Goal: Task Accomplishment & Management: Manage account settings

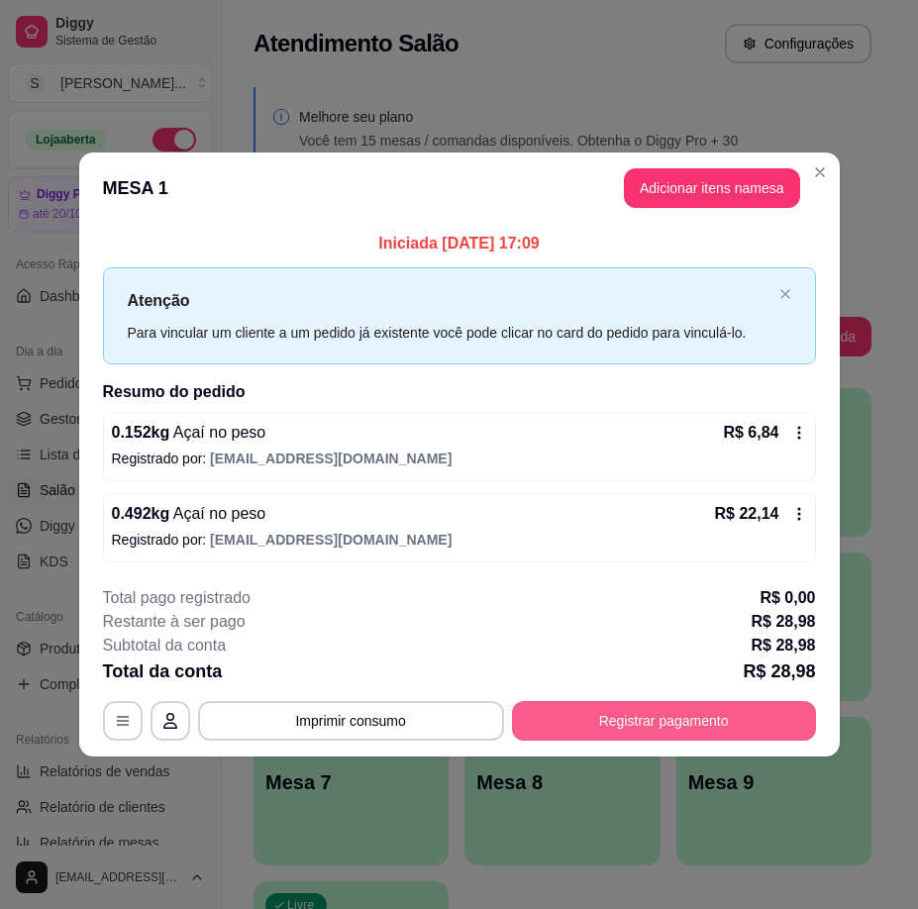
click at [693, 728] on button "Registrar pagamento" at bounding box center [664, 721] width 304 height 40
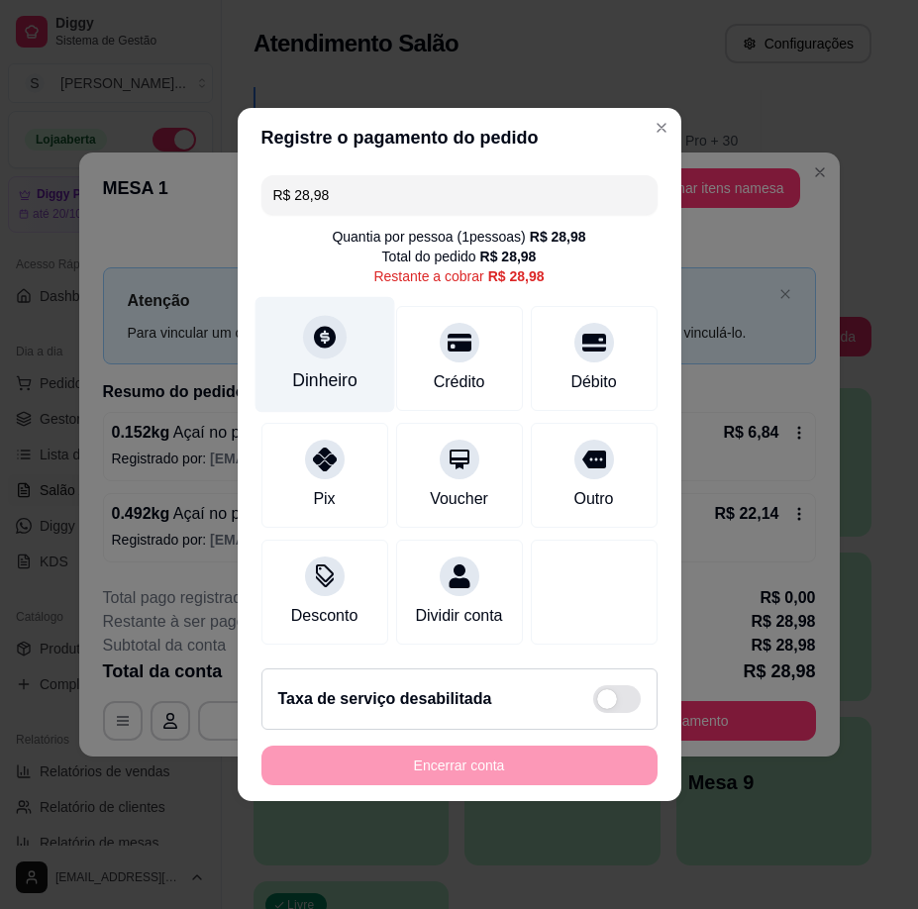
click at [331, 354] on div "Dinheiro" at bounding box center [324, 355] width 140 height 116
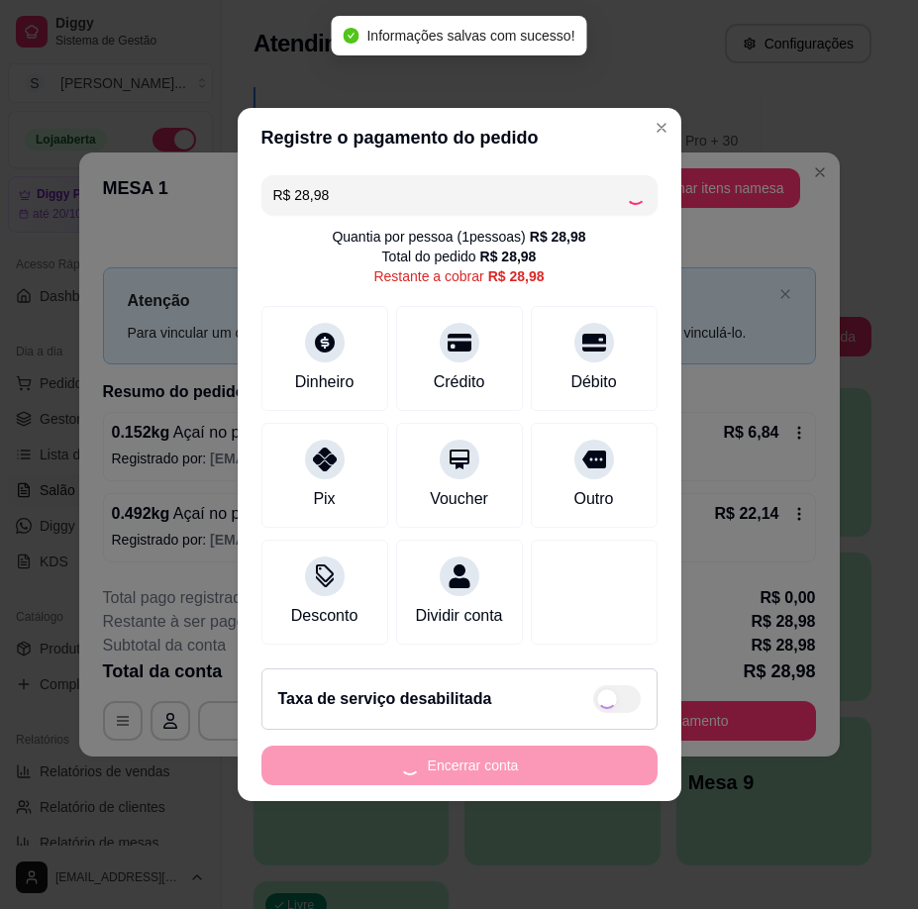
type input "R$ 0,00"
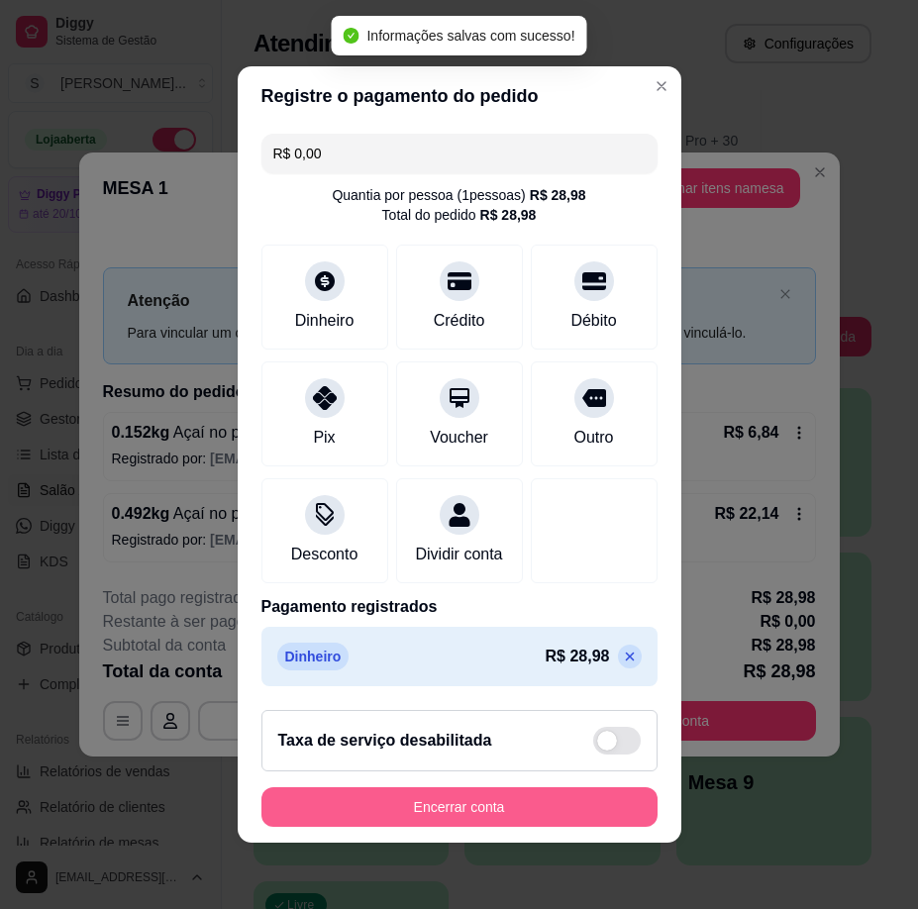
click at [521, 807] on button "Encerrar conta" at bounding box center [459, 807] width 396 height 40
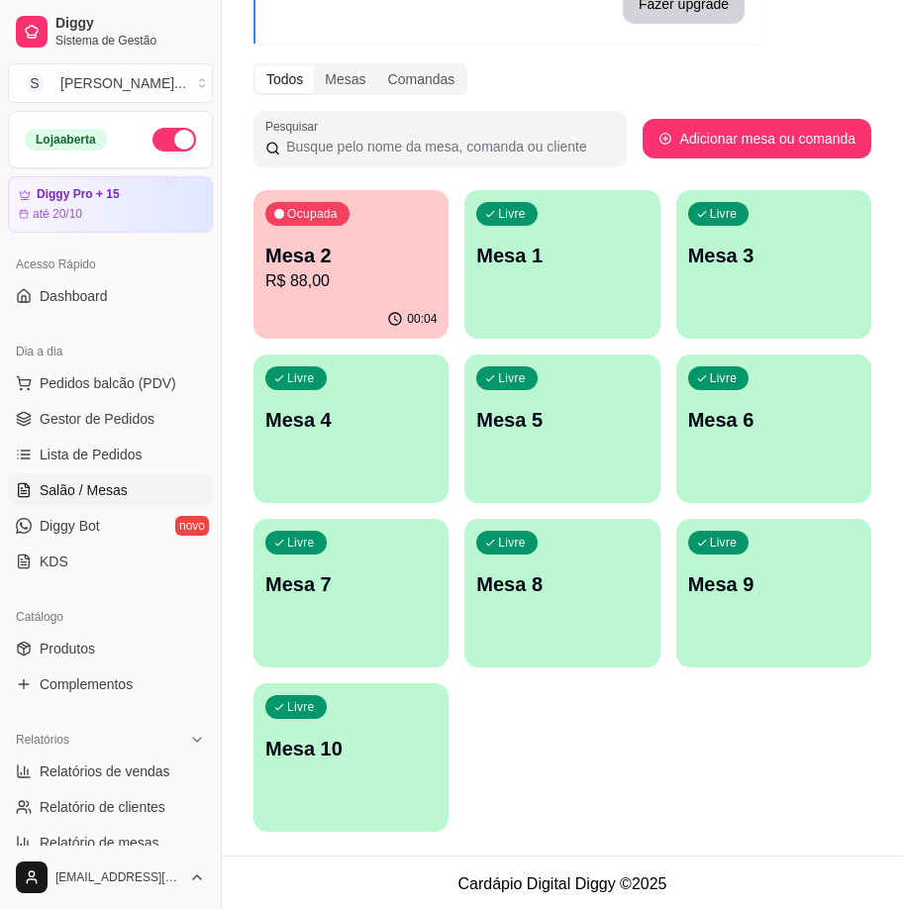
scroll to position [201, 0]
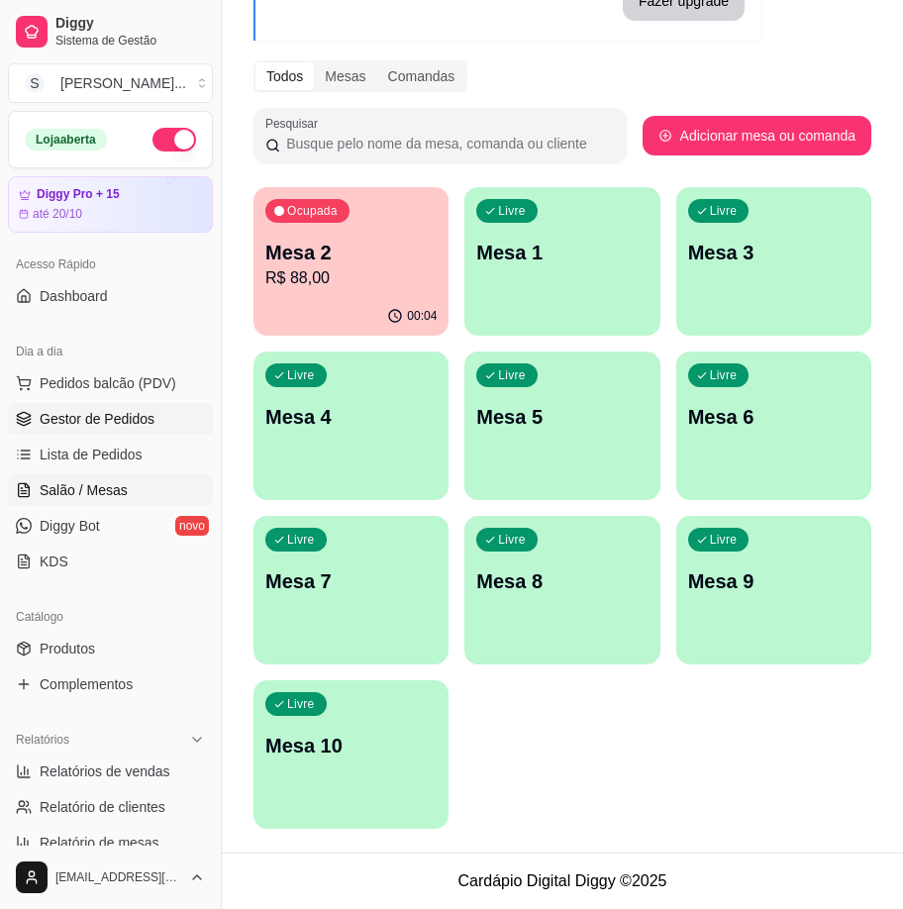
click at [21, 418] on icon at bounding box center [23, 415] width 13 height 7
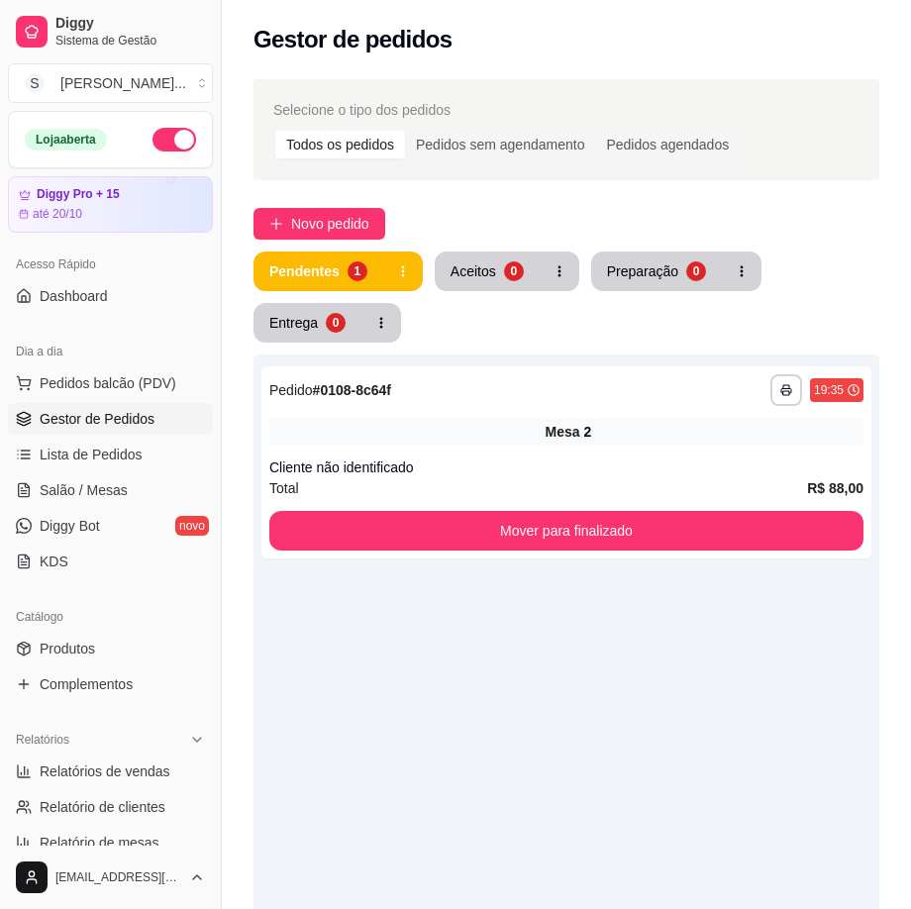
click at [762, 652] on div "**********" at bounding box center [566, 808] width 626 height 909
click at [287, 223] on button "Novo pedido" at bounding box center [319, 224] width 132 height 32
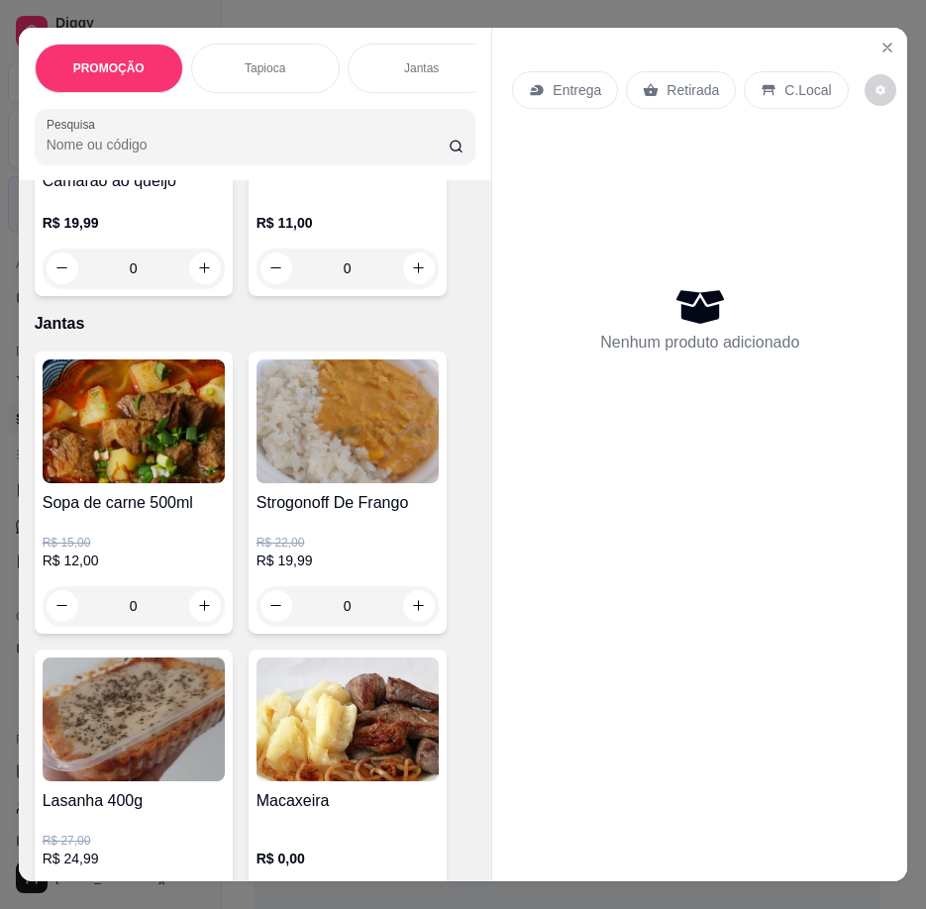
scroll to position [1683, 0]
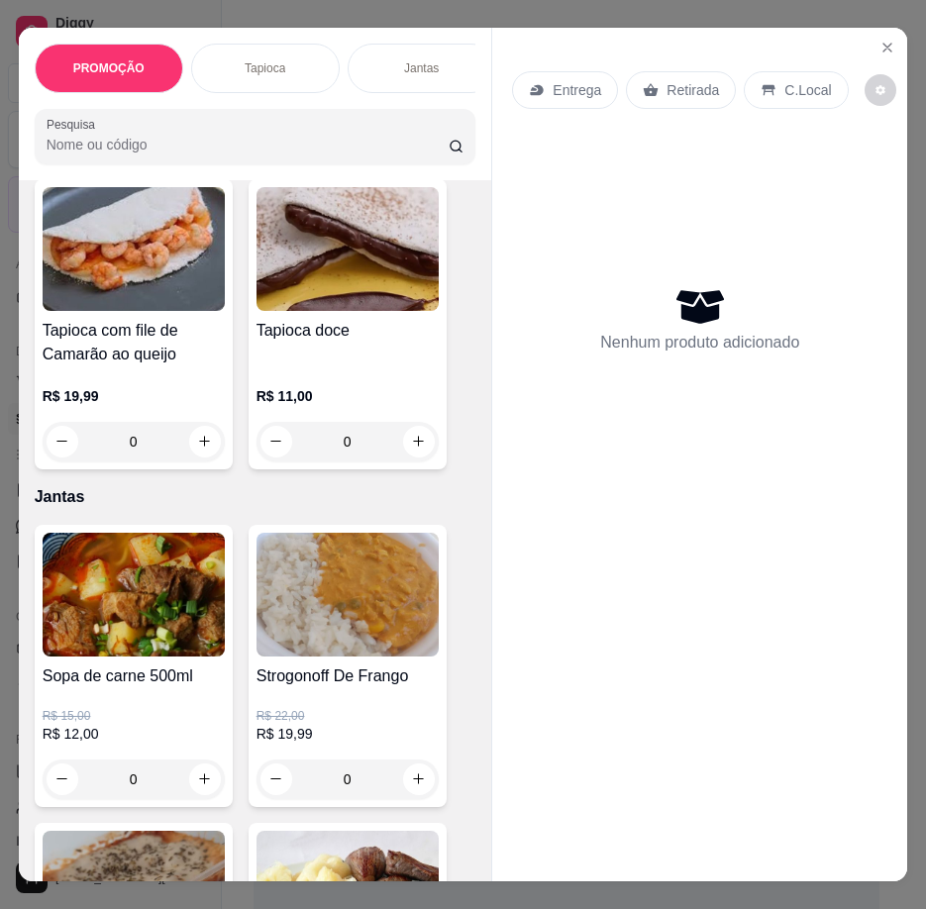
click at [373, 573] on img at bounding box center [347, 595] width 182 height 124
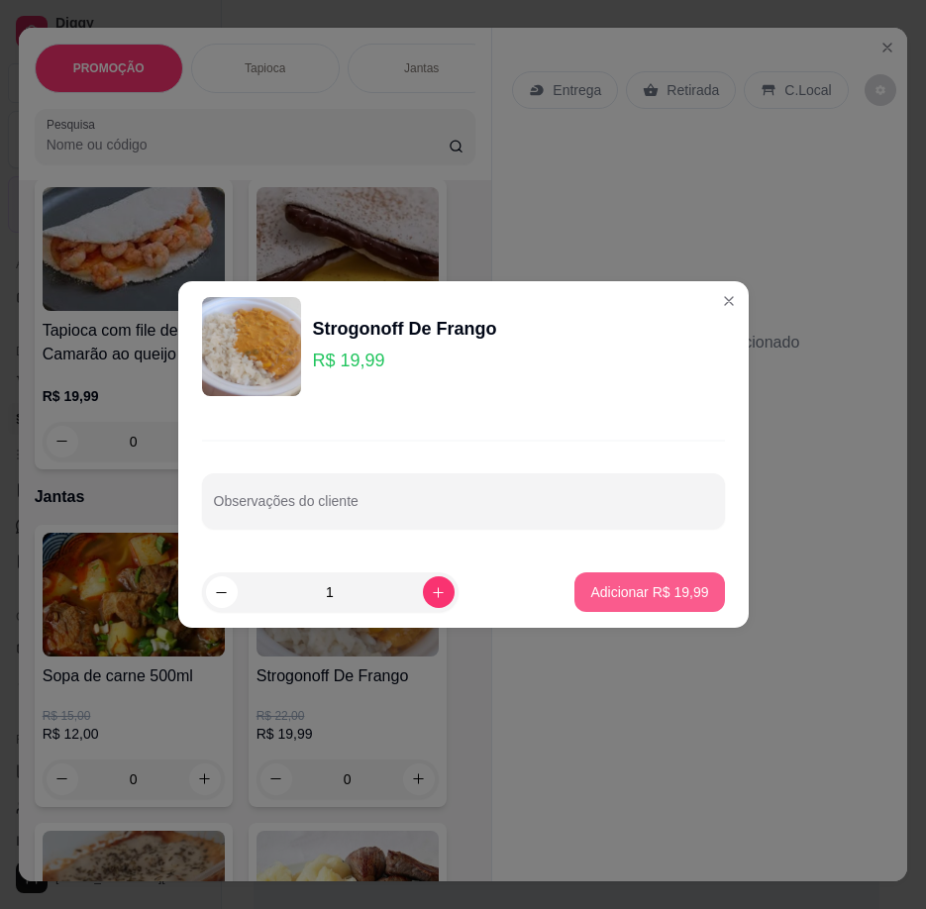
click at [631, 596] on p "Adicionar R$ 19,99" at bounding box center [649, 592] width 118 height 20
type input "1"
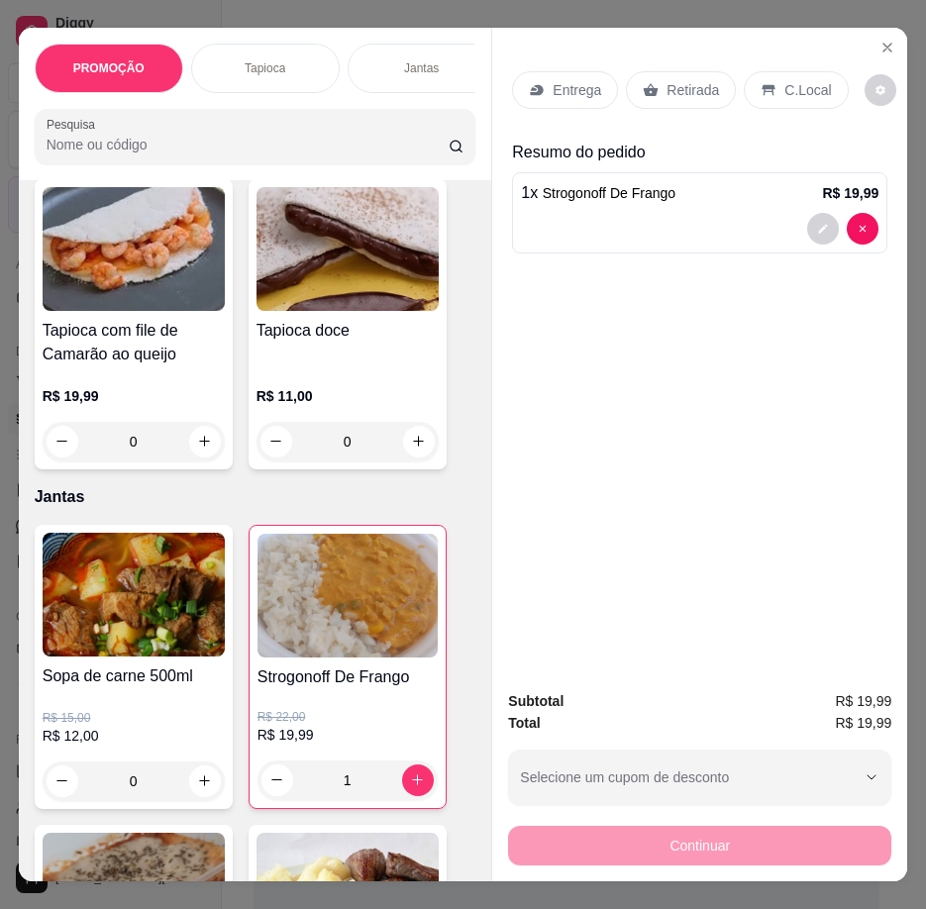
click at [554, 82] on p "Entrega" at bounding box center [577, 90] width 49 height 20
click at [681, 80] on p "Retirada" at bounding box center [692, 90] width 52 height 20
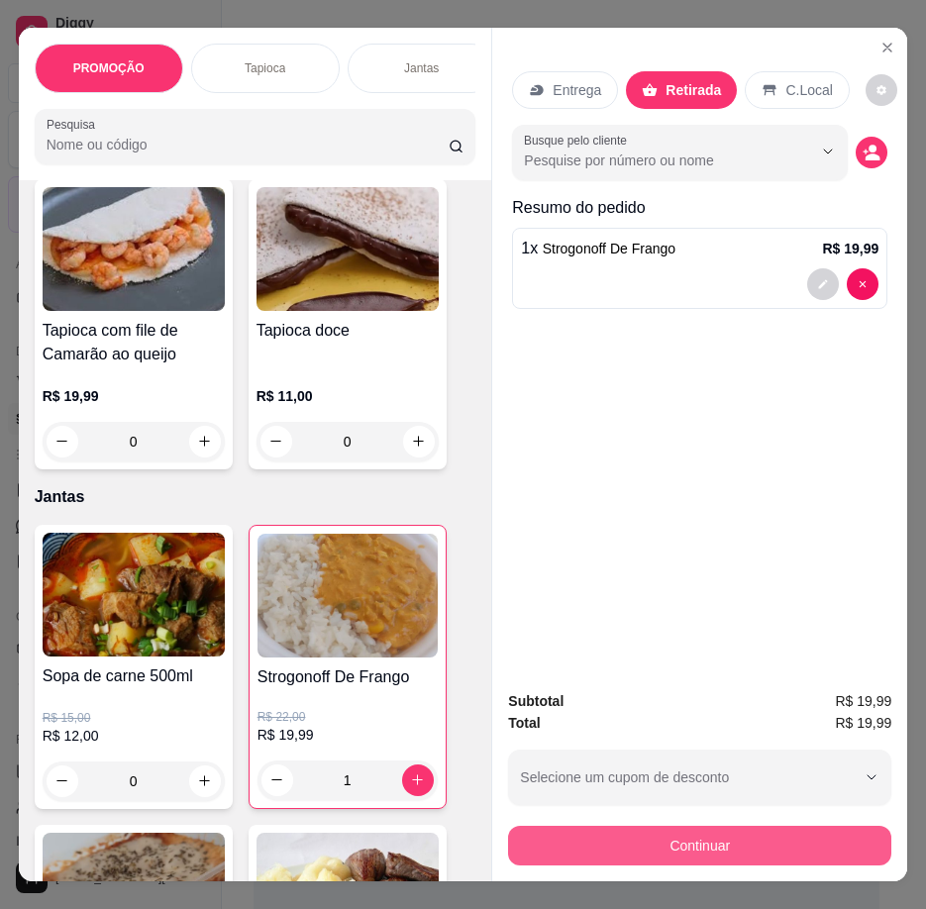
click at [711, 841] on button "Continuar" at bounding box center [699, 846] width 383 height 40
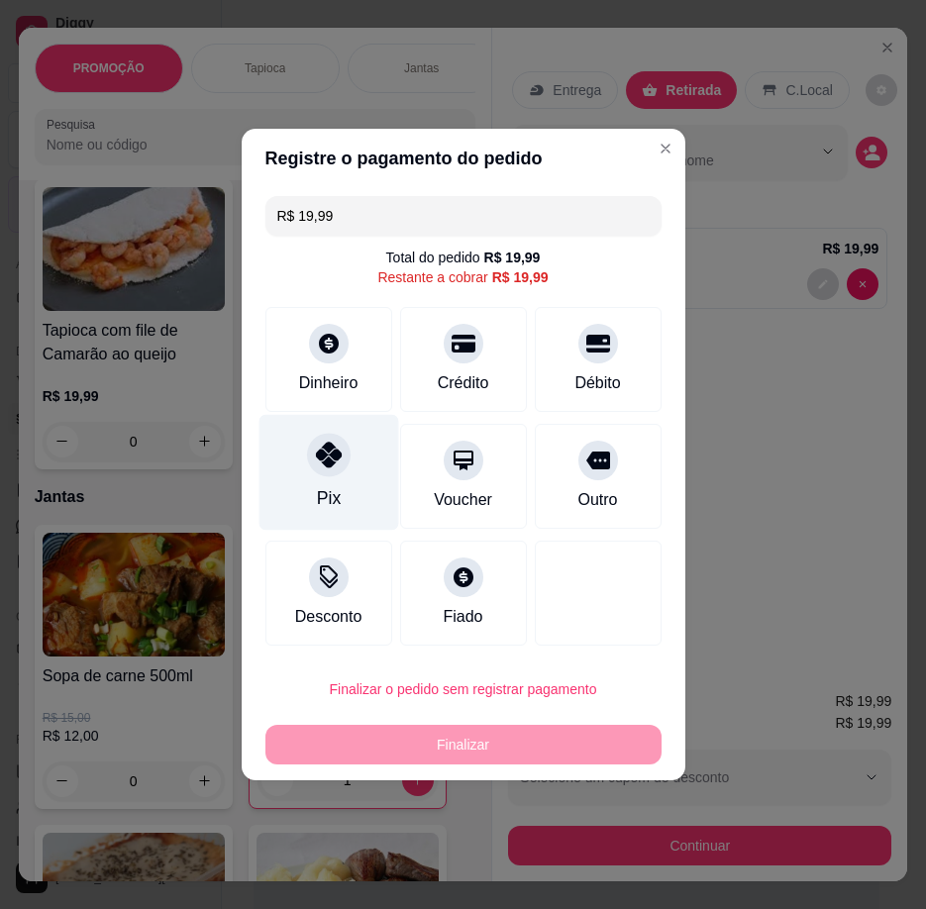
drag, startPoint x: 341, startPoint y: 468, endPoint x: 403, endPoint y: 590, distance: 136.8
click at [342, 468] on div at bounding box center [329, 455] width 44 height 44
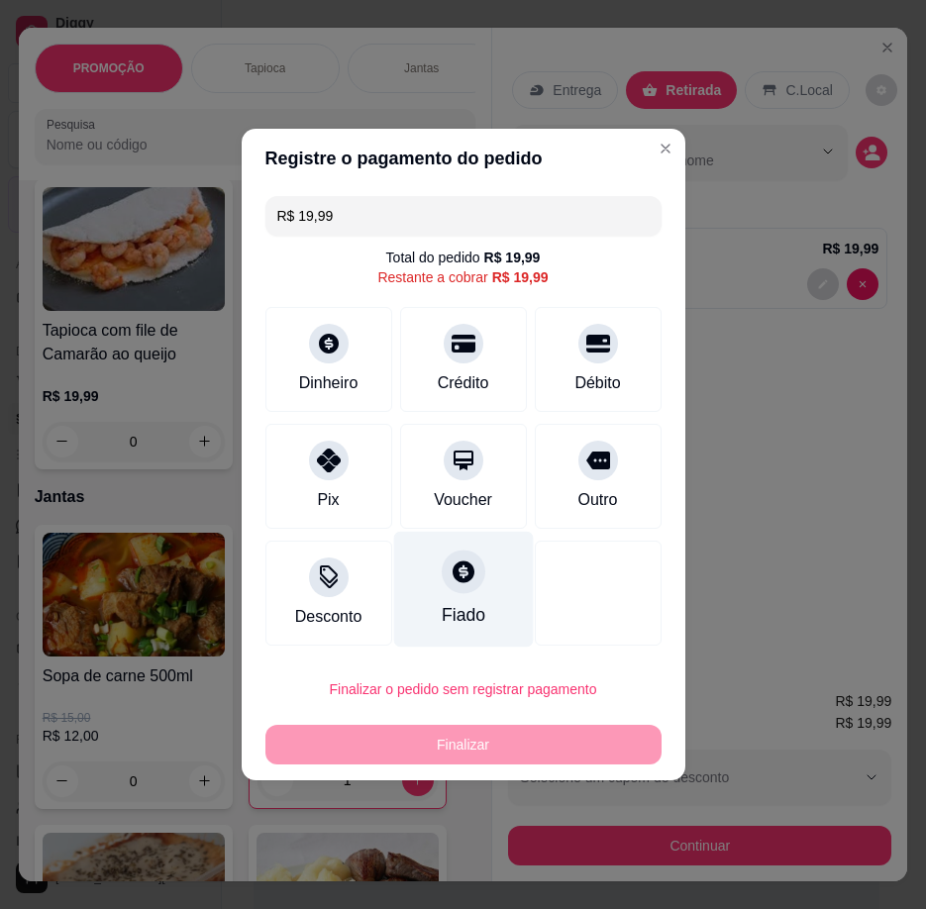
type input "R$ 0,00"
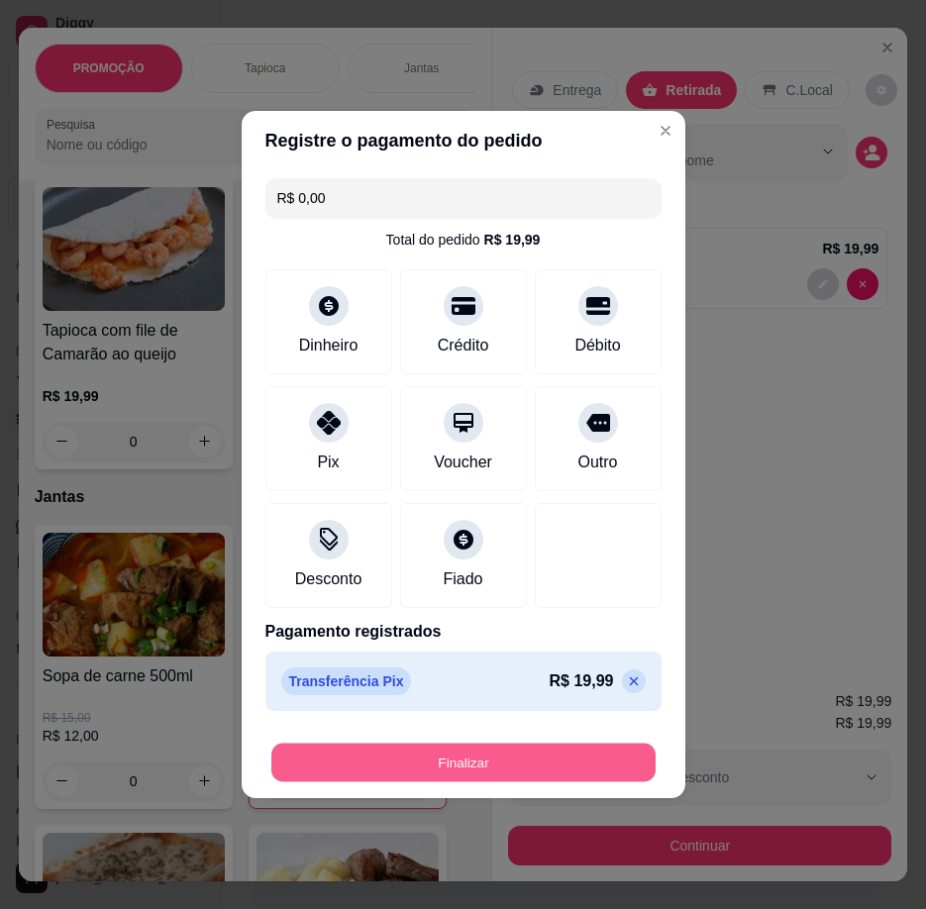
click at [461, 763] on button "Finalizar" at bounding box center [463, 763] width 384 height 39
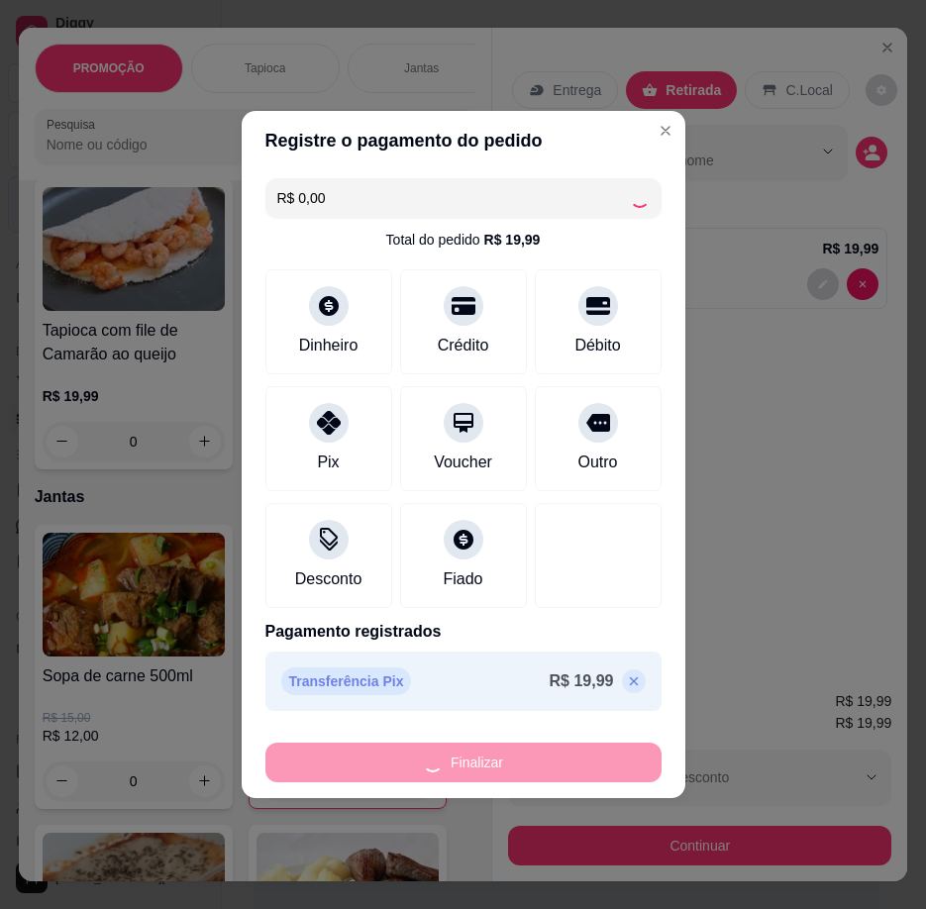
type input "0"
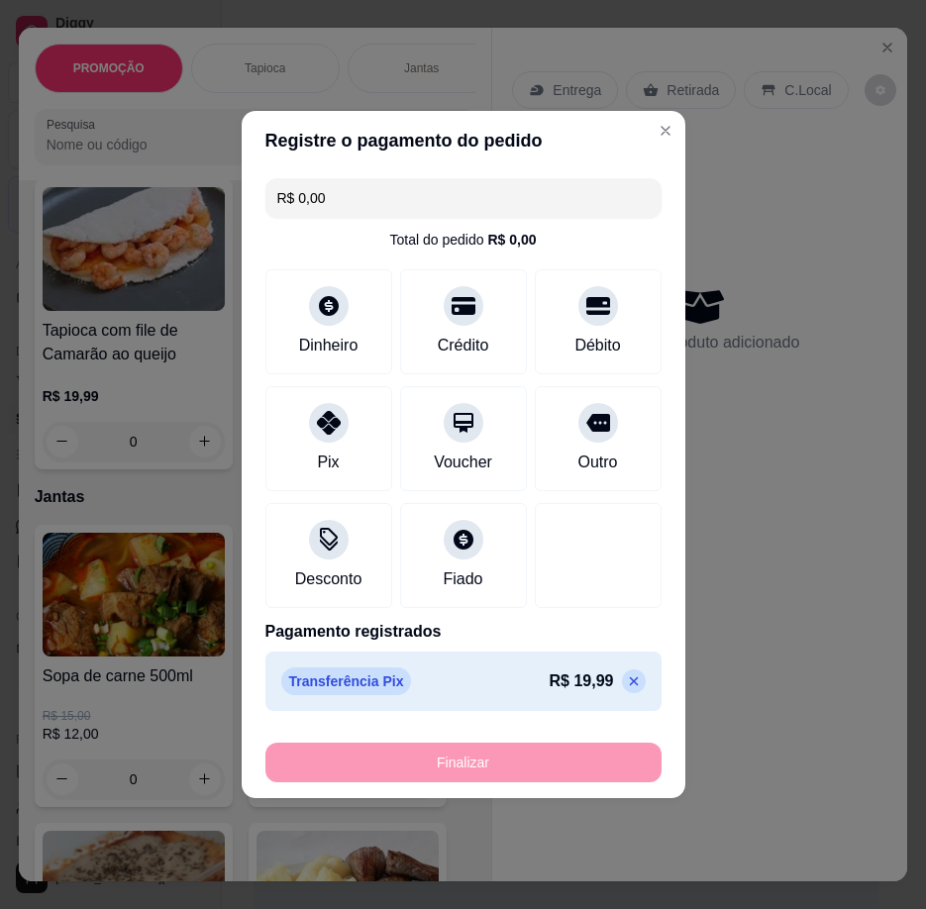
type input "-R$ 19,99"
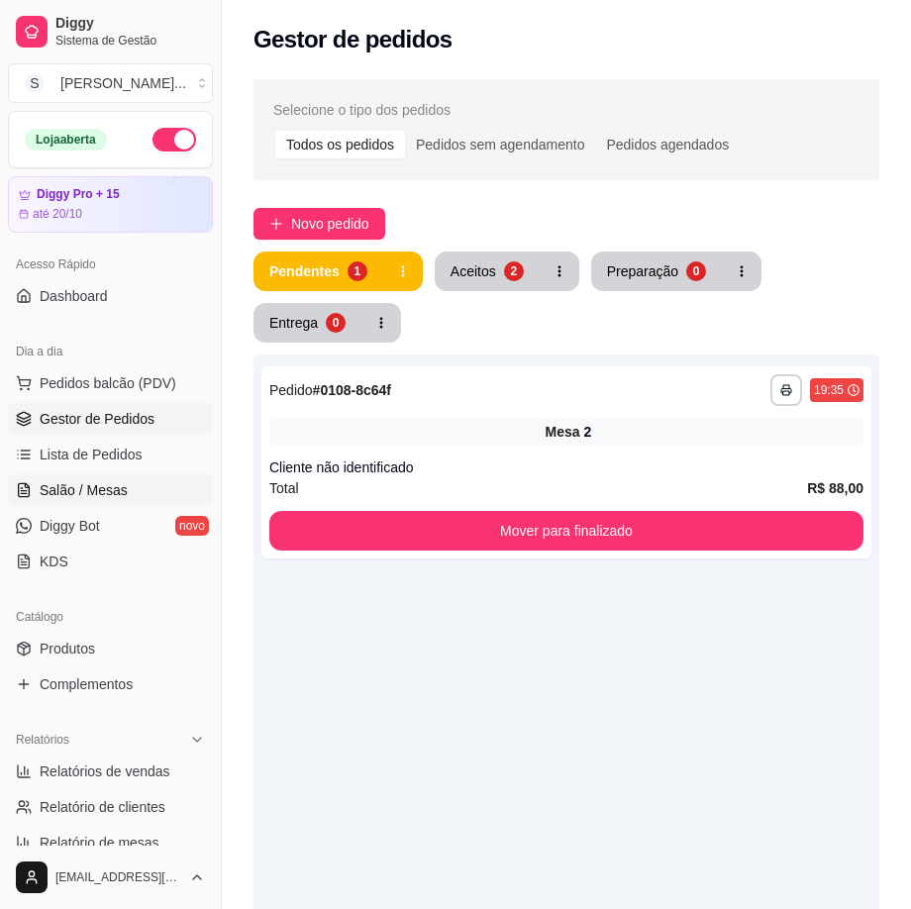
click at [81, 482] on span "Salão / Mesas" at bounding box center [84, 490] width 88 height 20
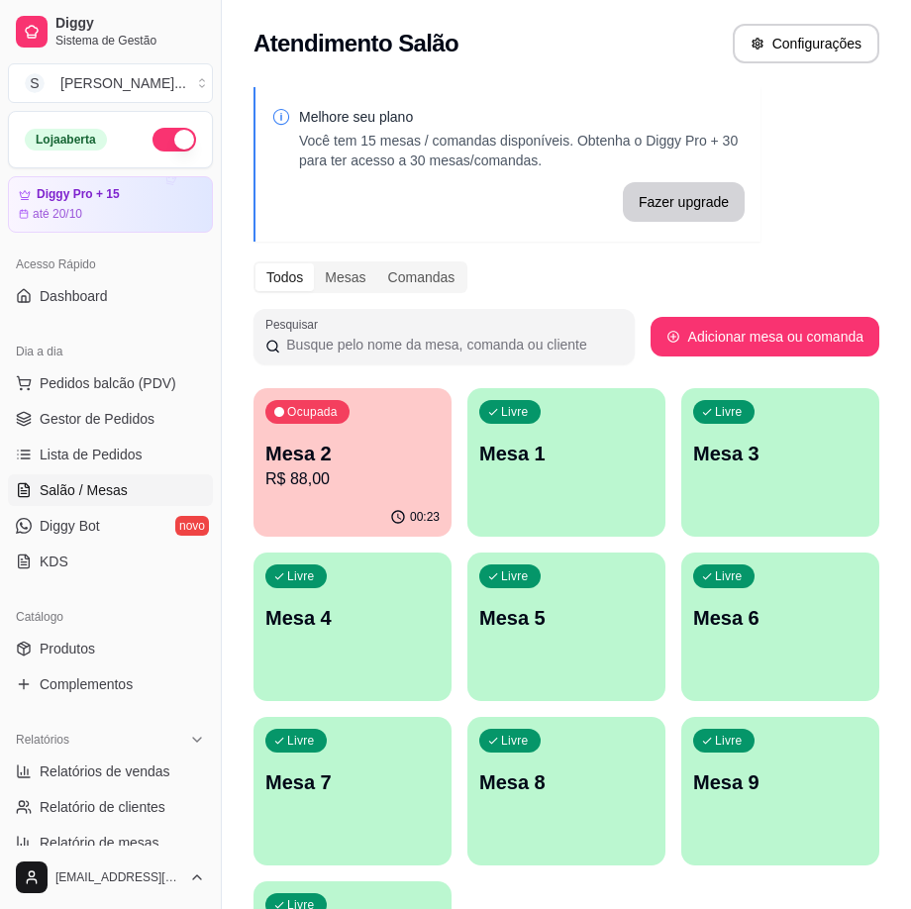
click at [564, 472] on div "Livre Mesa 1" at bounding box center [566, 450] width 198 height 125
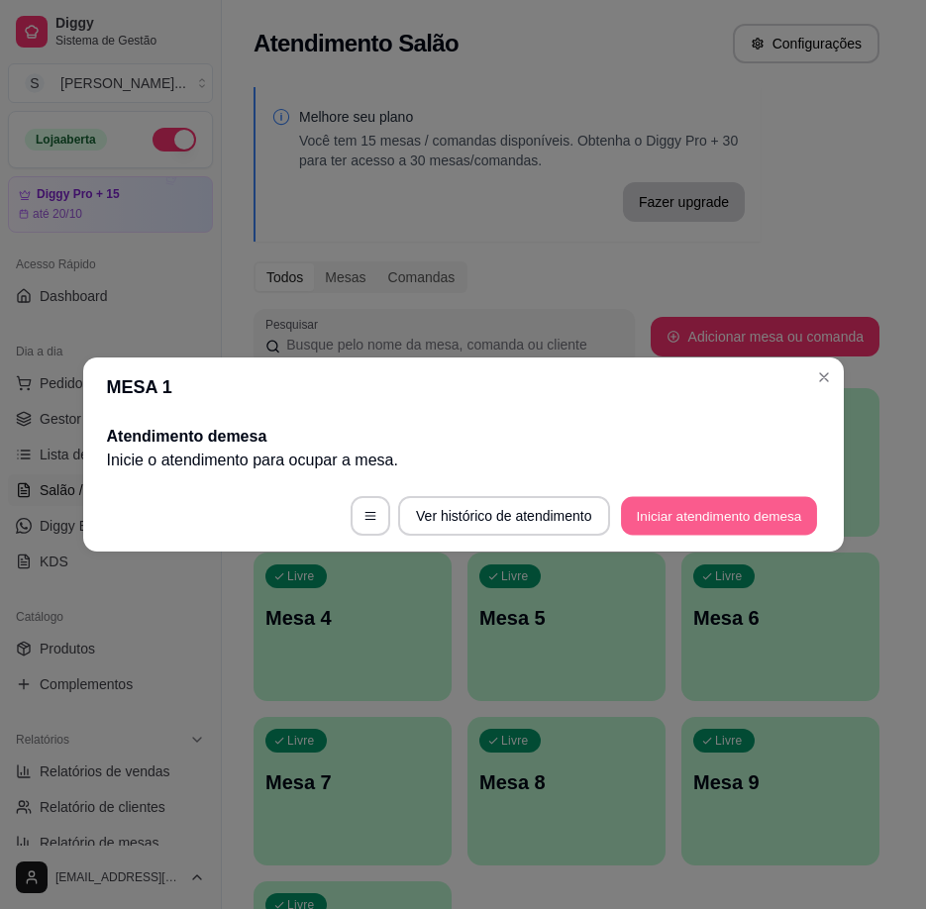
click at [688, 511] on button "Iniciar atendimento de mesa" at bounding box center [719, 516] width 196 height 39
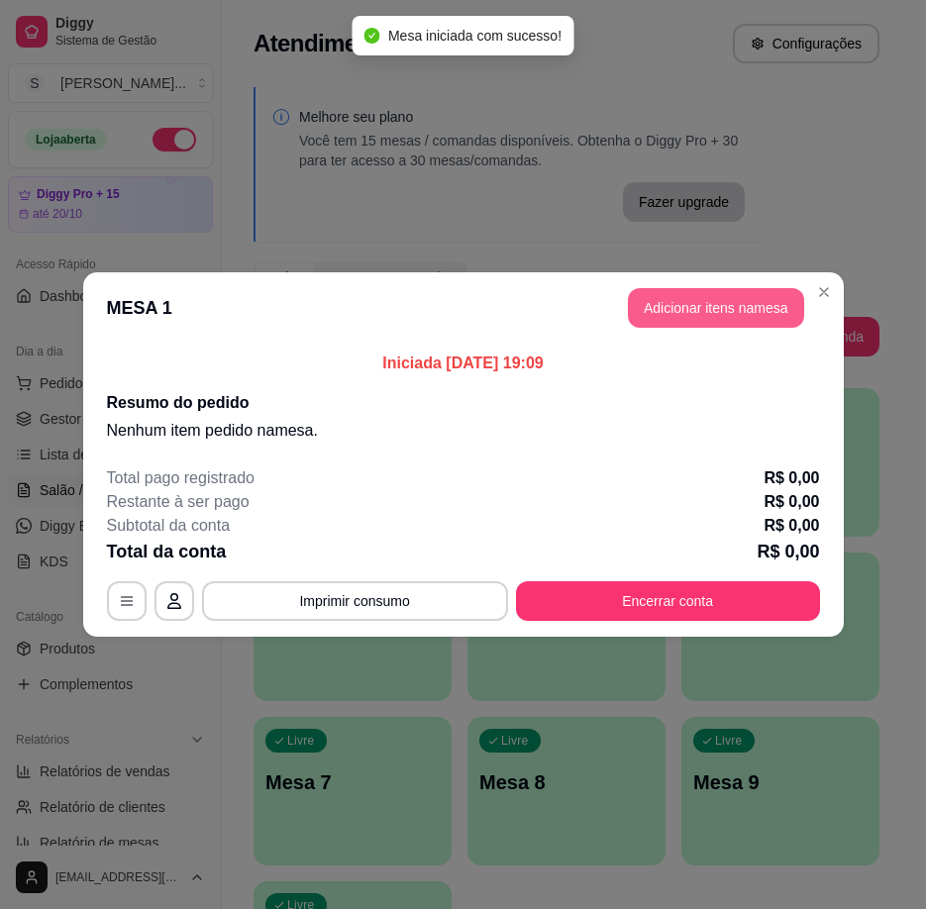
click at [673, 316] on button "Adicionar itens na mesa" at bounding box center [716, 308] width 176 height 40
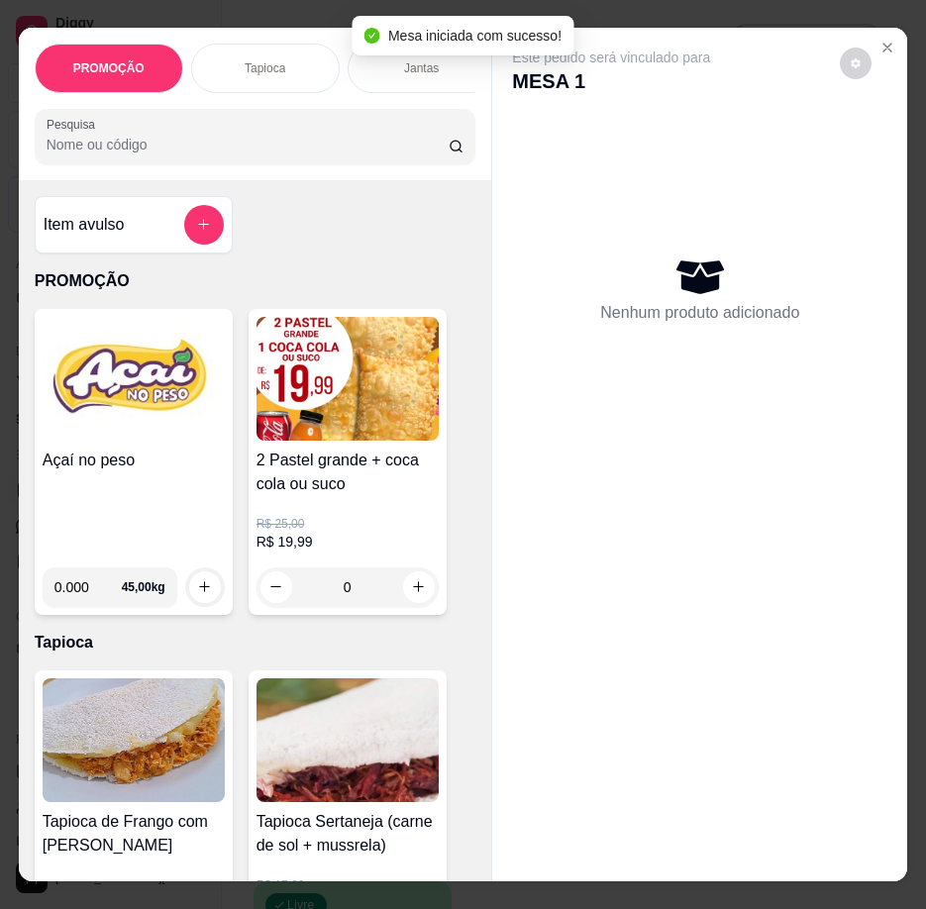
click at [161, 419] on img at bounding box center [134, 379] width 182 height 124
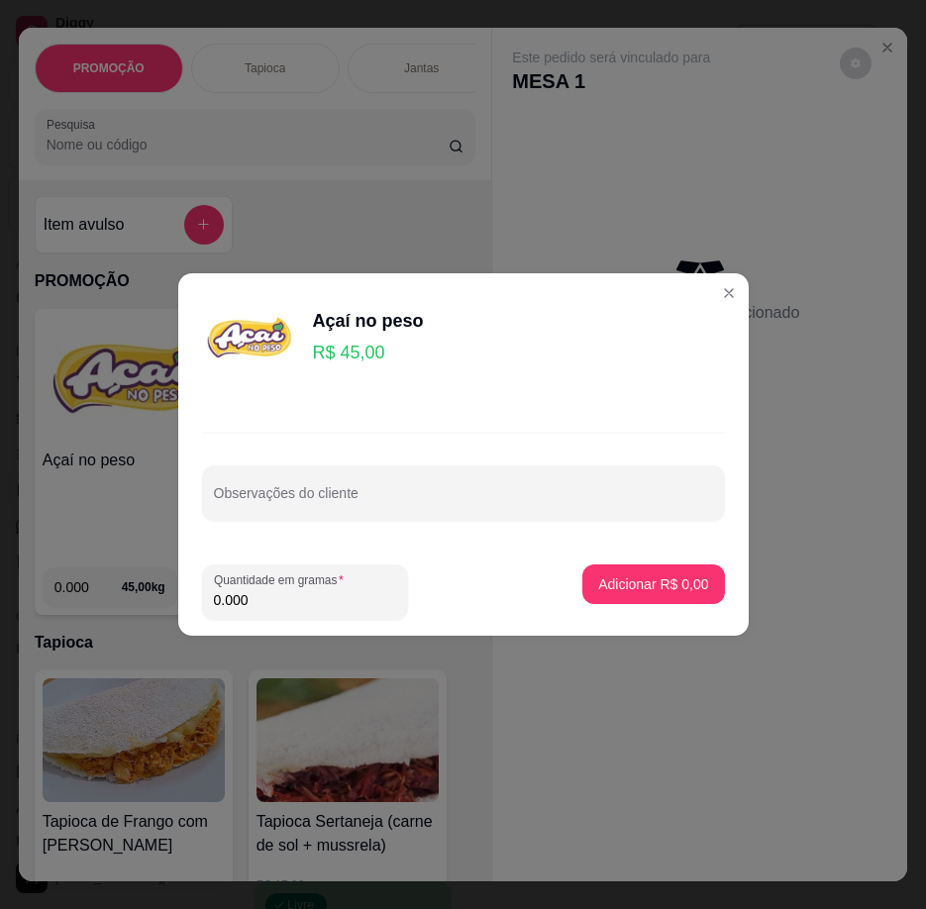
drag, startPoint x: 340, startPoint y: 597, endPoint x: 327, endPoint y: 582, distance: 19.7
click at [339, 597] on input "0.000" at bounding box center [305, 600] width 182 height 20
type input "0.220"
click at [654, 572] on button "Adicionar R$ 9,90" at bounding box center [653, 584] width 138 height 39
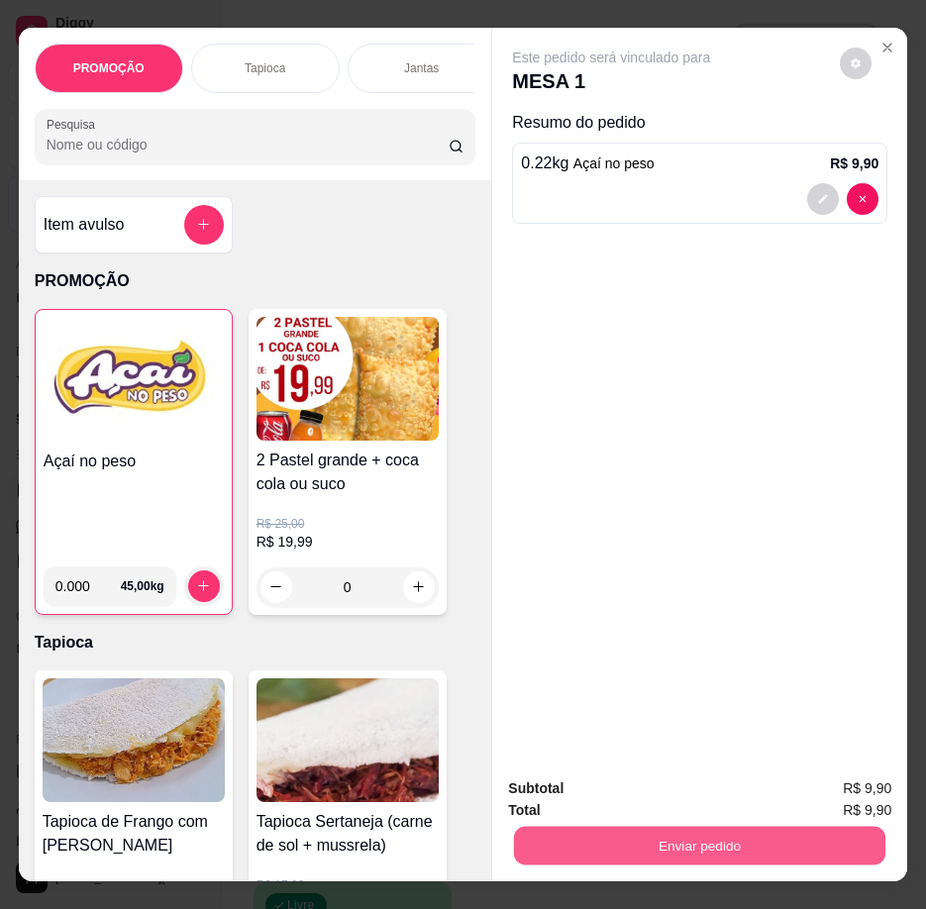
click at [765, 840] on button "Enviar pedido" at bounding box center [699, 846] width 371 height 39
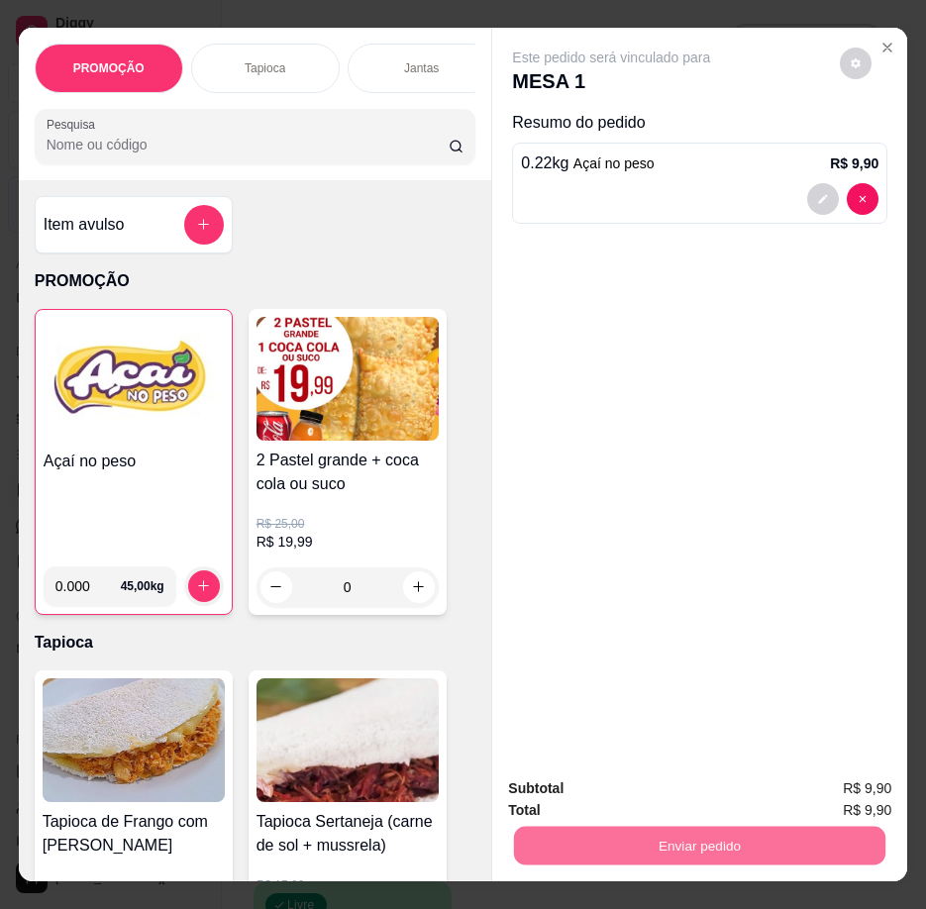
click at [722, 791] on button "Registrar cliente" at bounding box center [707, 790] width 131 height 38
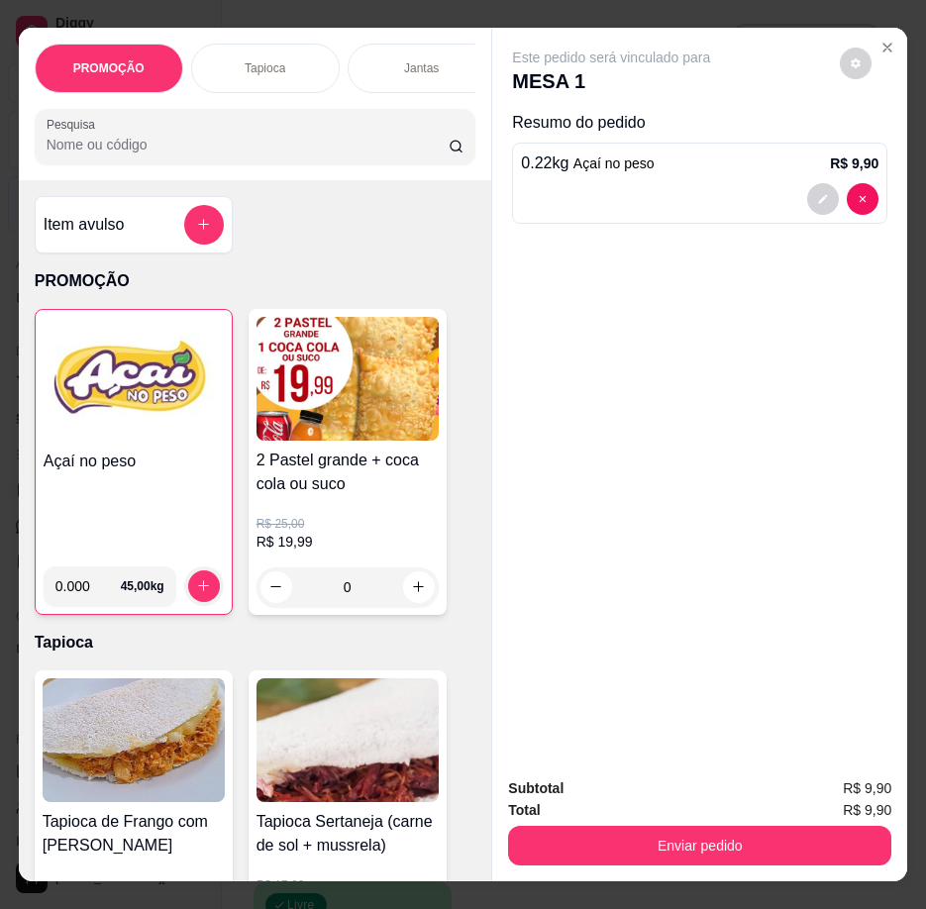
click at [720, 833] on button "Enviar pedido" at bounding box center [699, 846] width 383 height 40
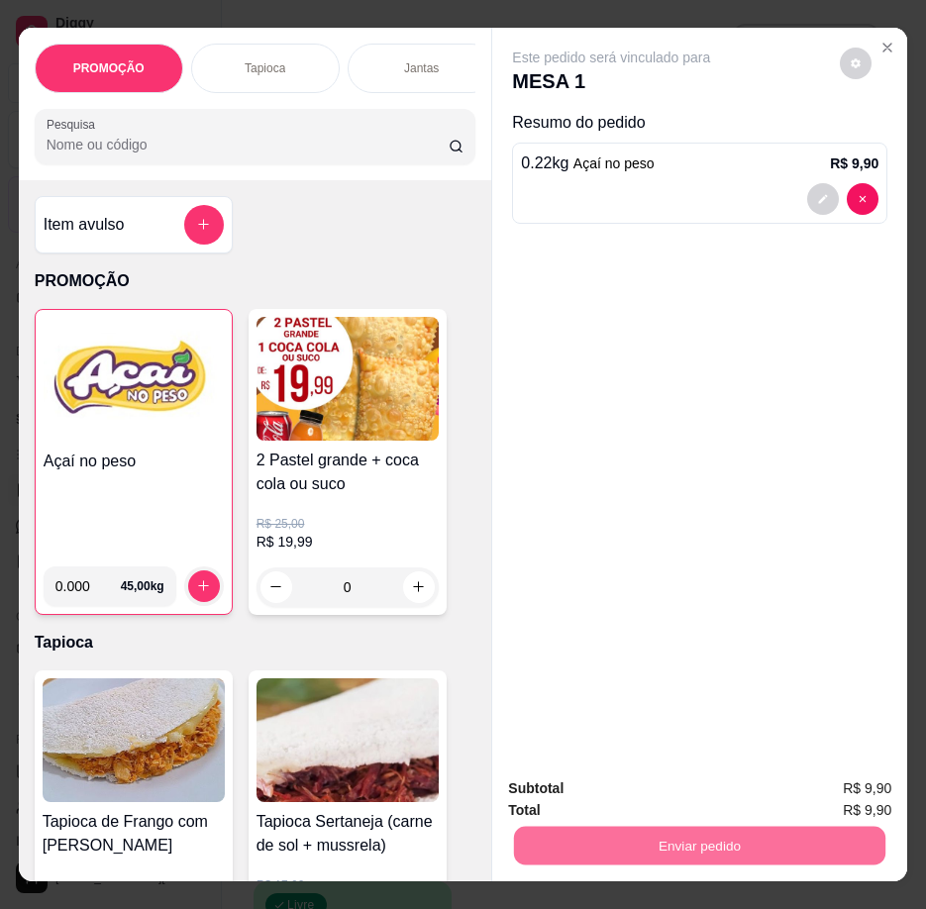
click at [857, 795] on button "Enviar pedido" at bounding box center [840, 790] width 112 height 38
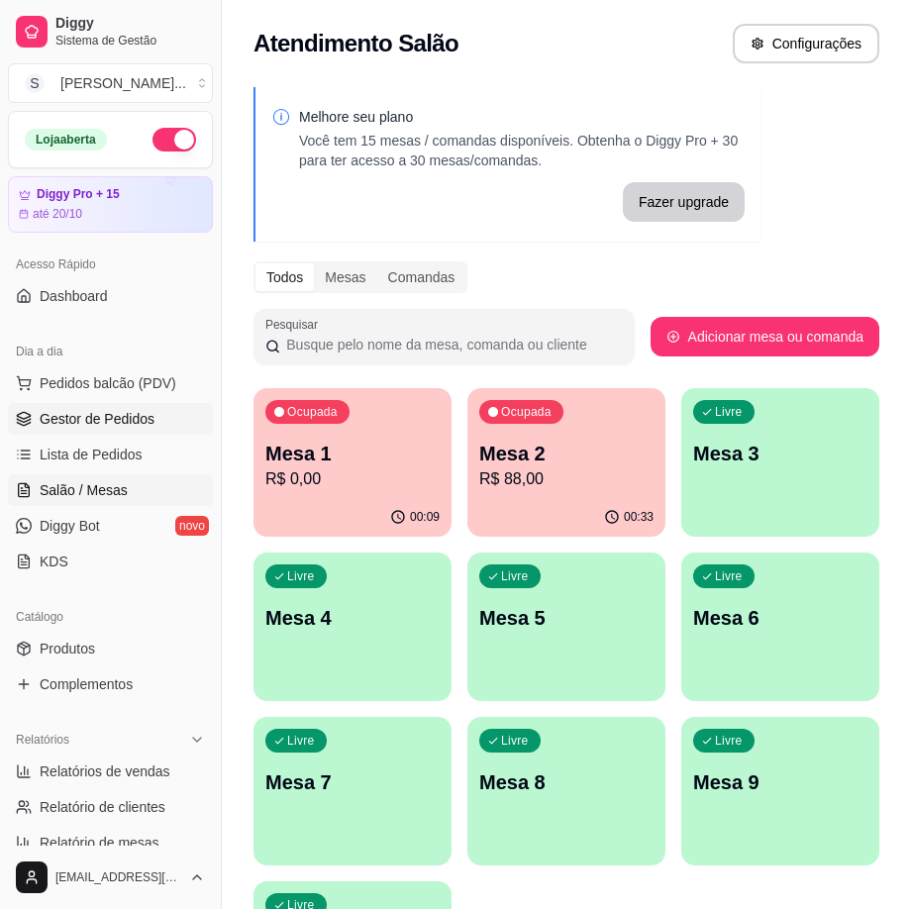
click at [78, 423] on span "Gestor de Pedidos" at bounding box center [97, 419] width 115 height 20
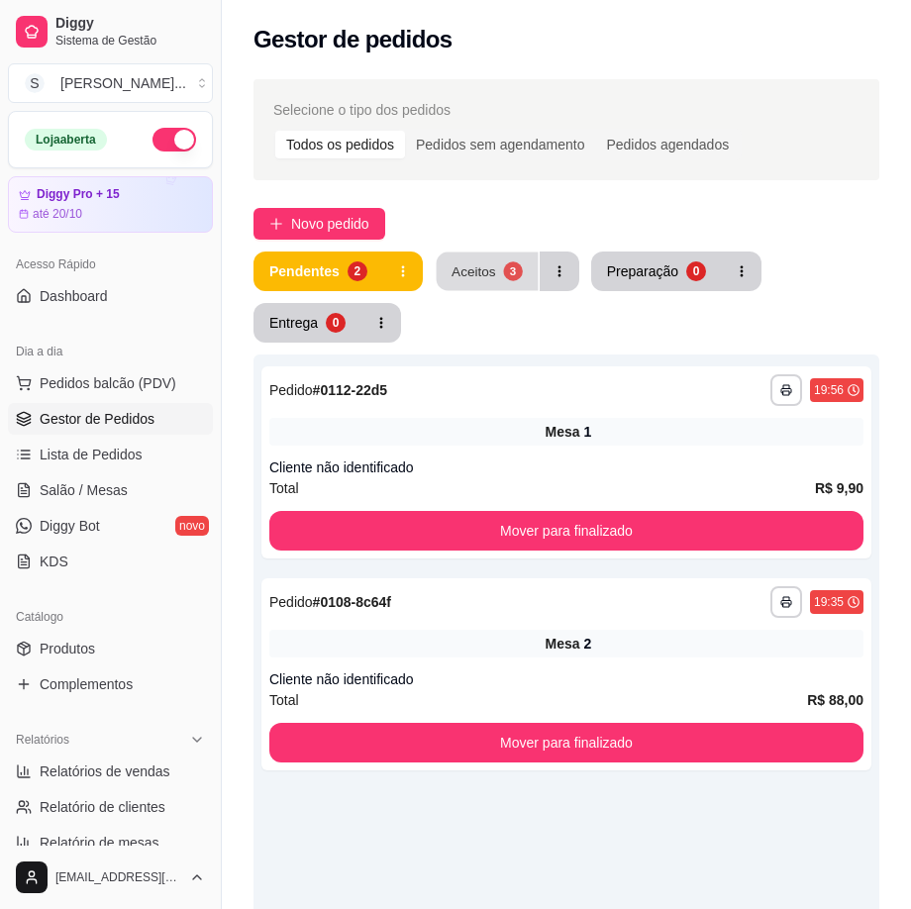
click at [473, 274] on div "Aceitos" at bounding box center [474, 270] width 45 height 19
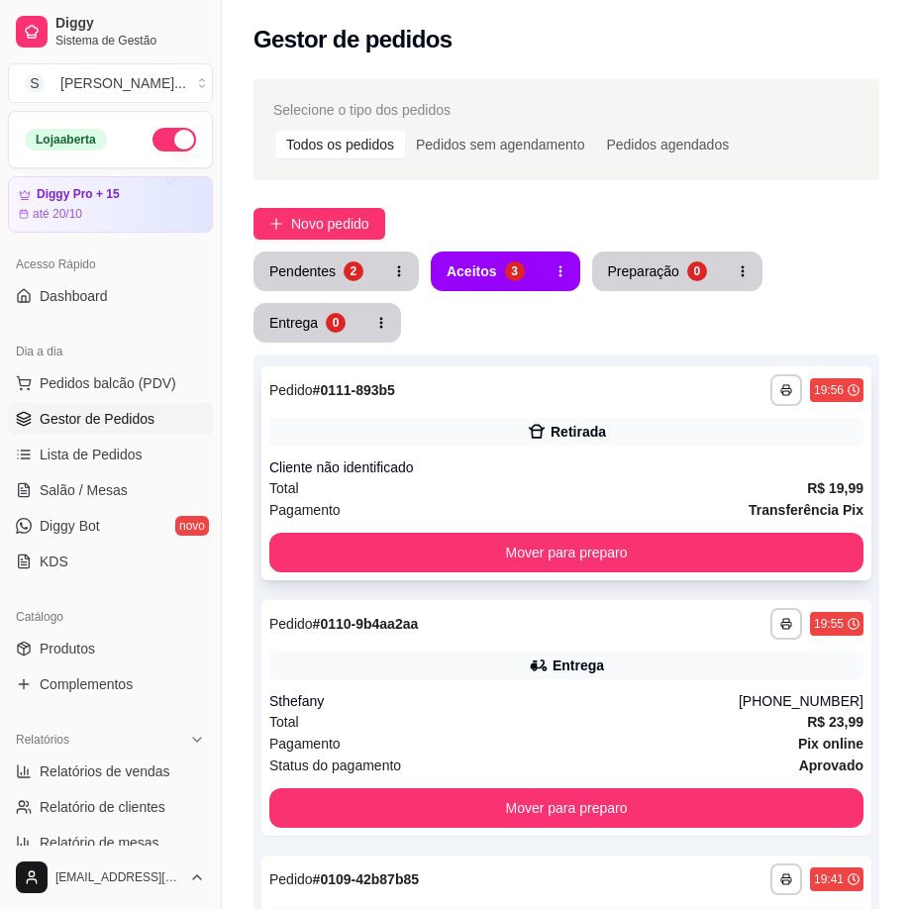
click at [607, 477] on div "Total R$ 19,99" at bounding box center [566, 488] width 594 height 22
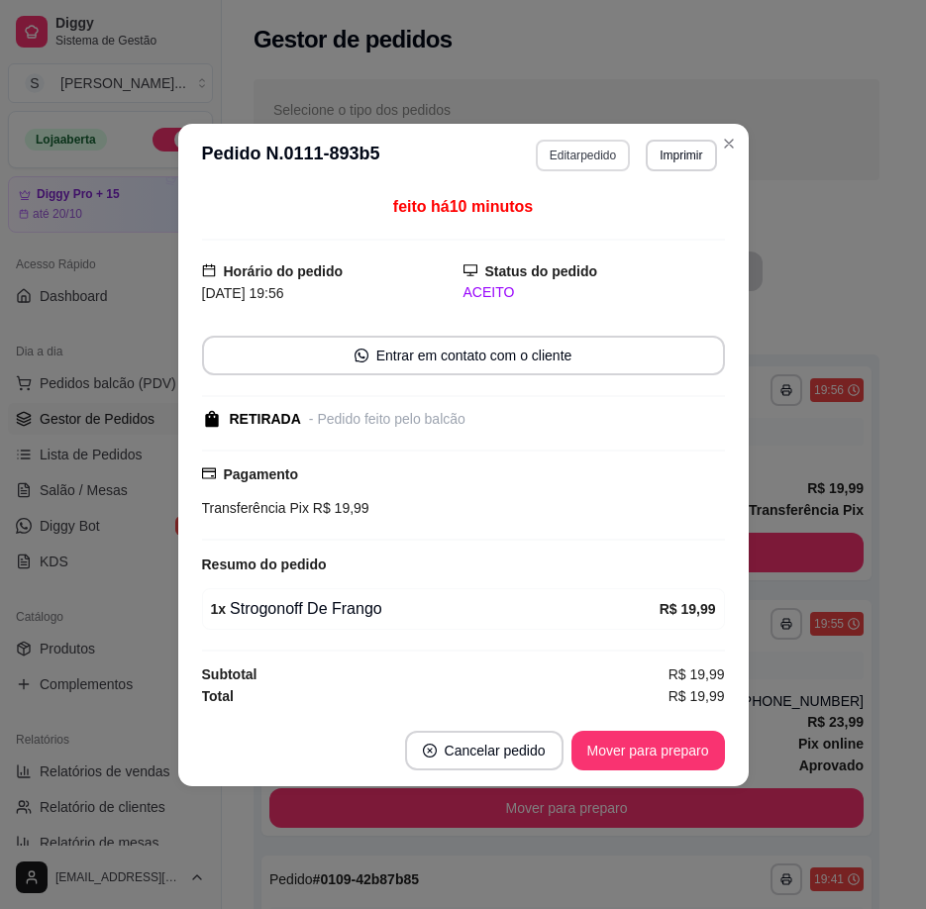
click at [619, 151] on button "Editar pedido" at bounding box center [583, 156] width 94 height 32
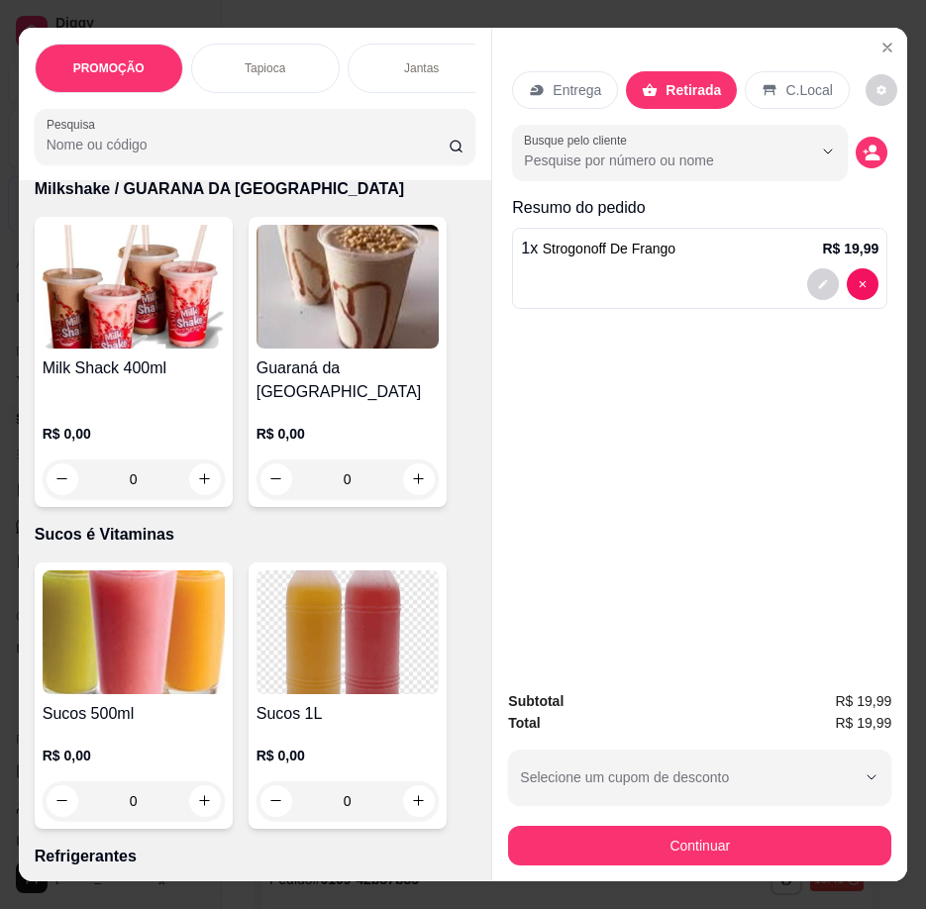
scroll to position [8516, 0]
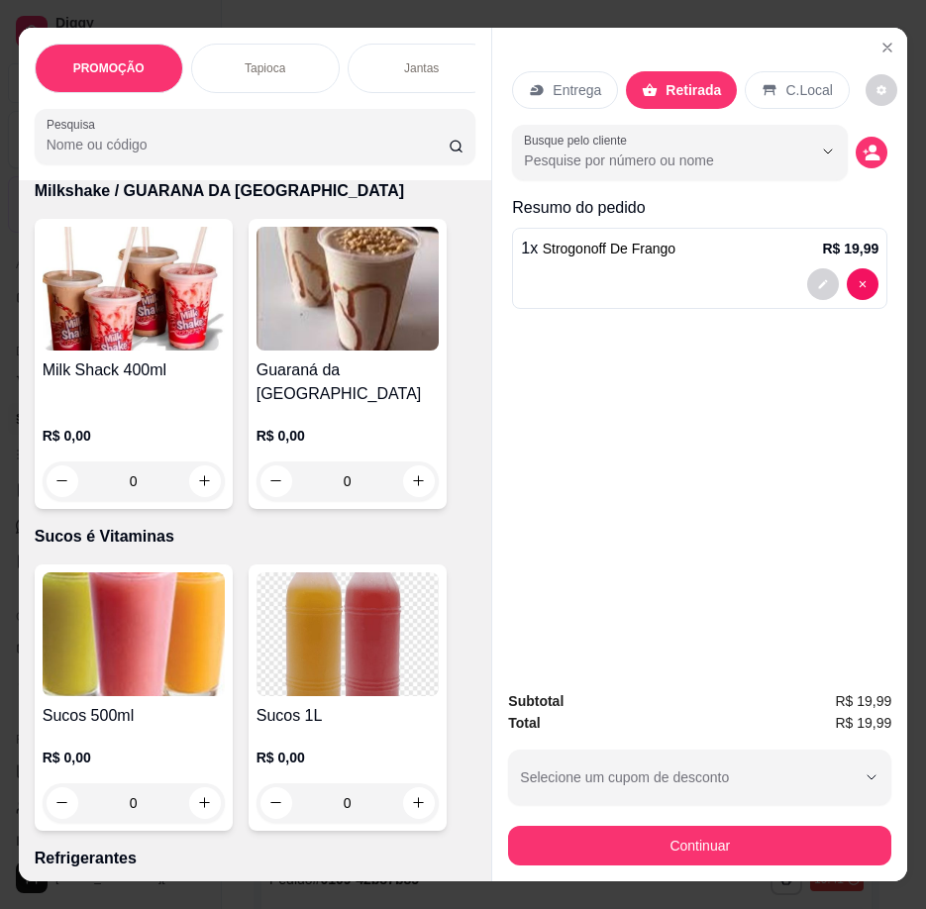
click at [328, 335] on img at bounding box center [347, 289] width 182 height 124
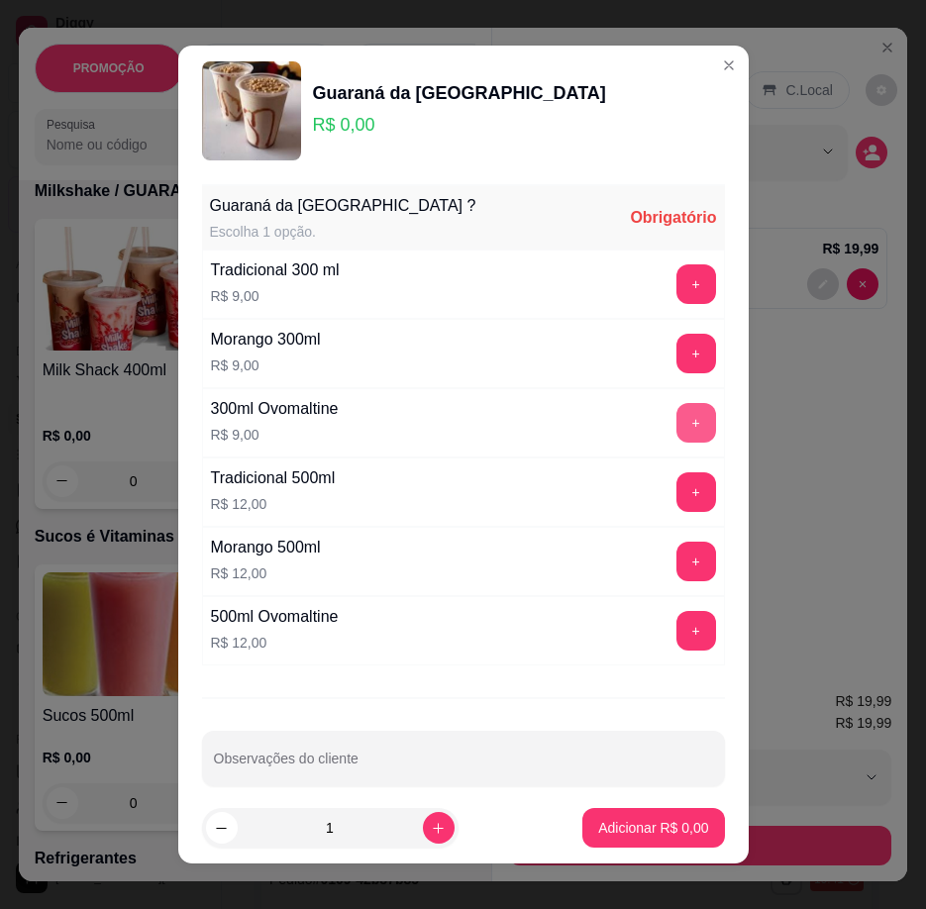
click at [676, 423] on button "+" at bounding box center [696, 423] width 40 height 40
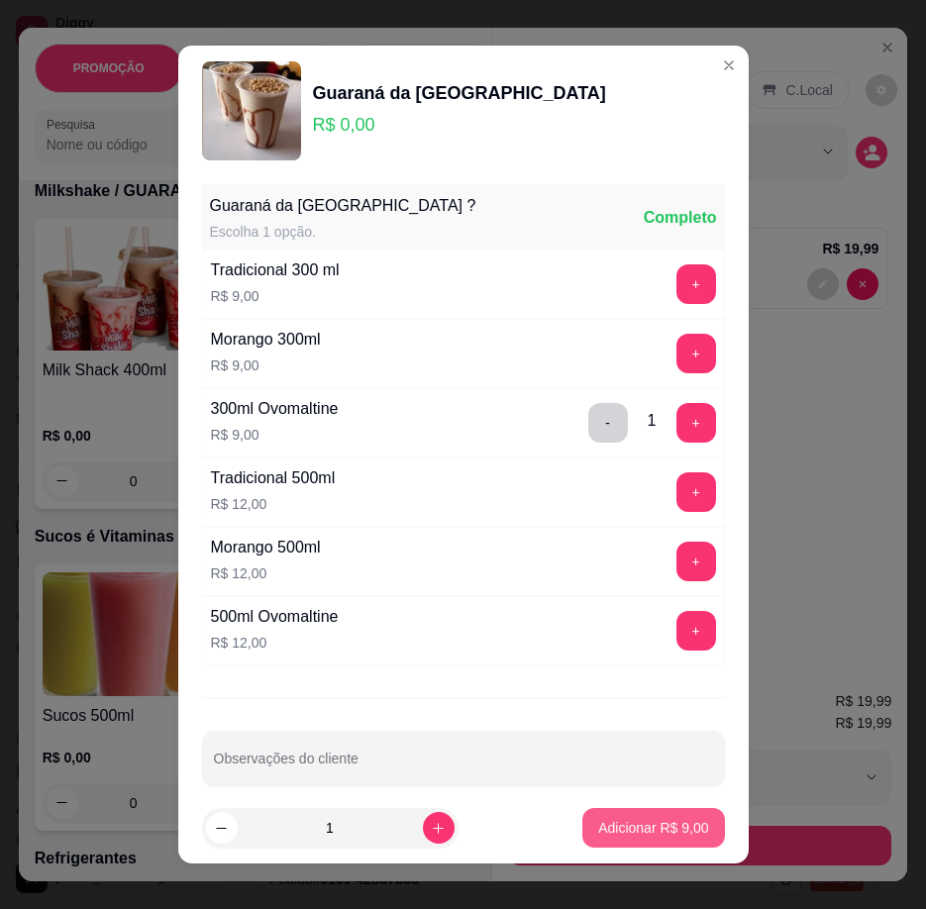
click at [643, 823] on p "Adicionar R$ 9,00" at bounding box center [653, 828] width 110 height 20
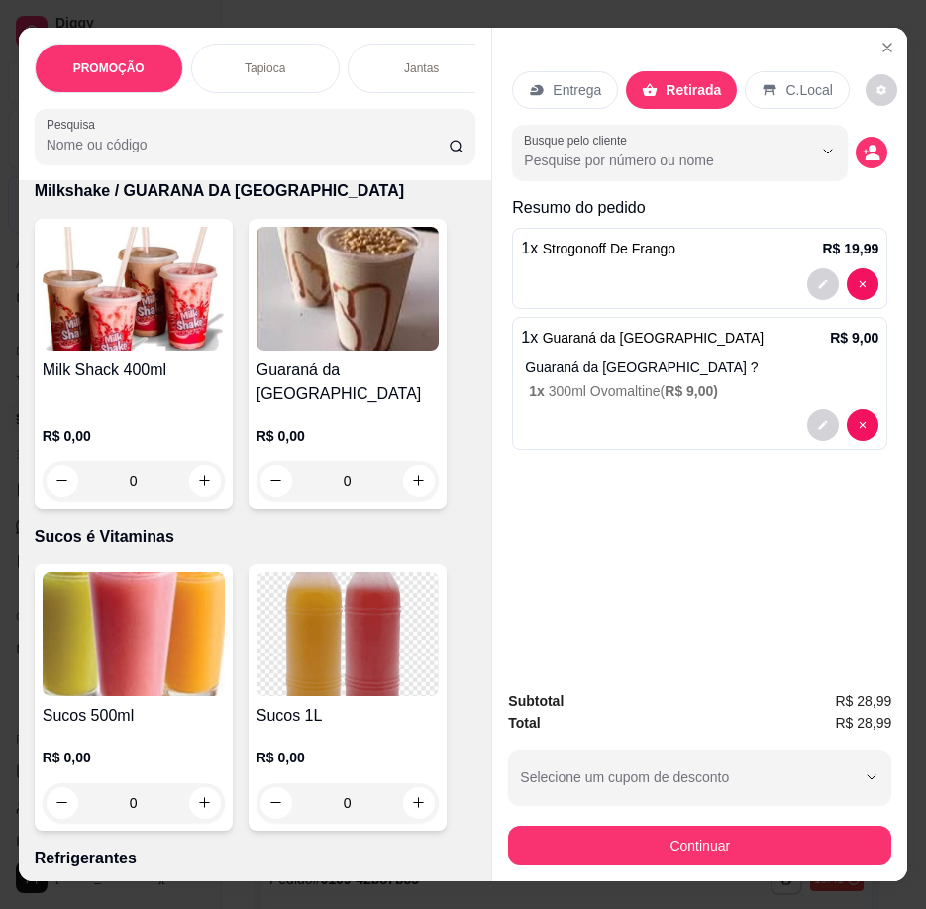
scroll to position [8417, 0]
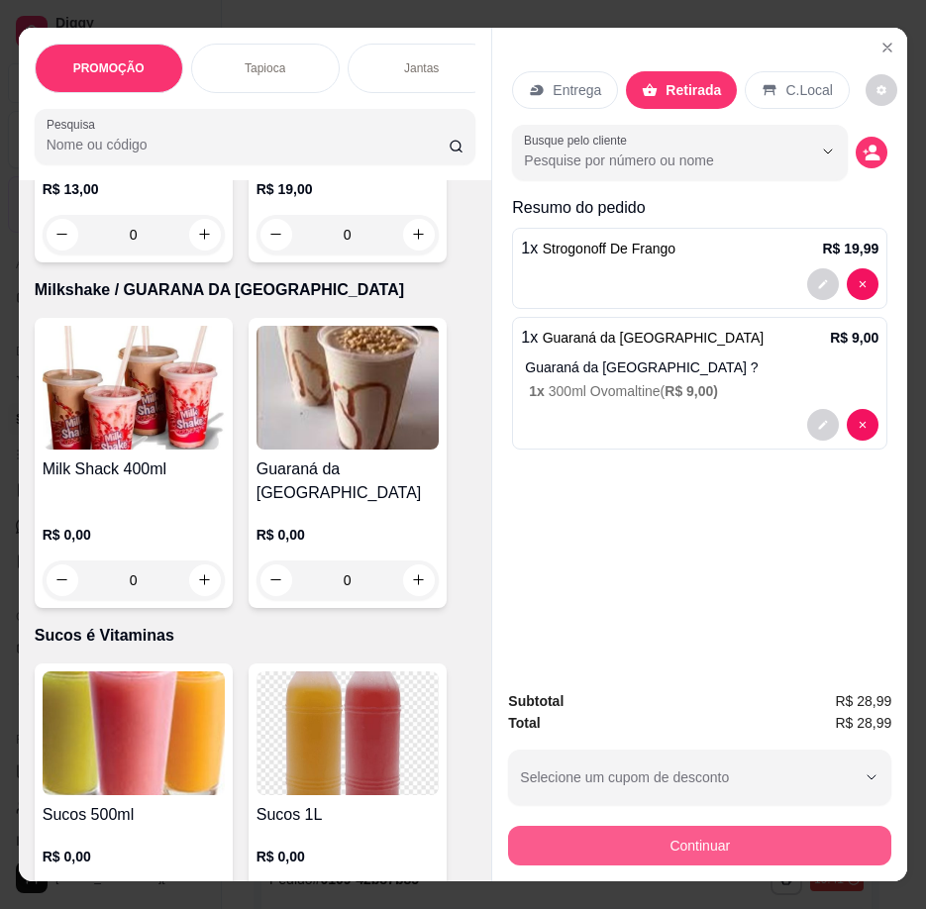
click at [694, 838] on button "Continuar" at bounding box center [699, 846] width 383 height 40
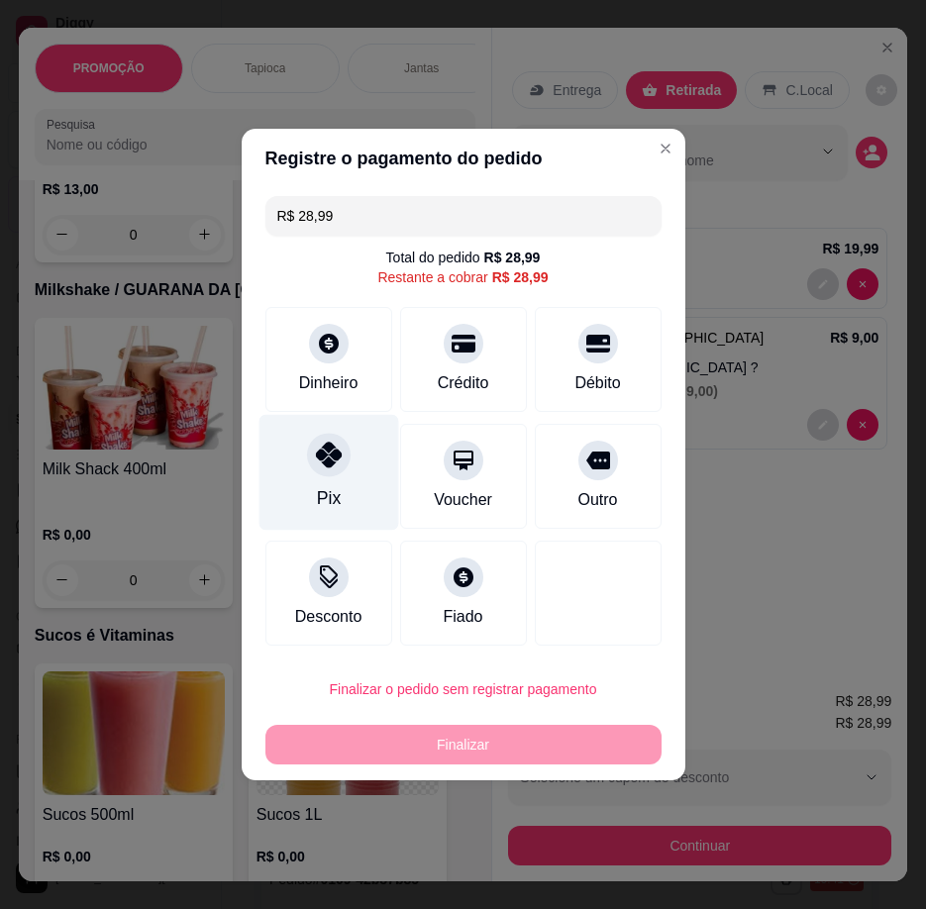
click at [307, 463] on div at bounding box center [329, 455] width 44 height 44
type input "R$ 0,00"
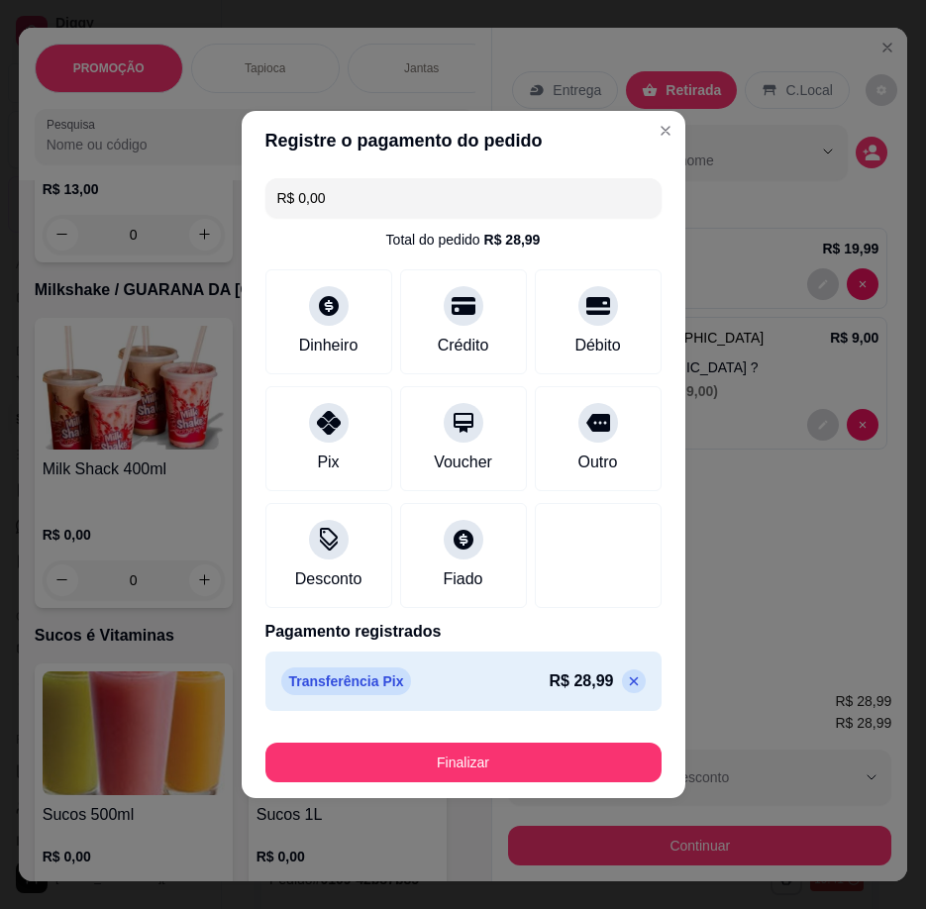
click at [431, 757] on button "Finalizar" at bounding box center [463, 763] width 396 height 40
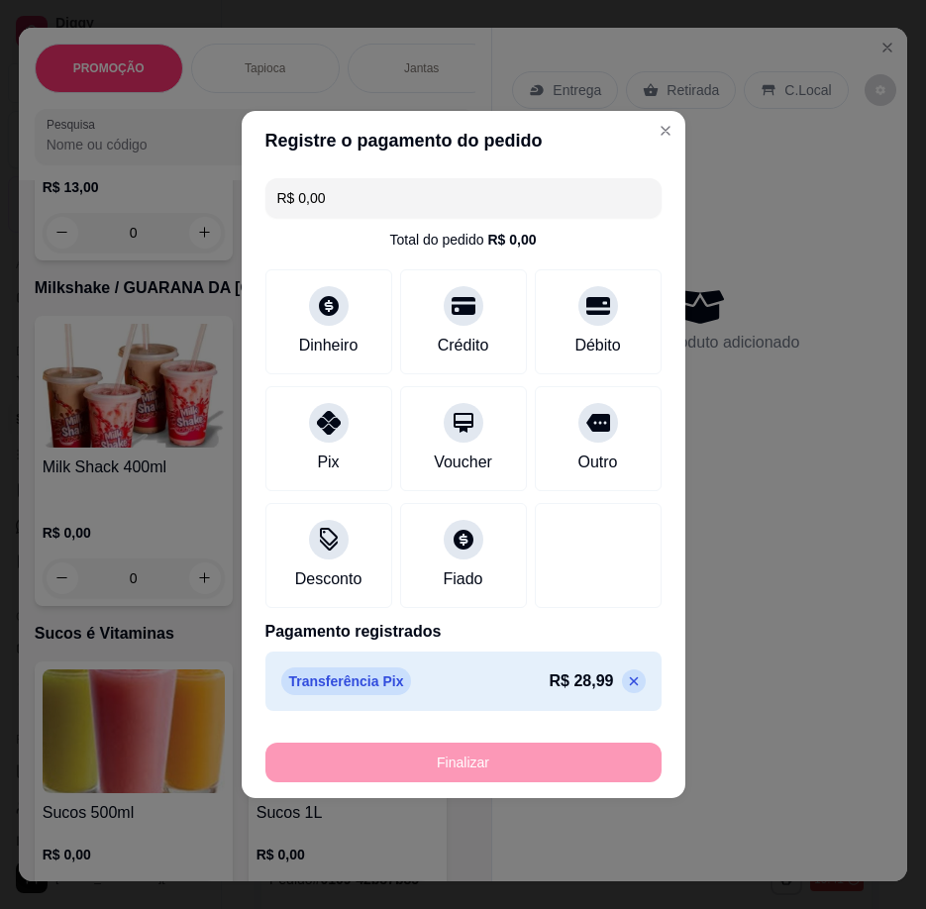
type input "0"
type input "-R$ 28,99"
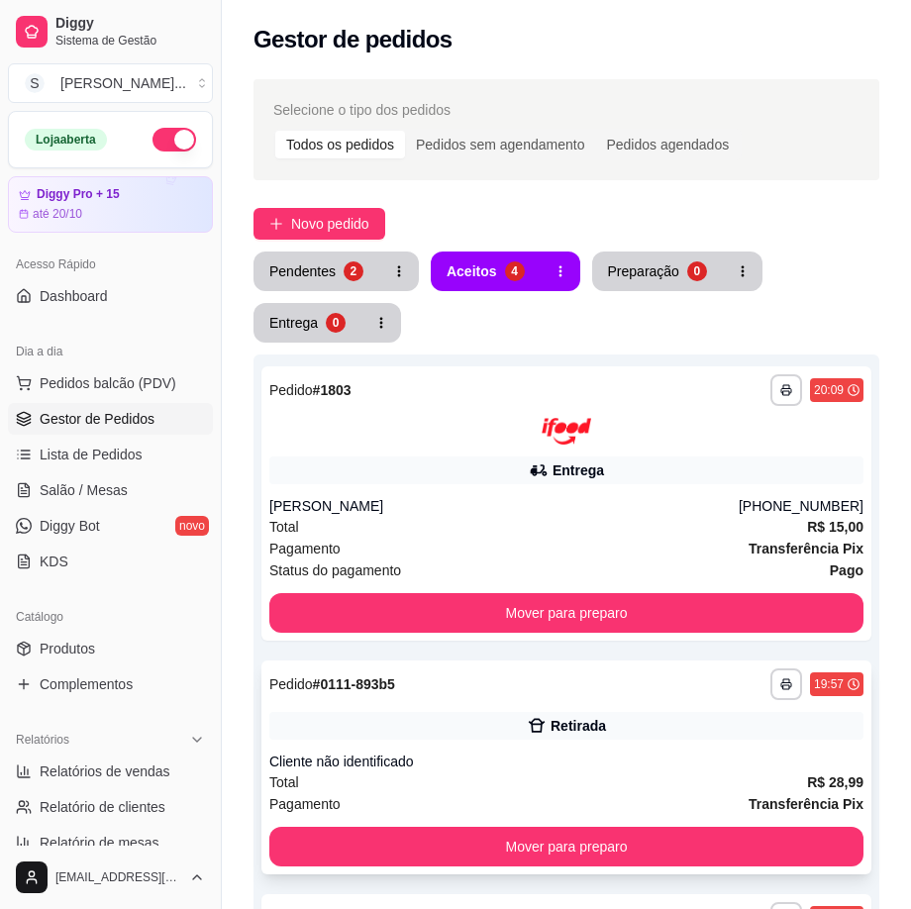
click at [557, 733] on div "Retirada" at bounding box center [578, 726] width 55 height 20
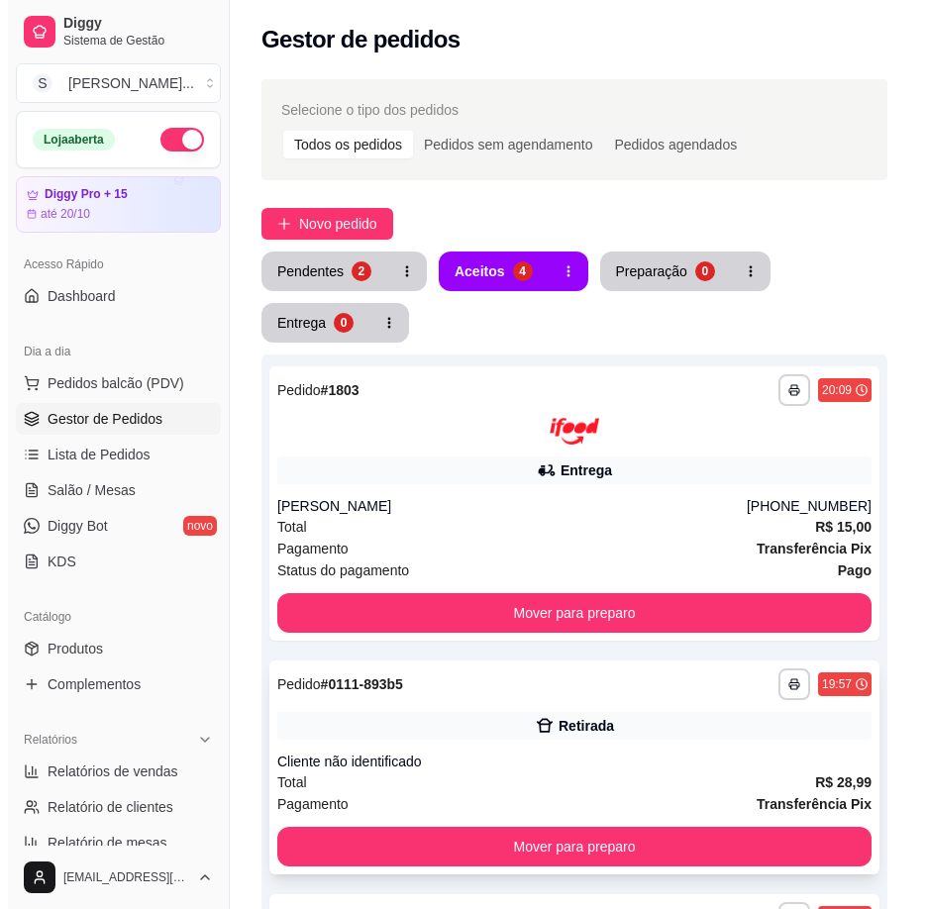
scroll to position [297, 0]
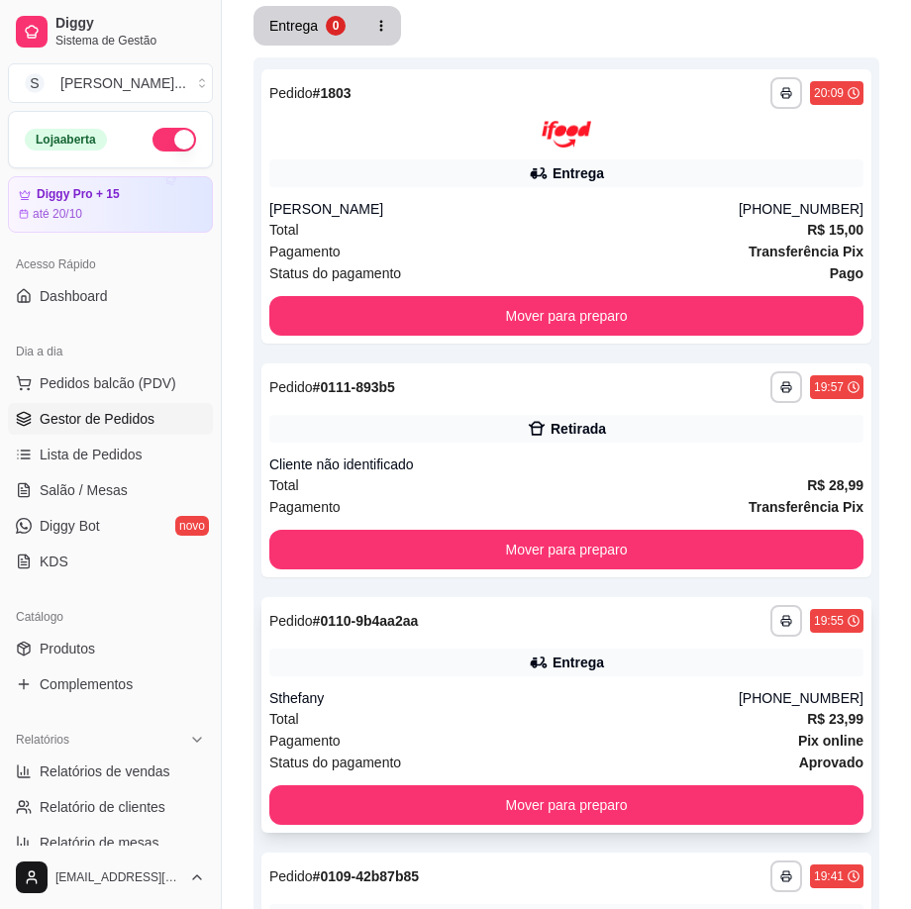
click at [758, 722] on div "Total R$ 23,99" at bounding box center [566, 719] width 594 height 22
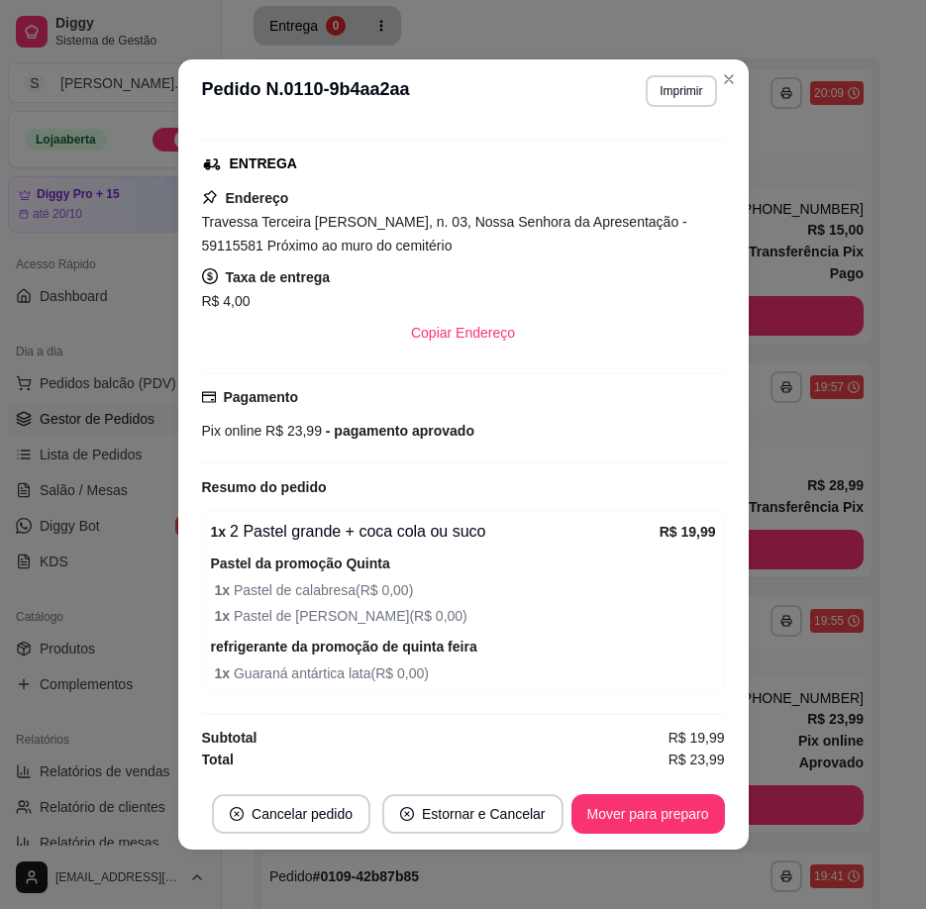
scroll to position [4, 0]
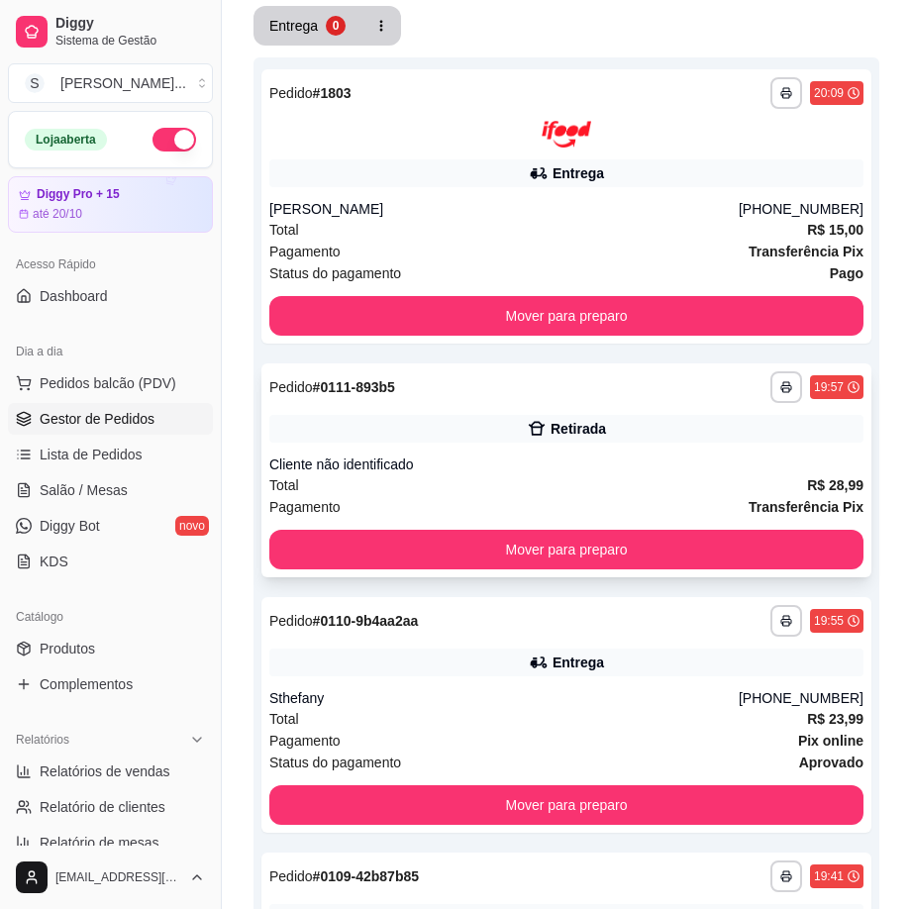
click at [682, 469] on div "Cliente não identificado" at bounding box center [566, 465] width 594 height 20
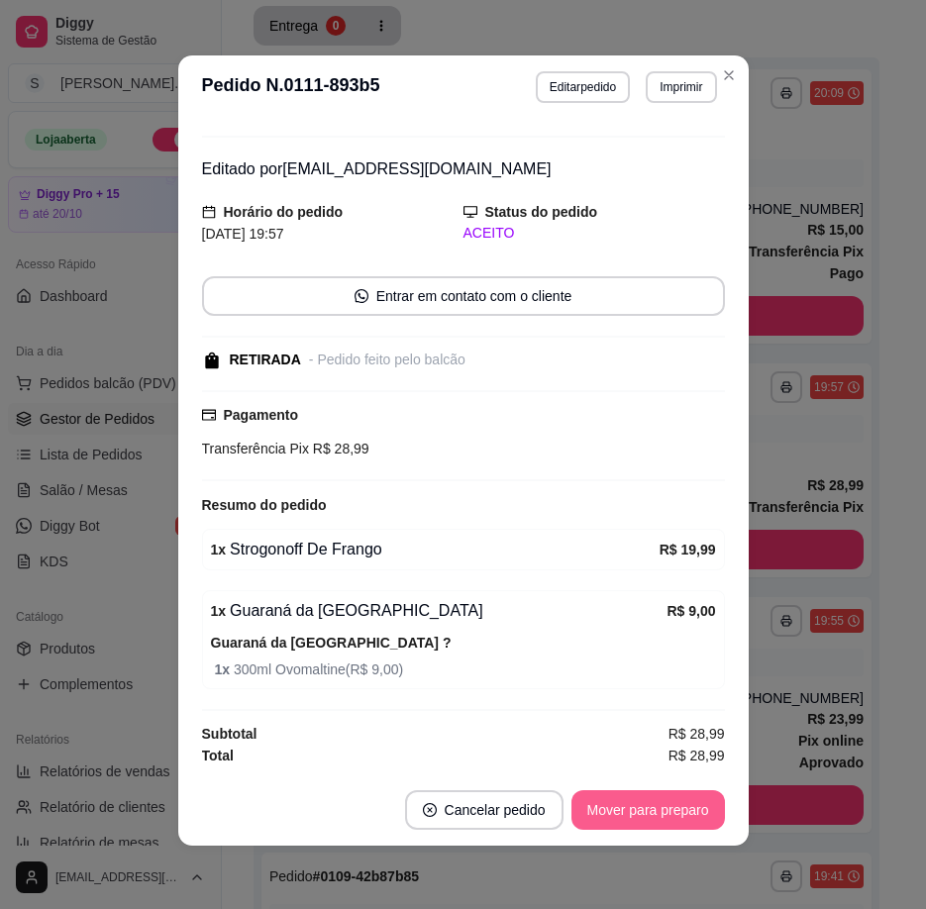
click at [661, 796] on button "Mover para preparo" at bounding box center [647, 810] width 153 height 40
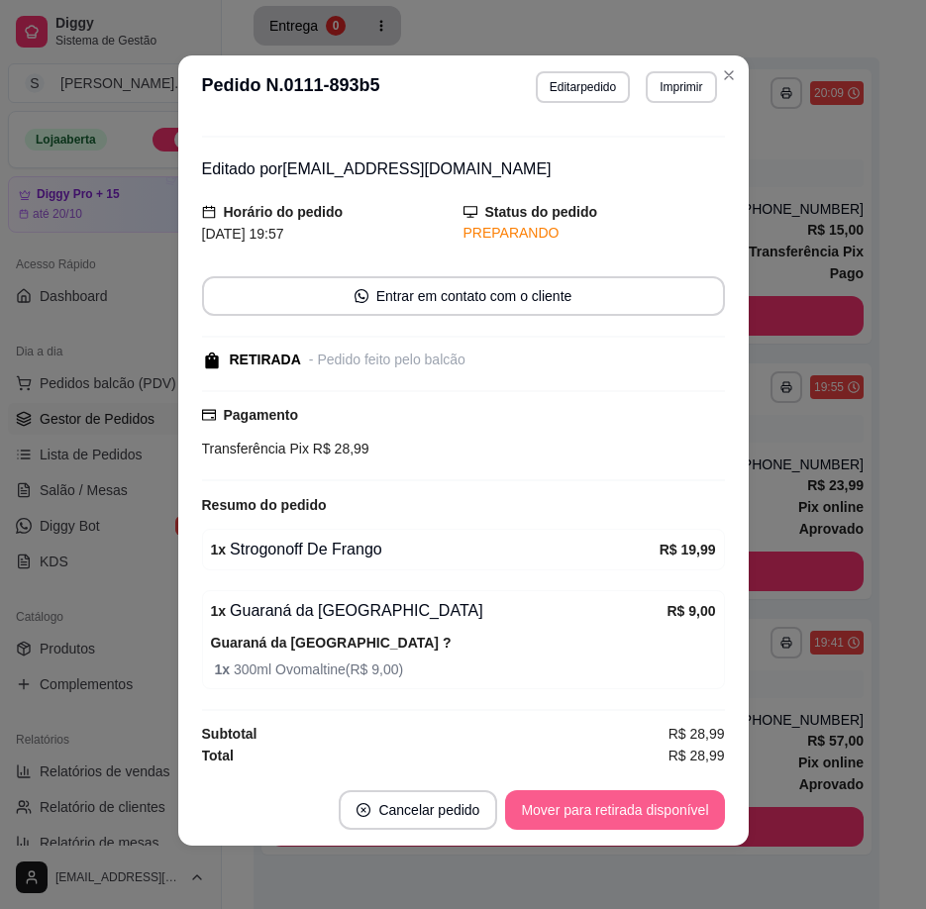
click at [675, 809] on button "Mover para retirada disponível" at bounding box center [614, 810] width 219 height 40
click at [676, 818] on button "Mover para finalizado" at bounding box center [642, 810] width 164 height 40
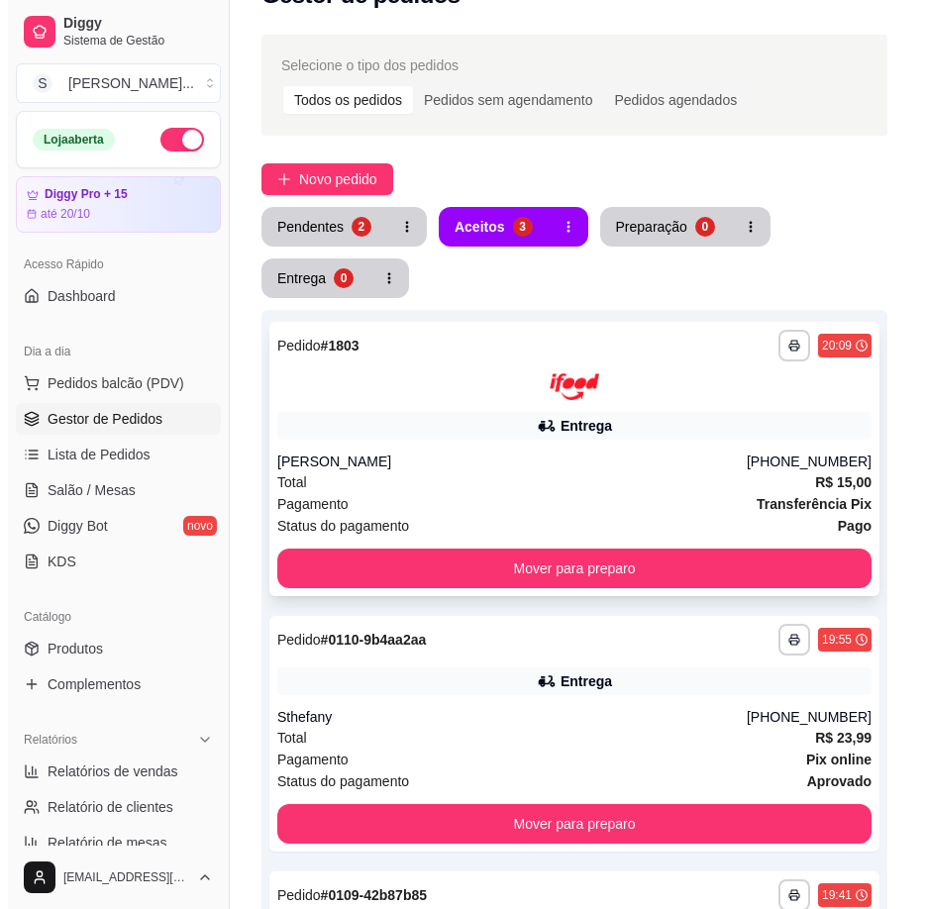
scroll to position [0, 0]
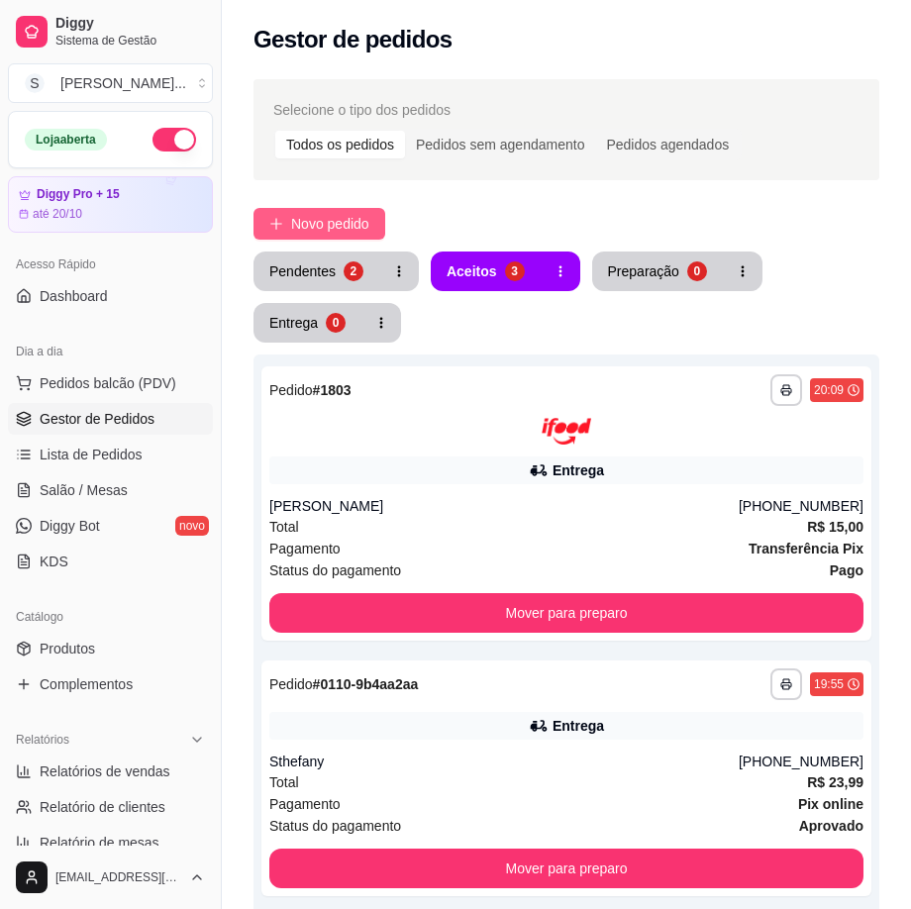
click at [294, 223] on span "Novo pedido" at bounding box center [330, 224] width 78 height 22
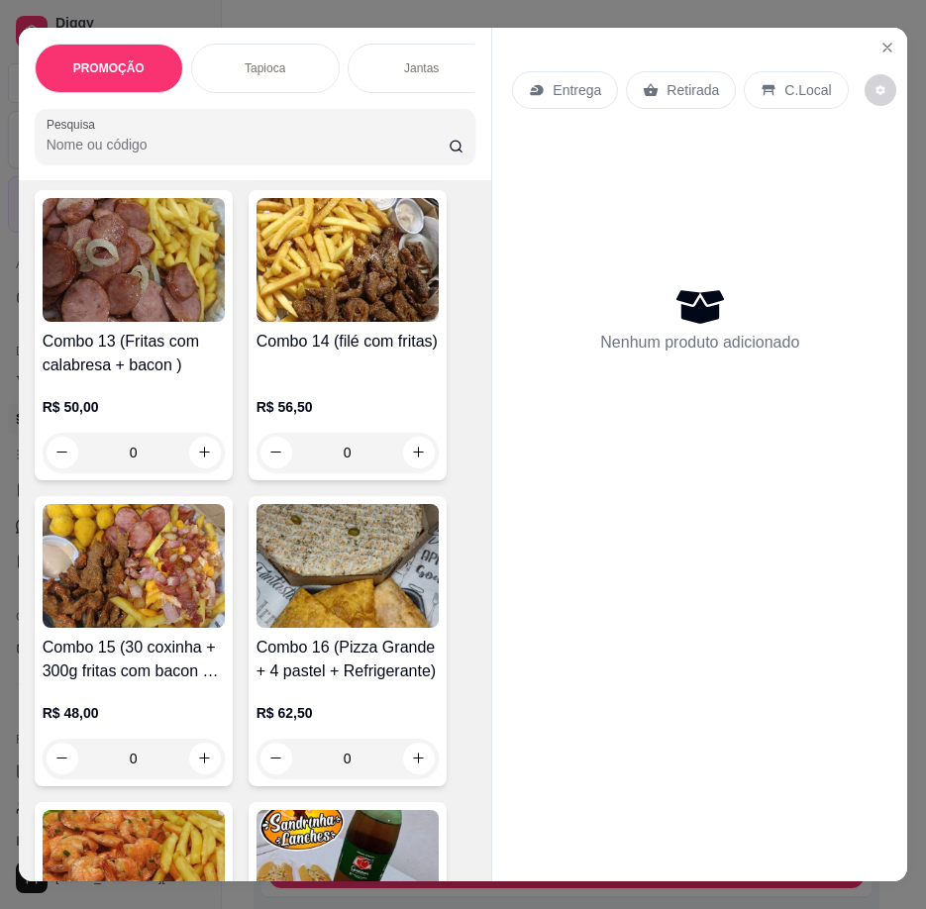
scroll to position [4555, 0]
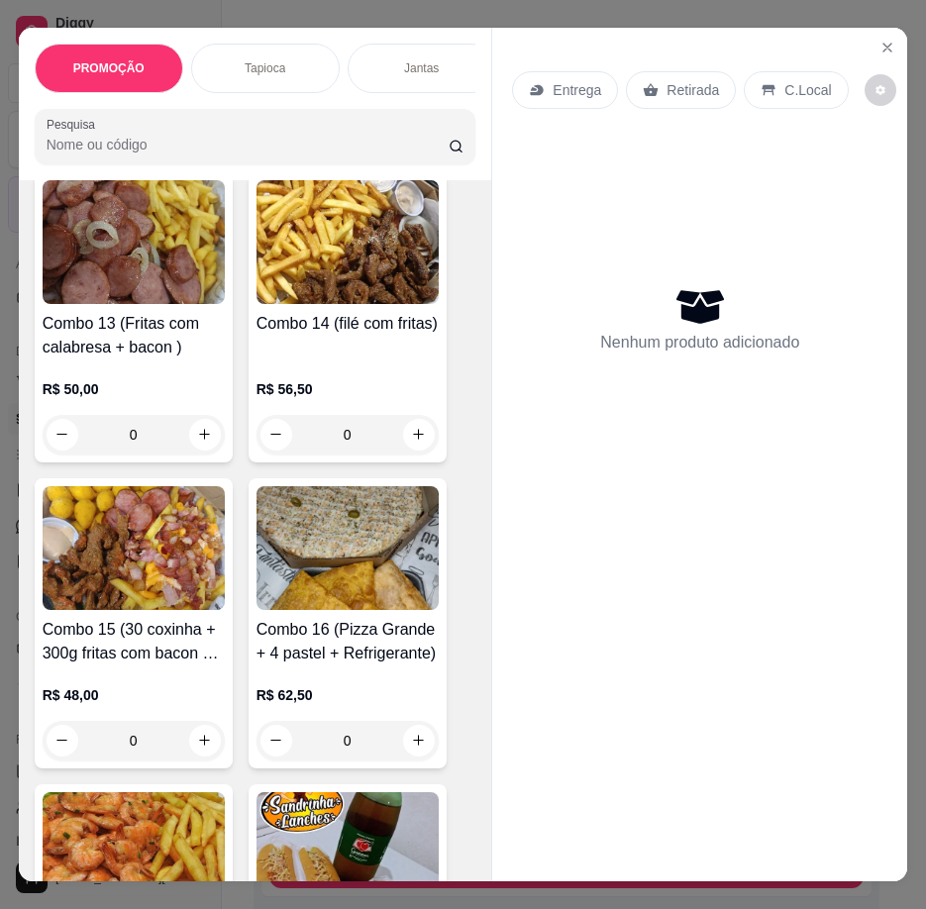
click at [344, 359] on div "Combo 14 (filé com fritas)" at bounding box center [347, 336] width 182 height 48
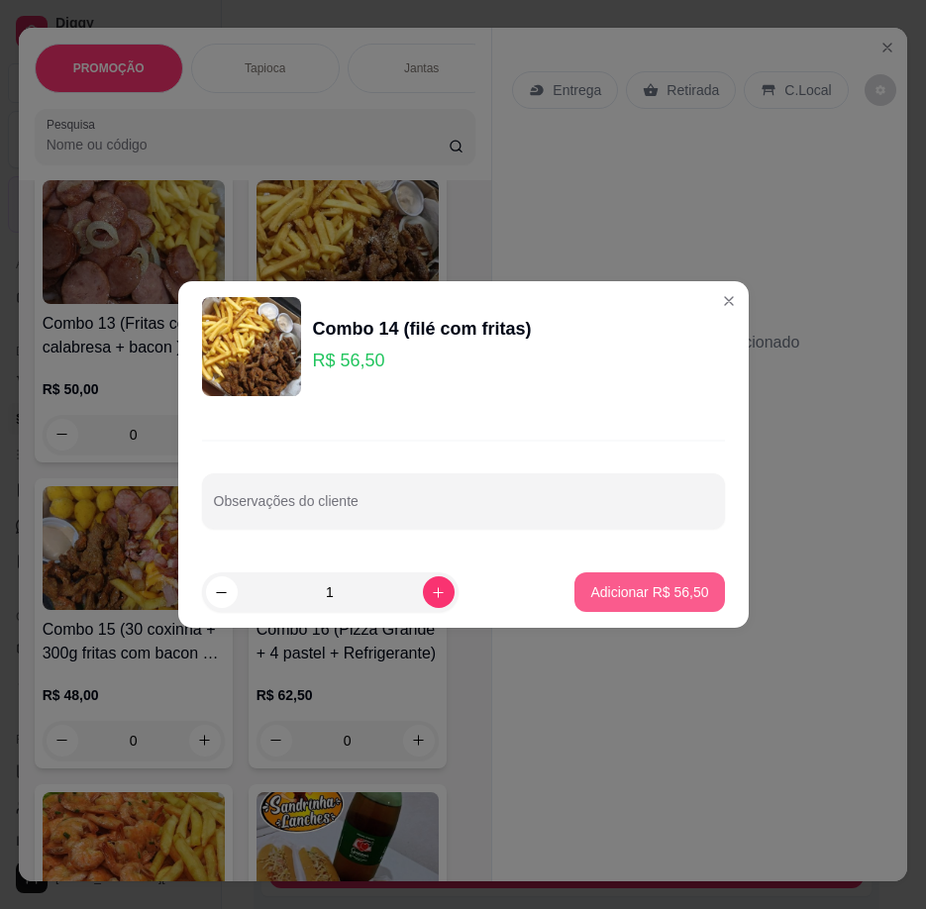
click at [654, 598] on p "Adicionar R$ 56,50" at bounding box center [649, 592] width 118 height 20
type input "1"
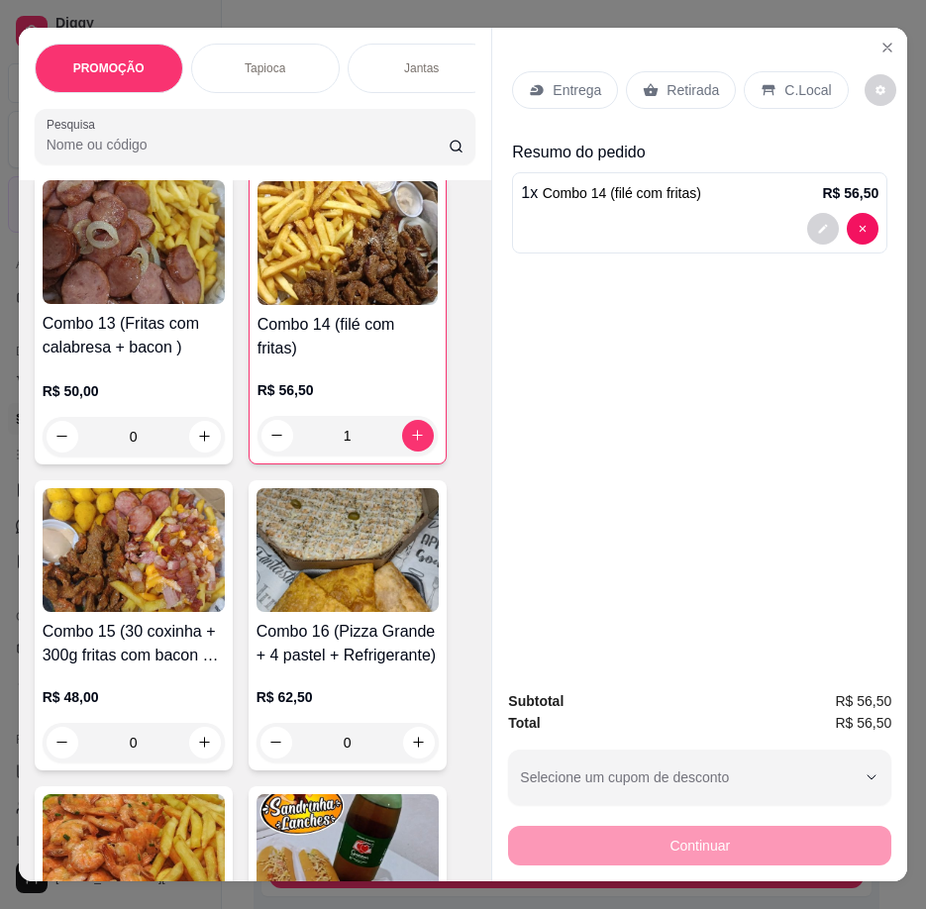
click at [666, 80] on p "Retirada" at bounding box center [692, 90] width 52 height 20
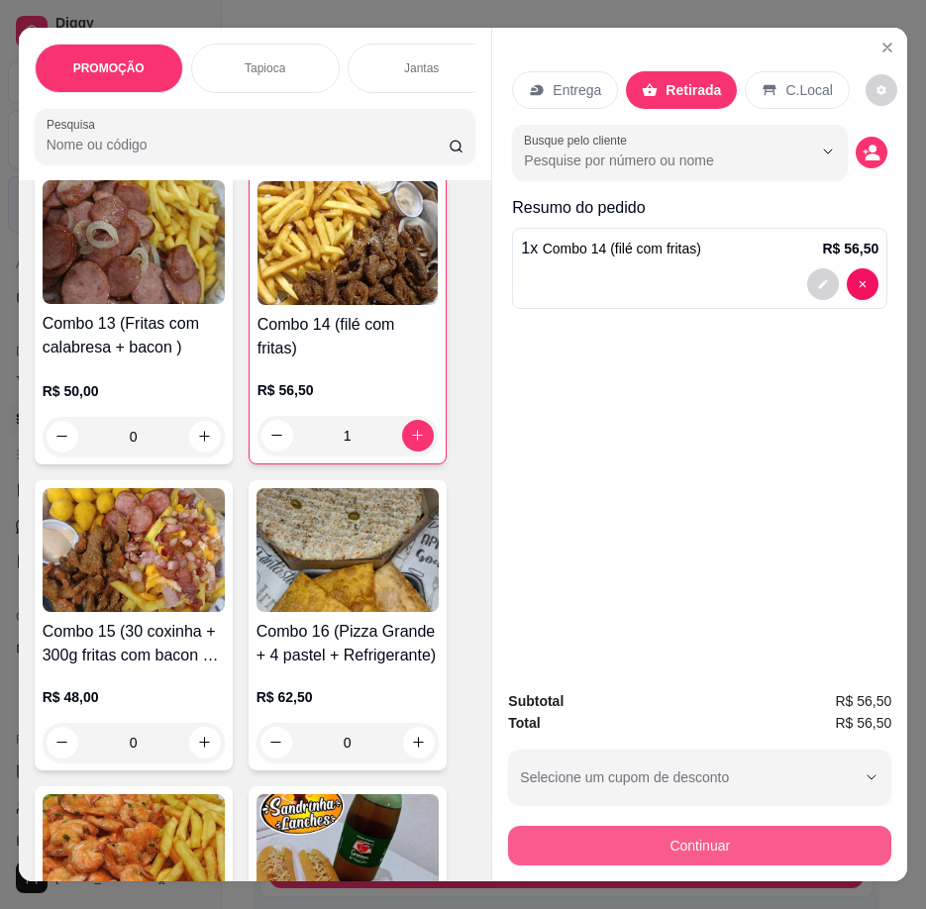
click at [671, 848] on button "Continuar" at bounding box center [699, 846] width 383 height 40
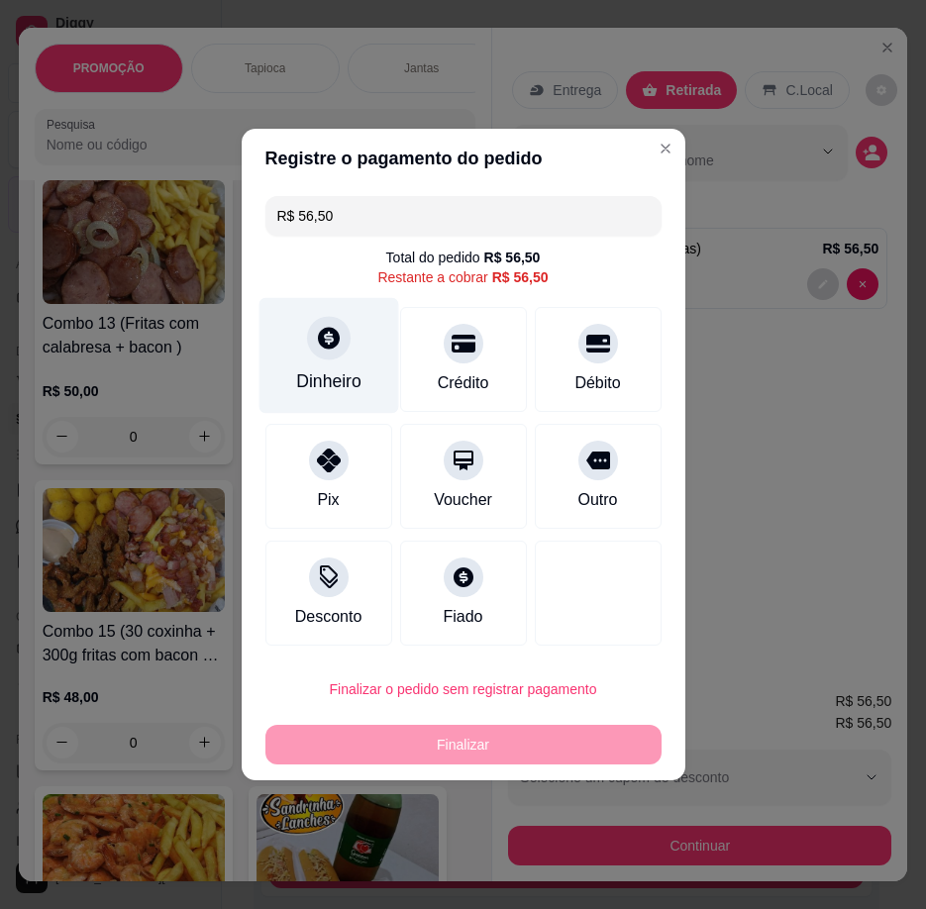
click at [335, 351] on icon at bounding box center [328, 338] width 26 height 26
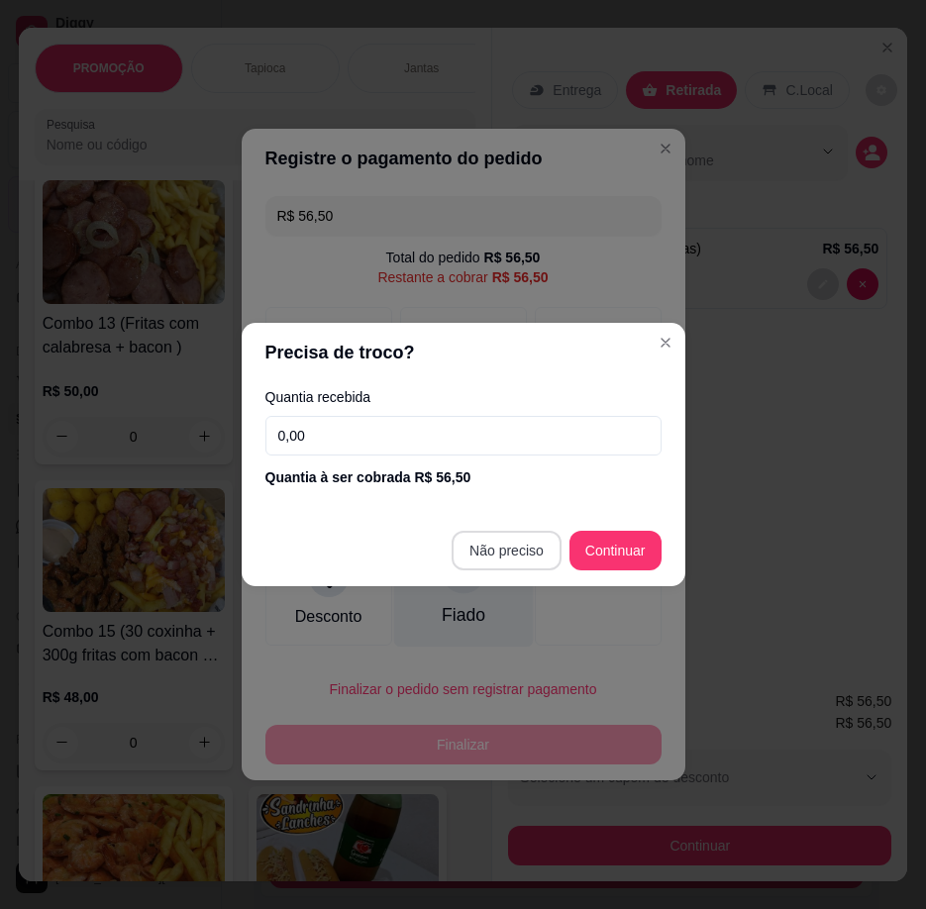
type input "R$ 0,00"
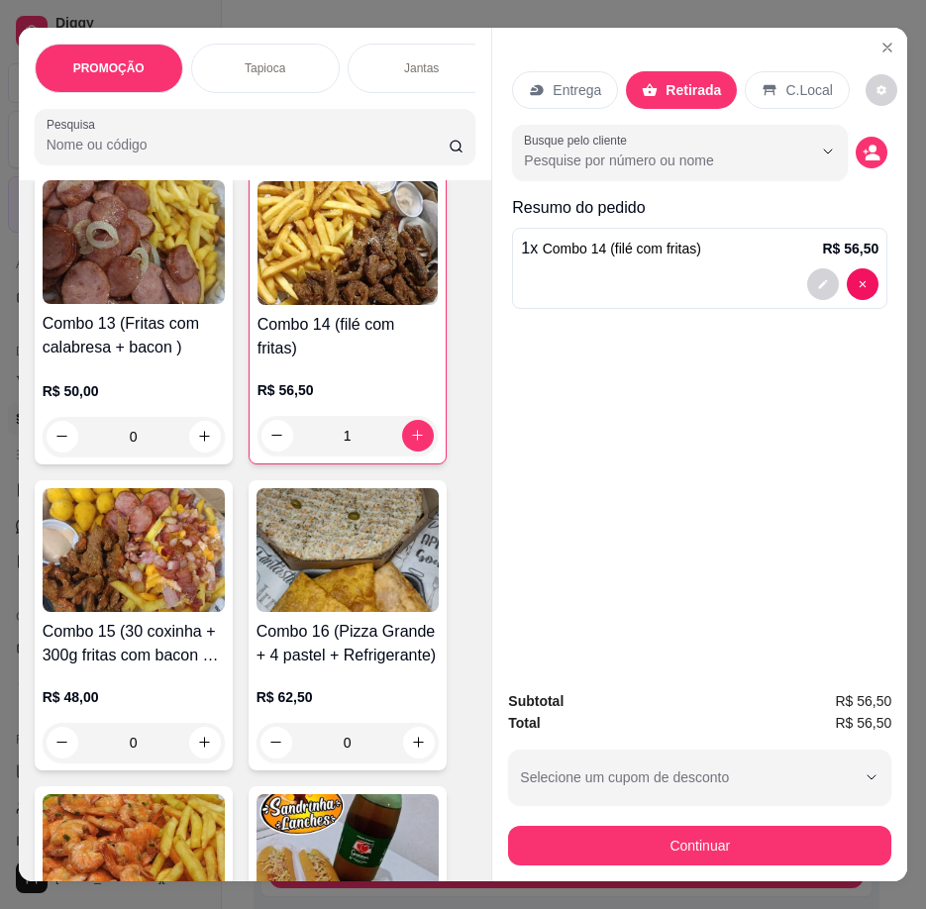
click at [562, 89] on p "Entrega" at bounding box center [577, 90] width 49 height 20
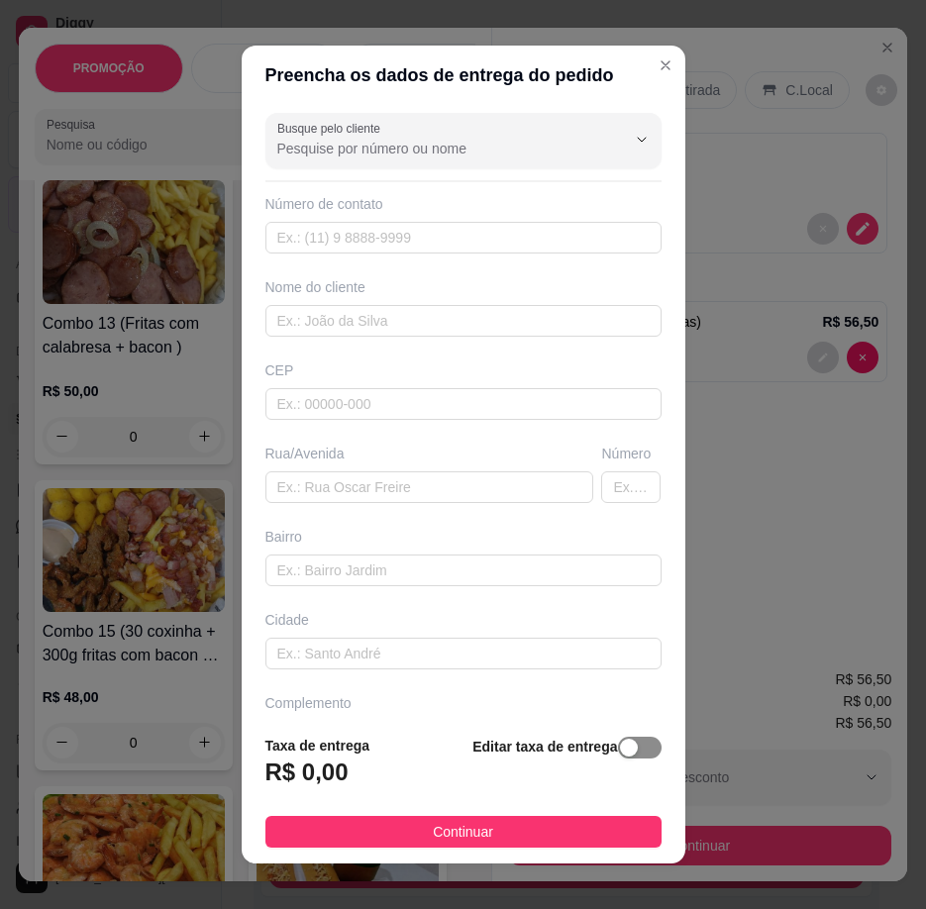
click at [620, 755] on div "button" at bounding box center [629, 748] width 18 height 18
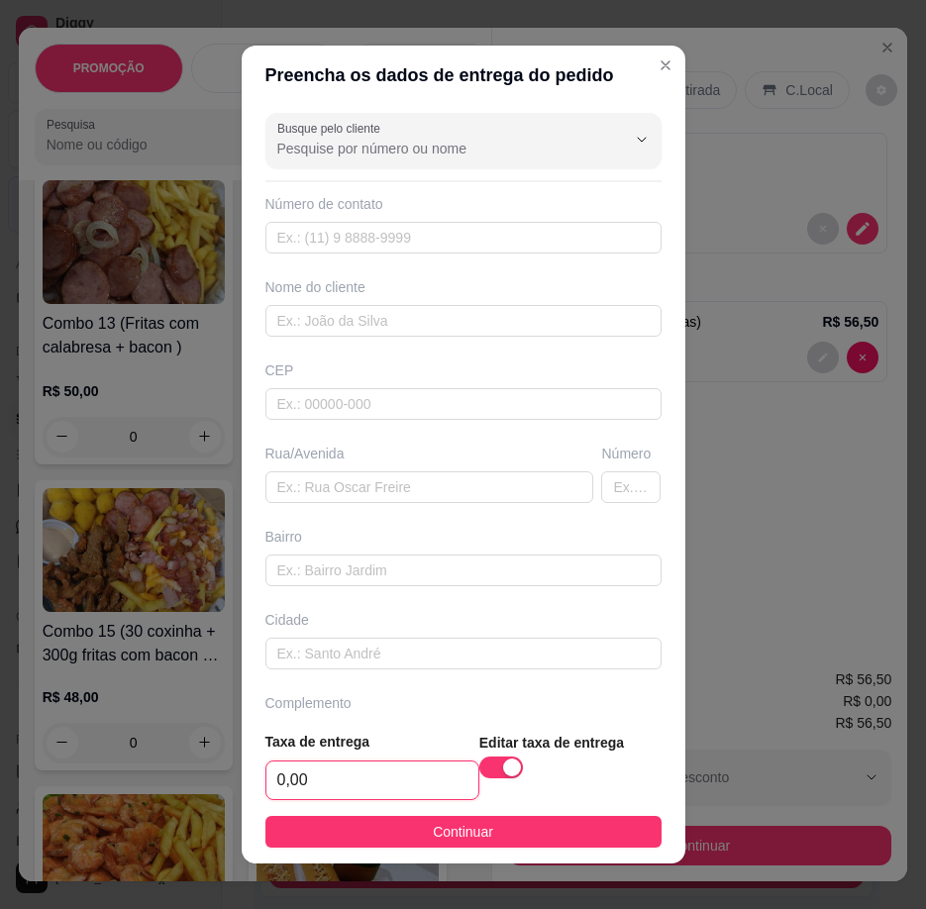
click at [386, 784] on input "0,00" at bounding box center [372, 780] width 212 height 38
type input "0,30"
click at [286, 490] on input "text" at bounding box center [429, 487] width 329 height 32
click at [325, 477] on input "text" at bounding box center [429, 487] width 329 height 32
paste input "[STREET_ADDRESS]"
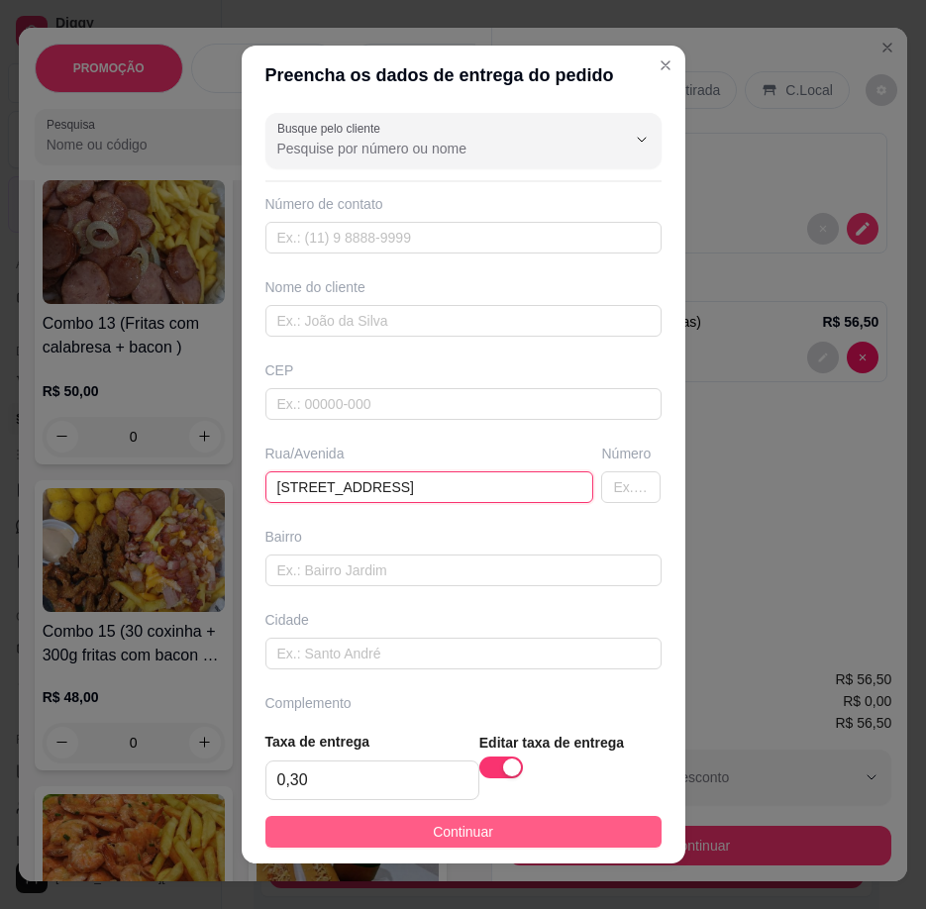
type input "[STREET_ADDRESS]"
click at [472, 817] on button "Continuar" at bounding box center [463, 832] width 396 height 32
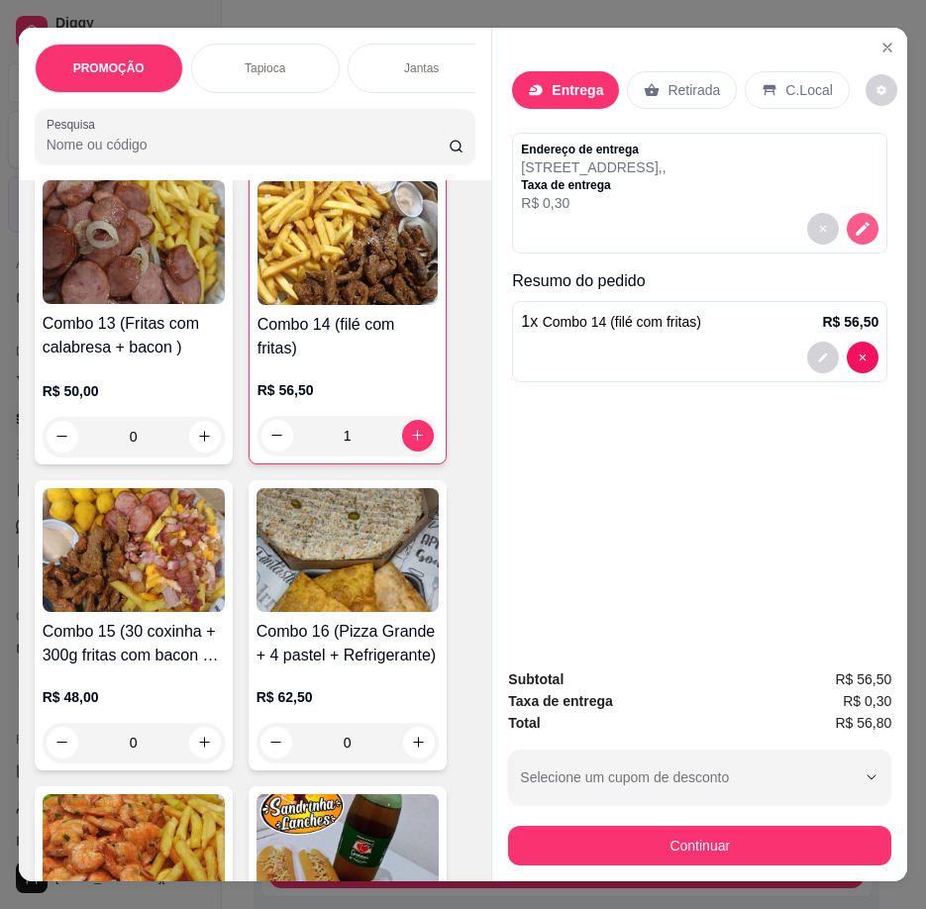
click at [854, 220] on icon "decrease-product-quantity" at bounding box center [863, 229] width 18 height 18
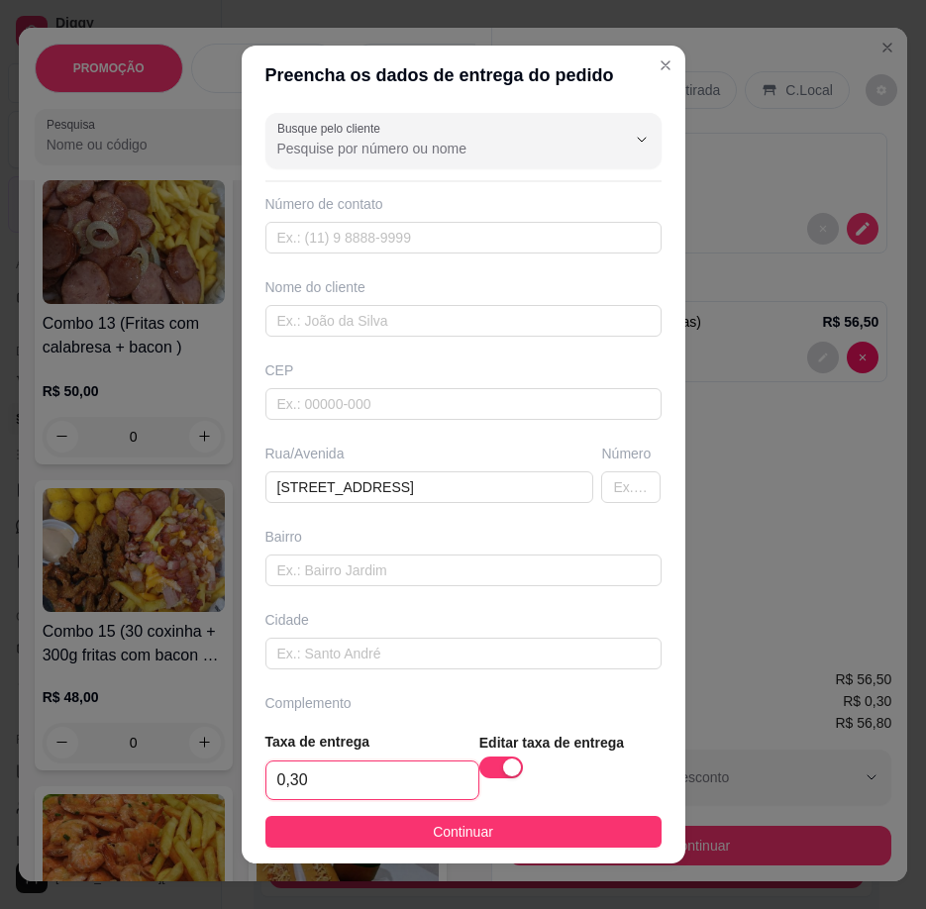
click at [341, 780] on input "0,30" at bounding box center [372, 780] width 212 height 38
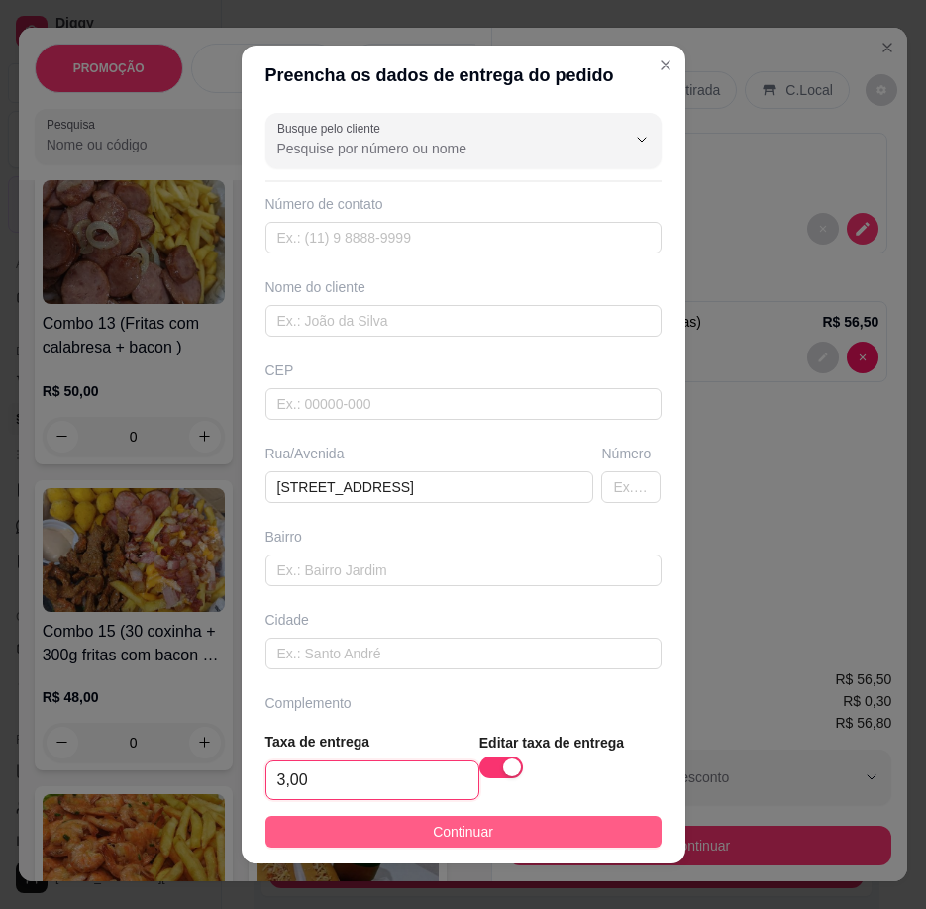
type input "3,00"
click at [370, 834] on button "Continuar" at bounding box center [463, 832] width 396 height 32
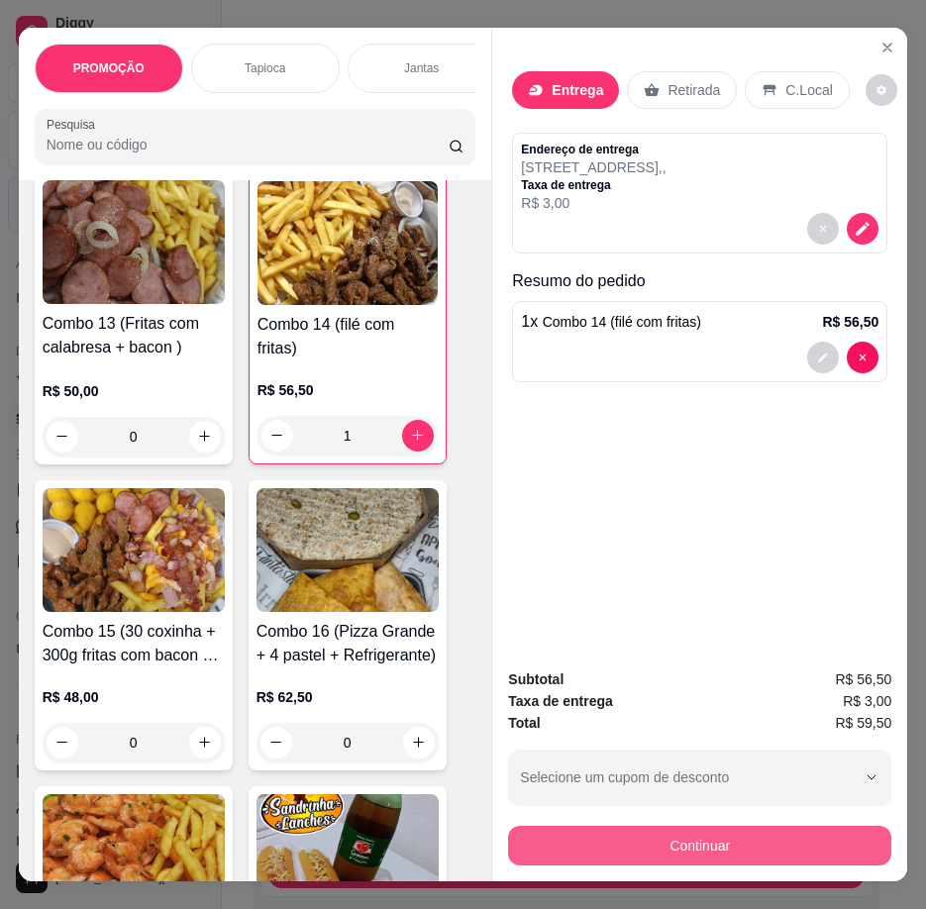
click at [709, 821] on div "Continuar" at bounding box center [699, 843] width 383 height 45
click at [708, 829] on button "Continuar" at bounding box center [699, 846] width 383 height 40
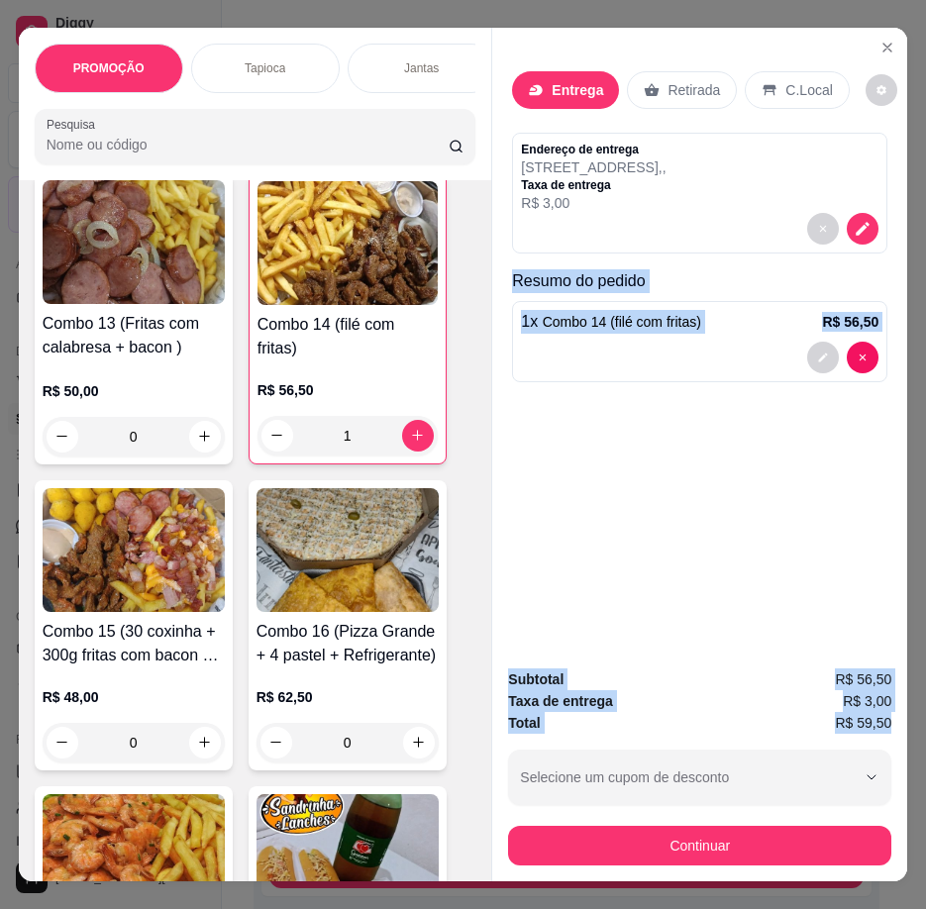
drag, startPoint x: 517, startPoint y: 283, endPoint x: 891, endPoint y: 718, distance: 573.6
click at [891, 718] on div "Entrega Retirada C.Local Endereço de entrega [STREET_ADDRESS] , , Taxa de entre…" at bounding box center [699, 455] width 416 height 855
copy div "Resumo do pedido 1 x Combo 14 (filé com fritas) R$ 56,50 Subtotal R$ 56,50 Taxa…"
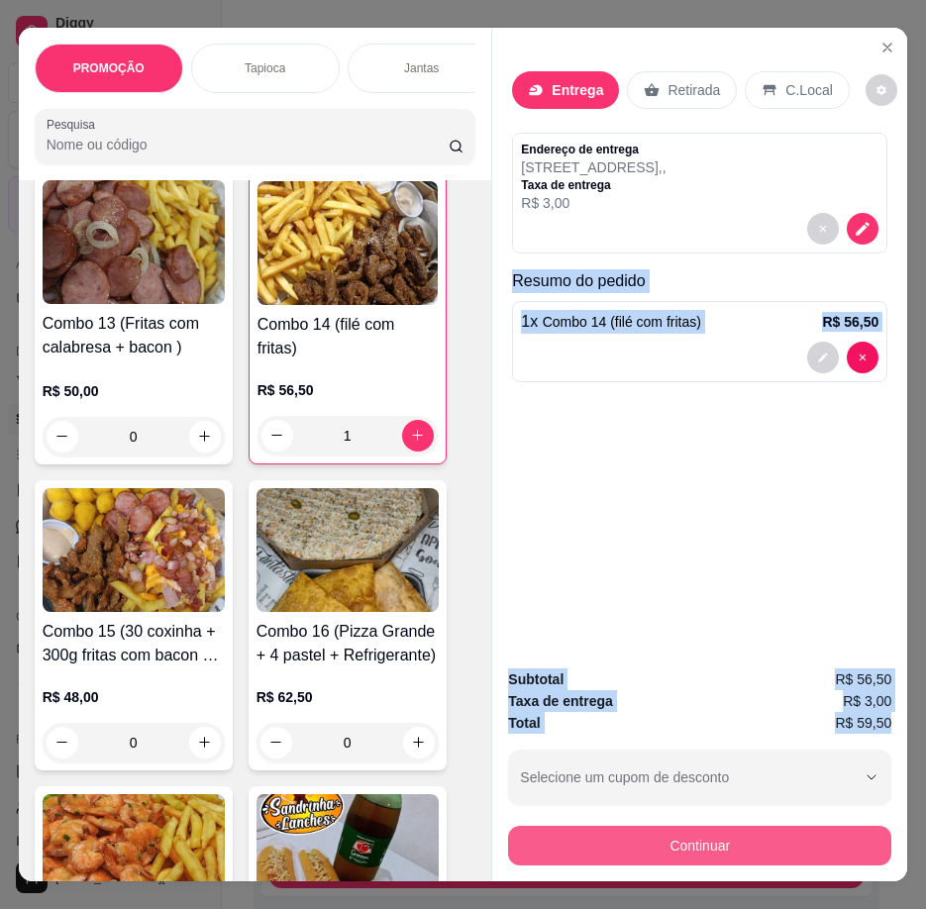
click at [719, 850] on button "Continuar" at bounding box center [699, 846] width 383 height 40
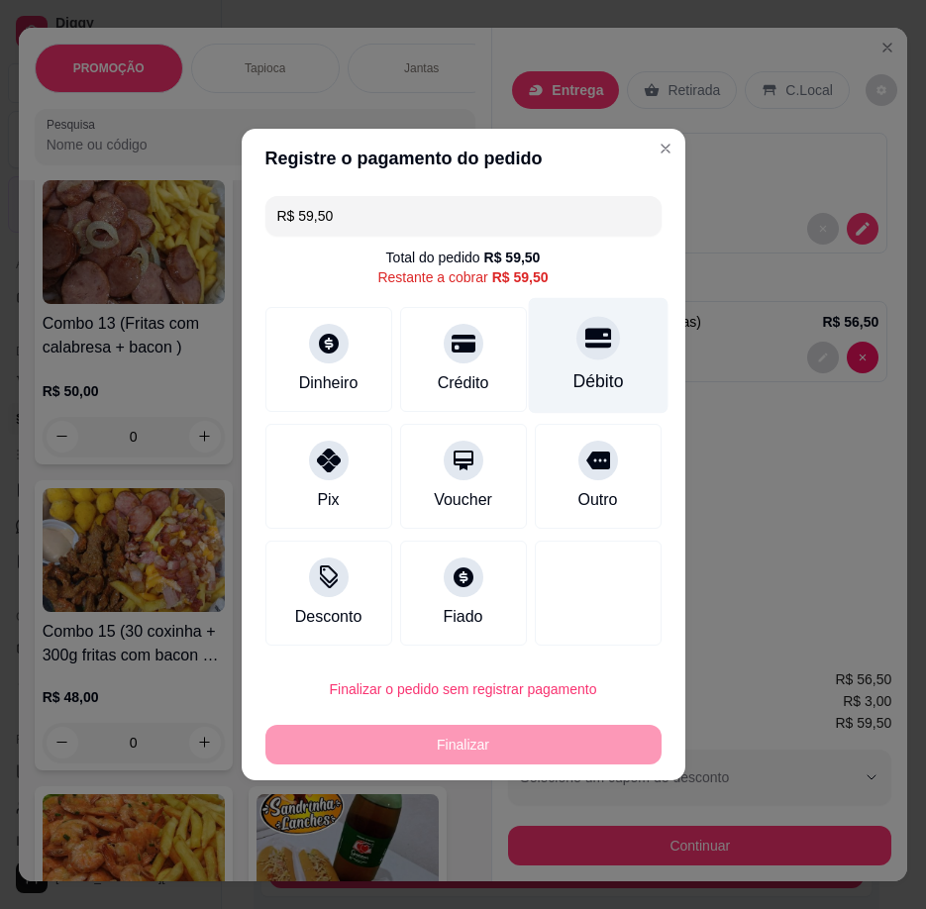
click at [556, 365] on div "Débito" at bounding box center [598, 356] width 140 height 116
type input "R$ 0,00"
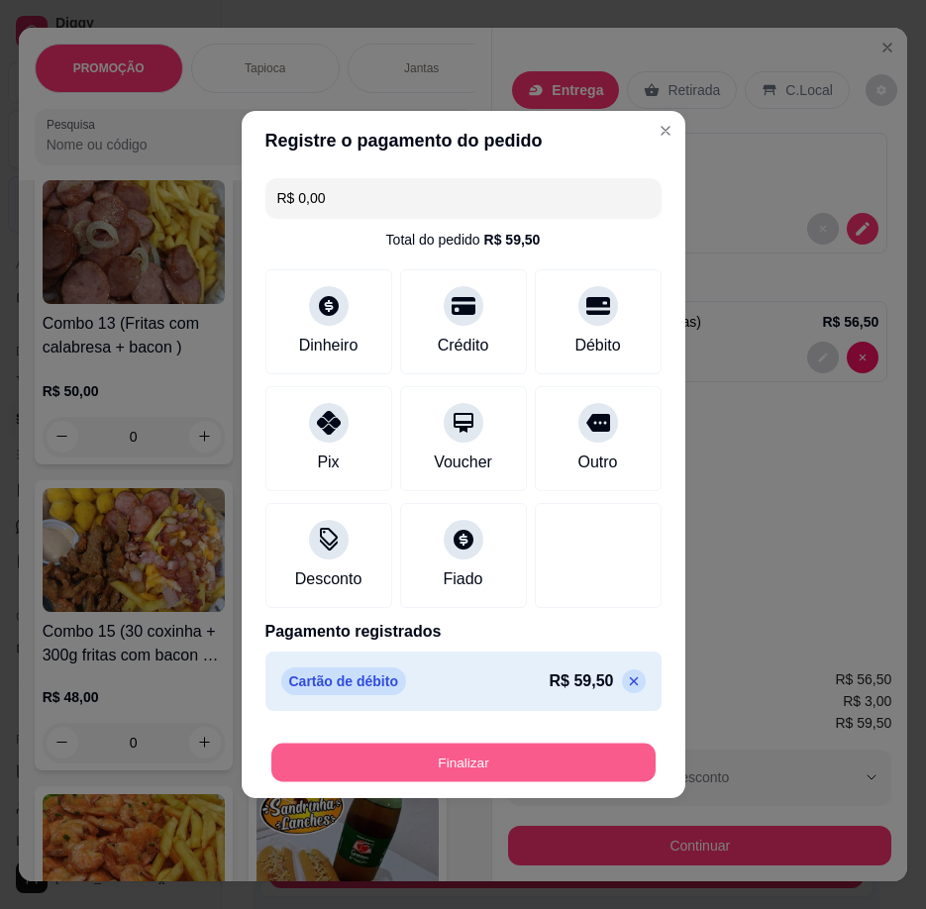
click at [558, 765] on button "Finalizar" at bounding box center [463, 763] width 384 height 39
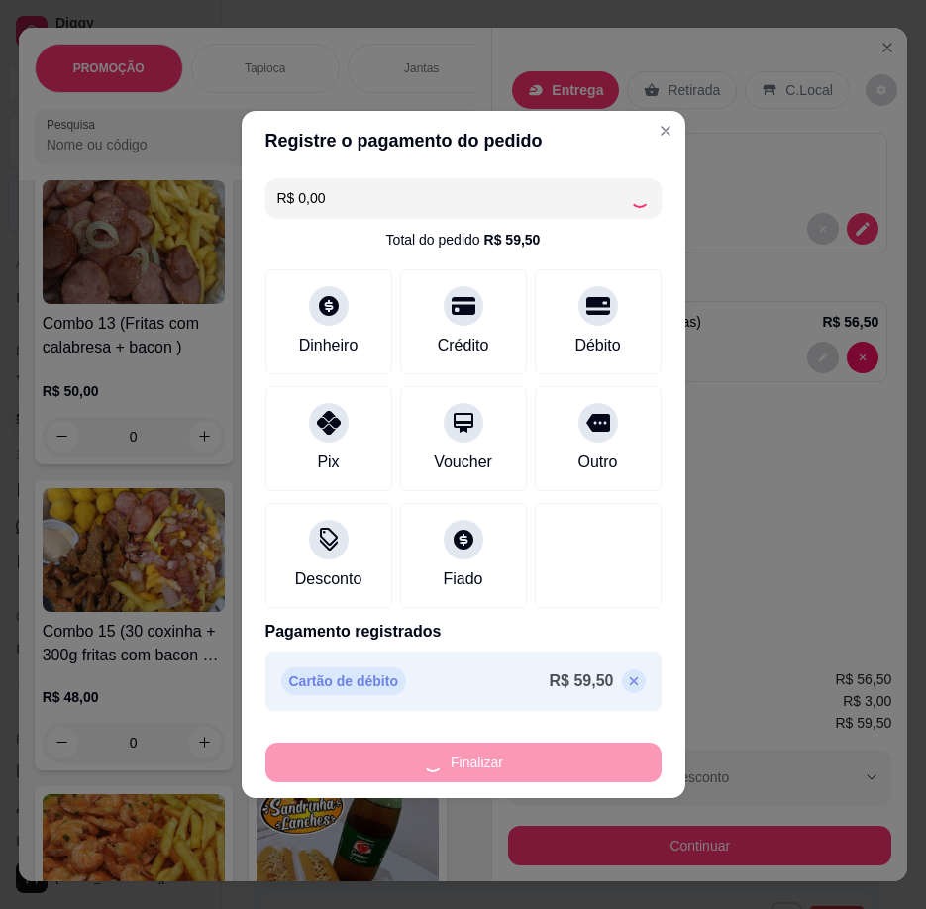
type input "0"
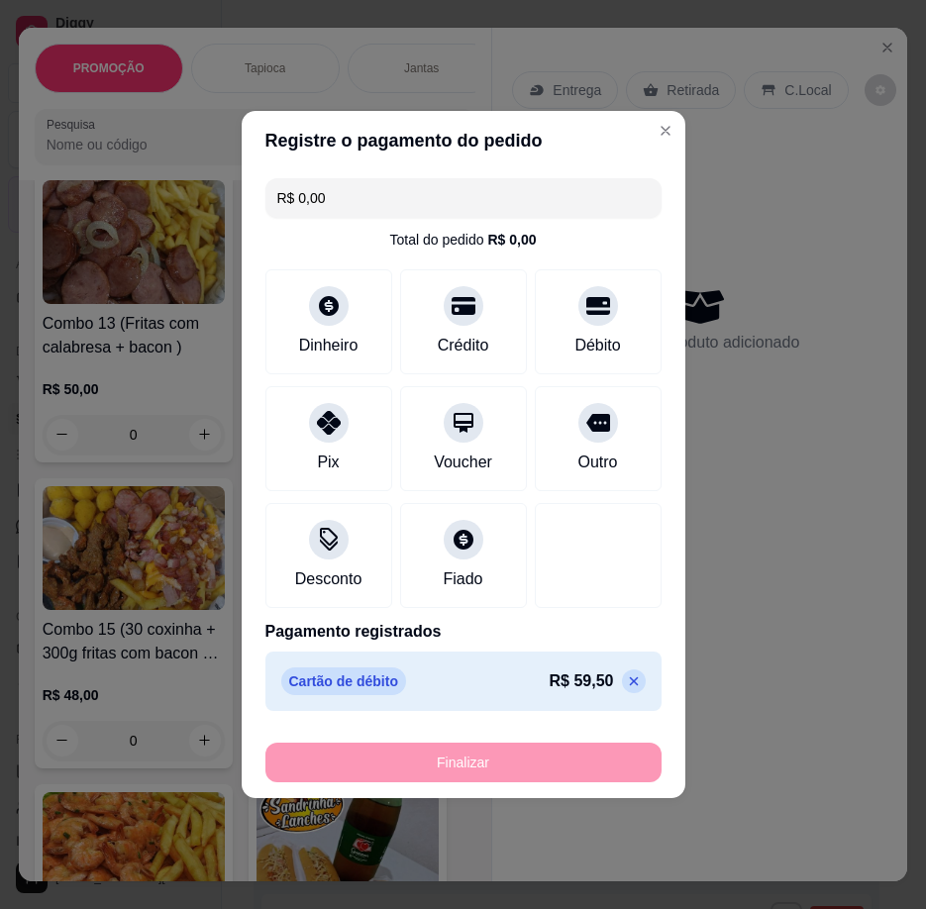
type input "-R$ 59,50"
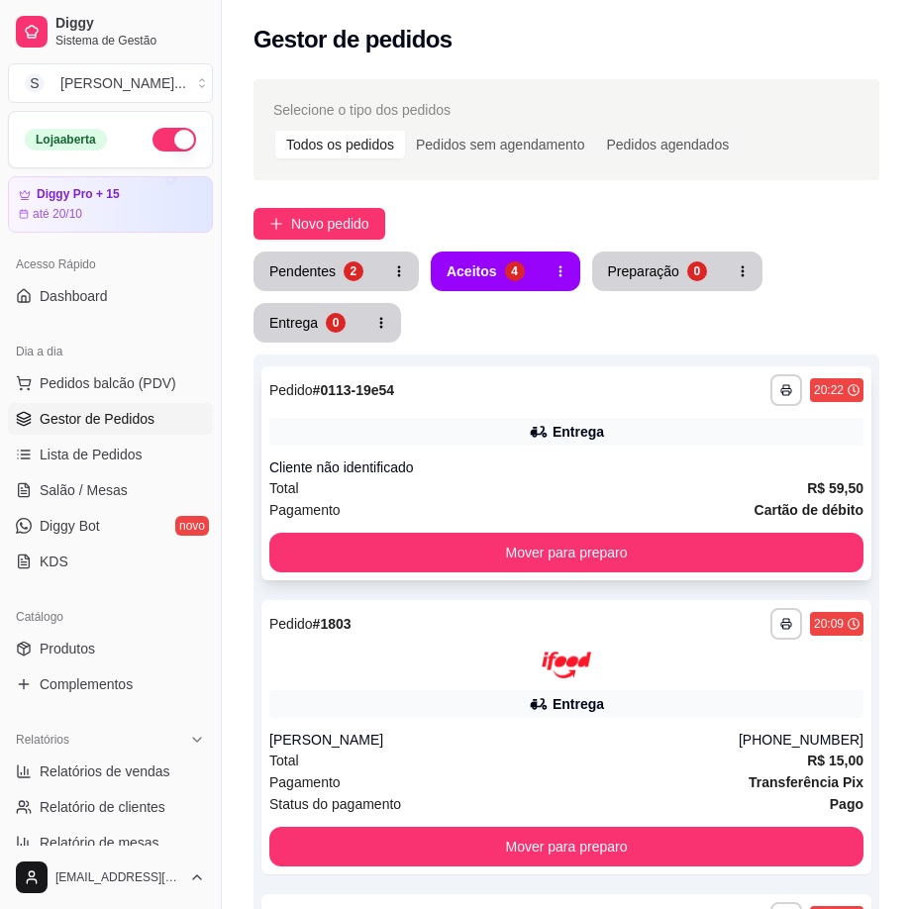
click at [686, 459] on div "Cliente não identificado" at bounding box center [566, 467] width 594 height 20
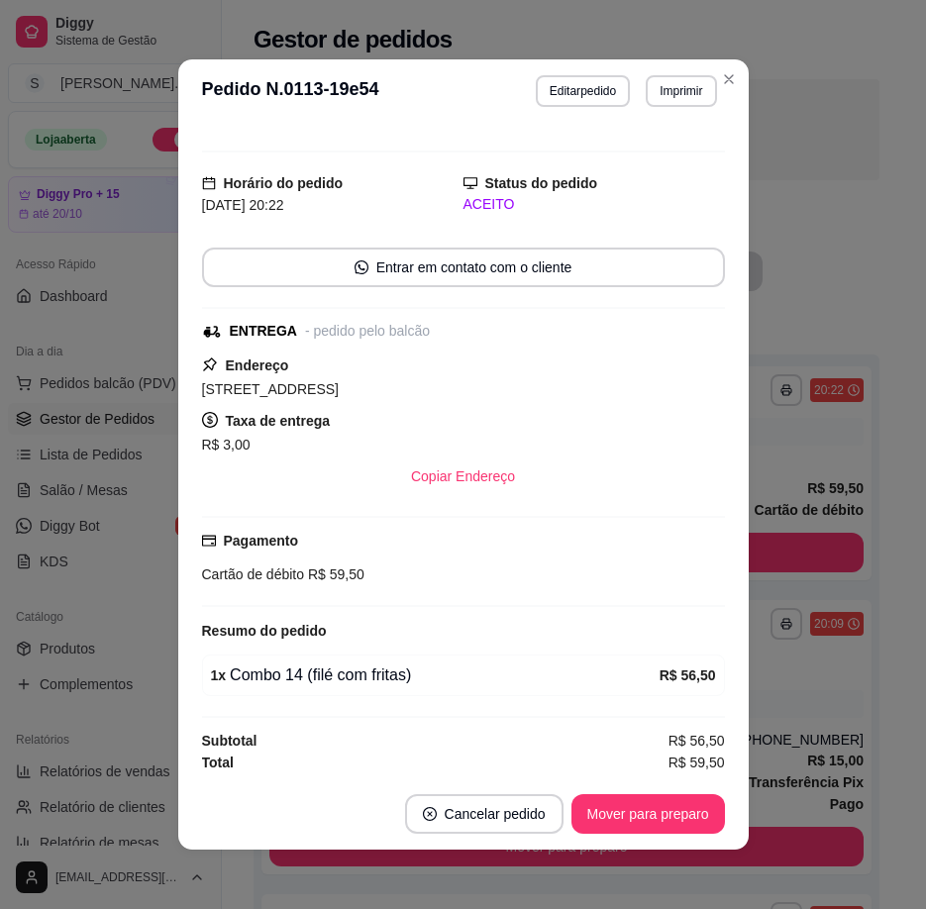
scroll to position [163, 0]
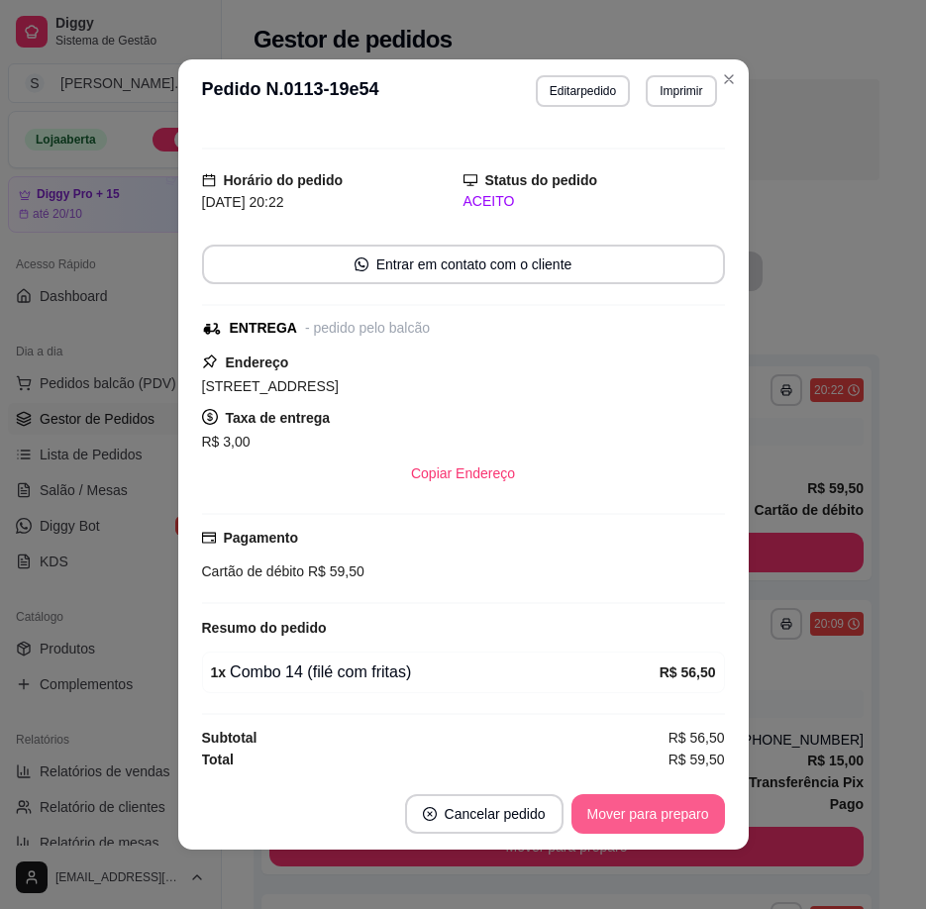
click at [653, 804] on button "Mover para preparo" at bounding box center [647, 814] width 153 height 40
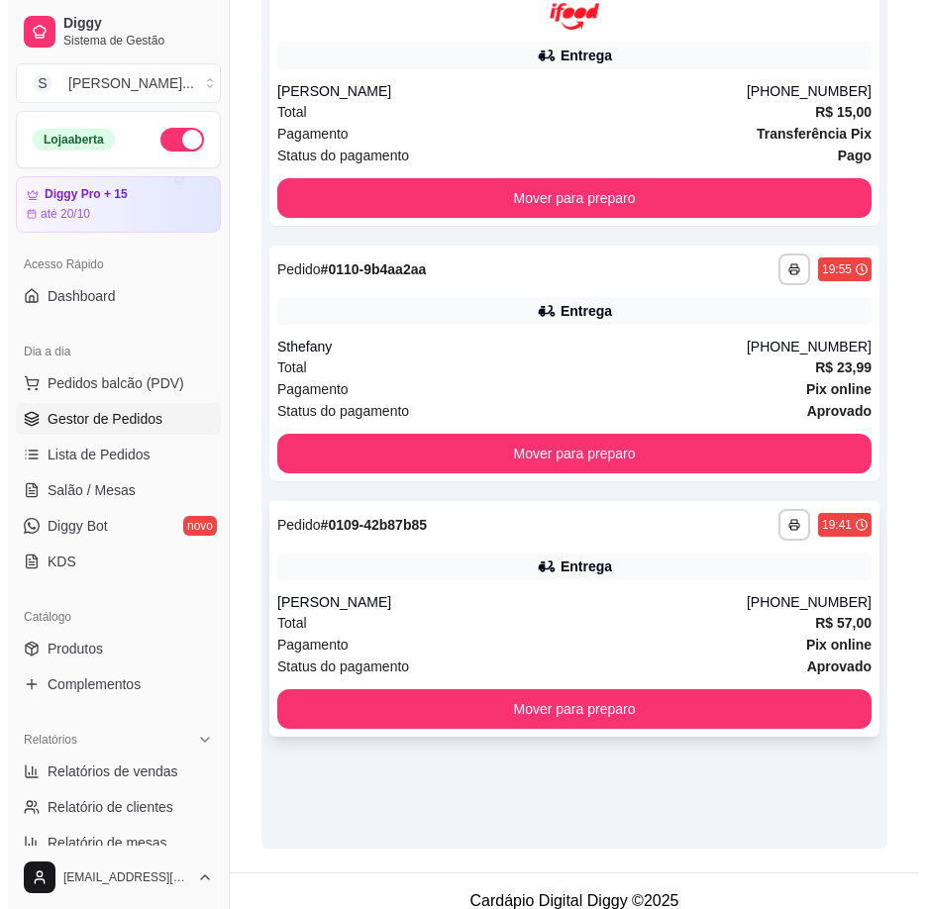
scroll to position [435, 0]
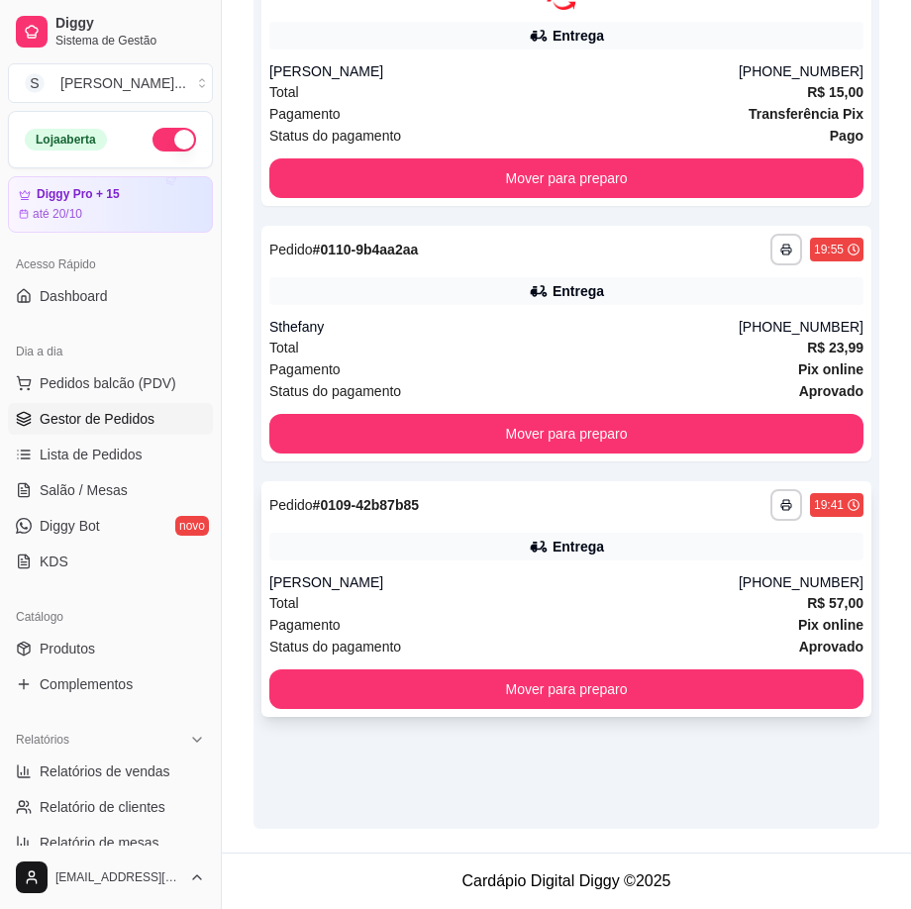
click at [583, 593] on div "Total R$ 57,00" at bounding box center [566, 603] width 594 height 22
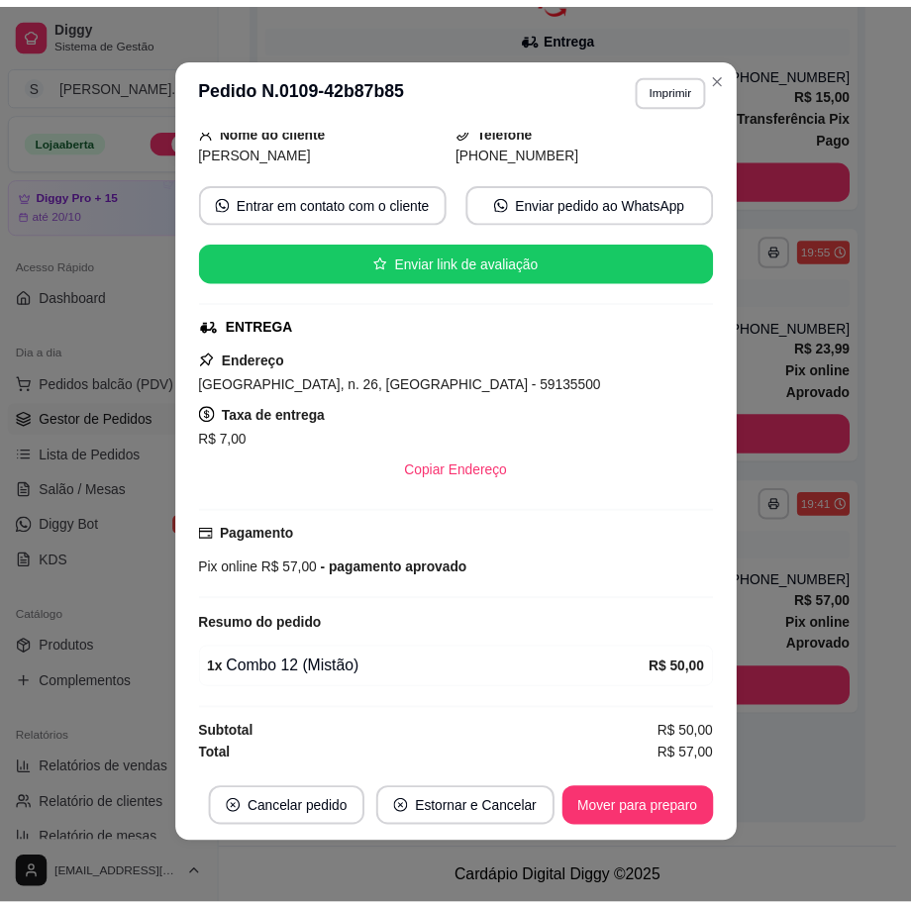
scroll to position [4, 0]
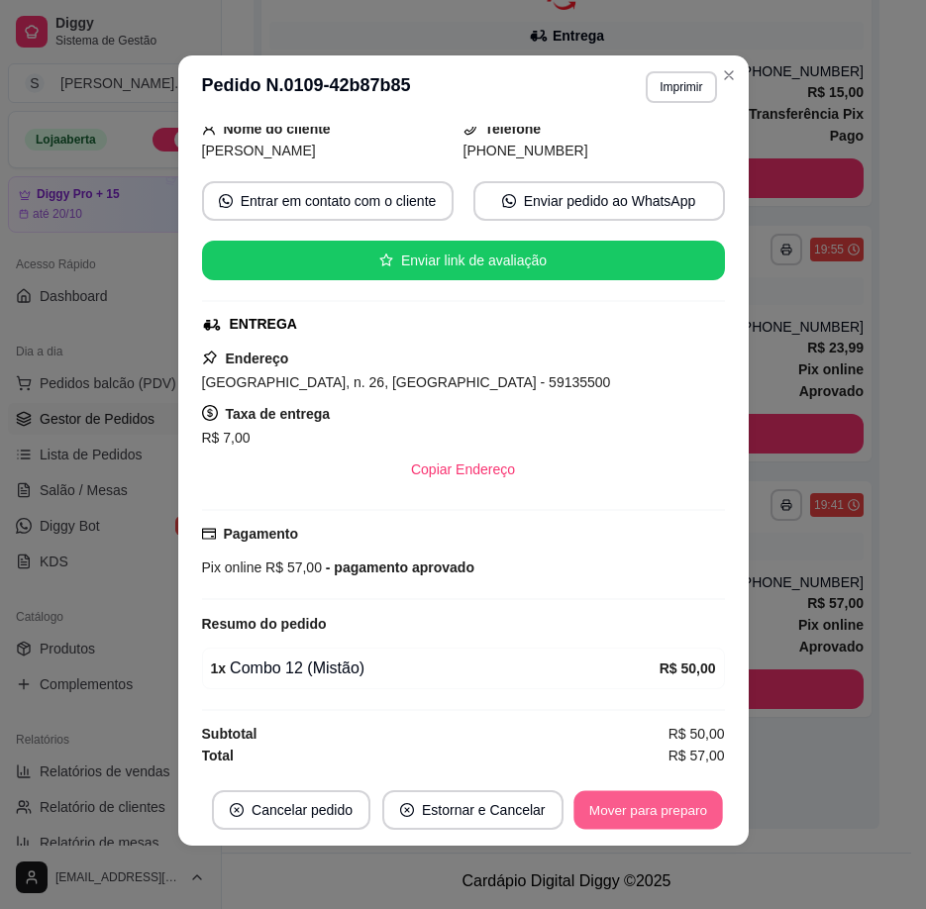
click at [693, 813] on button "Mover para preparo" at bounding box center [647, 810] width 149 height 39
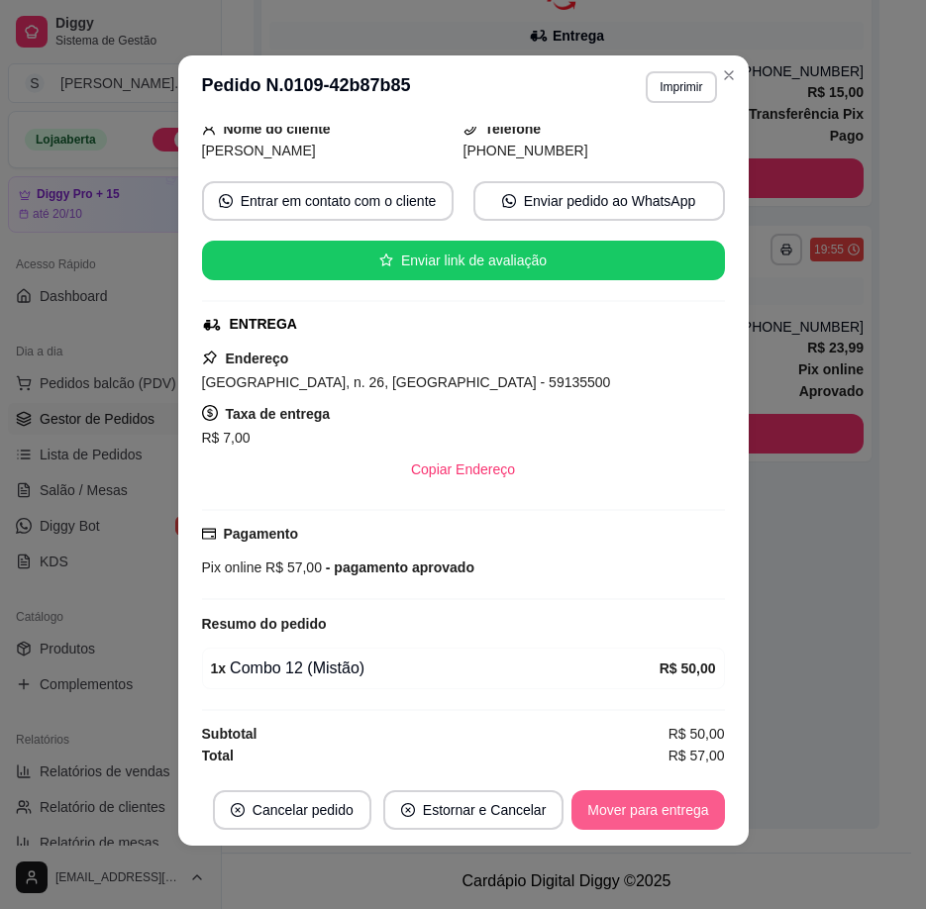
click at [690, 817] on button "Mover para entrega" at bounding box center [647, 810] width 152 height 40
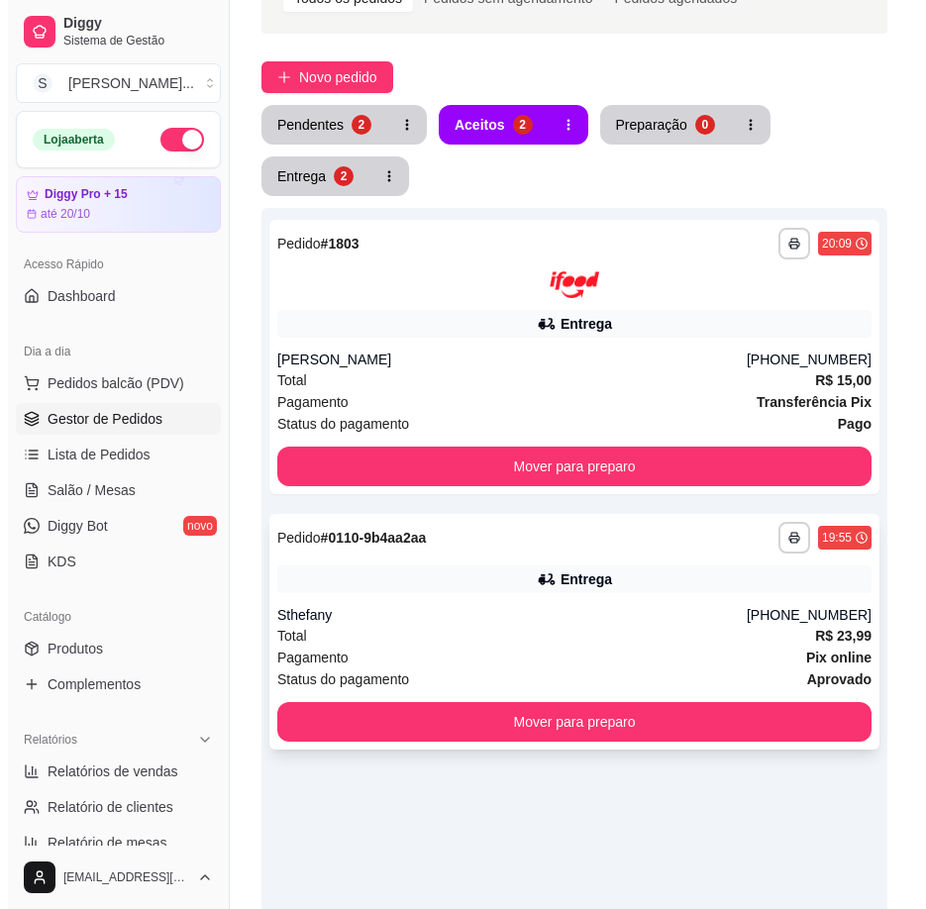
scroll to position [138, 0]
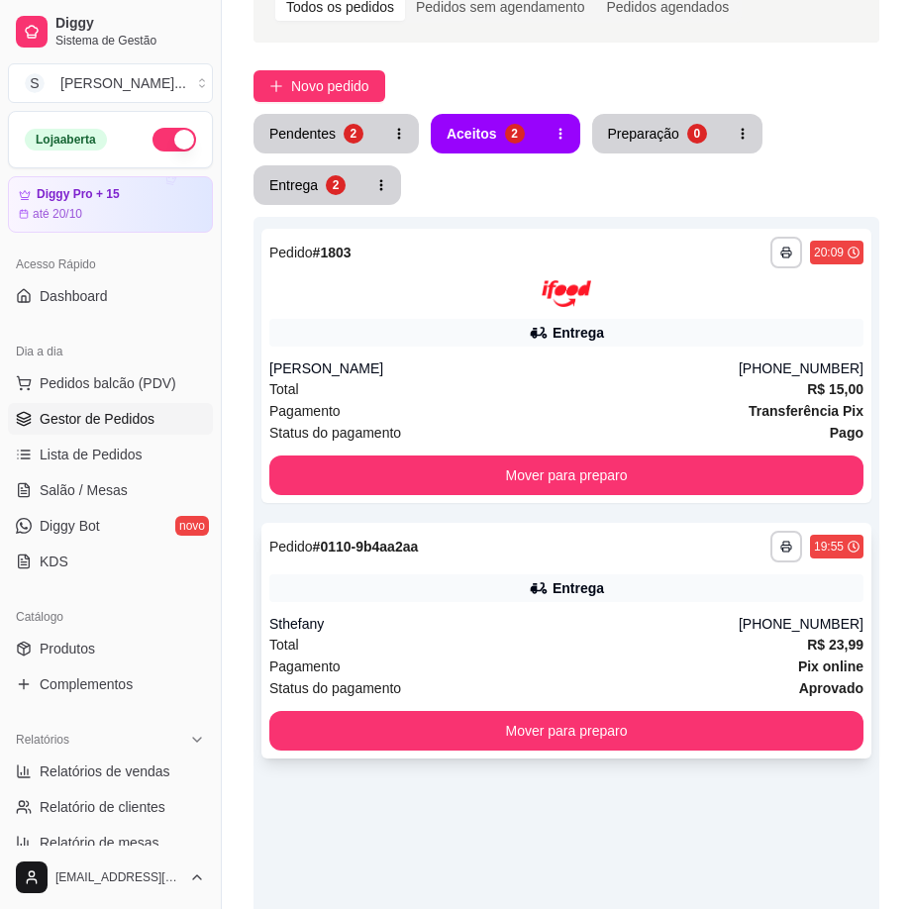
click at [698, 591] on div "Entrega" at bounding box center [566, 588] width 594 height 28
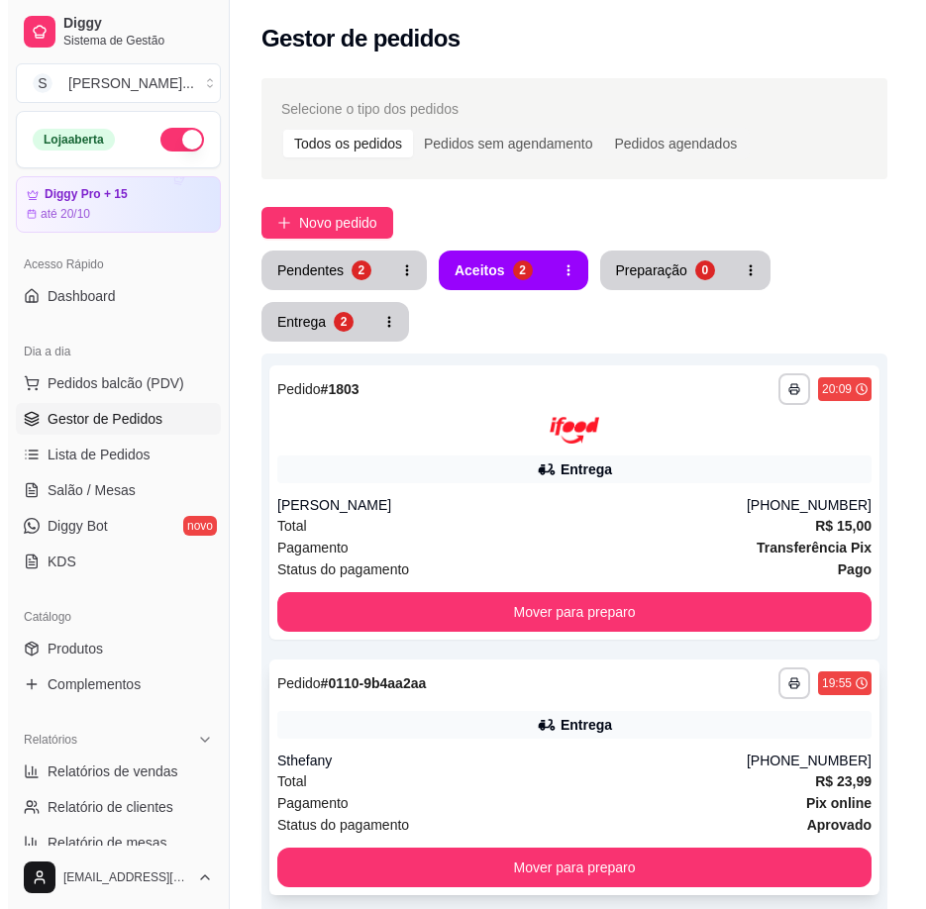
scroll to position [0, 0]
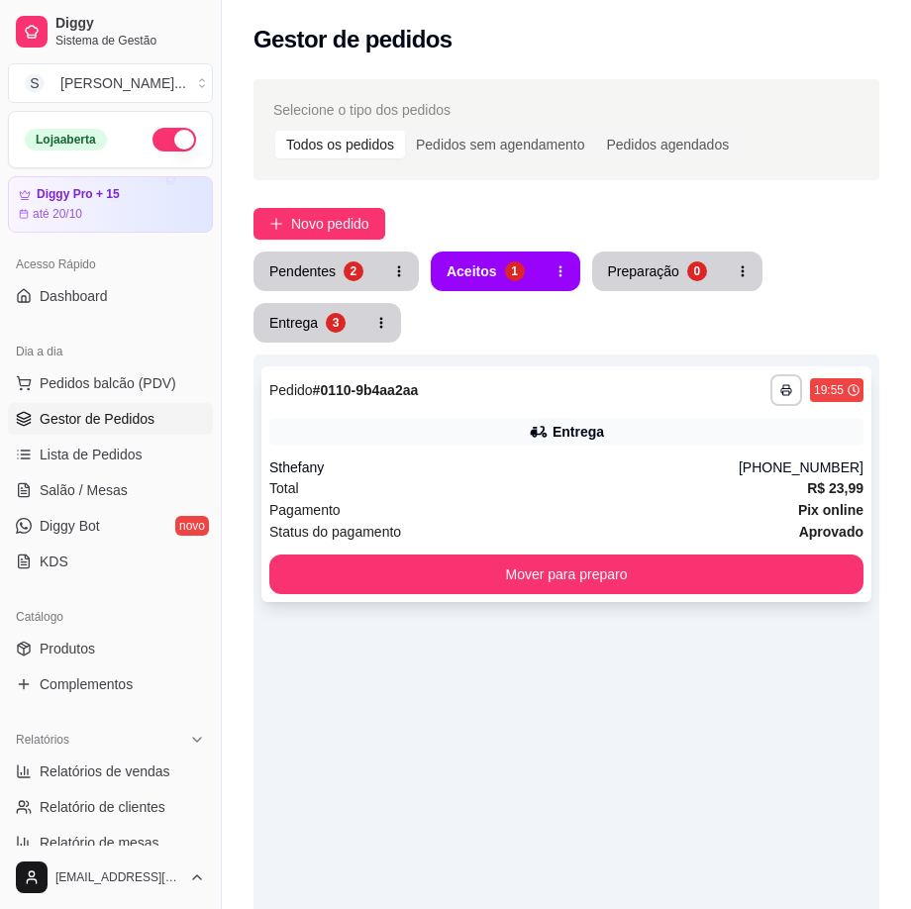
click at [486, 518] on div "Pagamento Pix online" at bounding box center [566, 510] width 594 height 22
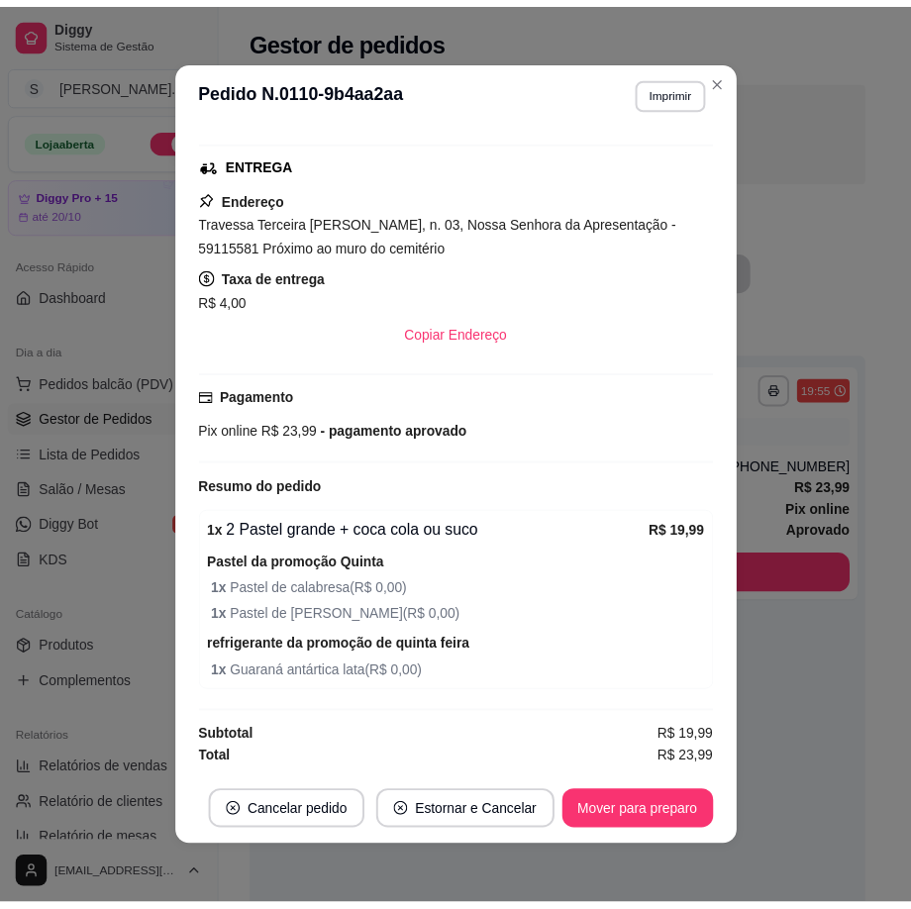
scroll to position [4, 0]
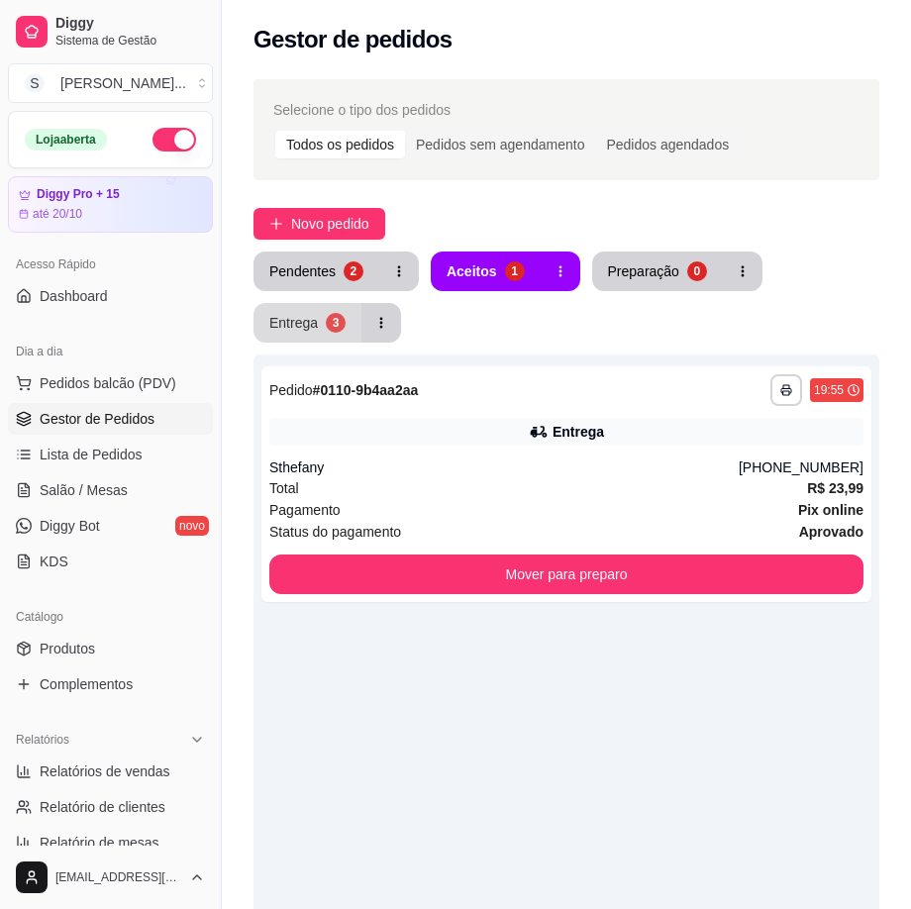
click at [335, 322] on div "3" at bounding box center [336, 323] width 20 height 20
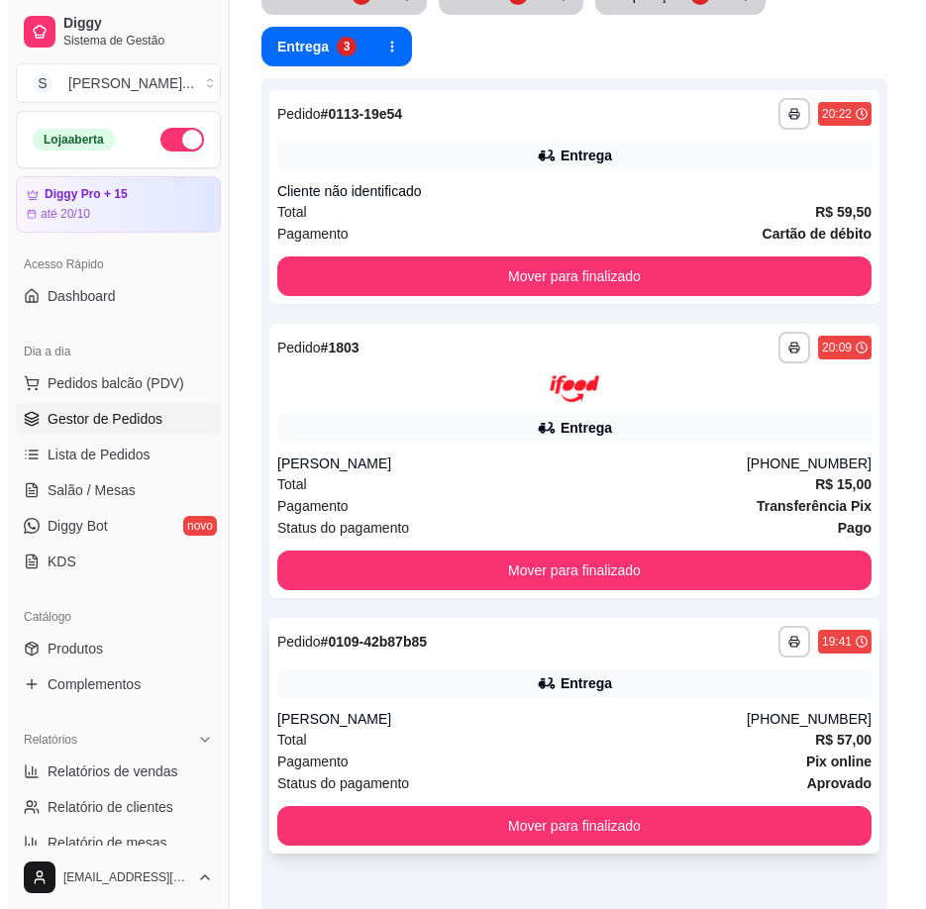
scroll to position [396, 0]
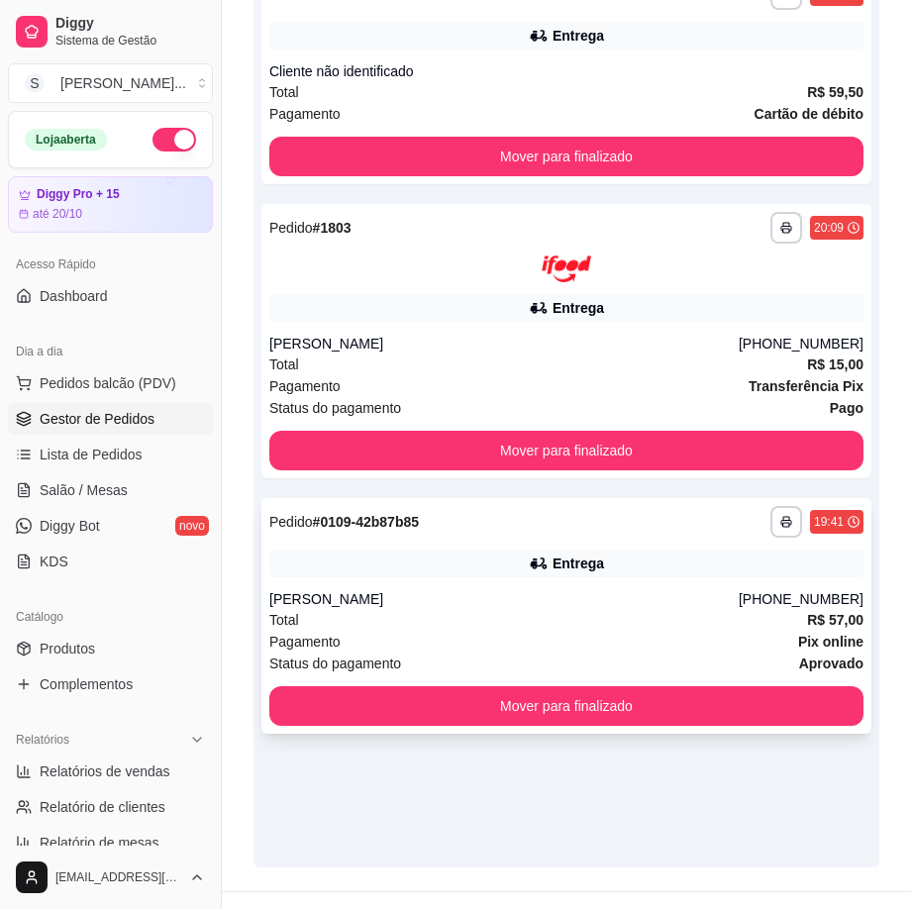
click at [709, 657] on div "Status do pagamento aprovado" at bounding box center [566, 664] width 594 height 22
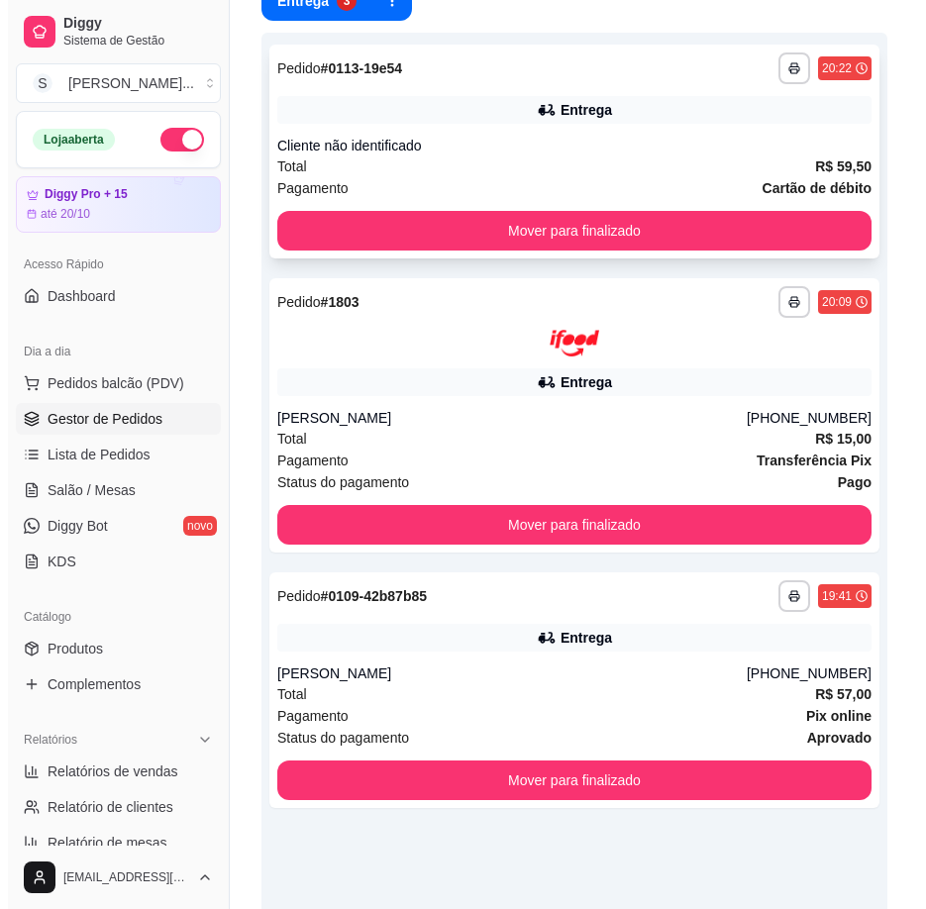
scroll to position [198, 0]
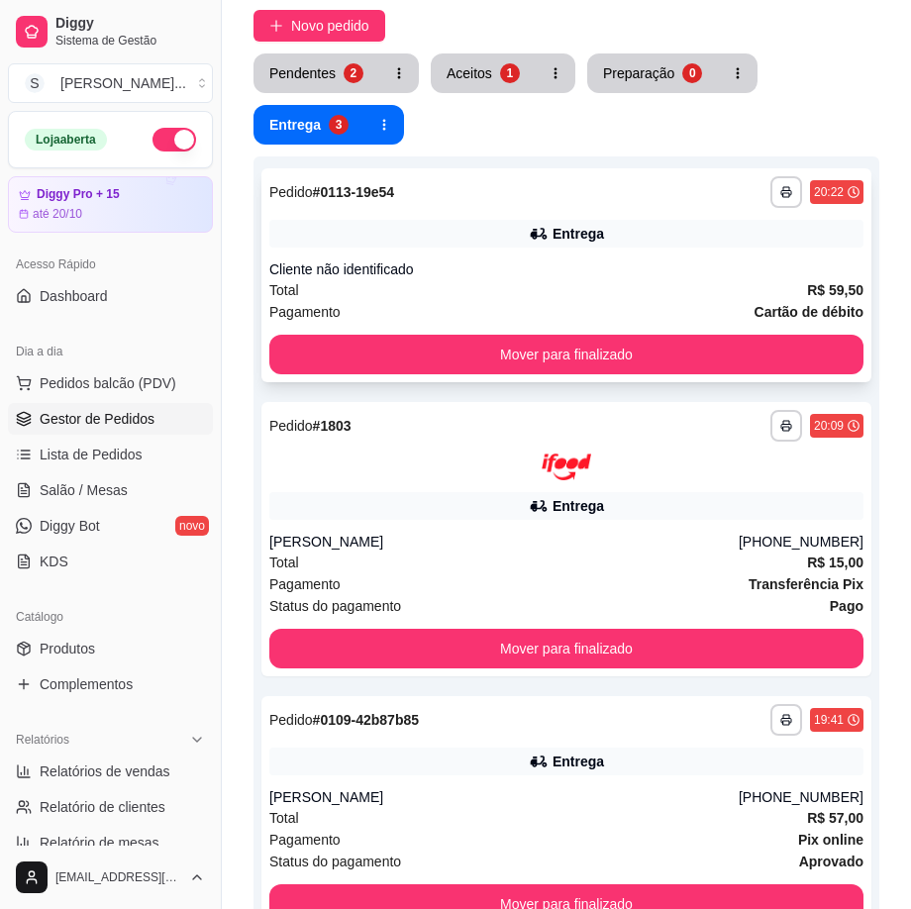
click at [635, 282] on div "Total R$ 59,50" at bounding box center [566, 290] width 594 height 22
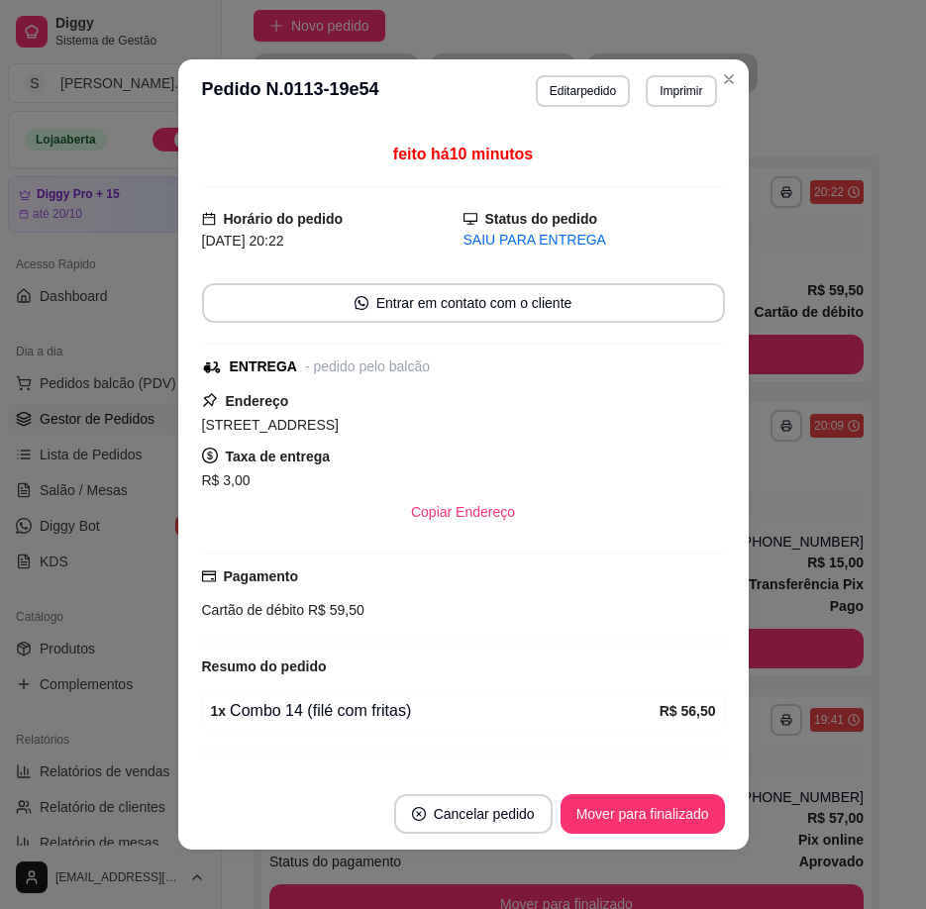
scroll to position [163, 0]
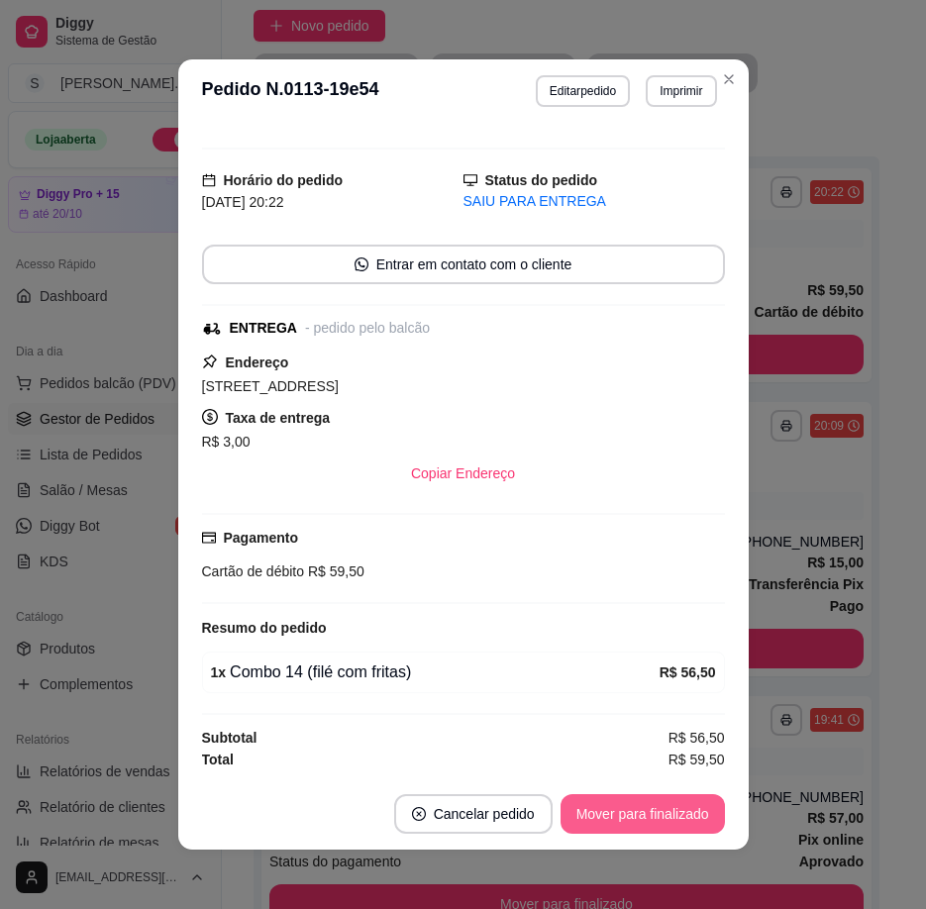
click at [627, 817] on button "Mover para finalizado" at bounding box center [642, 814] width 164 height 40
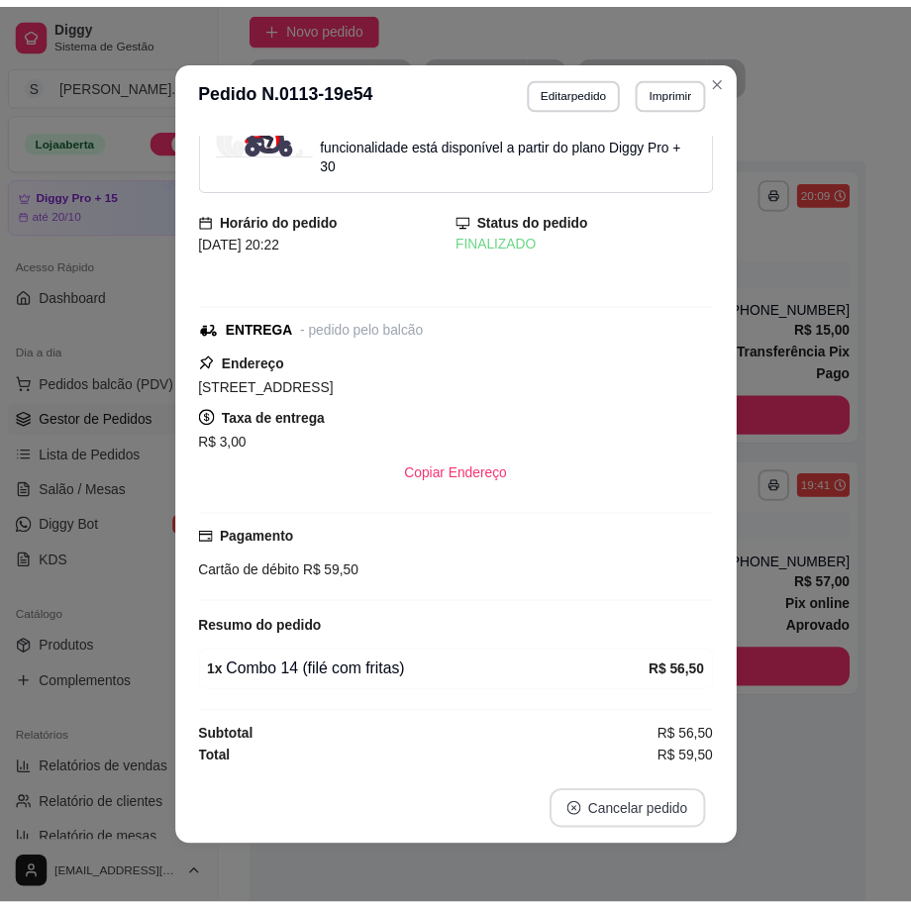
scroll to position [58, 0]
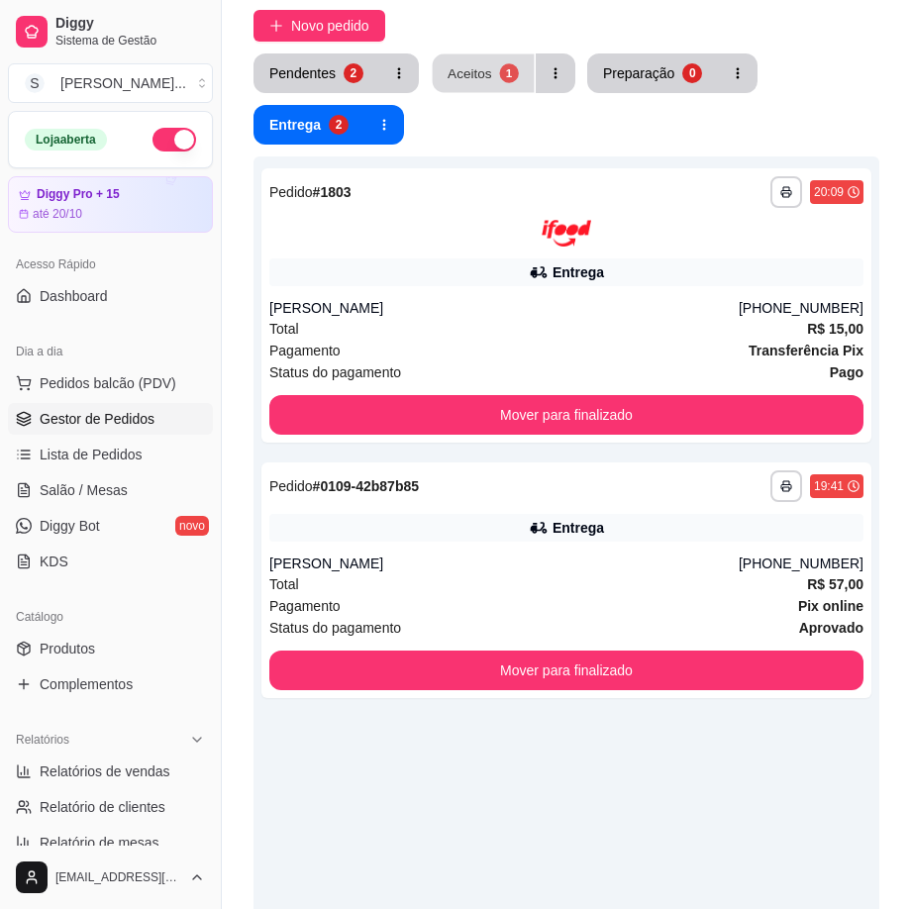
click at [465, 71] on div "Aceitos" at bounding box center [470, 72] width 45 height 19
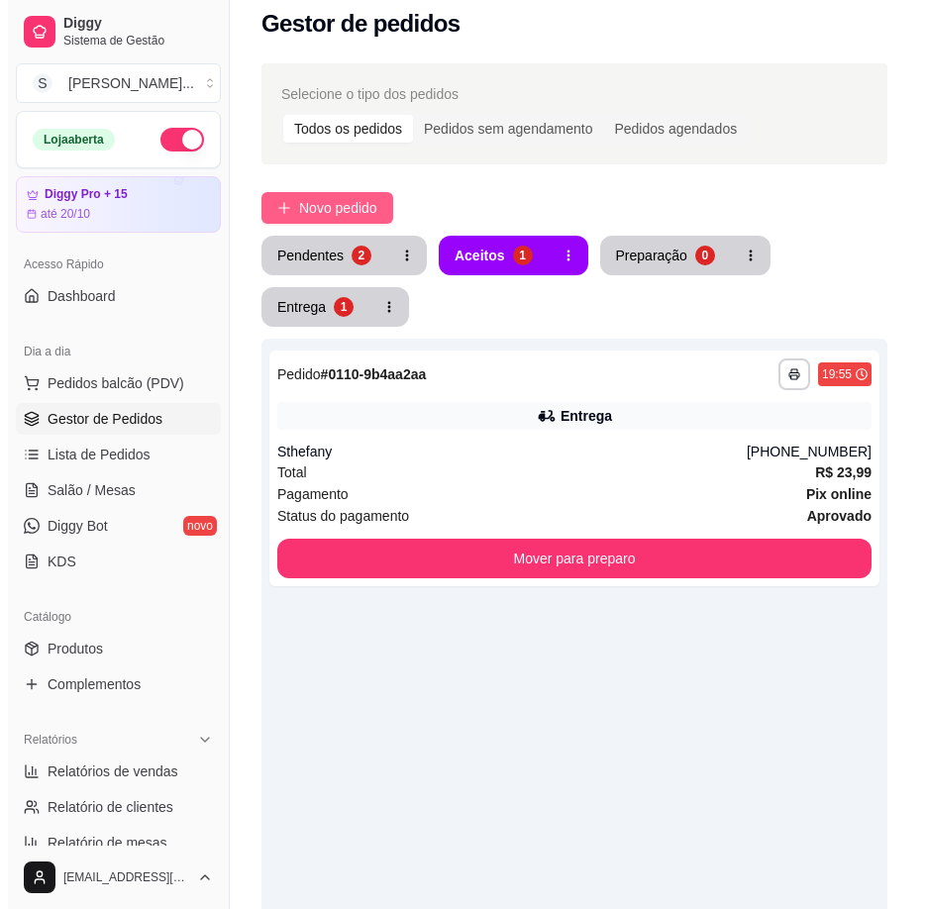
scroll to position [0, 0]
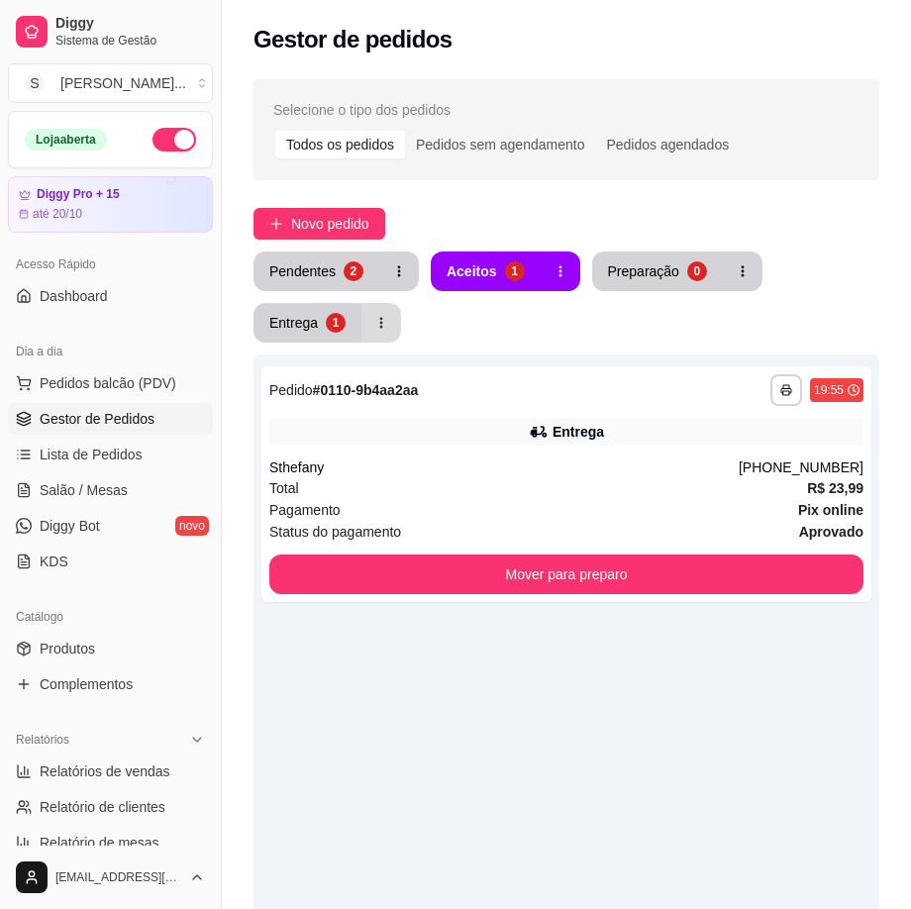
click at [365, 334] on button "button" at bounding box center [381, 323] width 40 height 40
click at [649, 495] on div "Total R$ 23,99" at bounding box center [566, 488] width 594 height 22
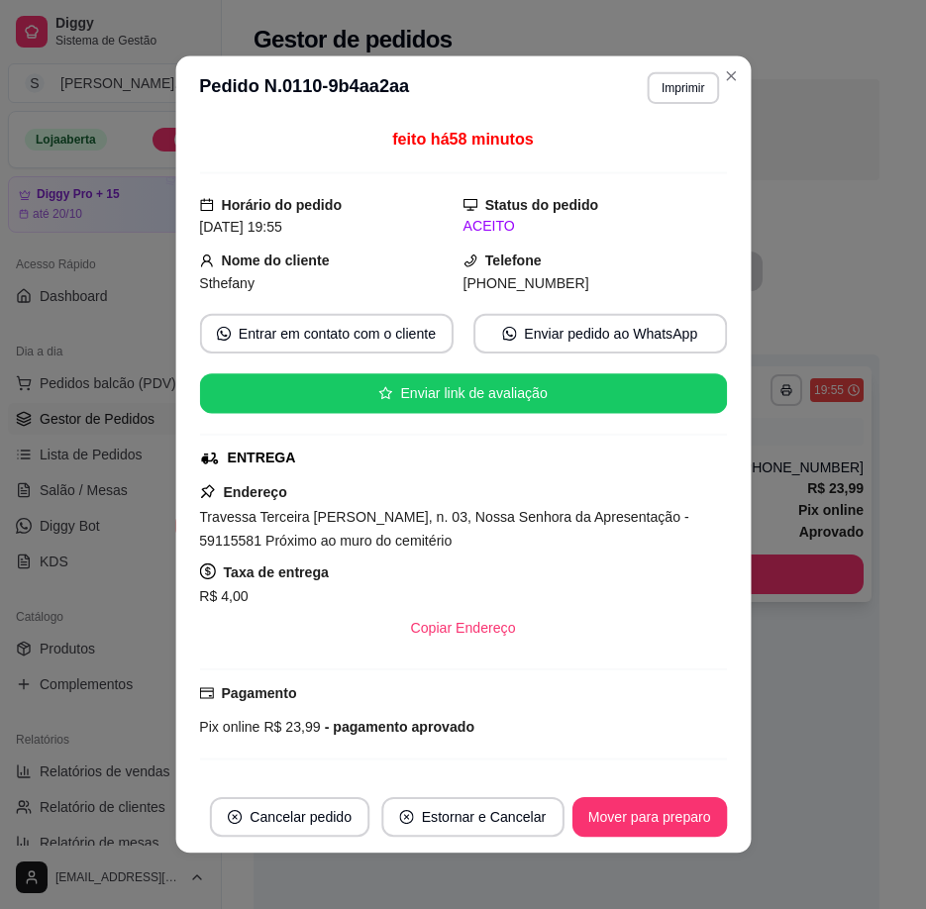
click at [648, 495] on div "feito há 58 minutos Horário do pedido [DATE] 19:55 Status do pedido ACEITO Nome…" at bounding box center [463, 451] width 528 height 646
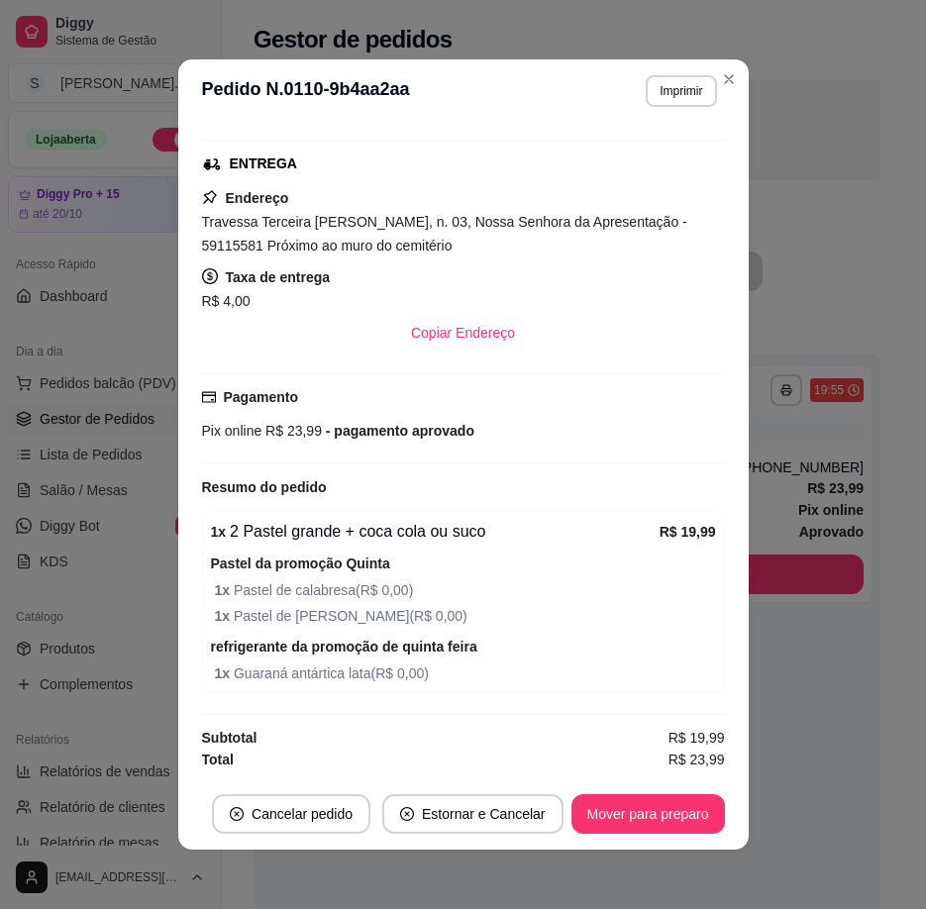
scroll to position [4, 0]
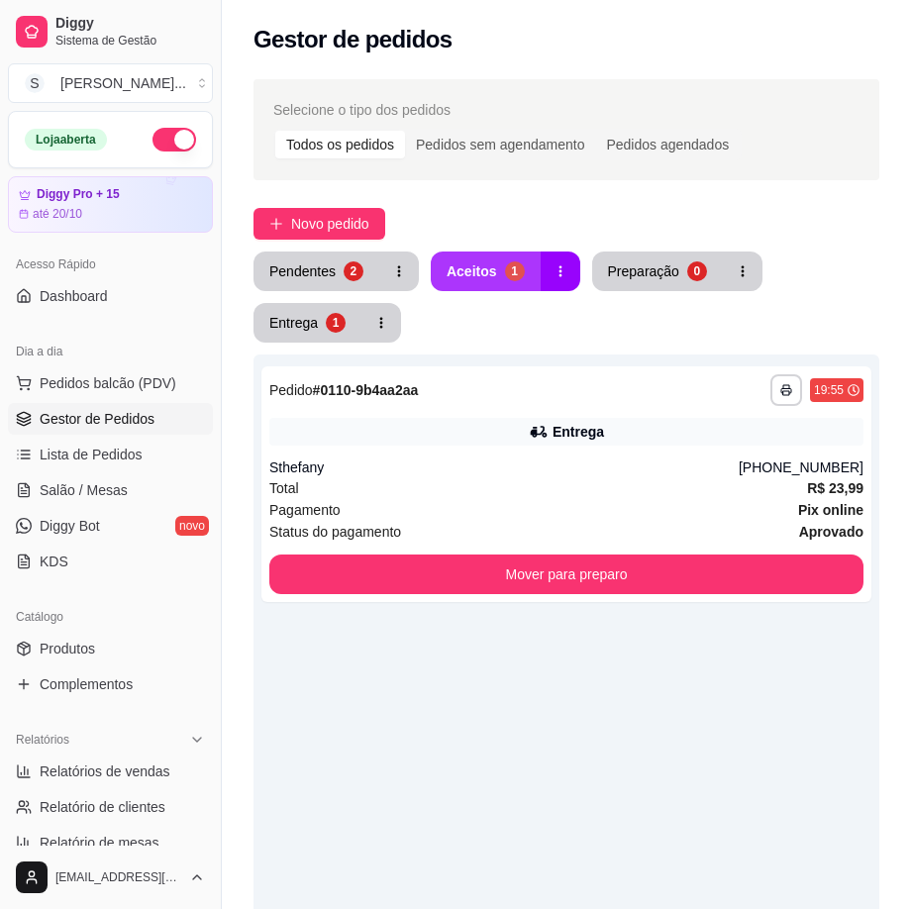
click at [517, 255] on button "Aceitos 1" at bounding box center [486, 272] width 110 height 40
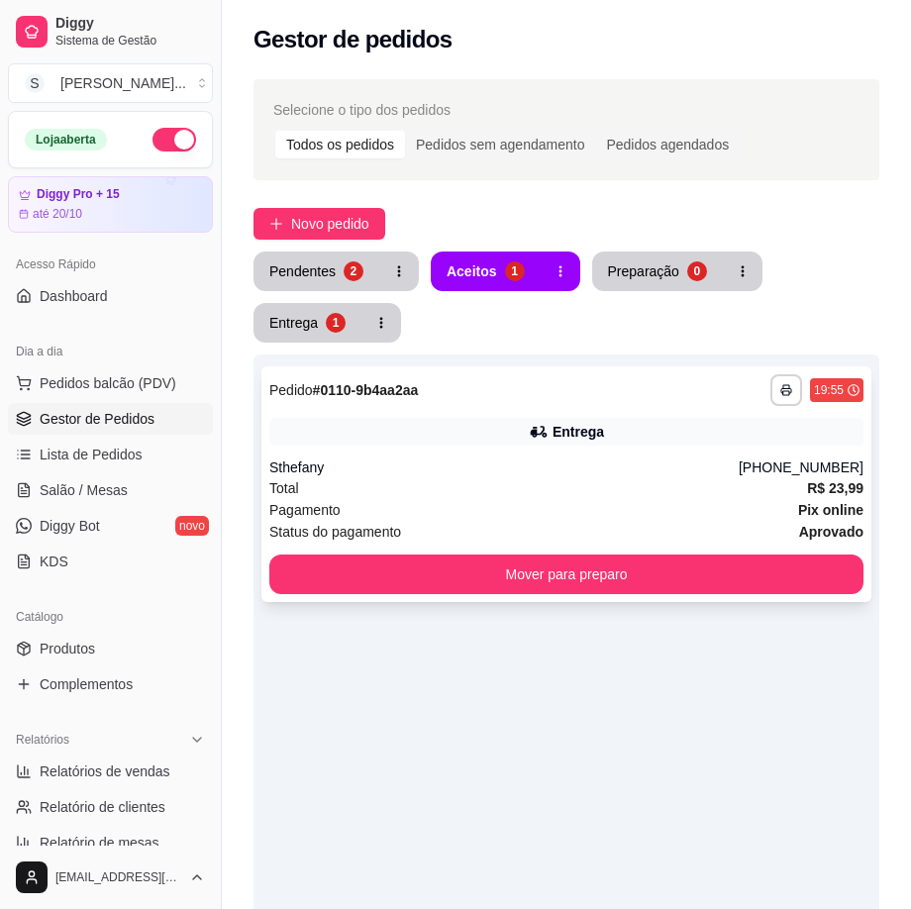
click at [531, 455] on div "**********" at bounding box center [566, 484] width 610 height 236
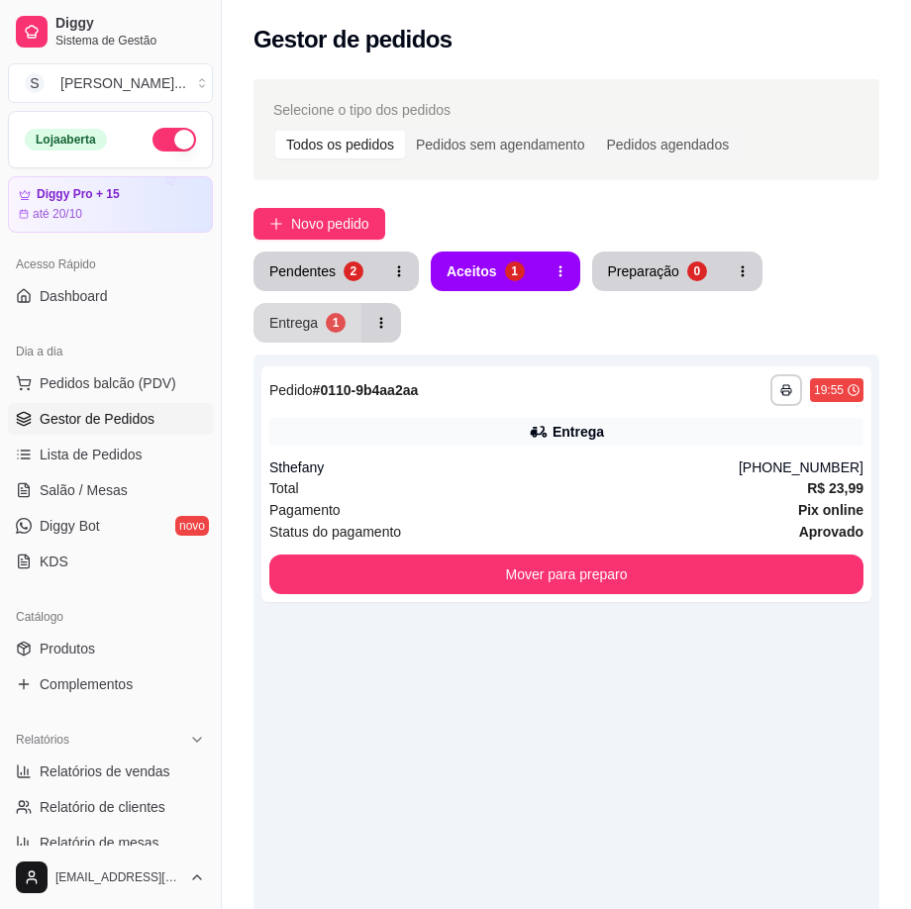
click at [287, 335] on button "Entrega 1" at bounding box center [307, 323] width 108 height 40
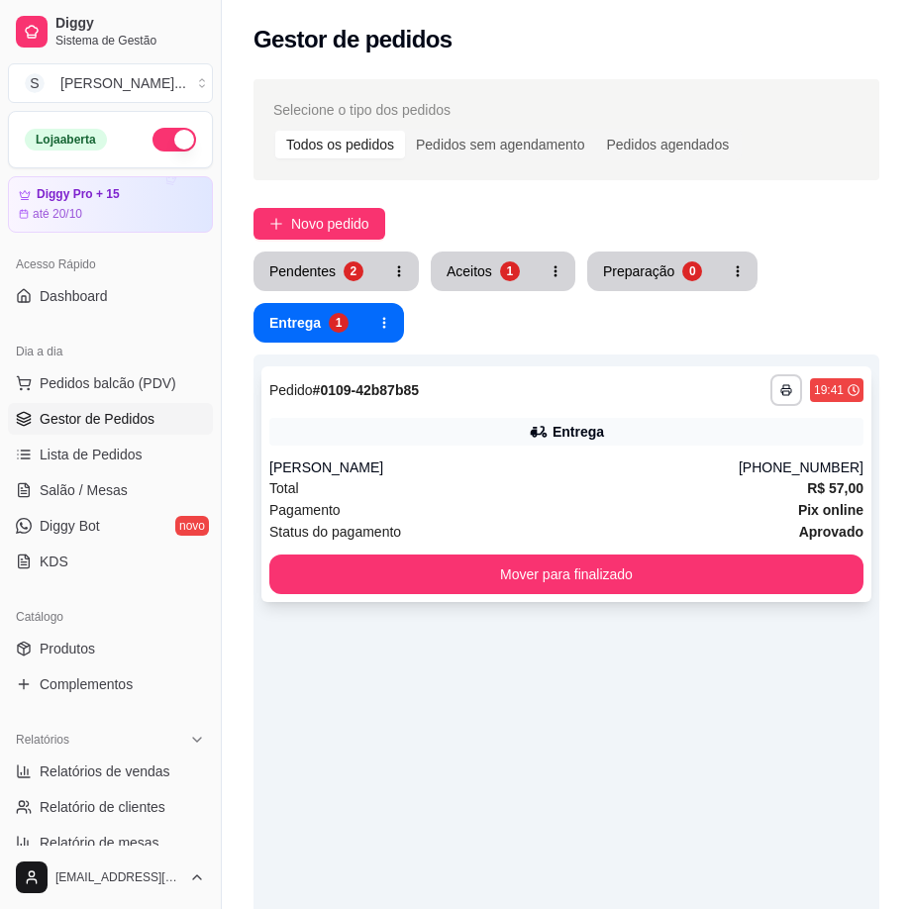
click at [508, 511] on div "Pagamento Pix online" at bounding box center [566, 510] width 594 height 22
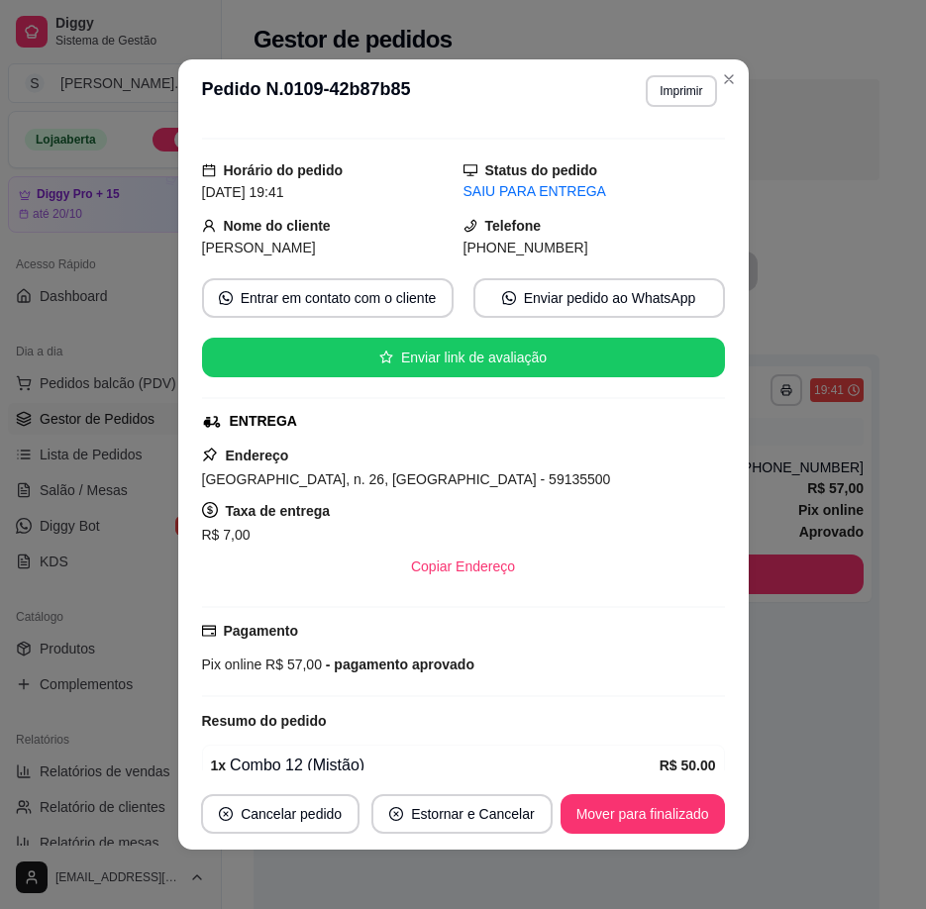
scroll to position [266, 0]
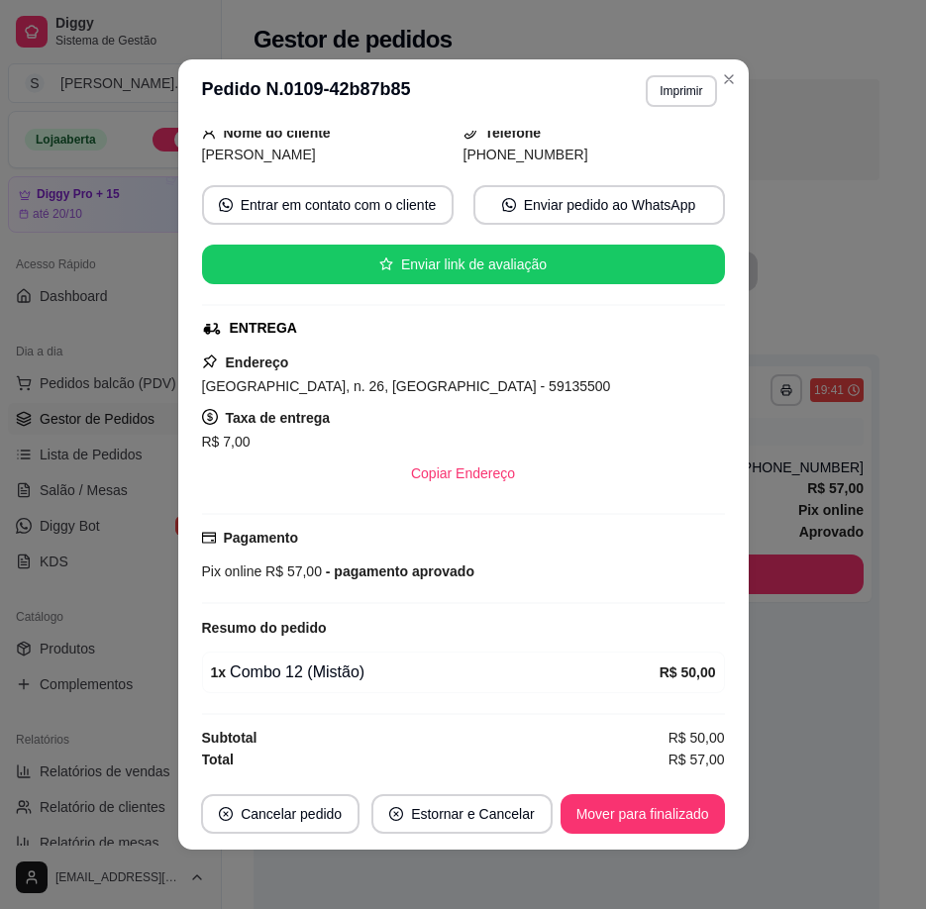
click at [632, 778] on footer "Cancelar pedido Estornar e Cancelar Mover para finalizado" at bounding box center [463, 813] width 570 height 71
click at [658, 804] on button "Mover para finalizado" at bounding box center [642, 814] width 164 height 40
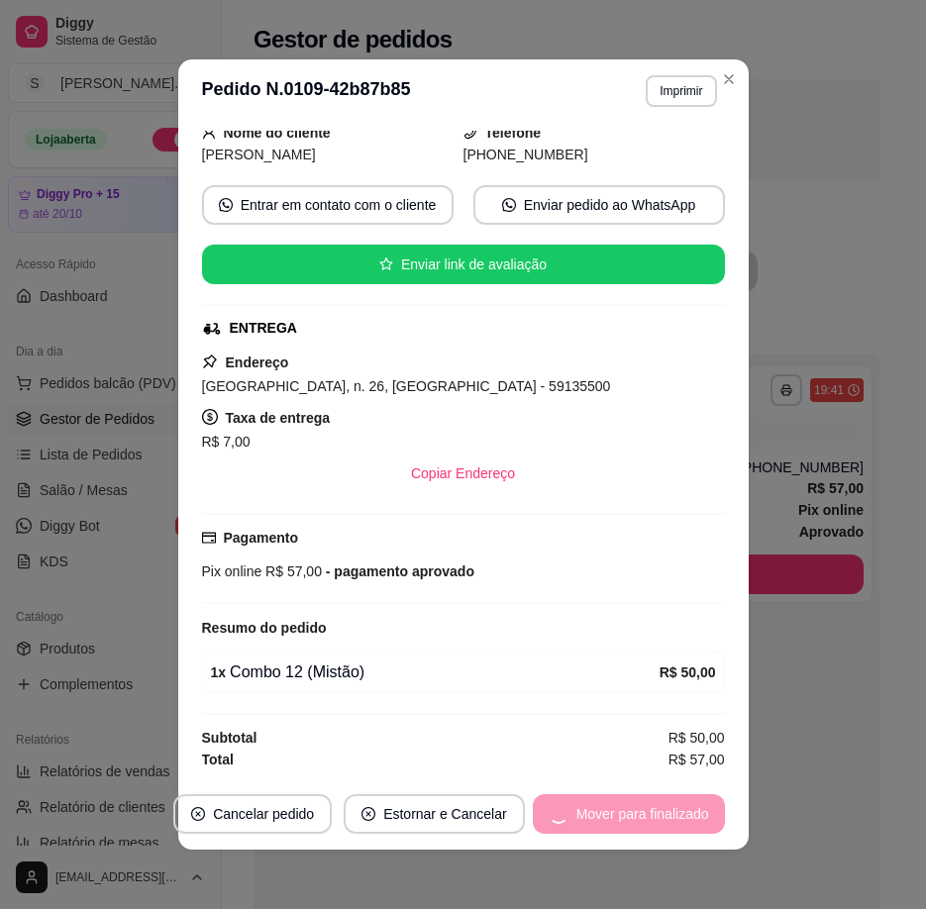
scroll to position [201, 0]
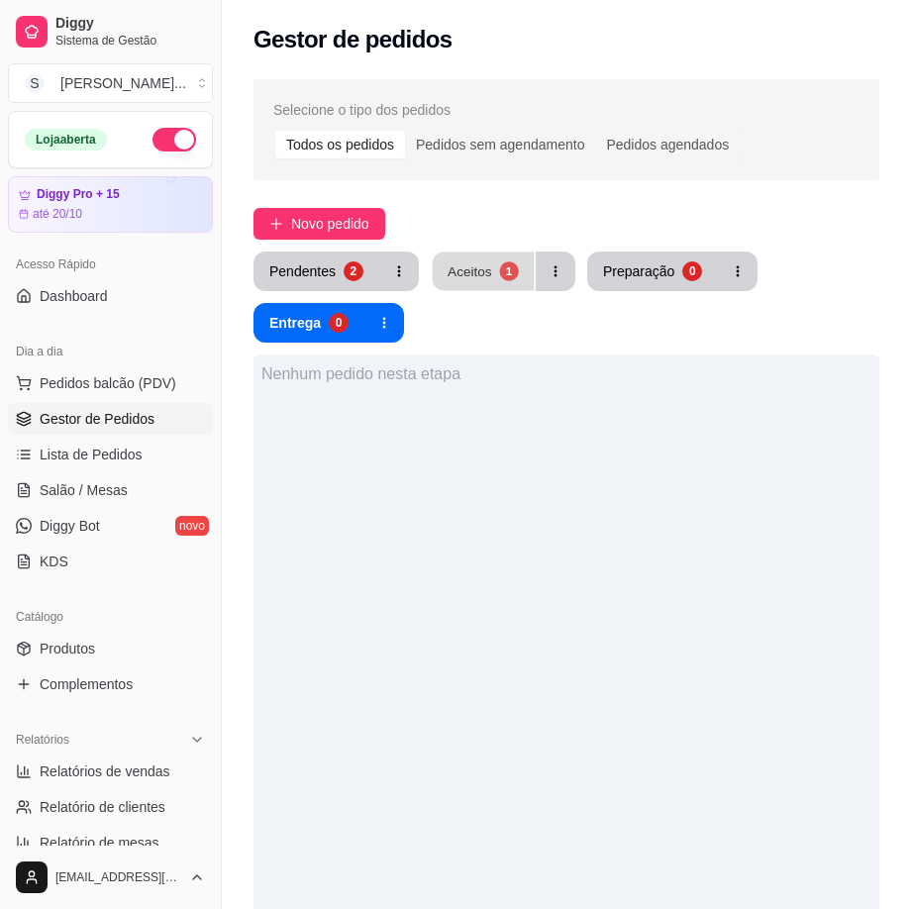
click at [520, 278] on button "Aceitos 1" at bounding box center [484, 272] width 102 height 39
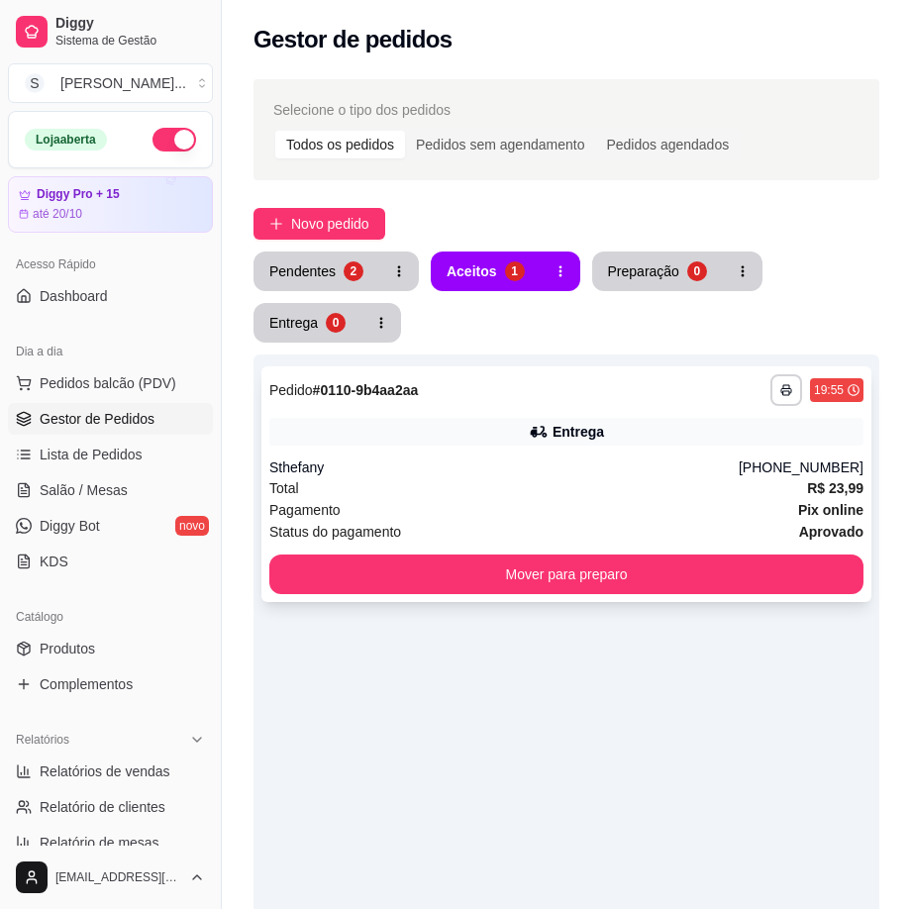
click at [613, 501] on div "Pagamento Pix online" at bounding box center [566, 510] width 594 height 22
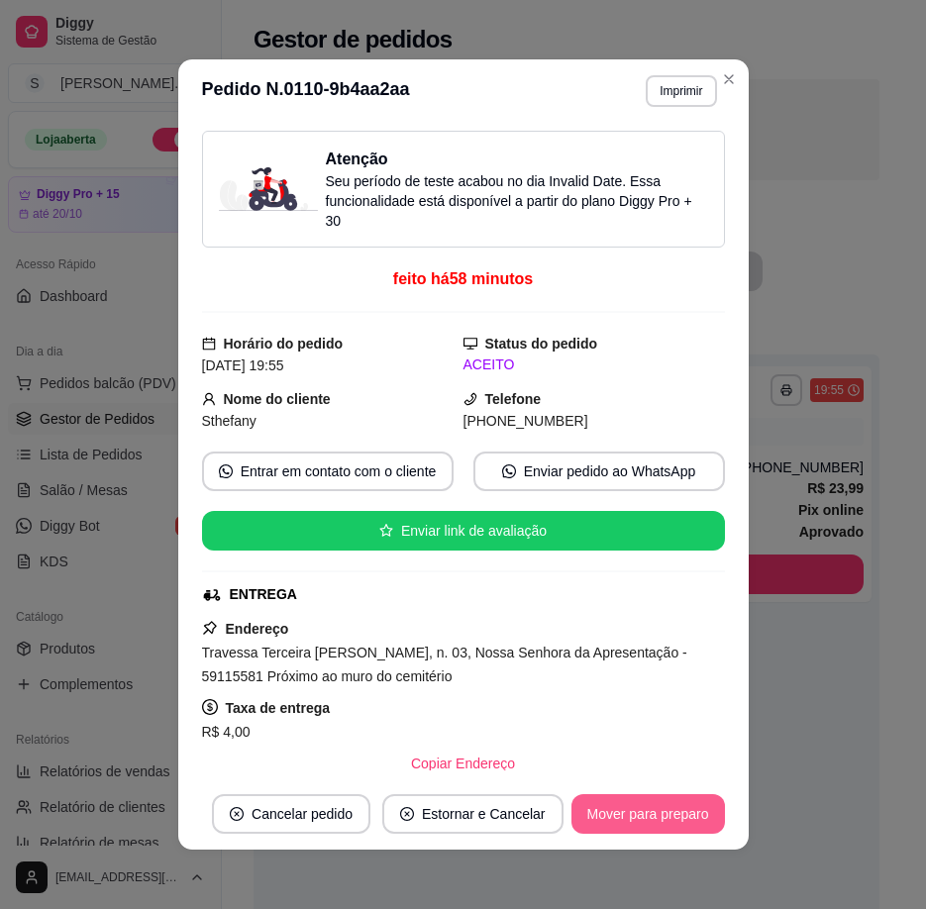
click at [681, 810] on button "Mover para preparo" at bounding box center [647, 814] width 153 height 40
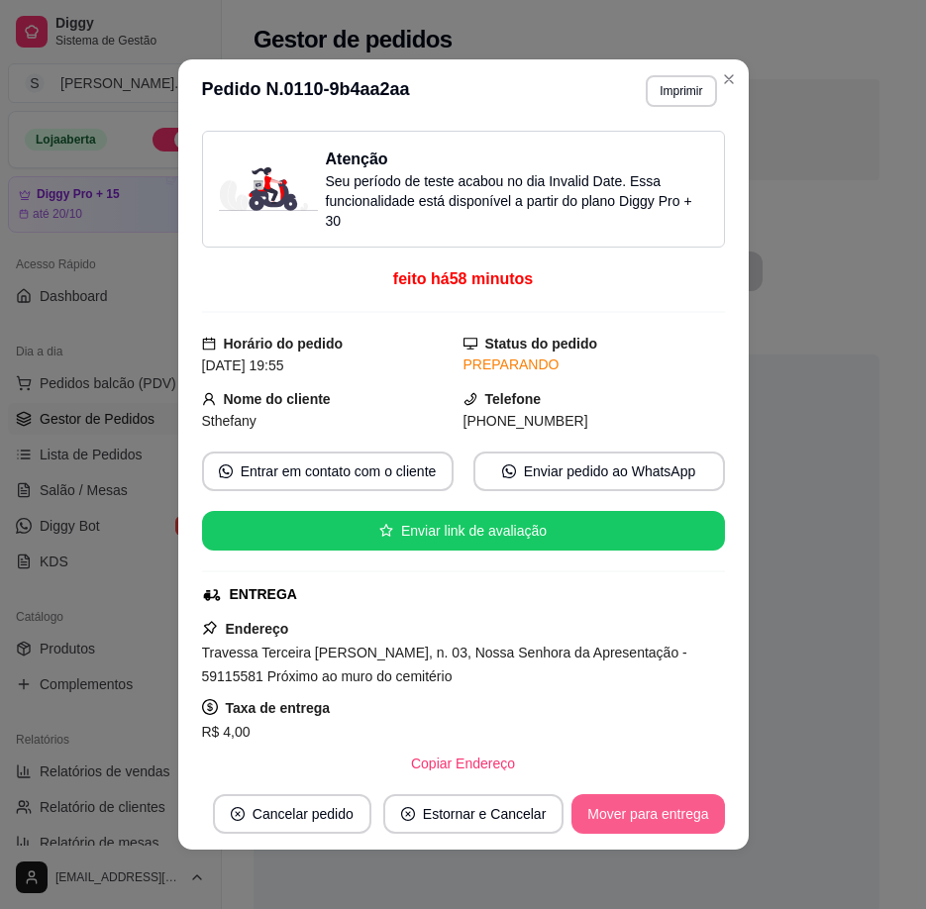
click at [691, 818] on button "Mover para entrega" at bounding box center [647, 814] width 152 height 40
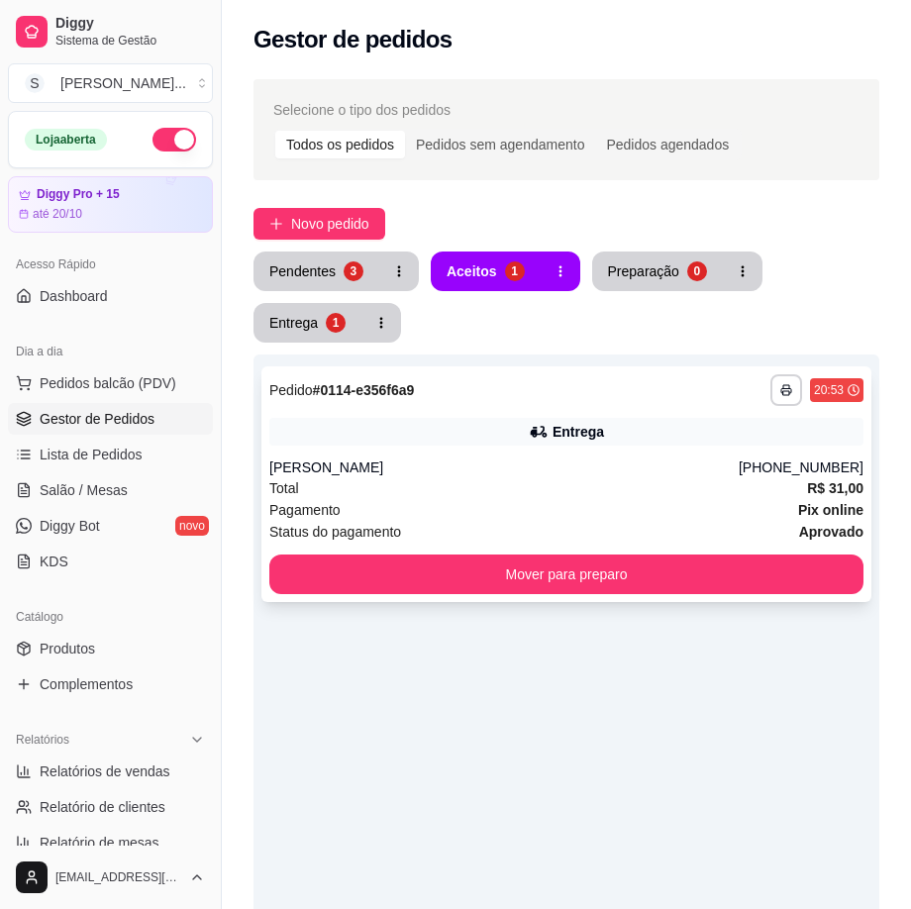
click at [679, 482] on div "Total R$ 31,00" at bounding box center [566, 488] width 594 height 22
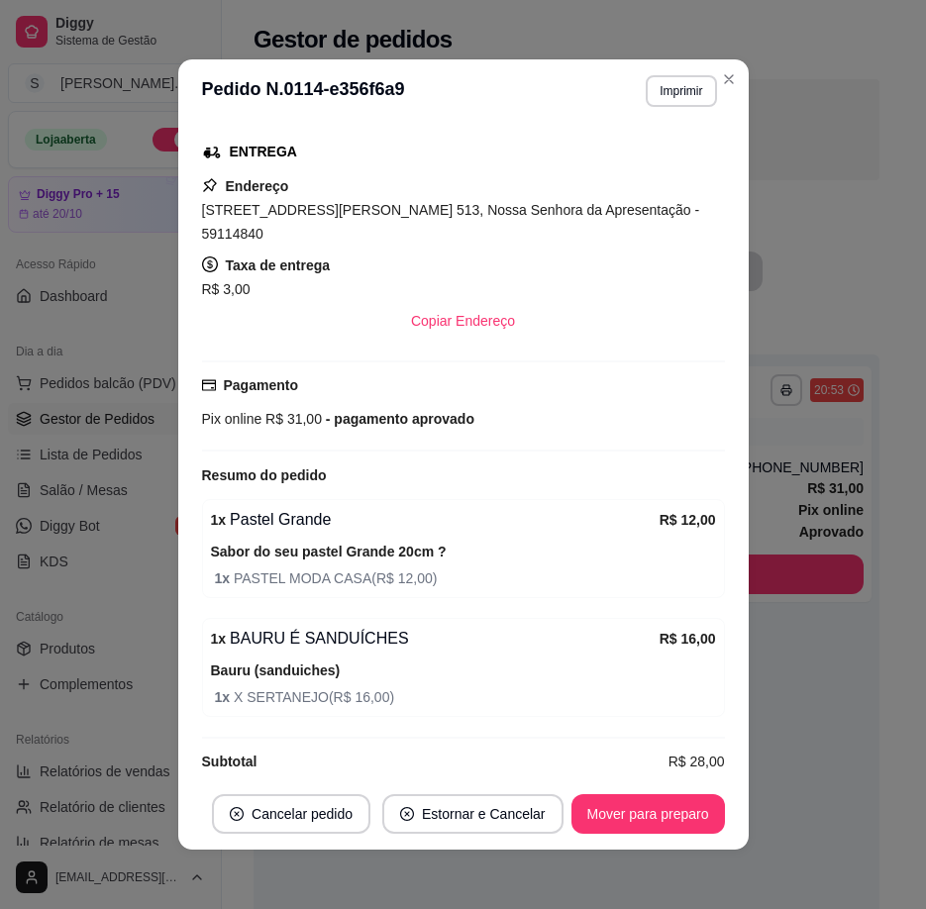
scroll to position [4, 0]
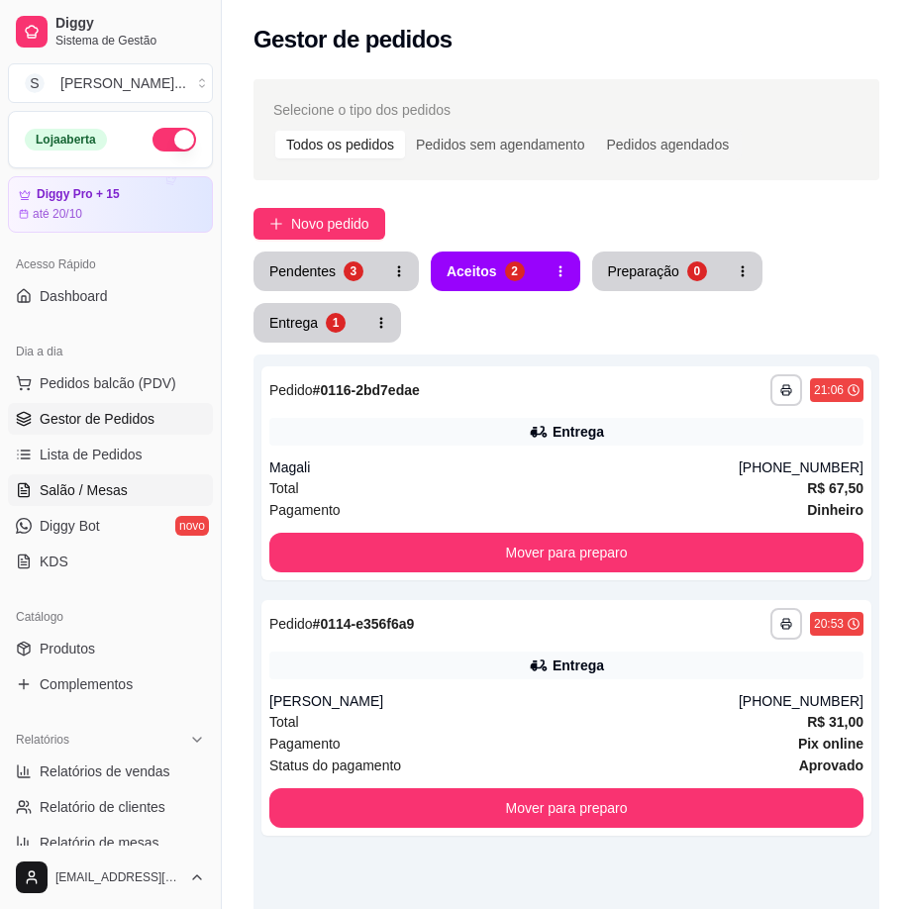
click at [45, 487] on span "Salão / Mesas" at bounding box center [84, 490] width 88 height 20
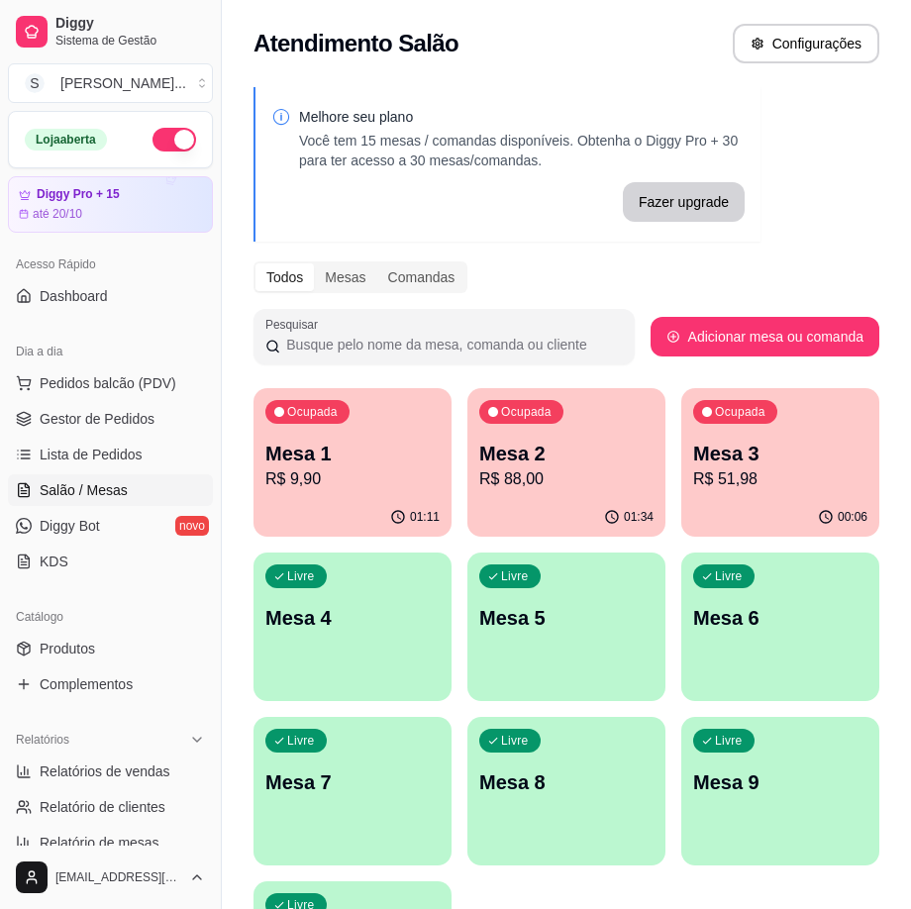
click at [349, 493] on div "Ocupada Mesa 1 R$ 9,90" at bounding box center [352, 443] width 198 height 110
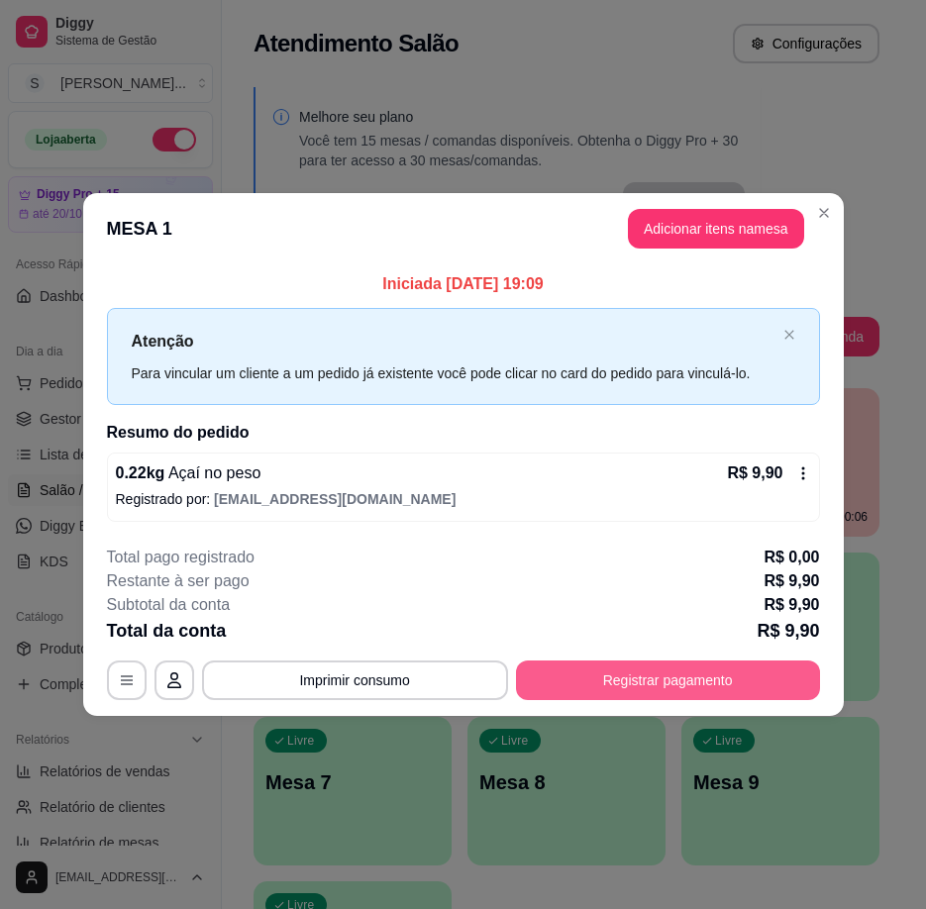
click at [612, 675] on button "Registrar pagamento" at bounding box center [668, 680] width 304 height 40
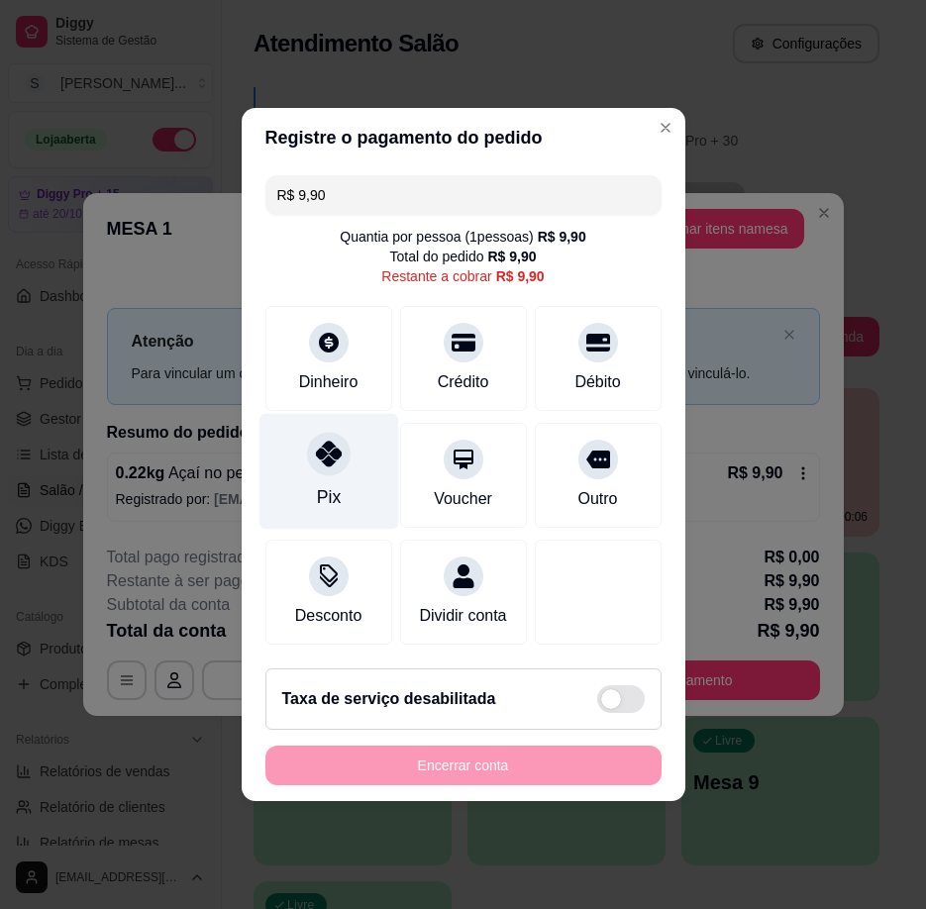
click at [342, 451] on div at bounding box center [329, 454] width 44 height 44
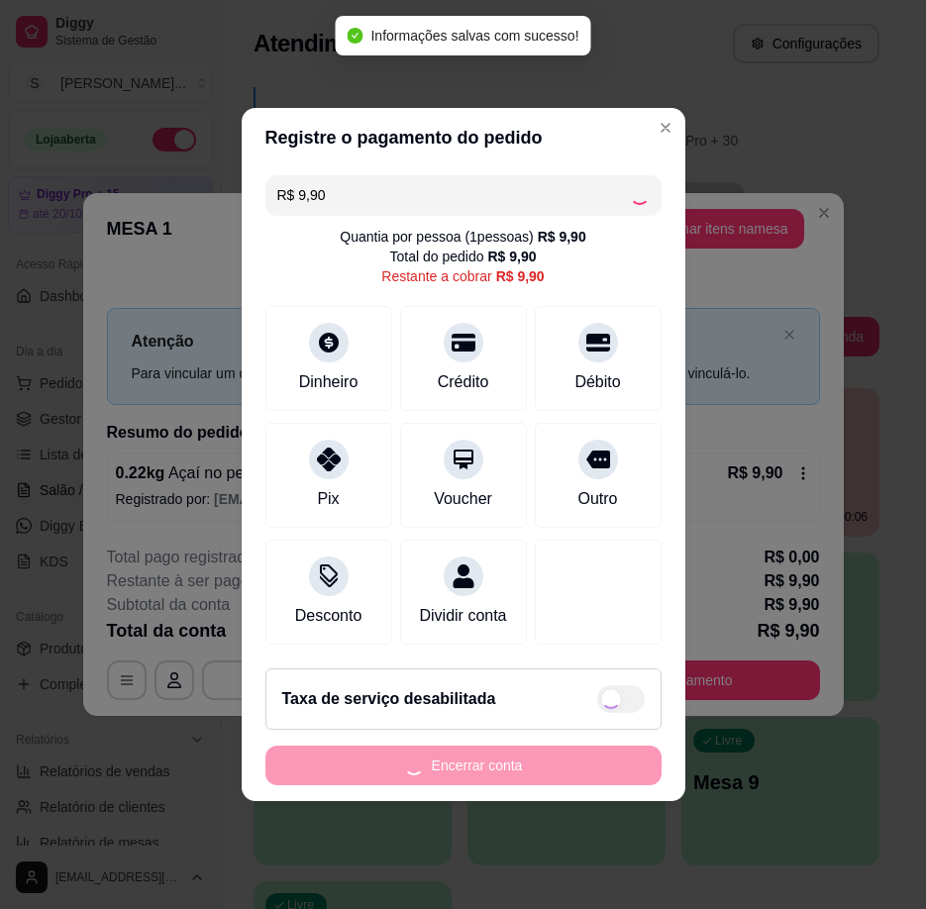
type input "R$ 0,00"
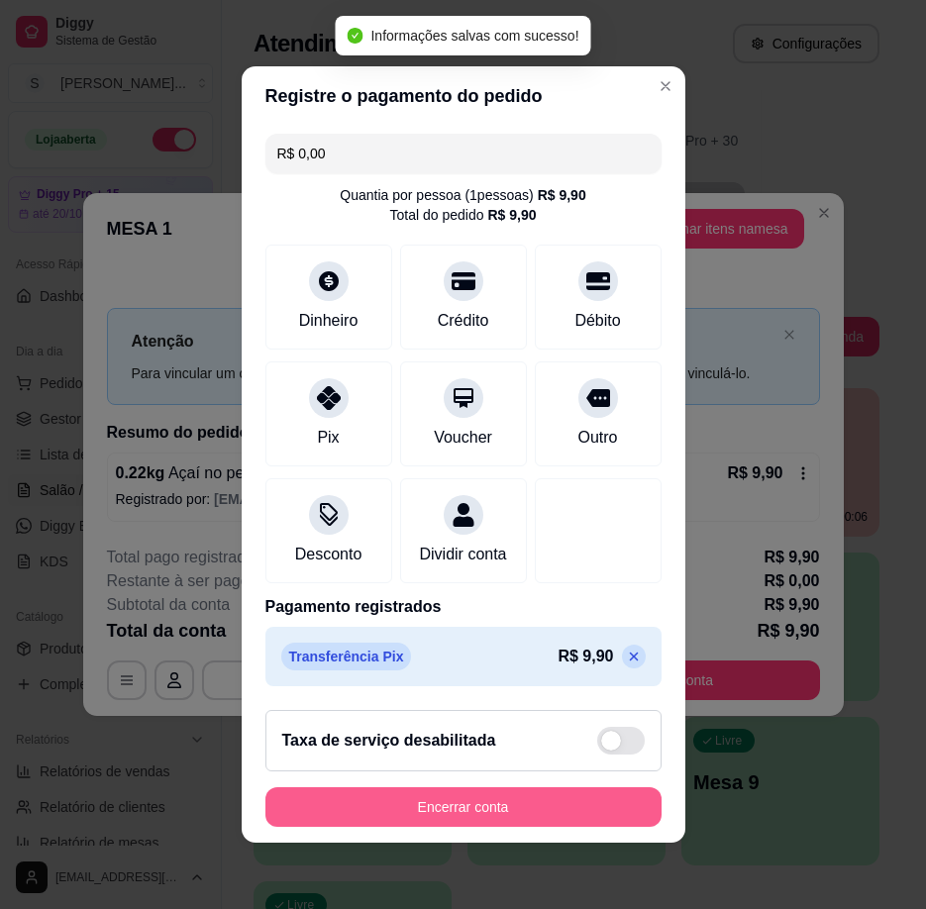
click at [505, 812] on button "Encerrar conta" at bounding box center [463, 807] width 396 height 40
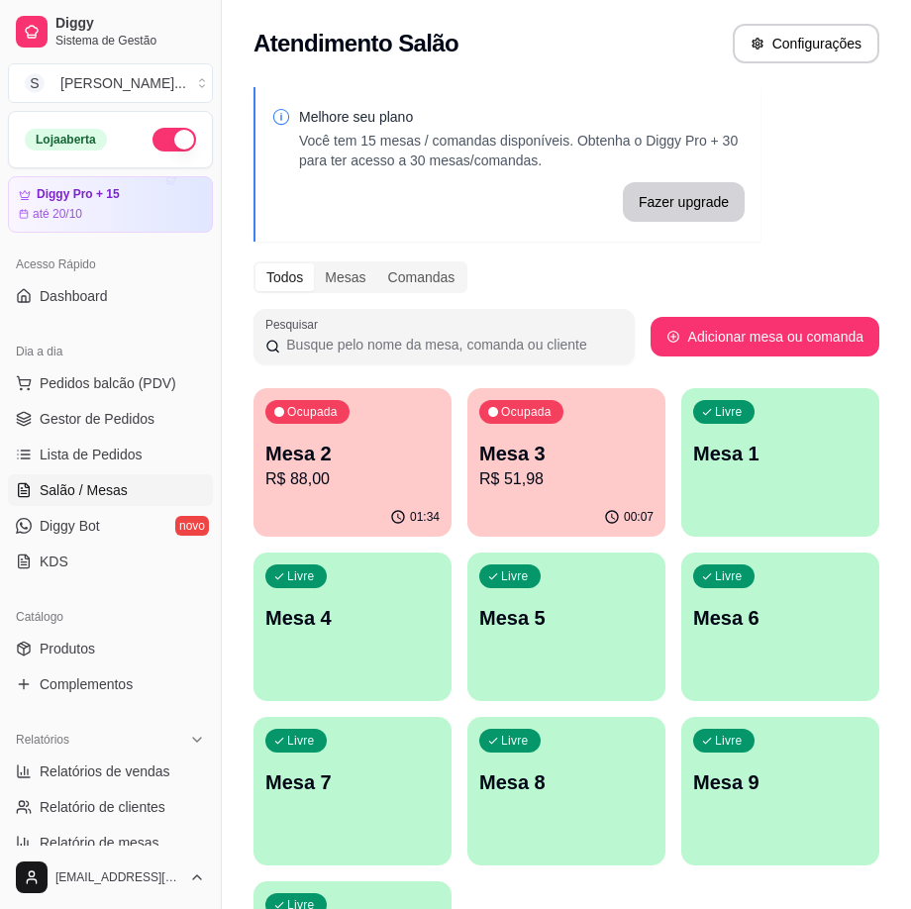
click at [555, 467] on p "R$ 51,98" at bounding box center [566, 479] width 174 height 24
click at [344, 515] on div "01:34" at bounding box center [352, 517] width 198 height 39
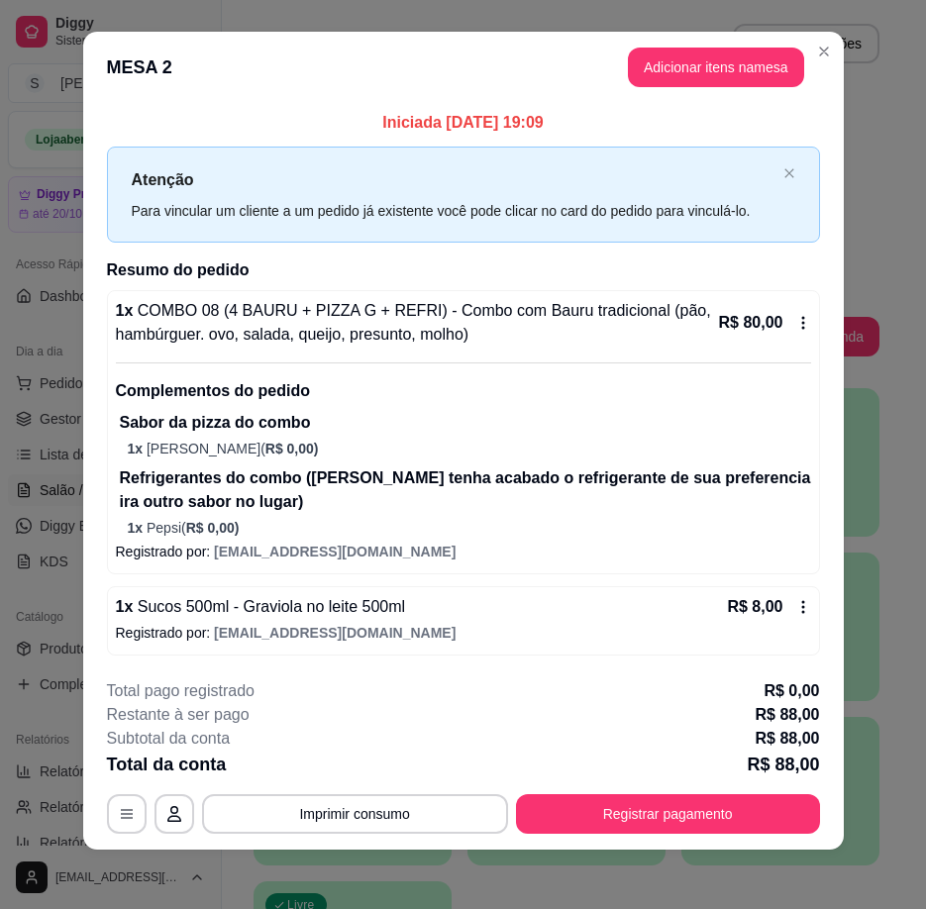
scroll to position [18, 0]
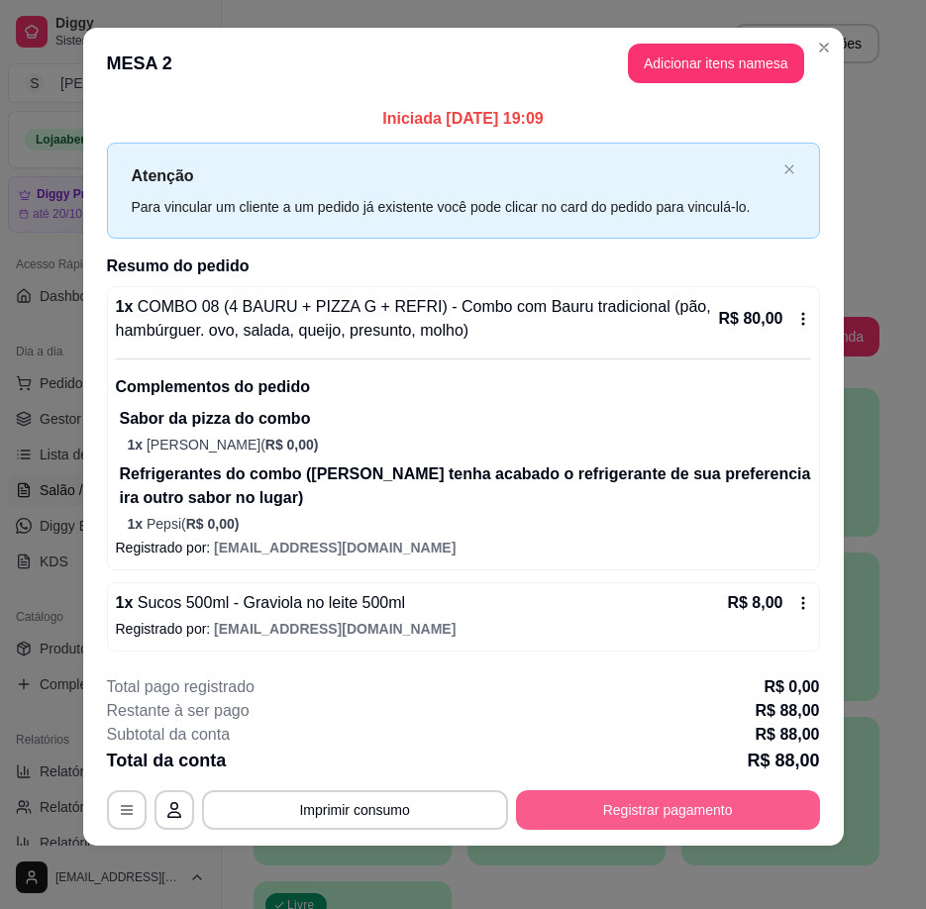
click at [563, 817] on button "Registrar pagamento" at bounding box center [668, 810] width 304 height 40
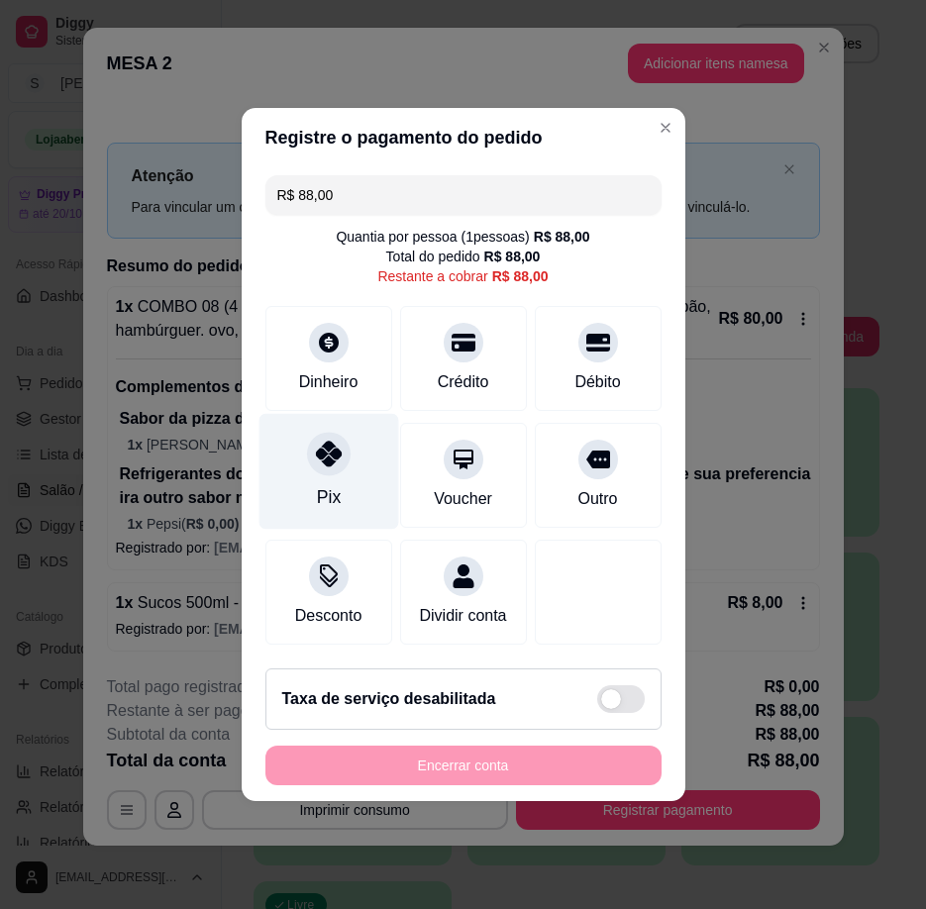
drag, startPoint x: 313, startPoint y: 455, endPoint x: 329, endPoint y: 478, distance: 27.7
click at [314, 461] on div "Pix" at bounding box center [328, 472] width 140 height 116
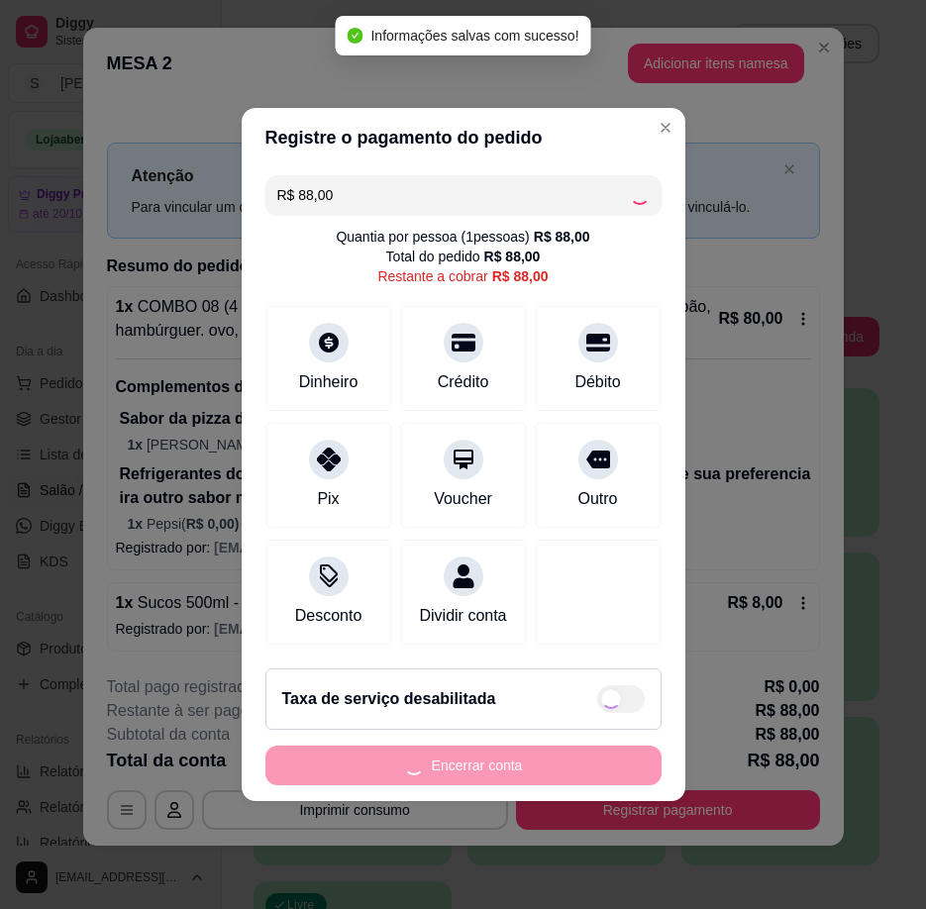
type input "R$ 0,00"
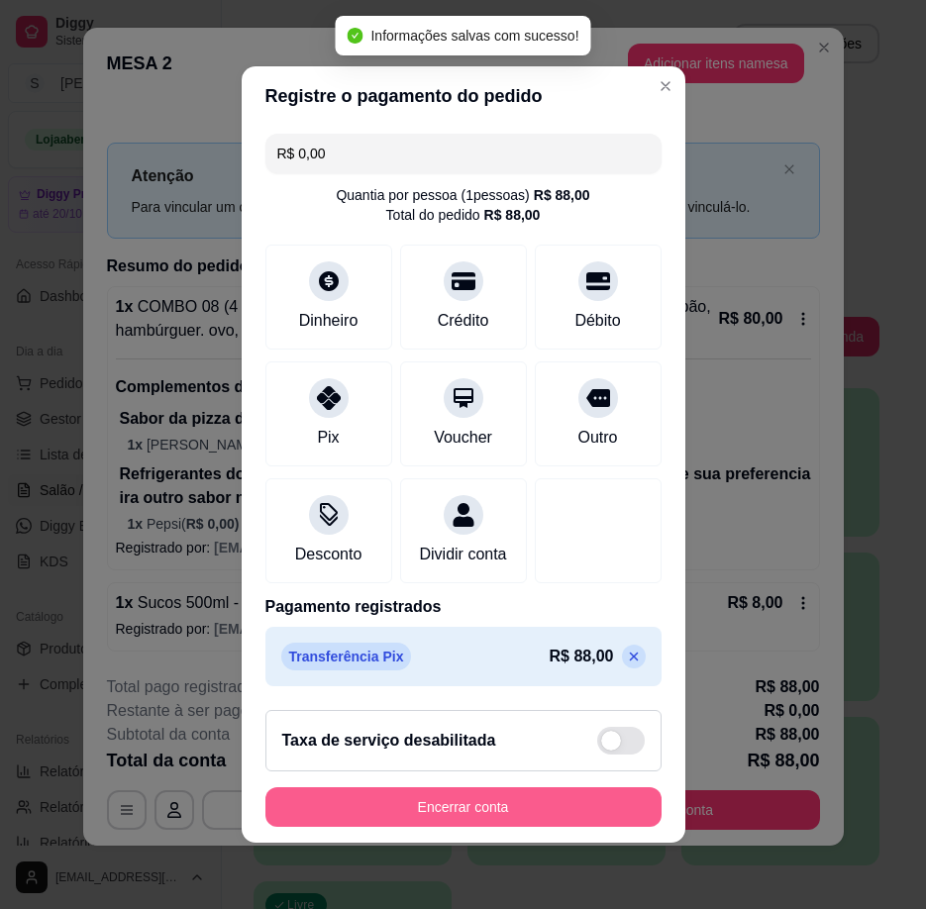
click at [500, 825] on button "Encerrar conta" at bounding box center [463, 807] width 396 height 40
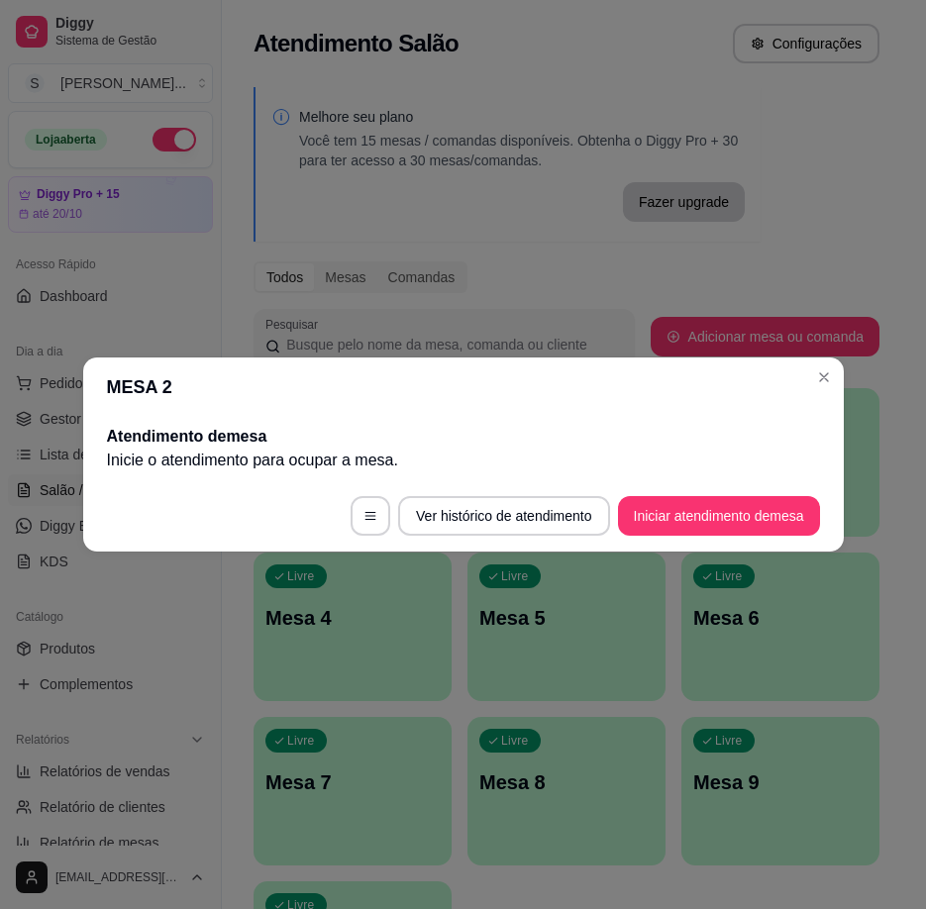
scroll to position [0, 0]
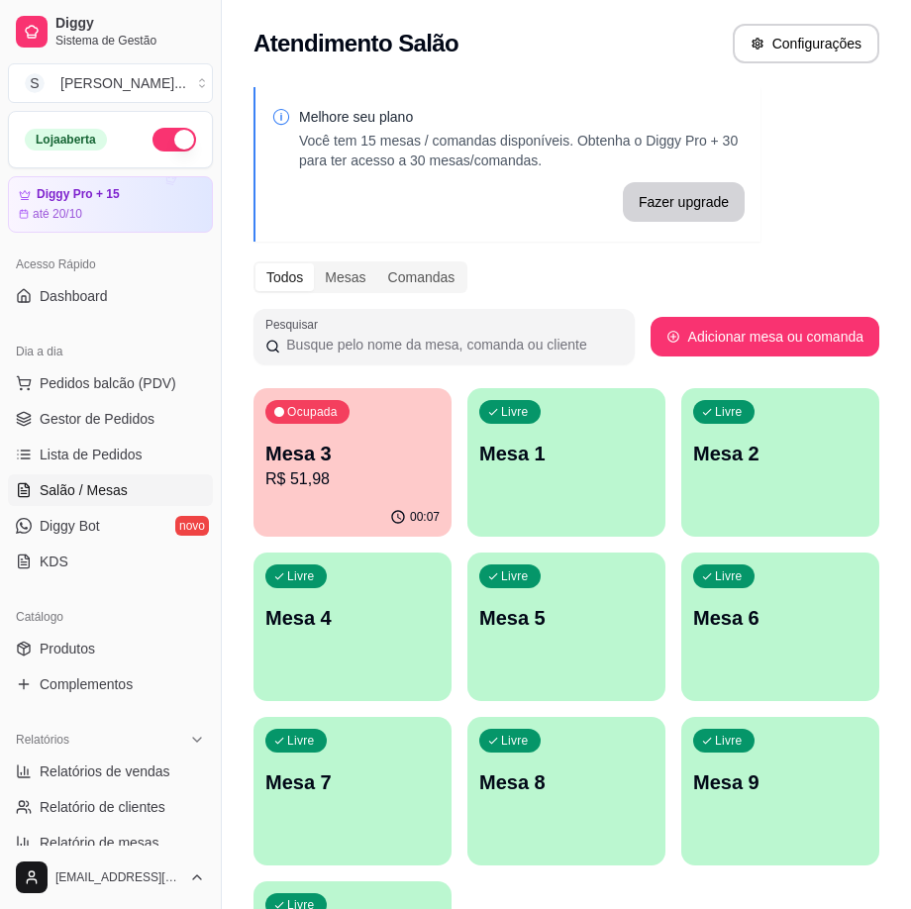
click at [501, 478] on div "Livre Mesa 1" at bounding box center [566, 450] width 198 height 125
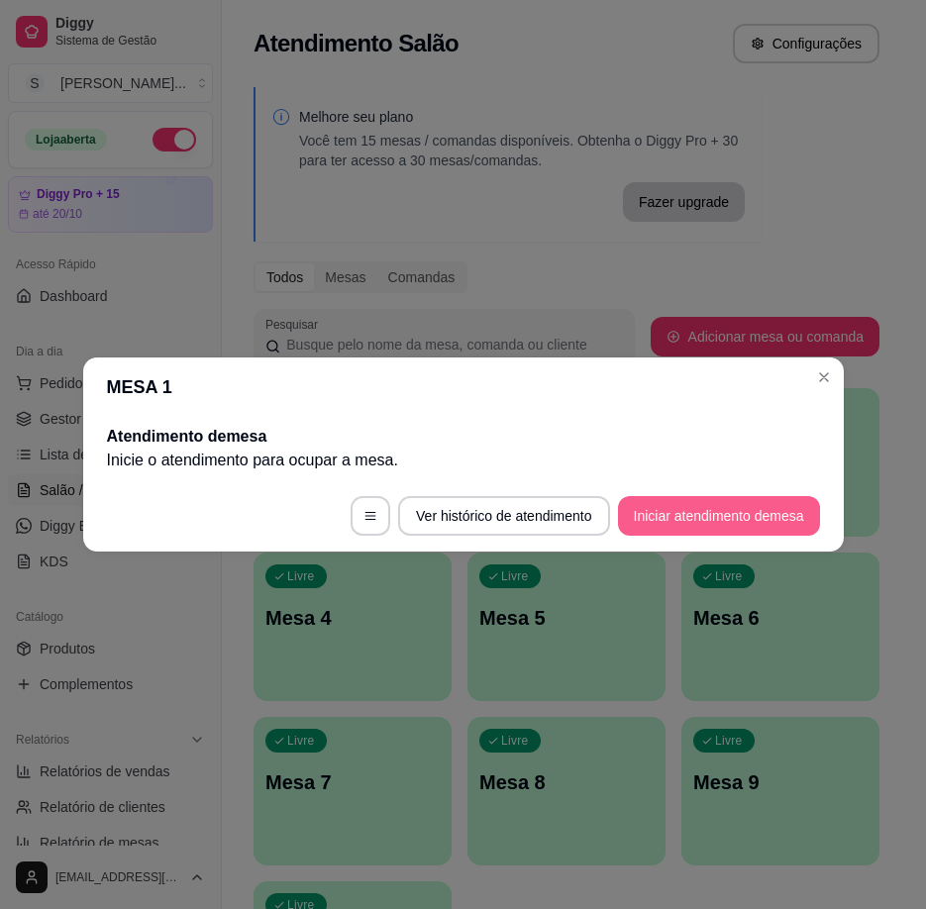
click at [736, 497] on button "Iniciar atendimento de mesa" at bounding box center [719, 516] width 202 height 40
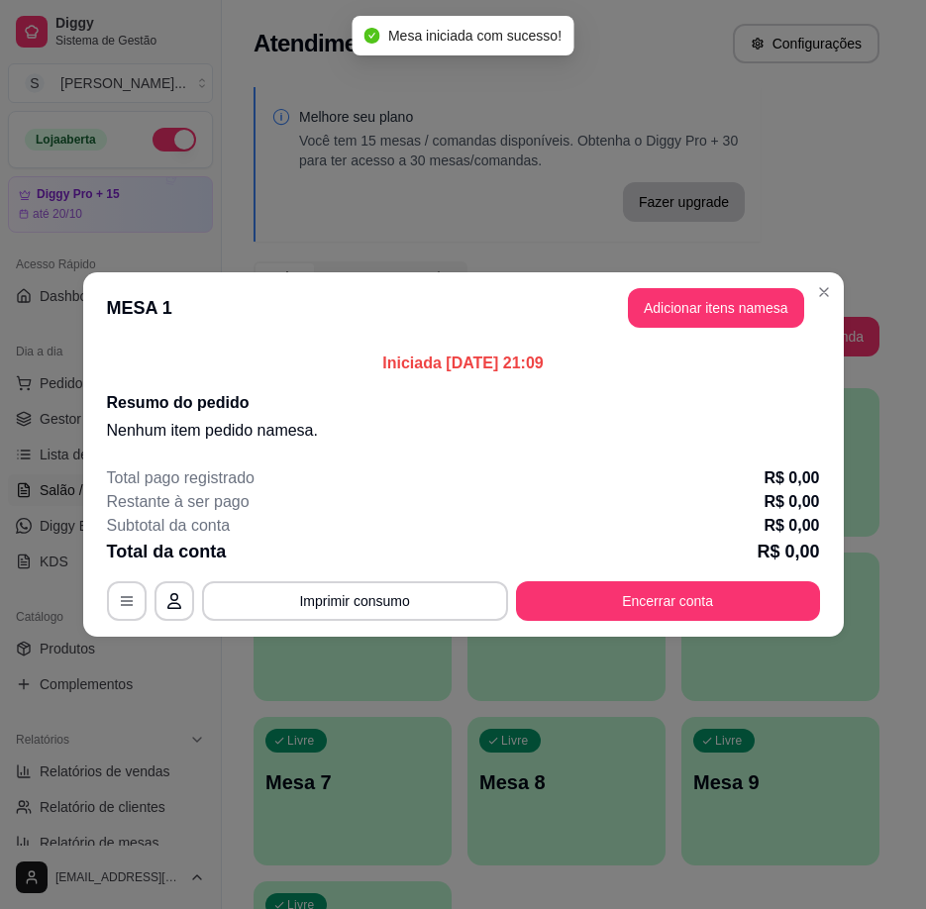
click at [672, 310] on button "Adicionar itens na mesa" at bounding box center [716, 308] width 176 height 40
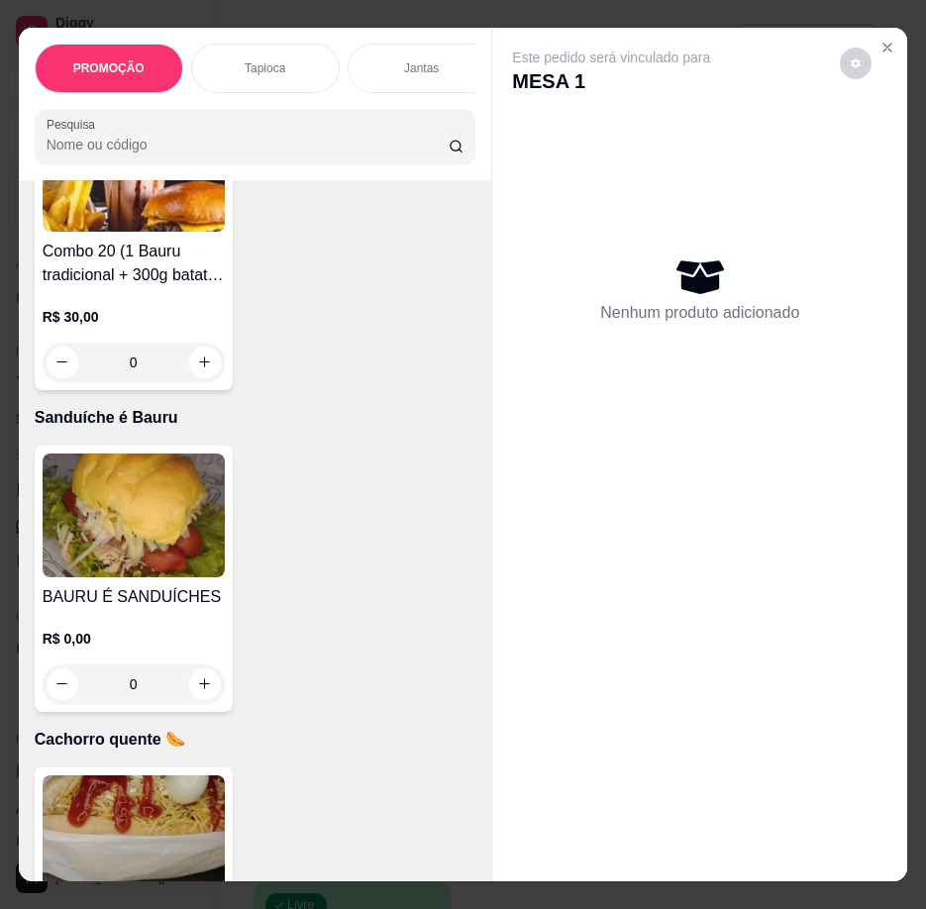
scroll to position [5842, 0]
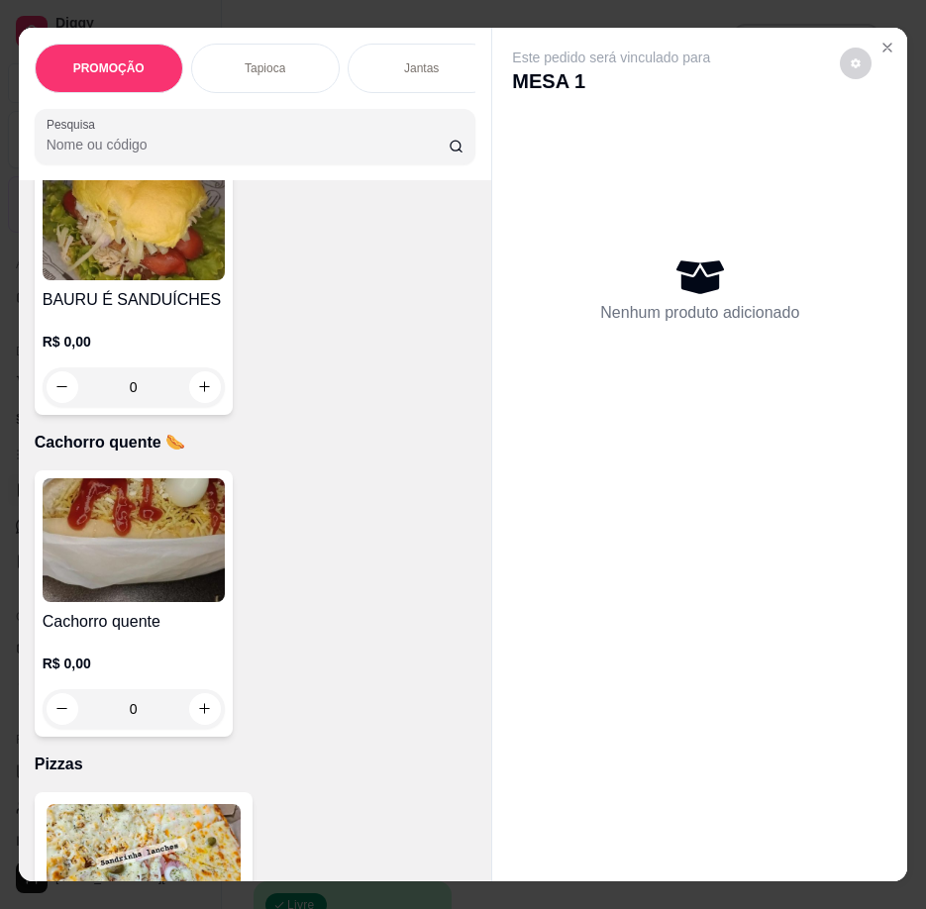
click at [124, 352] on p "R$ 0,00" at bounding box center [134, 342] width 182 height 20
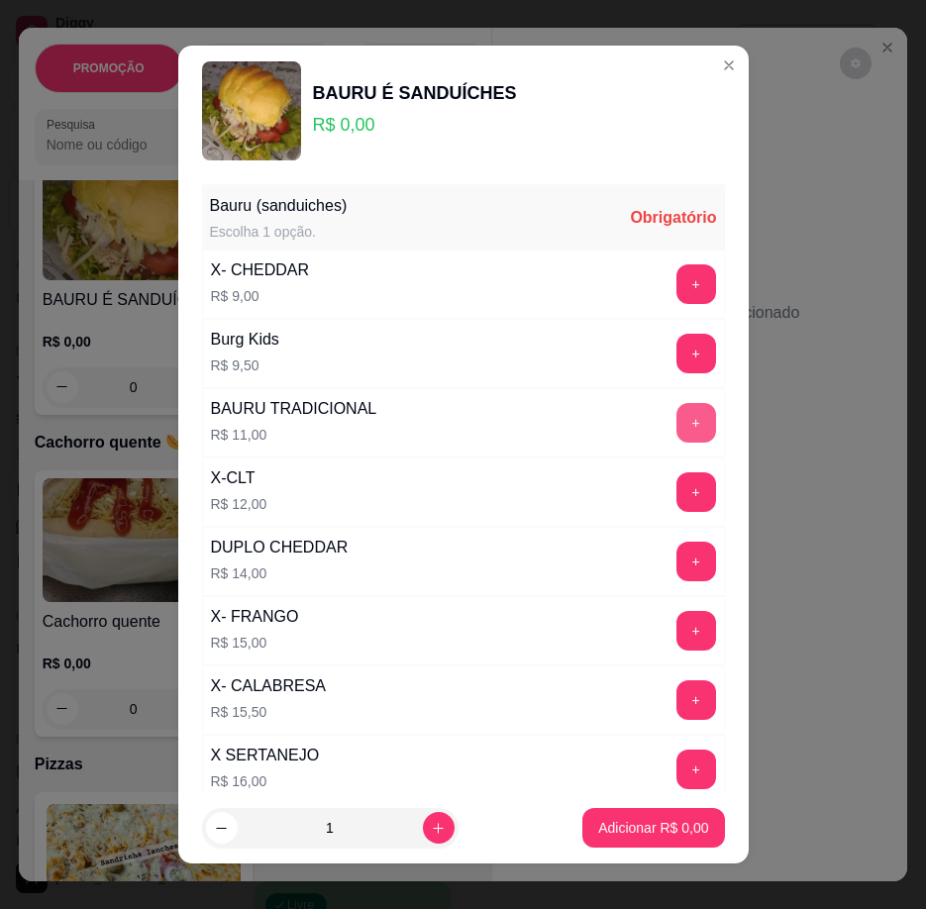
click at [676, 422] on button "+" at bounding box center [696, 423] width 40 height 40
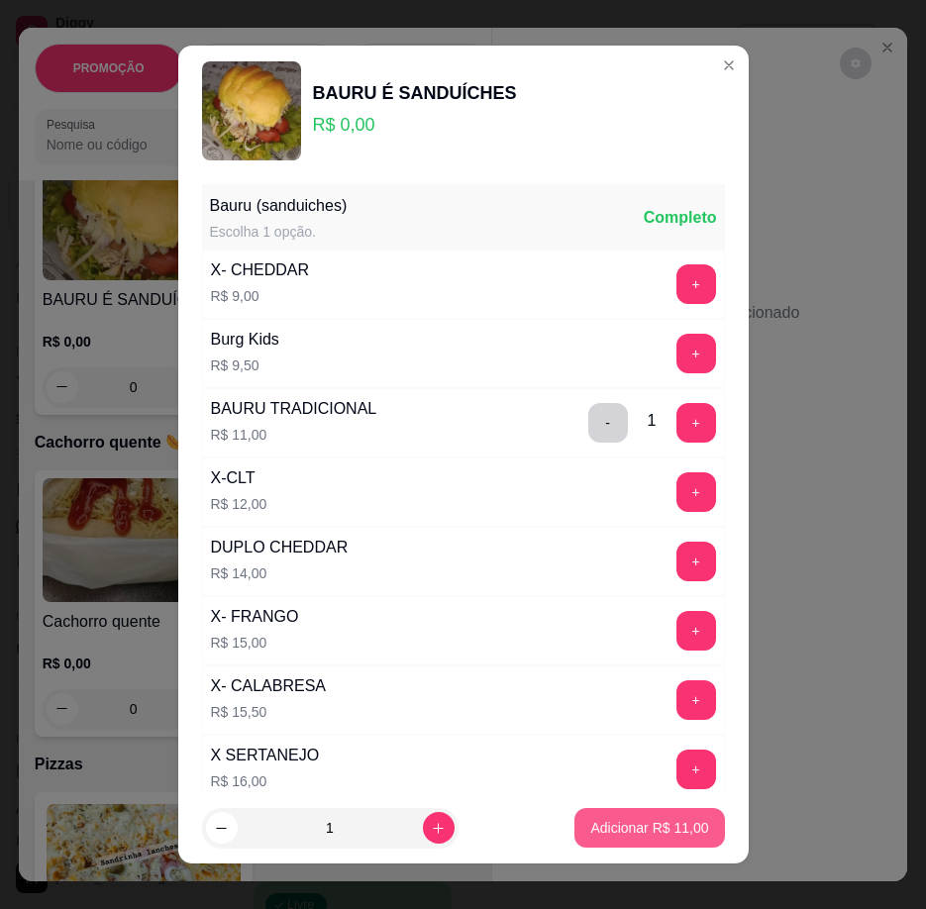
click at [659, 831] on p "Adicionar R$ 11,00" at bounding box center [649, 828] width 118 height 20
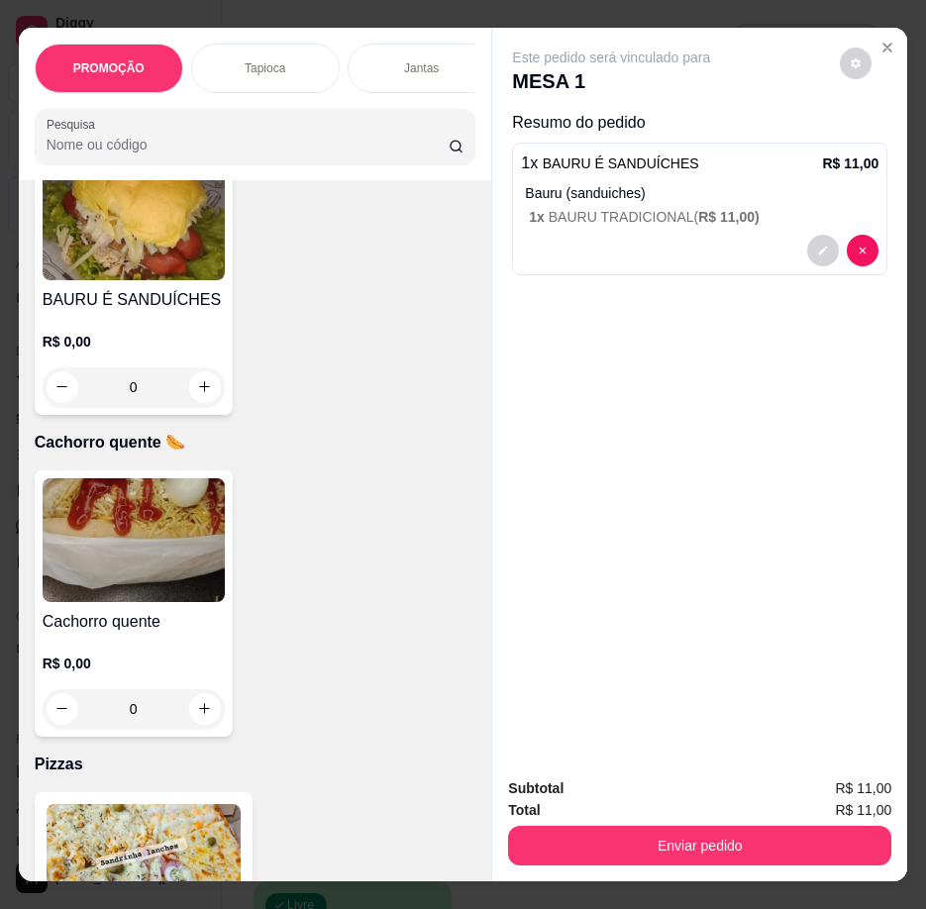
click at [155, 600] on img at bounding box center [134, 540] width 182 height 124
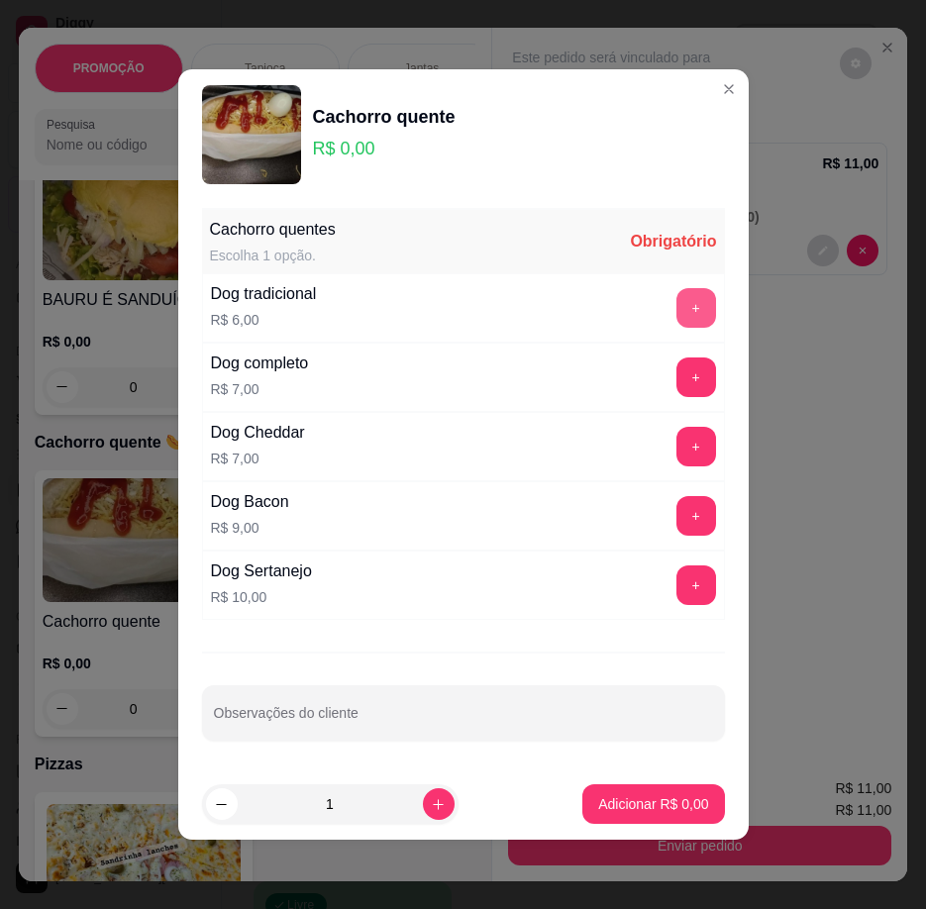
click at [676, 293] on button "+" at bounding box center [696, 308] width 40 height 40
click at [676, 297] on button "+" at bounding box center [695, 308] width 39 height 39
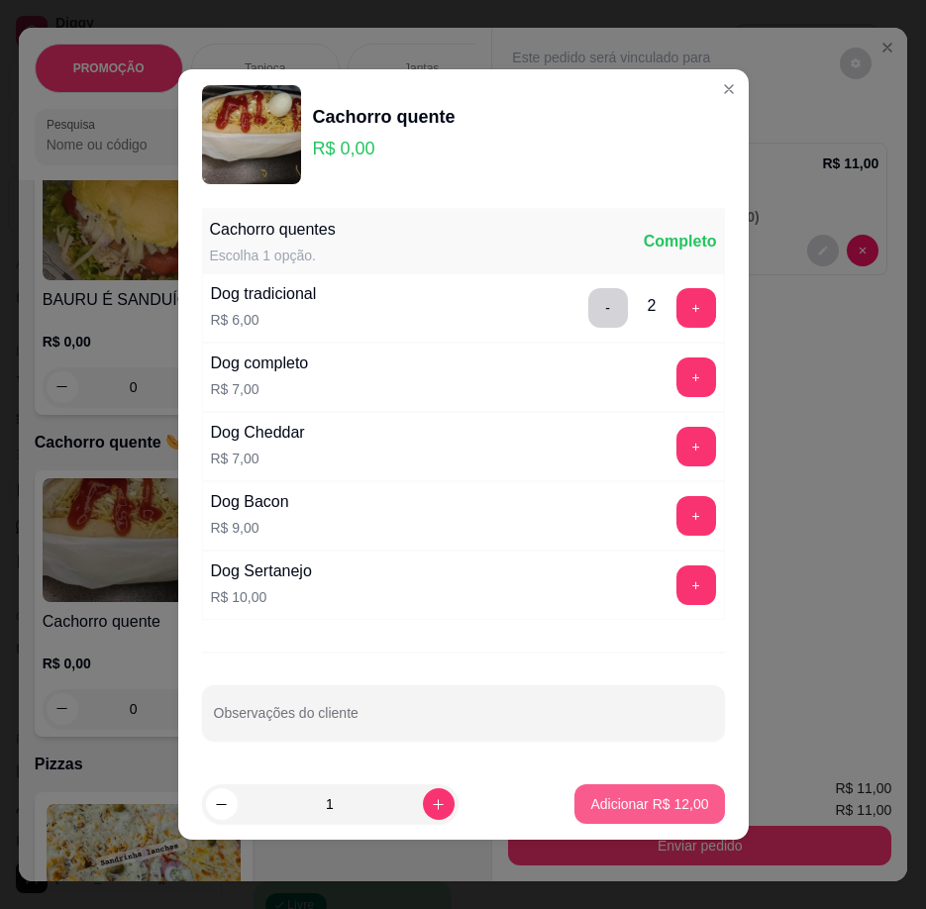
click at [669, 800] on p "Adicionar R$ 12,00" at bounding box center [649, 804] width 118 height 20
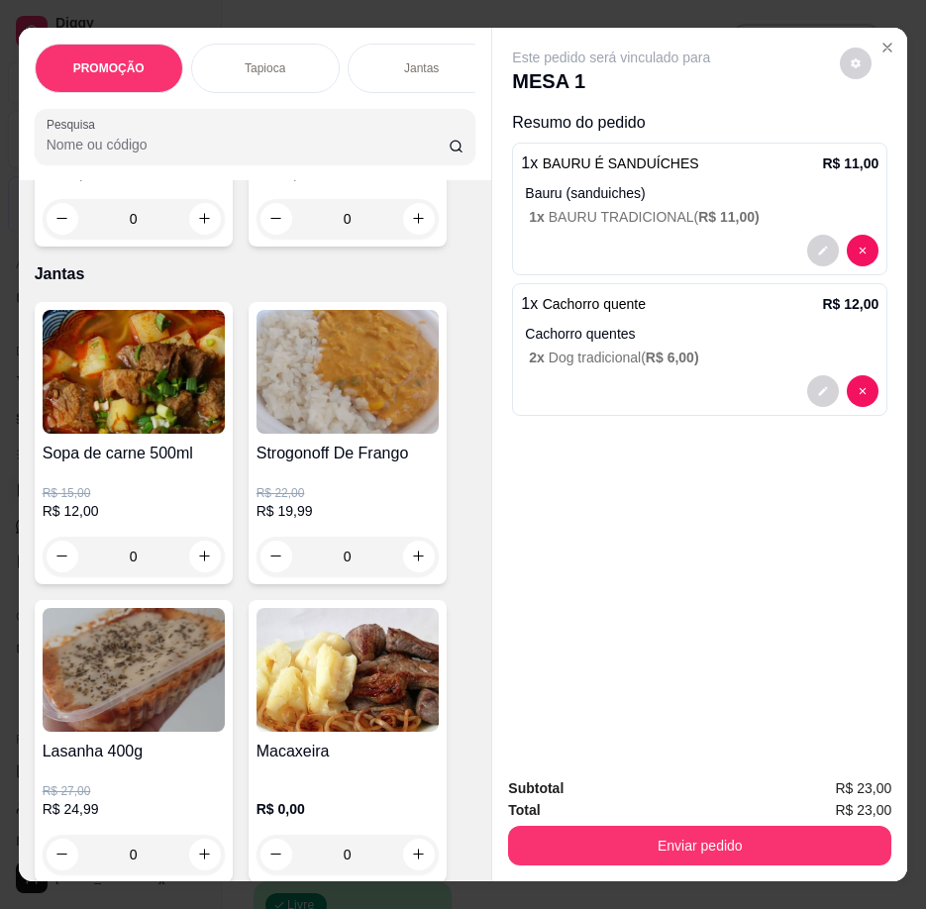
scroll to position [1881, 0]
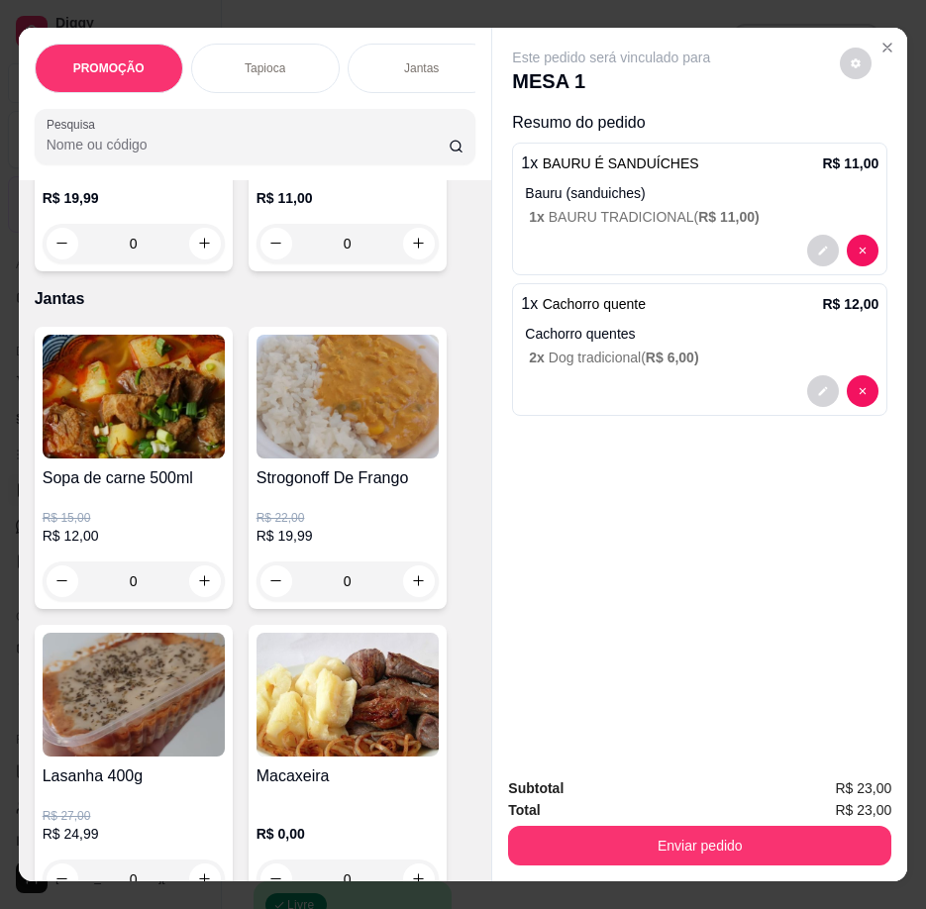
click at [301, 406] on img at bounding box center [347, 397] width 182 height 124
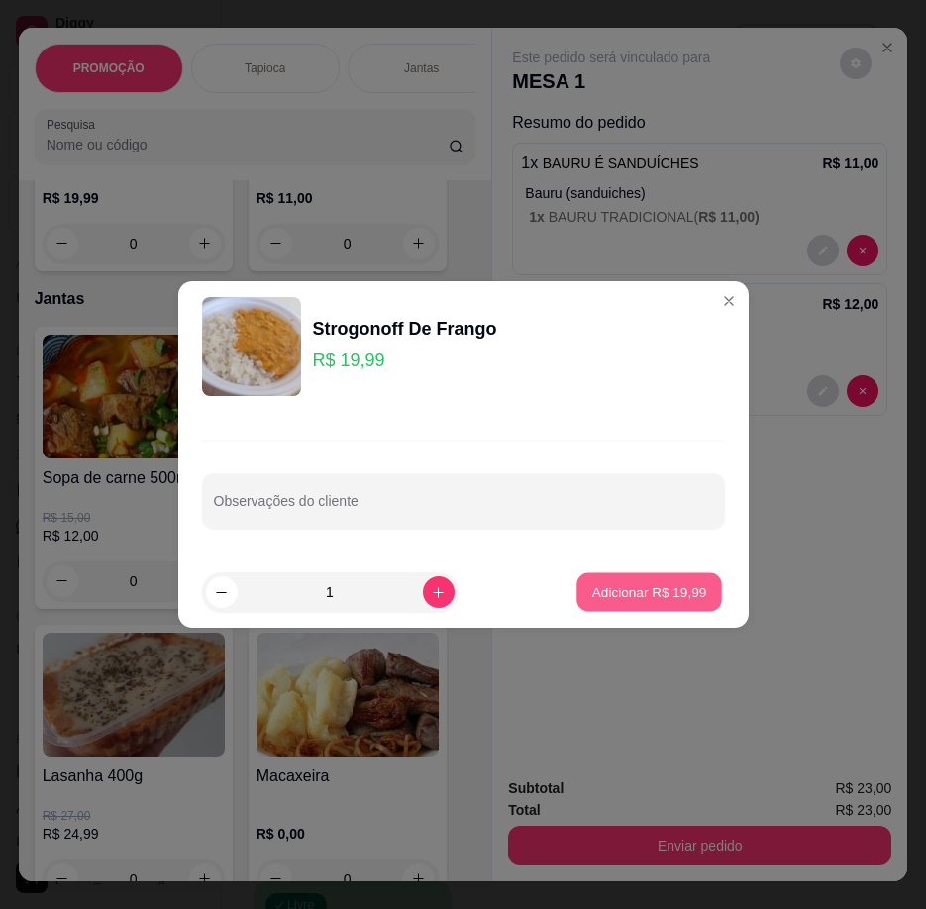
click at [619, 587] on p "Adicionar R$ 19,99" at bounding box center [649, 591] width 115 height 19
type input "1"
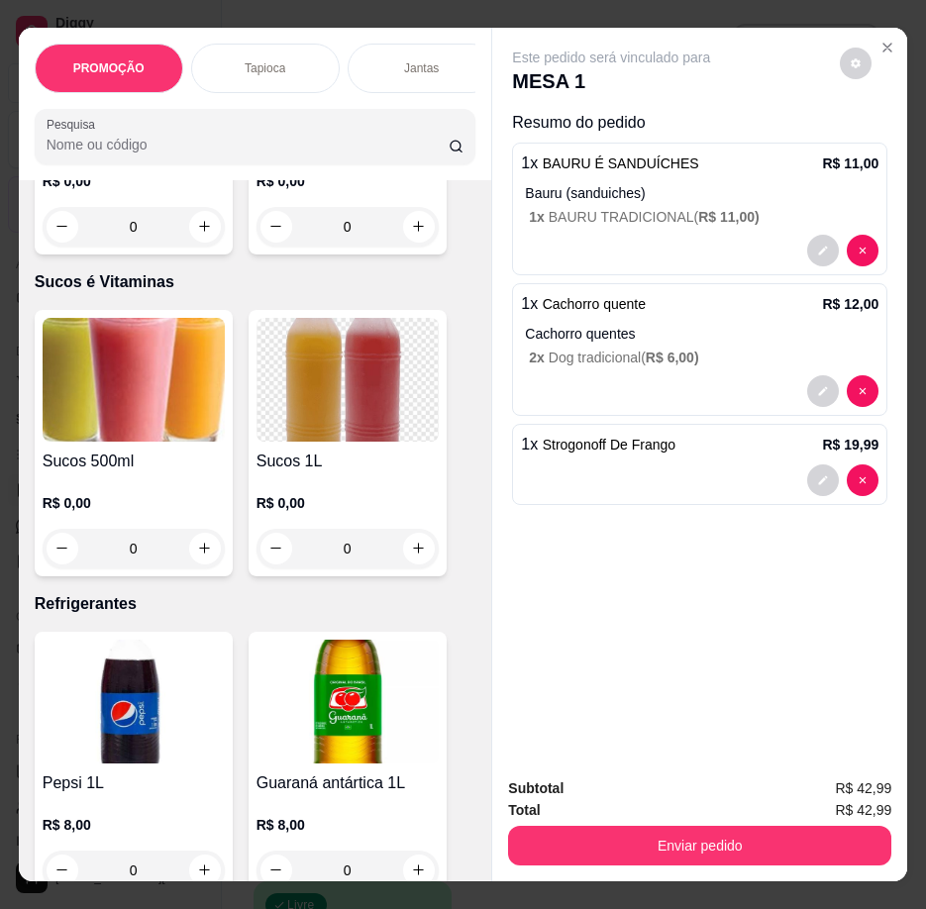
scroll to position [8714, 0]
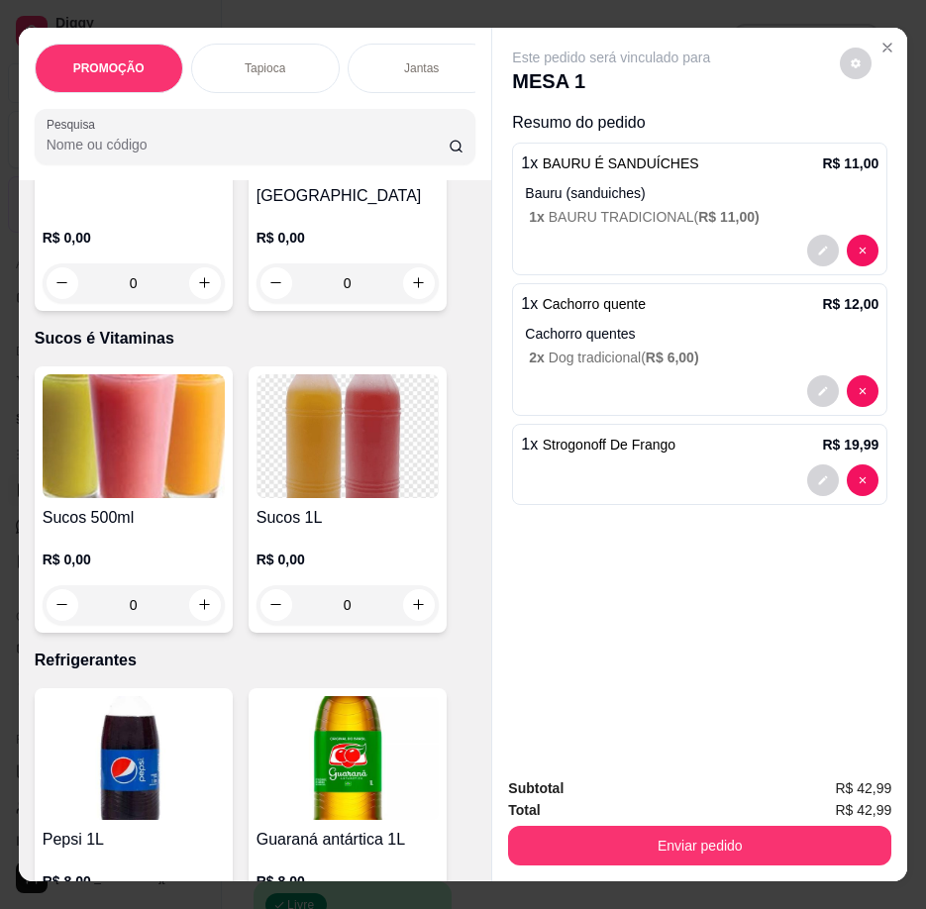
click at [295, 506] on h4 "Sucos 1L" at bounding box center [347, 518] width 182 height 24
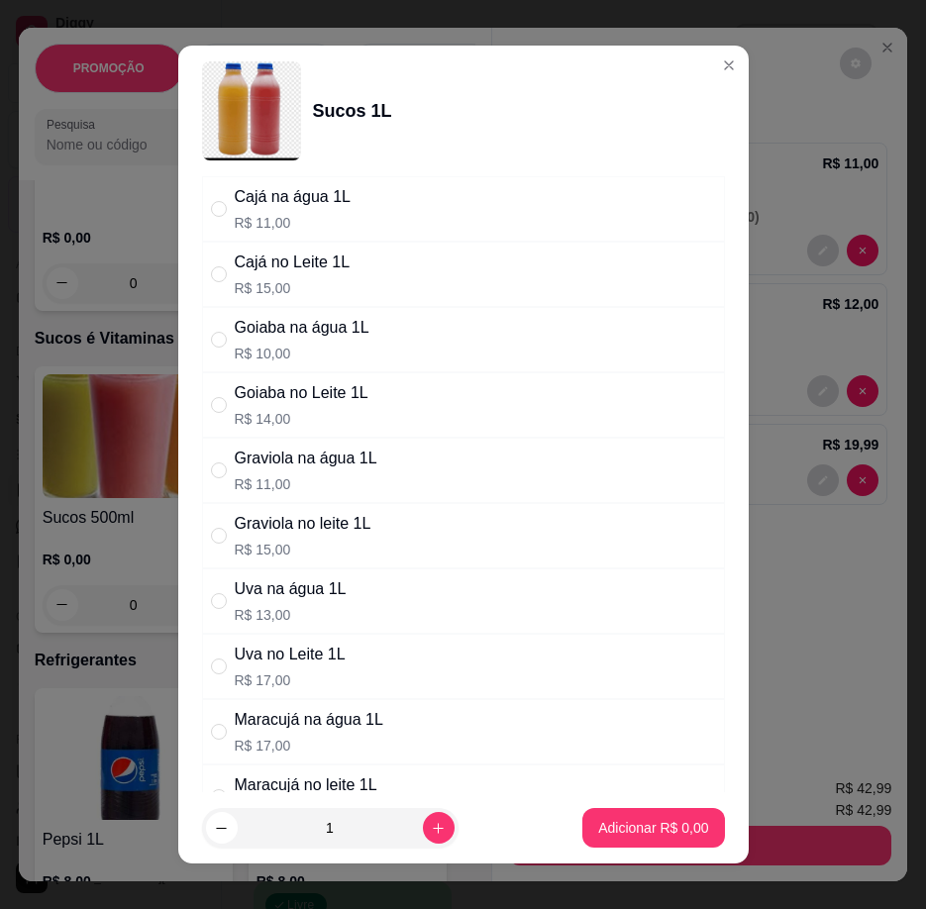
scroll to position [99, 0]
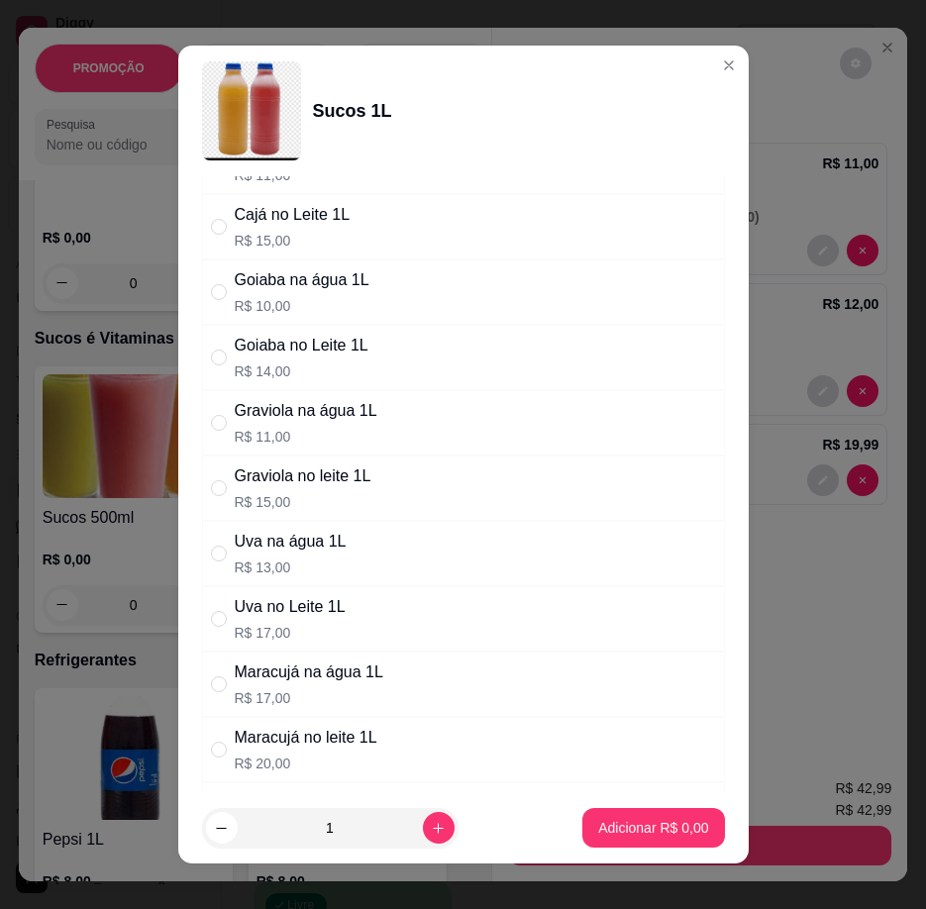
click at [378, 681] on div "Maracujá na água 1L R$ 17,00" at bounding box center [463, 684] width 523 height 65
radio input "true"
click at [669, 823] on p "Adicionar R$ 17,00" at bounding box center [649, 828] width 118 height 20
type input "1"
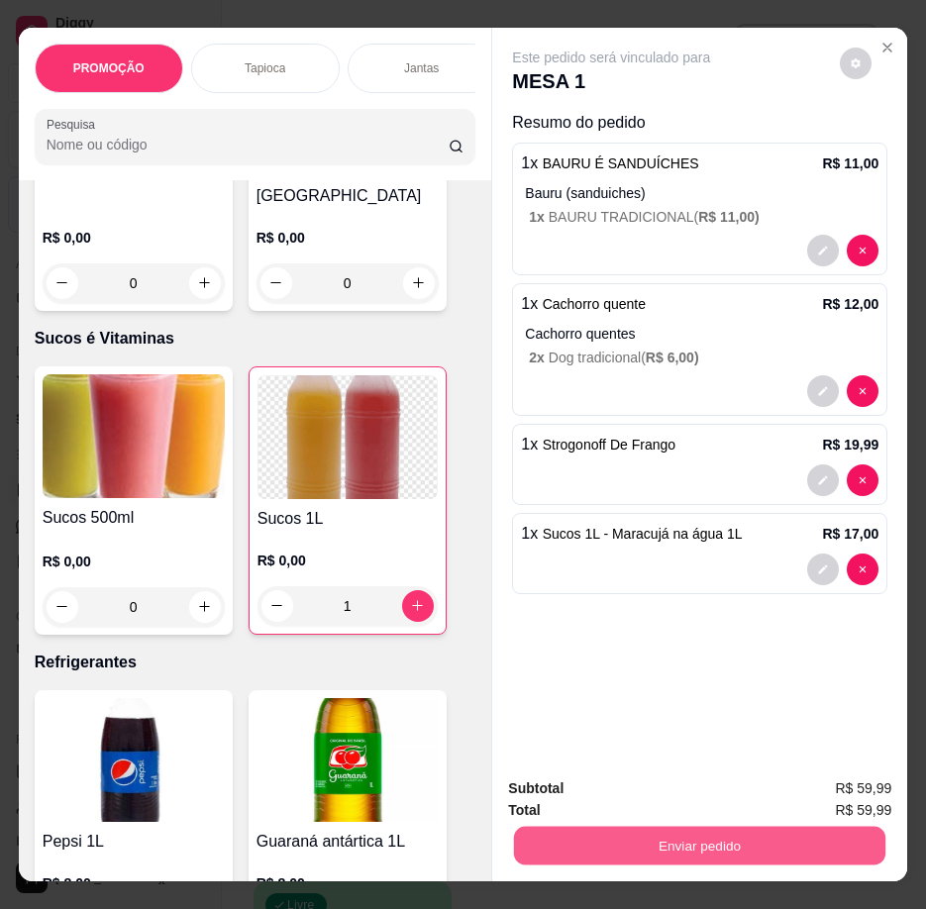
click at [755, 840] on button "Enviar pedido" at bounding box center [699, 846] width 371 height 39
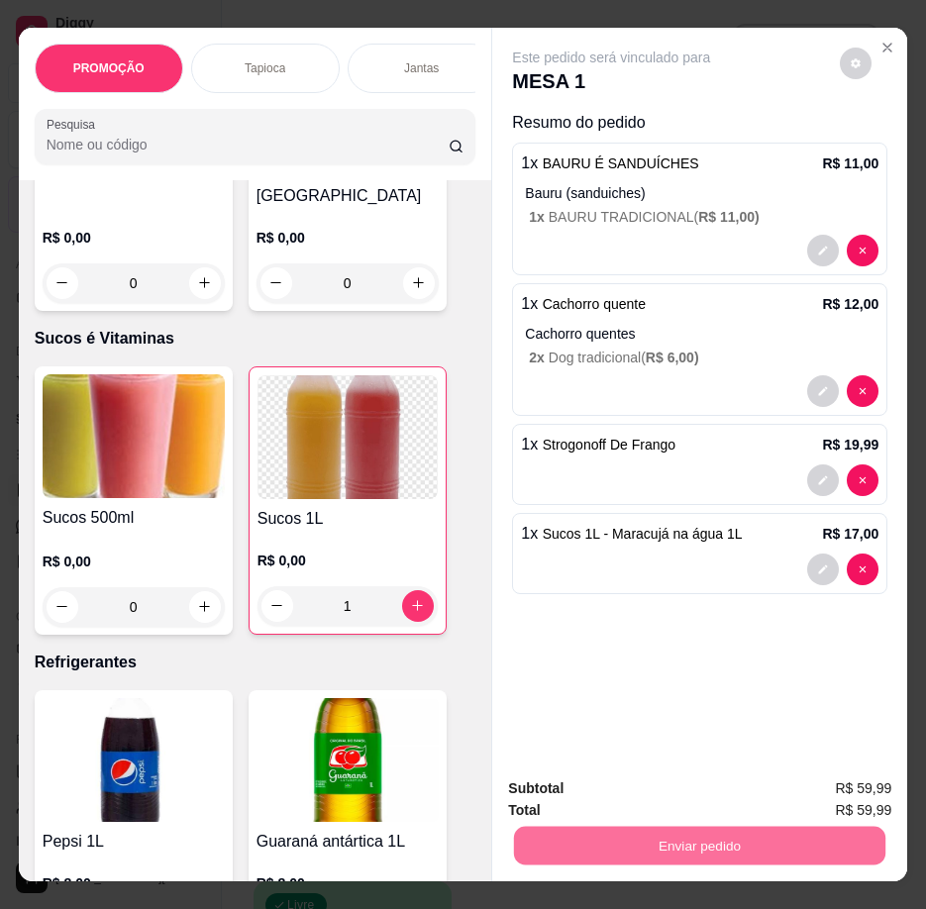
click at [699, 795] on button "Registrar cliente" at bounding box center [707, 790] width 131 height 38
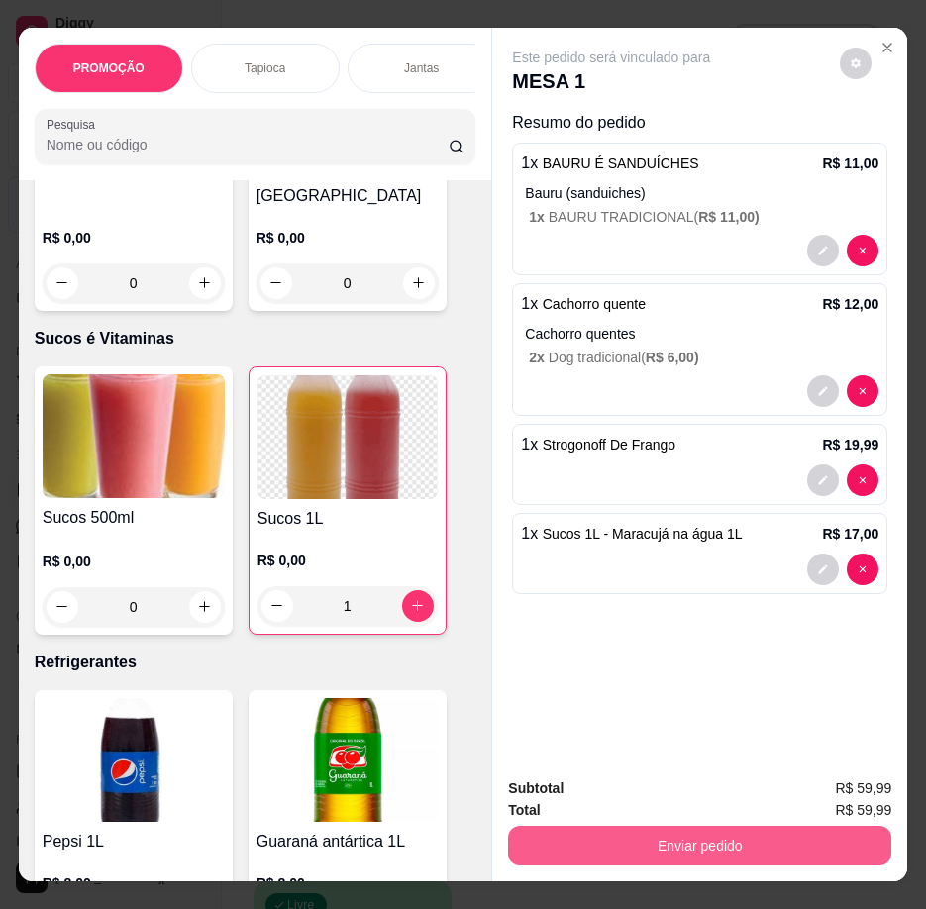
click at [700, 853] on button "Enviar pedido" at bounding box center [699, 846] width 383 height 40
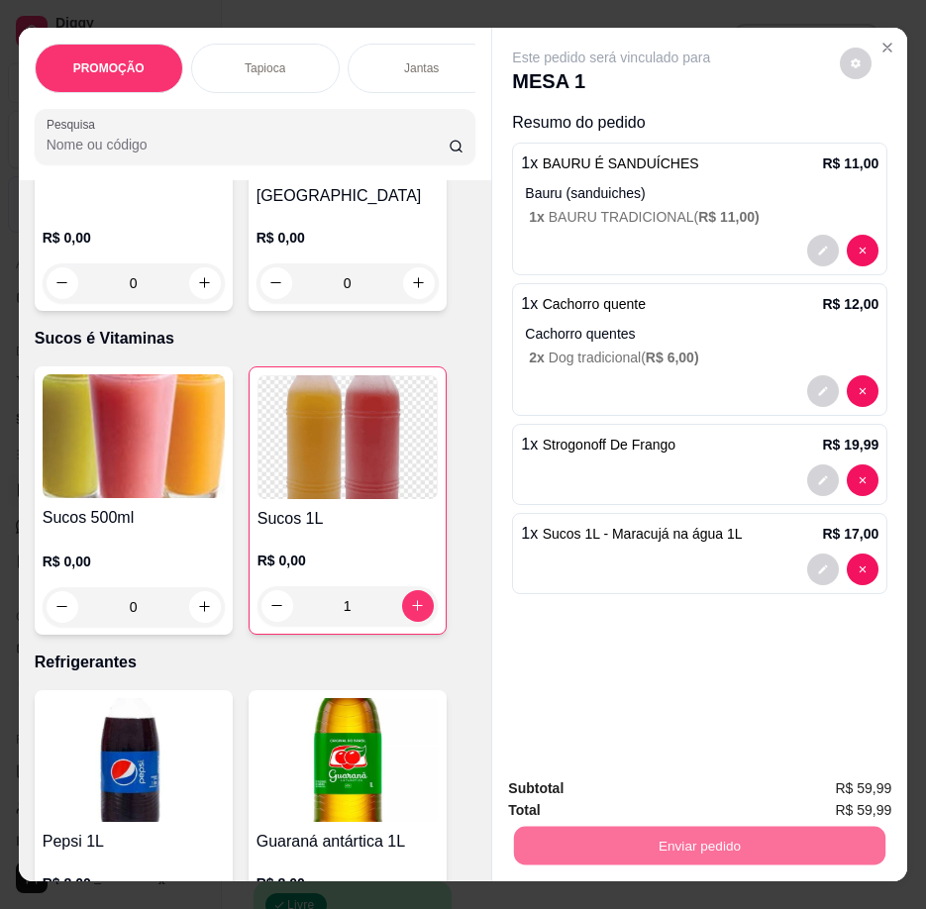
click at [794, 772] on button "Enviar pedido" at bounding box center [840, 790] width 112 height 38
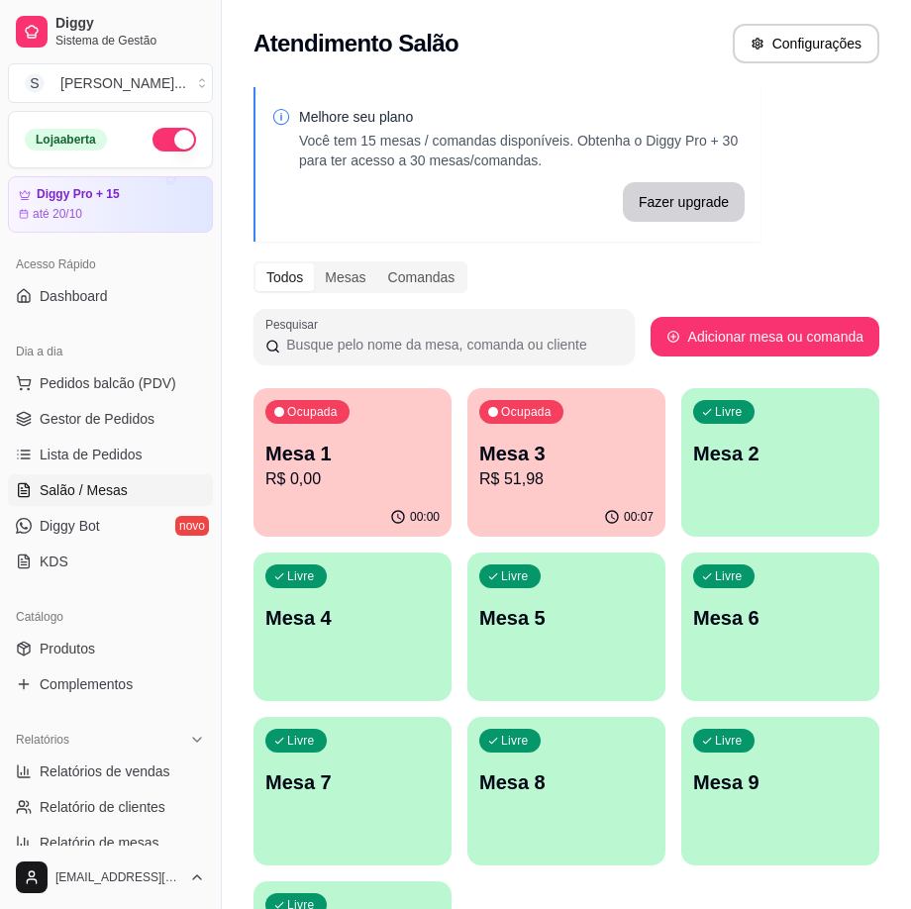
click at [757, 460] on p "Mesa 2" at bounding box center [780, 454] width 174 height 28
click at [766, 476] on div "Livre Mesa 2" at bounding box center [780, 450] width 198 height 125
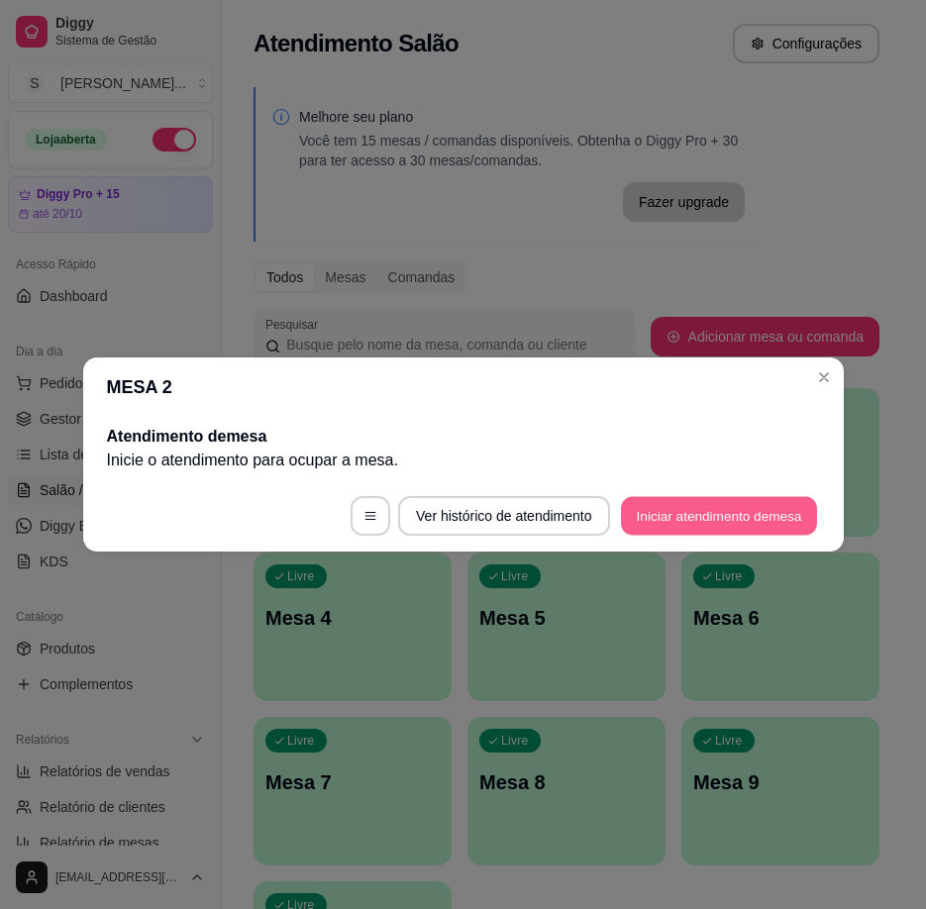
click at [689, 508] on button "Iniciar atendimento de mesa" at bounding box center [719, 516] width 196 height 39
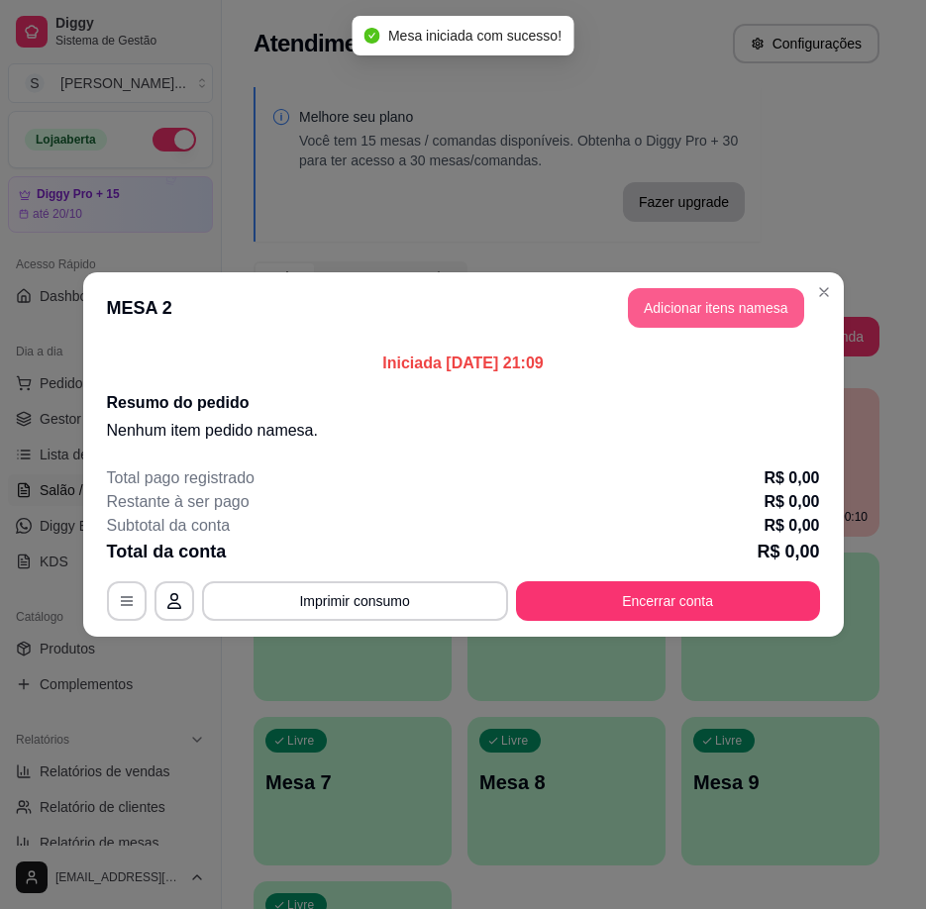
click at [716, 313] on button "Adicionar itens na mesa" at bounding box center [716, 308] width 176 height 40
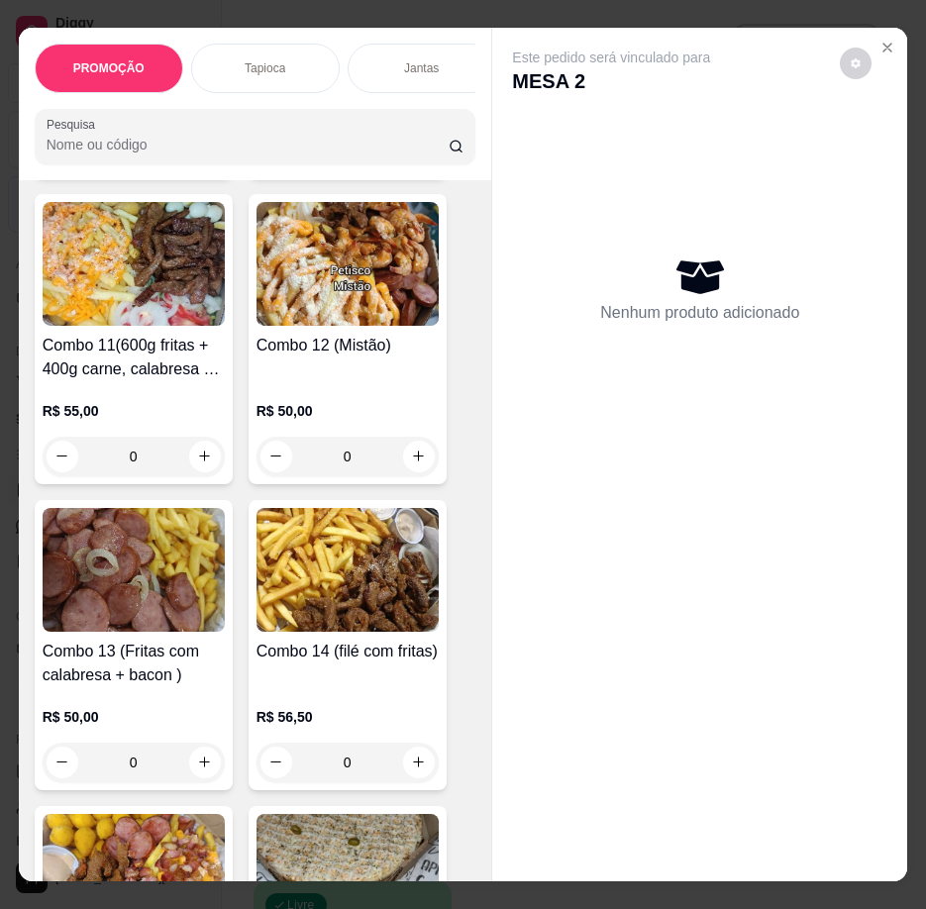
scroll to position [4060, 0]
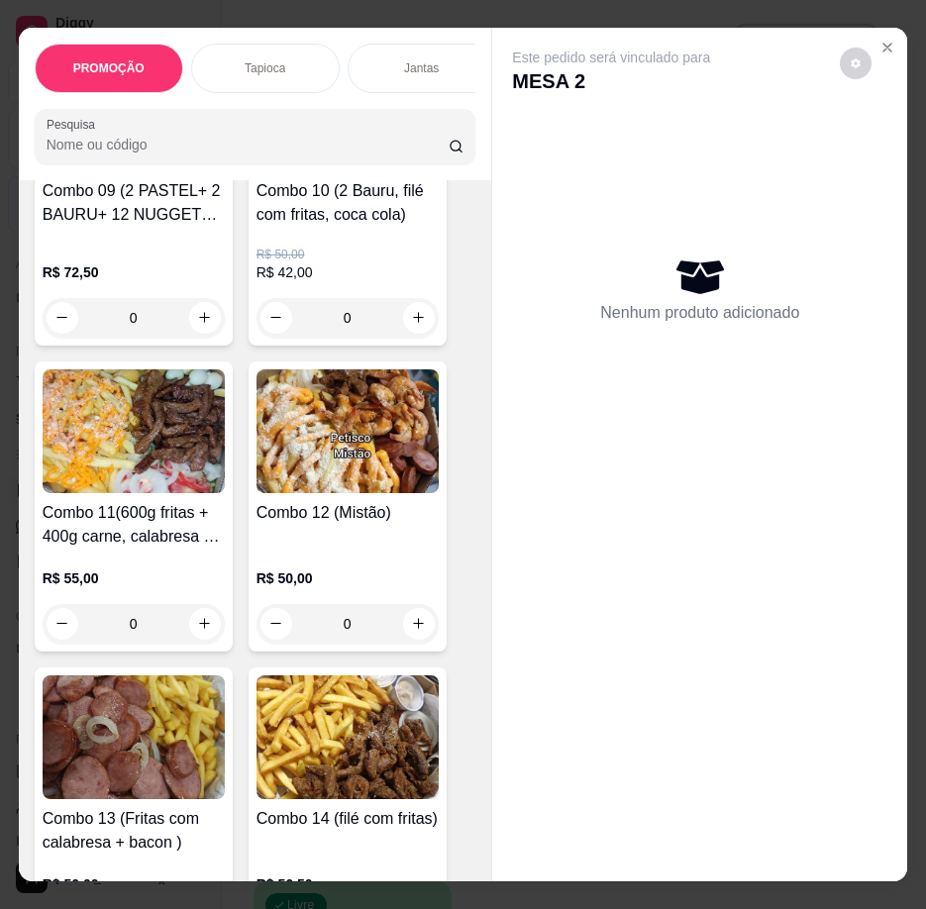
click at [328, 493] on img at bounding box center [347, 431] width 182 height 124
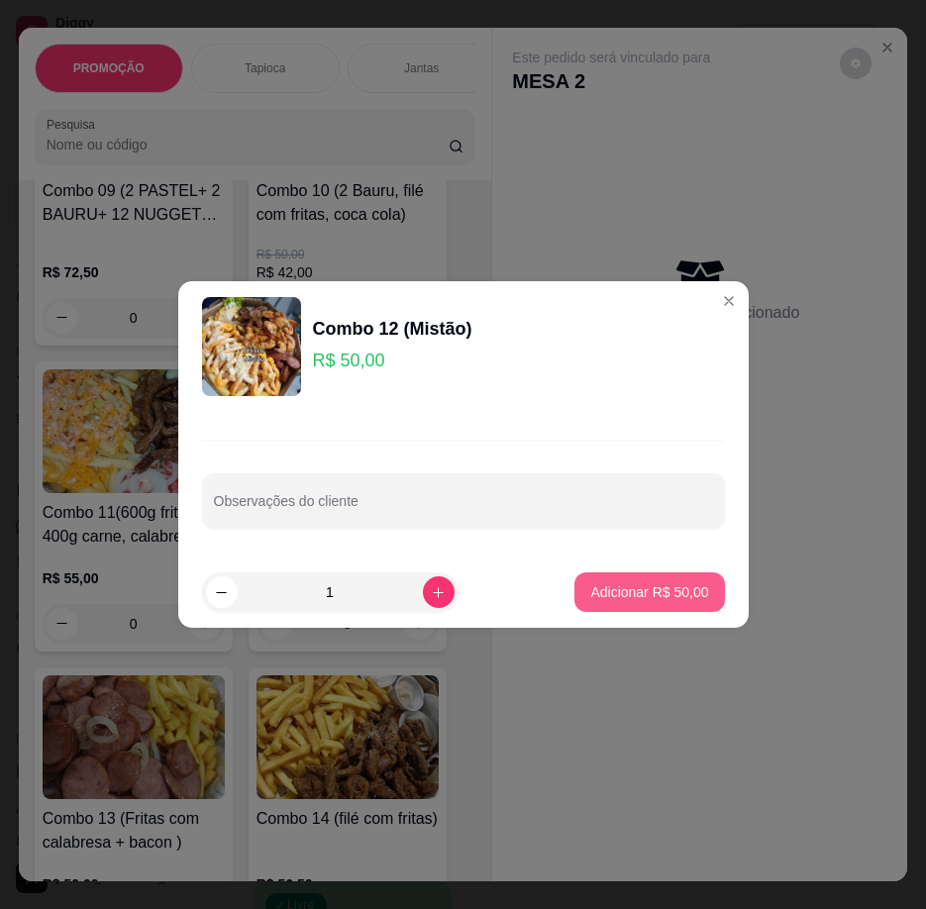
click at [625, 600] on p "Adicionar R$ 50,00" at bounding box center [649, 592] width 118 height 20
type input "1"
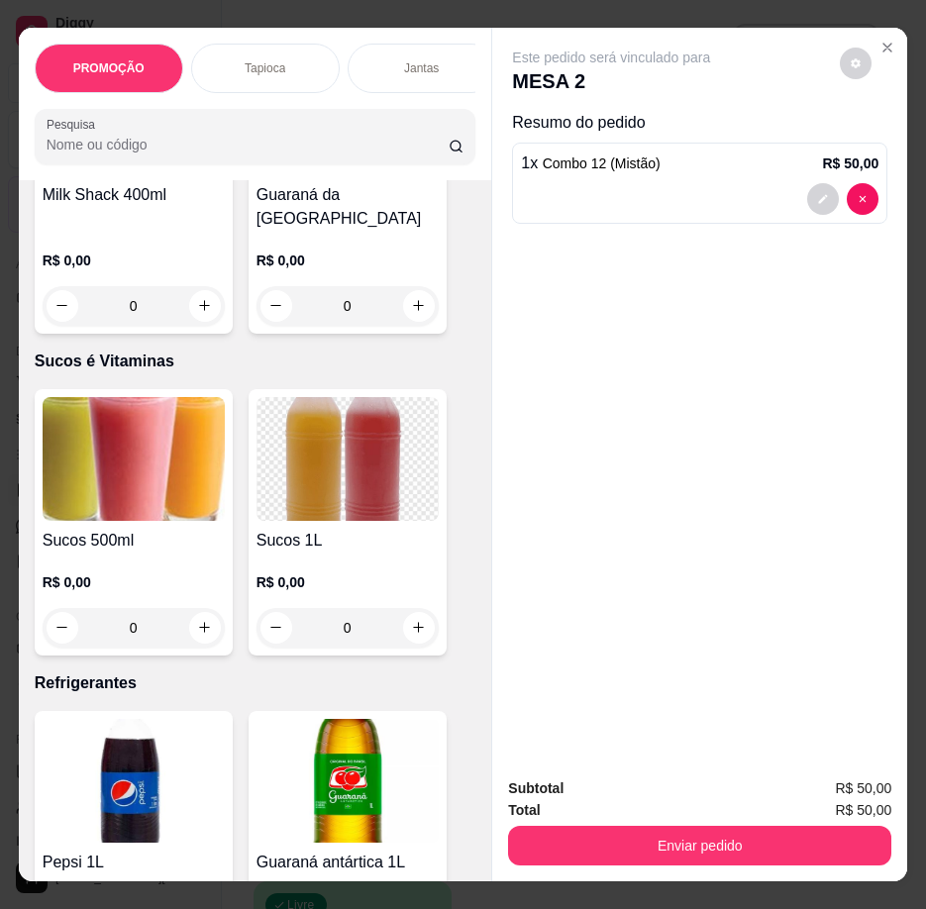
scroll to position [8615, 0]
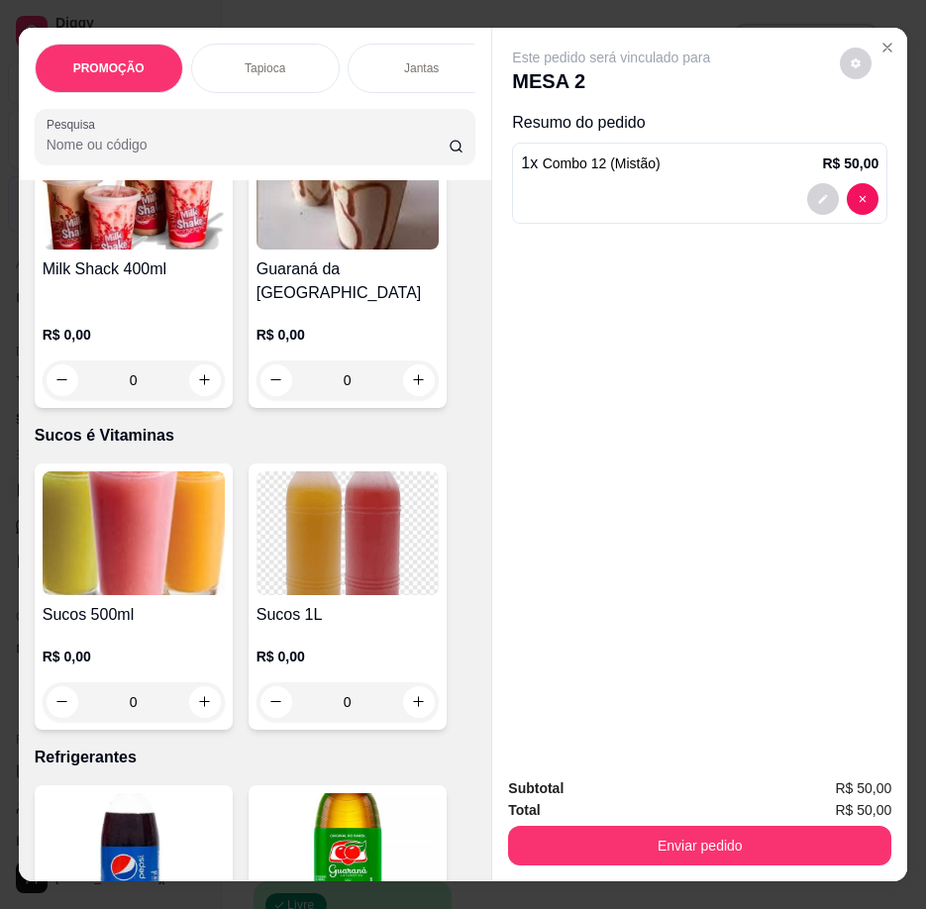
click at [161, 577] on img at bounding box center [134, 533] width 182 height 124
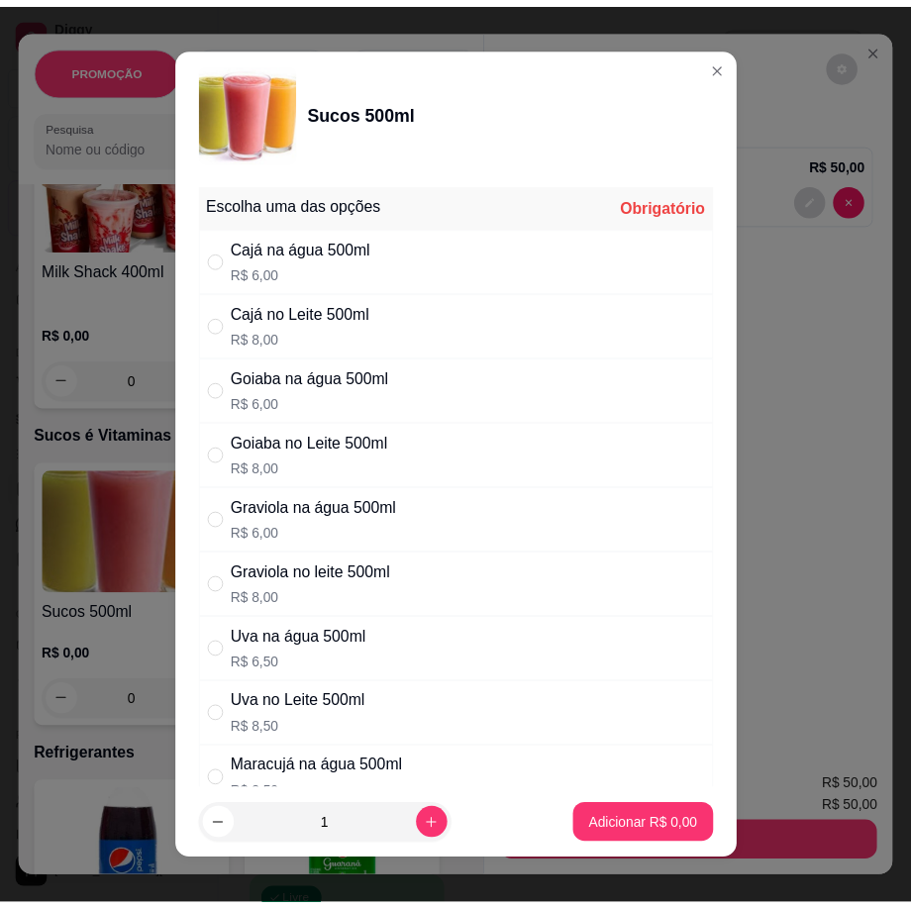
scroll to position [0, 0]
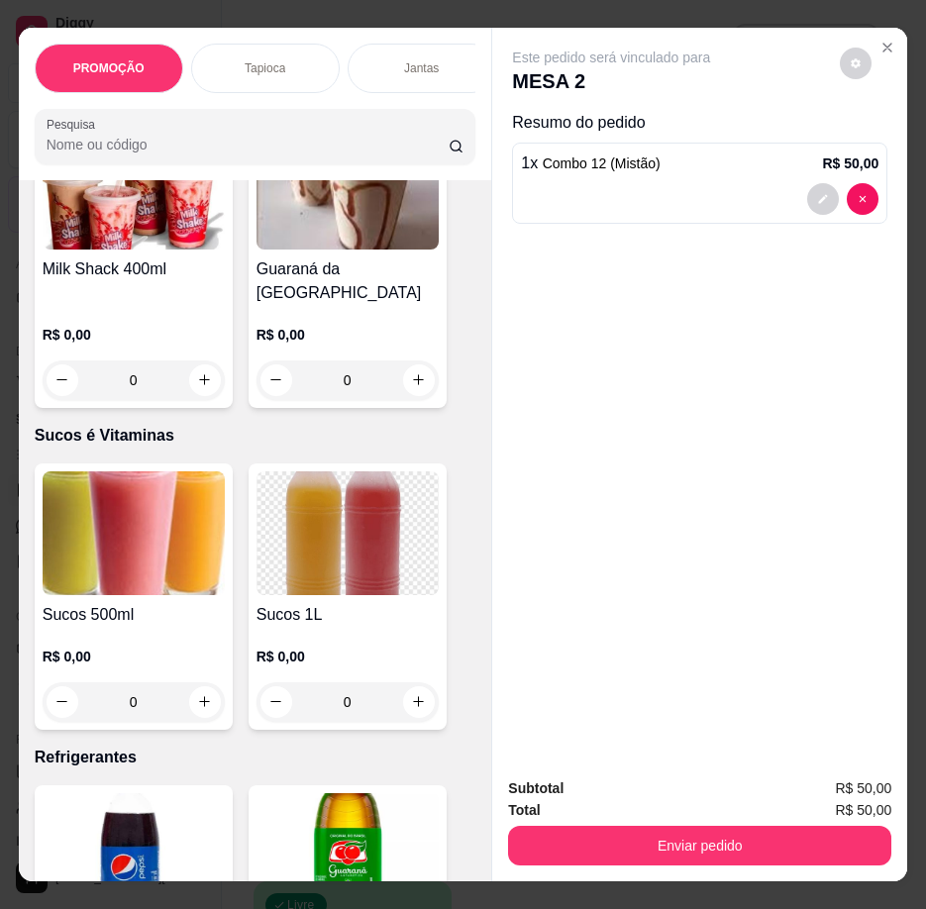
click at [370, 565] on img at bounding box center [347, 533] width 182 height 124
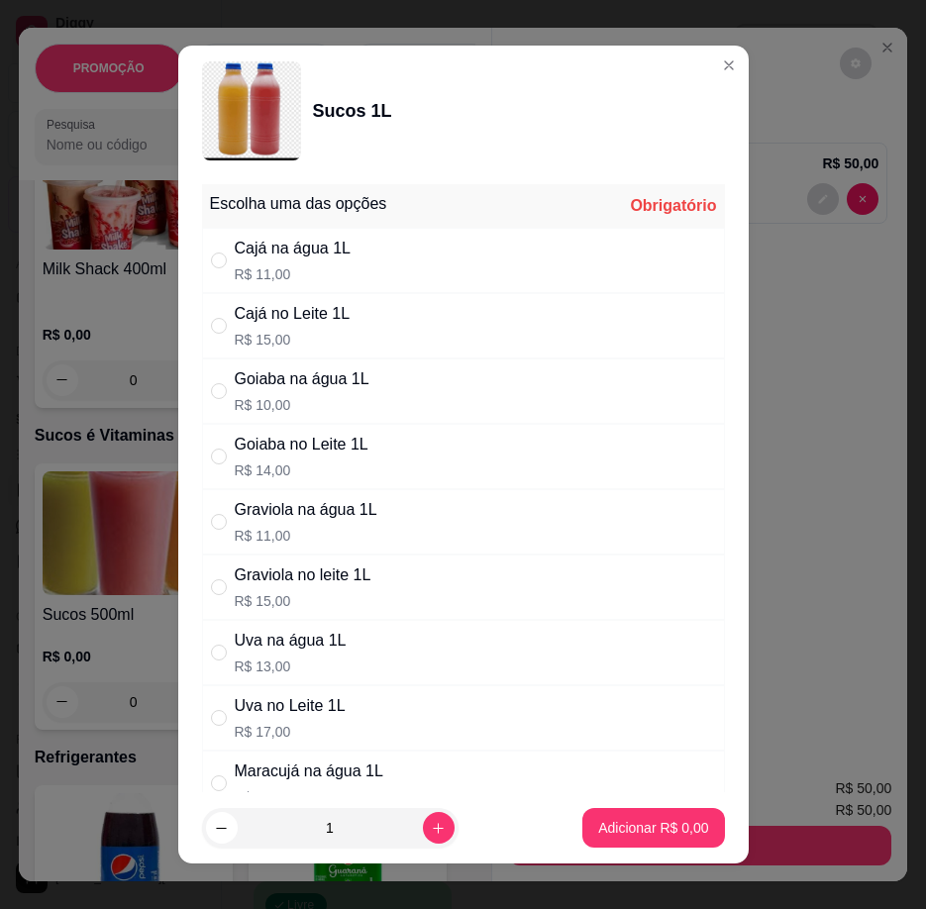
click at [397, 258] on div "Cajá na água 1L R$ 11,00" at bounding box center [463, 260] width 523 height 65
radio input "true"
click at [669, 816] on button "Adicionar R$ 11,00" at bounding box center [649, 828] width 150 height 40
type input "1"
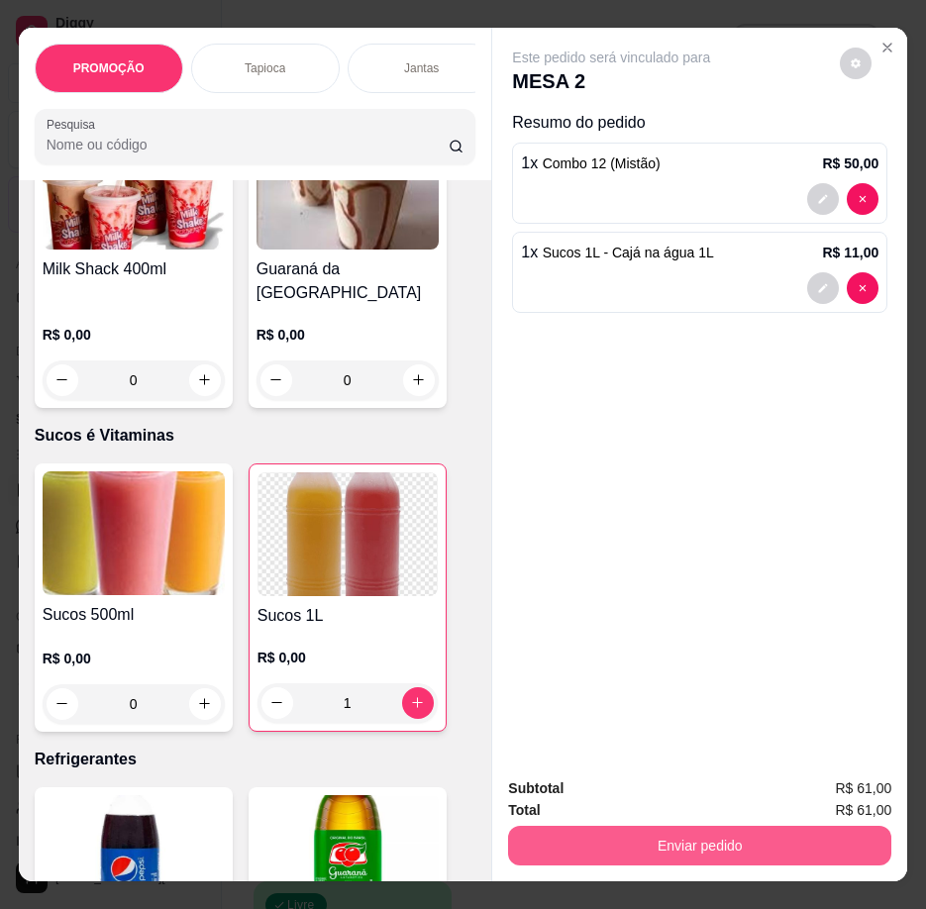
click at [749, 852] on button "Enviar pedido" at bounding box center [699, 846] width 383 height 40
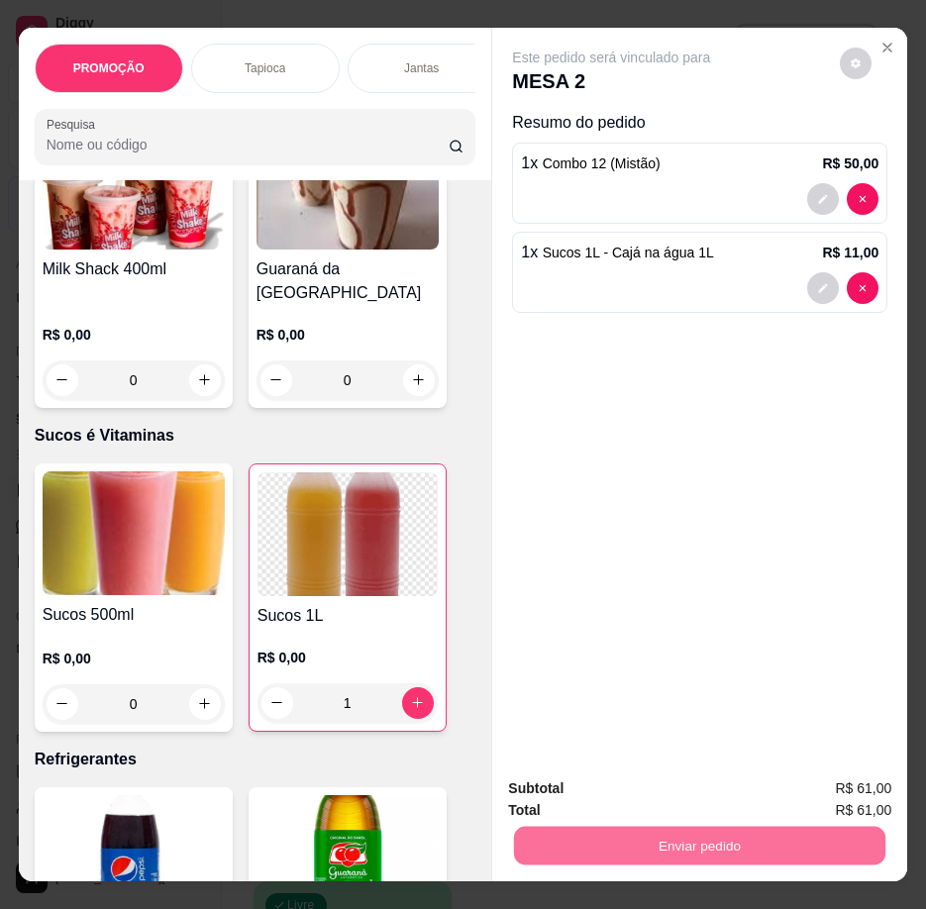
click at [720, 783] on button "Registrar cliente" at bounding box center [707, 789] width 127 height 37
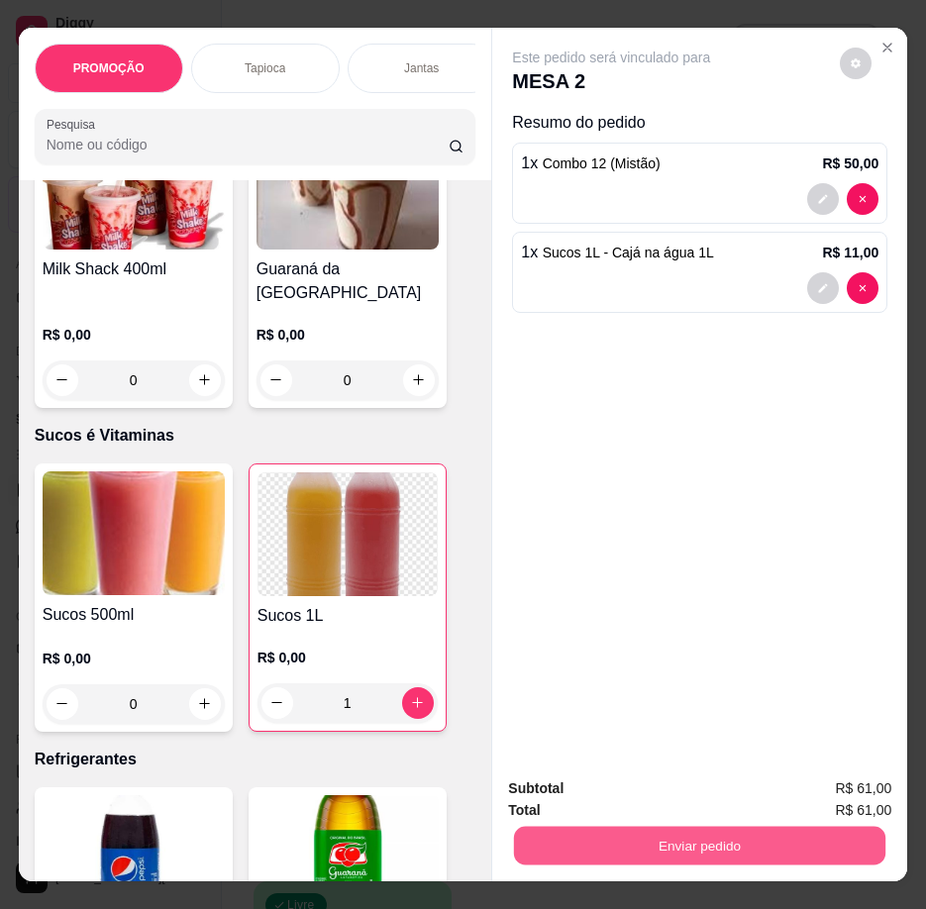
click at [757, 840] on button "Enviar pedido" at bounding box center [699, 846] width 371 height 39
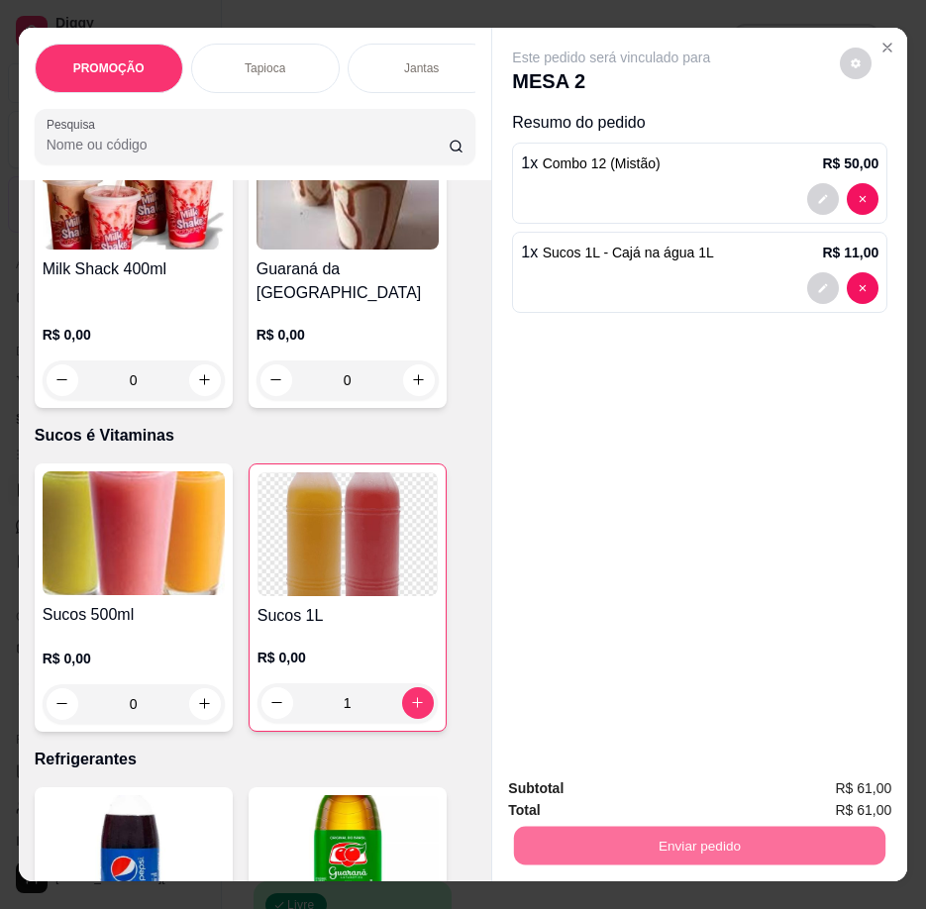
click at [834, 793] on button "Enviar pedido" at bounding box center [840, 790] width 112 height 38
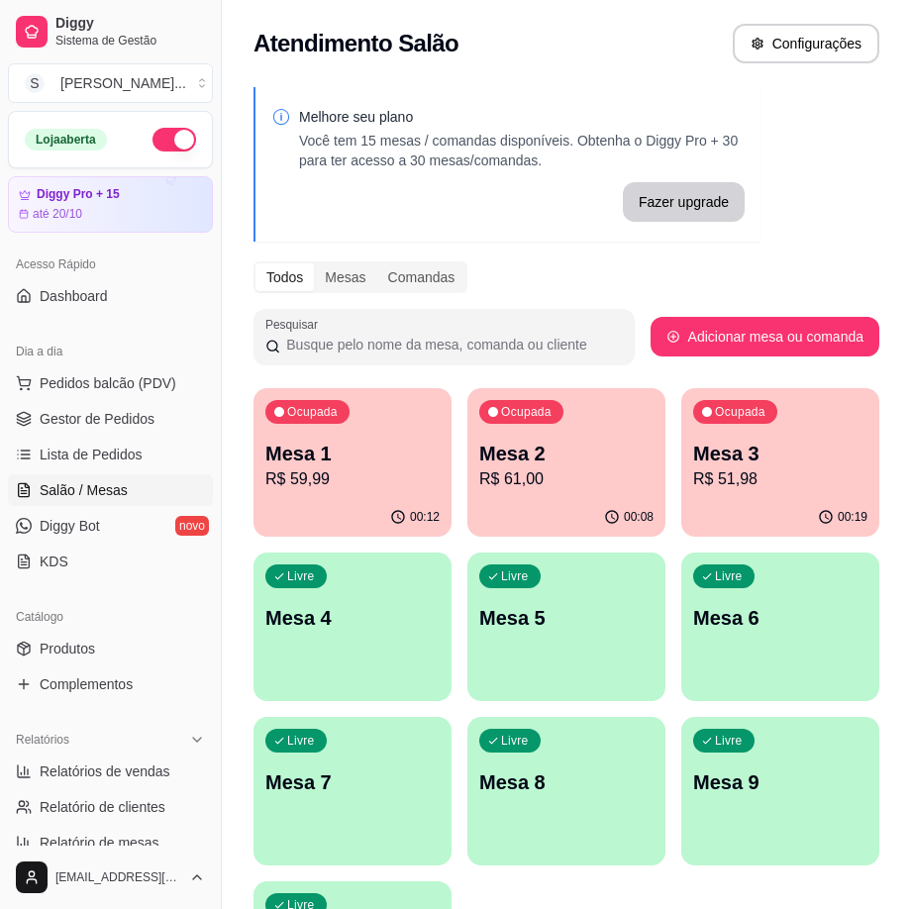
click at [514, 251] on div "Melhore seu plano Você tem 15 mesas / comandas disponíveis. Obtenha o Diggy Pro…" at bounding box center [566, 564] width 689 height 978
click at [76, 380] on span "Pedidos balcão (PDV)" at bounding box center [108, 383] width 137 height 20
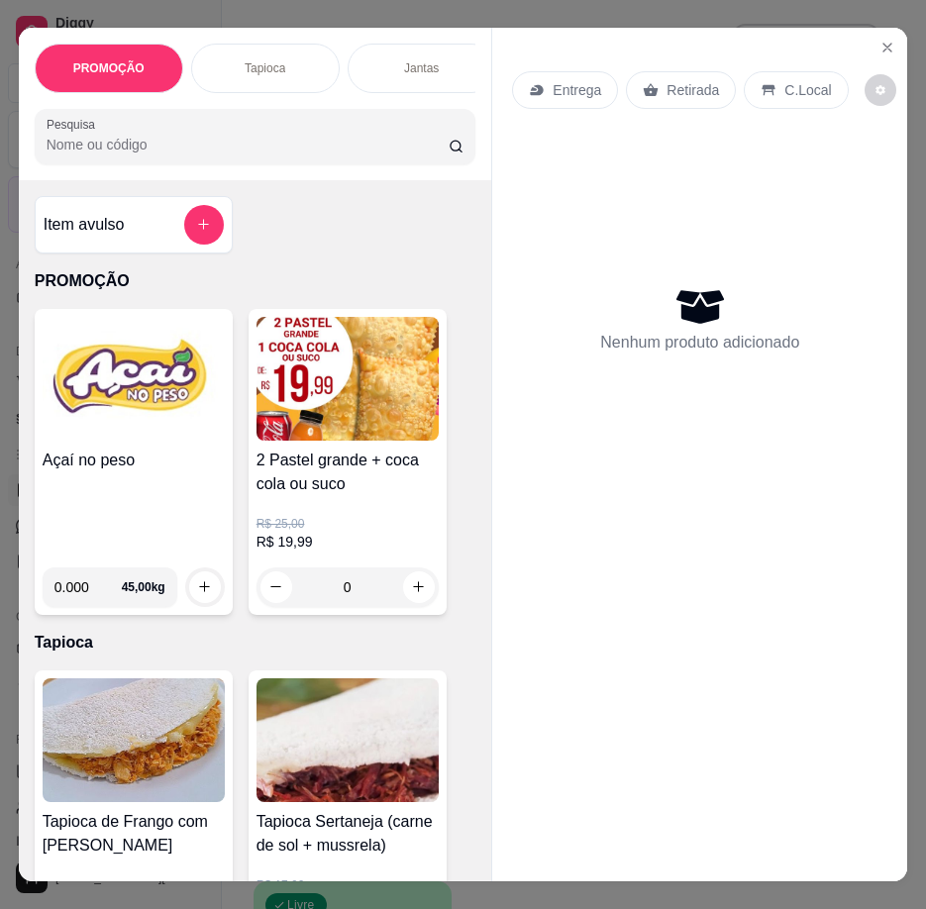
click at [133, 391] on img at bounding box center [134, 379] width 182 height 124
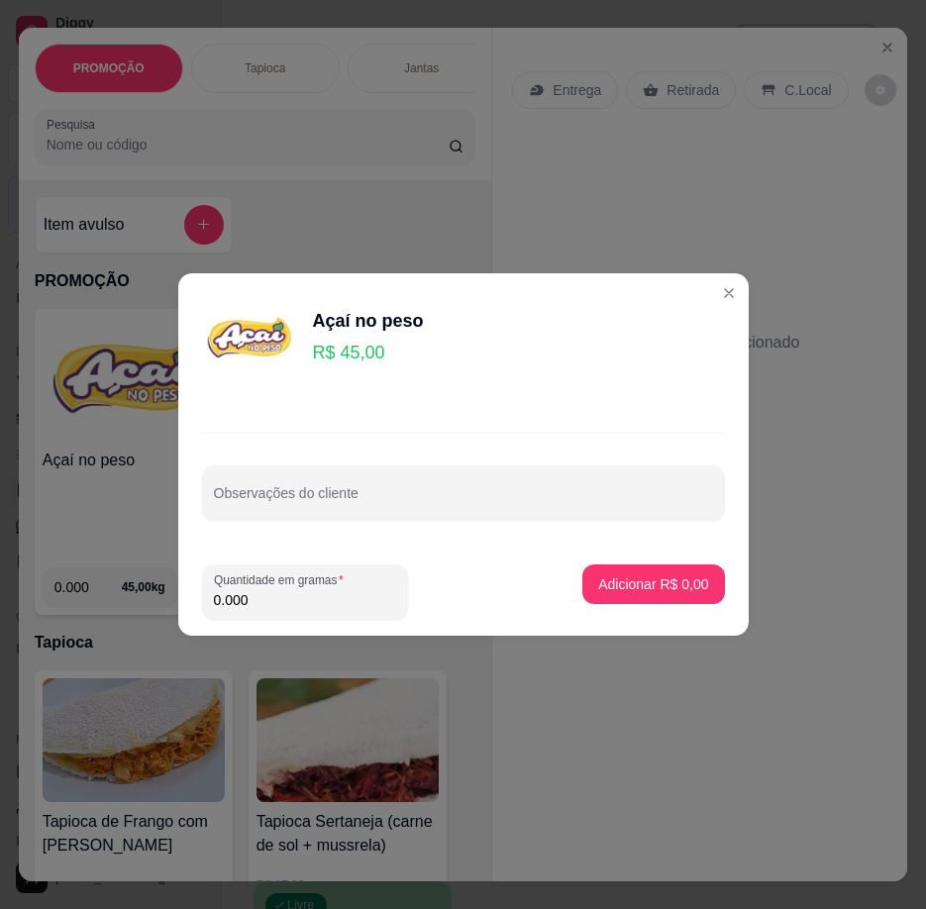
click at [285, 606] on input "0.000" at bounding box center [305, 600] width 182 height 20
type input "0.328"
click at [616, 594] on button "Adicionar R$ 14,76" at bounding box center [649, 584] width 150 height 40
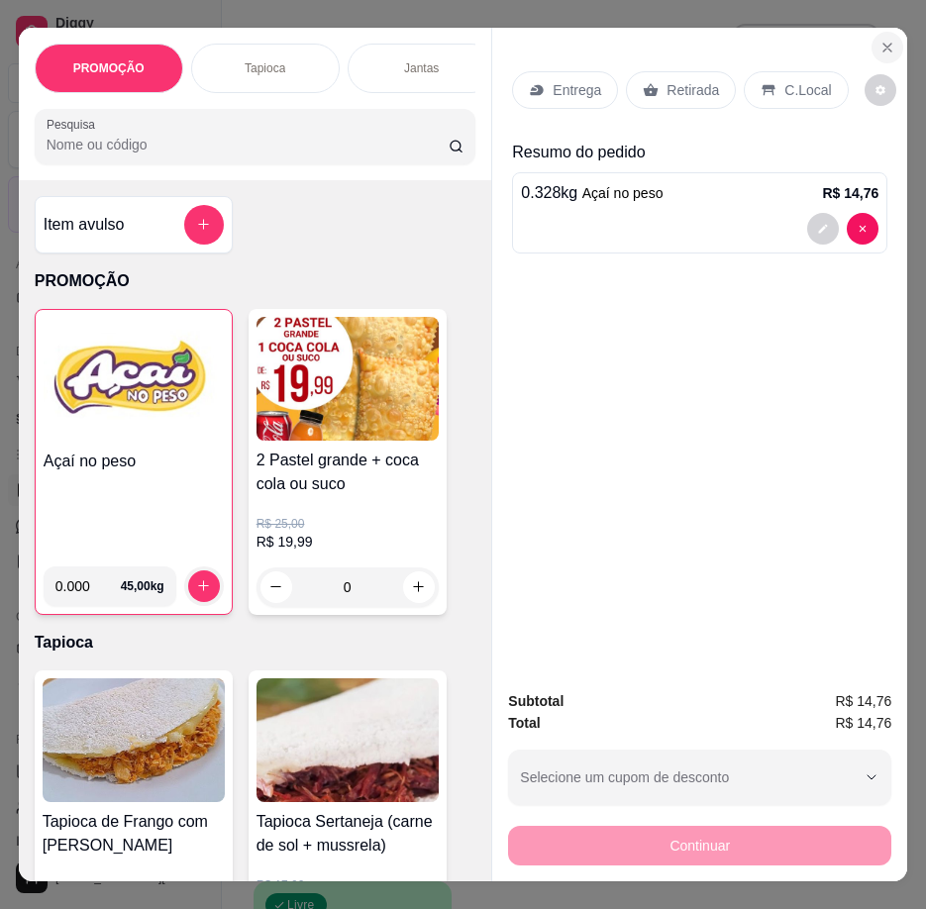
click at [883, 44] on icon "Close" at bounding box center [887, 48] width 8 height 8
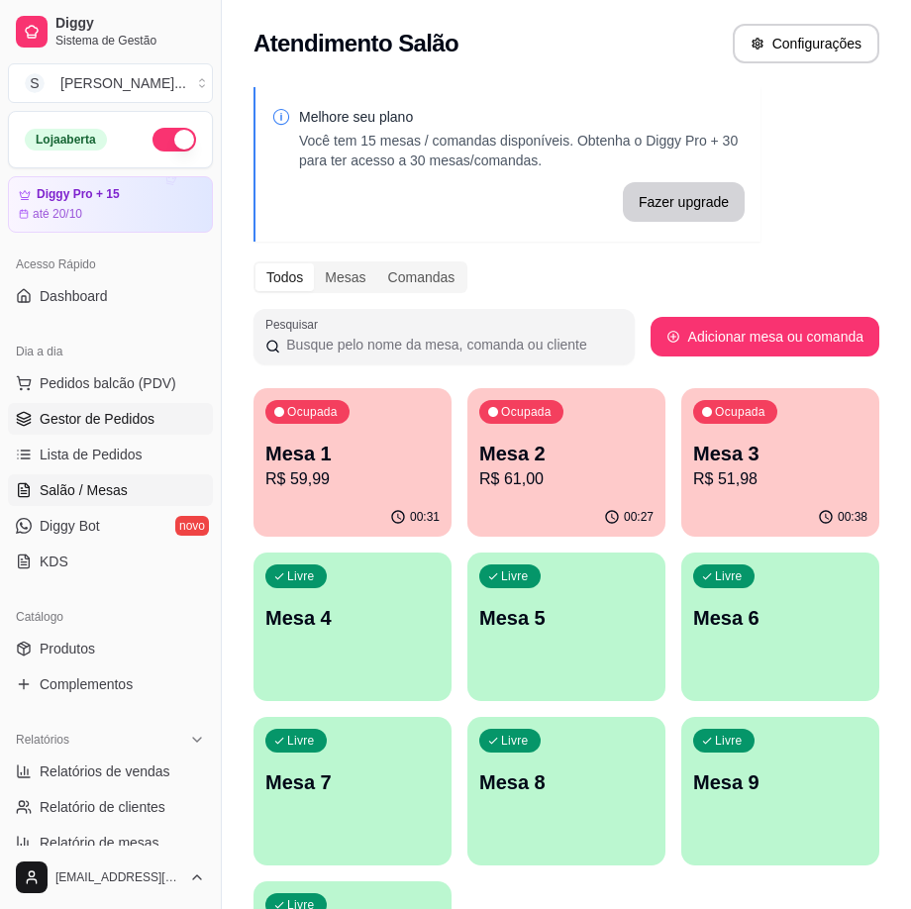
drag, startPoint x: 32, startPoint y: 427, endPoint x: 20, endPoint y: 426, distance: 11.9
click at [31, 426] on link "Gestor de Pedidos" at bounding box center [110, 419] width 205 height 32
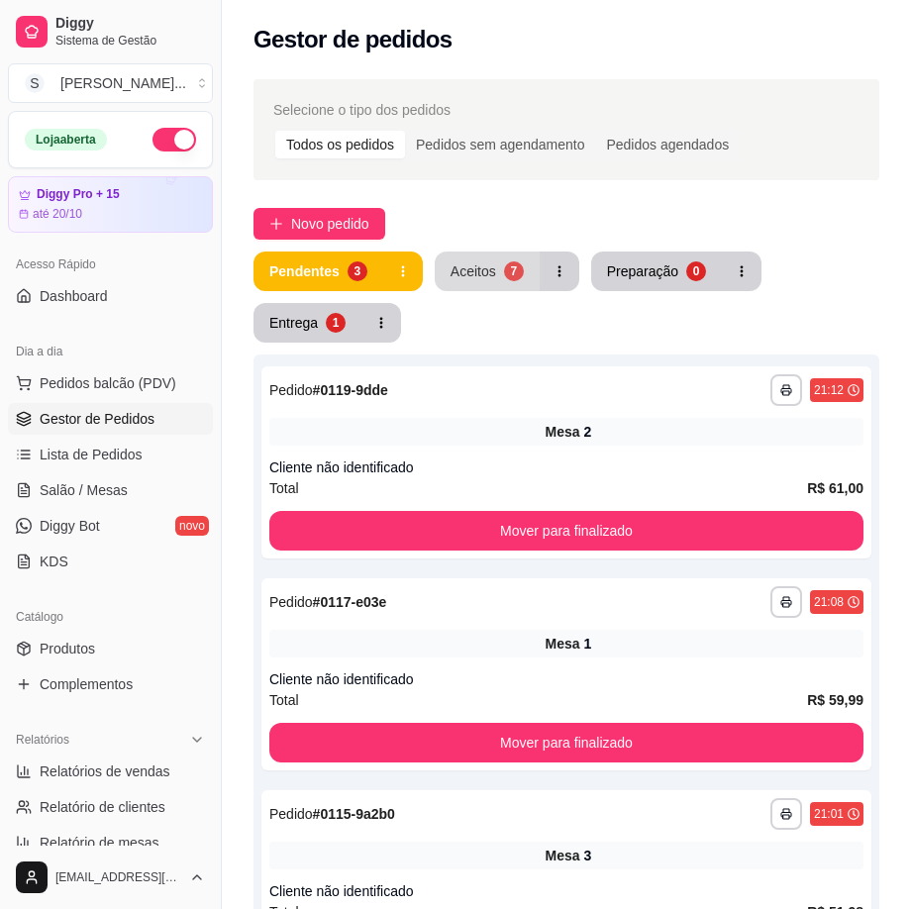
click at [493, 267] on button "Aceitos 7" at bounding box center [487, 272] width 105 height 40
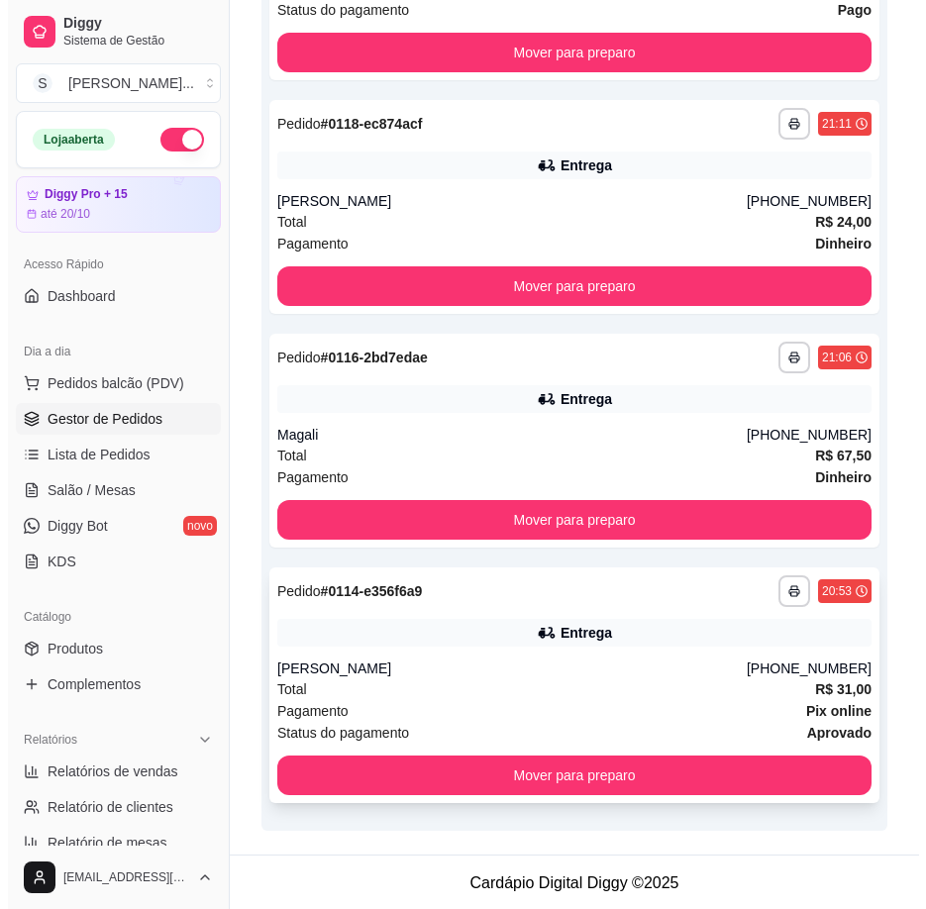
scroll to position [1345, 0]
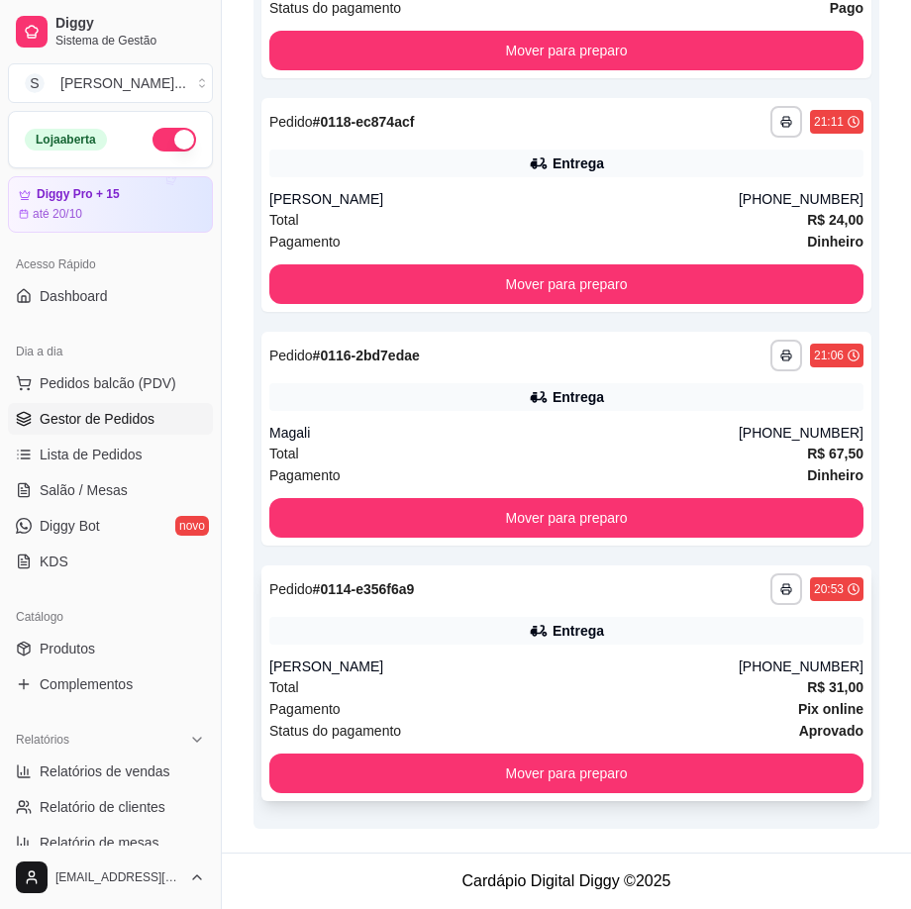
click at [573, 649] on div "**********" at bounding box center [566, 683] width 610 height 236
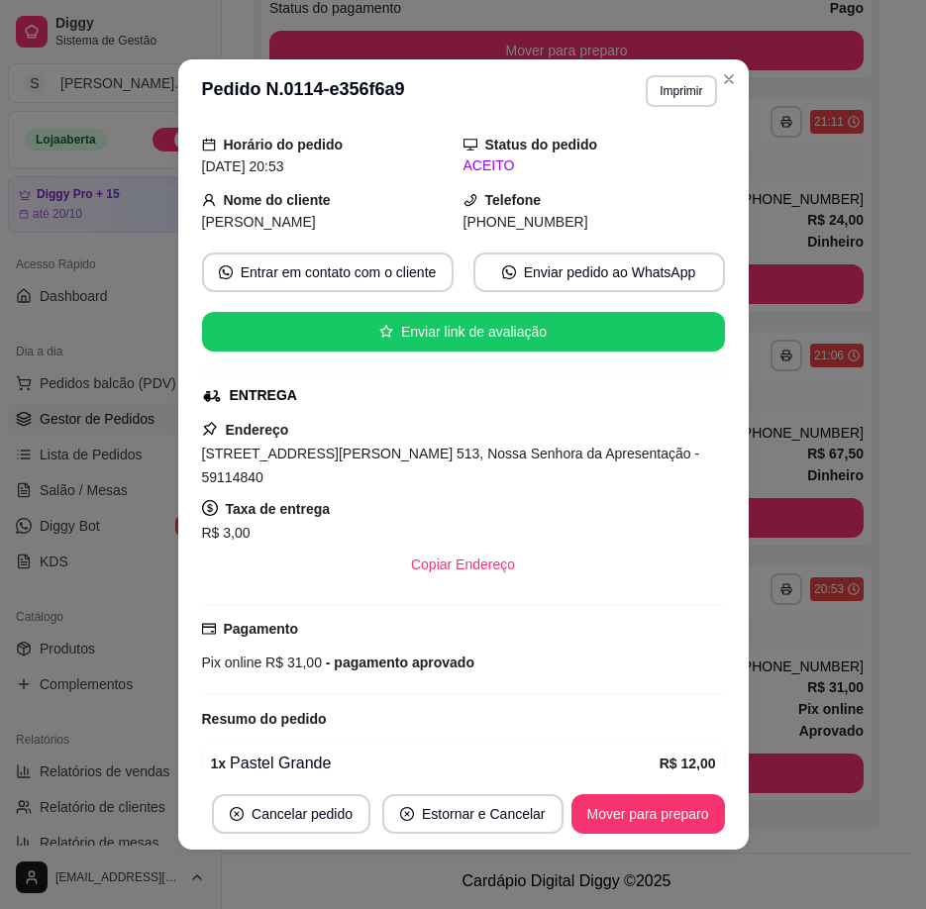
scroll to position [443, 0]
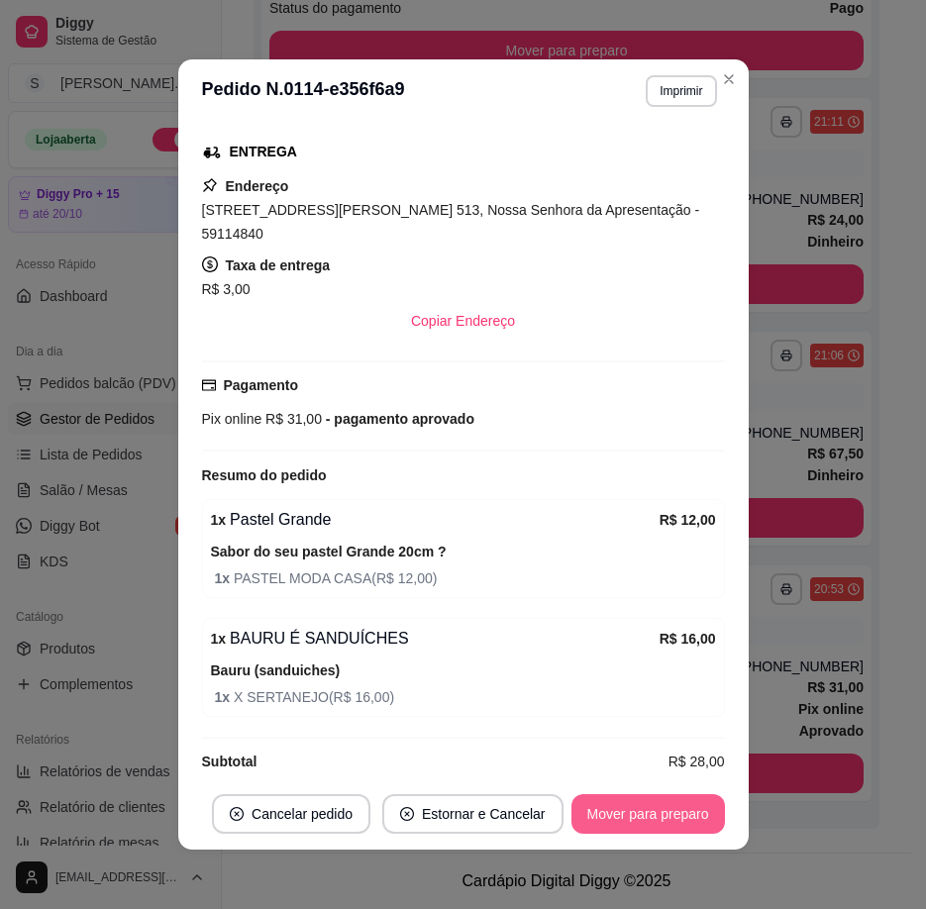
click at [632, 816] on button "Mover para preparo" at bounding box center [647, 814] width 153 height 40
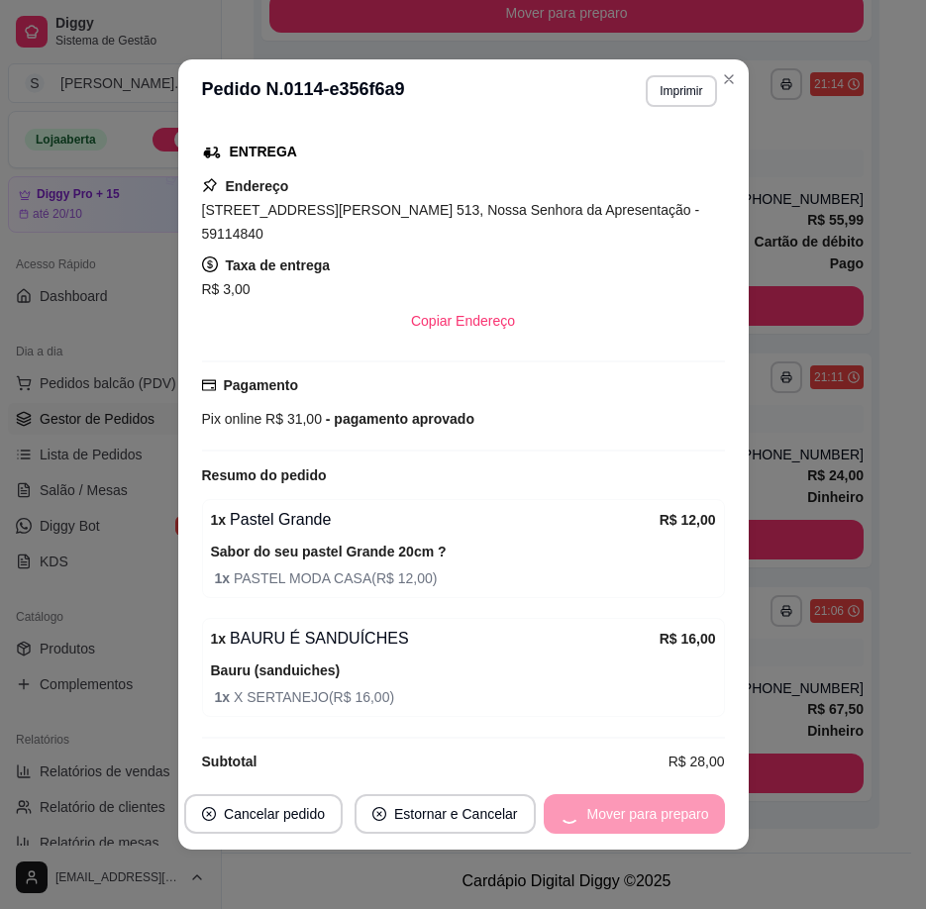
scroll to position [1089, 0]
click at [635, 816] on button "Mover para entrega" at bounding box center [648, 814] width 149 height 39
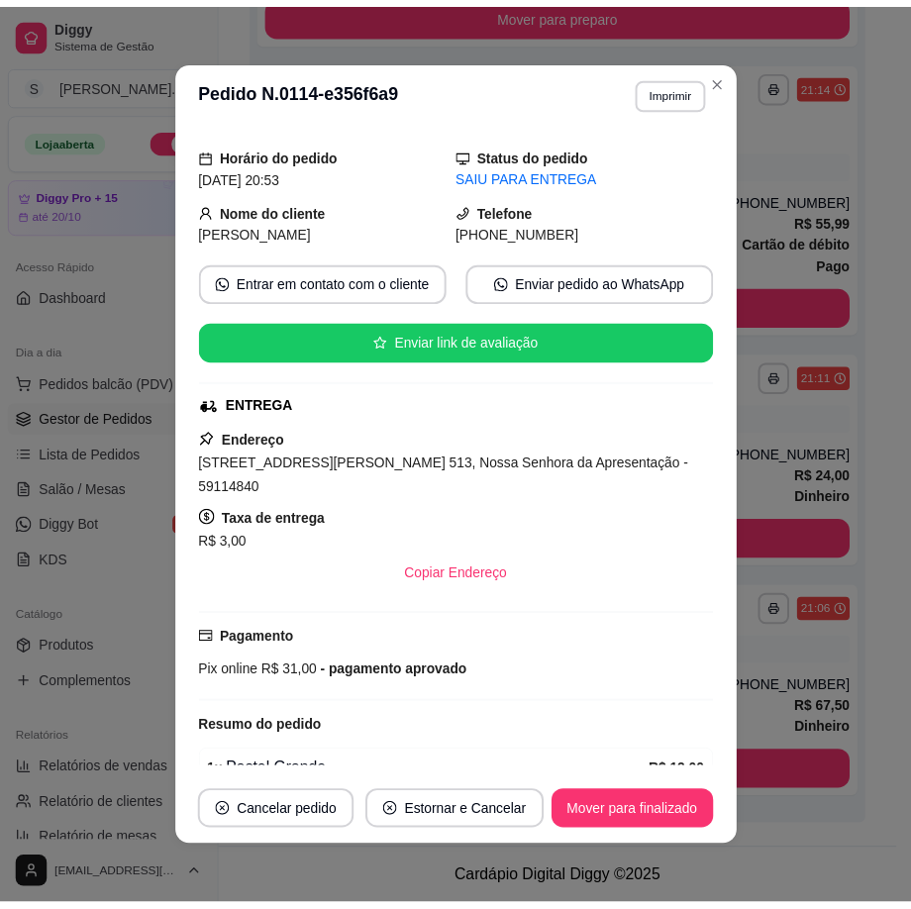
scroll to position [443, 0]
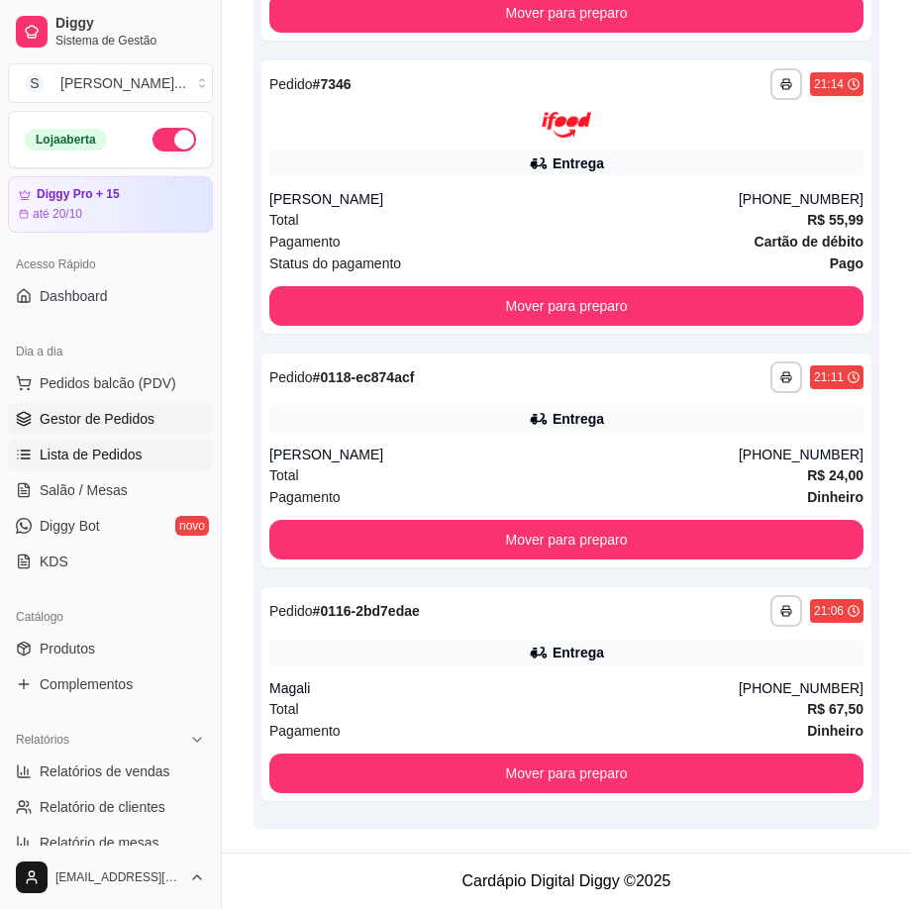
click at [72, 461] on span "Lista de Pedidos" at bounding box center [91, 455] width 103 height 20
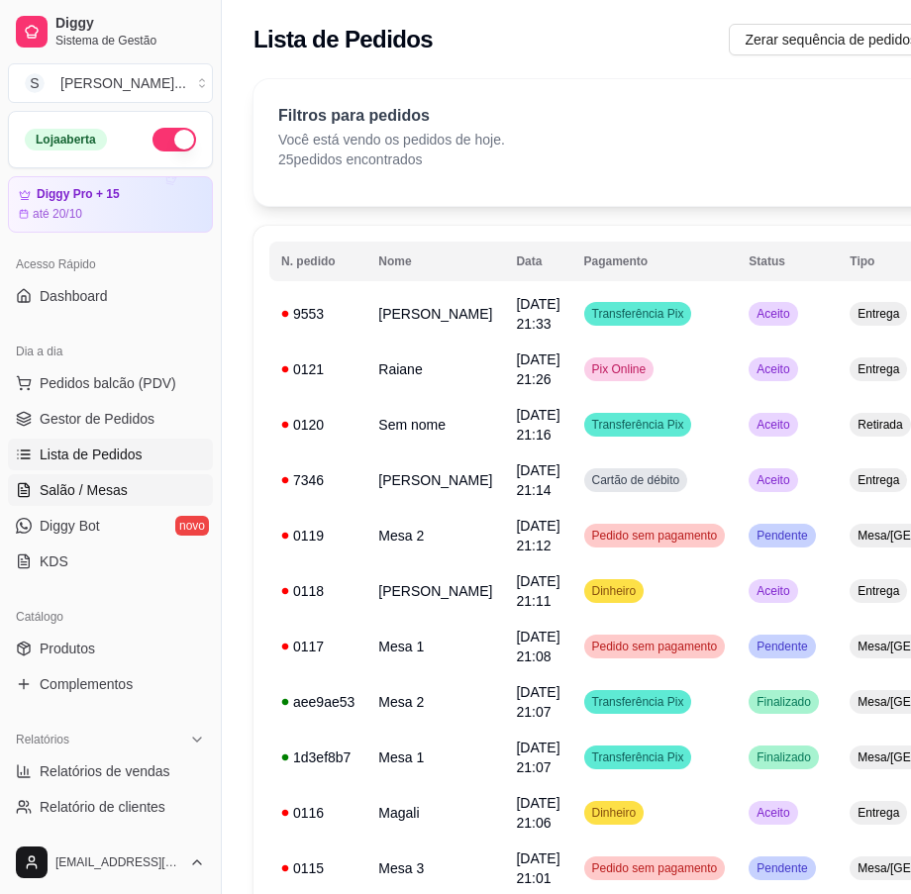
click at [67, 495] on span "Salão / Mesas" at bounding box center [84, 490] width 88 height 20
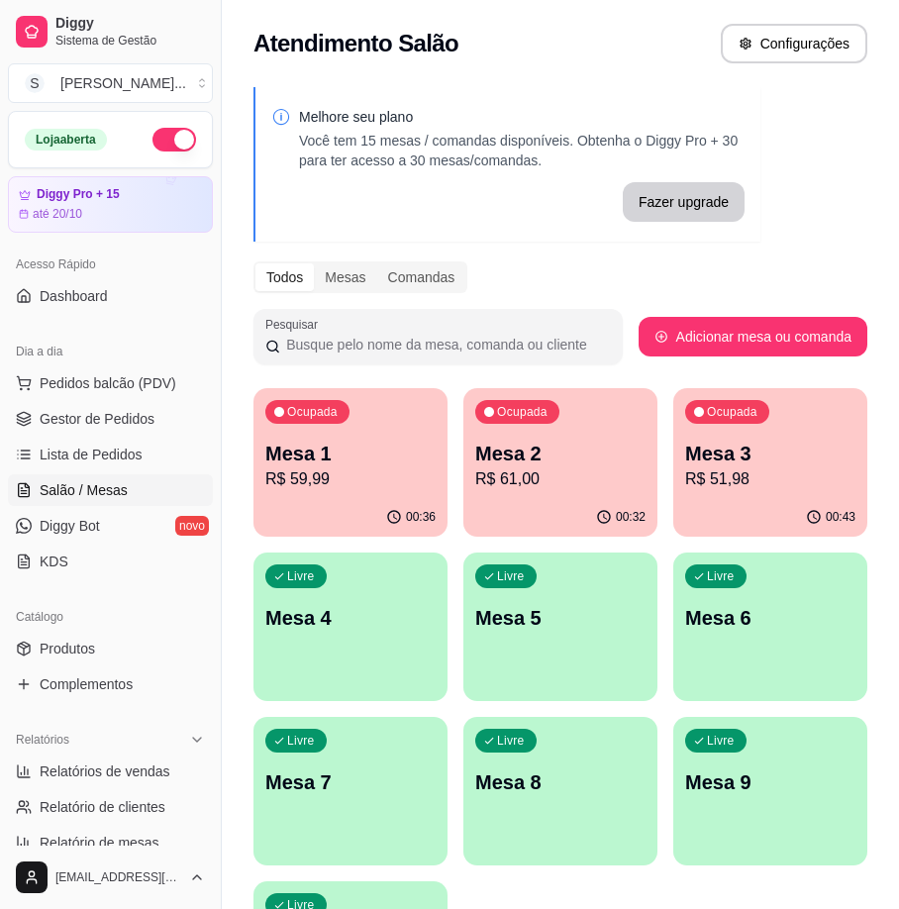
click at [730, 485] on p "R$ 51,98" at bounding box center [770, 479] width 170 height 24
click at [537, 432] on div "Ocupada Mesa 2 R$ 61,00" at bounding box center [560, 443] width 188 height 107
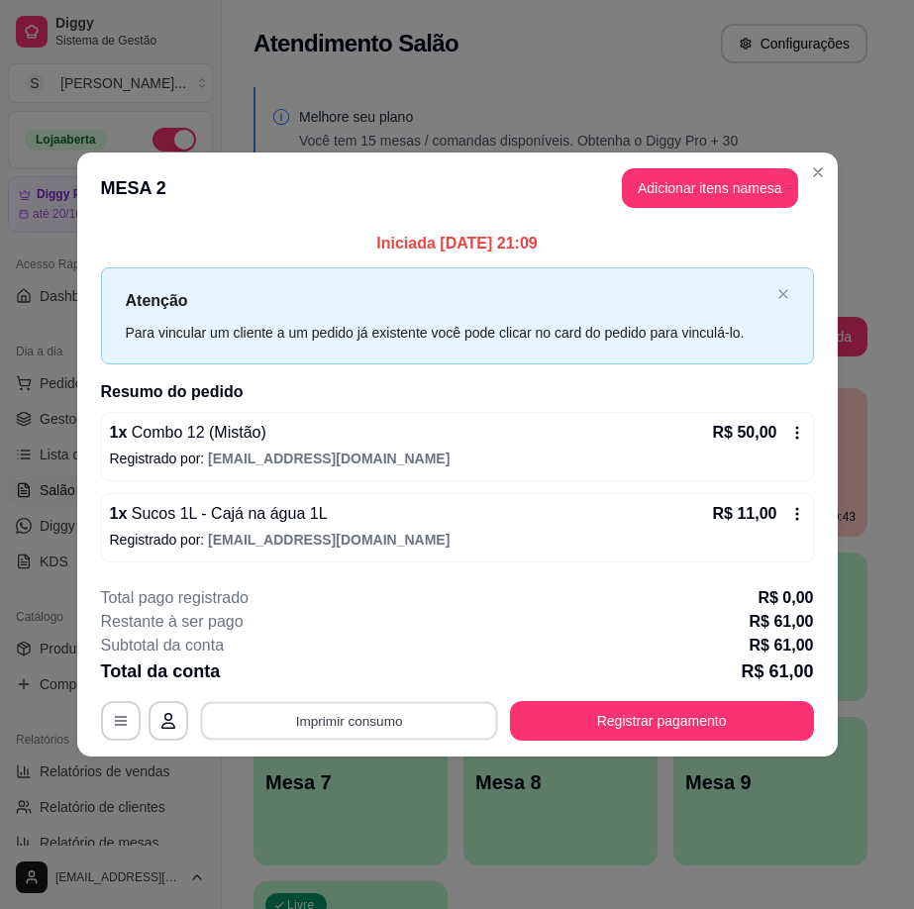
click at [444, 714] on button "Imprimir consumo" at bounding box center [348, 720] width 297 height 39
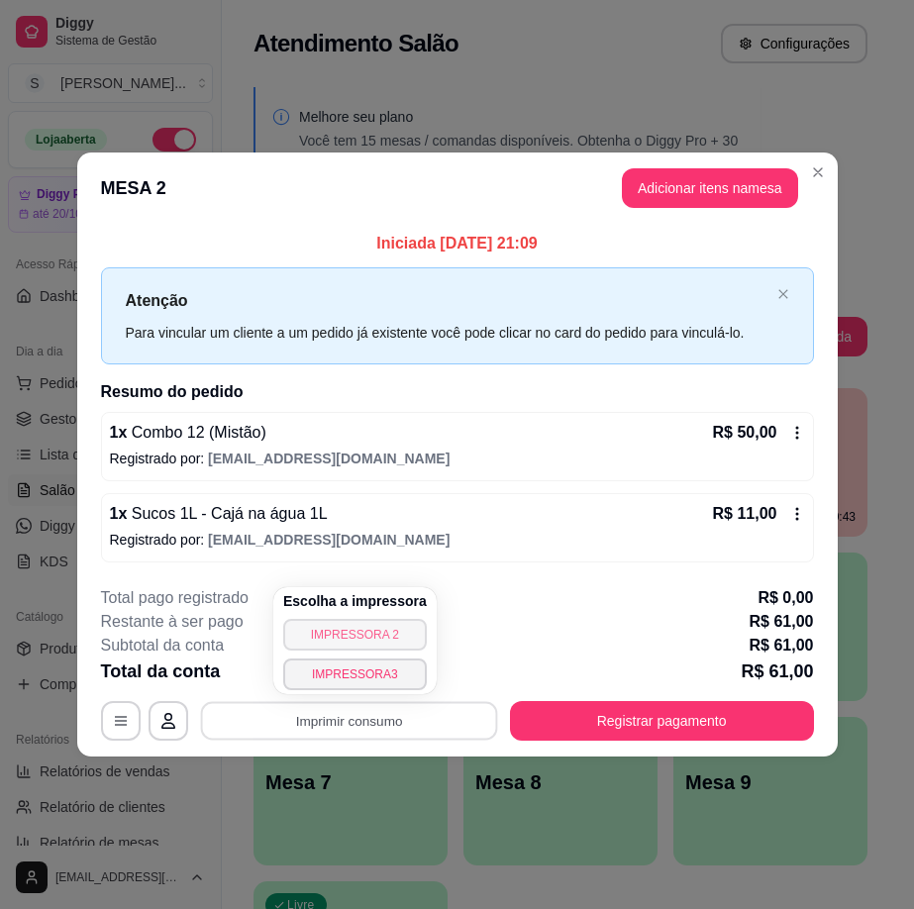
click at [363, 625] on button "IMPRESSORA 2" at bounding box center [355, 635] width 144 height 32
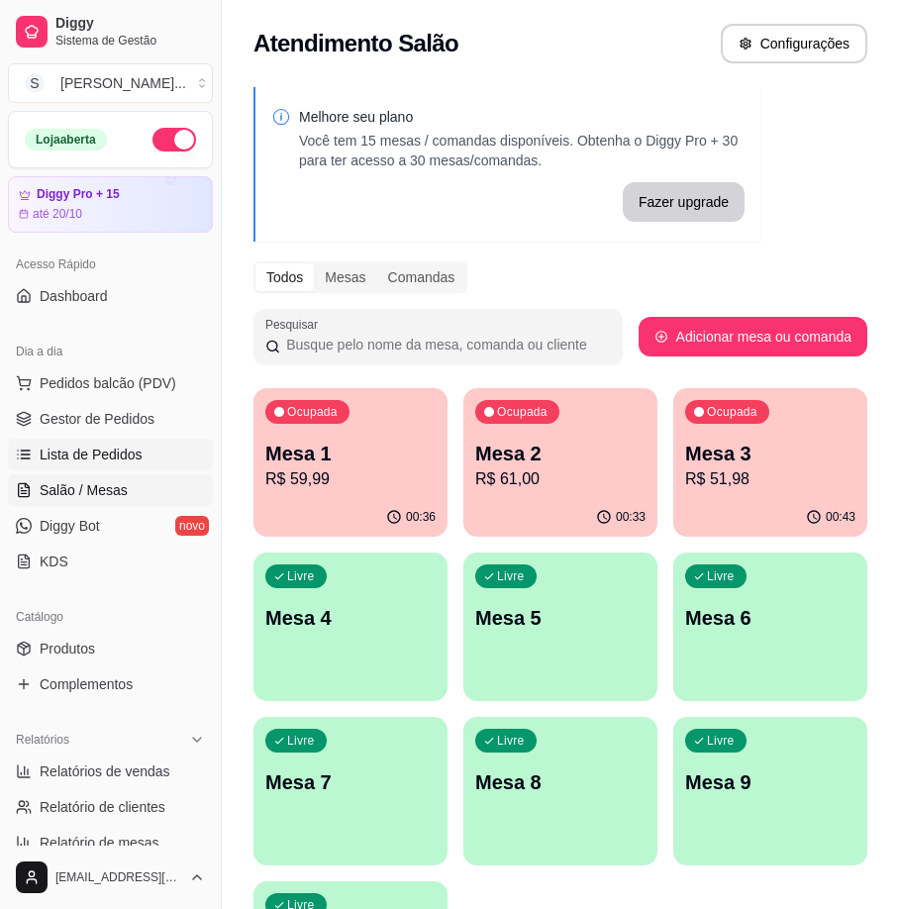
click at [84, 445] on span "Lista de Pedidos" at bounding box center [91, 455] width 103 height 20
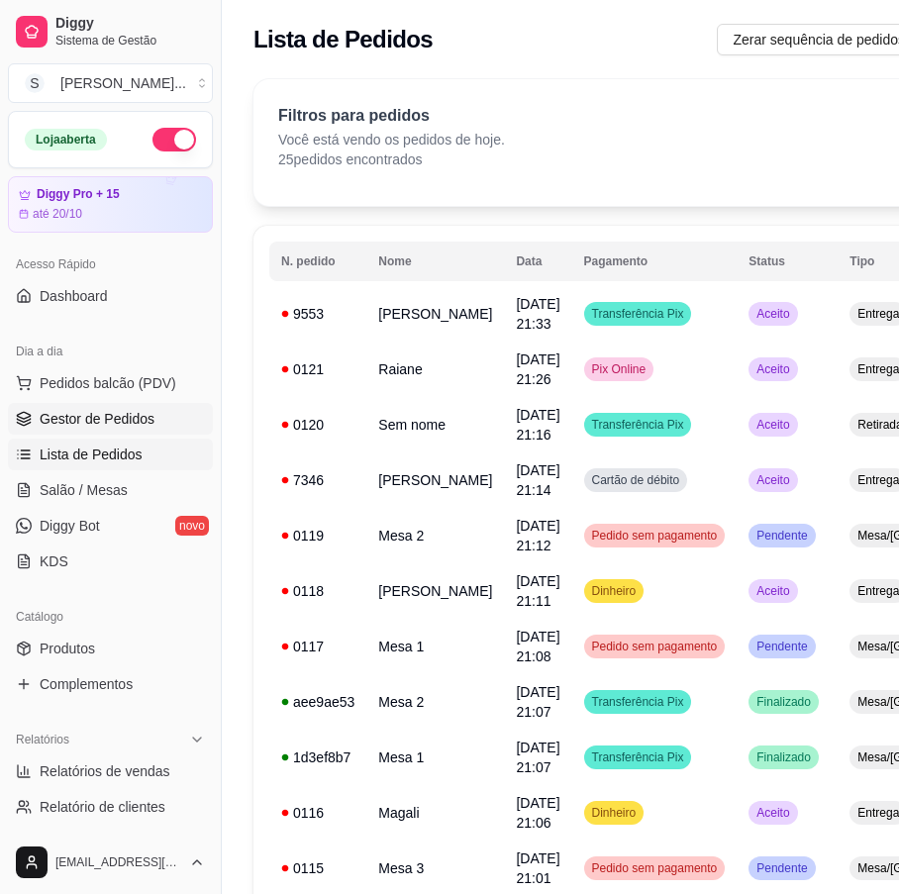
click at [56, 421] on span "Gestor de Pedidos" at bounding box center [97, 419] width 115 height 20
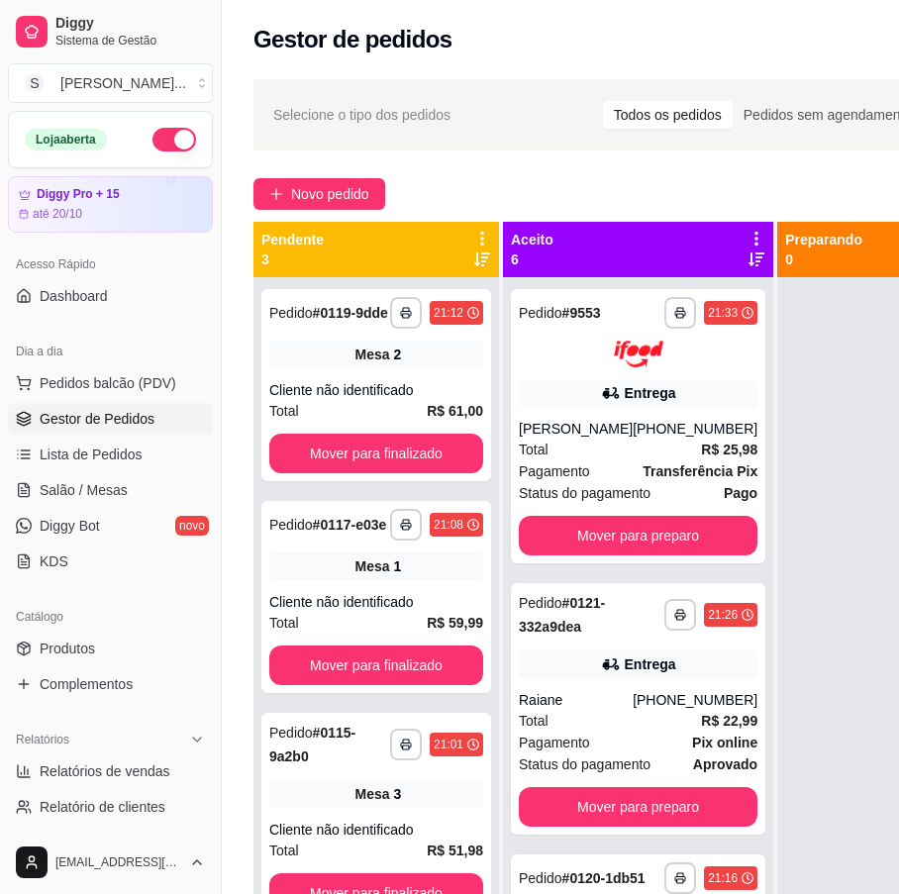
click at [0, 411] on div "Dia a dia Pedidos balcão (PDV) Gestor de Pedidos Lista de Pedidos Salão / Mesas…" at bounding box center [110, 456] width 221 height 257
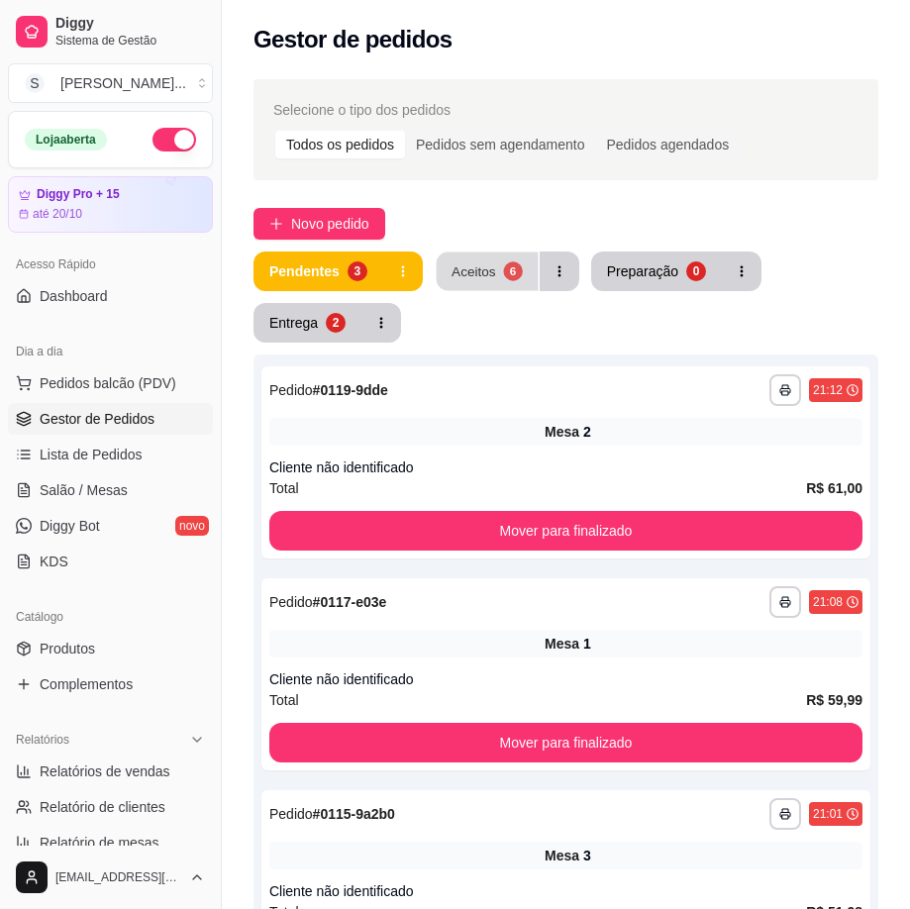
click at [491, 277] on div "Aceitos" at bounding box center [474, 270] width 45 height 19
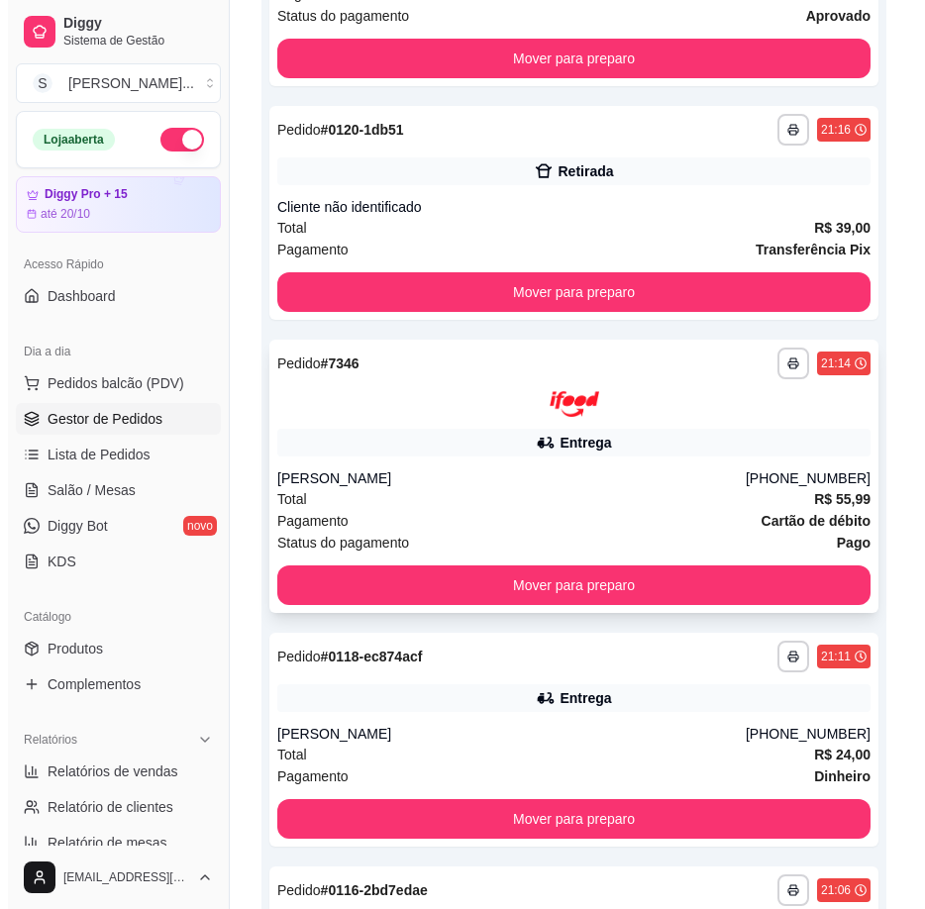
scroll to position [1089, 0]
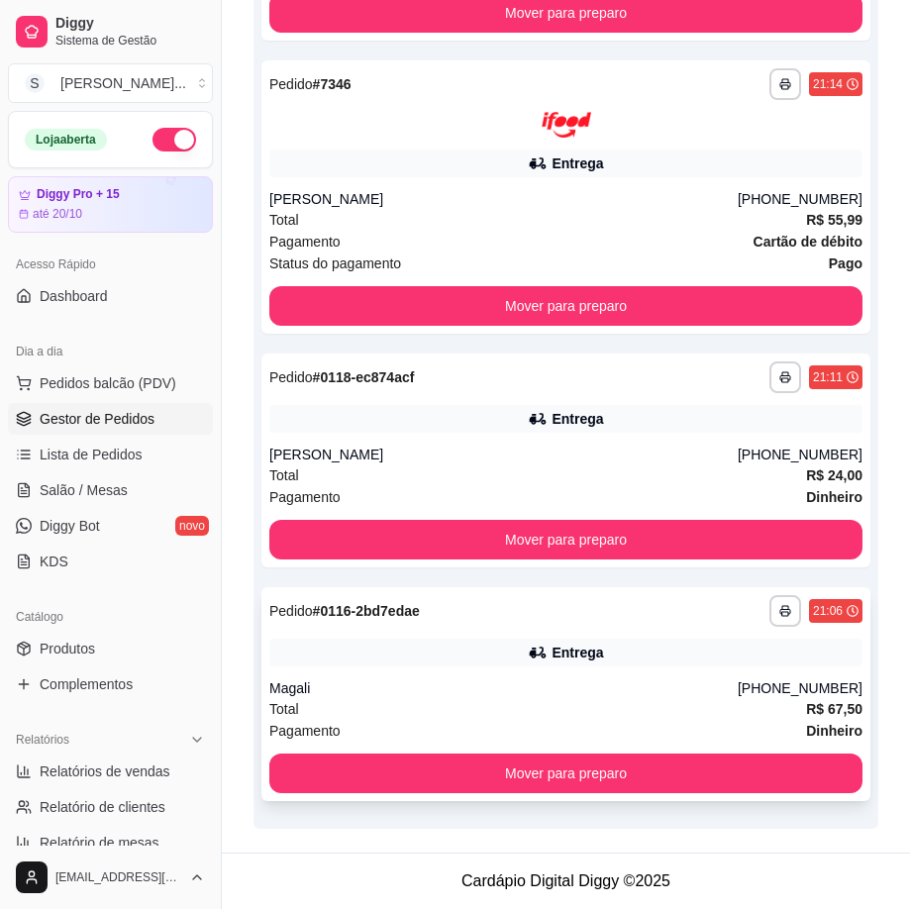
click at [581, 668] on div "**********" at bounding box center [565, 694] width 609 height 214
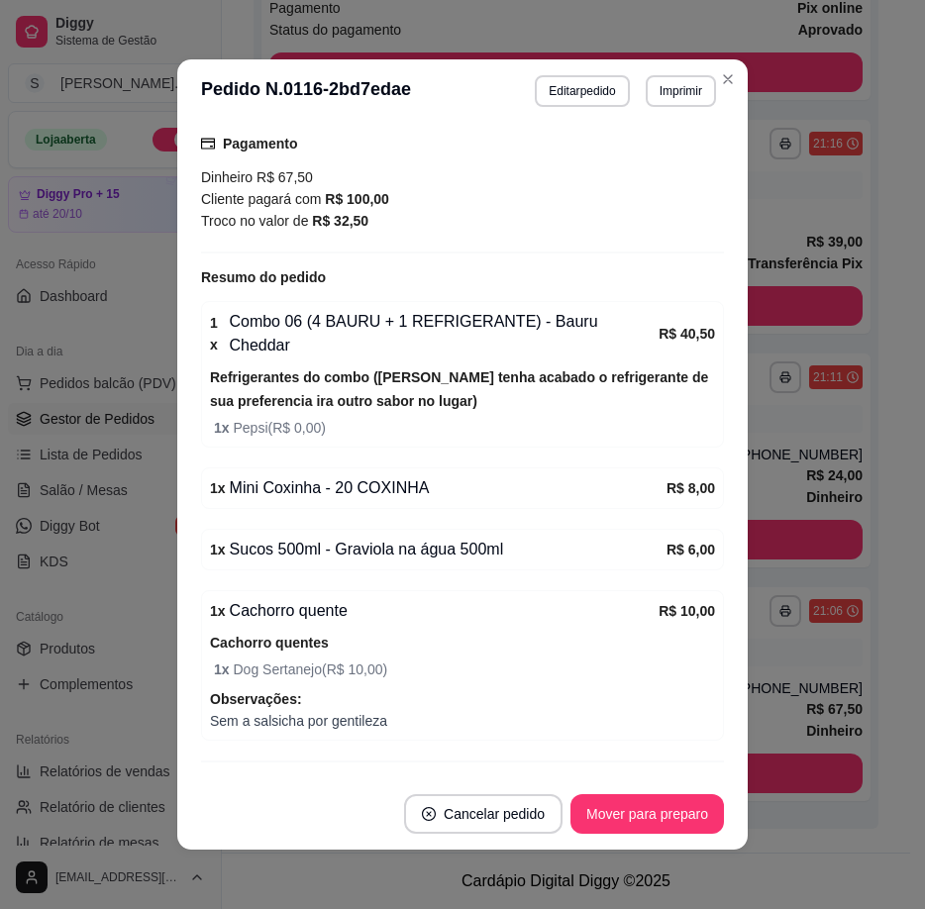
scroll to position [502, 0]
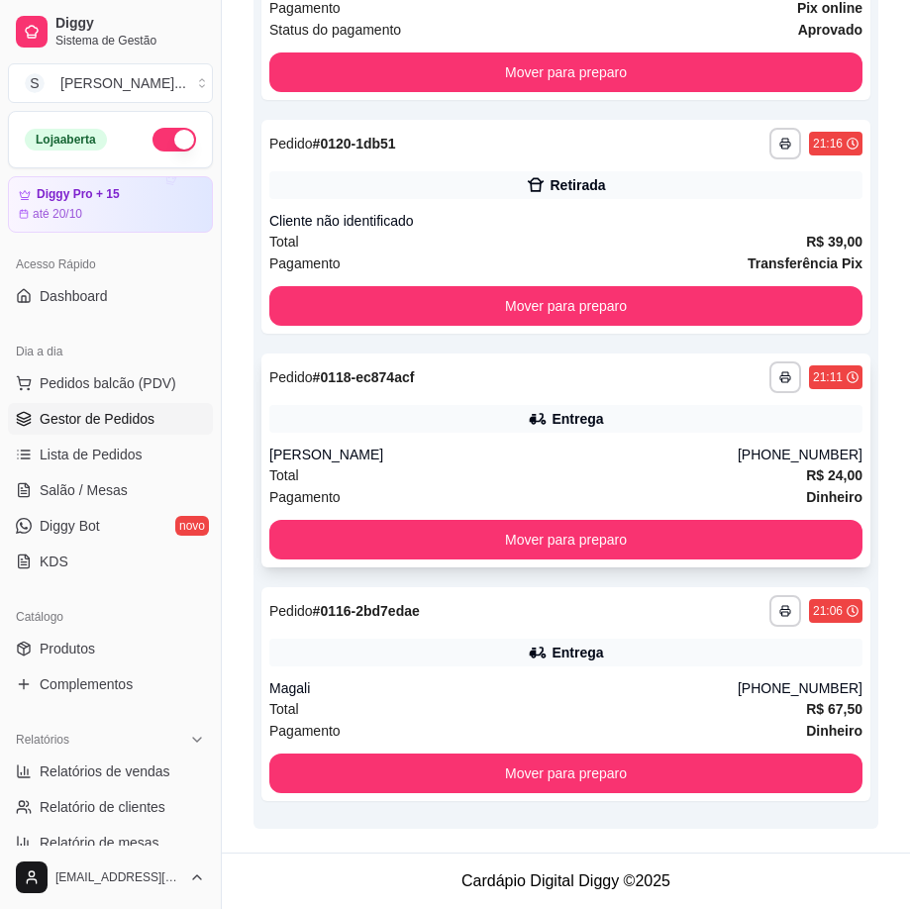
click at [545, 479] on div "Total R$ 24,00" at bounding box center [565, 475] width 593 height 22
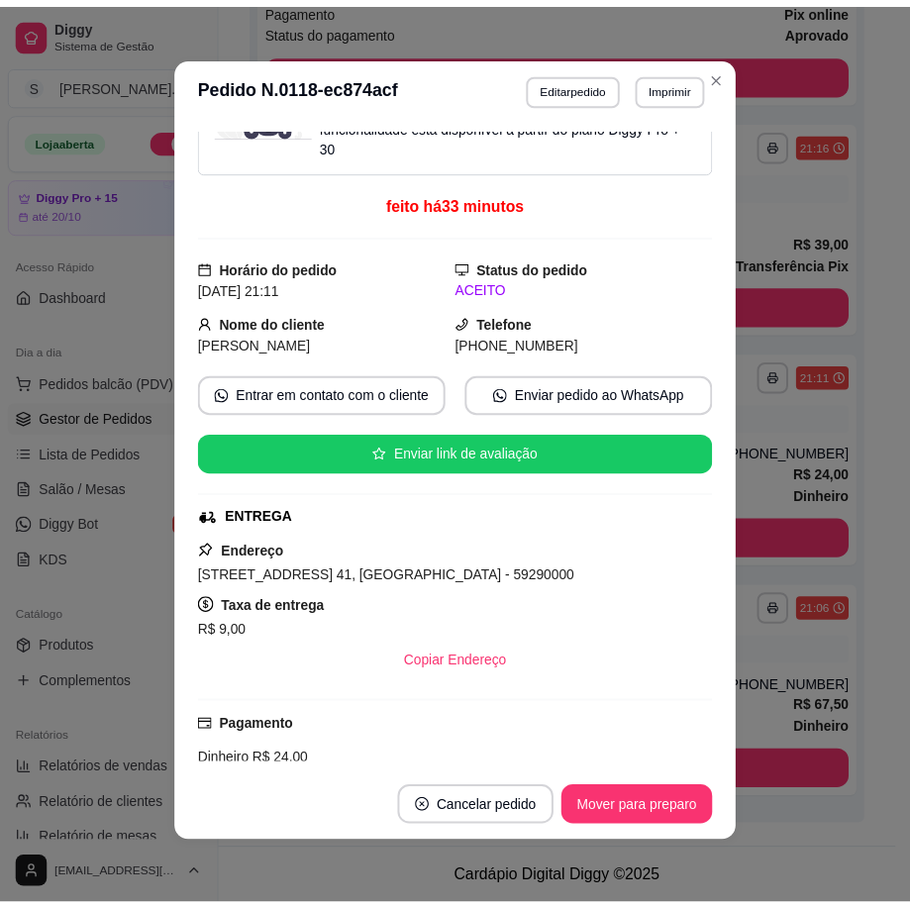
scroll to position [0, 0]
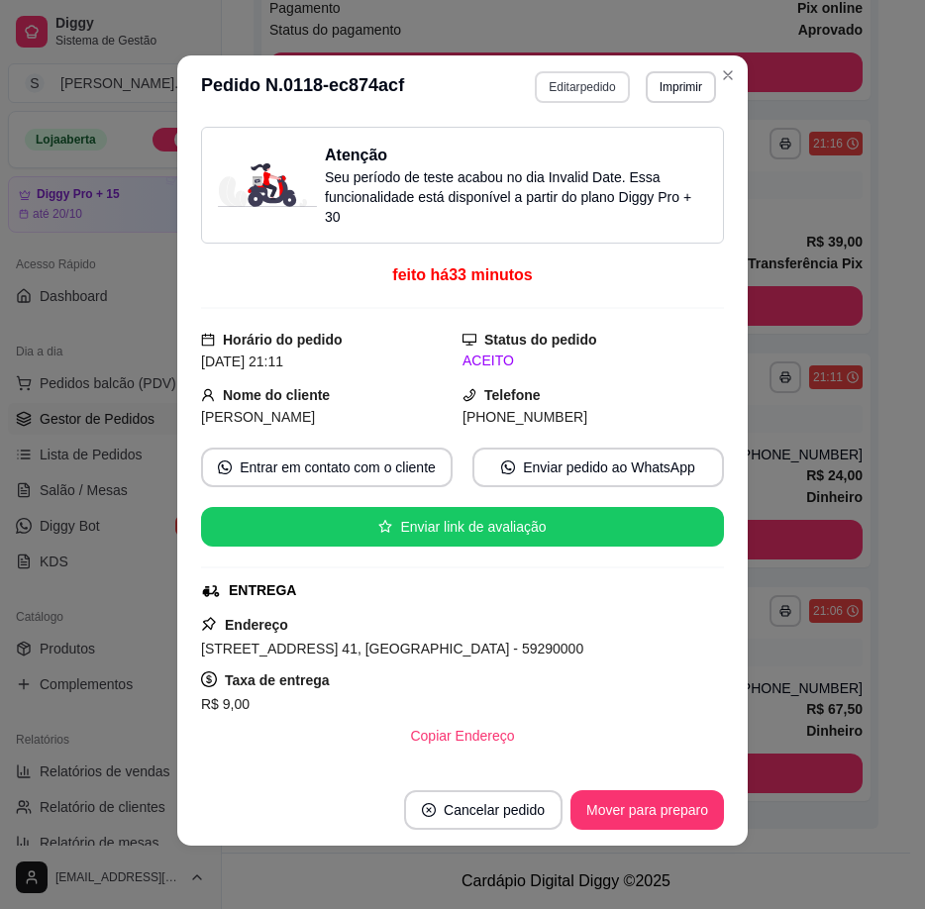
click at [567, 98] on button "Editar pedido" at bounding box center [582, 87] width 94 height 32
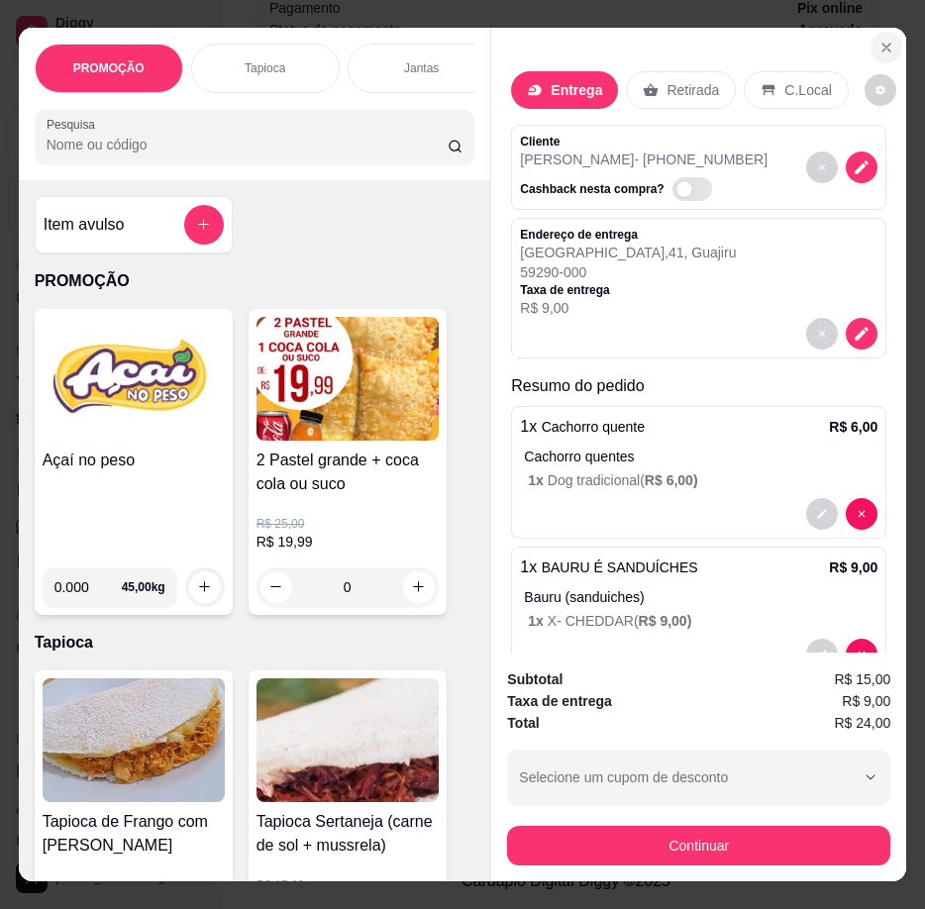
click at [878, 40] on icon "Close" at bounding box center [886, 48] width 16 height 16
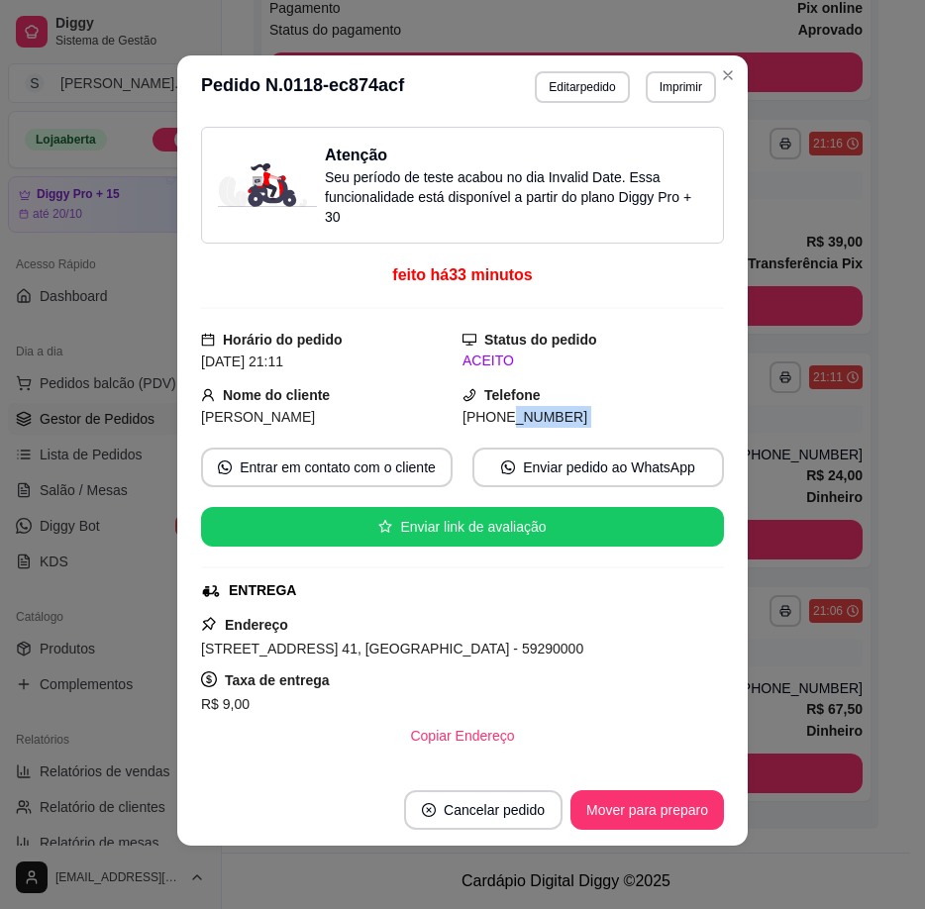
drag, startPoint x: 507, startPoint y: 417, endPoint x: 624, endPoint y: 433, distance: 117.9
click at [624, 433] on div "Atenção Seu período de teste acabou no dia Invalid Date . Essa funcionalidade e…" at bounding box center [462, 447] width 523 height 640
copy div "9441-5240 Entrar em contato com o cliente Enviar pedido ao WhatsApp Enviar link…"
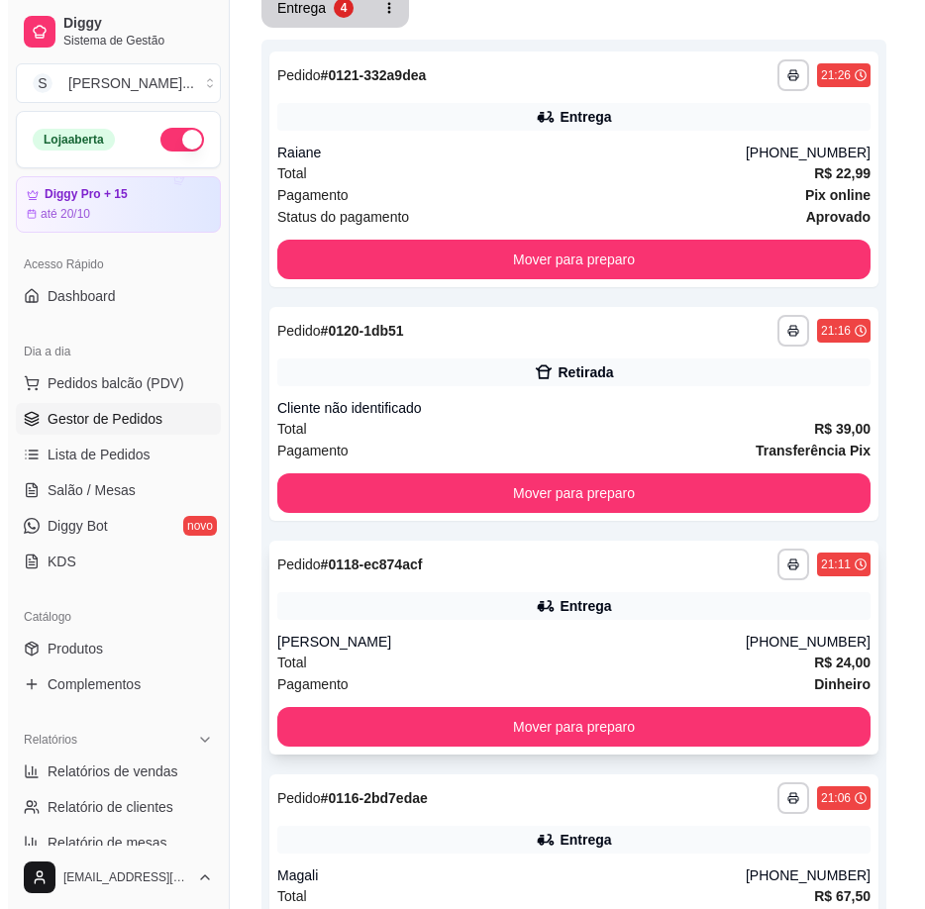
scroll to position [304, 0]
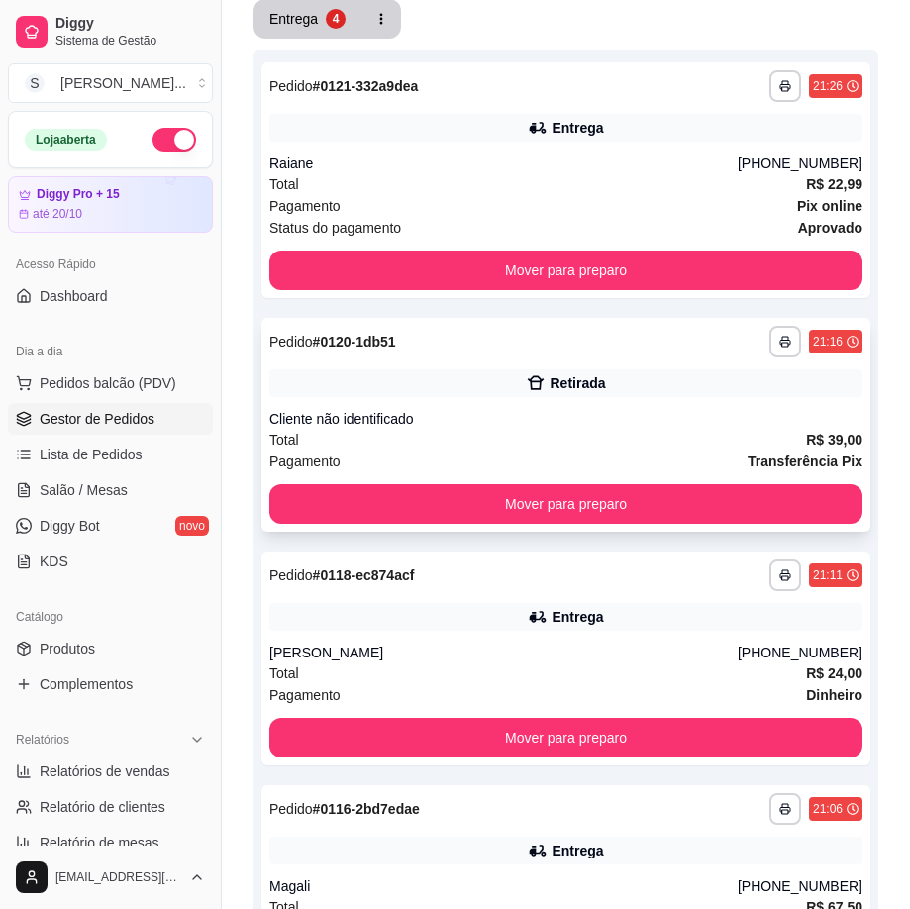
click at [636, 443] on div "Total R$ 39,00" at bounding box center [565, 440] width 593 height 22
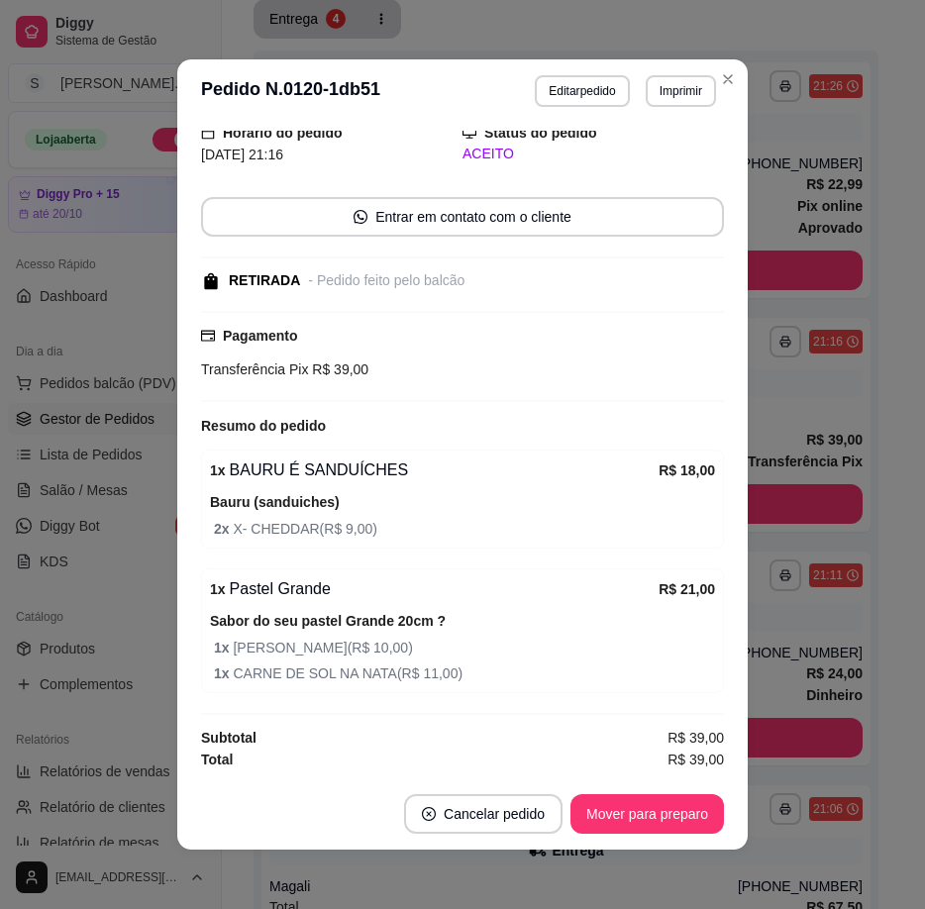
scroll to position [4, 0]
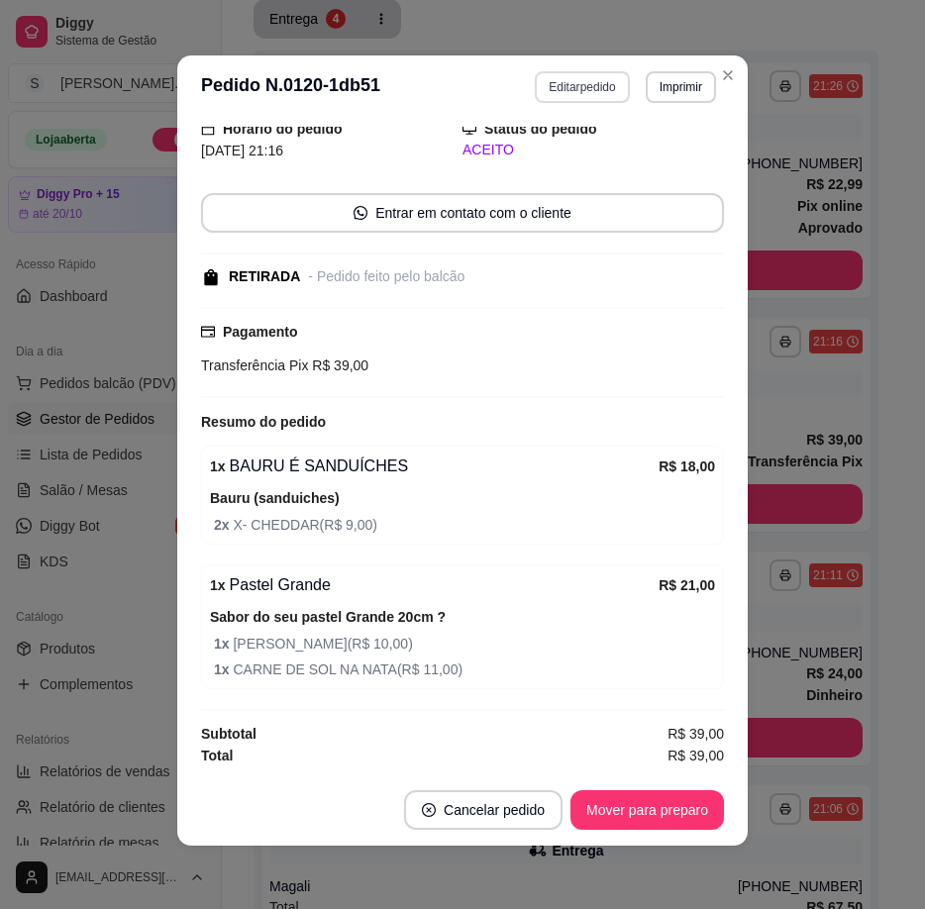
click at [552, 96] on button "Editar pedido" at bounding box center [582, 87] width 94 height 32
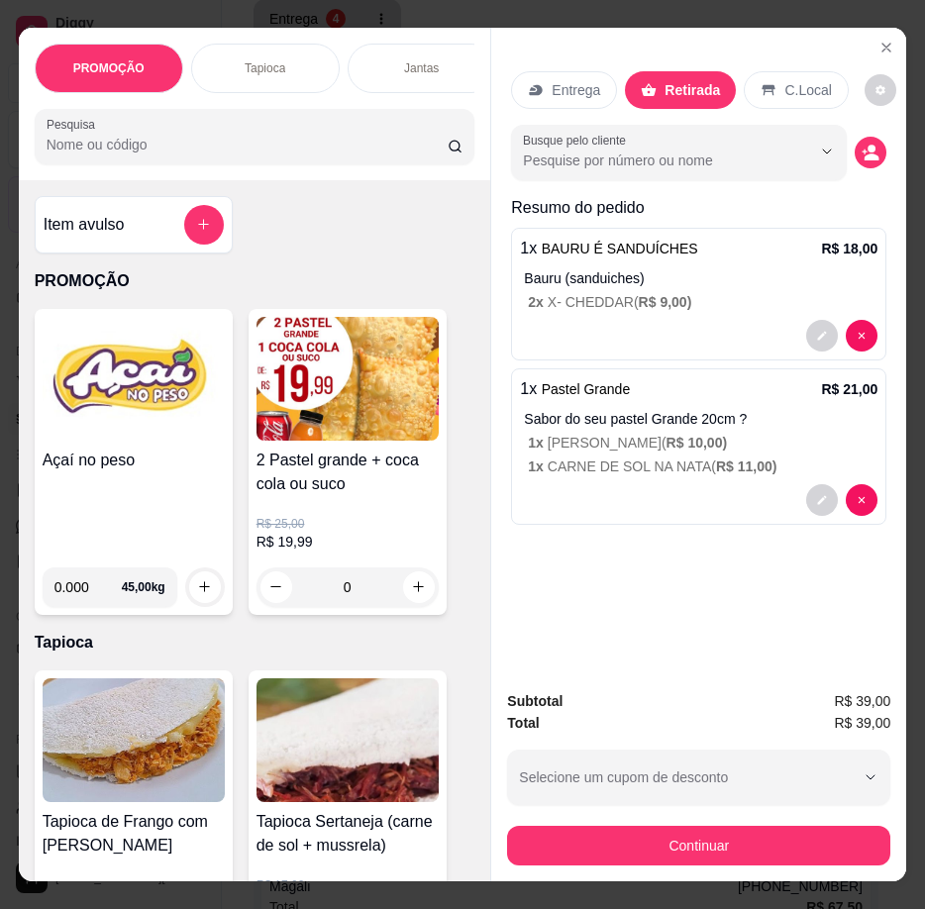
click at [154, 472] on h4 "Açaí no peso" at bounding box center [134, 461] width 182 height 24
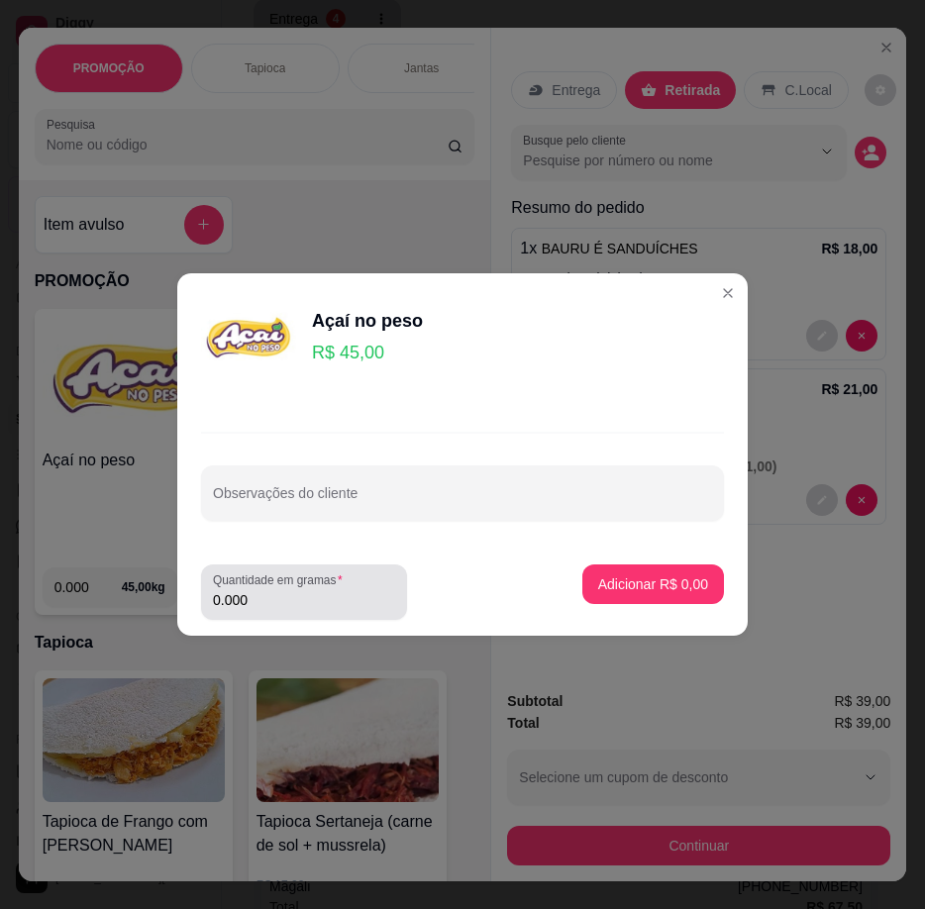
click at [340, 606] on input "0.000" at bounding box center [304, 600] width 182 height 20
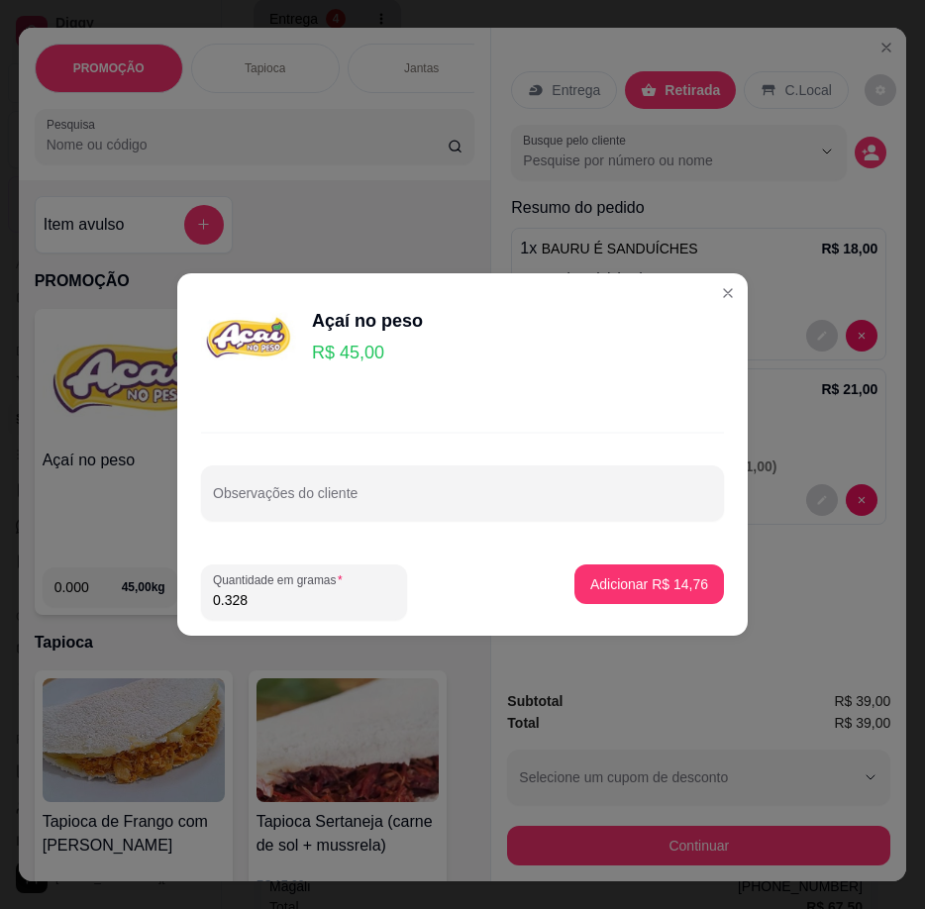
type input "0.328"
click at [653, 590] on p "Adicionar R$ 14,76" at bounding box center [649, 584] width 118 height 20
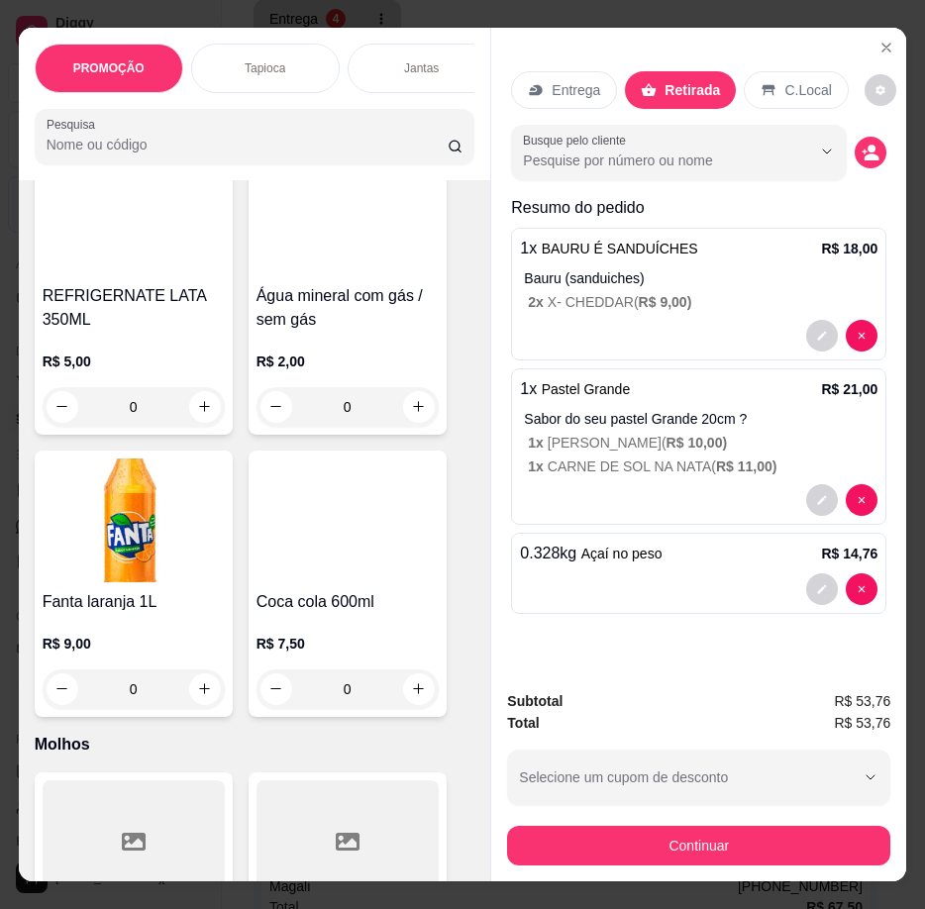
scroll to position [10007, 0]
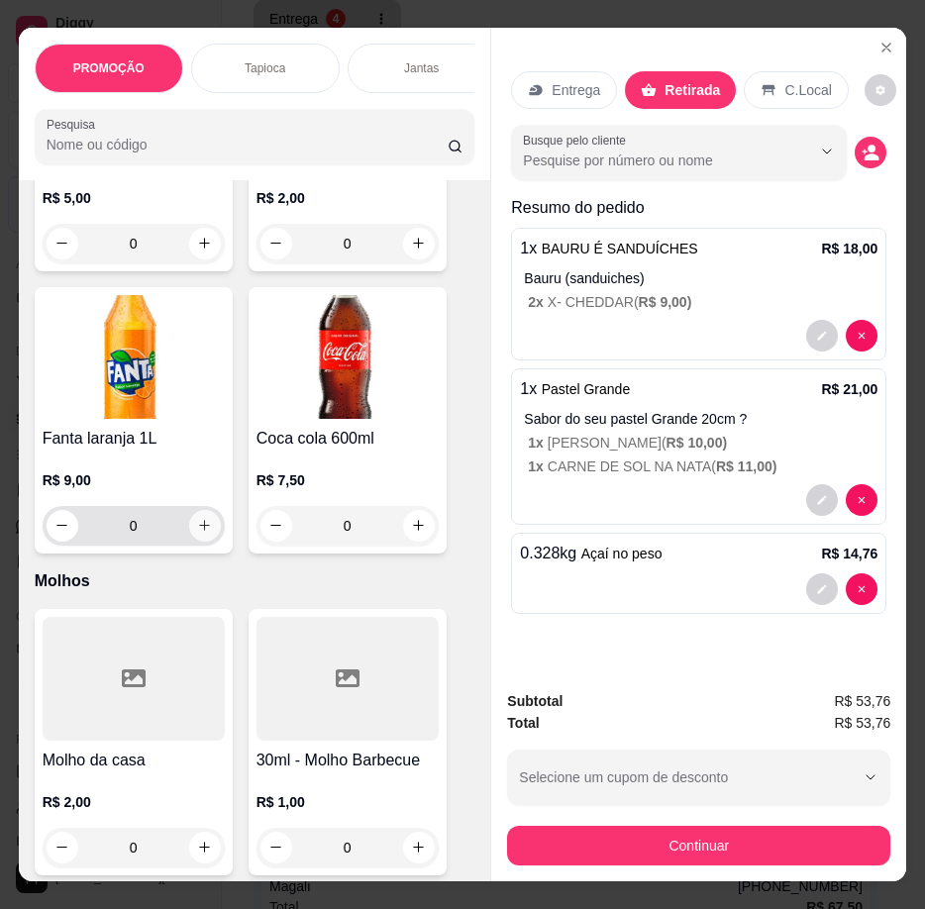
click at [199, 518] on icon "increase-product-quantity" at bounding box center [204, 525] width 15 height 15
type input "1"
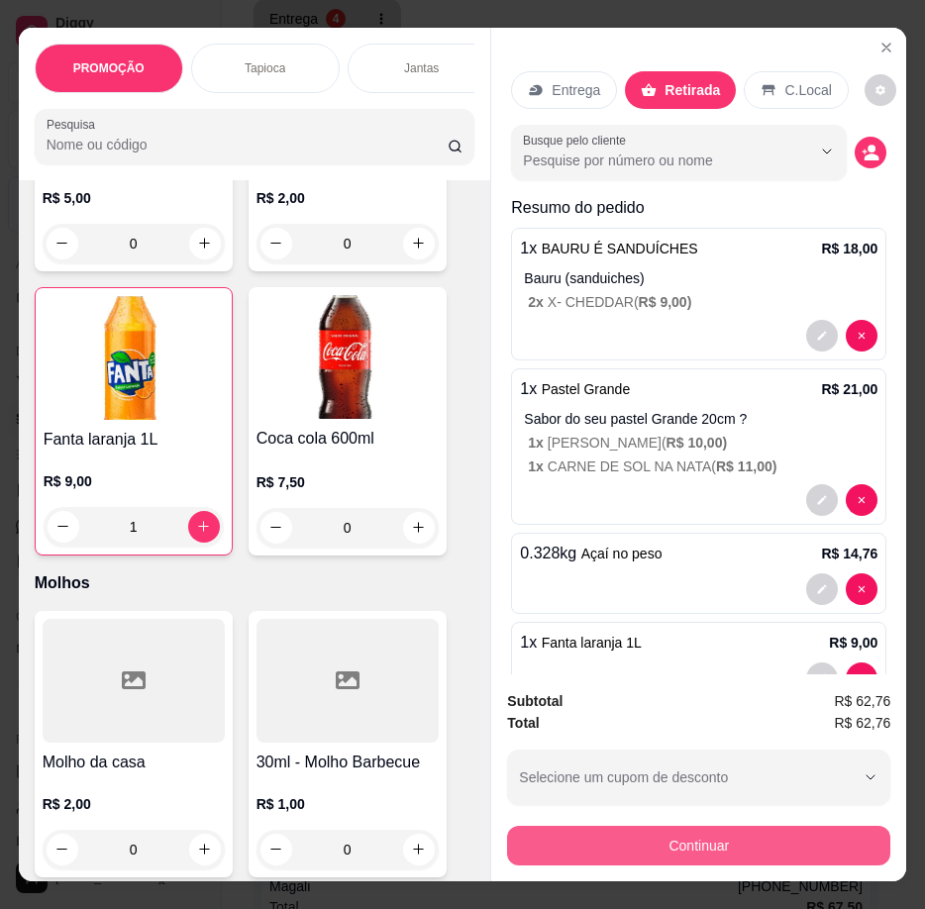
click at [610, 837] on button "Continuar" at bounding box center [698, 846] width 383 height 40
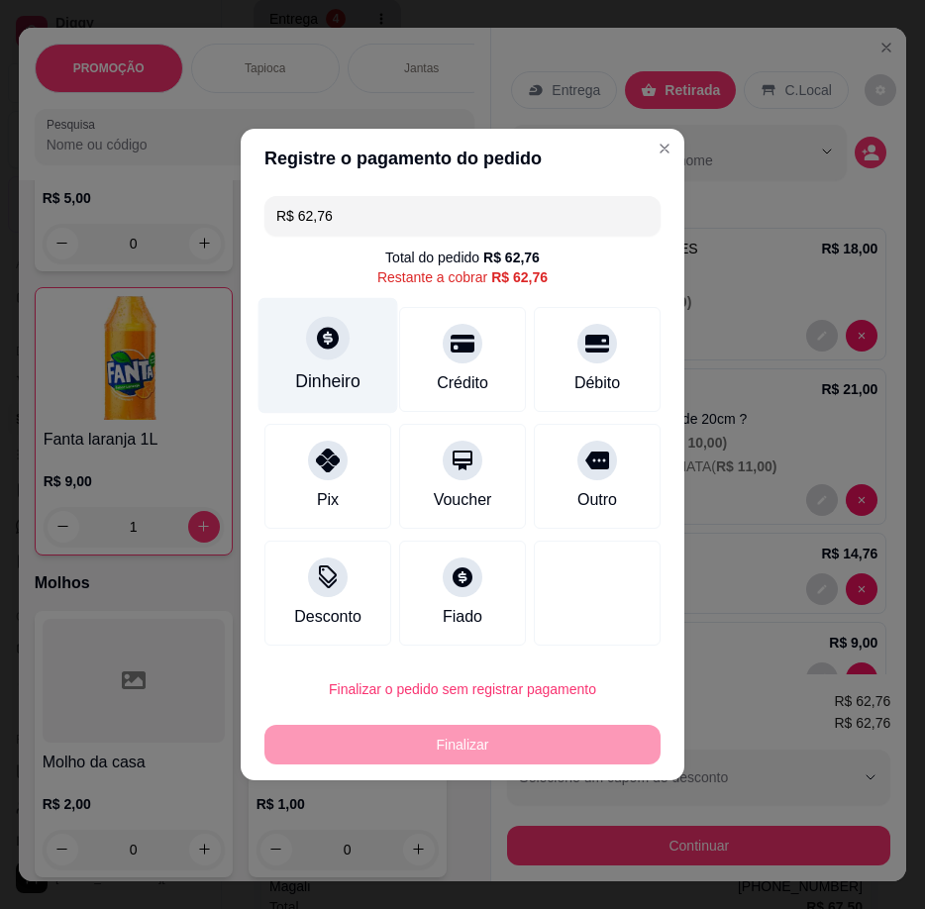
click at [341, 378] on div "Dinheiro" at bounding box center [327, 381] width 65 height 26
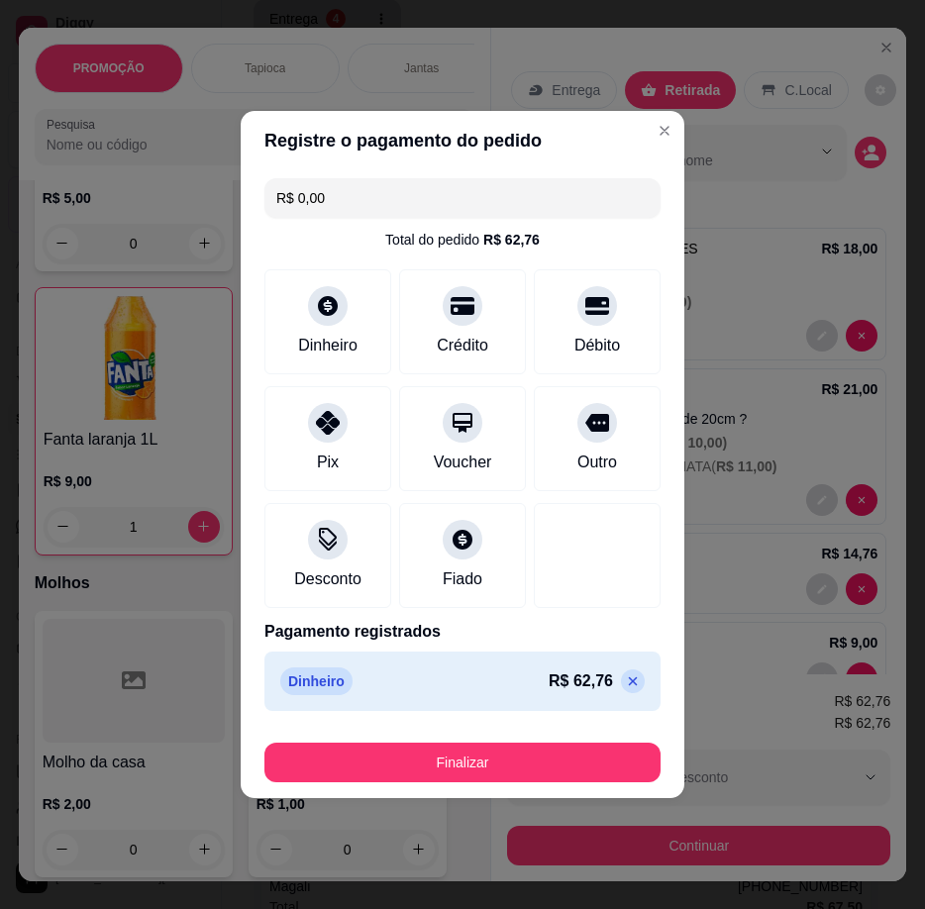
type input "R$ 0,00"
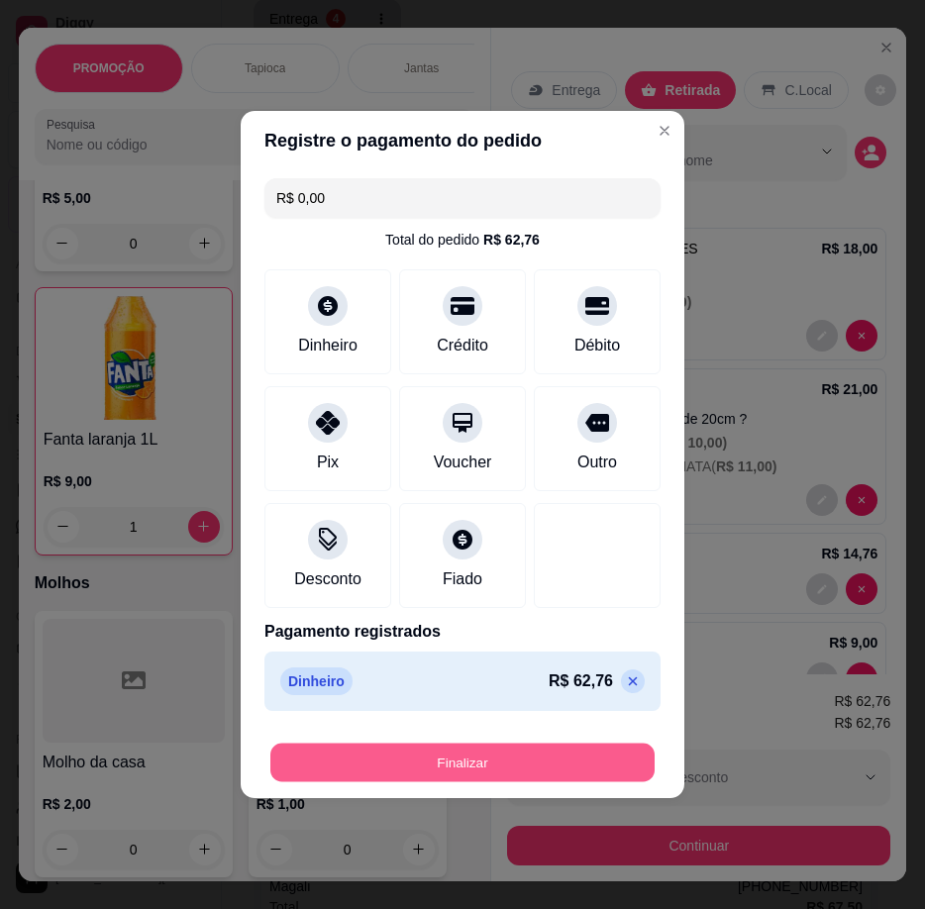
click at [467, 760] on button "Finalizar" at bounding box center [462, 763] width 384 height 39
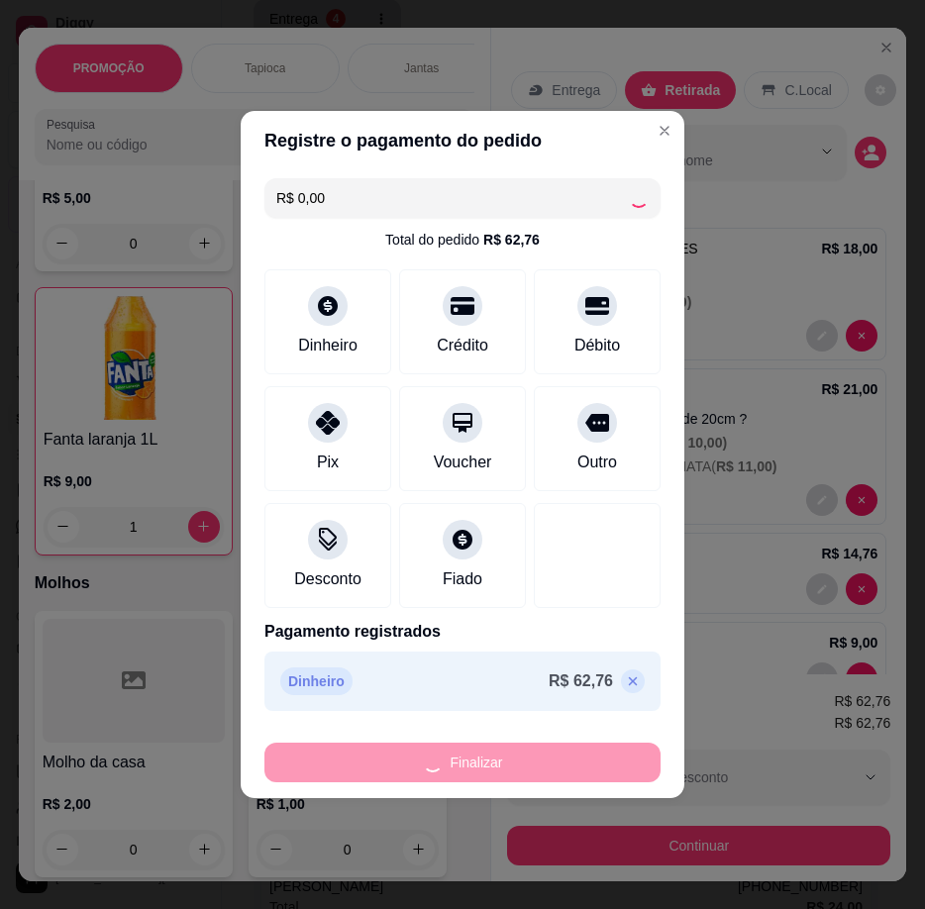
type input "0"
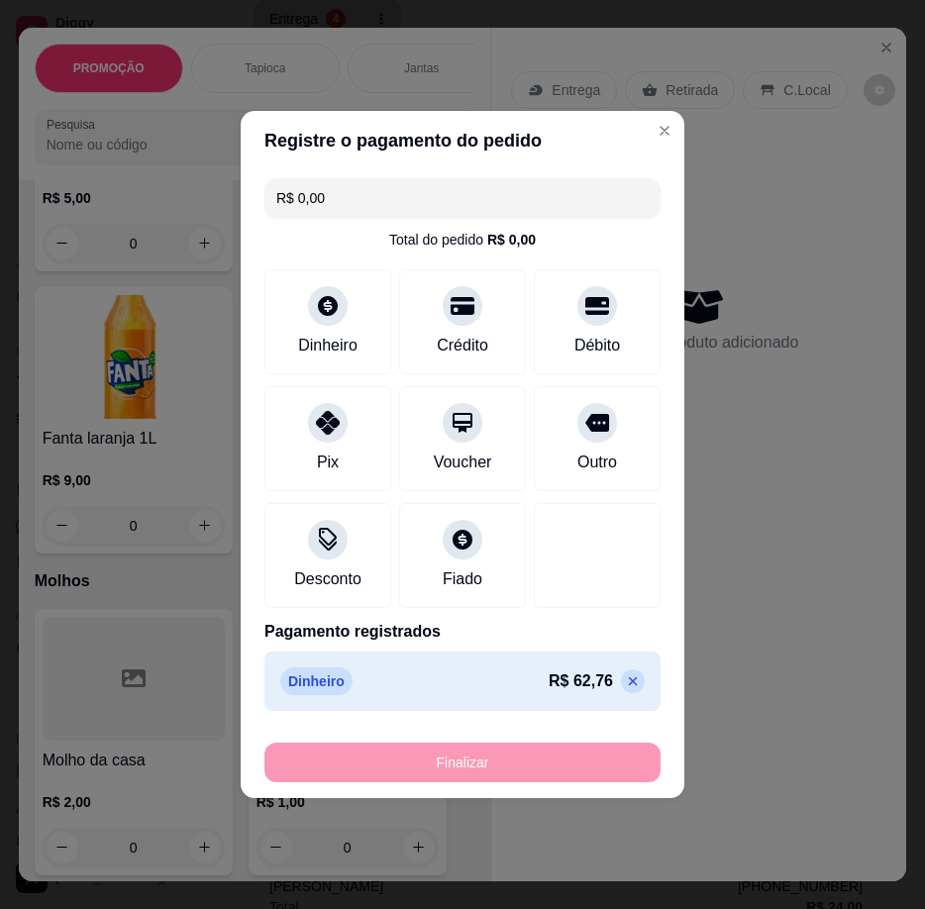
type input "-R$ 62,76"
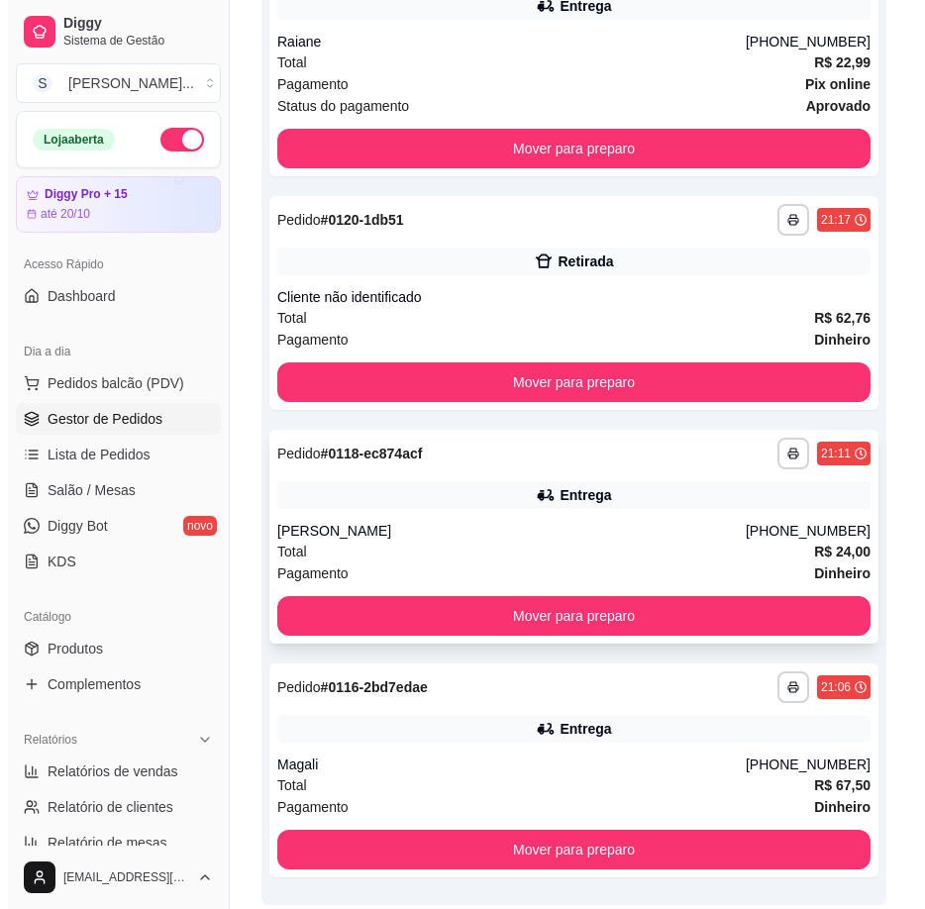
scroll to position [502, 0]
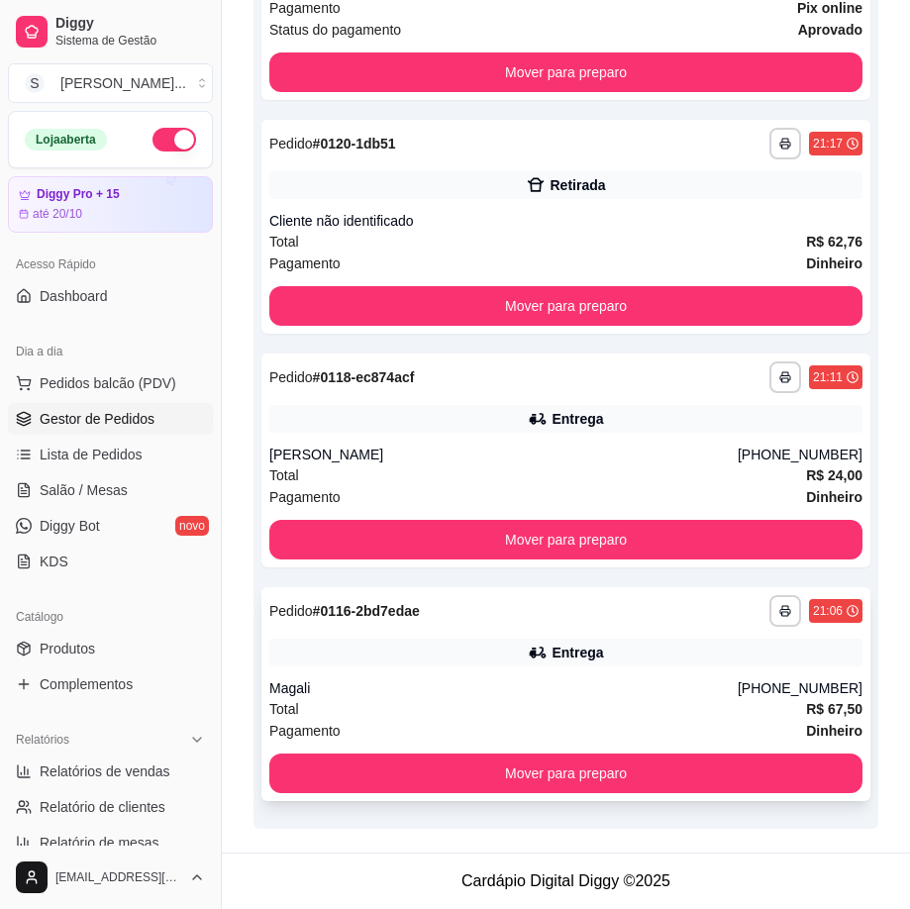
click at [543, 676] on div "**********" at bounding box center [565, 694] width 609 height 214
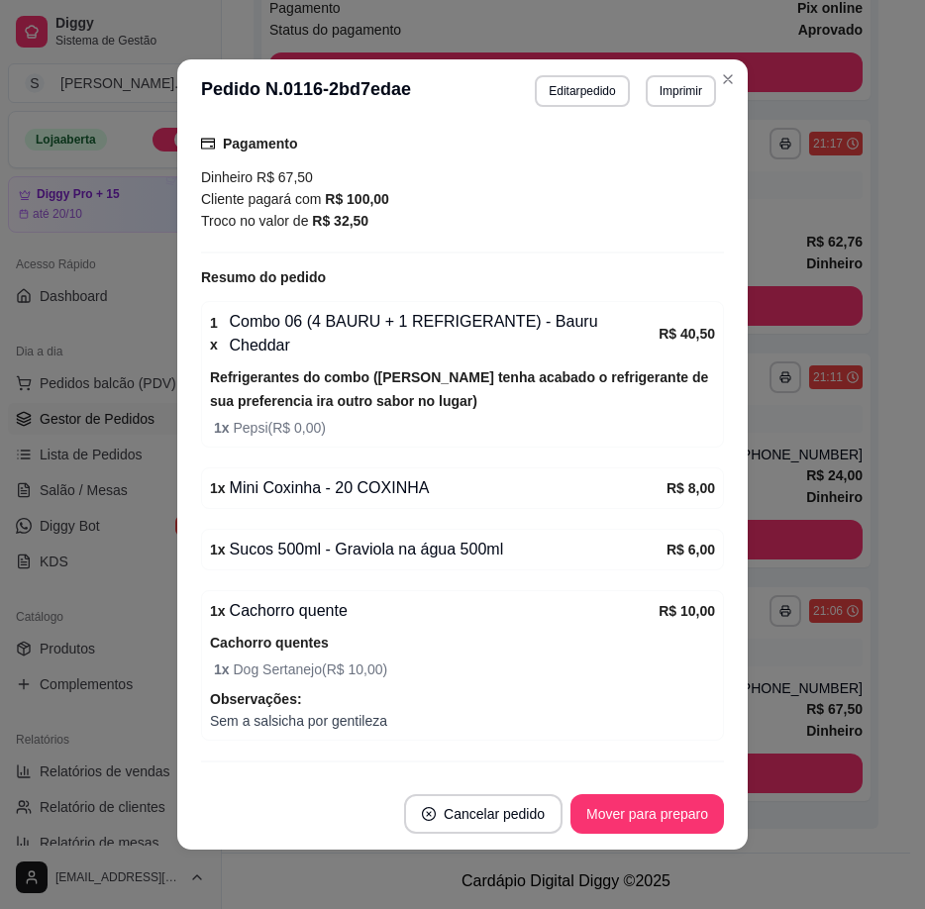
scroll to position [4, 0]
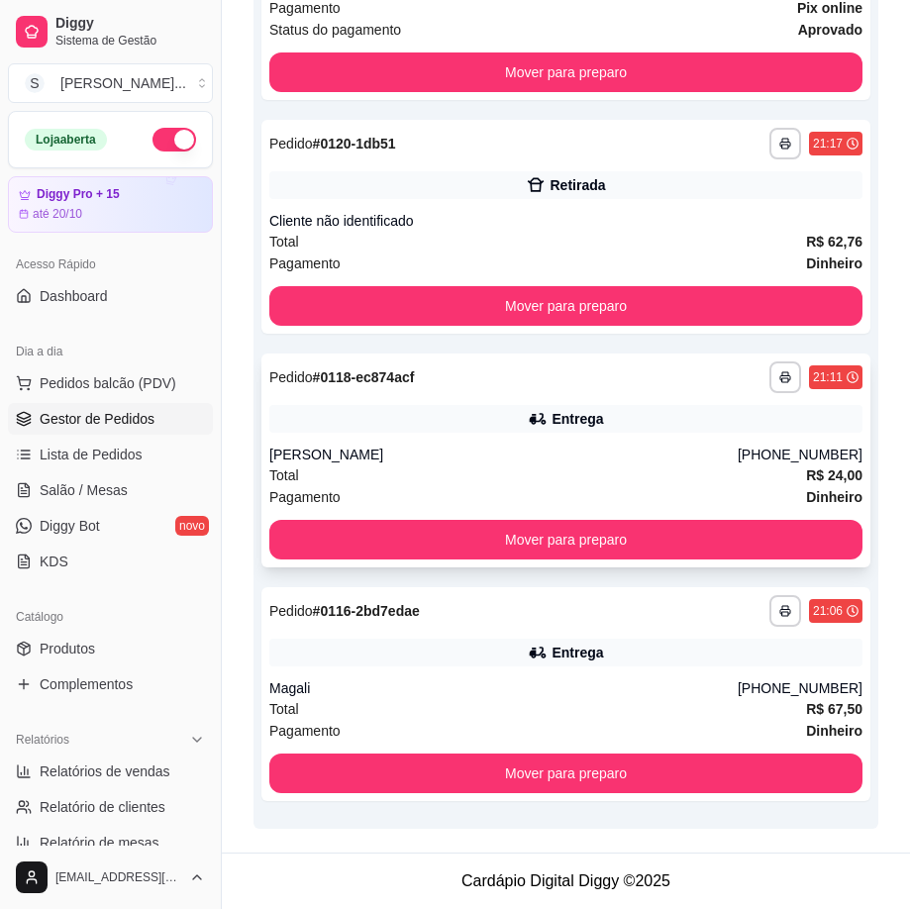
click at [716, 455] on div "[PERSON_NAME]" at bounding box center [503, 455] width 468 height 20
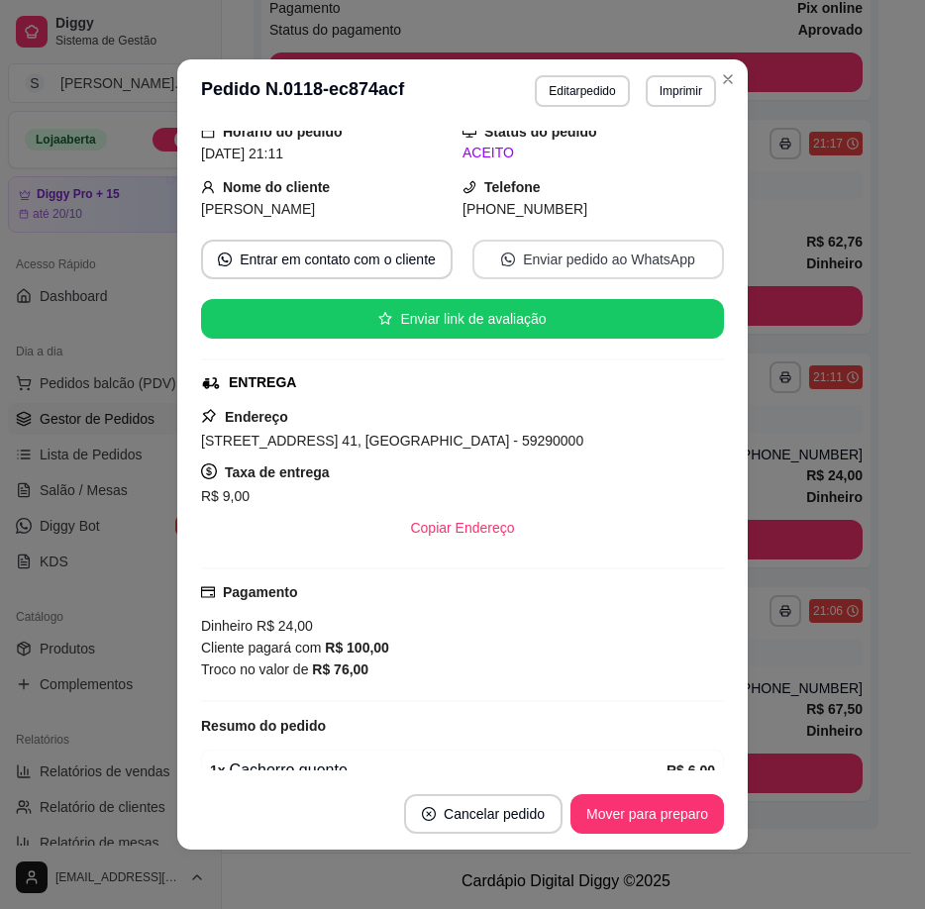
scroll to position [99, 0]
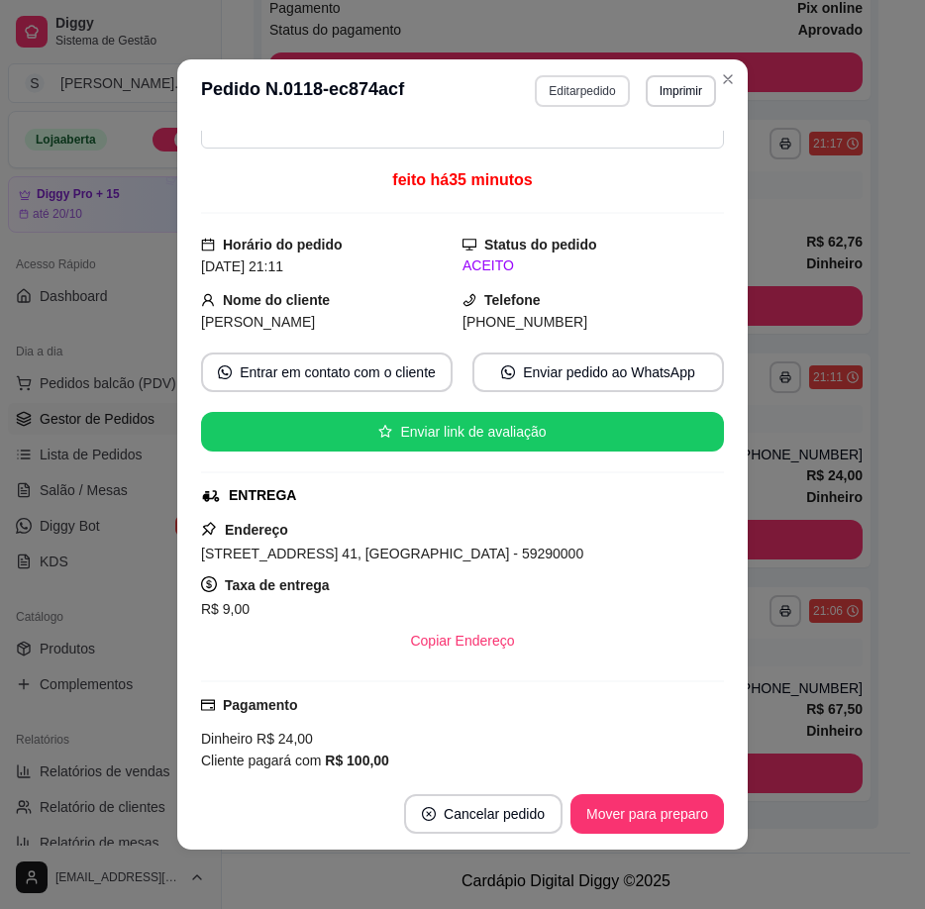
click at [553, 99] on button "Editar pedido" at bounding box center [582, 91] width 94 height 32
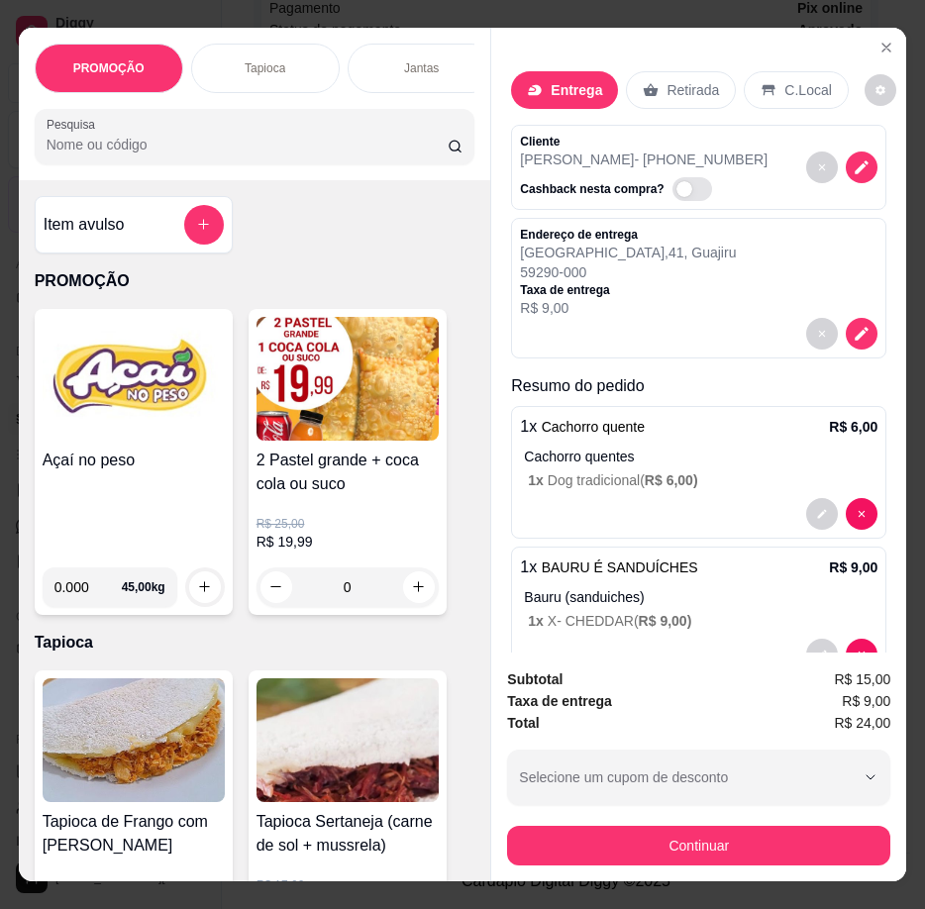
click at [713, 489] on div "1 x Cachorro quente R$ 6,00 Cachorro quentes 1 x Dog tradicional ( R$ 6,00 )" at bounding box center [698, 472] width 375 height 133
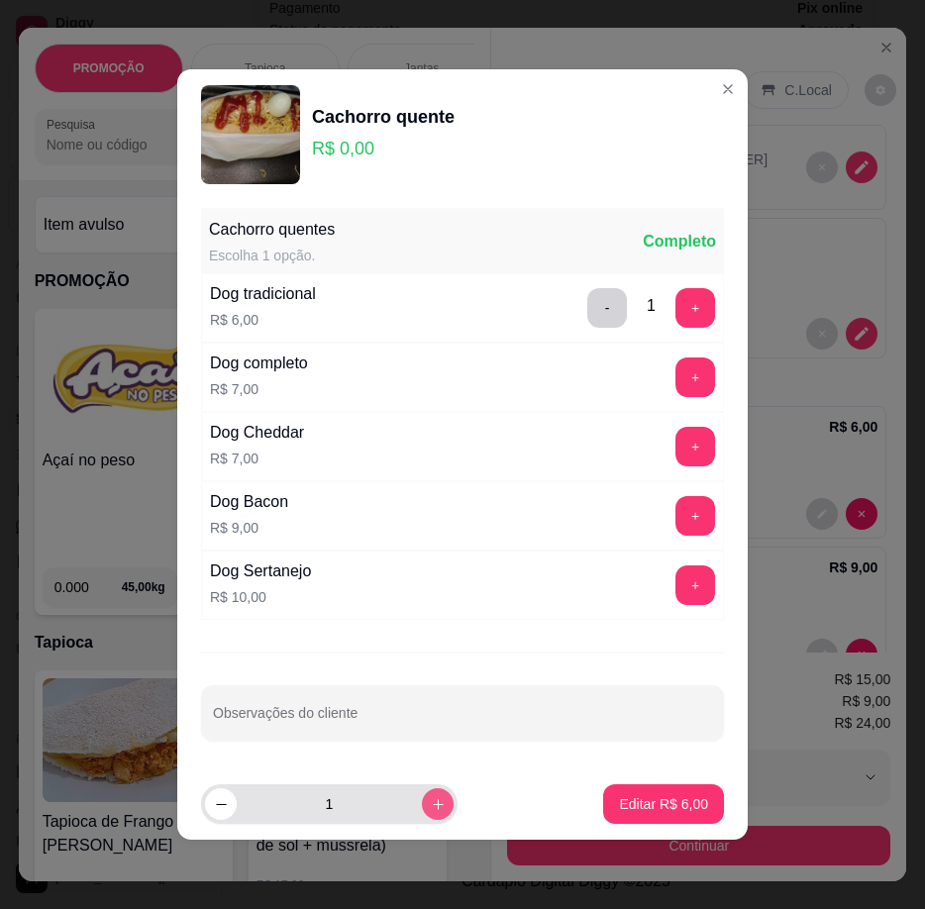
click at [433, 804] on icon "increase-product-quantity" at bounding box center [438, 804] width 11 height 11
type input "2"
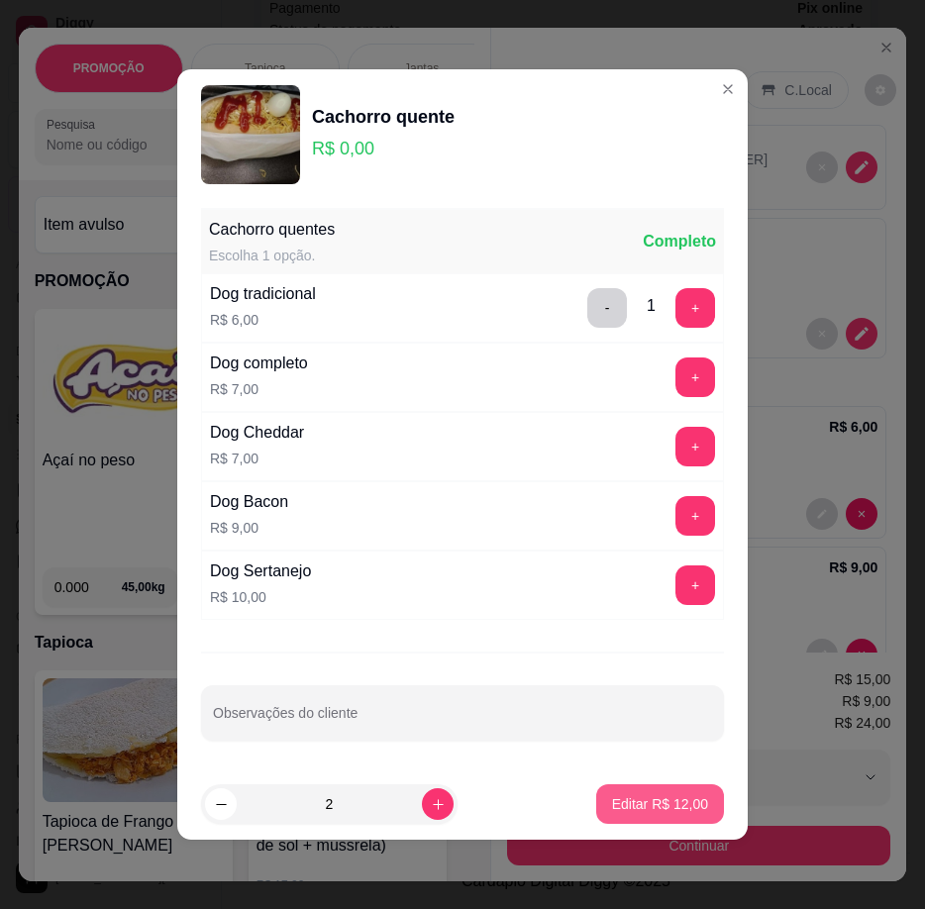
click at [669, 804] on p "Editar R$ 12,00" at bounding box center [660, 804] width 96 height 20
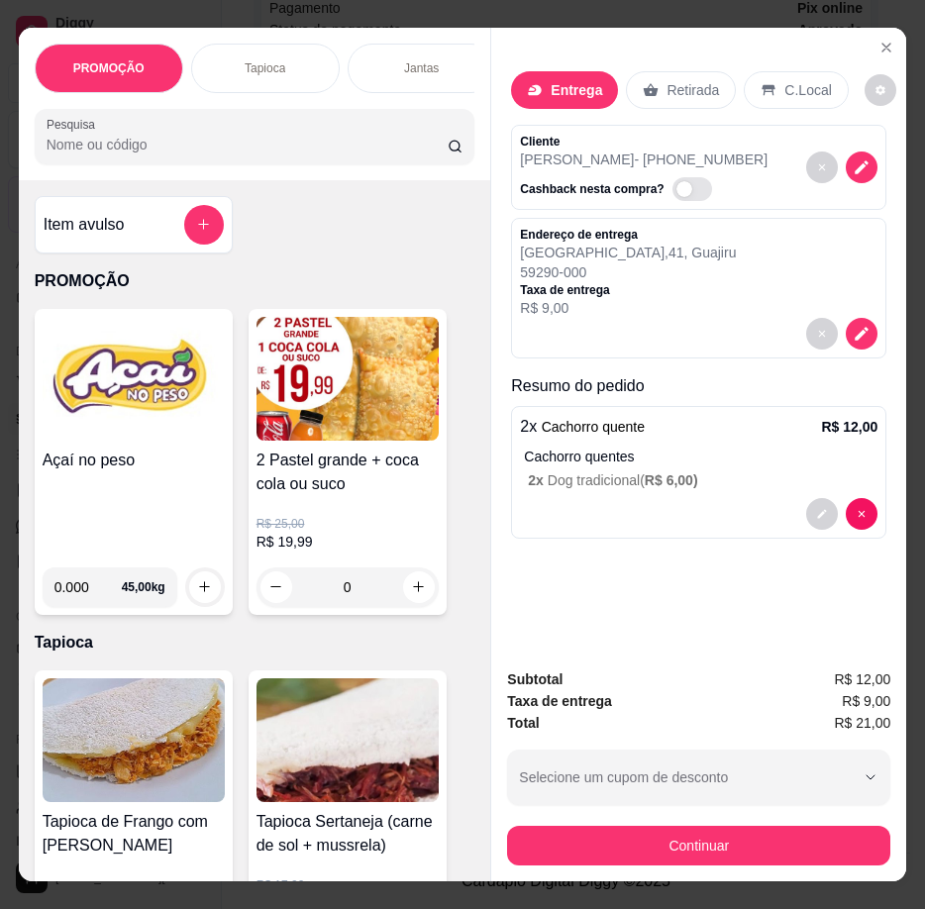
scroll to position [0, 0]
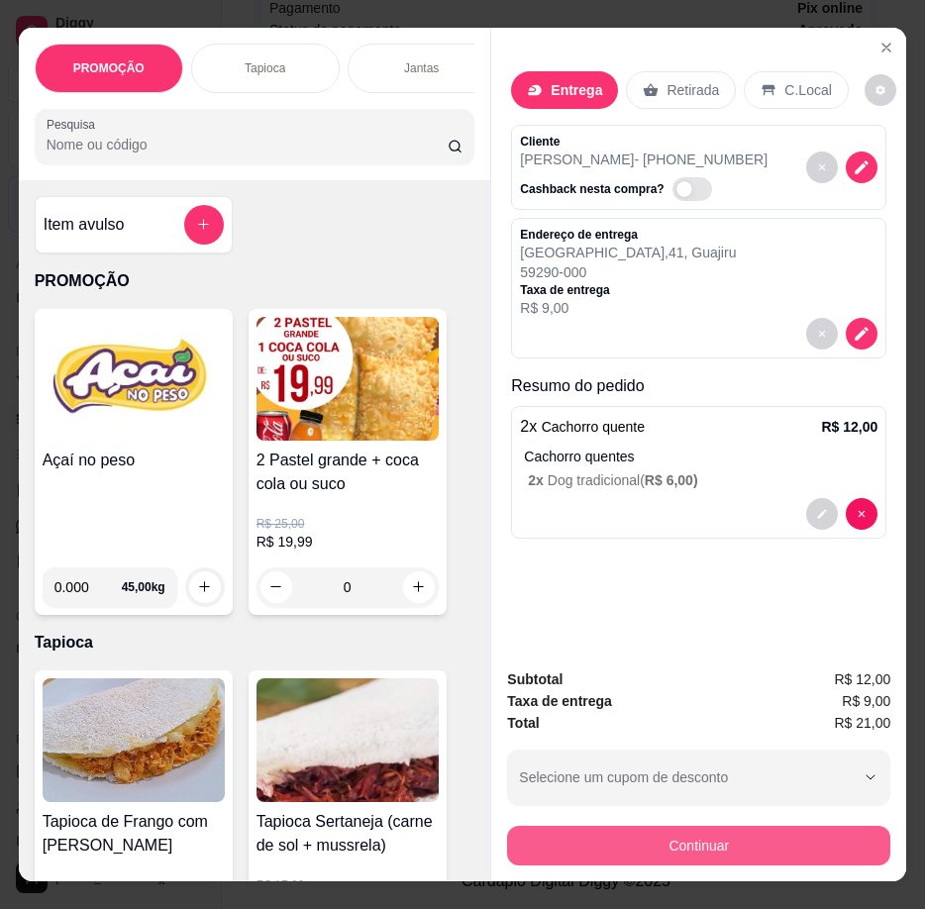
click at [800, 847] on button "Continuar" at bounding box center [698, 846] width 383 height 40
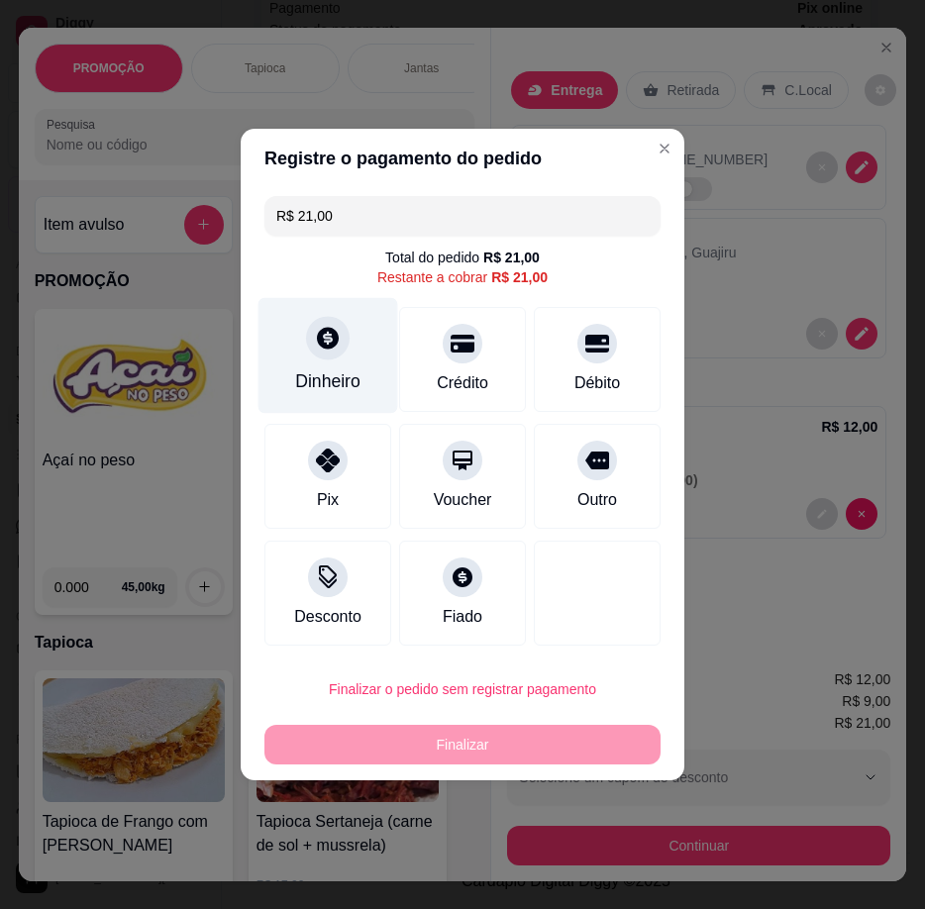
click at [345, 378] on div "Dinheiro" at bounding box center [327, 381] width 65 height 26
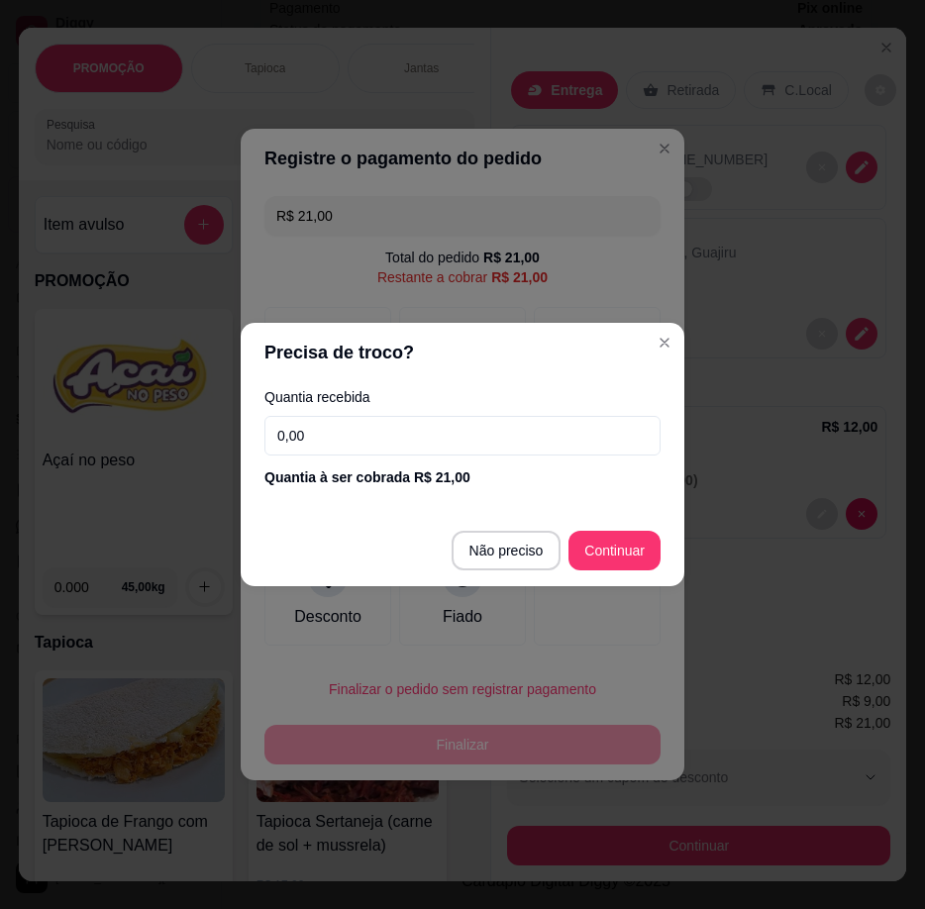
click at [375, 448] on input "0,00" at bounding box center [462, 436] width 396 height 40
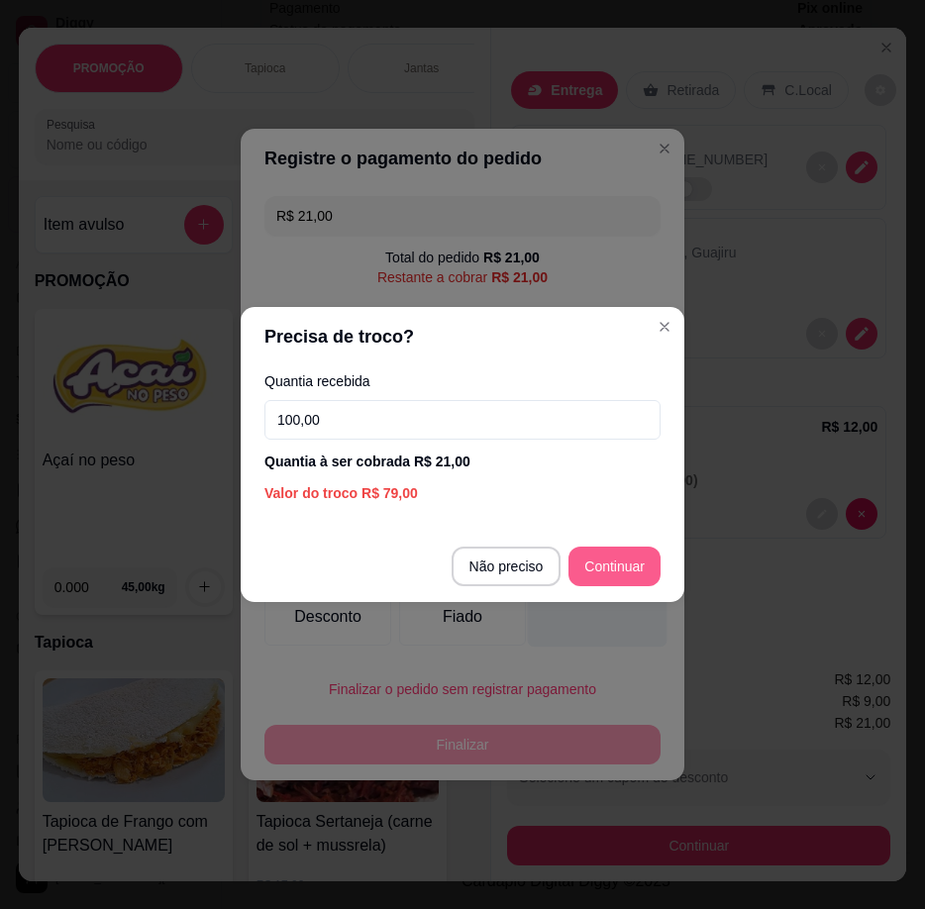
type input "100,00"
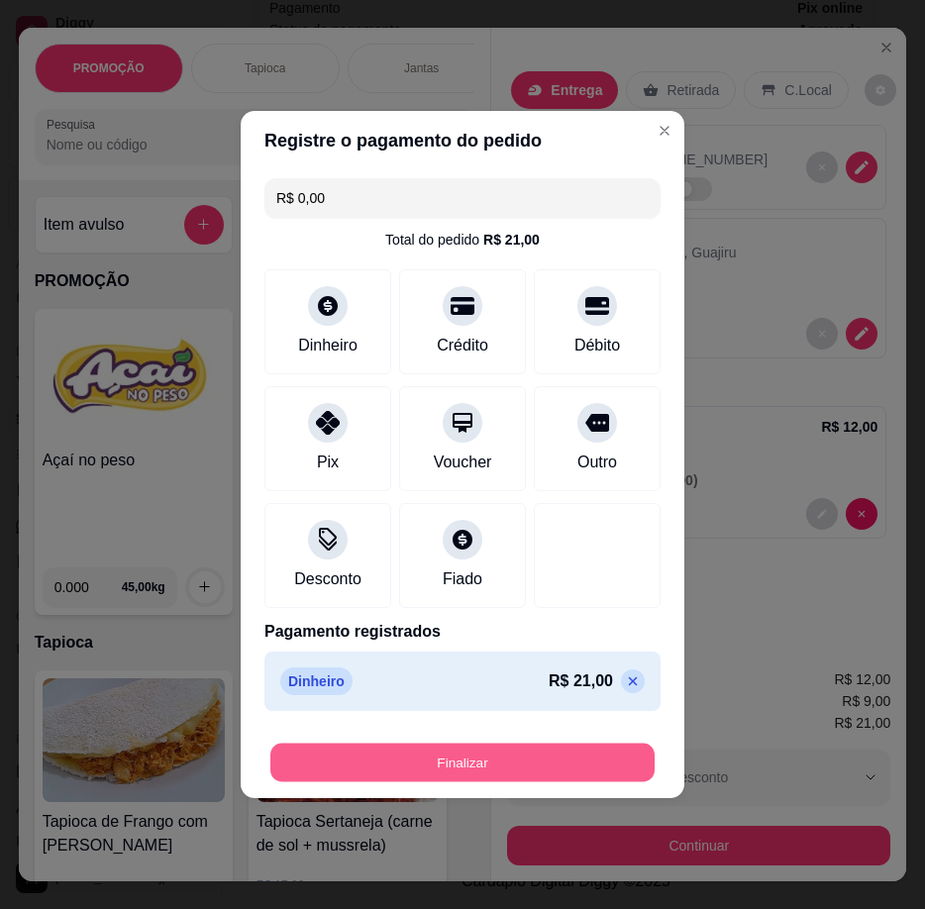
click at [554, 776] on button "Finalizar" at bounding box center [462, 763] width 384 height 39
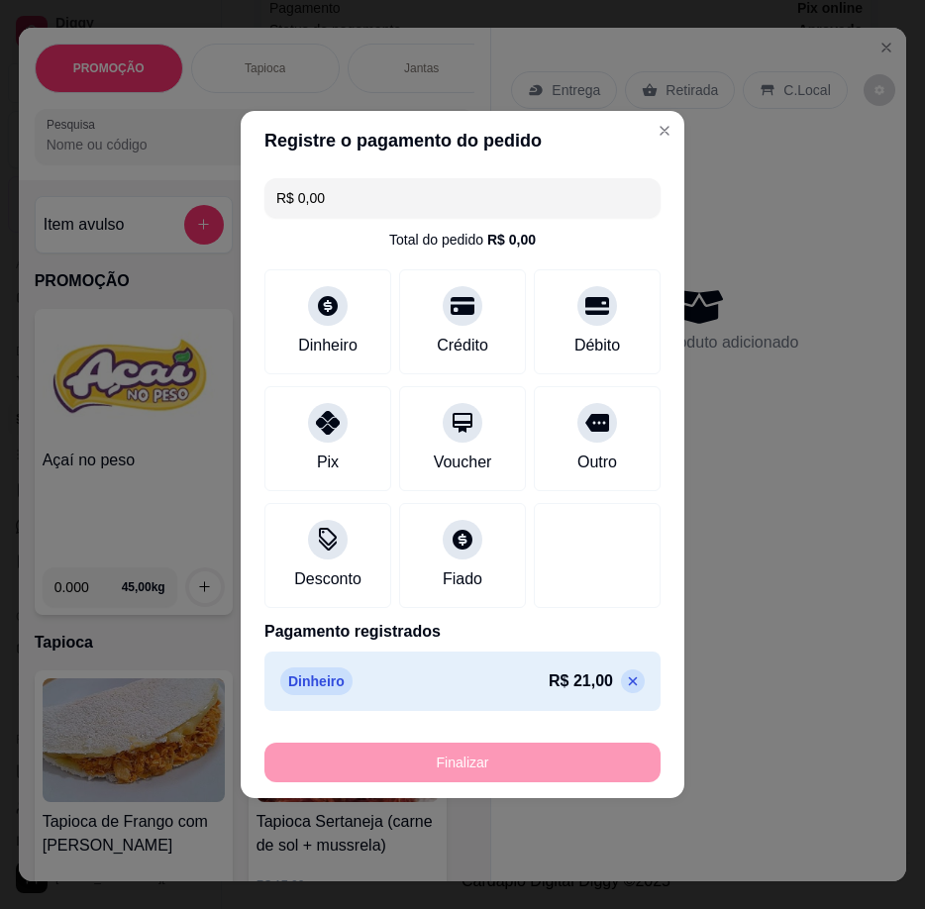
type input "-R$ 21,00"
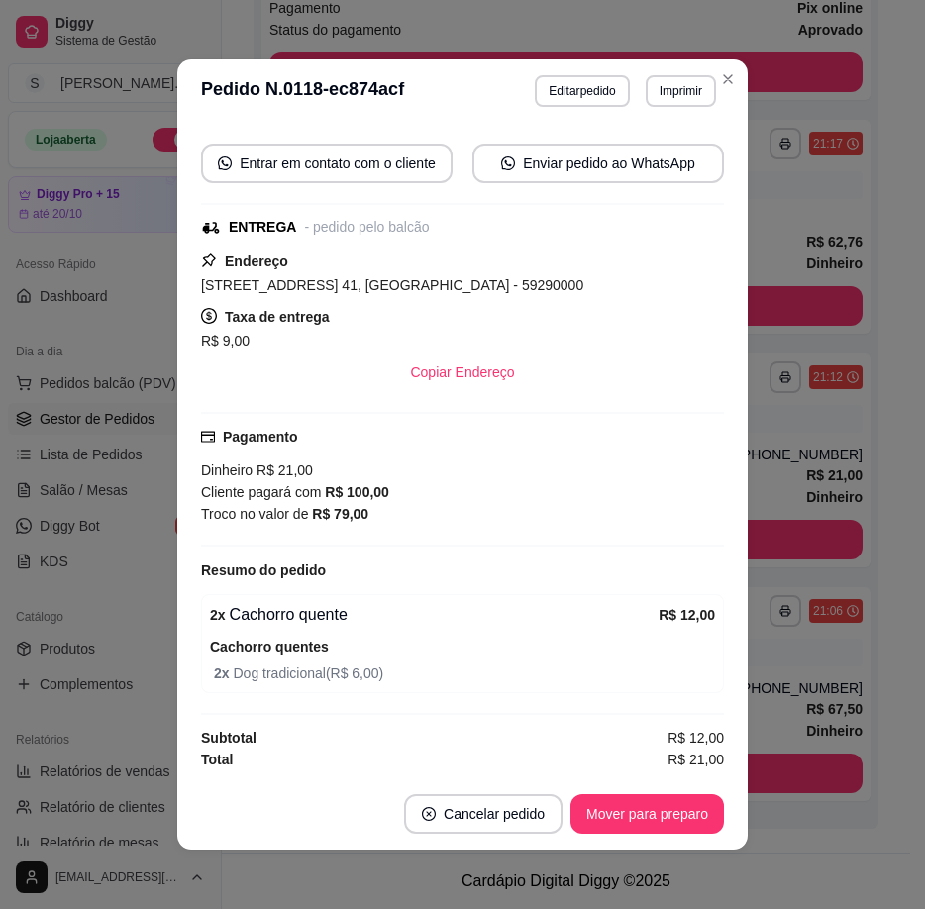
scroll to position [4, 0]
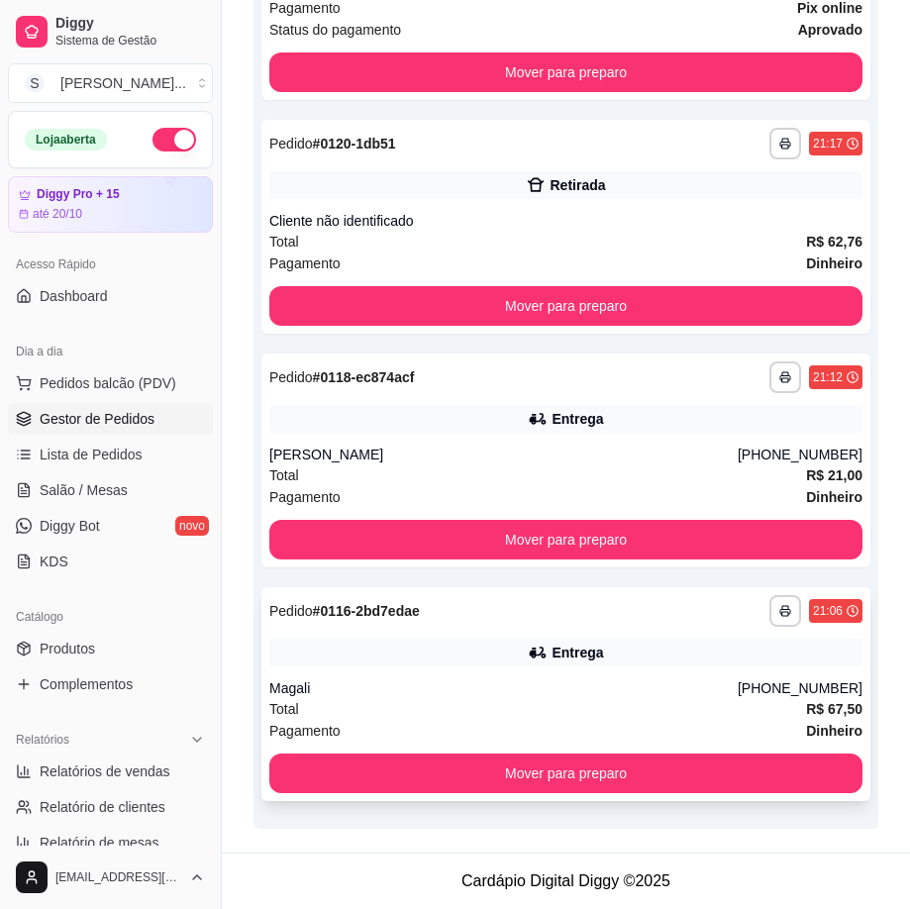
click at [579, 692] on div "Magali" at bounding box center [503, 688] width 468 height 20
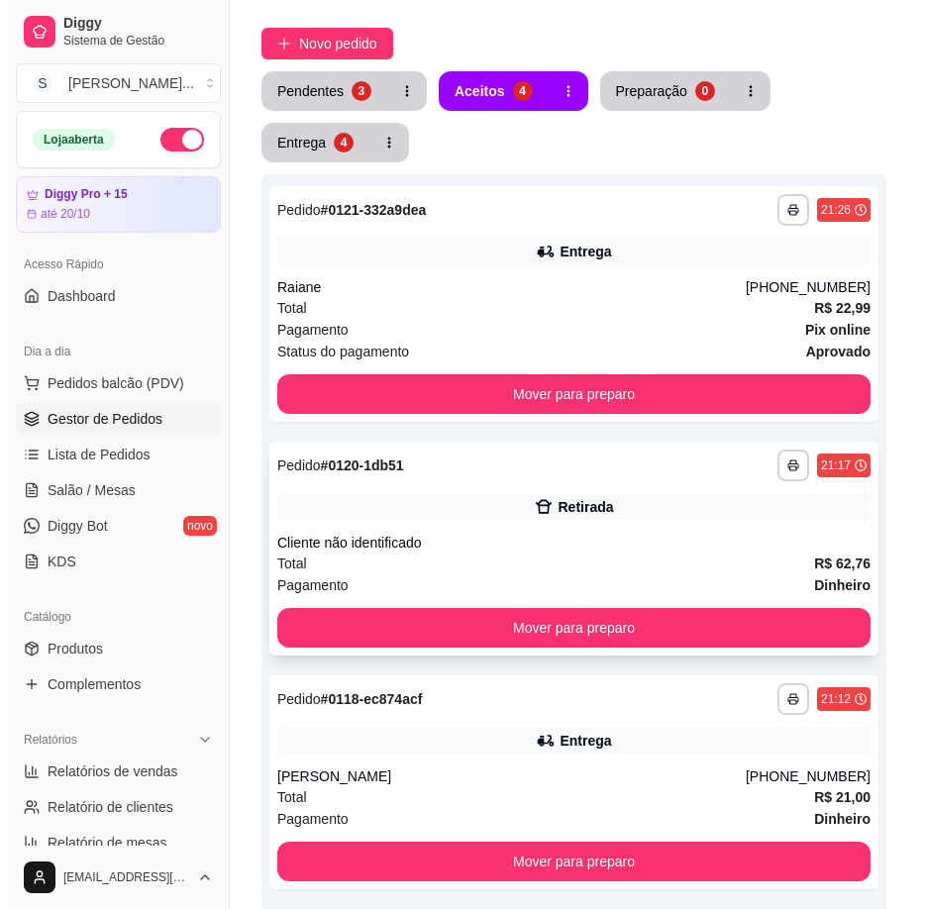
scroll to position [106, 0]
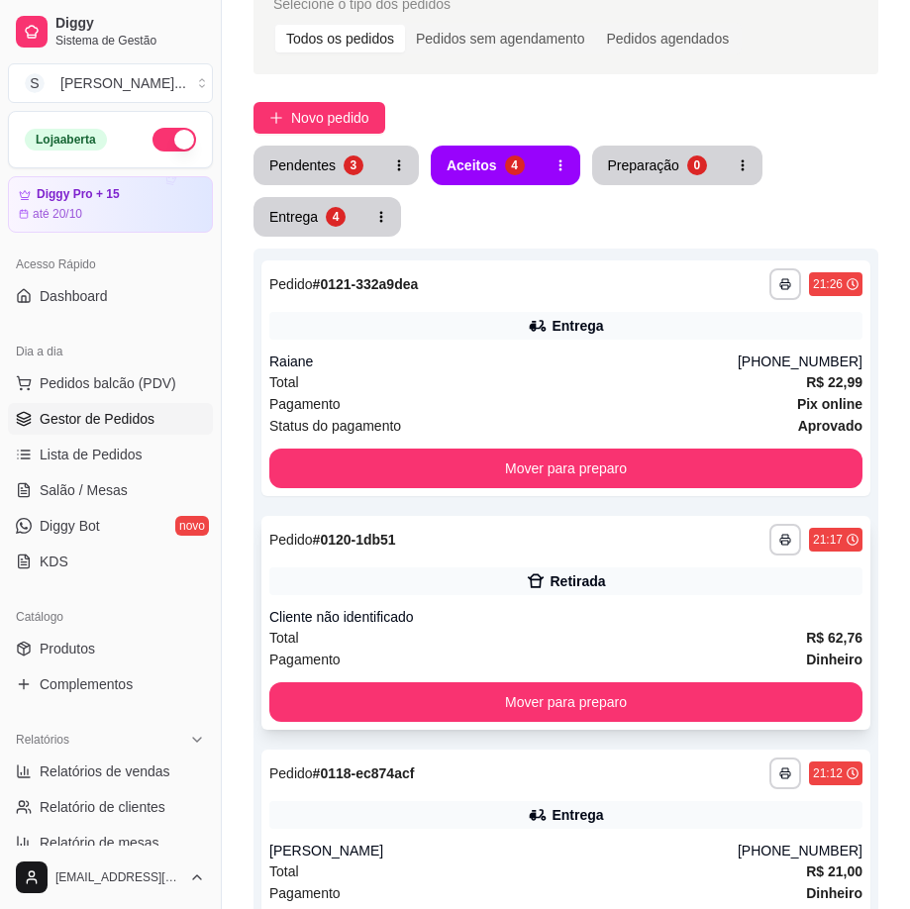
click at [705, 578] on div "Retirada" at bounding box center [565, 581] width 593 height 28
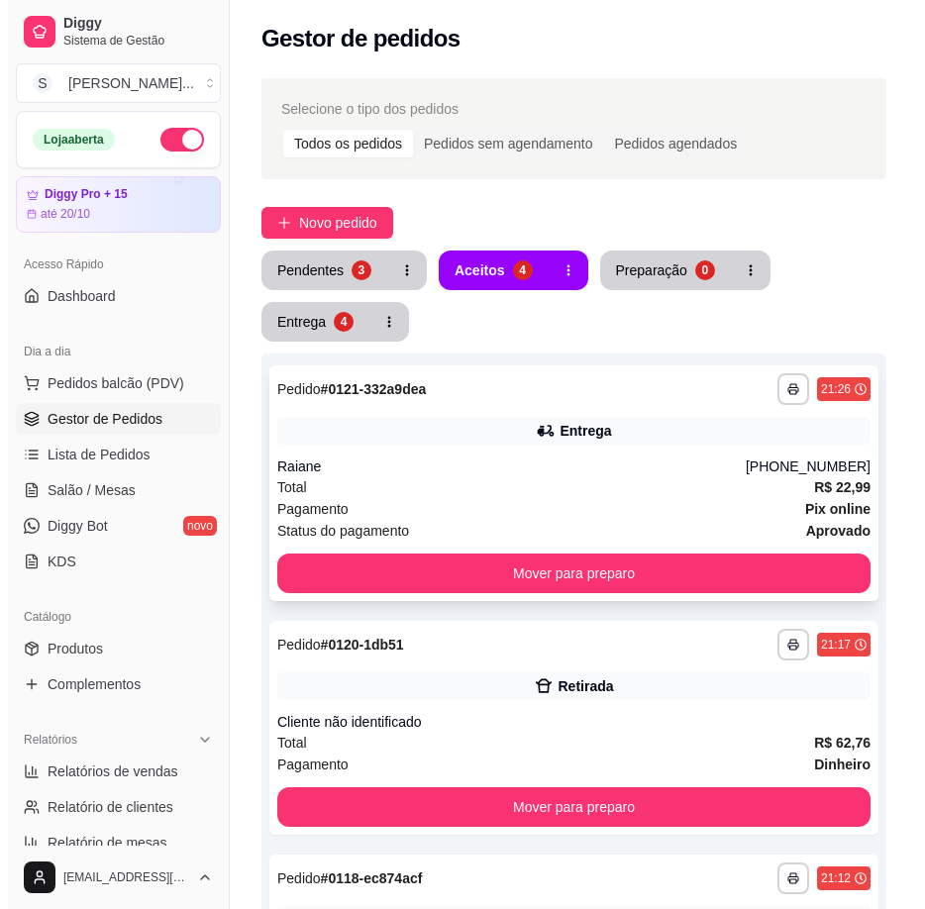
scroll to position [0, 0]
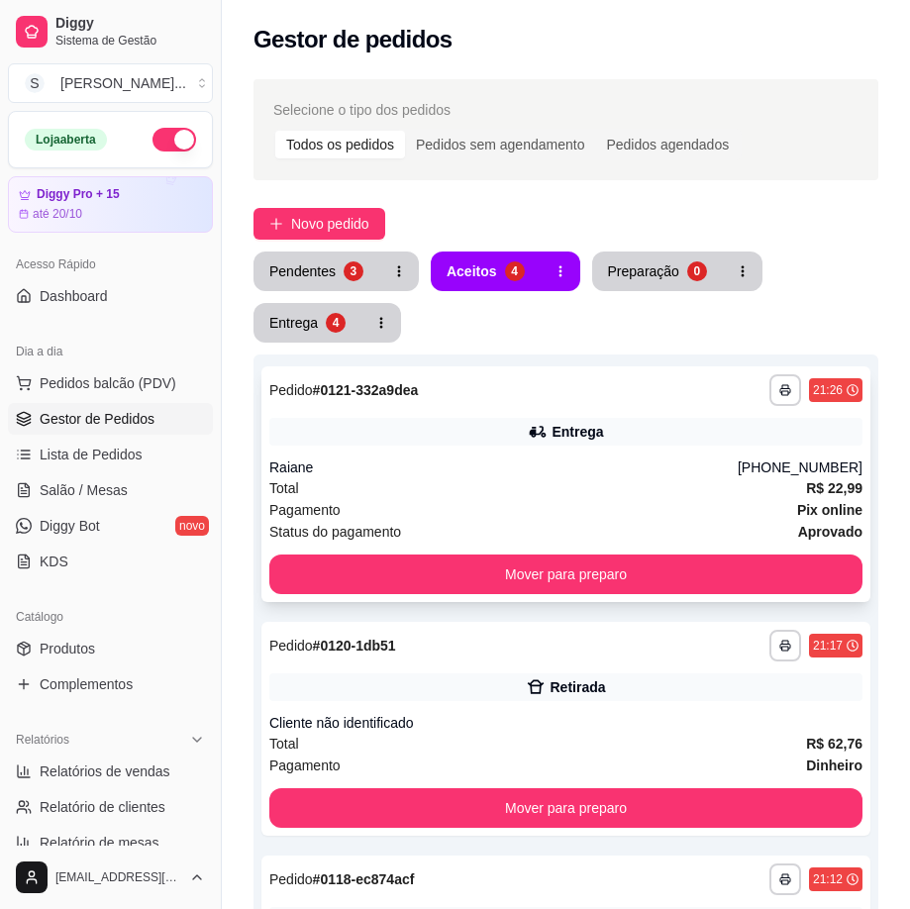
click at [640, 476] on div "Raiane" at bounding box center [503, 467] width 468 height 20
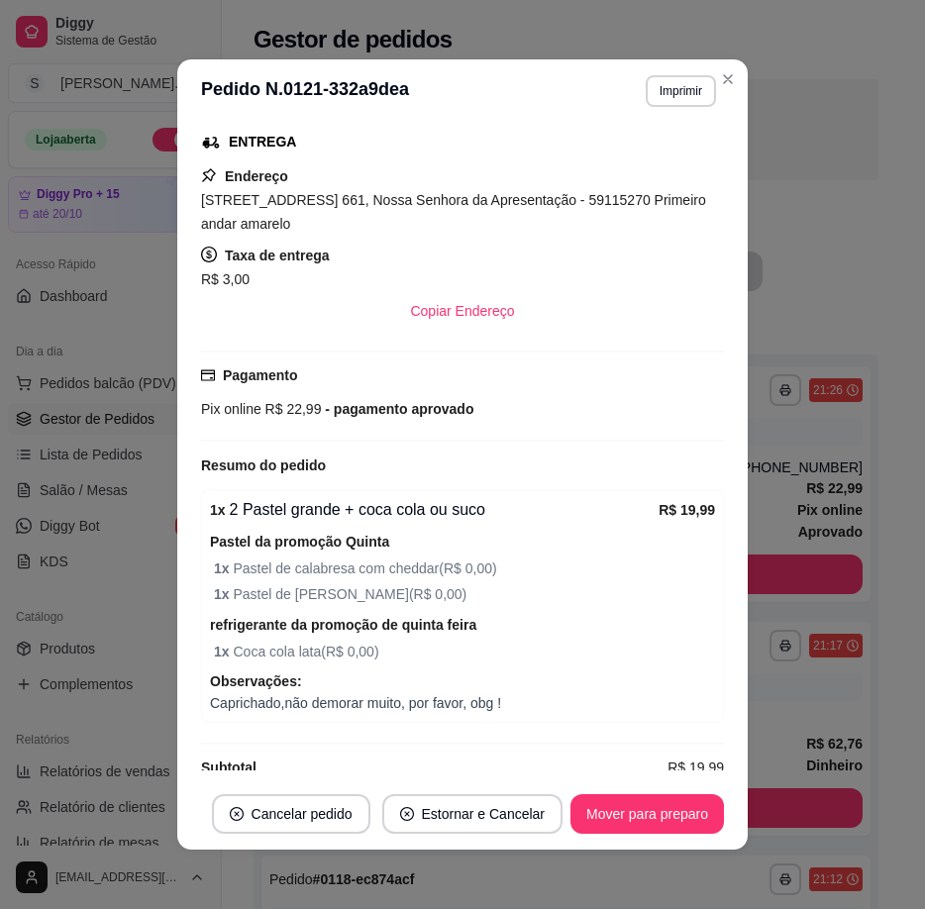
scroll to position [482, 0]
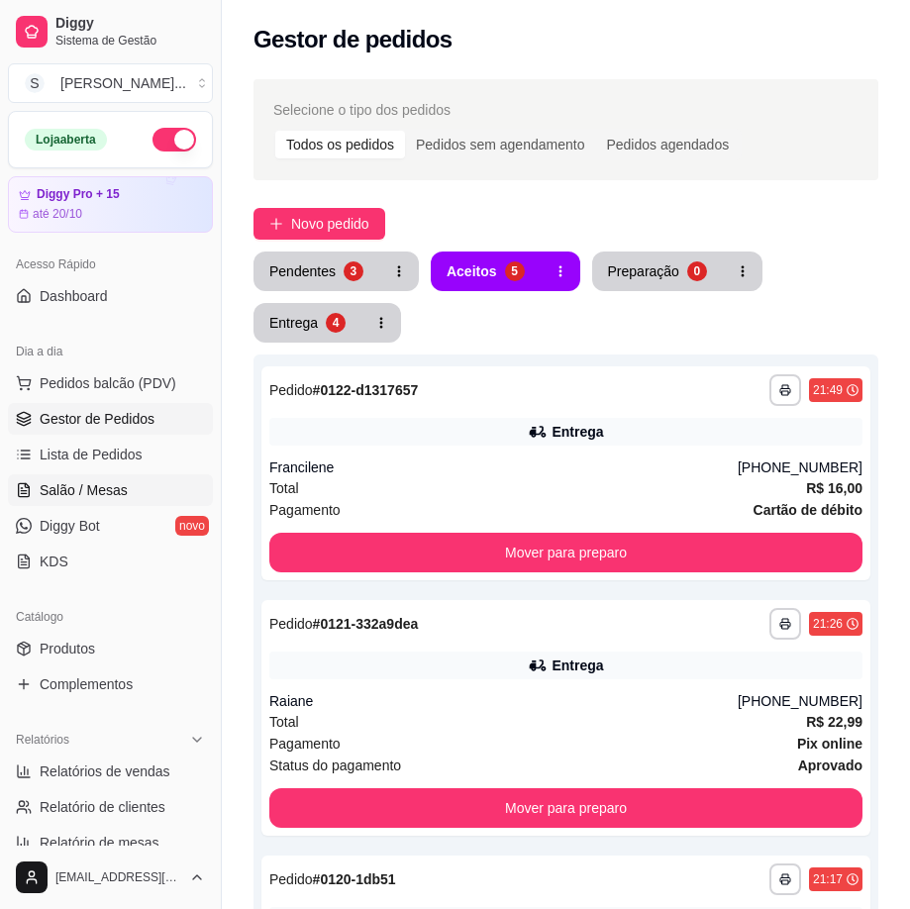
click at [79, 501] on link "Salão / Mesas" at bounding box center [110, 490] width 205 height 32
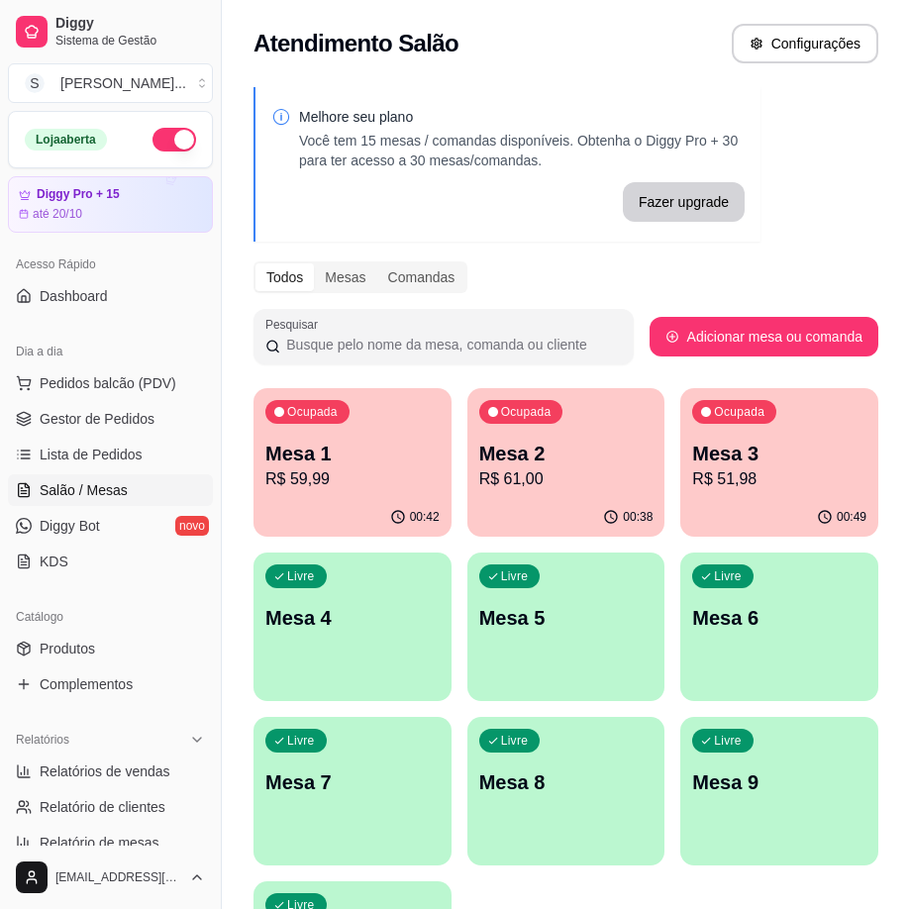
click at [565, 497] on div "Ocupada Mesa 2 R$ 61,00" at bounding box center [566, 443] width 198 height 110
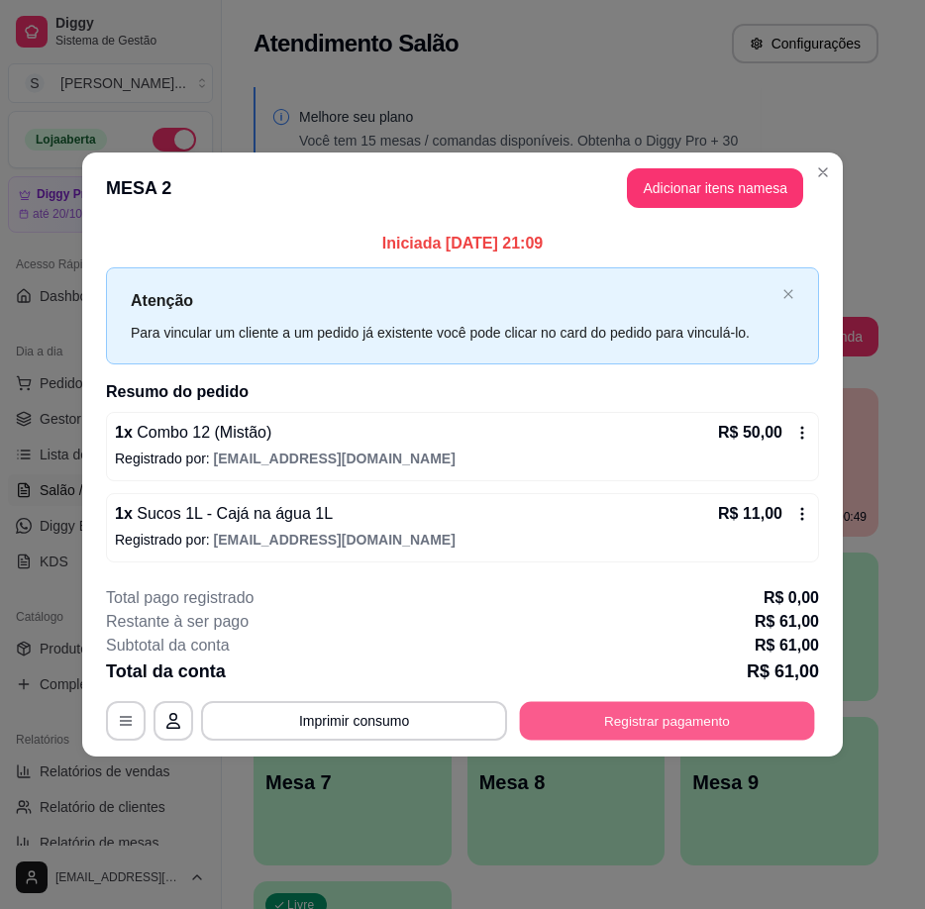
click at [659, 719] on button "Registrar pagamento" at bounding box center [667, 720] width 295 height 39
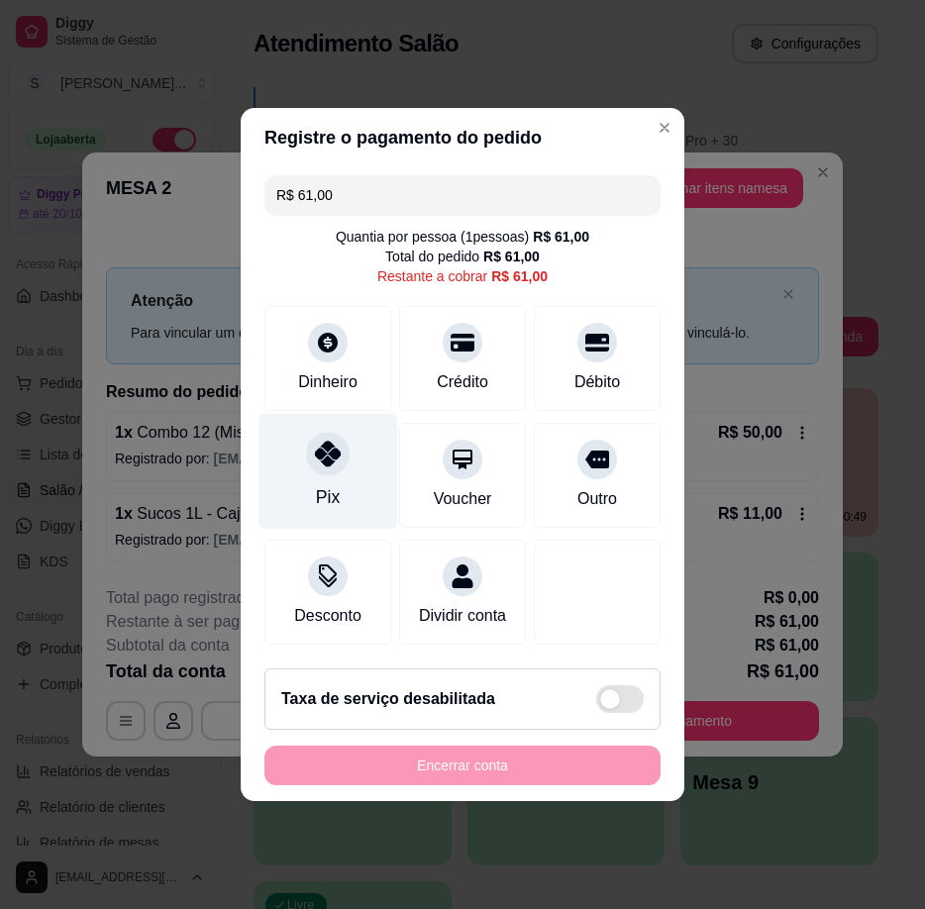
click at [337, 452] on icon at bounding box center [328, 454] width 26 height 26
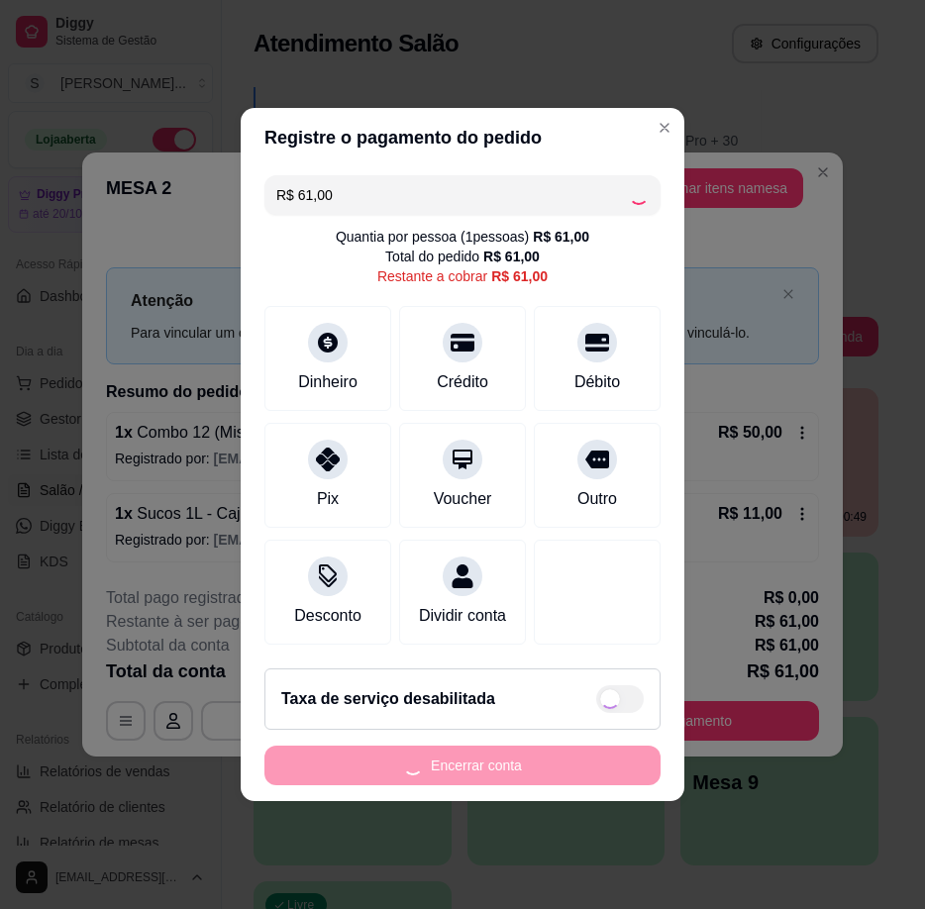
type input "R$ 0,00"
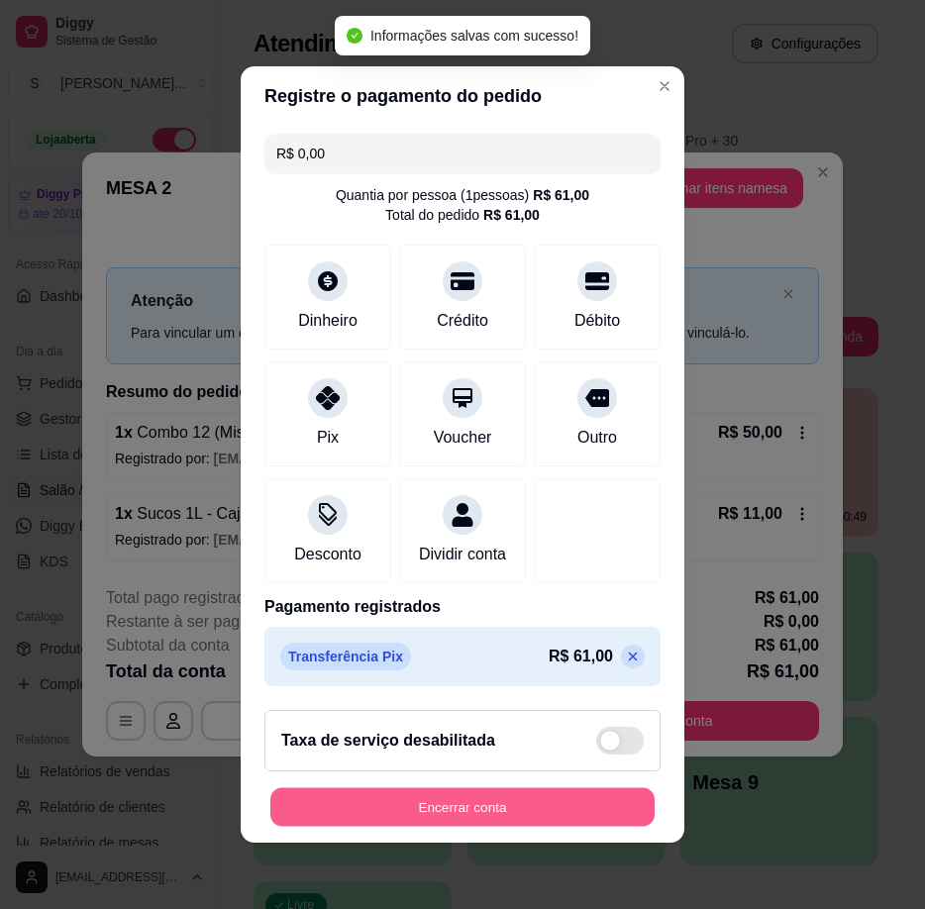
click at [492, 813] on button "Encerrar conta" at bounding box center [462, 807] width 384 height 39
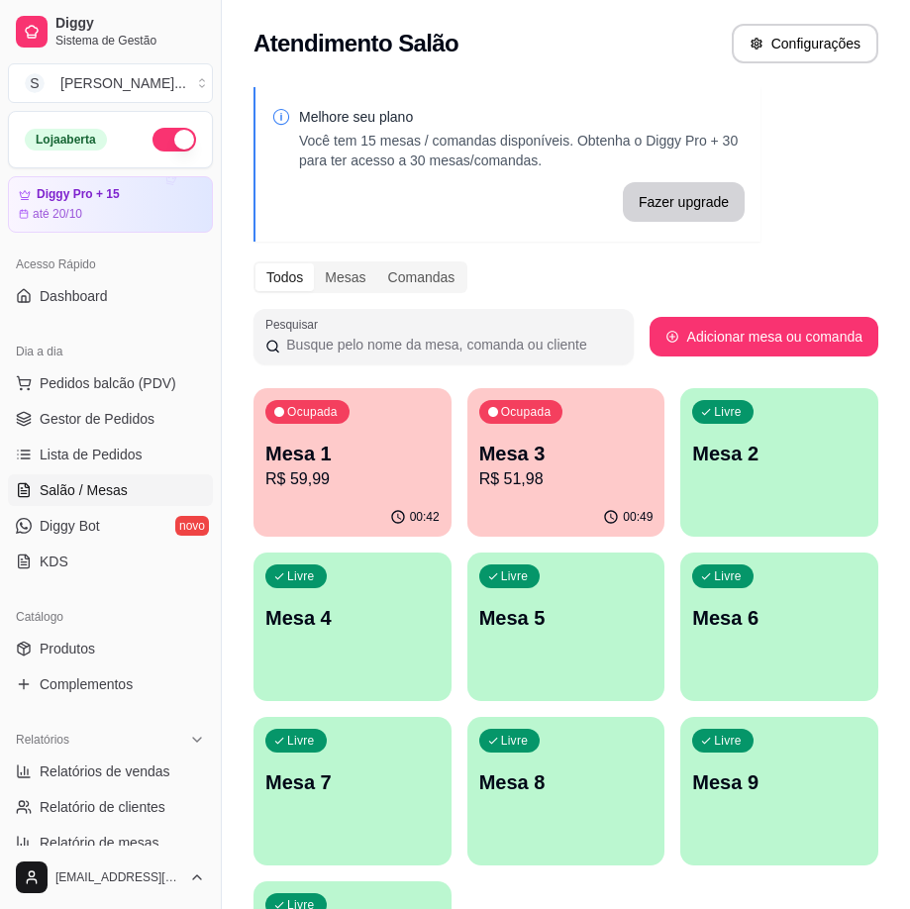
click at [389, 499] on div "00:42" at bounding box center [352, 517] width 198 height 39
click at [563, 493] on div "Ocupada Mesa 3 R$ 51,98" at bounding box center [566, 443] width 198 height 110
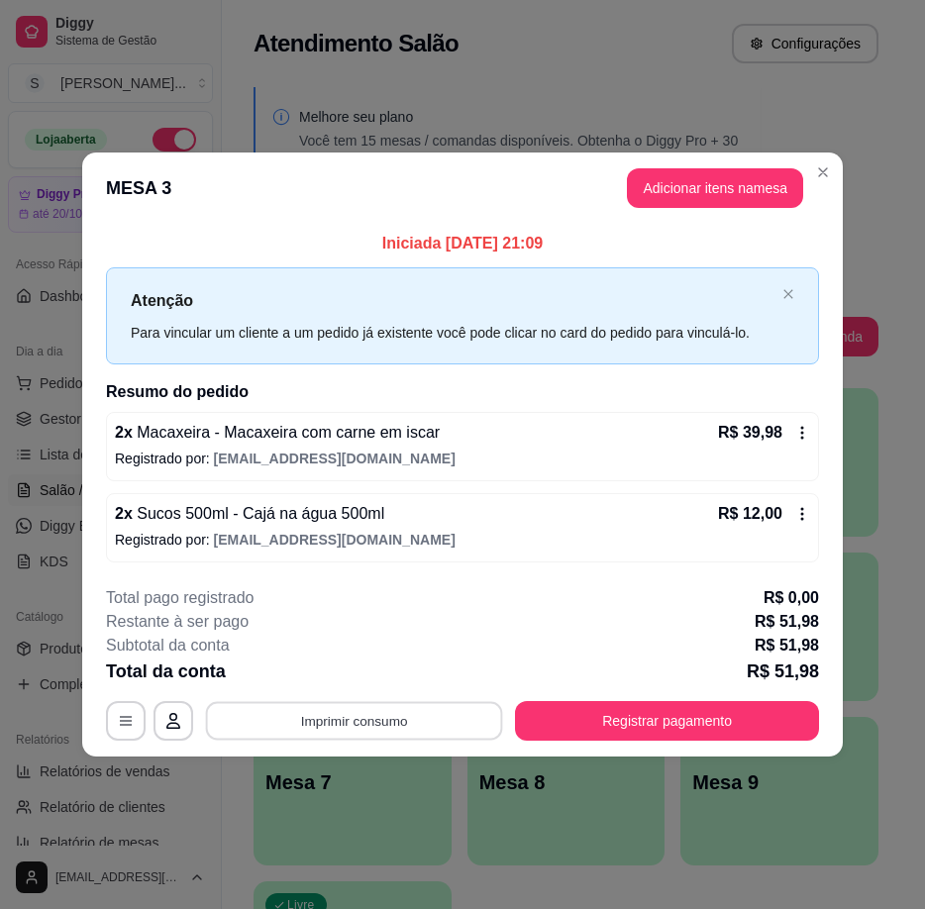
click at [424, 717] on button "Imprimir consumo" at bounding box center [354, 720] width 297 height 39
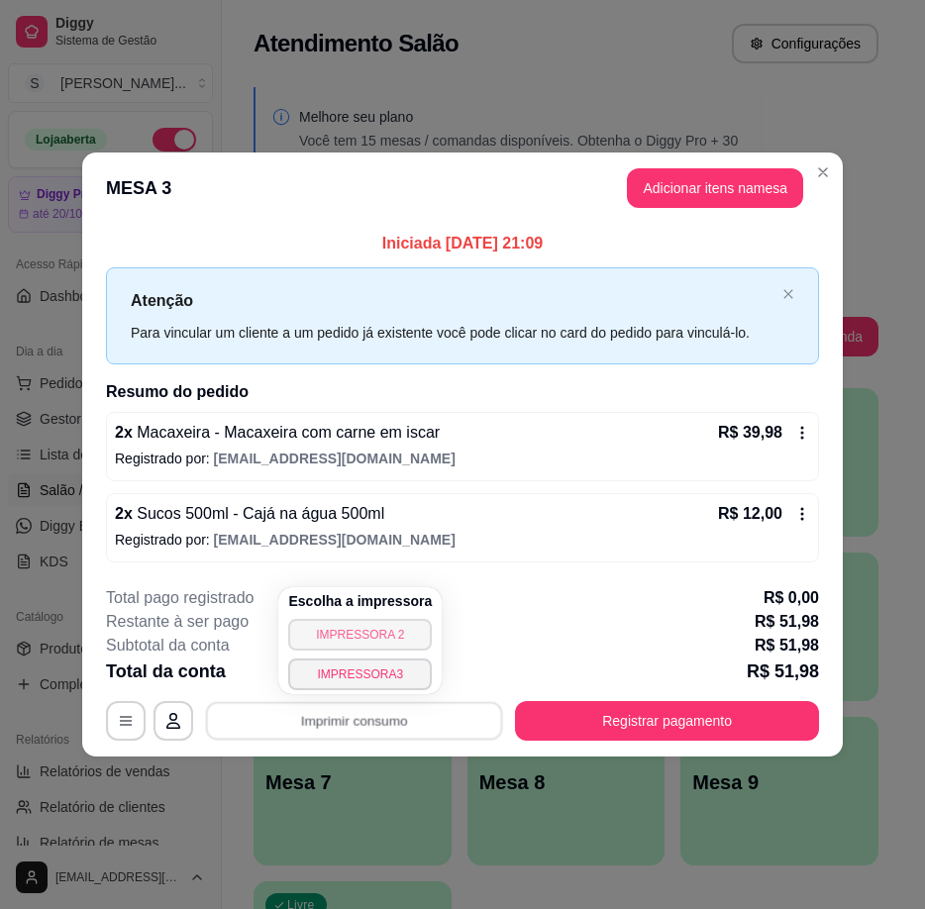
click at [399, 623] on button "IMPRESSORA 2" at bounding box center [360, 635] width 144 height 32
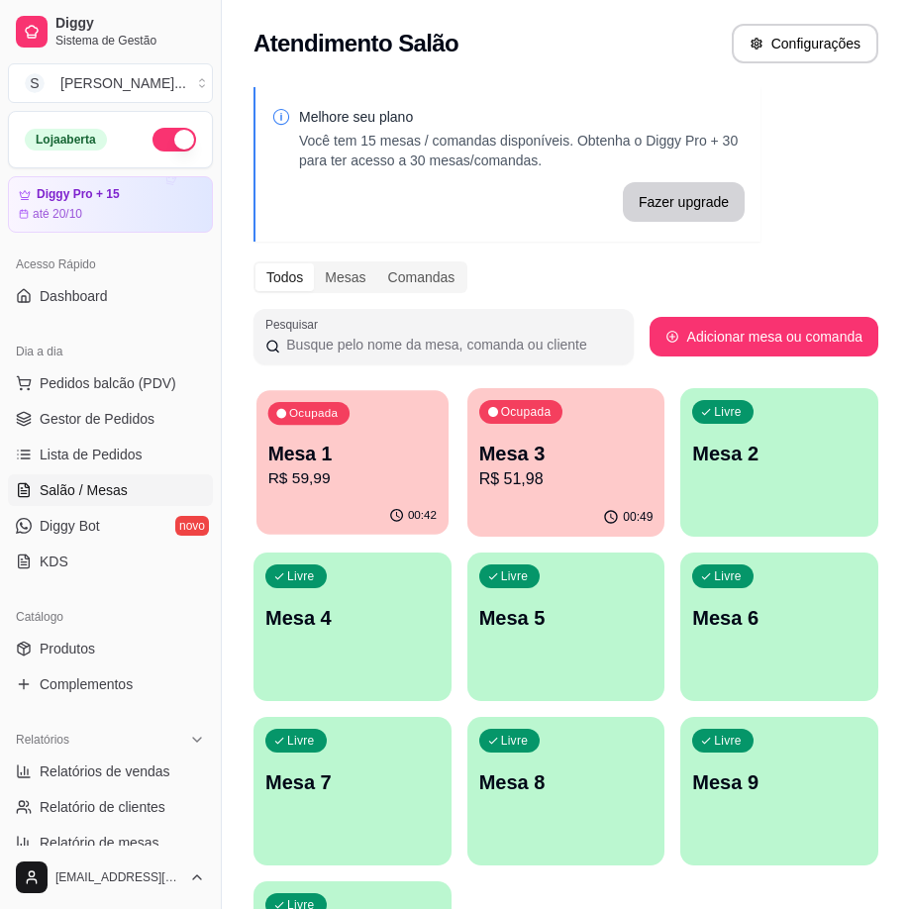
click at [357, 505] on div "00:42" at bounding box center [352, 516] width 192 height 38
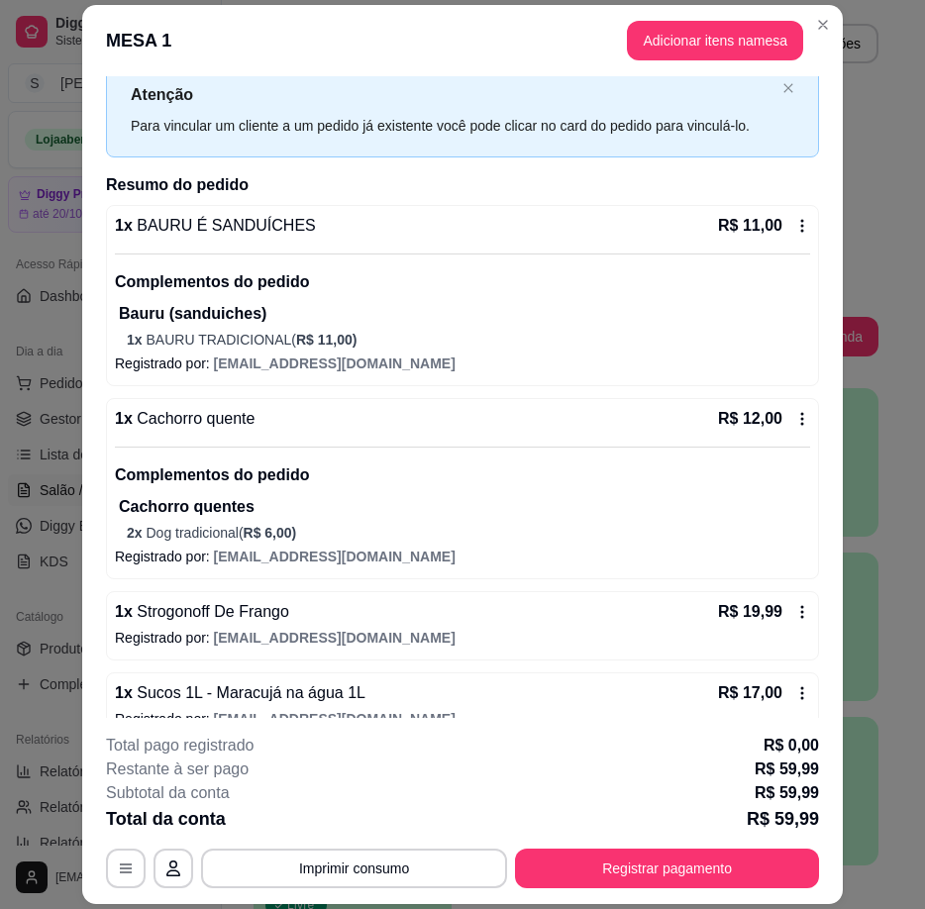
scroll to position [89, 0]
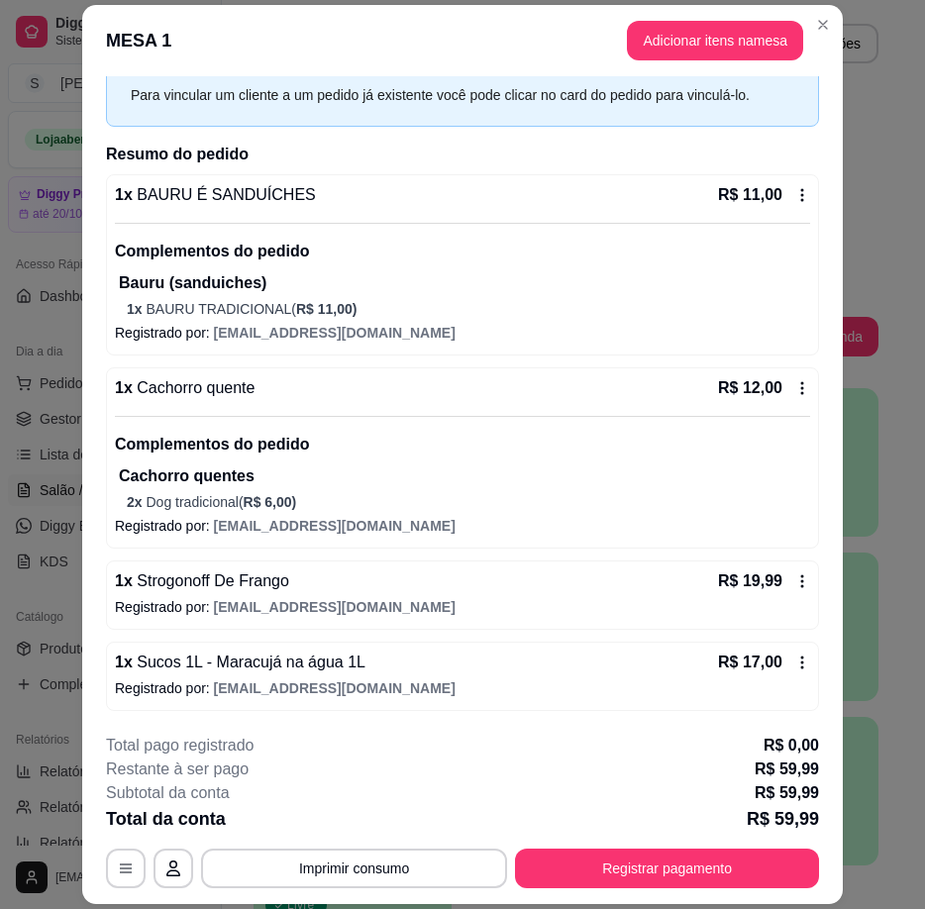
click at [794, 658] on icon at bounding box center [802, 663] width 16 height 16
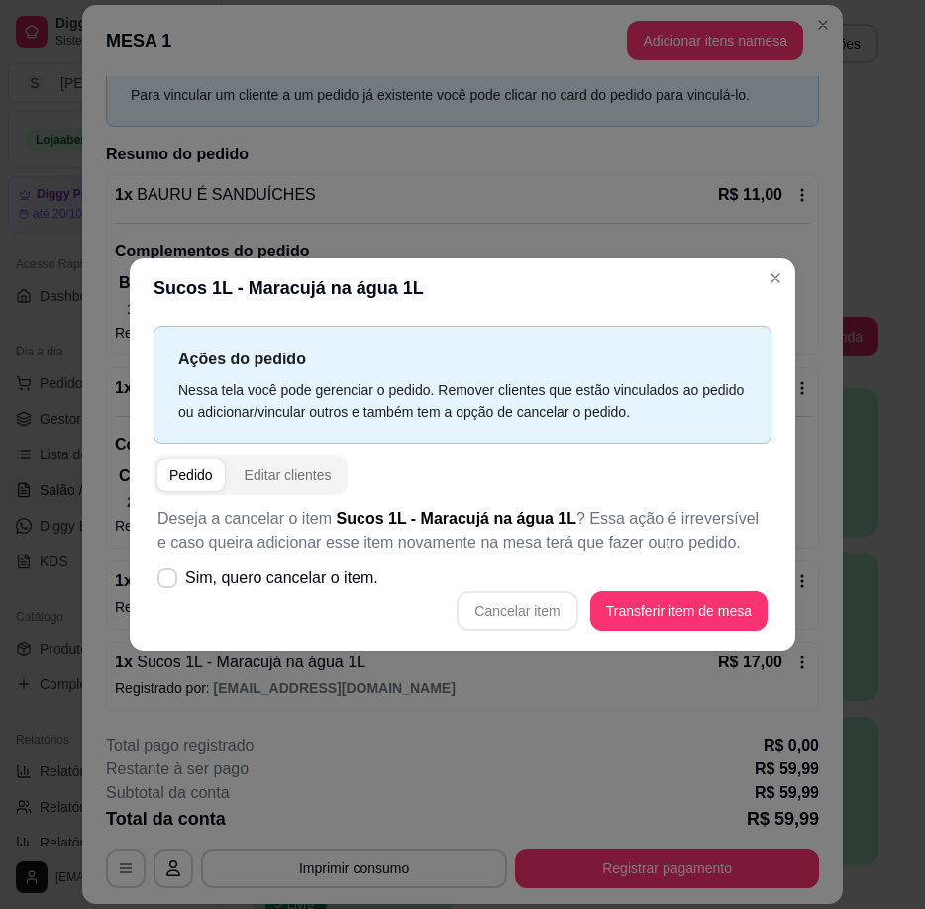
click at [553, 613] on div "Cancelar item Transferir item de mesa" at bounding box center [462, 611] width 610 height 40
click at [177, 573] on label "Sim, quero cancelar o item." at bounding box center [268, 578] width 237 height 40
click at [169, 582] on input "Sim, quero cancelar o item." at bounding box center [162, 588] width 13 height 13
checkbox input "true"
click at [536, 606] on button "Cancelar item" at bounding box center [516, 611] width 121 height 40
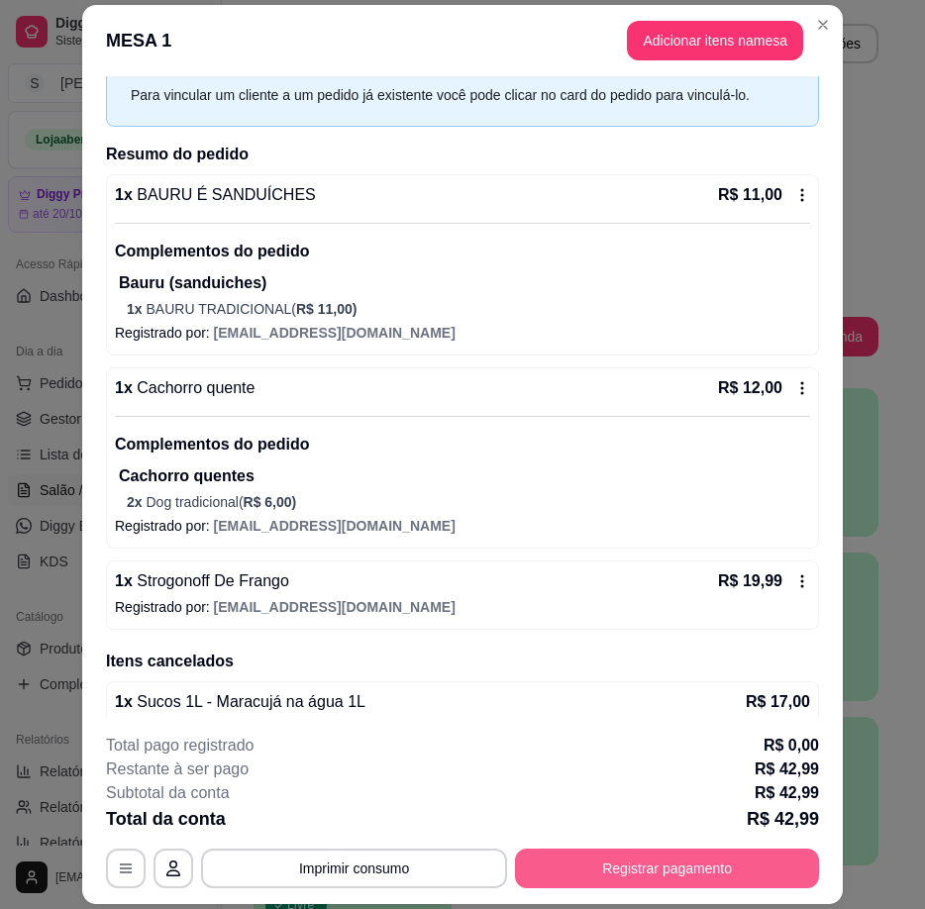
click at [672, 868] on button "Registrar pagamento" at bounding box center [667, 869] width 304 height 40
click at [677, 862] on button "Registrar pagamento" at bounding box center [667, 869] width 304 height 40
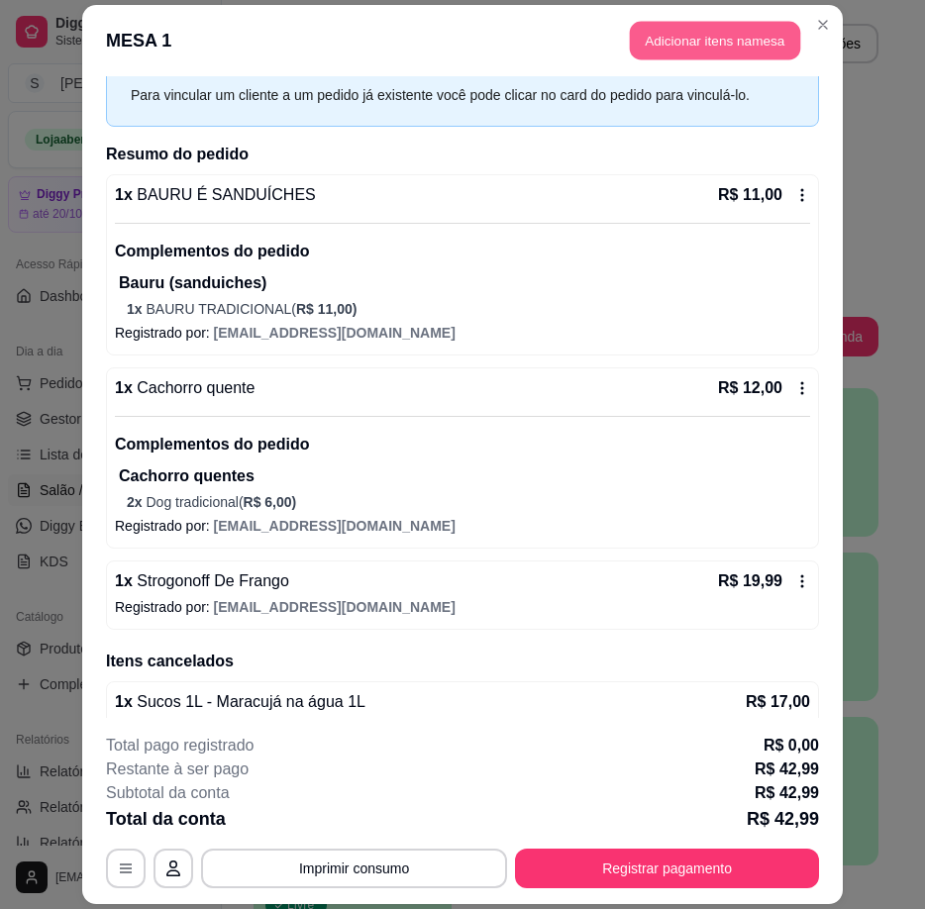
click at [707, 36] on button "Adicionar itens na mesa" at bounding box center [715, 40] width 170 height 39
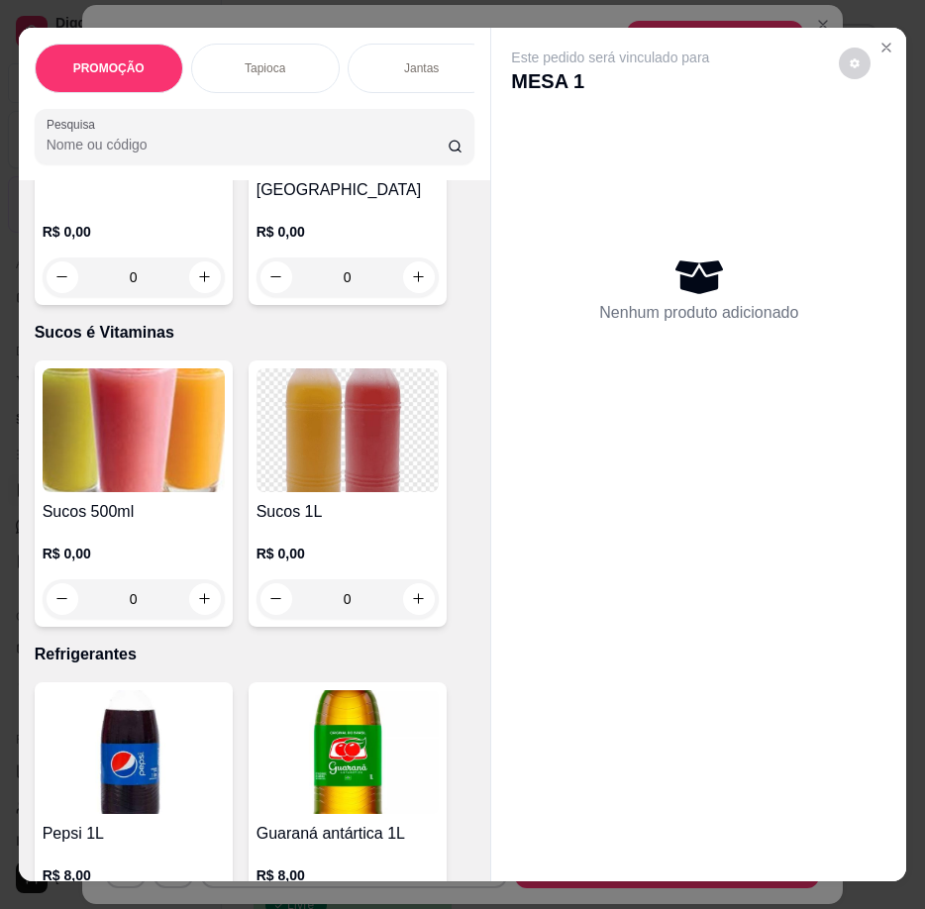
scroll to position [8714, 0]
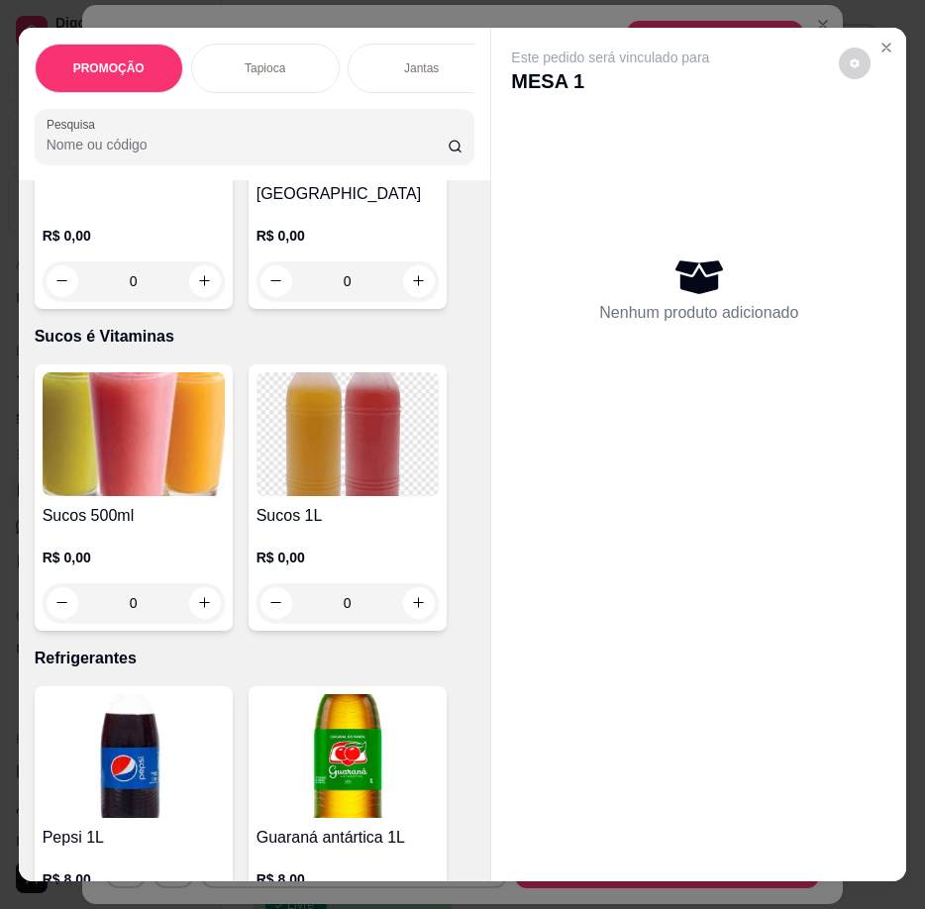
click at [167, 504] on h4 "Sucos 500ml" at bounding box center [134, 516] width 182 height 24
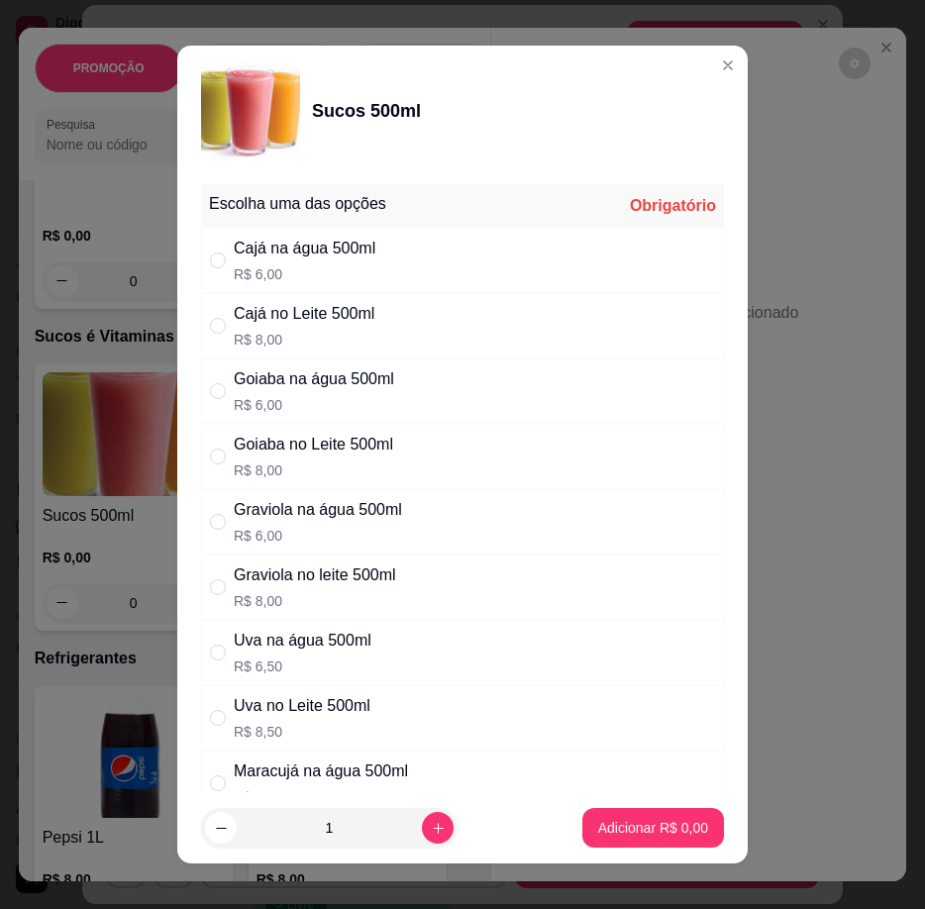
click at [330, 266] on p "R$ 6,00" at bounding box center [305, 274] width 142 height 20
radio input "true"
click at [644, 827] on p "Adicionar R$ 6,00" at bounding box center [653, 828] width 110 height 20
type input "1"
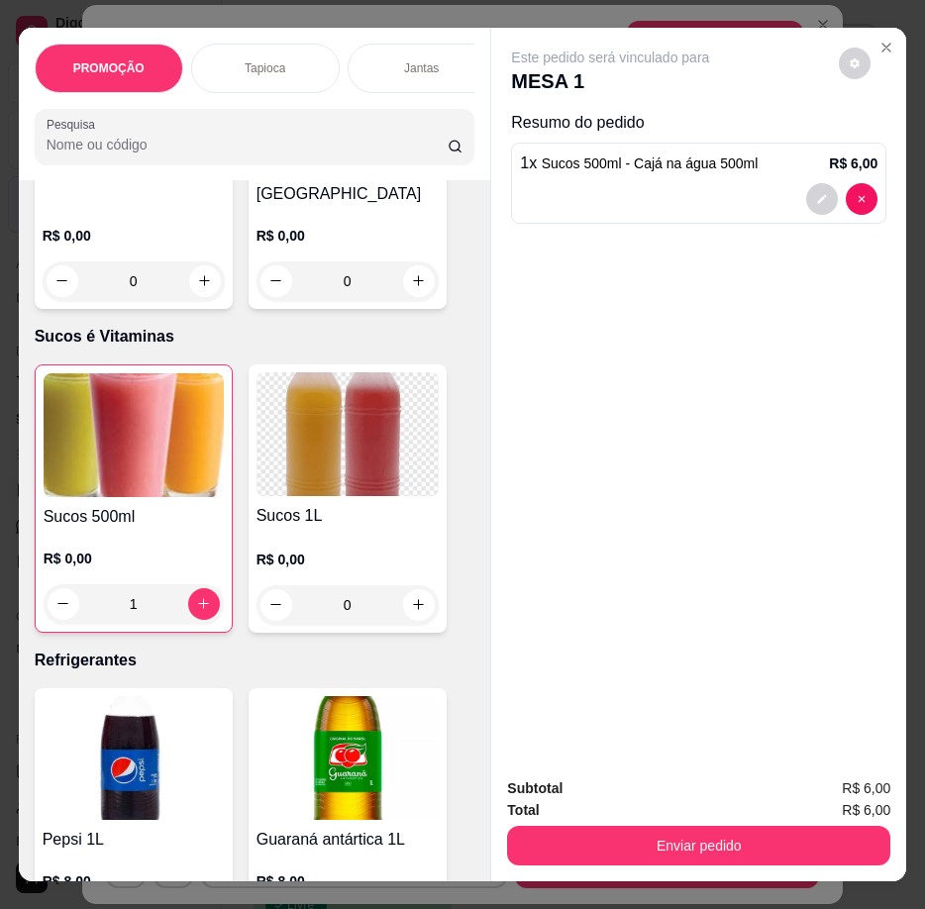
click at [167, 549] on p "R$ 0,00" at bounding box center [134, 559] width 180 height 20
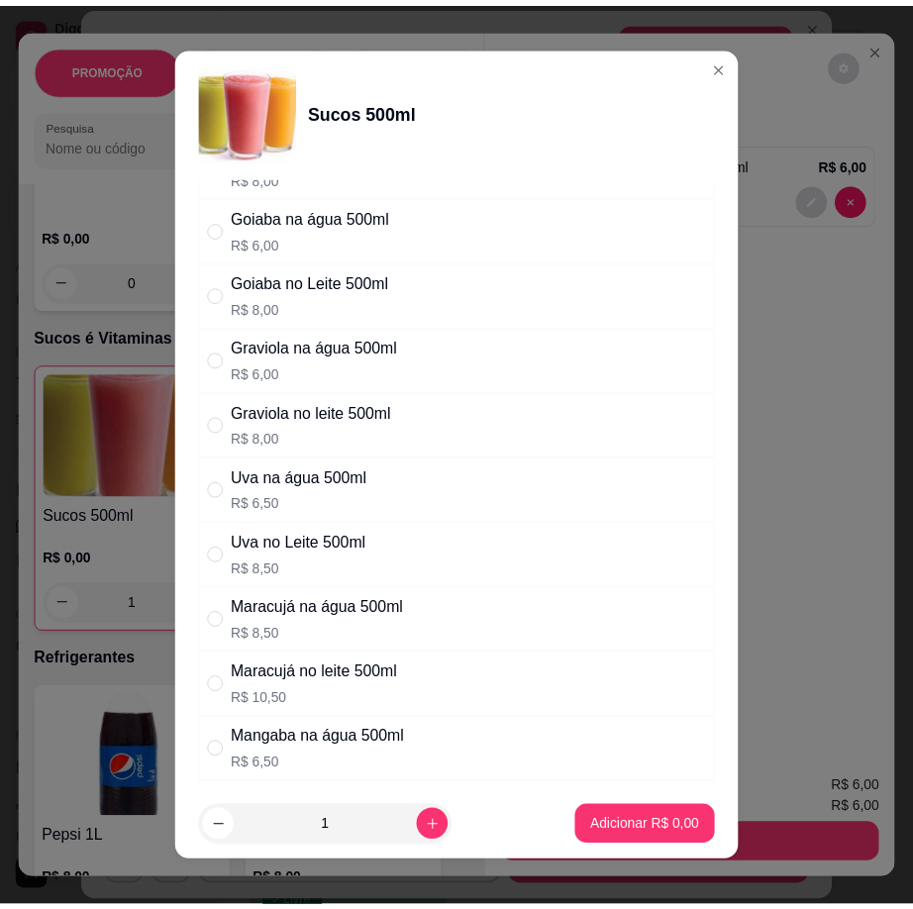
scroll to position [198, 0]
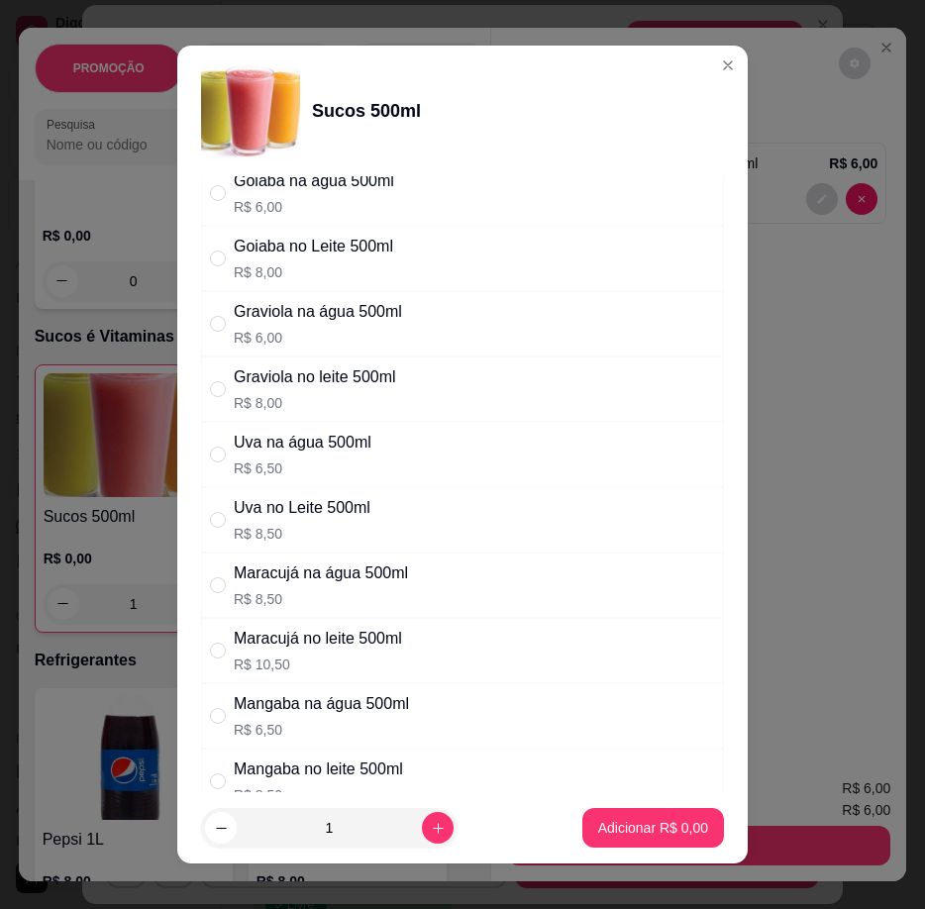
click at [392, 586] on div "Maracujá na água 500ml R$ 8,50" at bounding box center [321, 585] width 174 height 48
radio input "true"
click at [668, 825] on p "Adicionar R$ 8,50" at bounding box center [653, 828] width 110 height 20
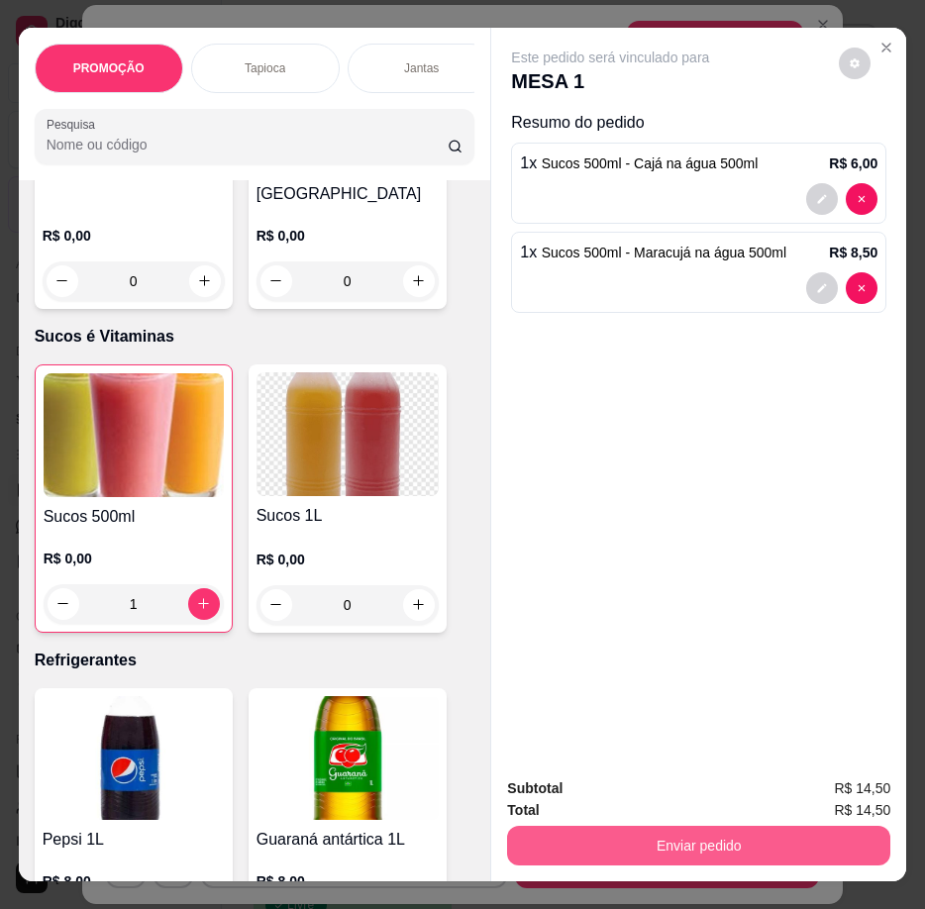
click at [772, 853] on button "Enviar pedido" at bounding box center [698, 846] width 383 height 40
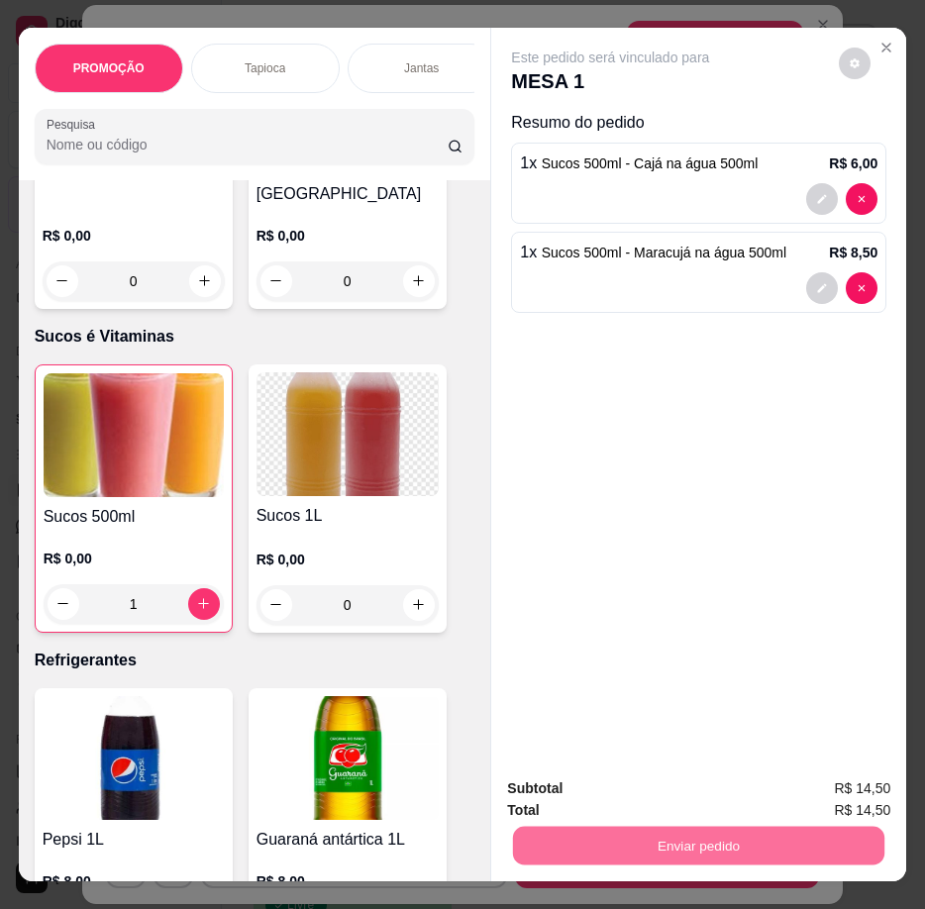
click at [708, 786] on button "Registrar cliente" at bounding box center [706, 790] width 131 height 38
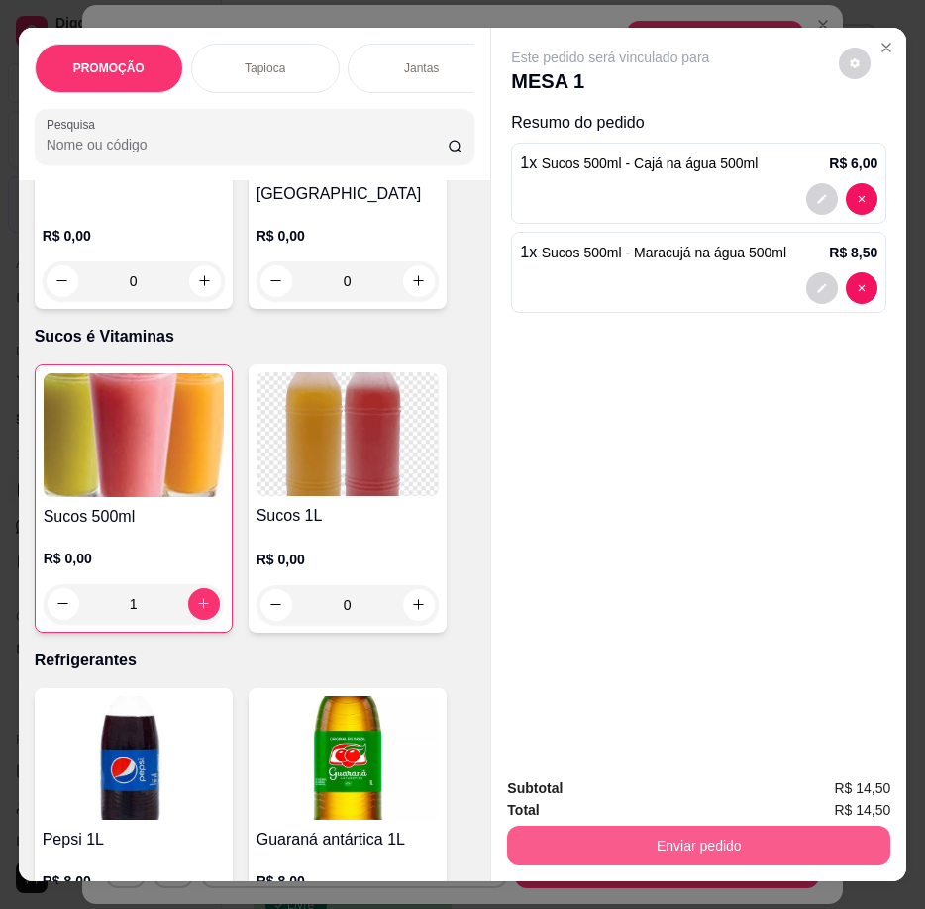
click at [743, 842] on button "Enviar pedido" at bounding box center [698, 846] width 383 height 40
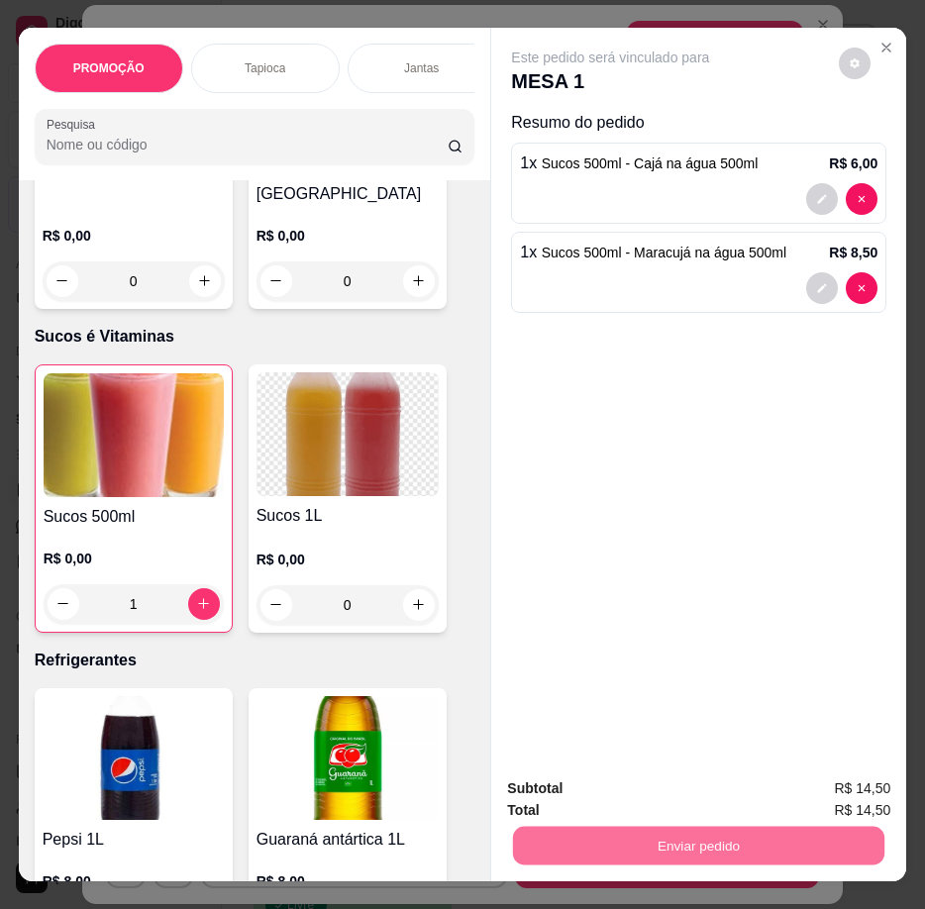
click at [816, 790] on button "Enviar pedido" at bounding box center [839, 790] width 112 height 38
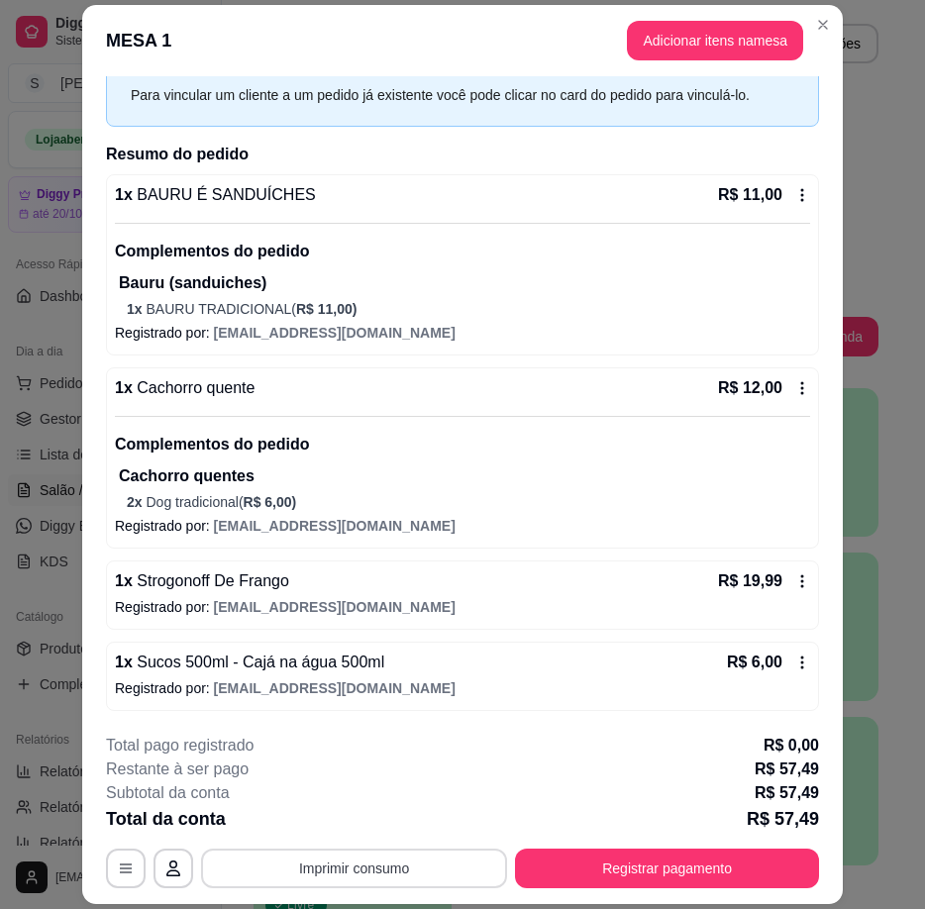
click at [432, 879] on button "Imprimir consumo" at bounding box center [354, 869] width 306 height 40
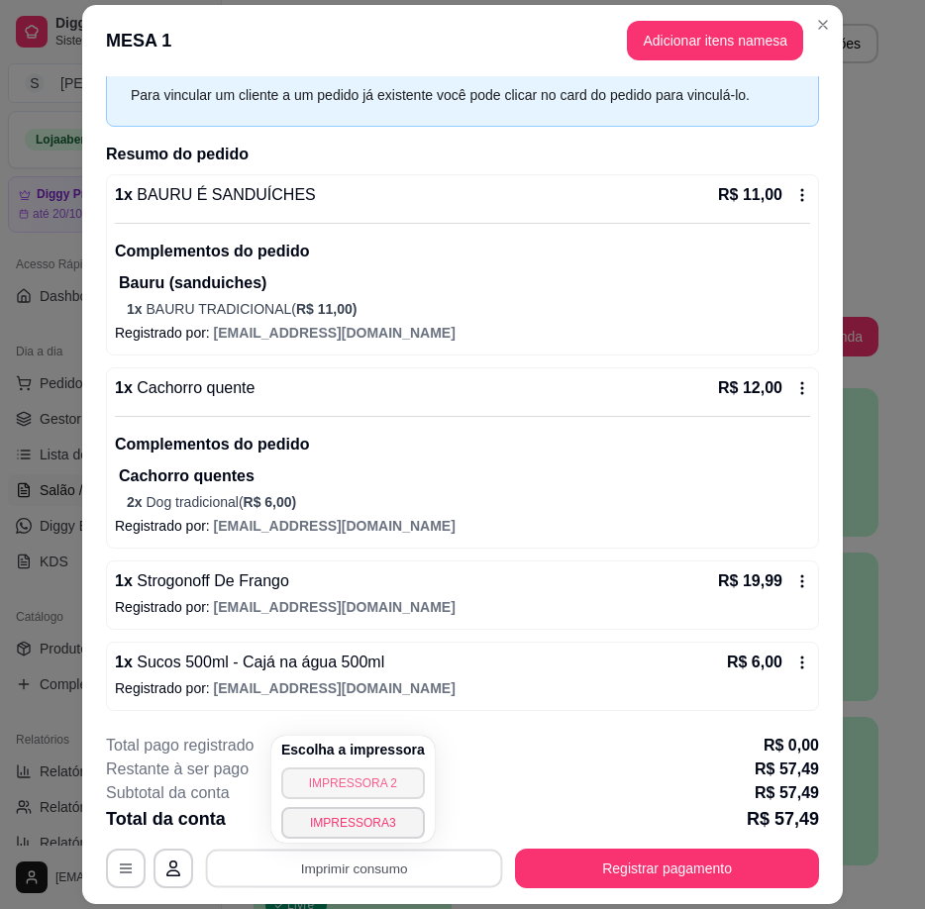
click at [402, 774] on button "IMPRESSORA 2" at bounding box center [353, 783] width 144 height 32
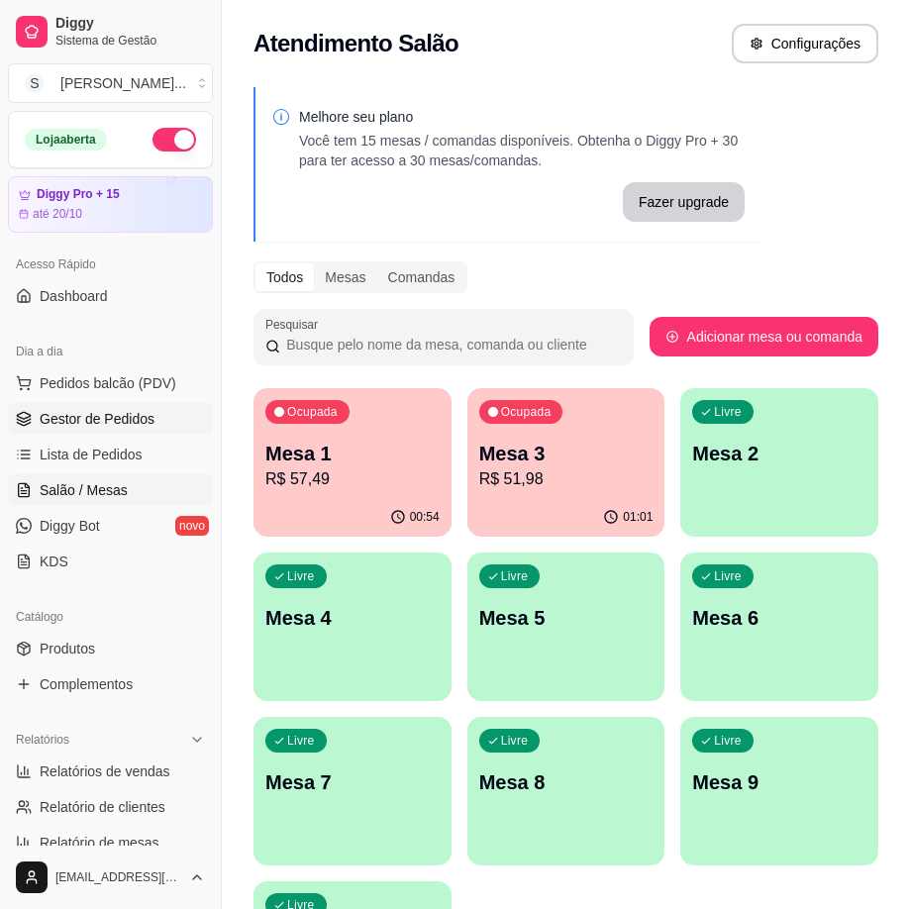
drag, startPoint x: 94, startPoint y: 411, endPoint x: 12, endPoint y: 420, distance: 82.7
click at [91, 411] on span "Gestor de Pedidos" at bounding box center [97, 419] width 115 height 20
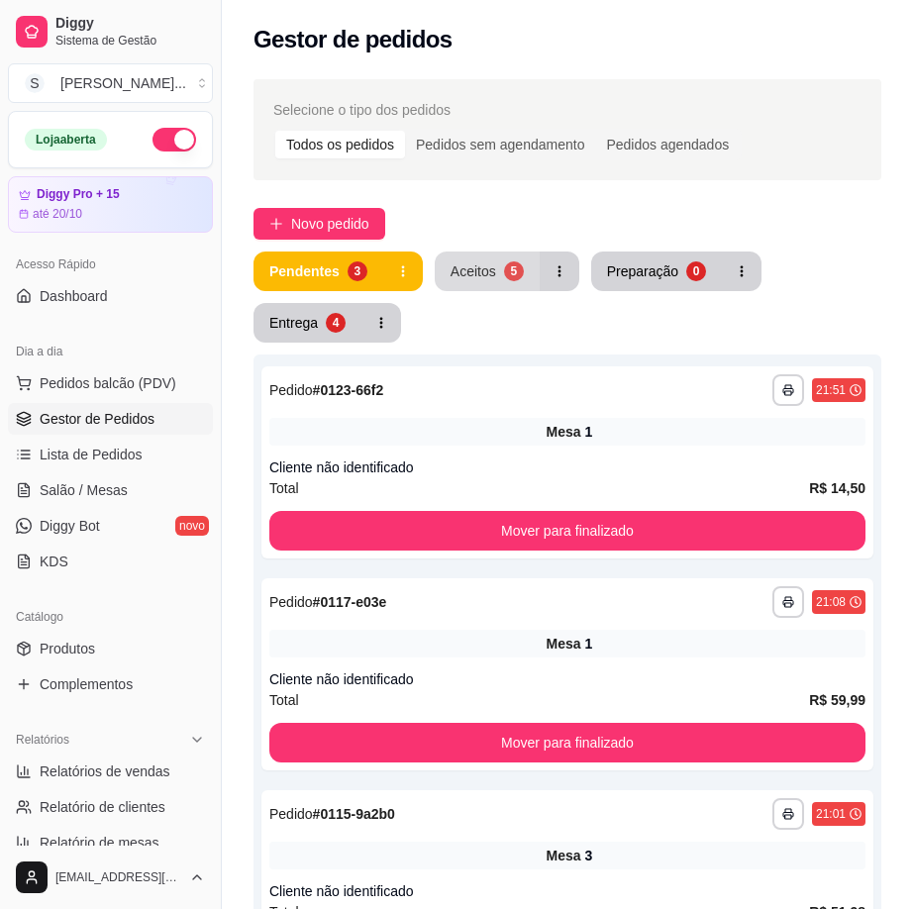
click at [491, 265] on div "Aceitos" at bounding box center [474, 271] width 46 height 20
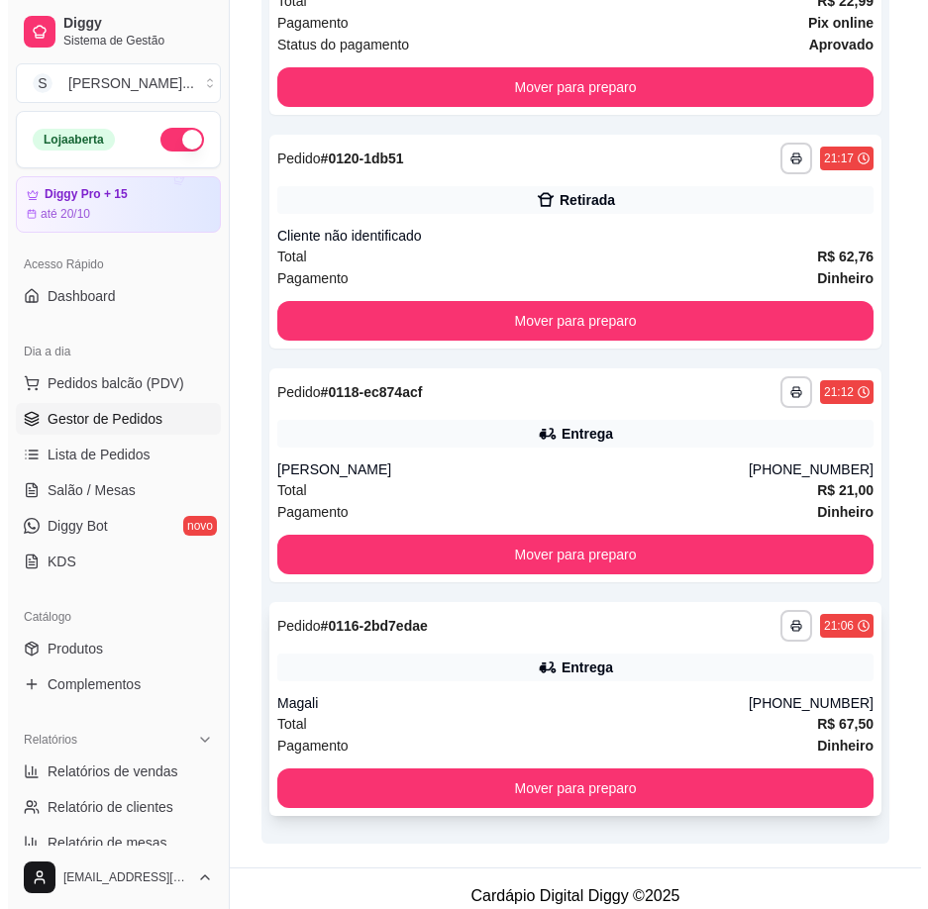
scroll to position [736, 0]
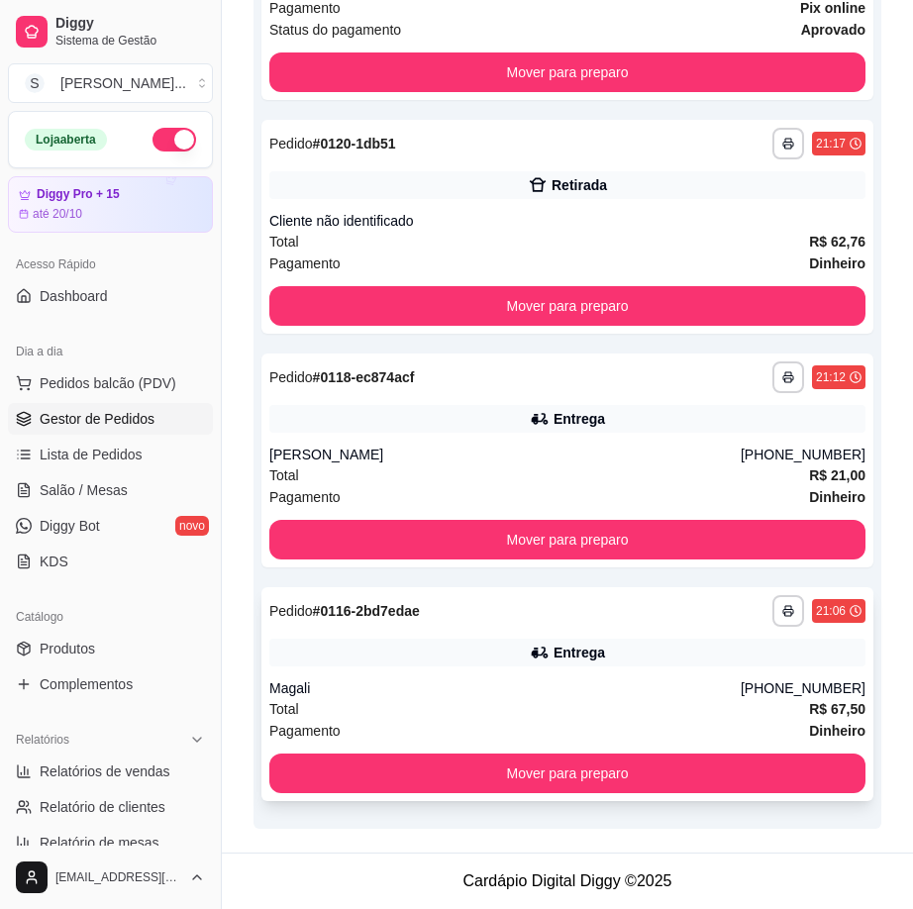
click at [649, 671] on div "**********" at bounding box center [567, 694] width 612 height 214
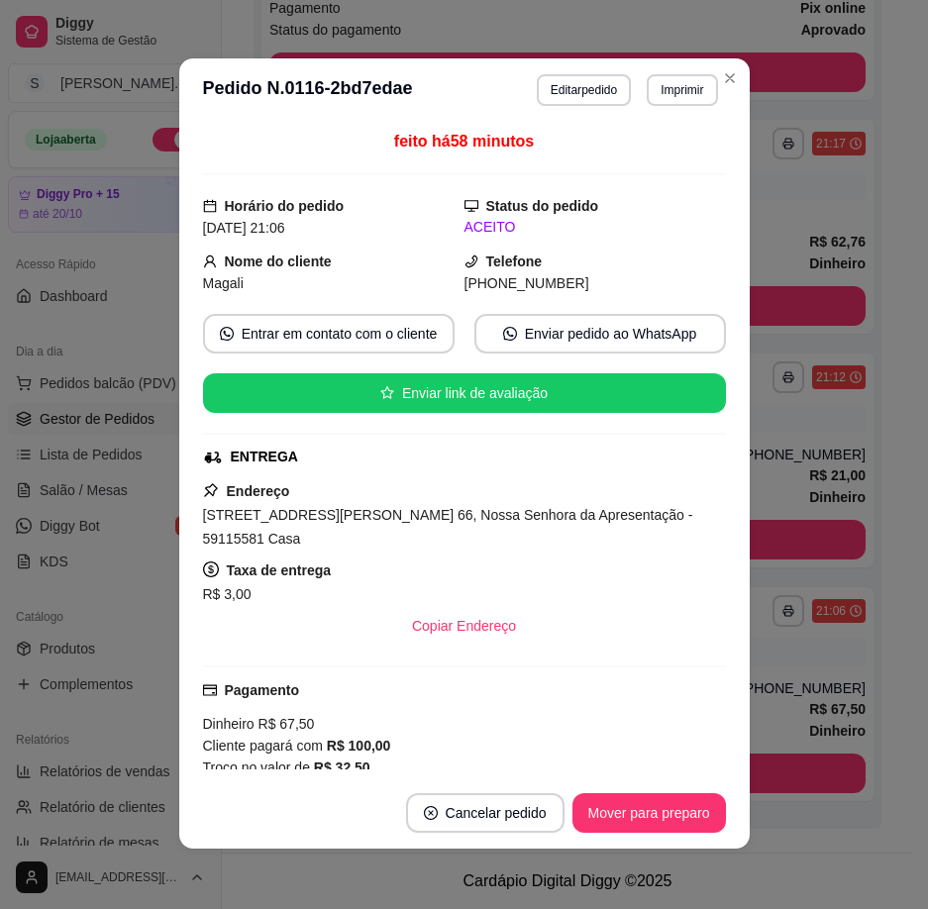
scroll to position [0, 0]
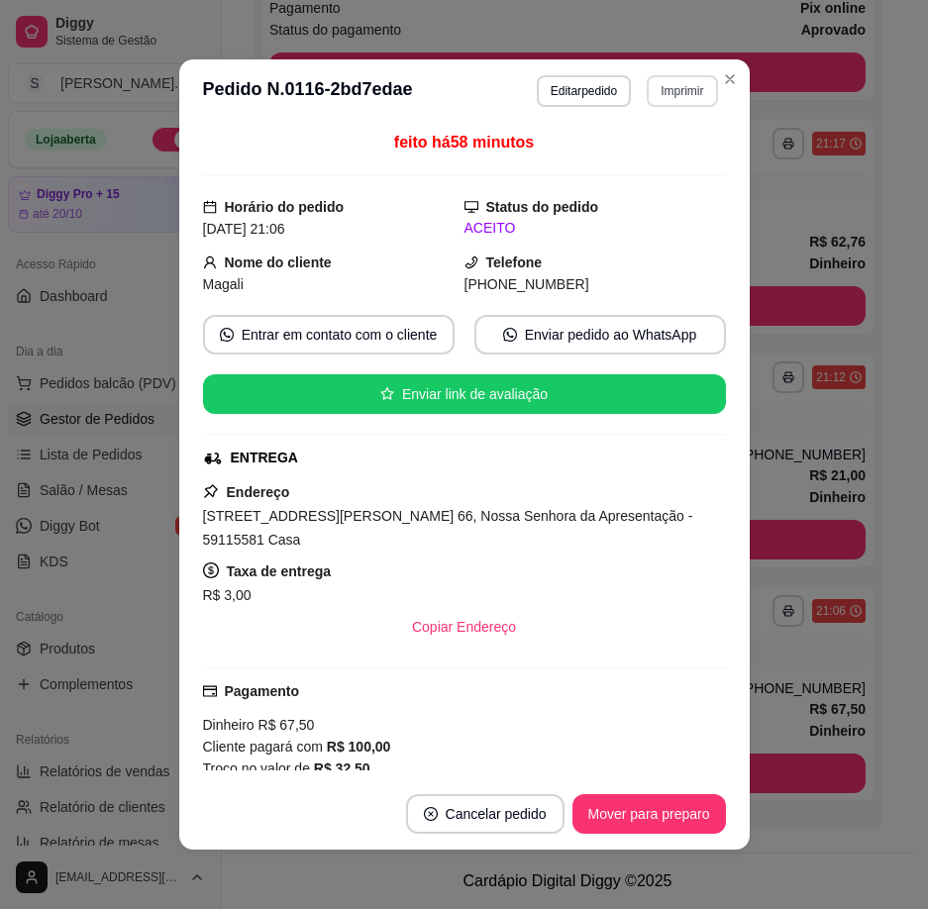
click at [679, 82] on button "Imprimir" at bounding box center [682, 91] width 70 height 32
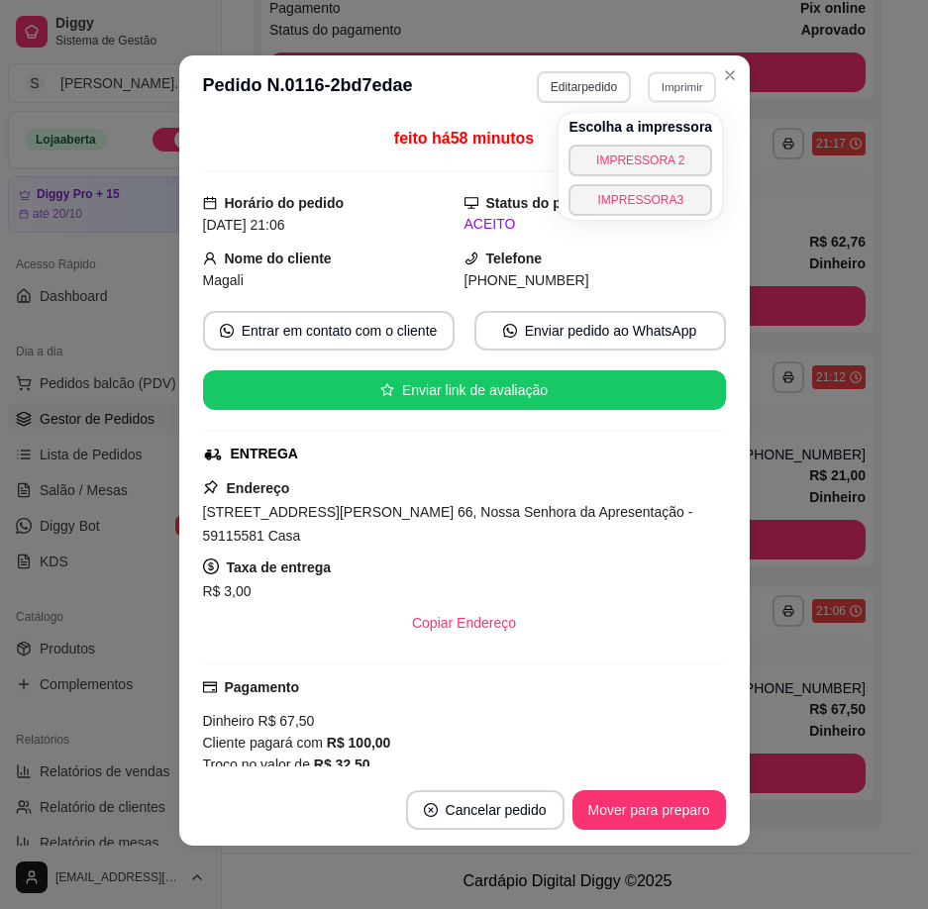
click at [572, 91] on button "Editar pedido" at bounding box center [584, 87] width 94 height 32
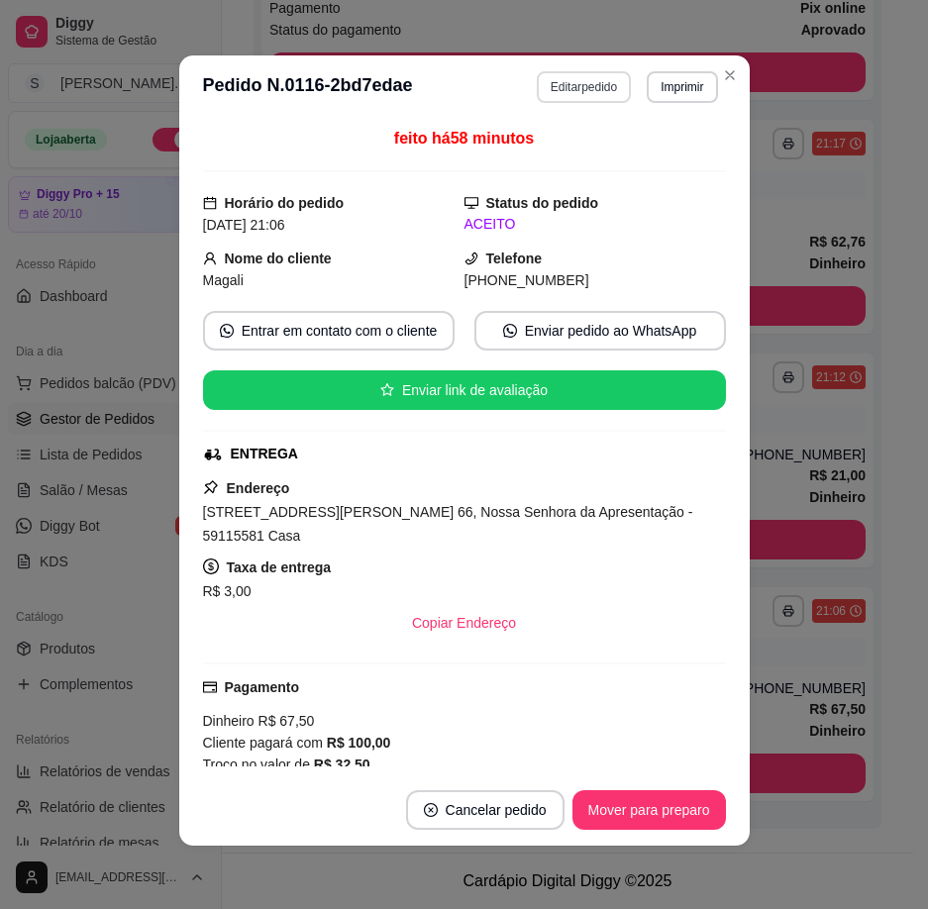
click at [554, 95] on button "Editar pedido" at bounding box center [584, 87] width 94 height 32
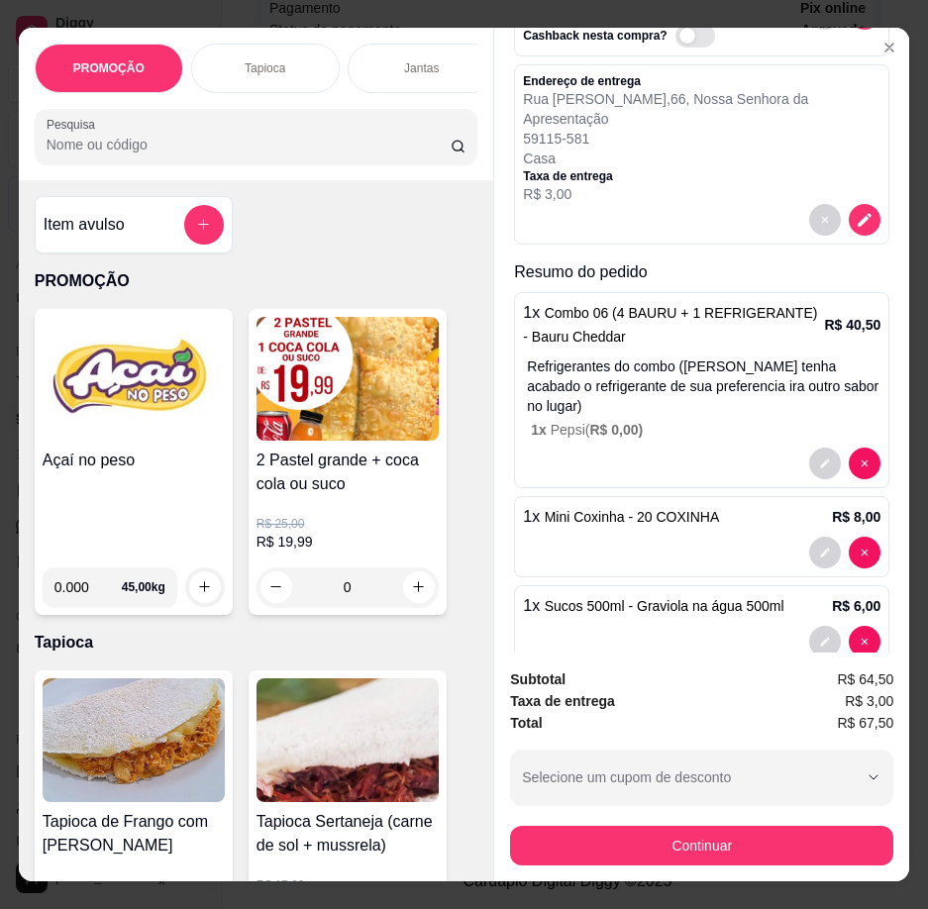
scroll to position [379, 0]
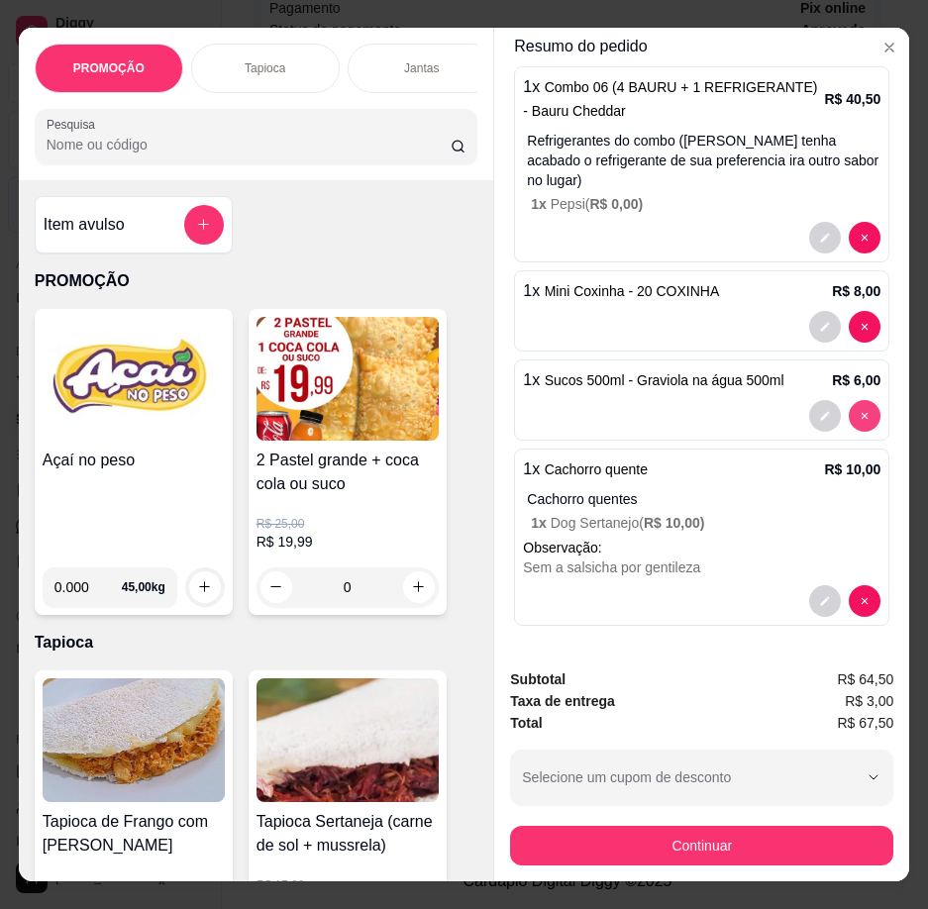
type input "0"
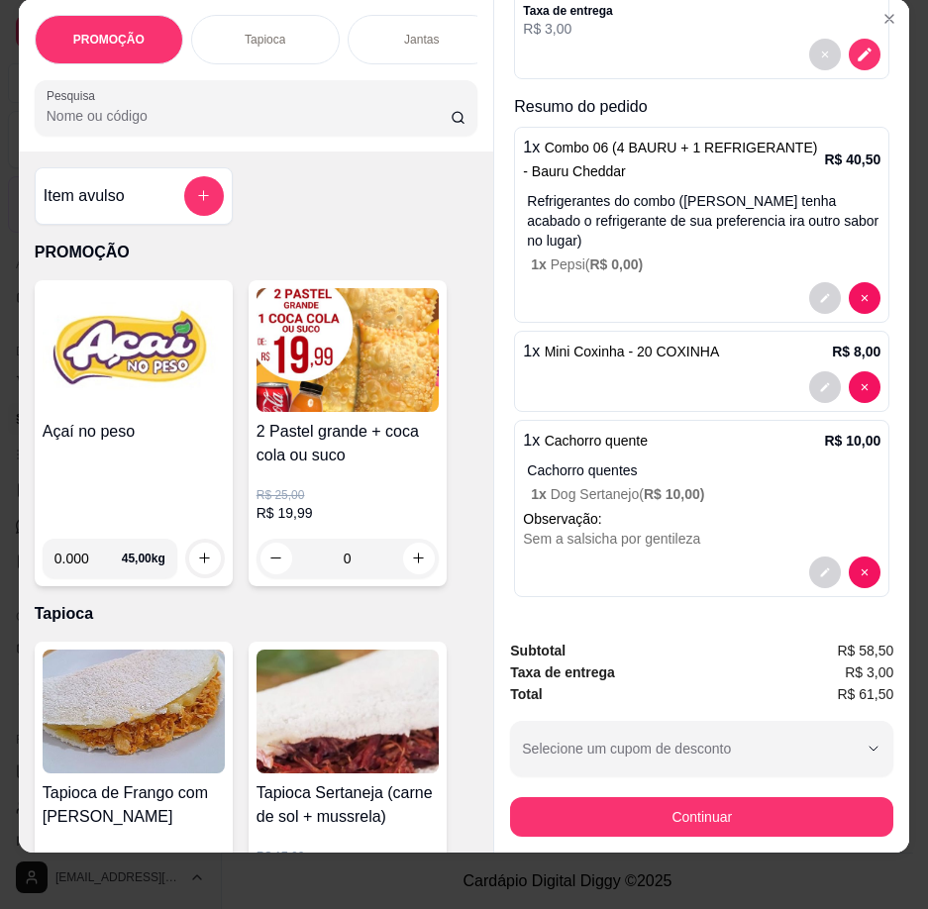
scroll to position [44, 0]
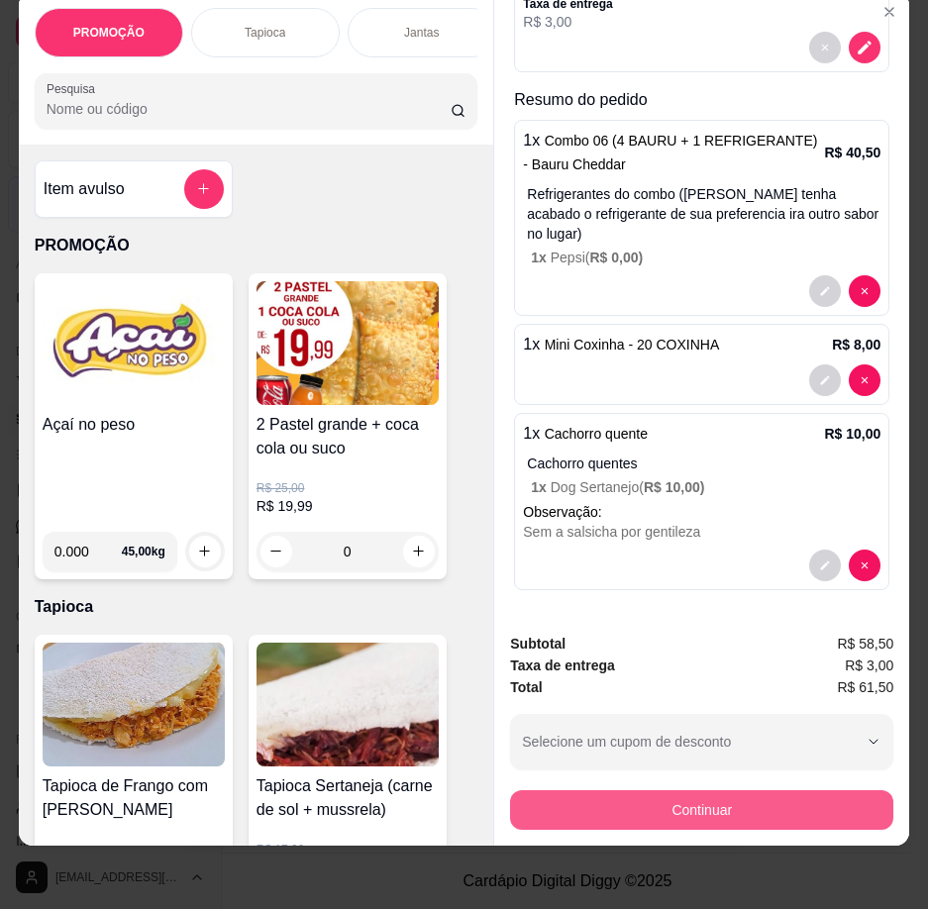
click at [740, 797] on button "Continuar" at bounding box center [701, 810] width 383 height 40
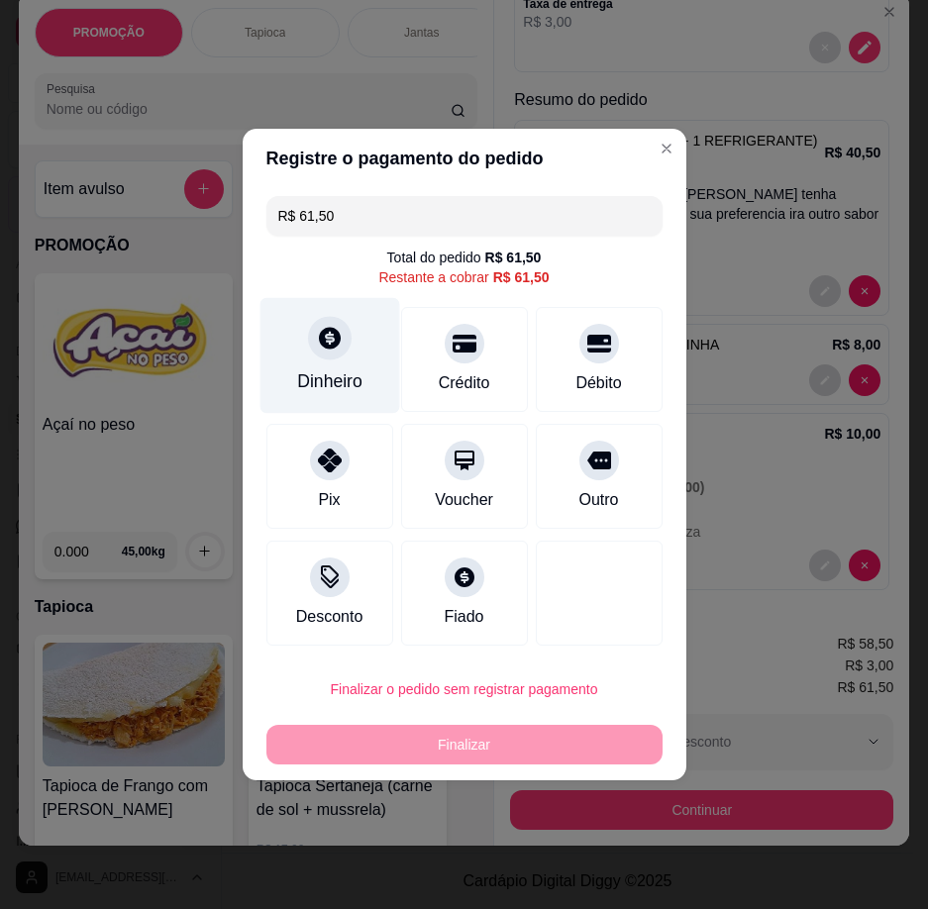
click at [338, 380] on div "Dinheiro" at bounding box center [329, 381] width 65 height 26
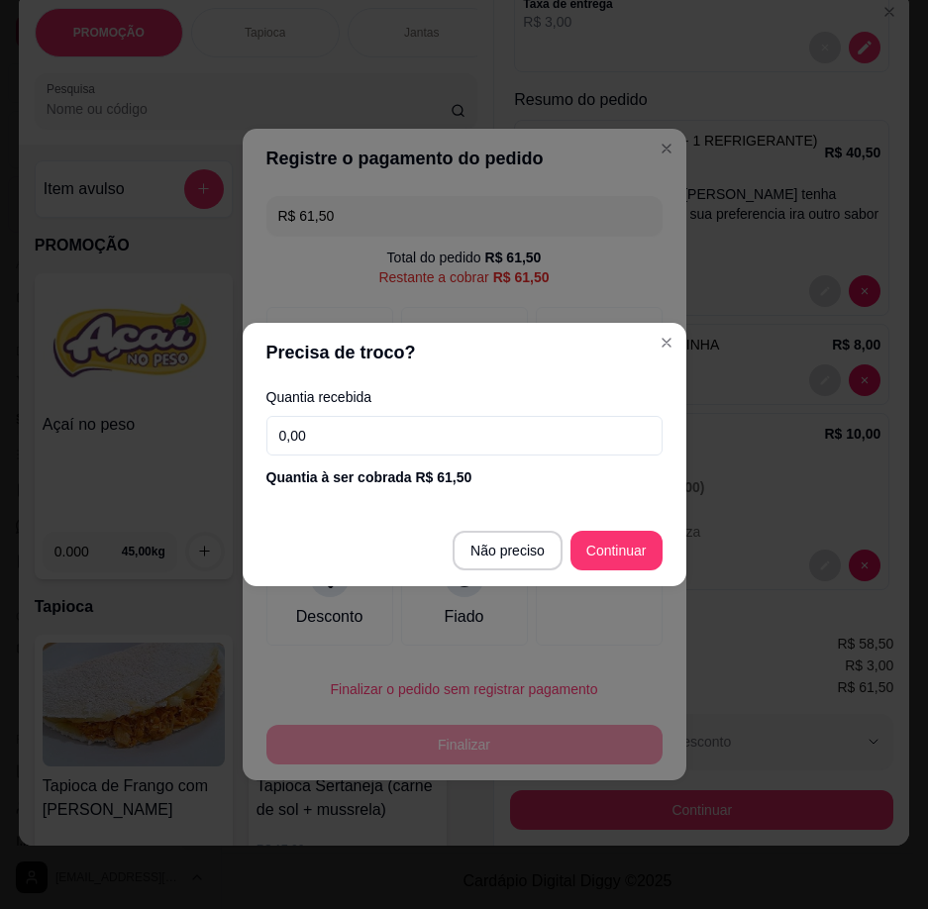
click at [410, 438] on input "0,00" at bounding box center [464, 436] width 396 height 40
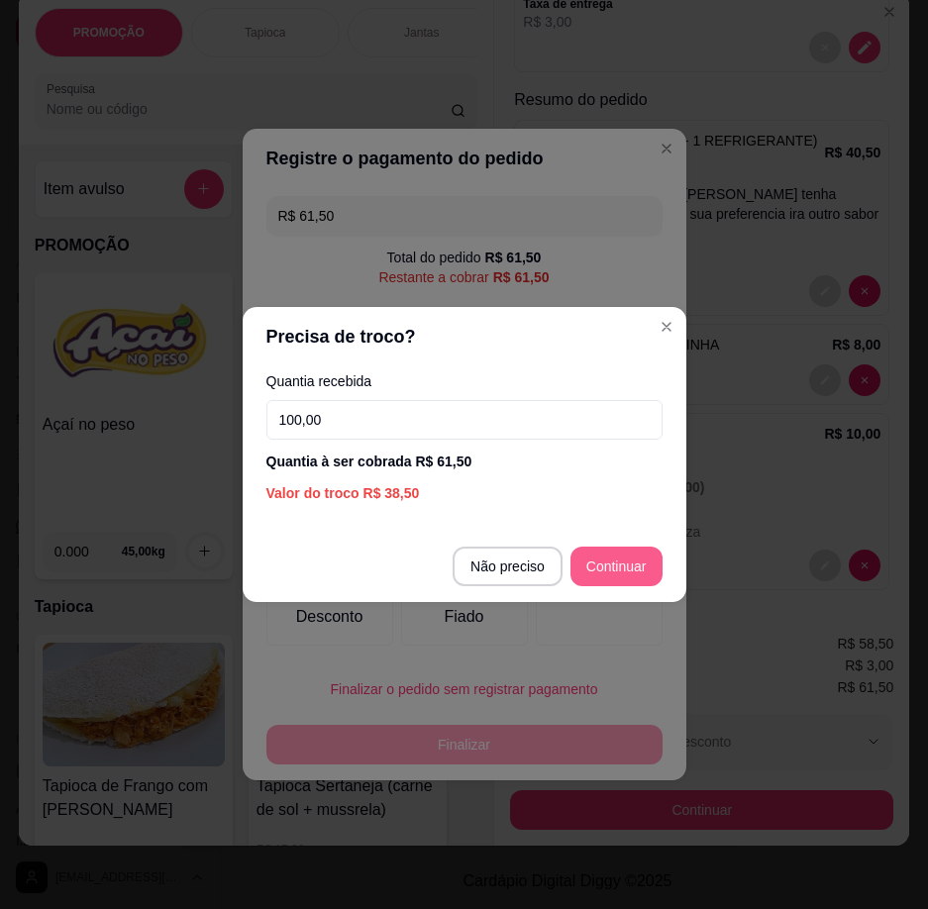
type input "100,00"
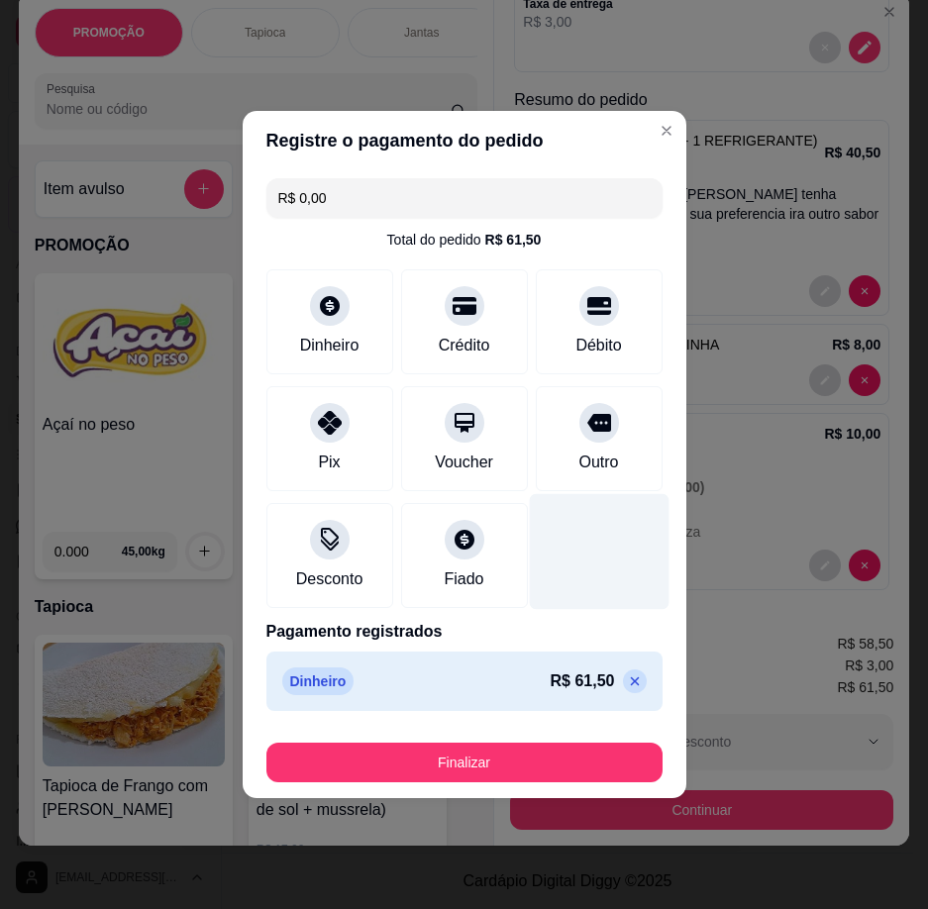
type input "R$ 0,00"
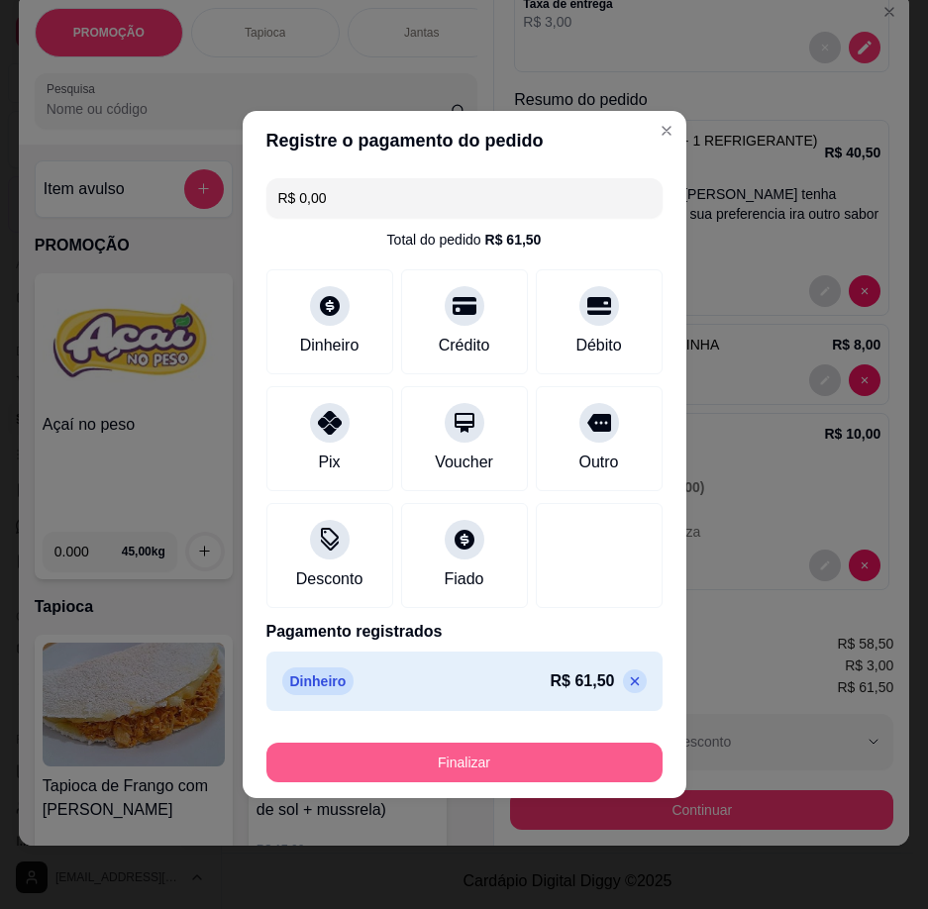
click at [529, 776] on button "Finalizar" at bounding box center [464, 763] width 396 height 40
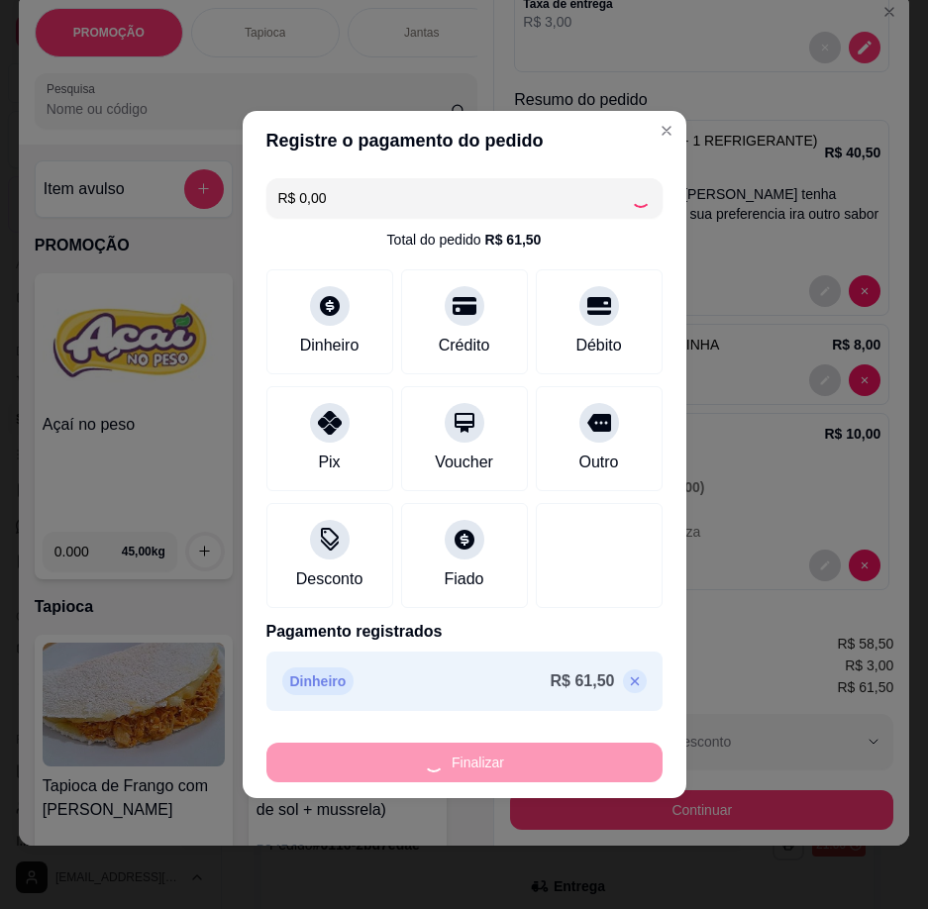
type input "0"
type input "-R$ 61,50"
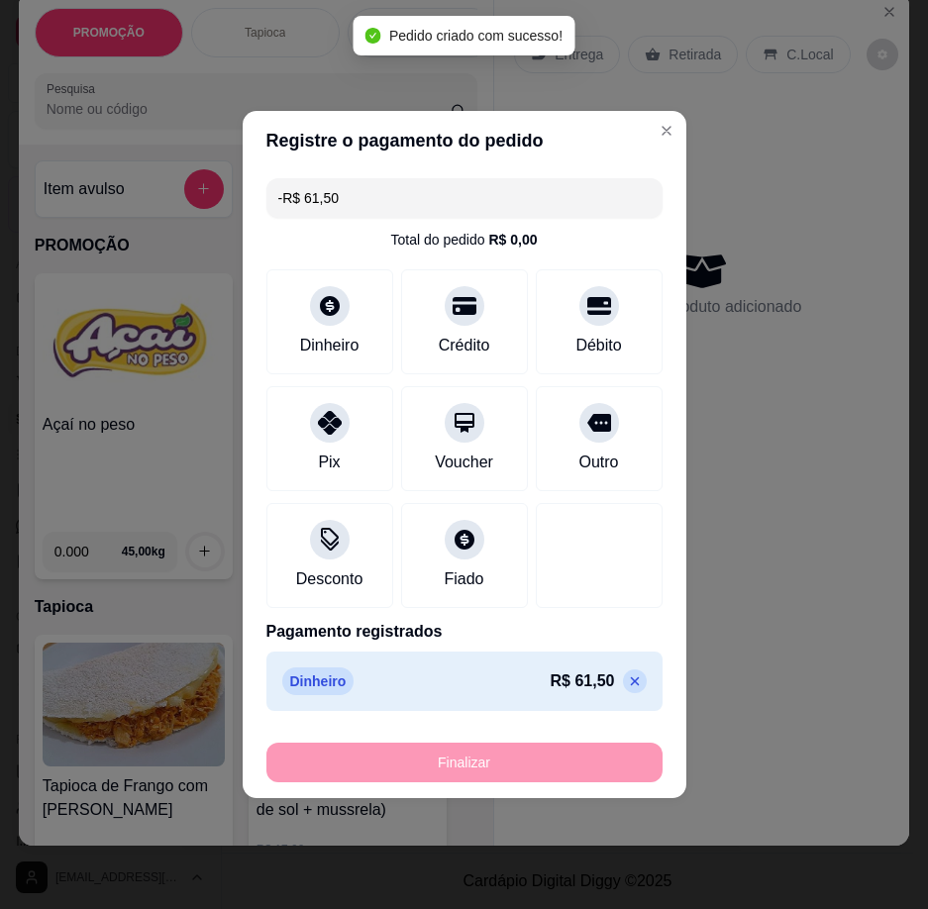
scroll to position [0, 0]
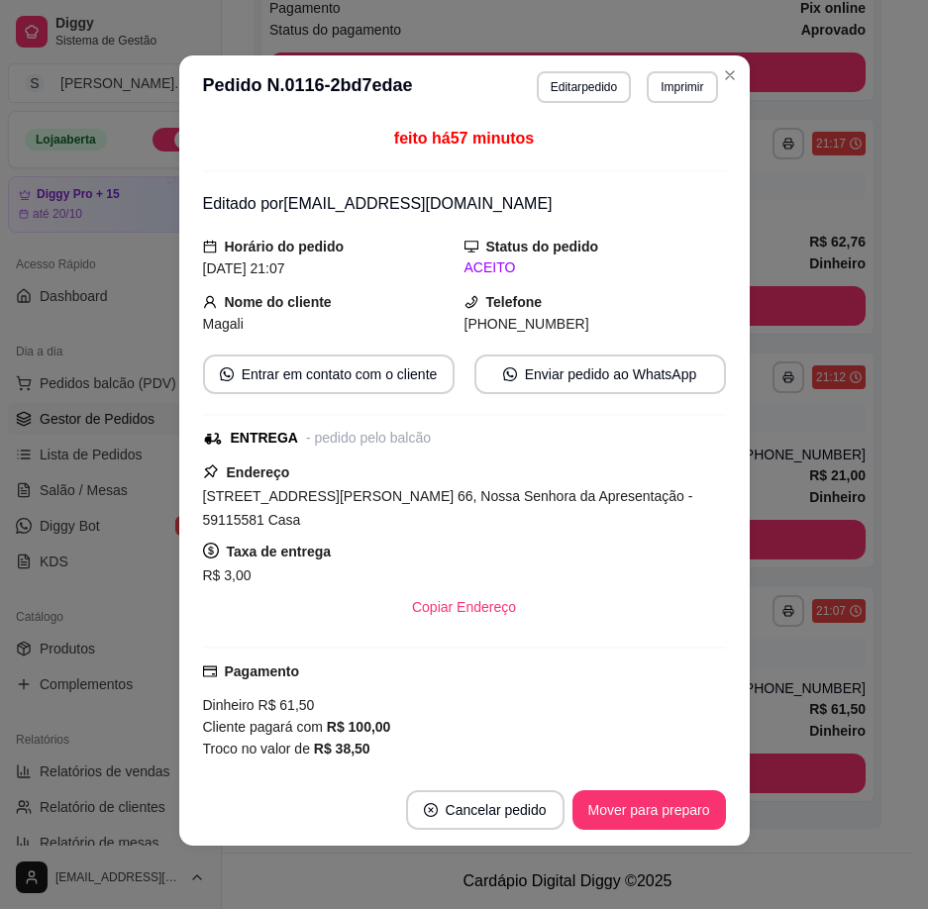
drag, startPoint x: 483, startPoint y: 331, endPoint x: 569, endPoint y: 325, distance: 86.4
click at [569, 325] on div "[PHONE_NUMBER]" at bounding box center [594, 324] width 261 height 22
copy span "8761-3347"
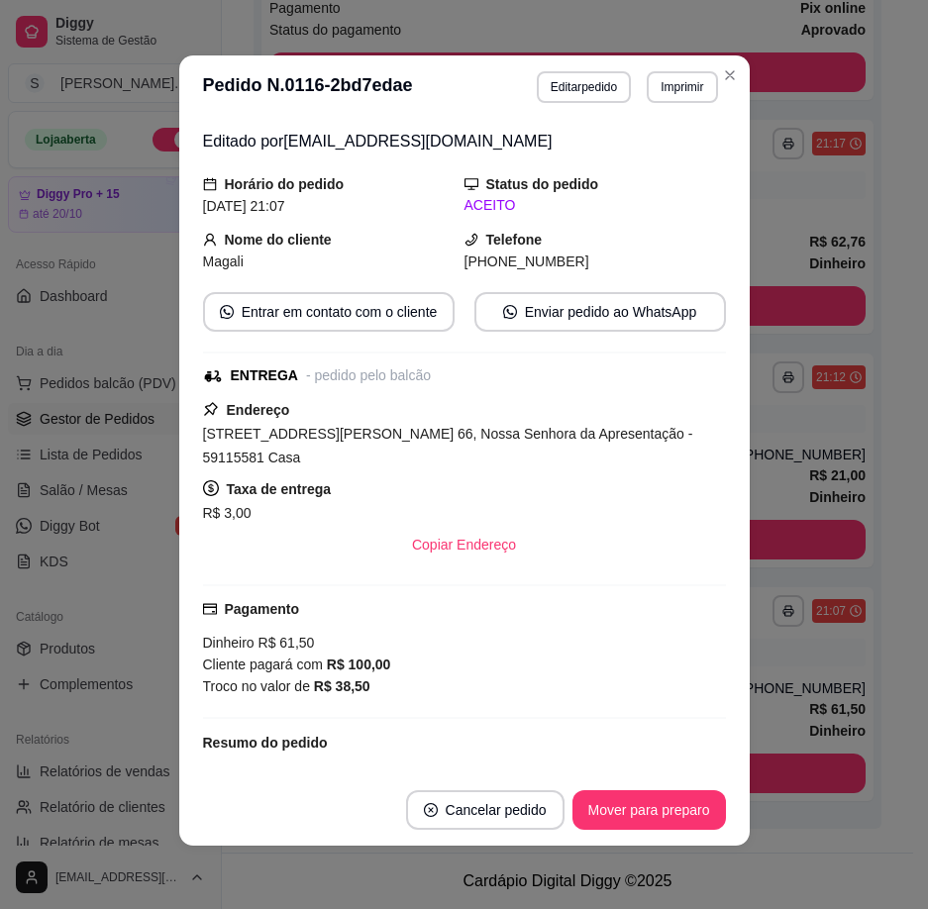
scroll to position [470, 0]
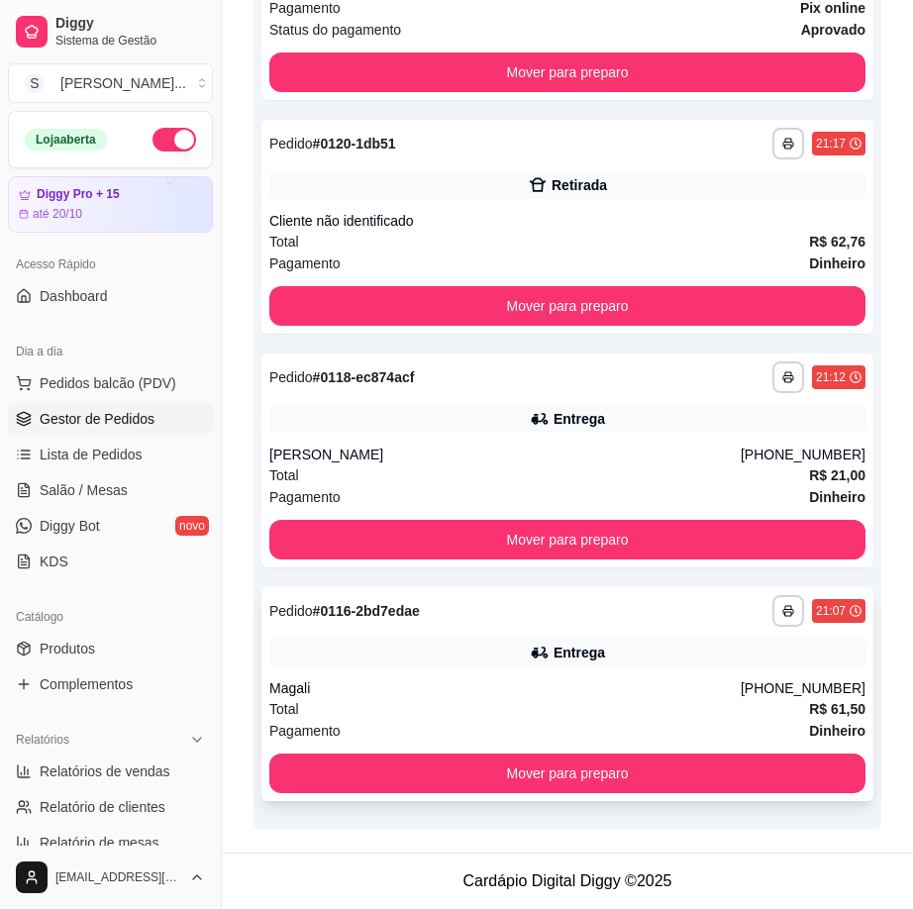
click at [643, 652] on div "Entrega" at bounding box center [567, 653] width 596 height 28
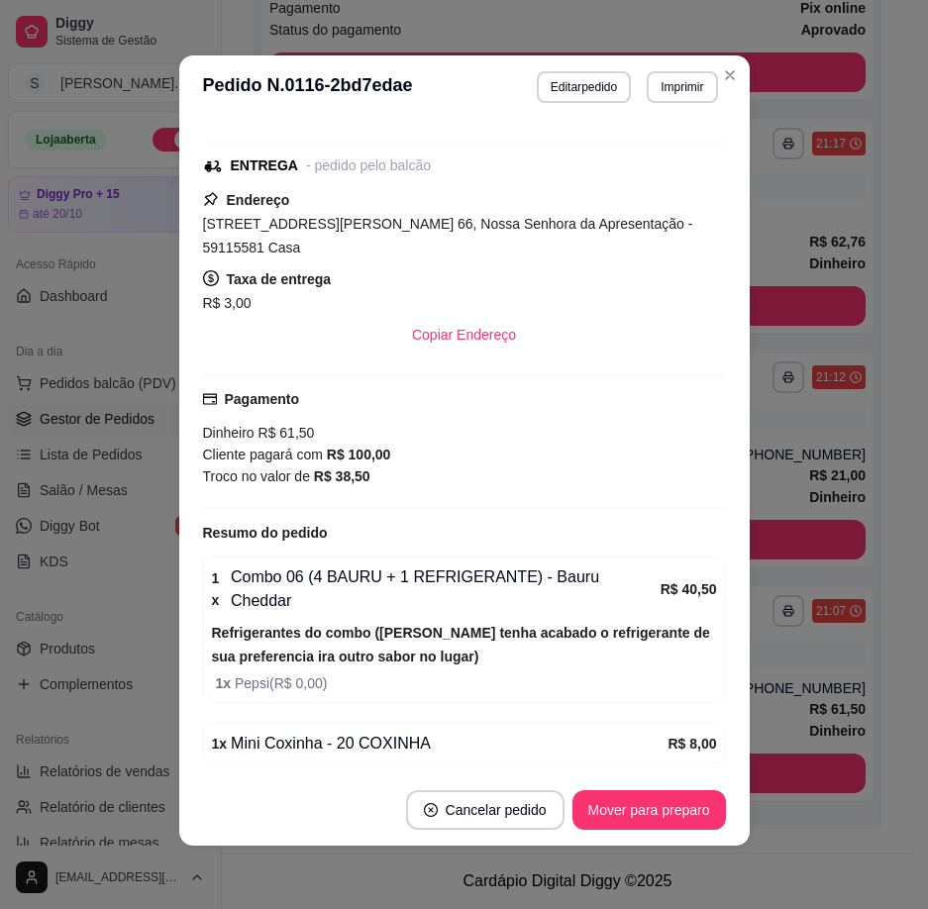
scroll to position [607, 0]
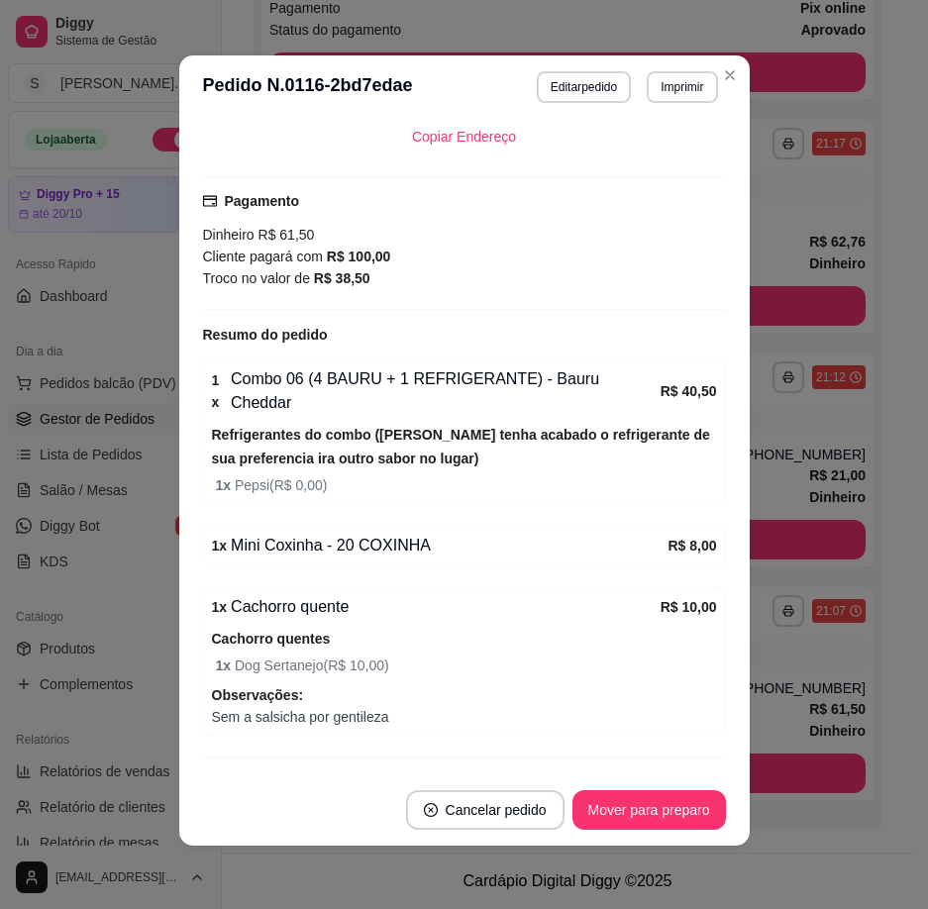
click at [664, 832] on footer "Cancelar pedido Mover para preparo" at bounding box center [464, 809] width 570 height 71
click at [665, 816] on button "Mover para preparo" at bounding box center [648, 810] width 153 height 40
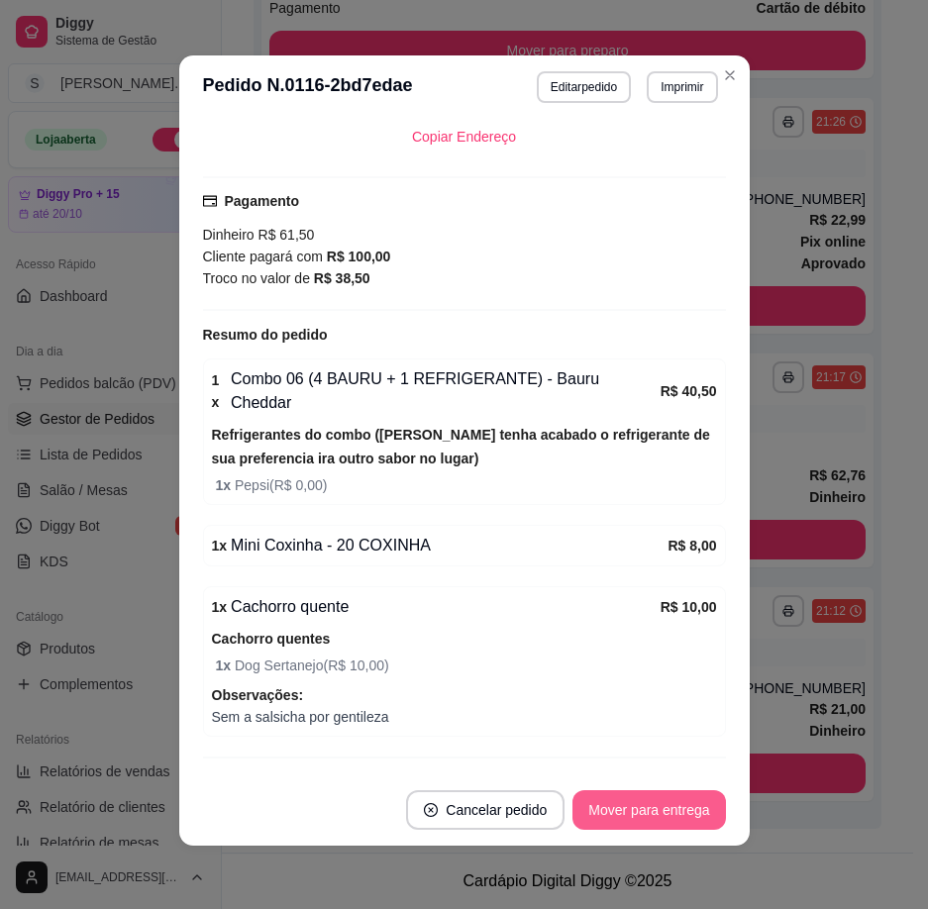
click at [678, 817] on button "Mover para entrega" at bounding box center [648, 810] width 152 height 40
click at [620, 818] on button "Mover para finalizado" at bounding box center [642, 810] width 159 height 39
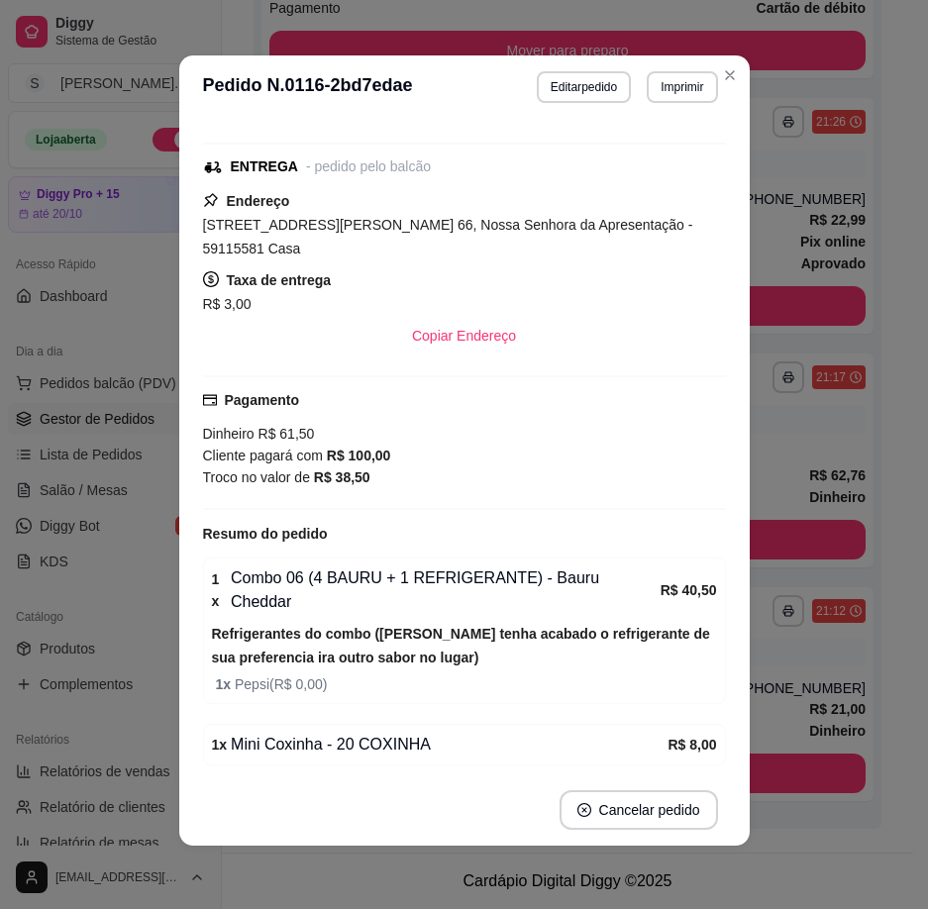
scroll to position [542, 0]
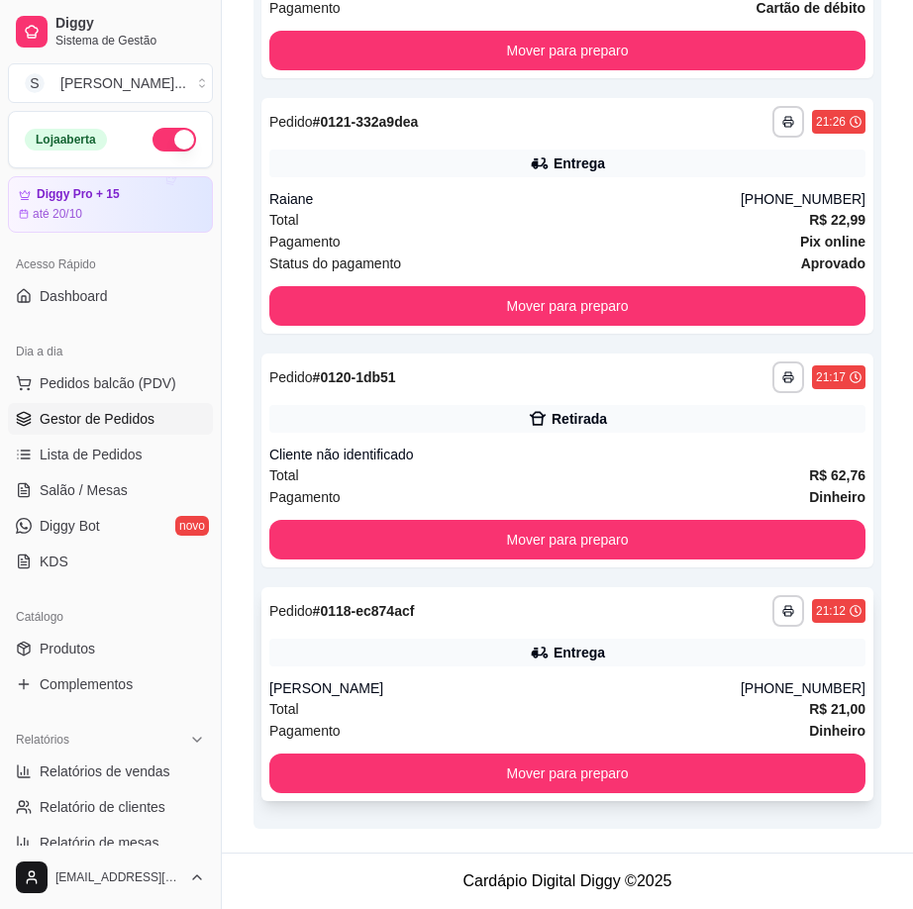
click at [617, 686] on div "[PERSON_NAME]" at bounding box center [504, 688] width 471 height 20
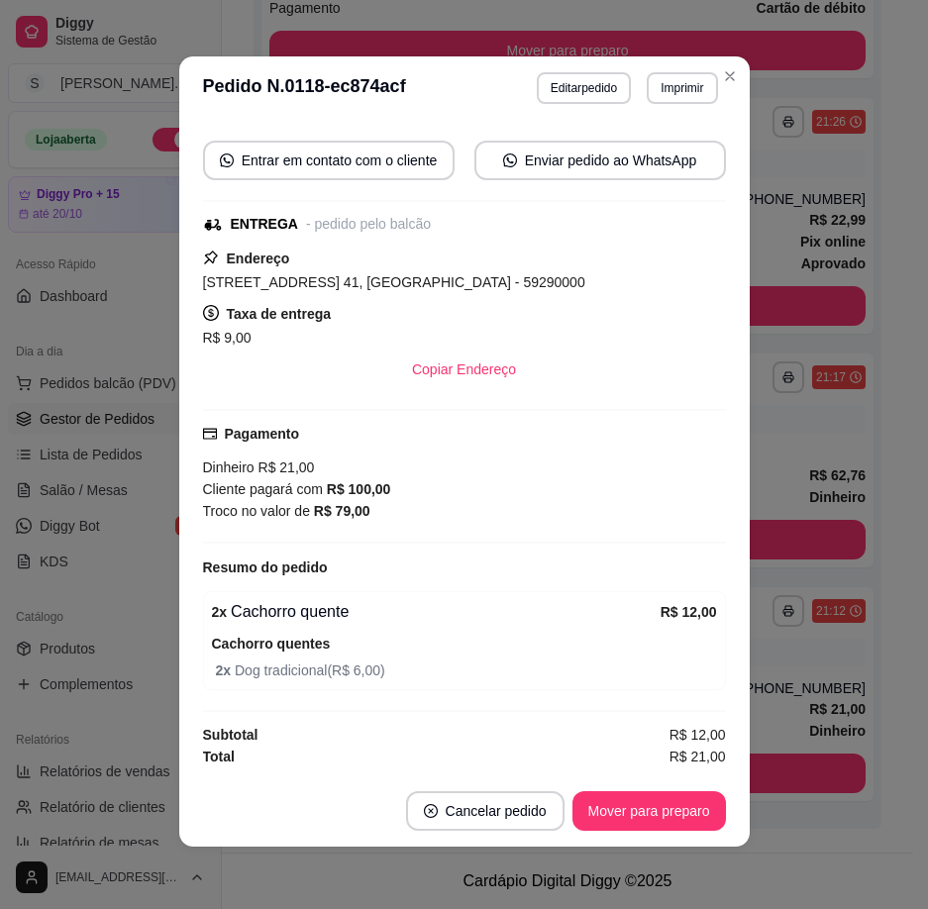
scroll to position [4, 0]
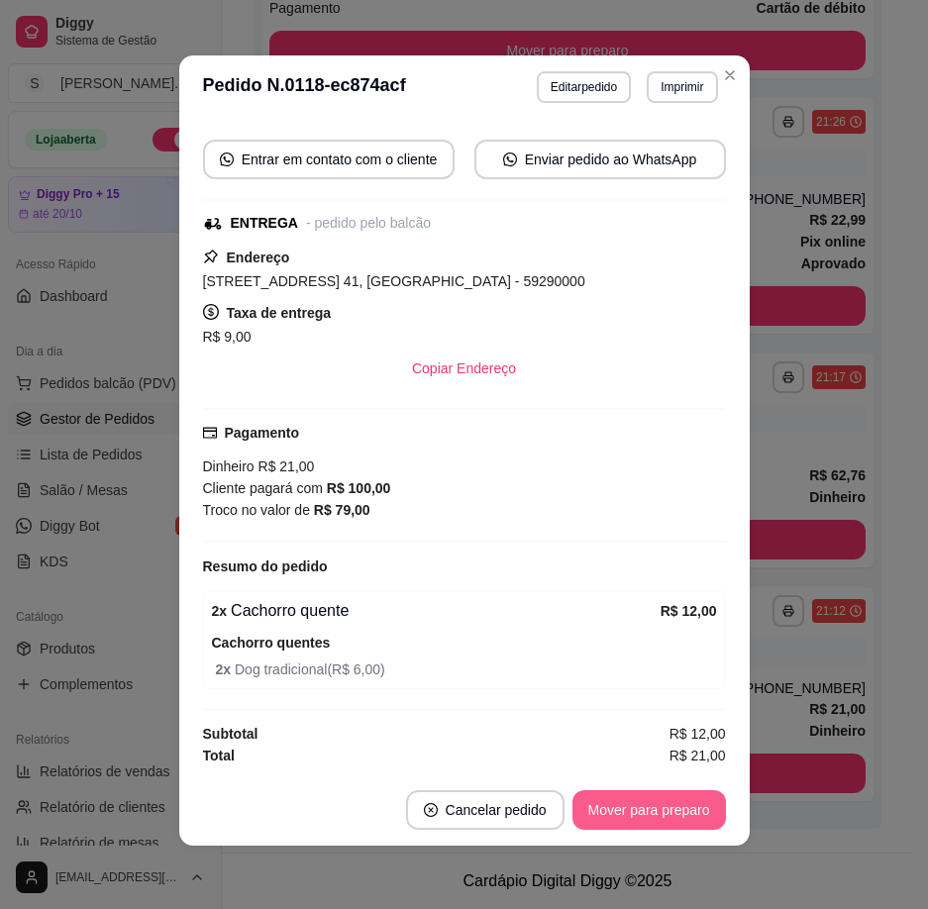
click at [666, 823] on button "Mover para preparo" at bounding box center [648, 810] width 153 height 40
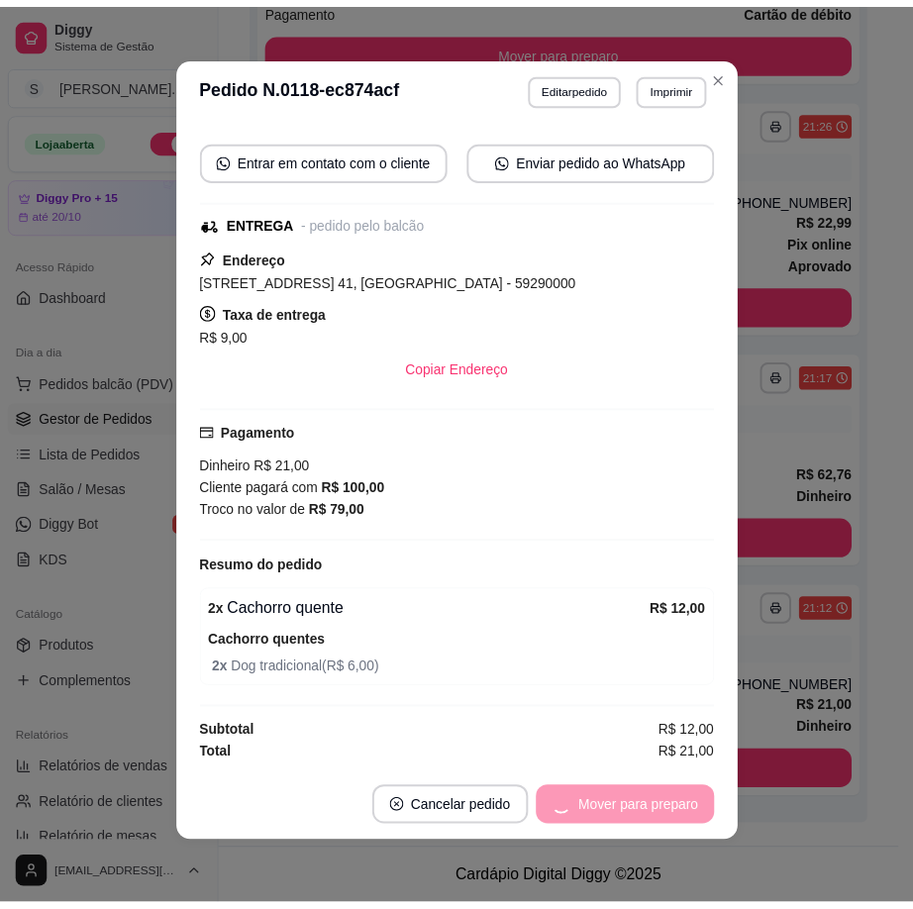
scroll to position [435, 0]
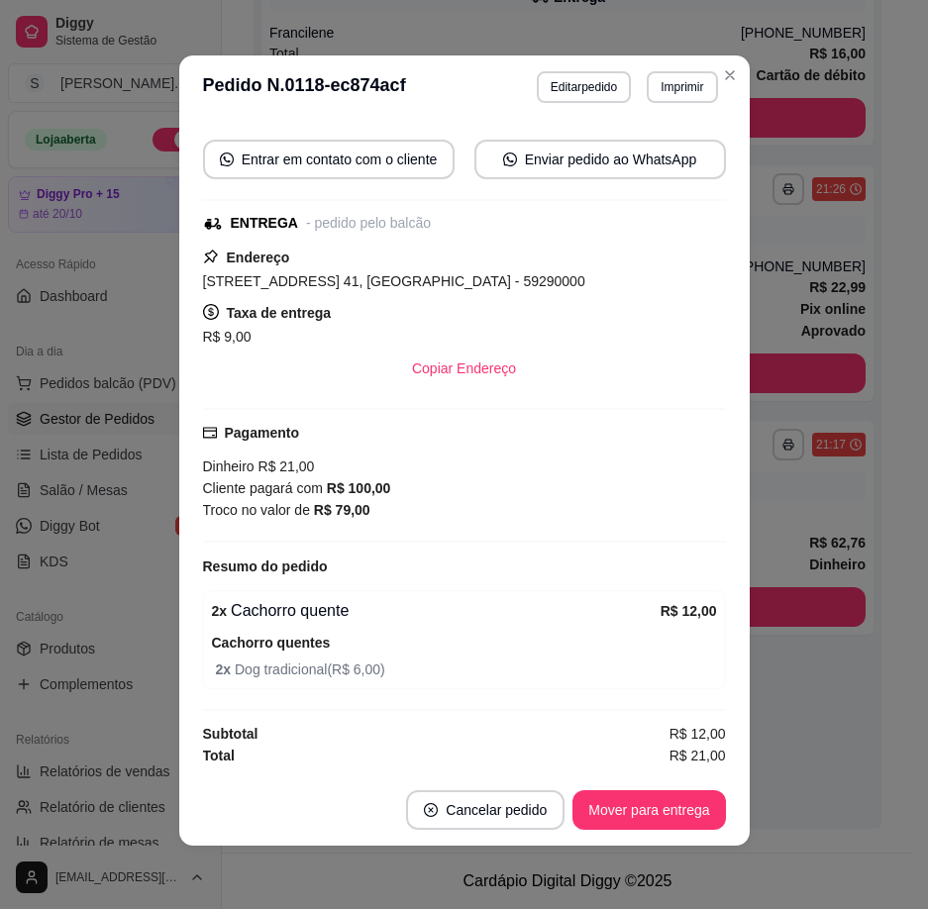
click at [666, 831] on footer "Cancelar pedido Mover para entrega" at bounding box center [464, 809] width 570 height 71
click at [661, 805] on button "Mover para entrega" at bounding box center [649, 810] width 149 height 39
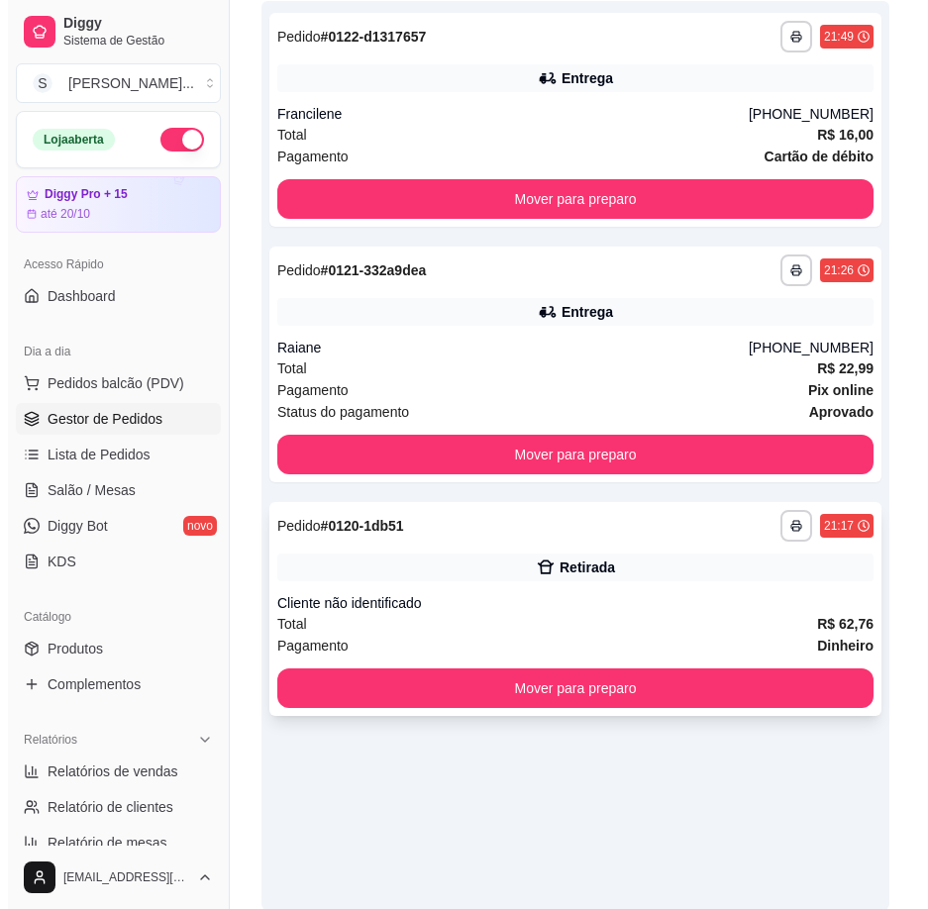
scroll to position [237, 0]
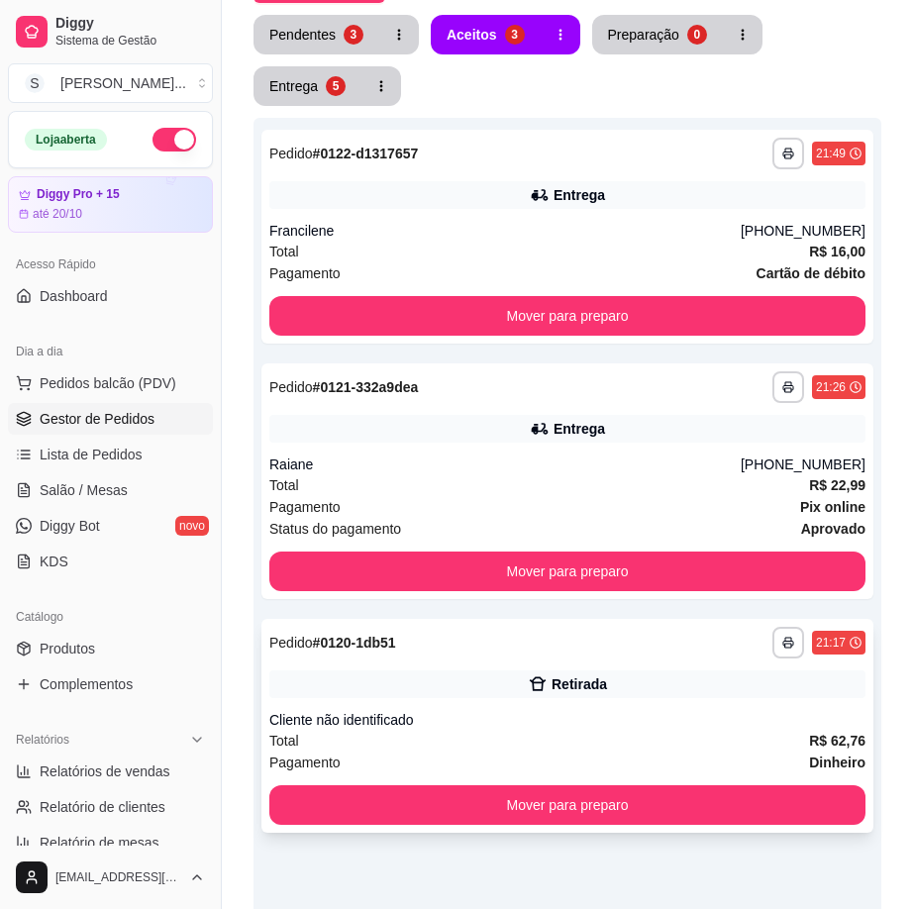
click at [659, 694] on div "Retirada" at bounding box center [567, 684] width 596 height 28
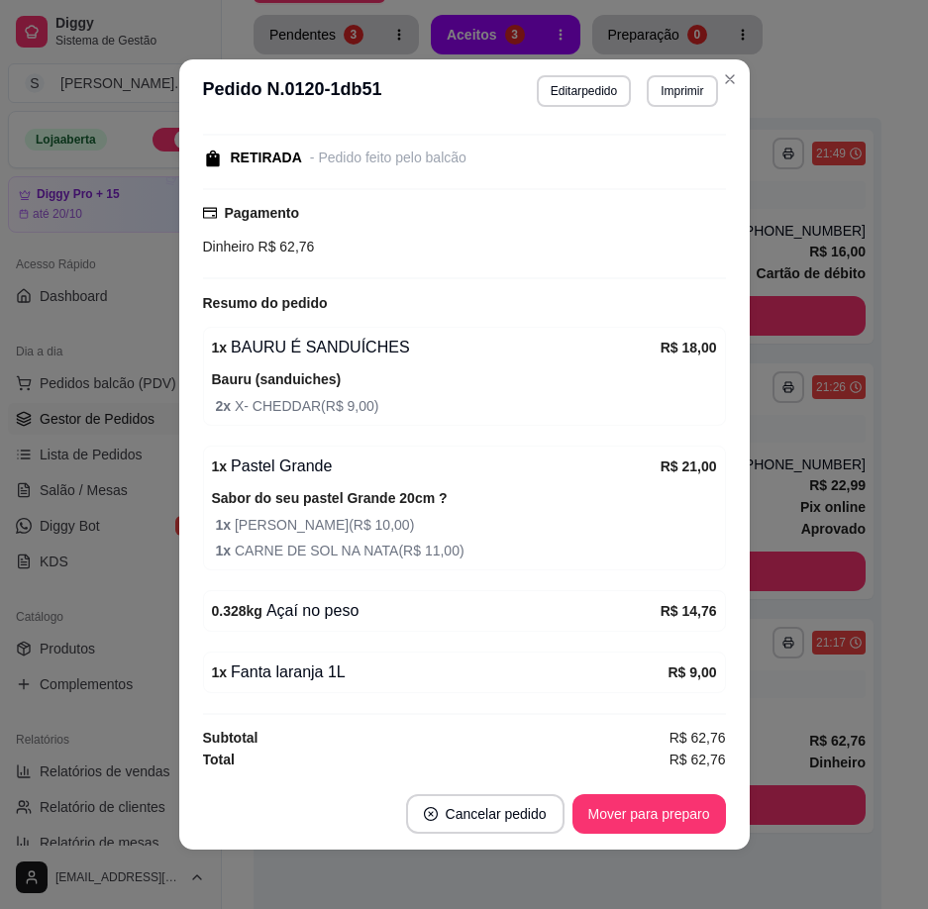
scroll to position [4, 0]
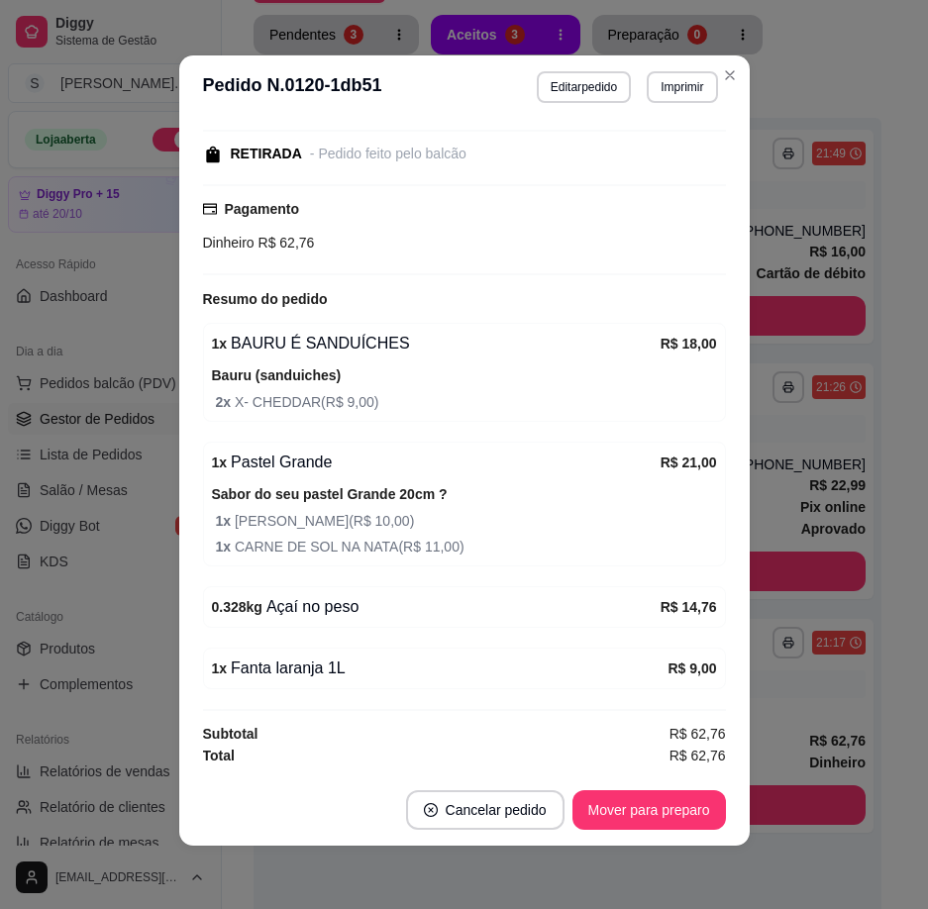
click at [667, 814] on button "Mover para preparo" at bounding box center [648, 810] width 153 height 40
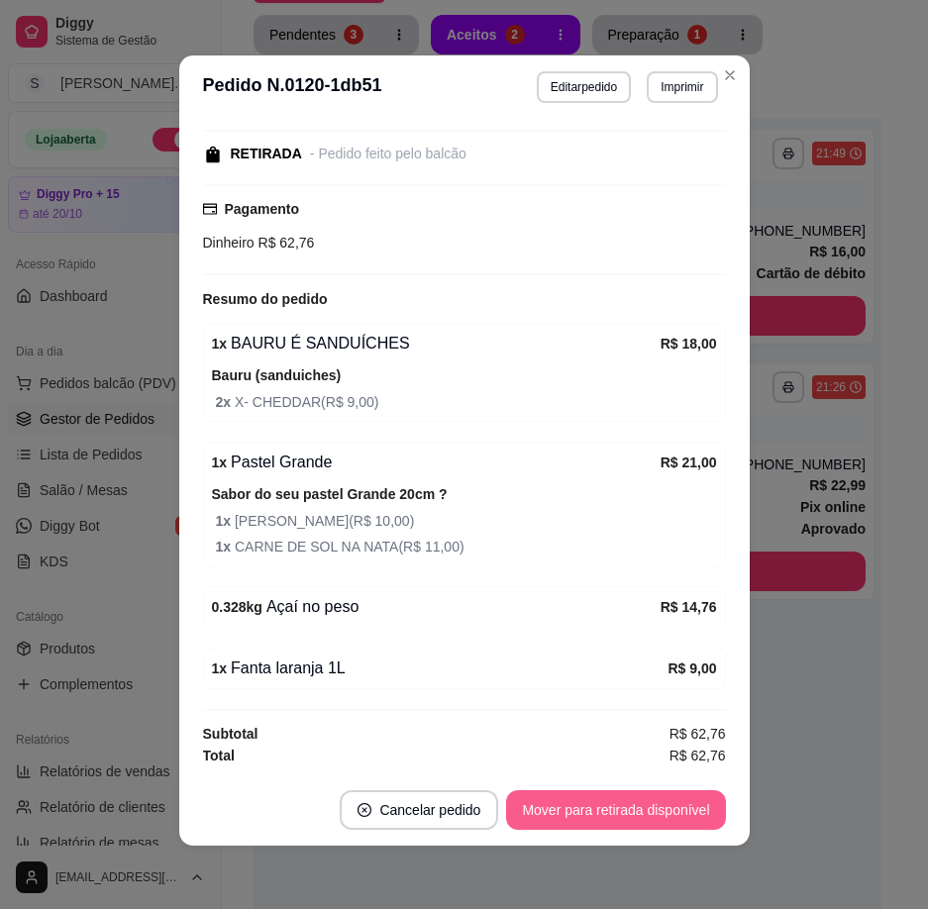
click at [672, 820] on button "Mover para retirada disponível" at bounding box center [615, 810] width 219 height 40
click at [679, 819] on button "Mover para finalizado" at bounding box center [643, 810] width 164 height 40
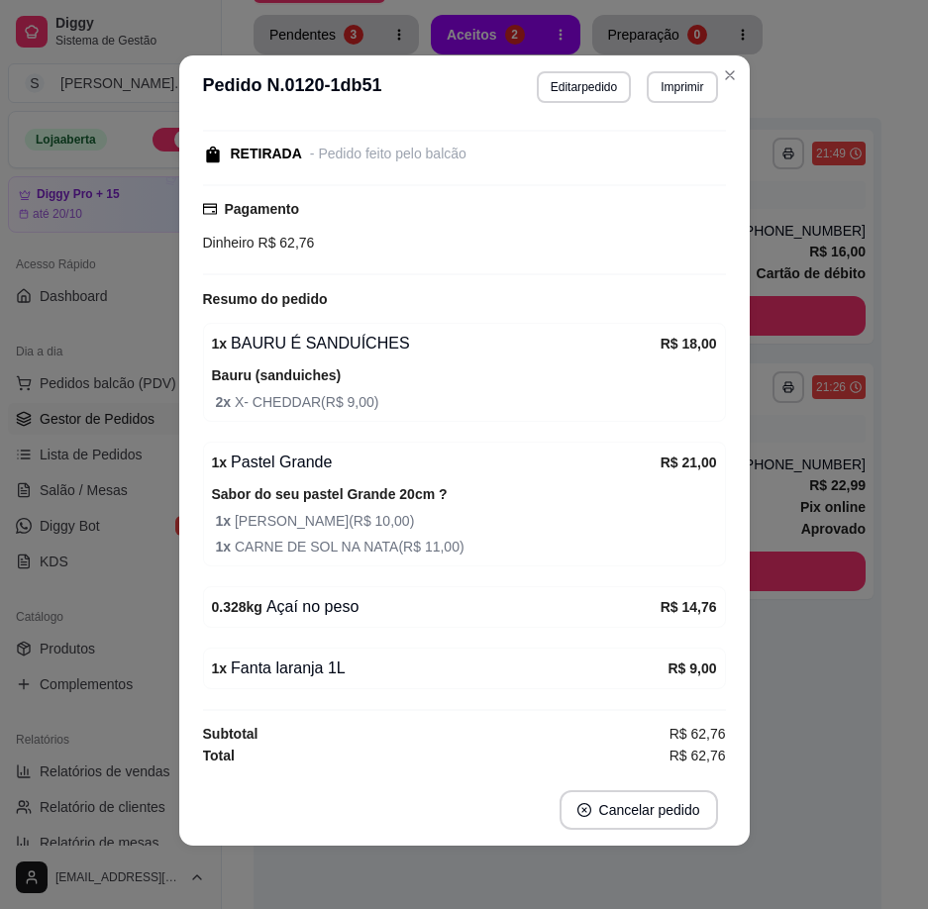
scroll to position [136, 0]
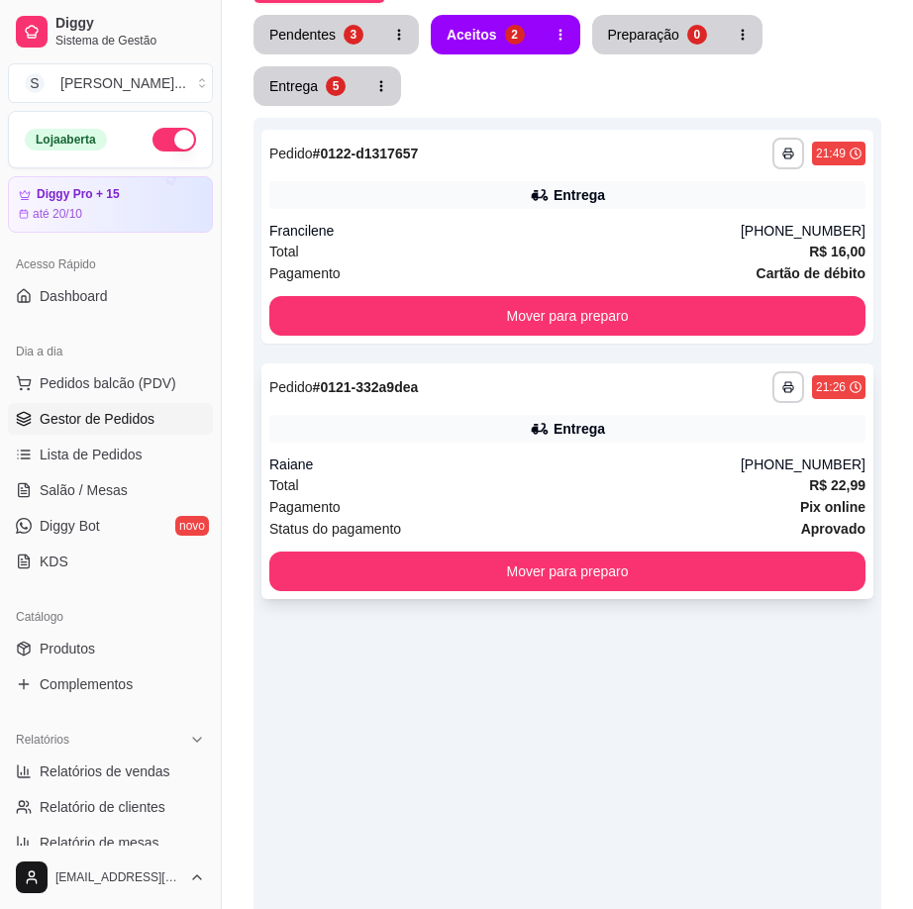
click at [476, 488] on div "Total R$ 22,99" at bounding box center [567, 485] width 596 height 22
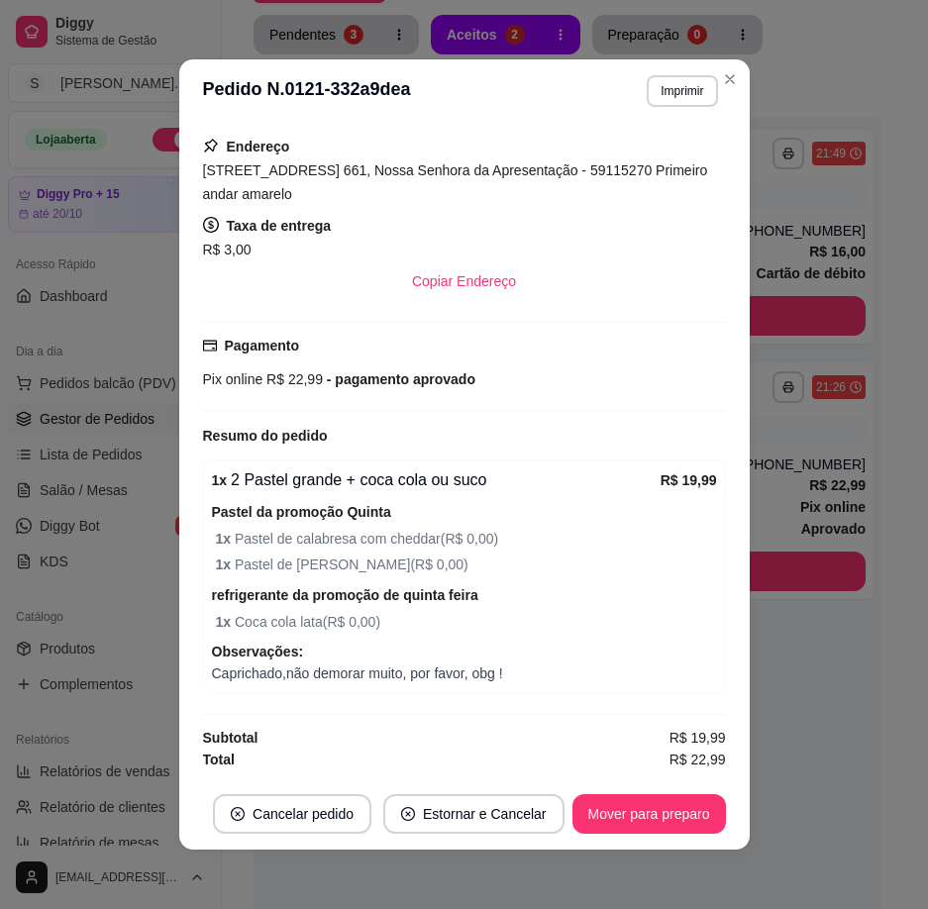
scroll to position [4, 0]
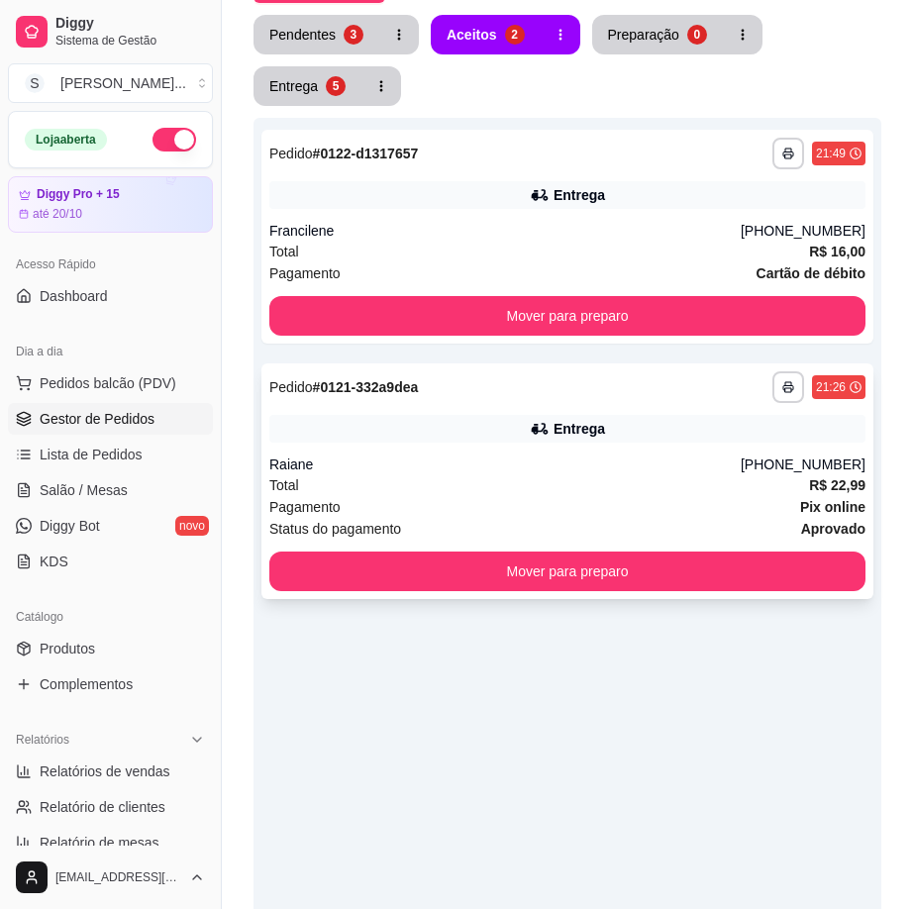
click at [537, 470] on div "Raiane" at bounding box center [504, 465] width 471 height 20
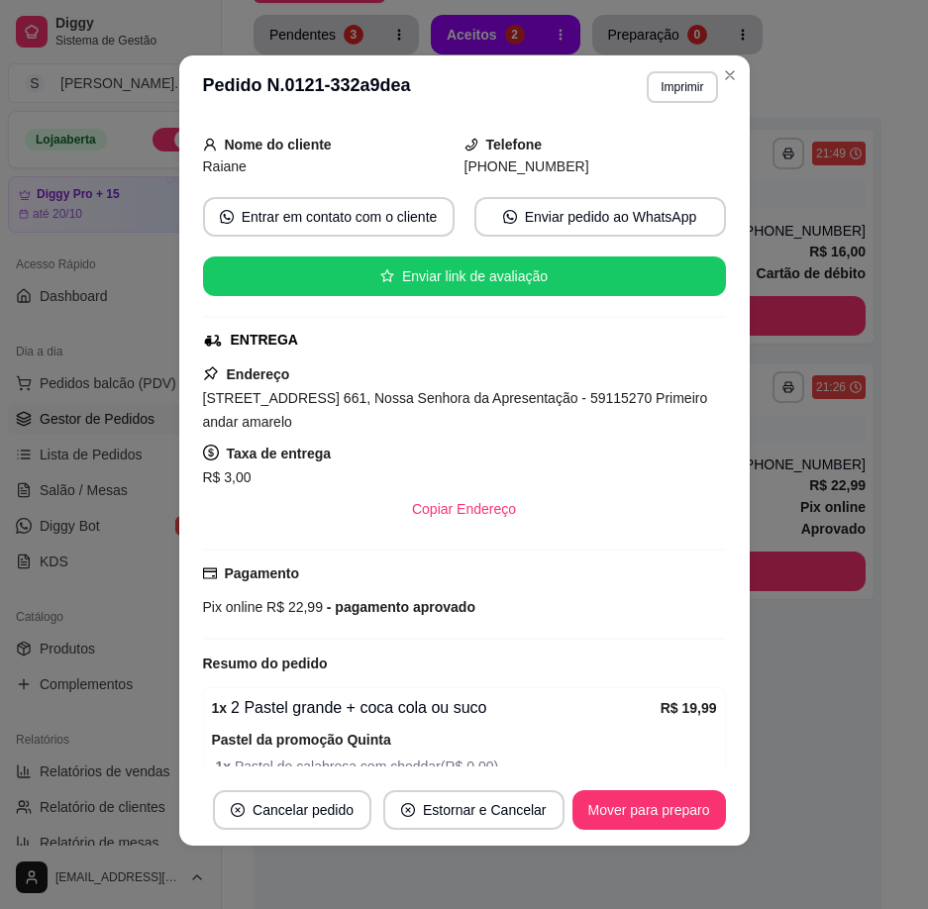
scroll to position [185, 0]
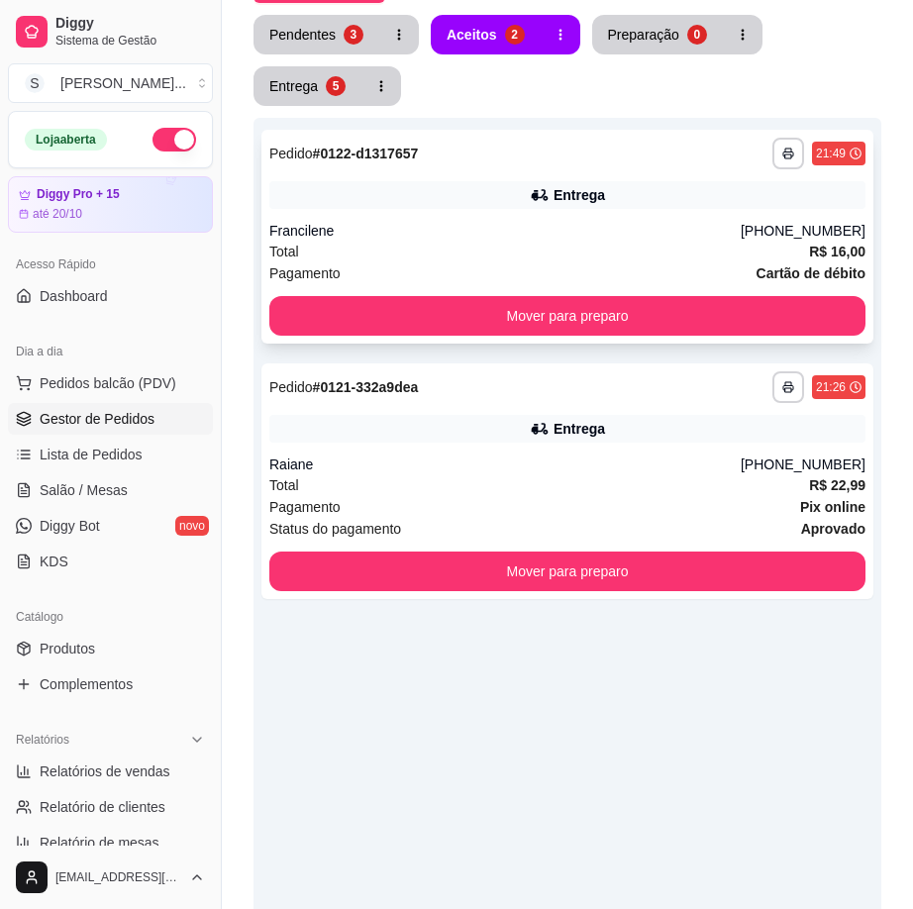
click at [634, 210] on div "**********" at bounding box center [567, 237] width 612 height 214
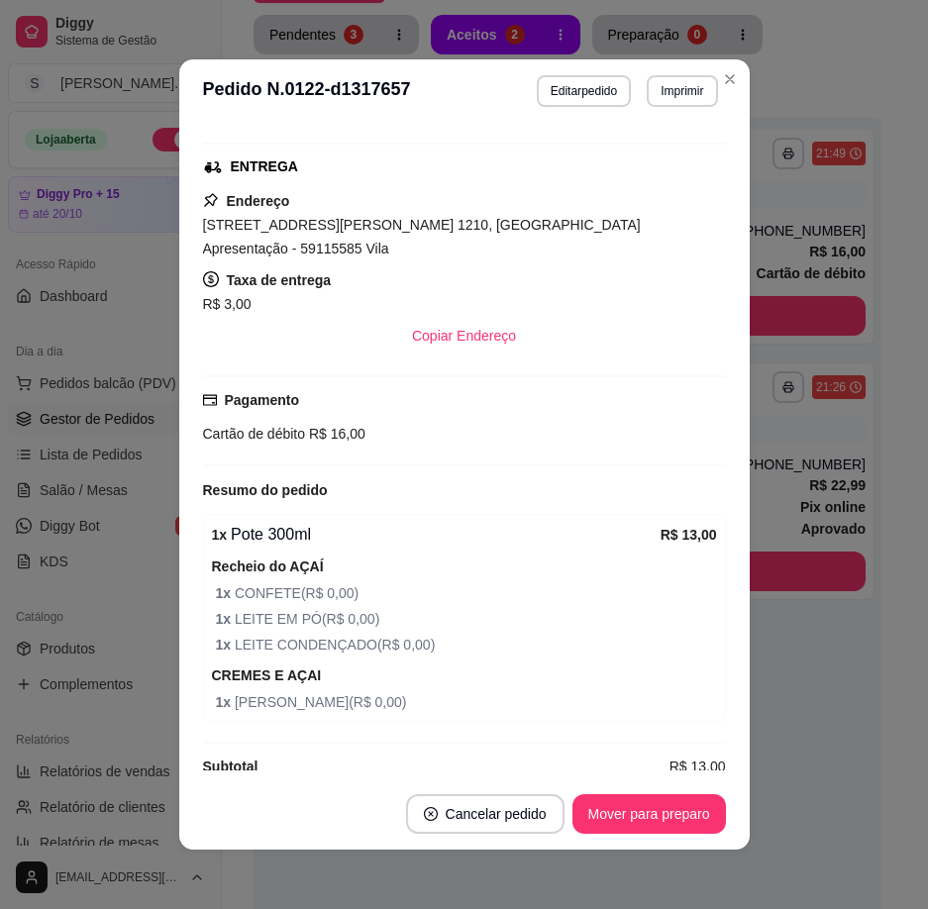
scroll to position [433, 0]
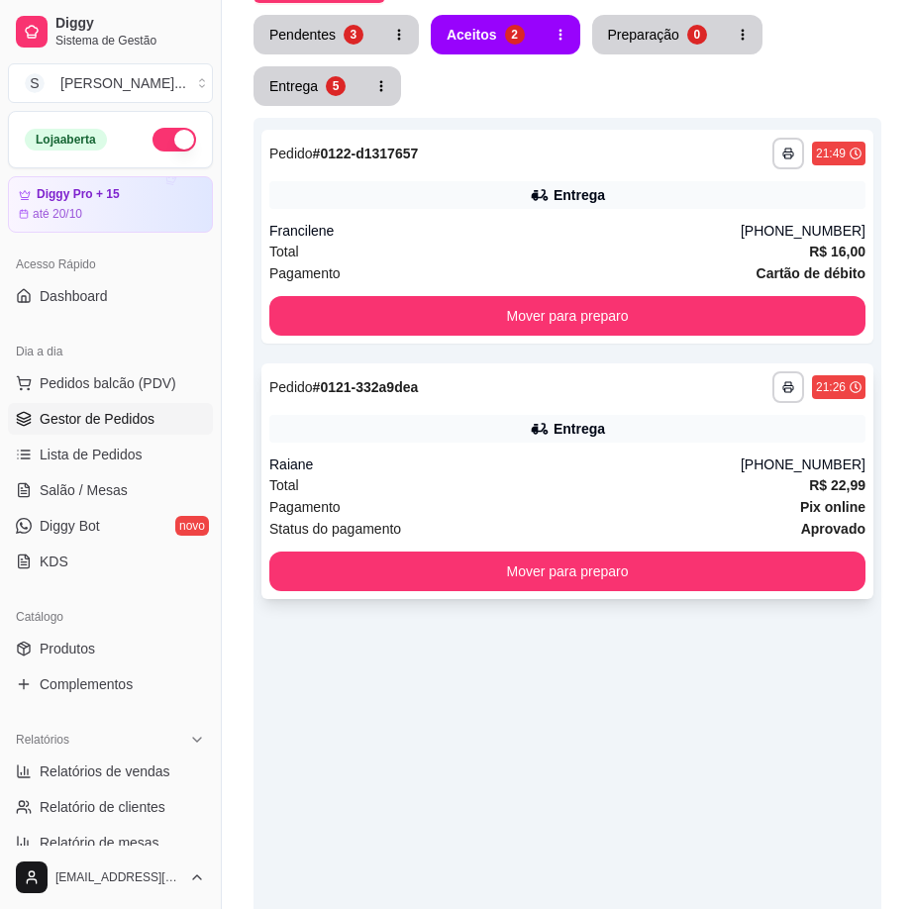
click at [721, 492] on div "Total R$ 22,99" at bounding box center [567, 485] width 596 height 22
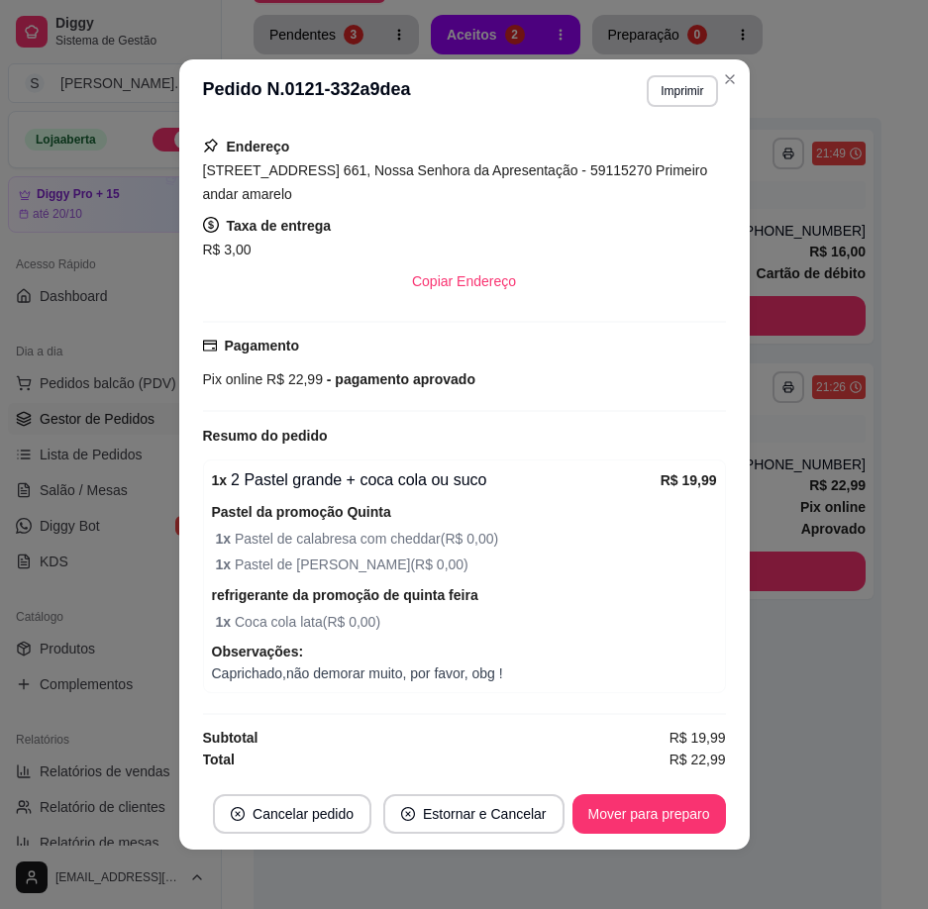
scroll to position [4, 0]
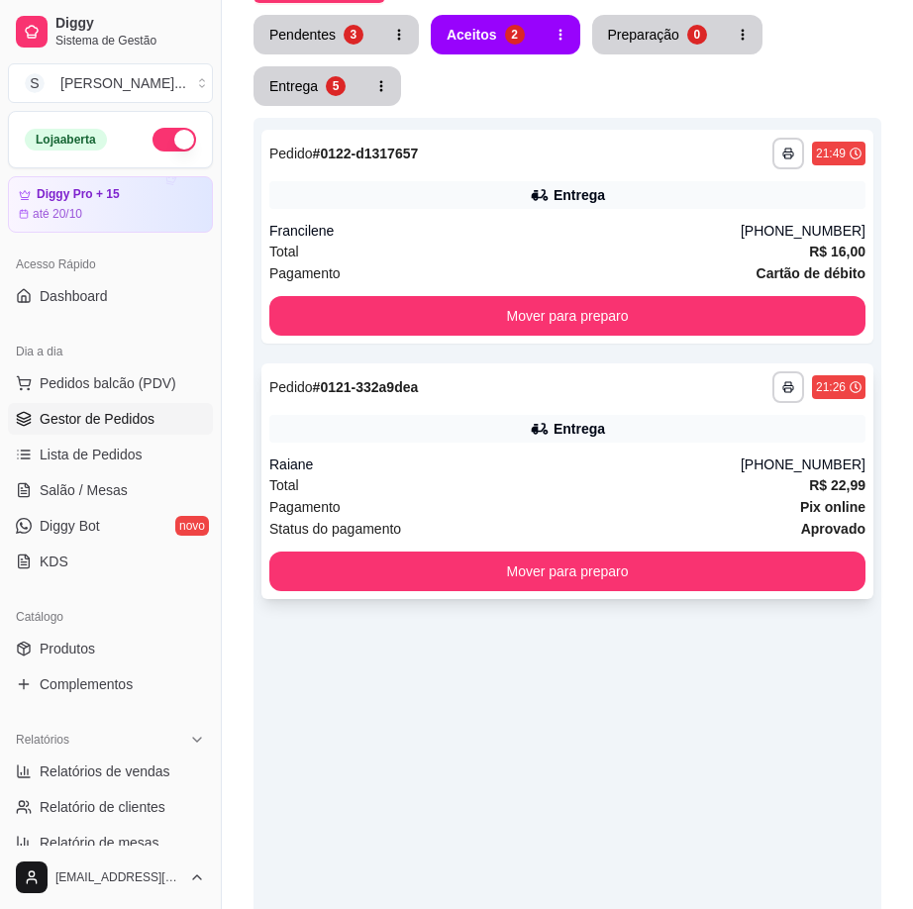
click at [723, 494] on div "Total R$ 22,99" at bounding box center [567, 485] width 596 height 22
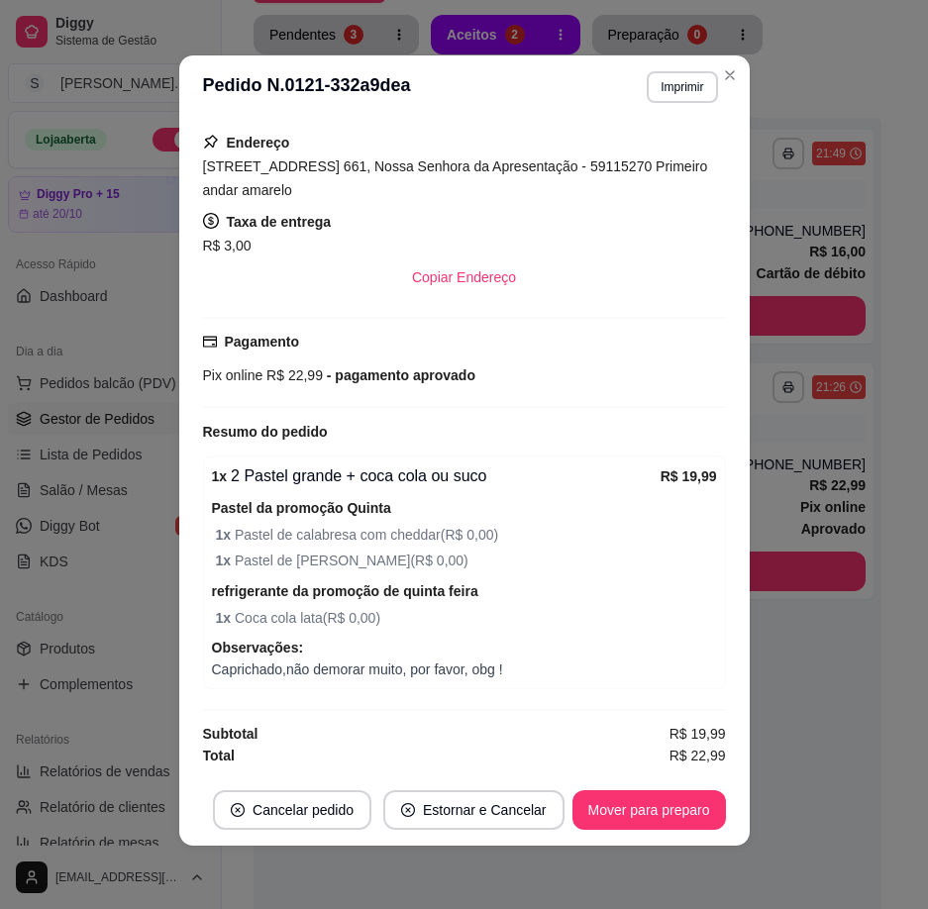
click at [658, 784] on footer "Cancelar pedido Estornar e Cancelar Mover para preparo" at bounding box center [464, 809] width 570 height 71
click at [668, 804] on button "Mover para preparo" at bounding box center [648, 810] width 153 height 40
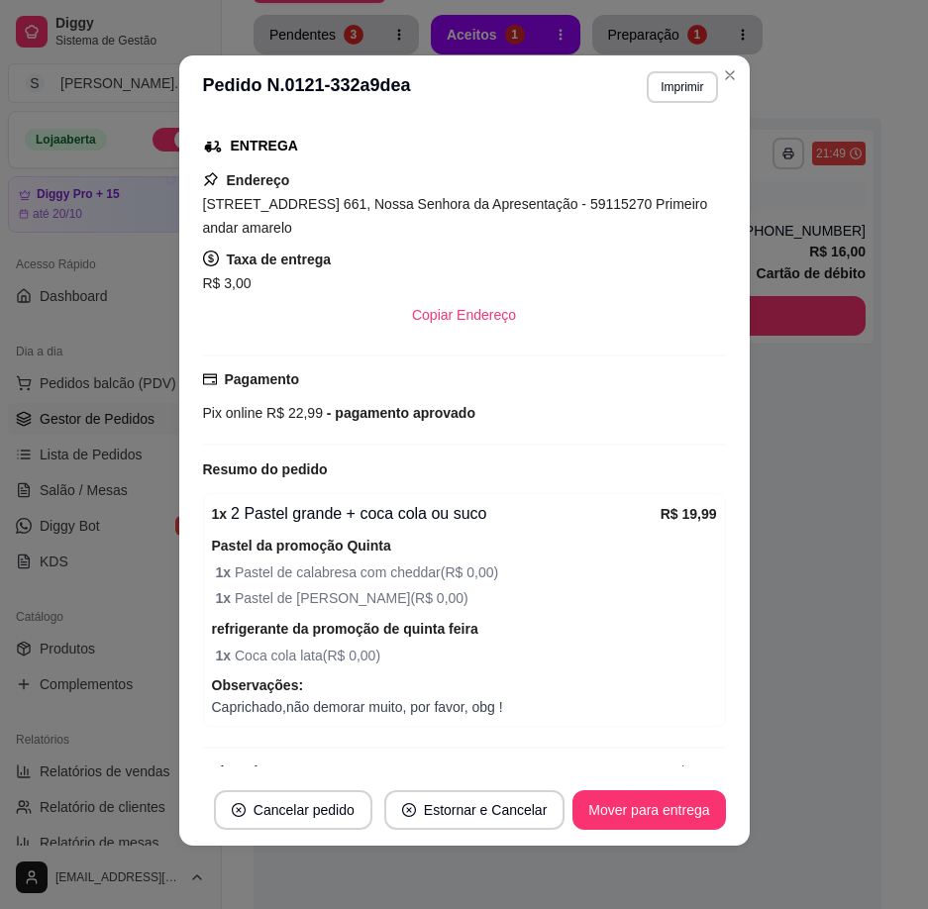
scroll to position [482, 0]
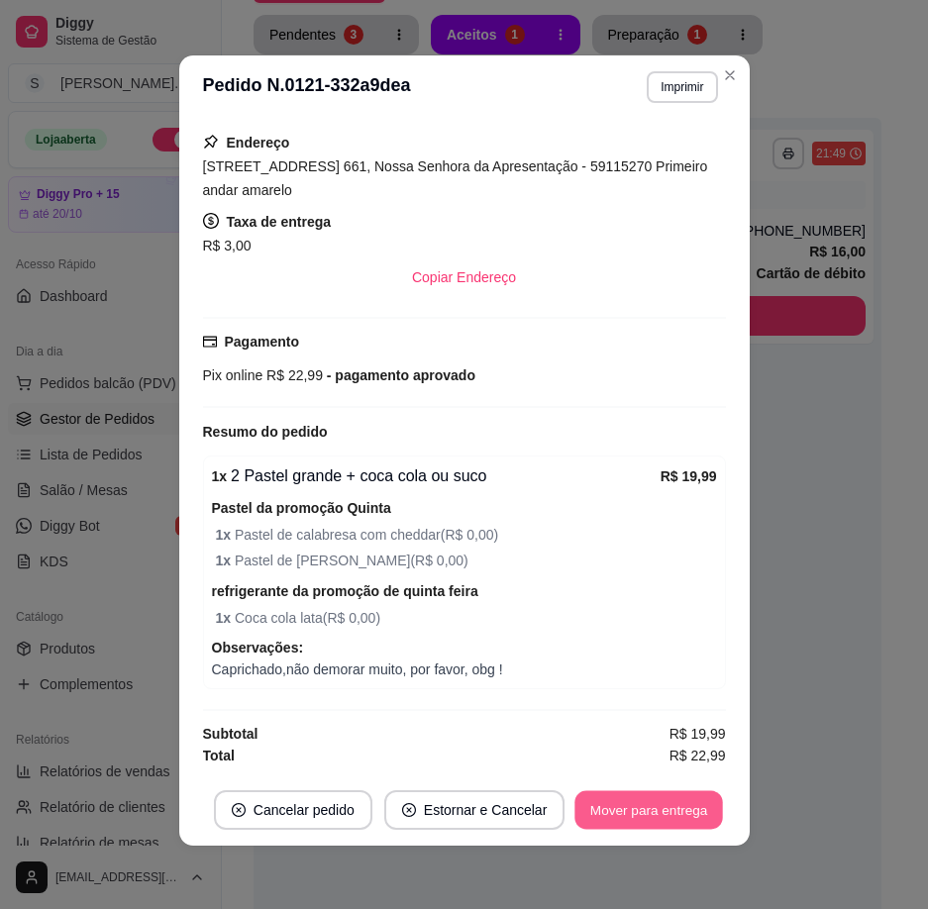
click at [655, 807] on button "Mover para entrega" at bounding box center [649, 810] width 149 height 39
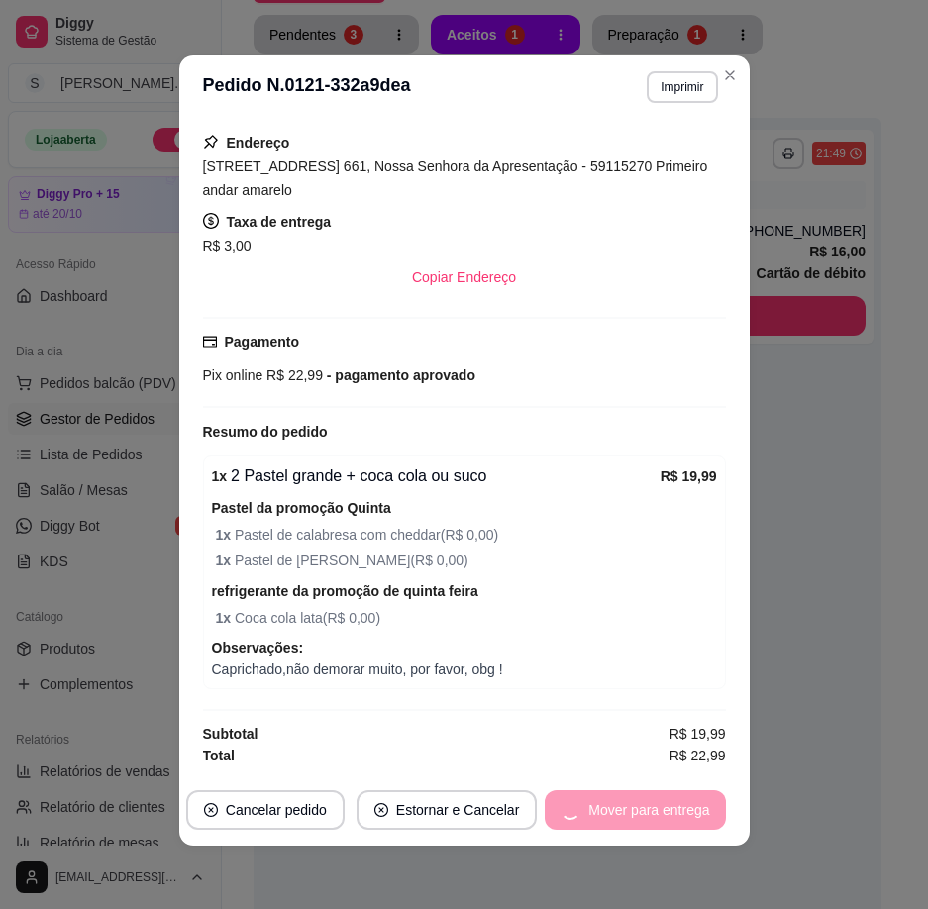
scroll to position [346, 0]
click at [670, 808] on button "Mover para finalizado" at bounding box center [643, 810] width 164 height 40
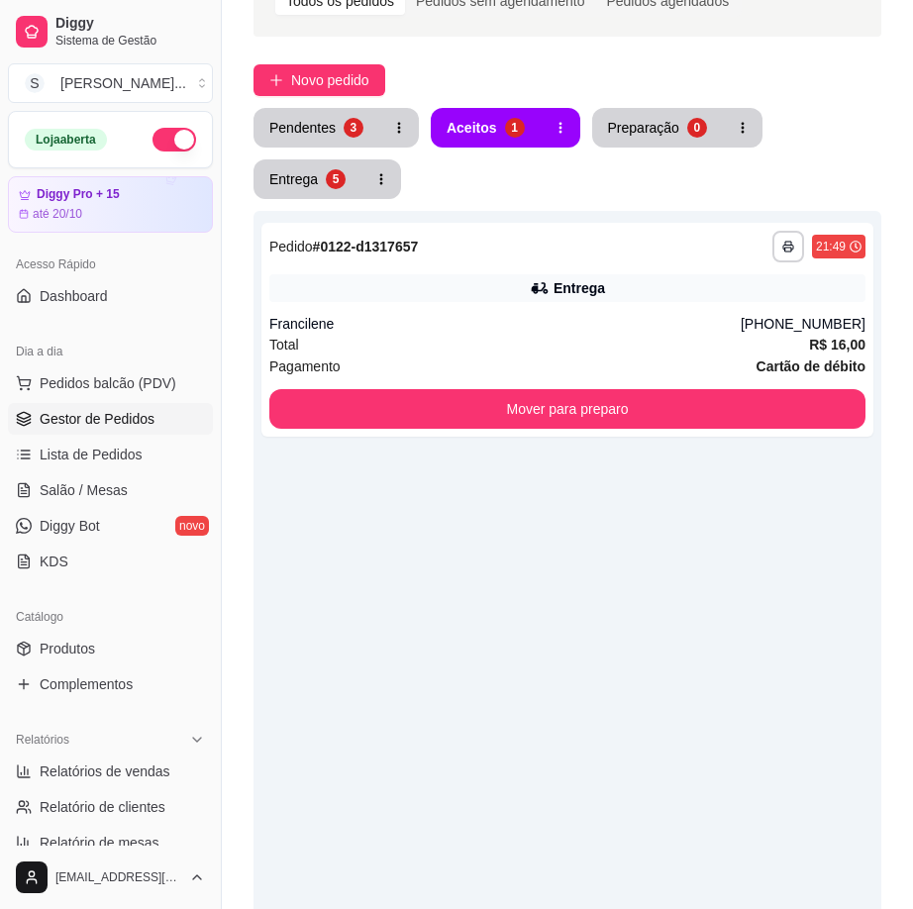
scroll to position [0, 0]
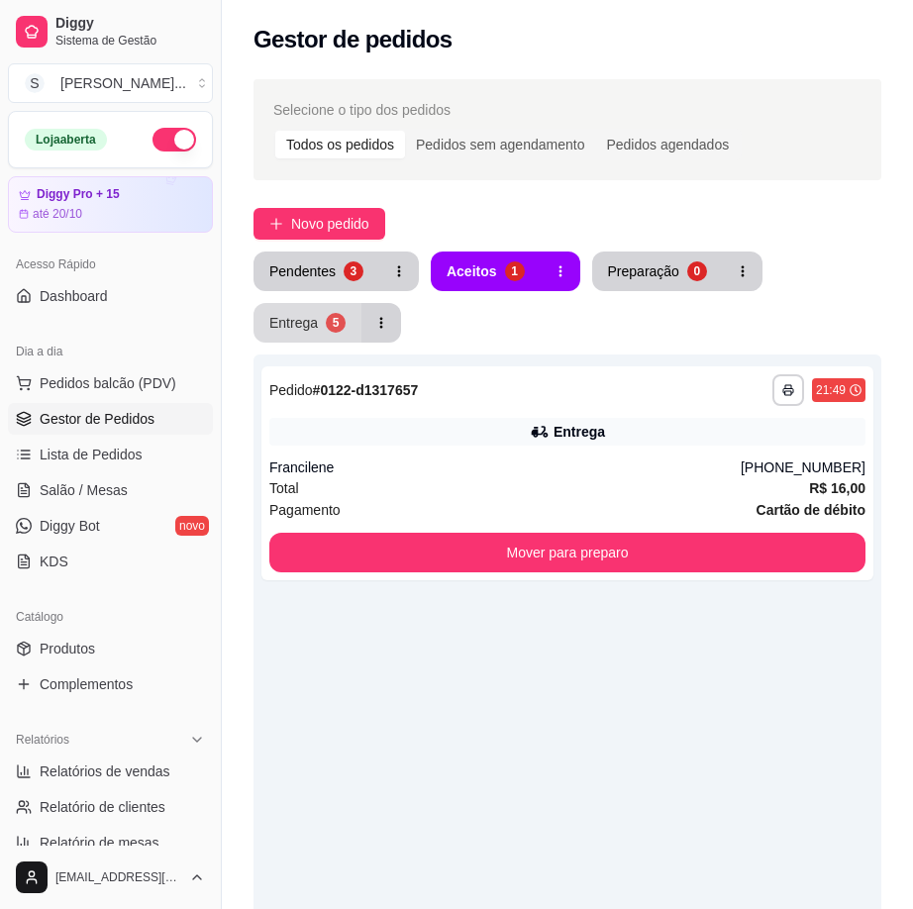
click at [349, 319] on button "Entrega 5" at bounding box center [307, 323] width 108 height 40
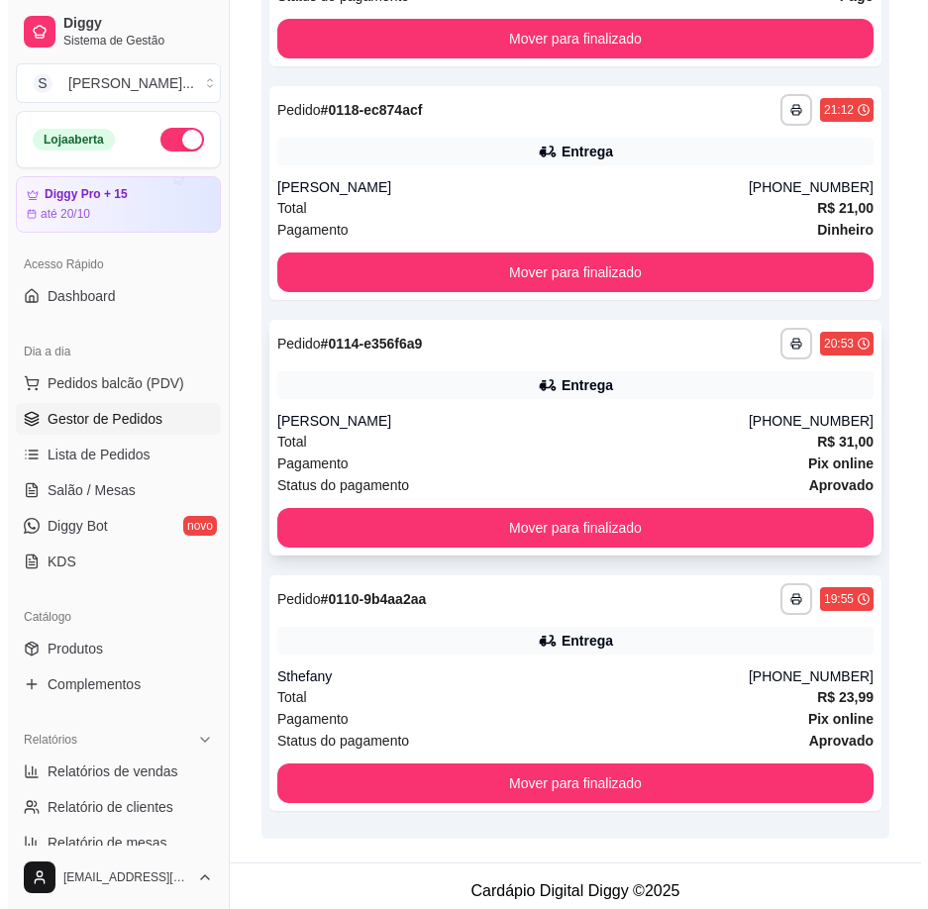
scroll to position [877, 0]
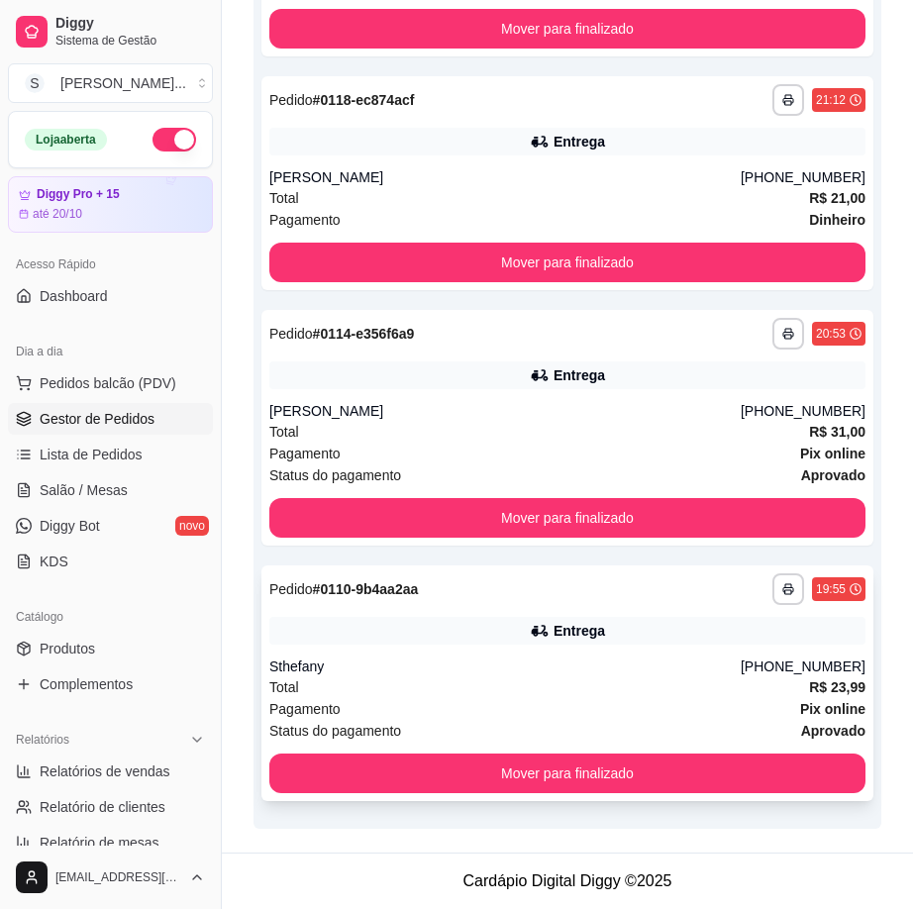
click at [596, 664] on div "Sthefany" at bounding box center [504, 667] width 471 height 20
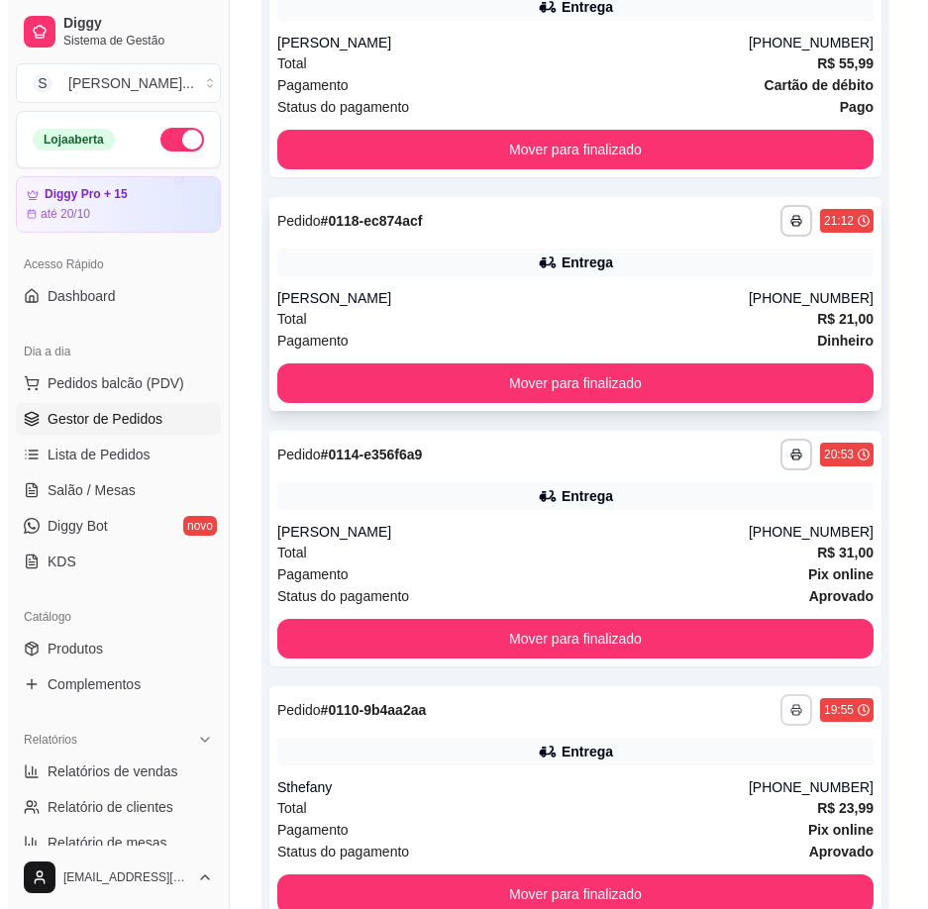
scroll to position [580, 0]
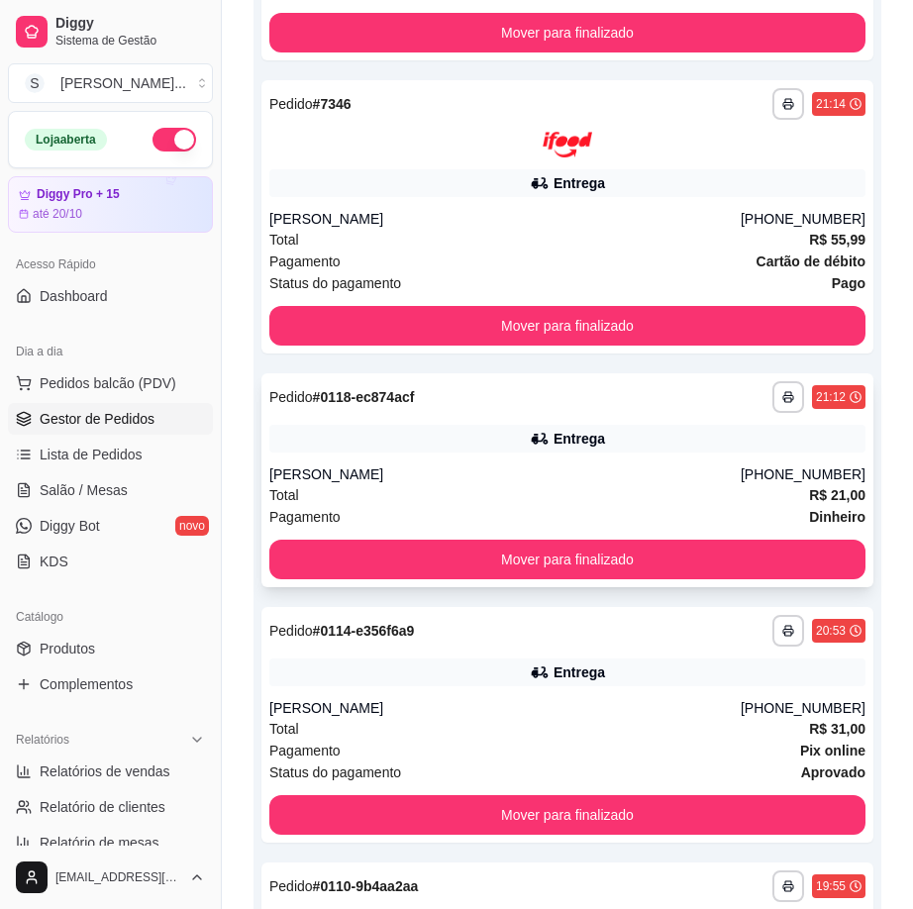
click at [588, 437] on div "Entrega" at bounding box center [579, 439] width 51 height 20
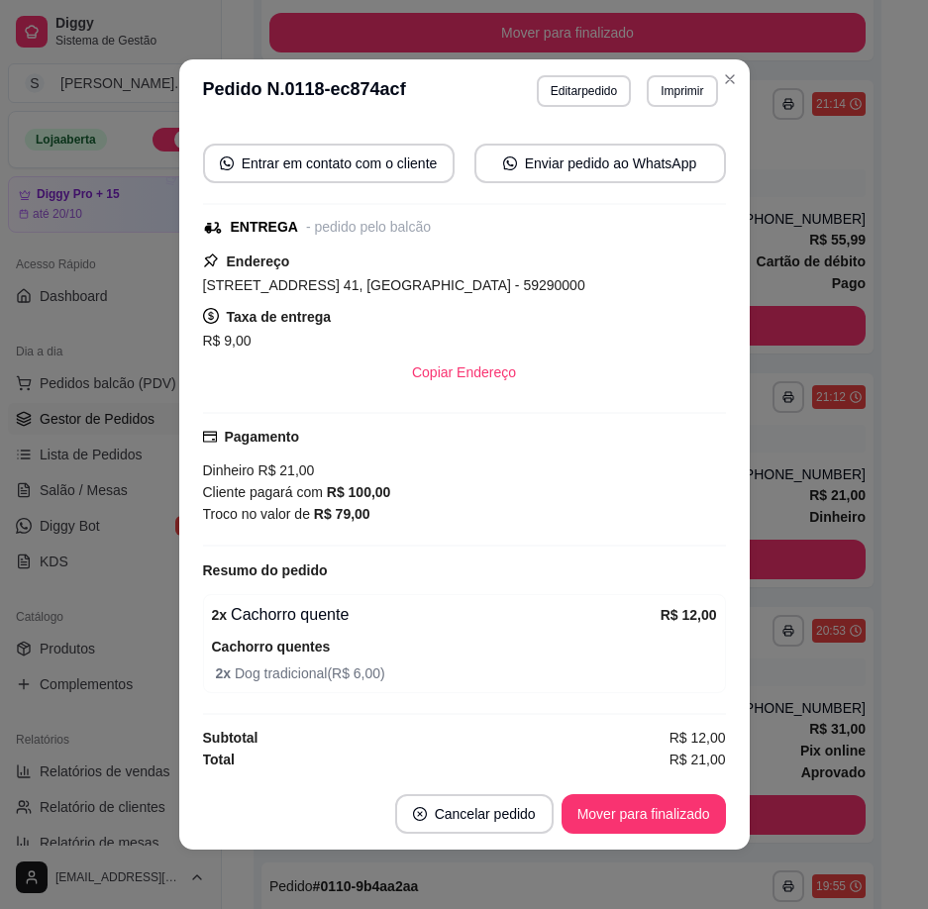
scroll to position [4, 0]
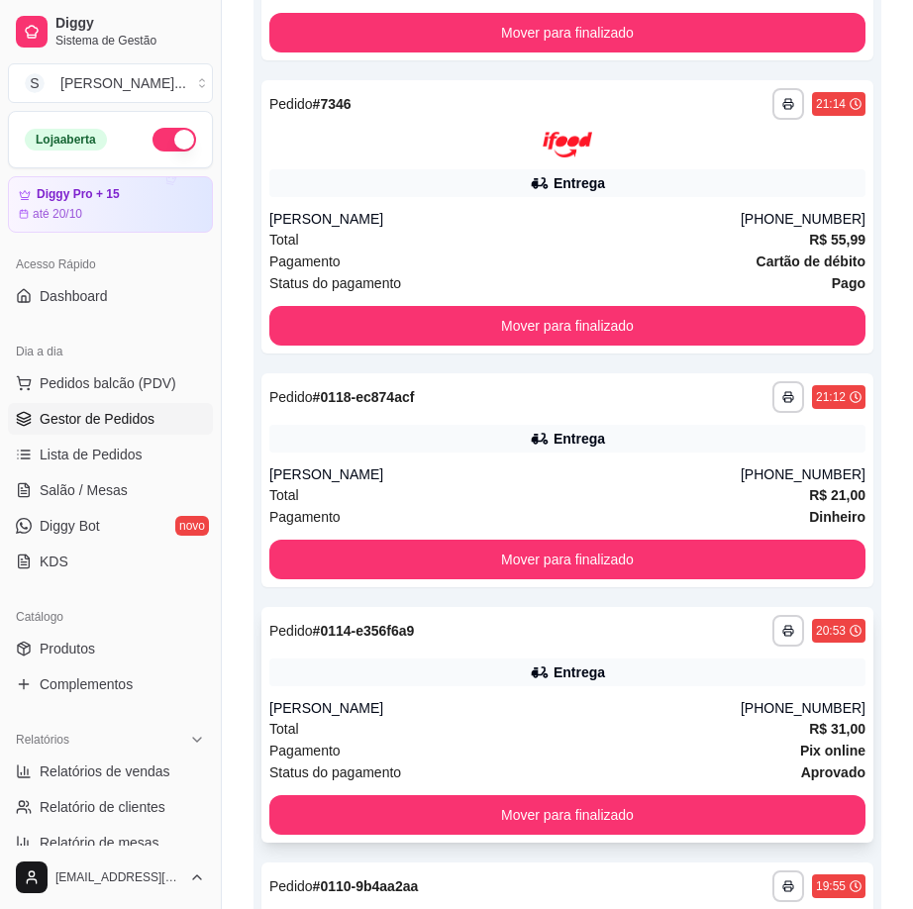
click at [802, 707] on div "[PHONE_NUMBER]" at bounding box center [803, 708] width 125 height 20
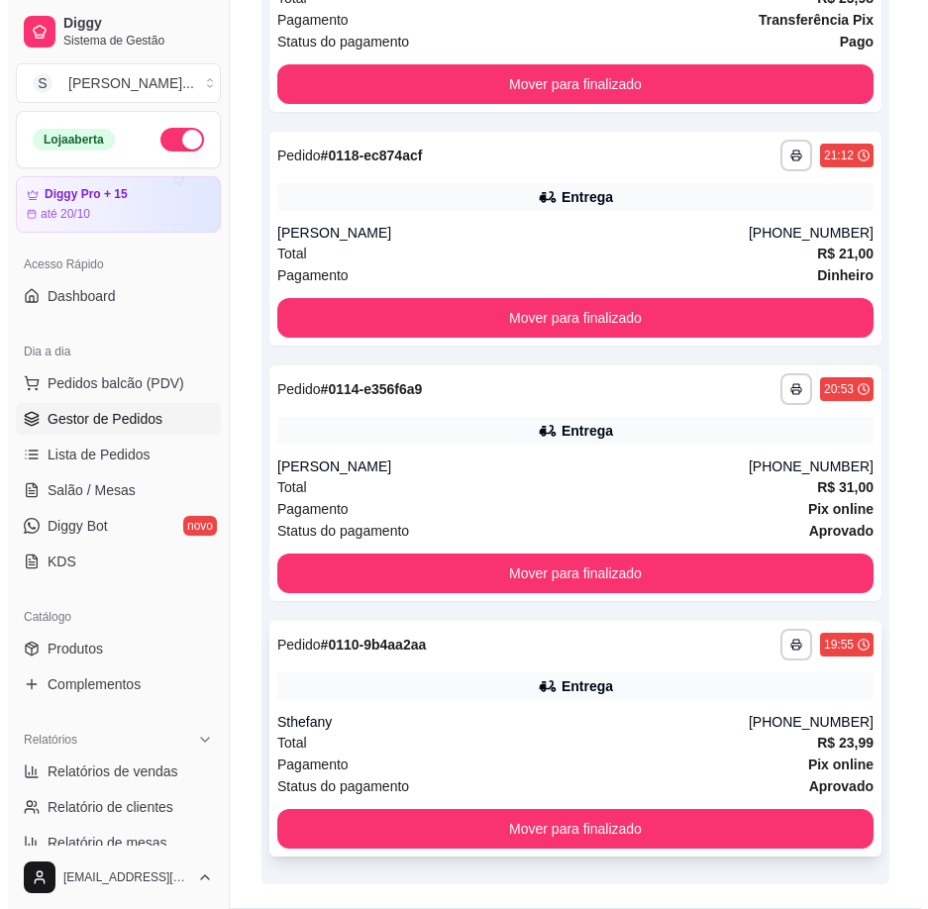
scroll to position [584, 0]
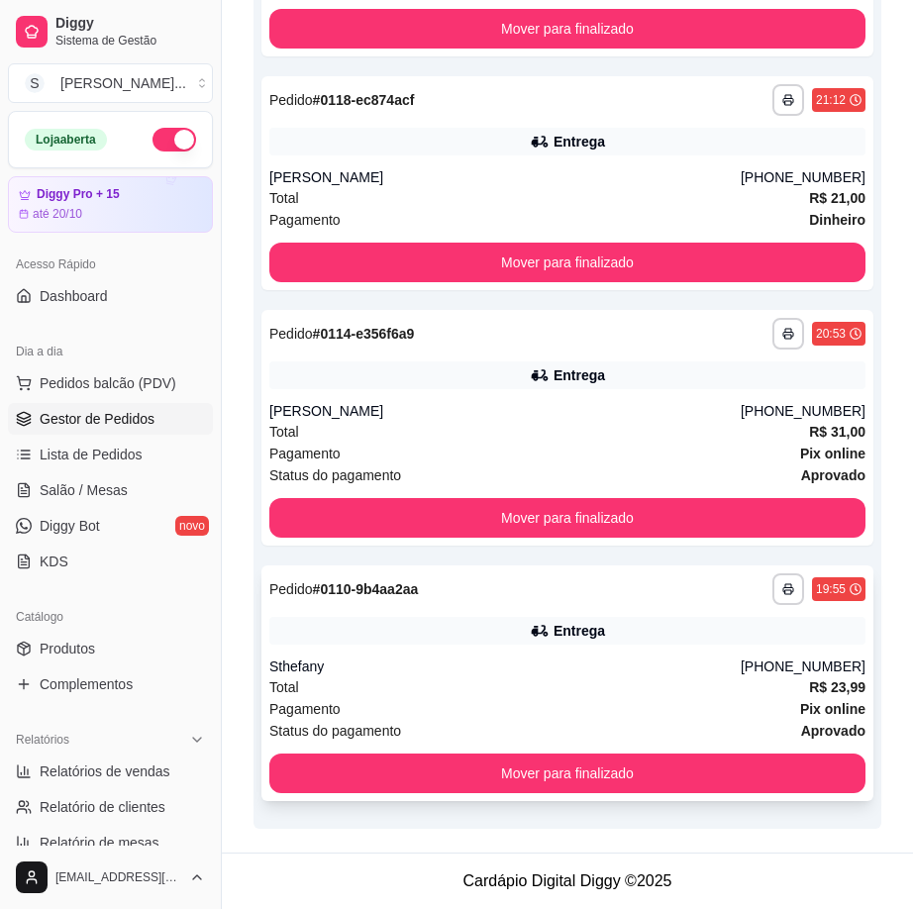
click at [832, 652] on div "**********" at bounding box center [567, 683] width 612 height 236
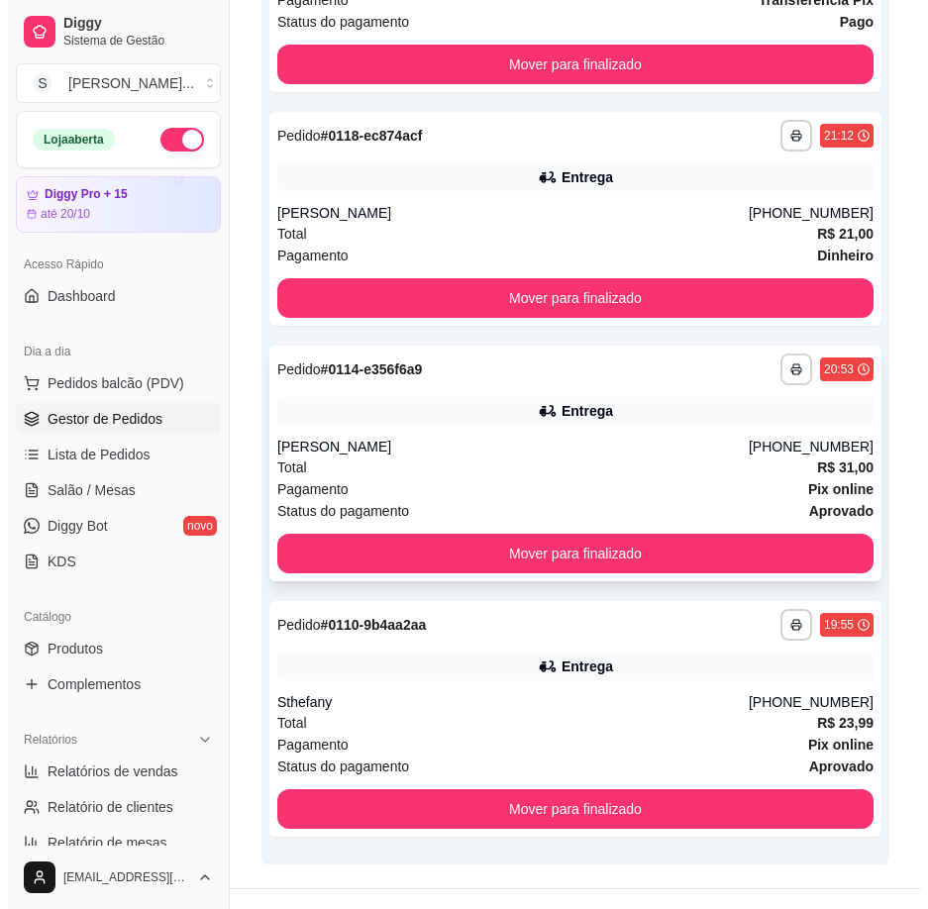
scroll to position [485, 0]
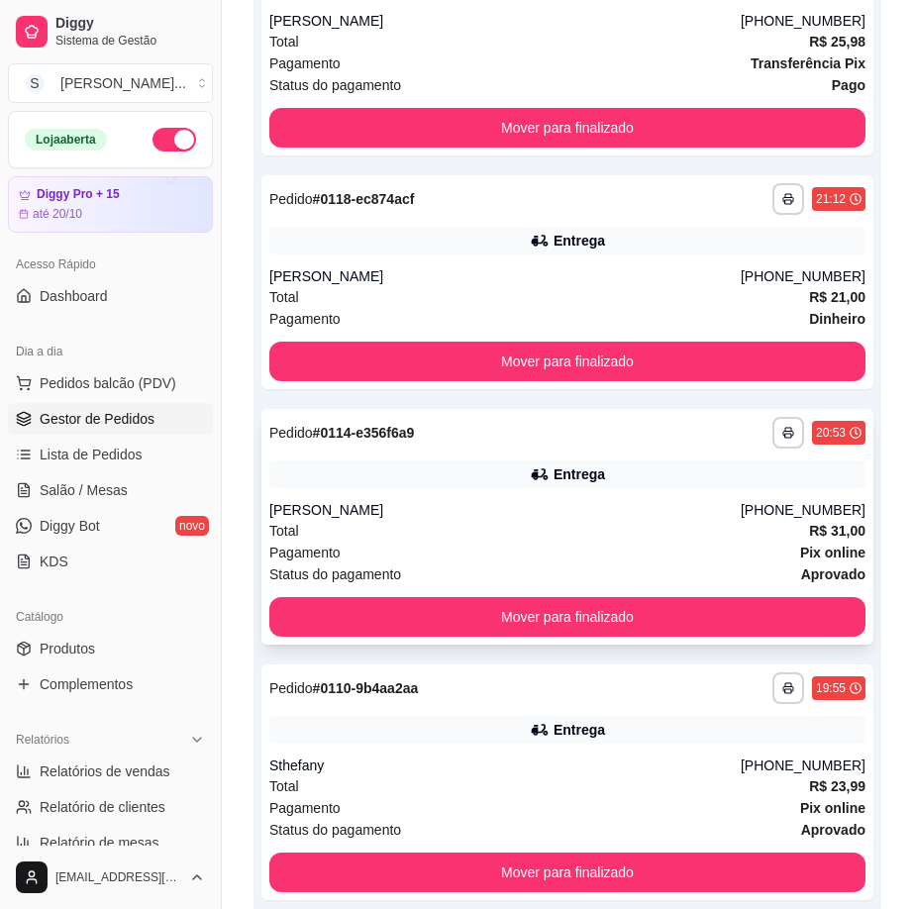
click at [658, 547] on div "Pagamento Pix online" at bounding box center [567, 553] width 596 height 22
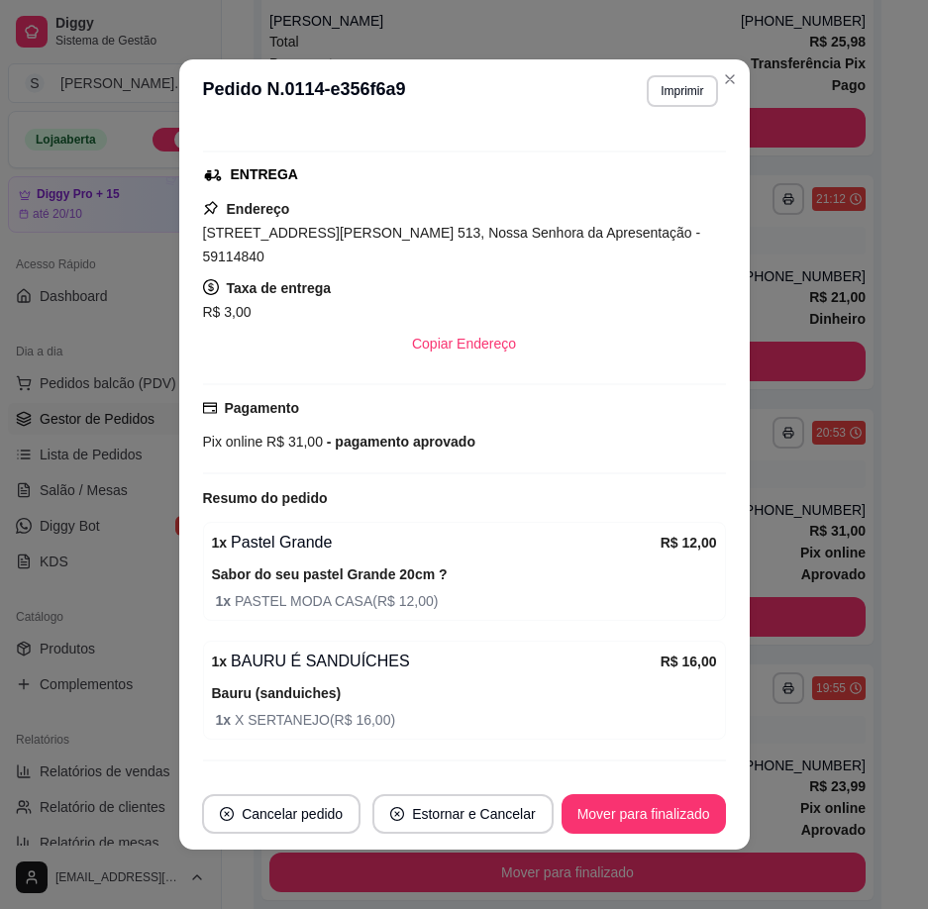
scroll to position [443, 0]
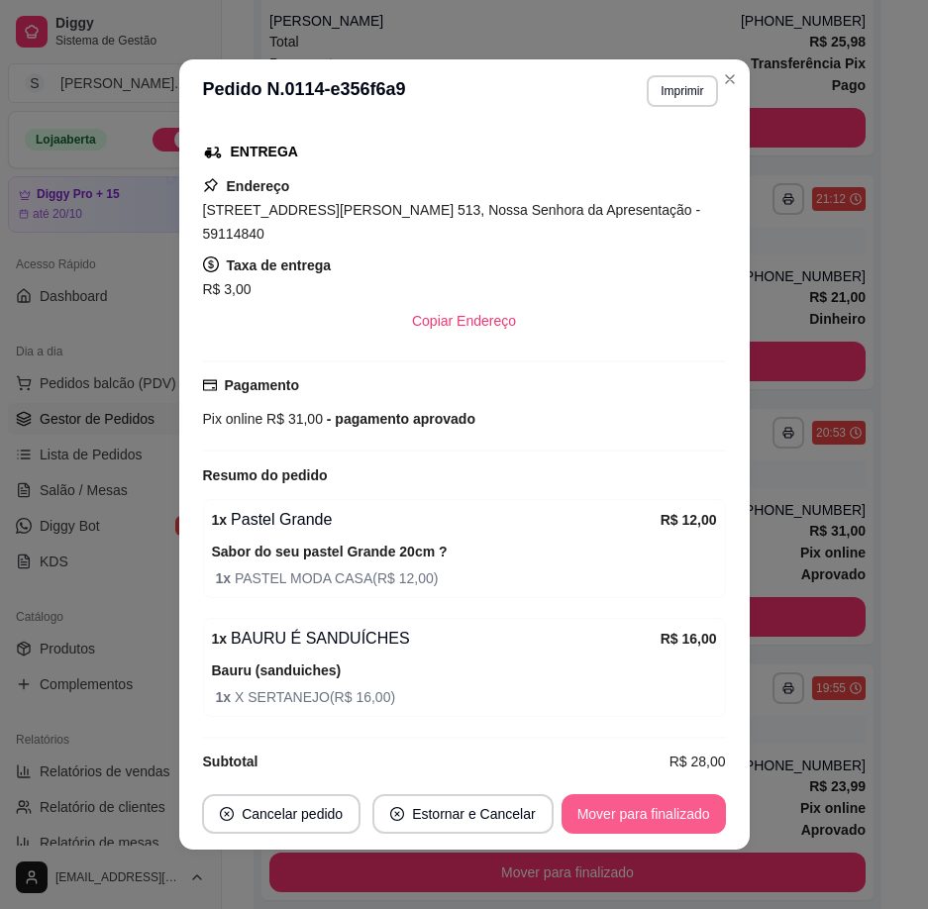
click at [664, 813] on button "Mover para finalizado" at bounding box center [643, 814] width 164 height 40
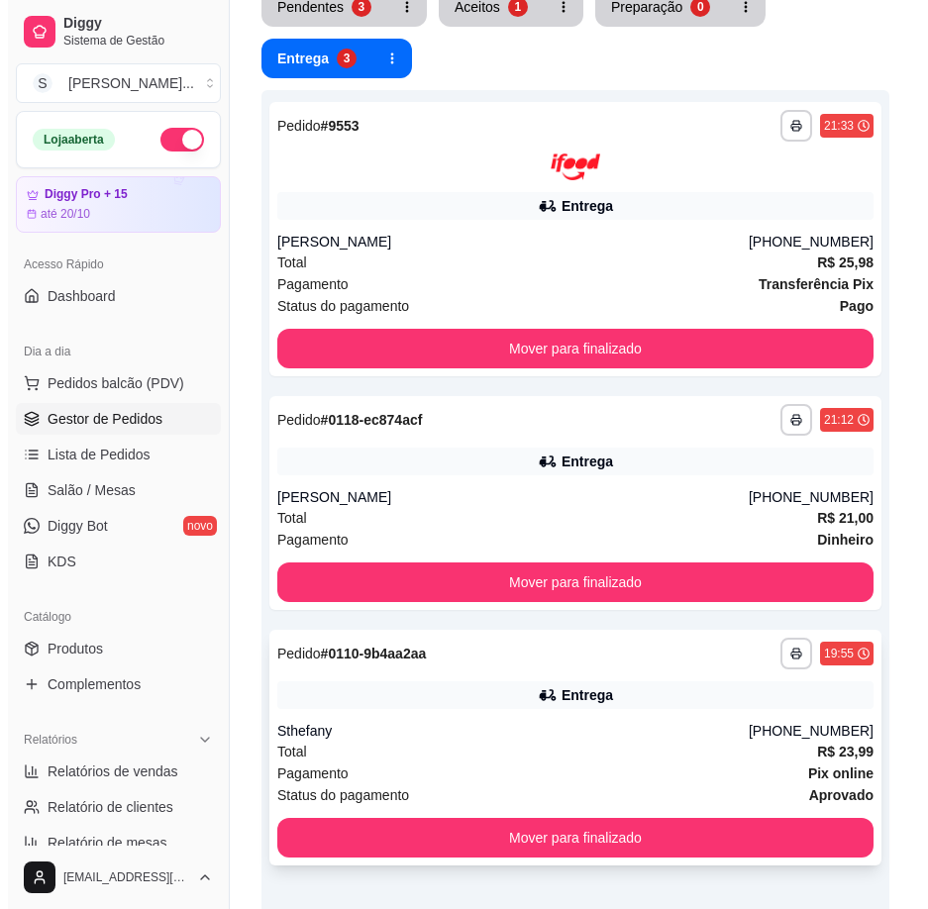
scroll to position [237, 0]
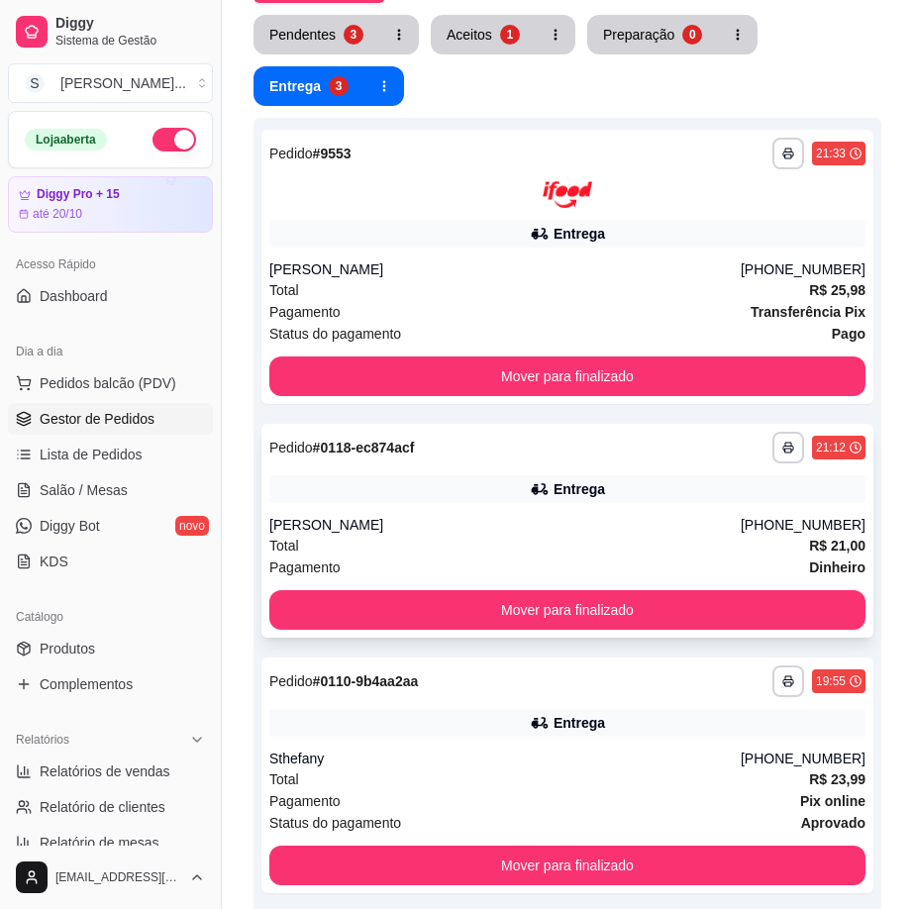
click at [725, 524] on div "[PERSON_NAME]" at bounding box center [504, 525] width 471 height 20
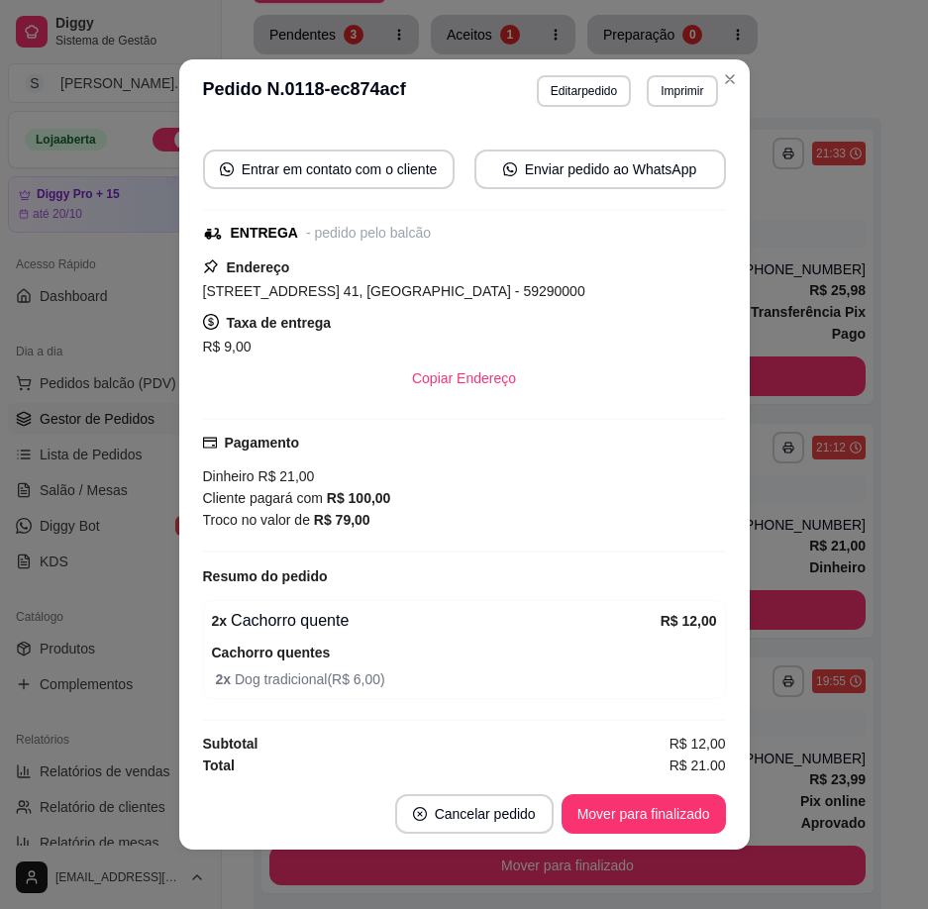
scroll to position [352, 0]
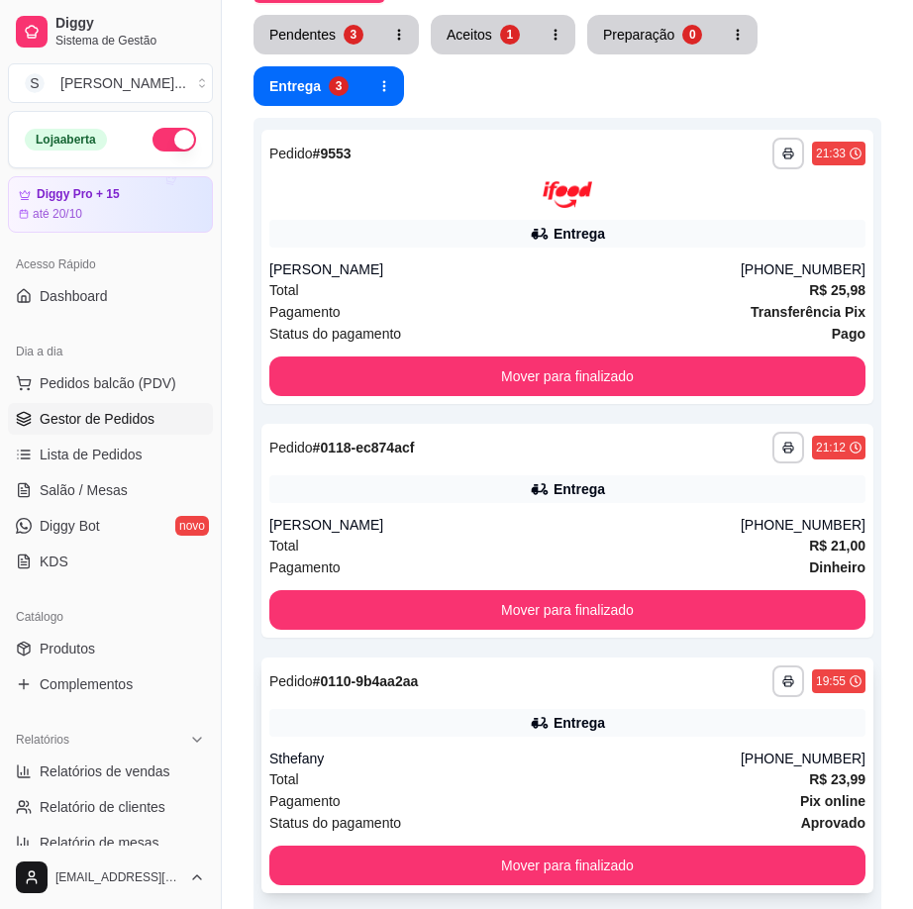
click at [764, 733] on div "Entrega" at bounding box center [567, 723] width 596 height 28
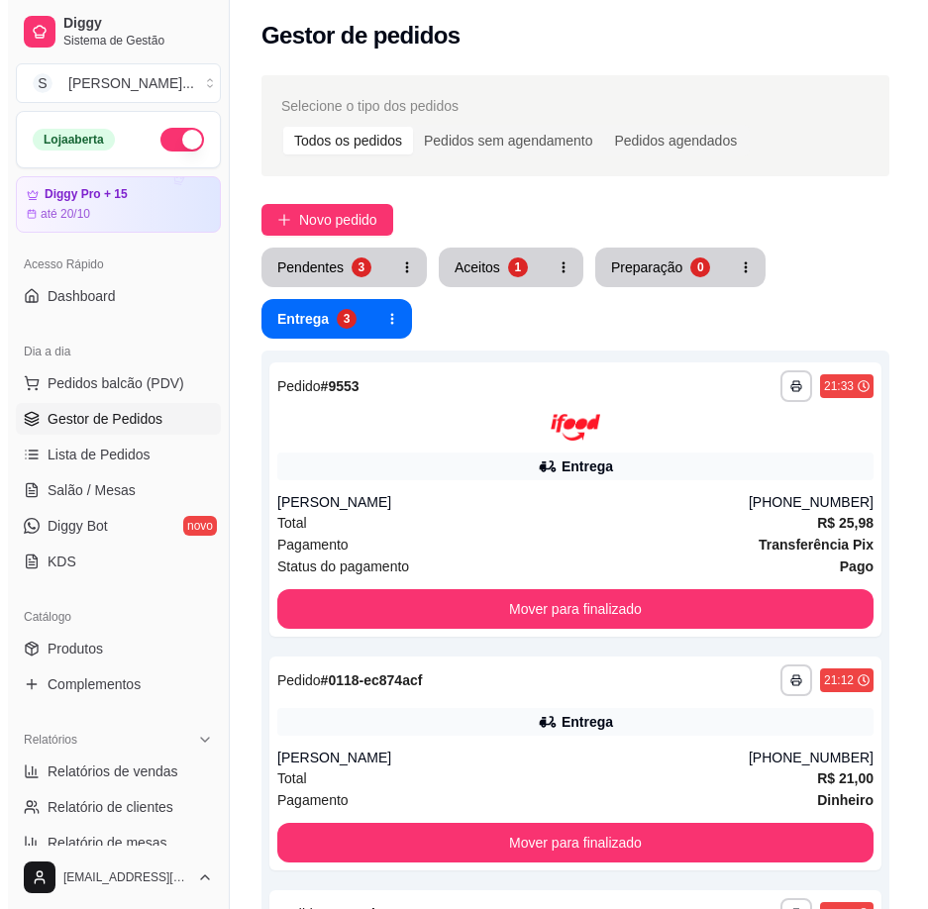
scroll to position [0, 0]
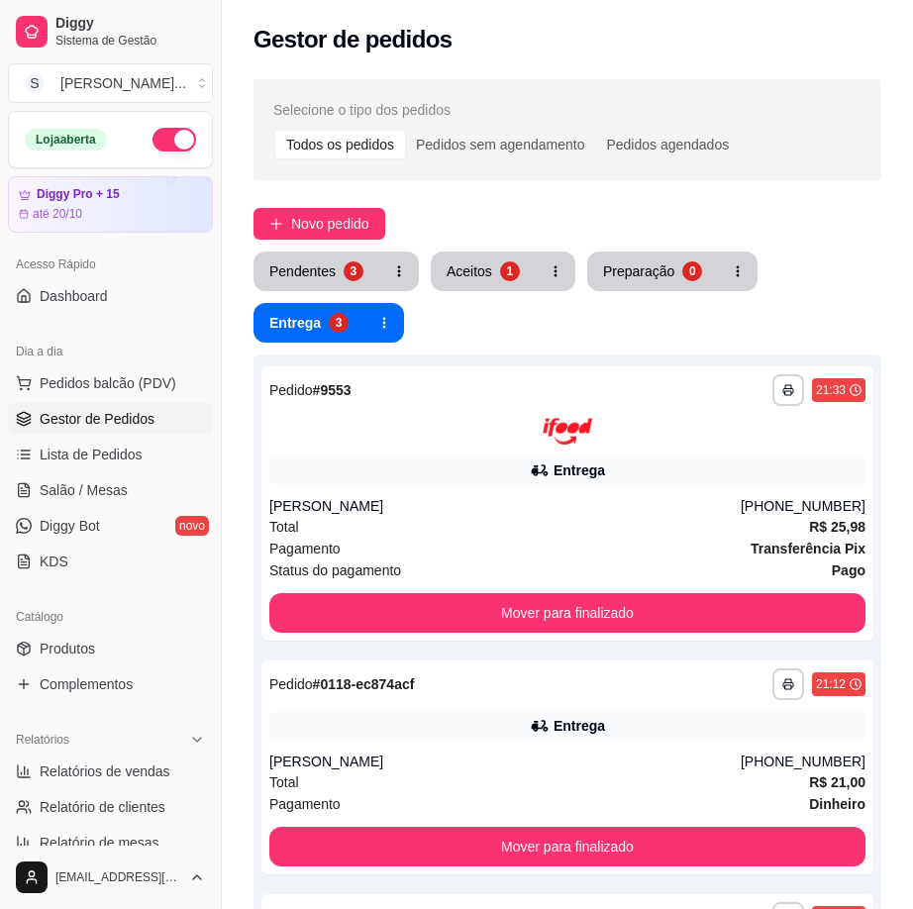
click at [459, 259] on button "Aceitos 1" at bounding box center [483, 272] width 105 height 40
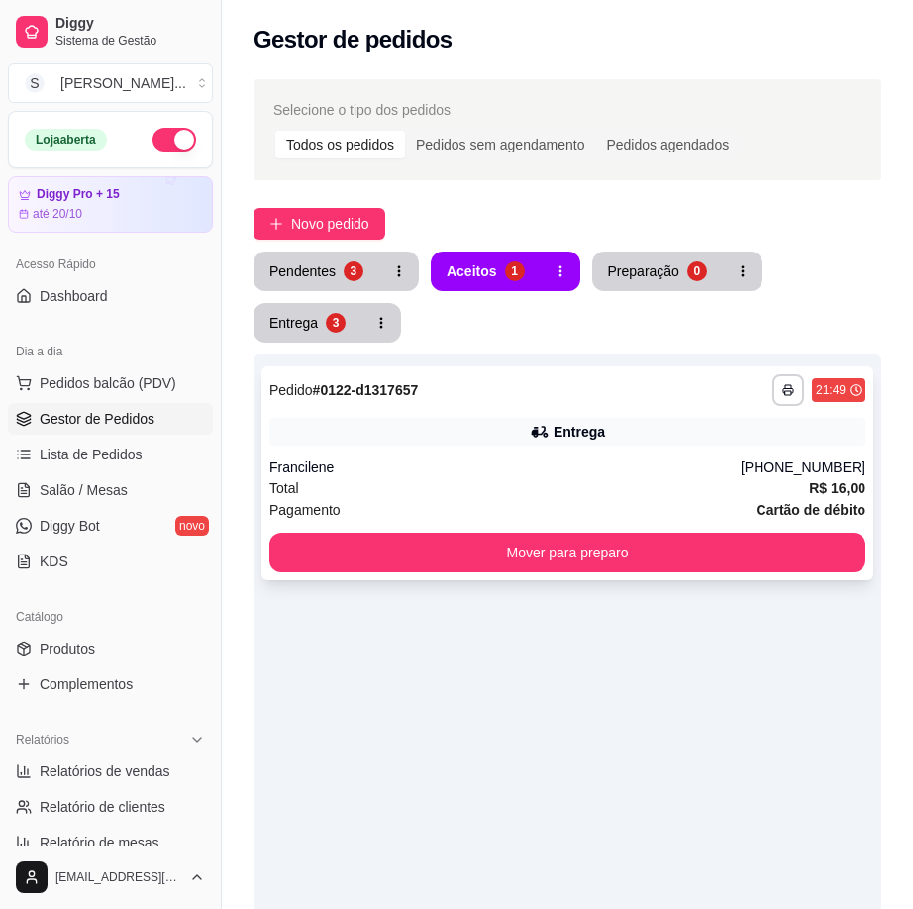
click at [547, 439] on icon at bounding box center [540, 432] width 20 height 20
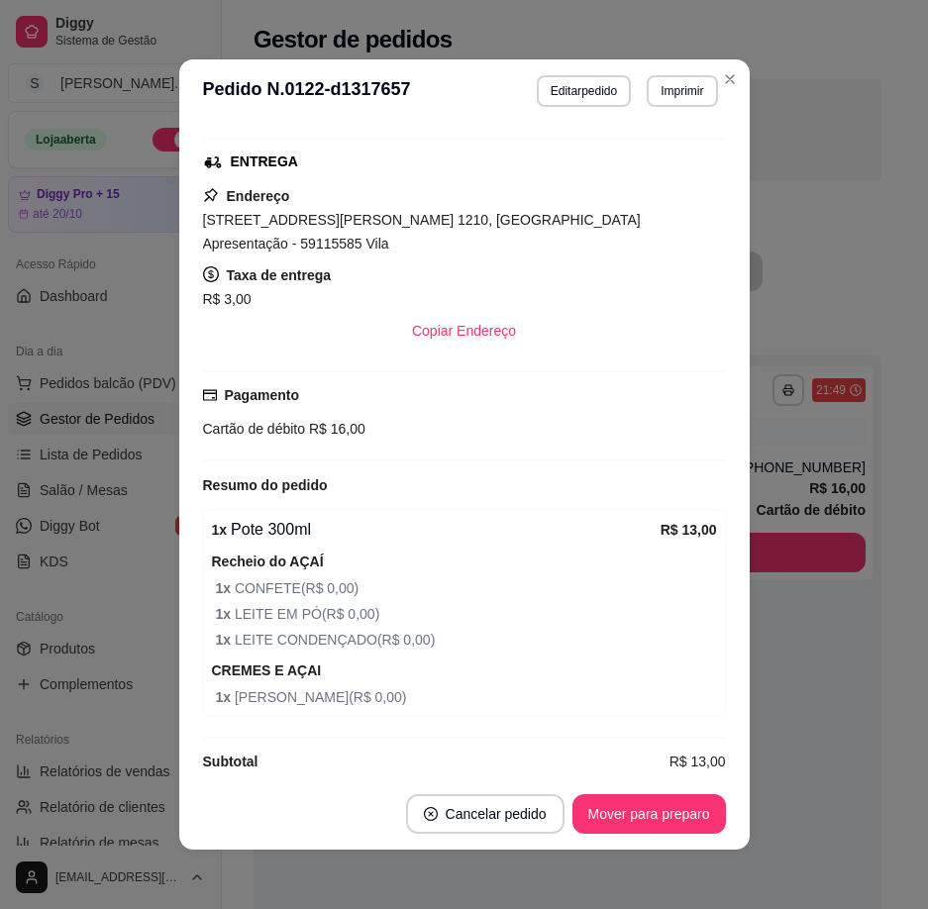
scroll to position [4, 0]
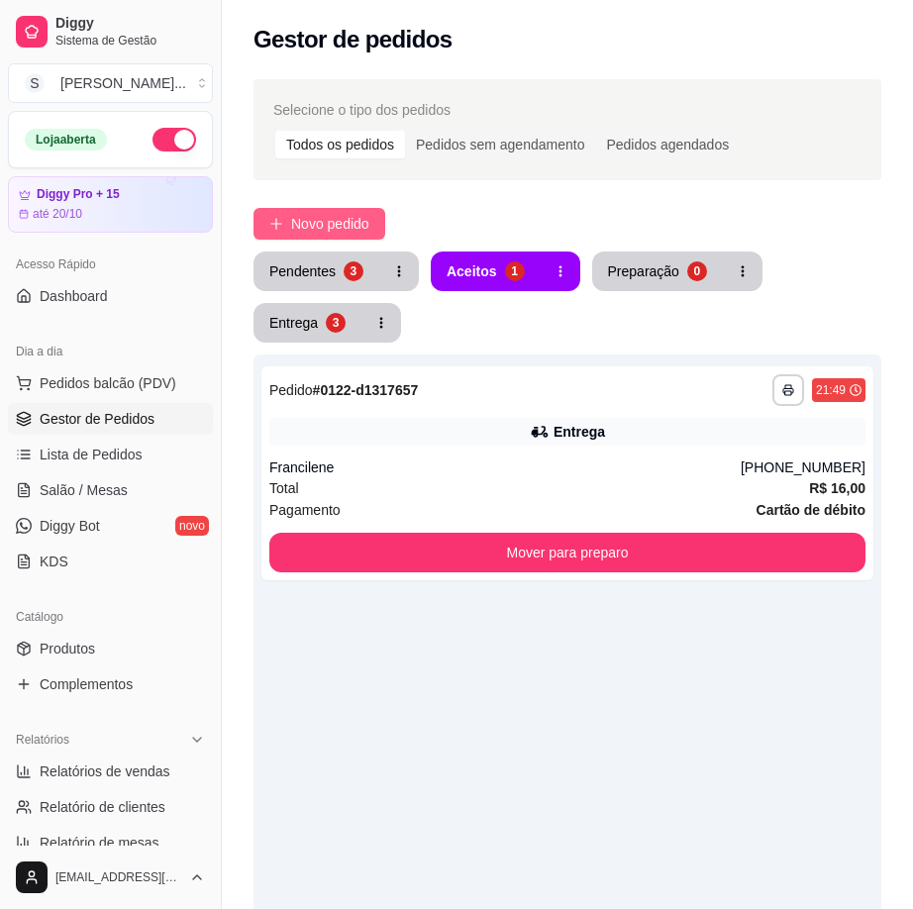
click at [360, 213] on span "Novo pedido" at bounding box center [330, 224] width 78 height 22
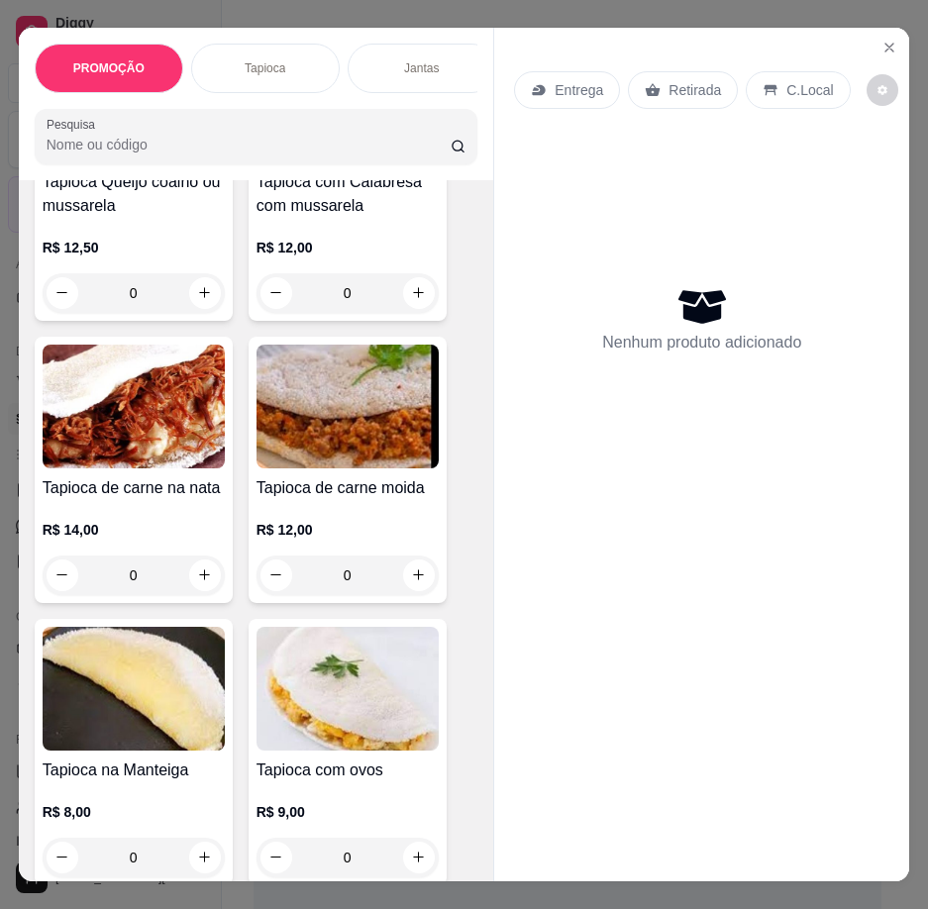
scroll to position [990, 0]
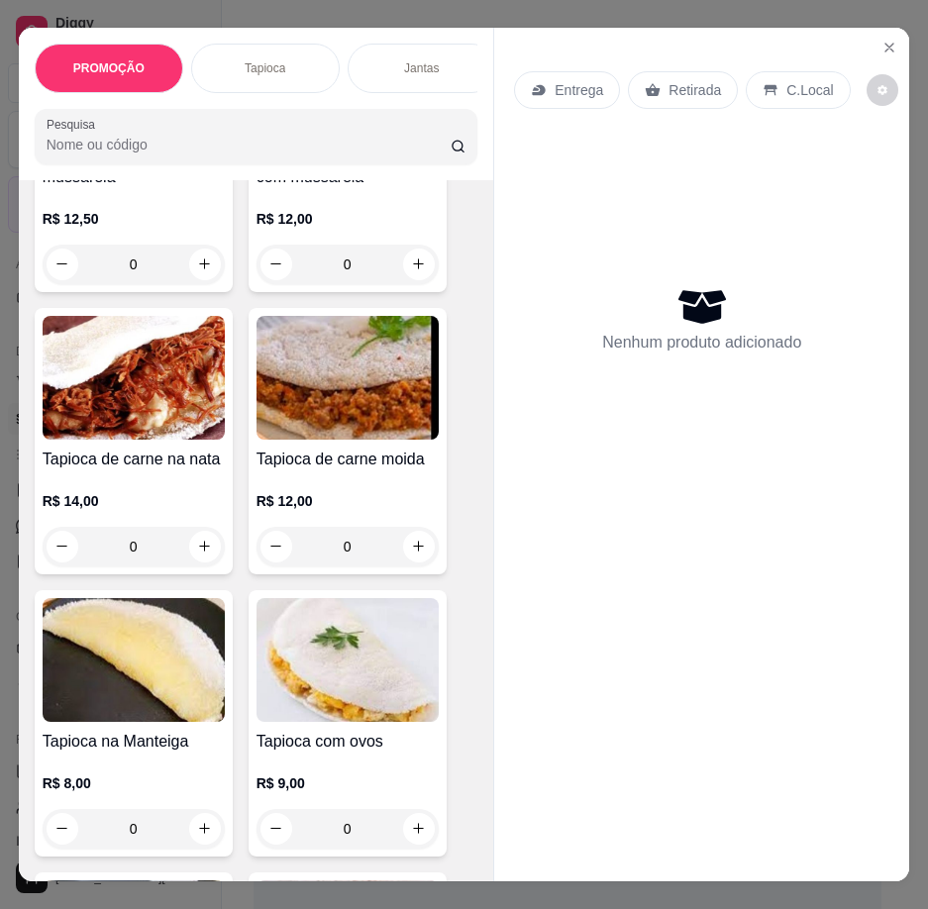
click at [407, 548] on div "0" at bounding box center [347, 547] width 182 height 40
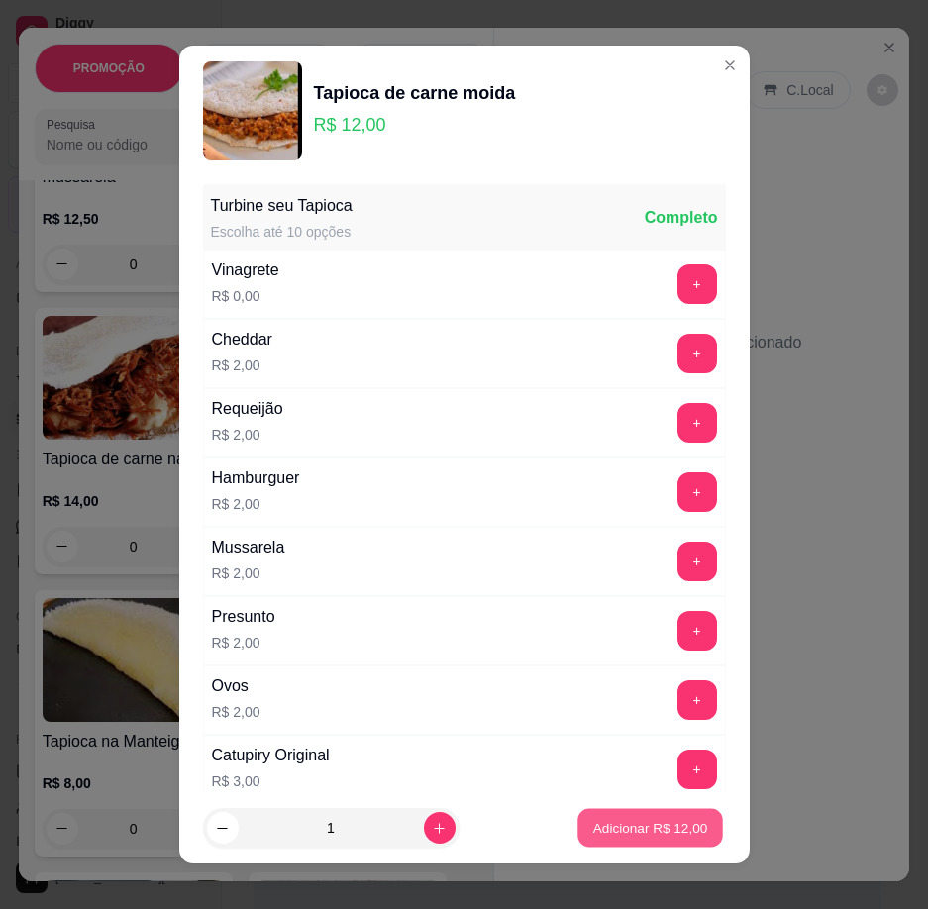
click at [663, 813] on button "Adicionar R$ 12,00" at bounding box center [651, 828] width 146 height 39
type input "1"
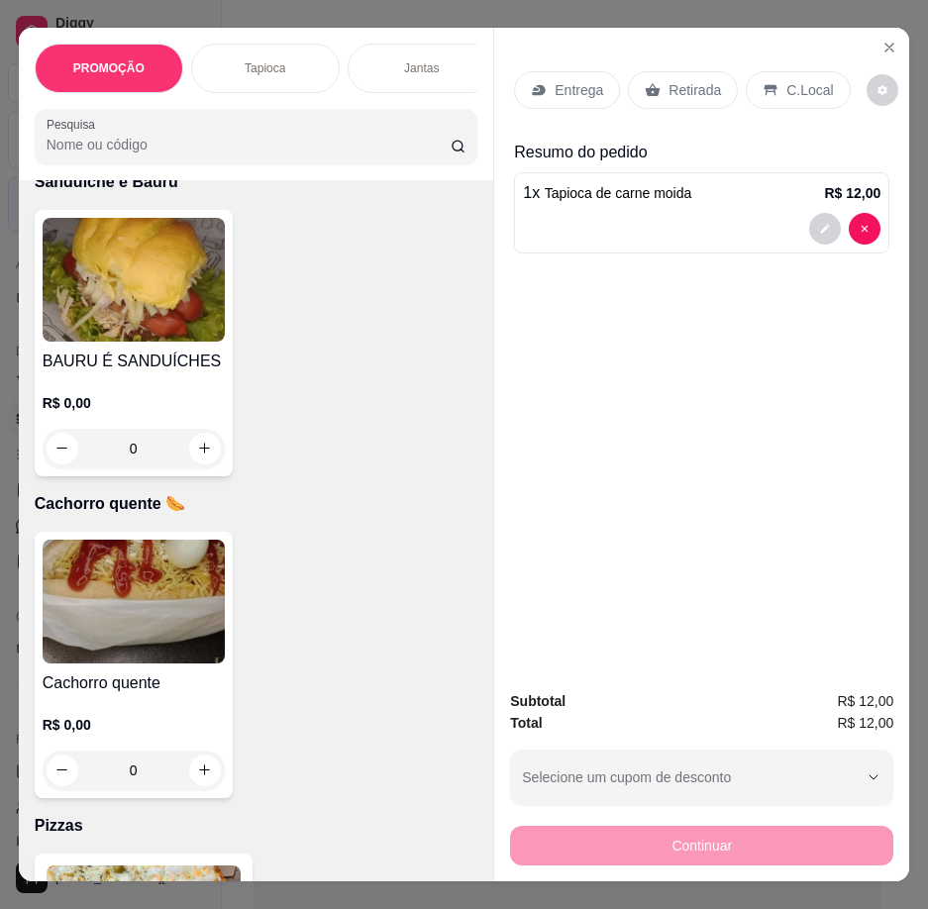
scroll to position [5941, 0]
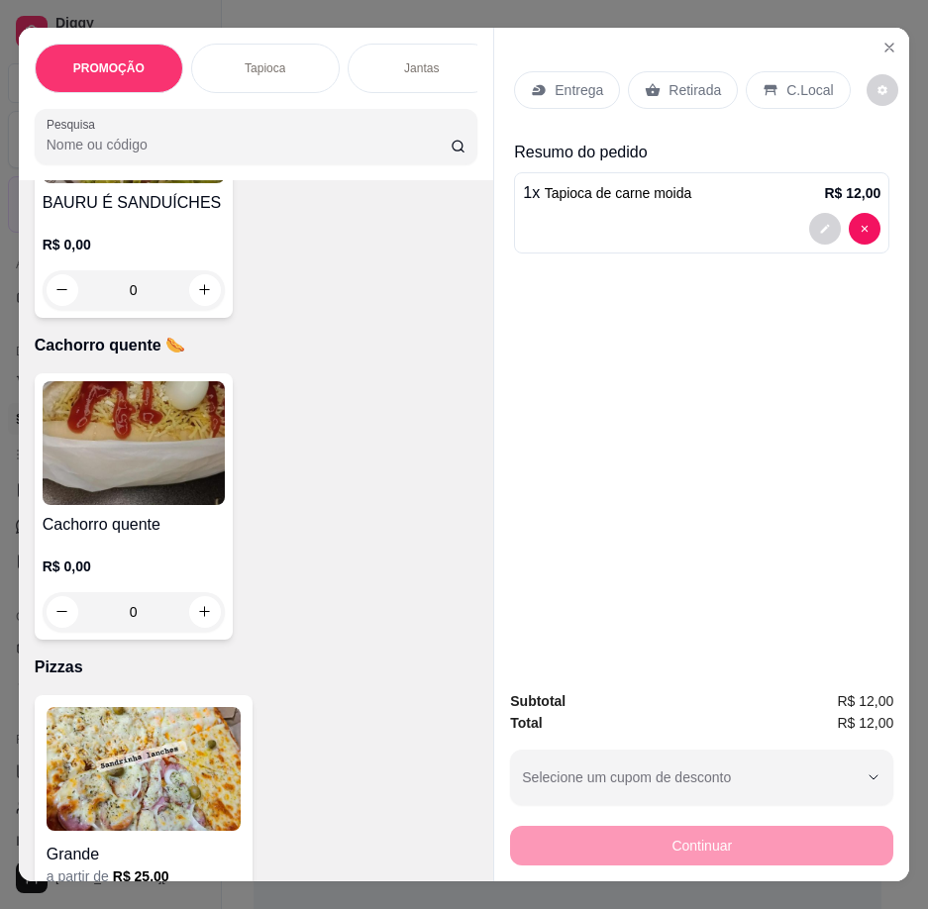
click at [152, 435] on img at bounding box center [134, 443] width 182 height 124
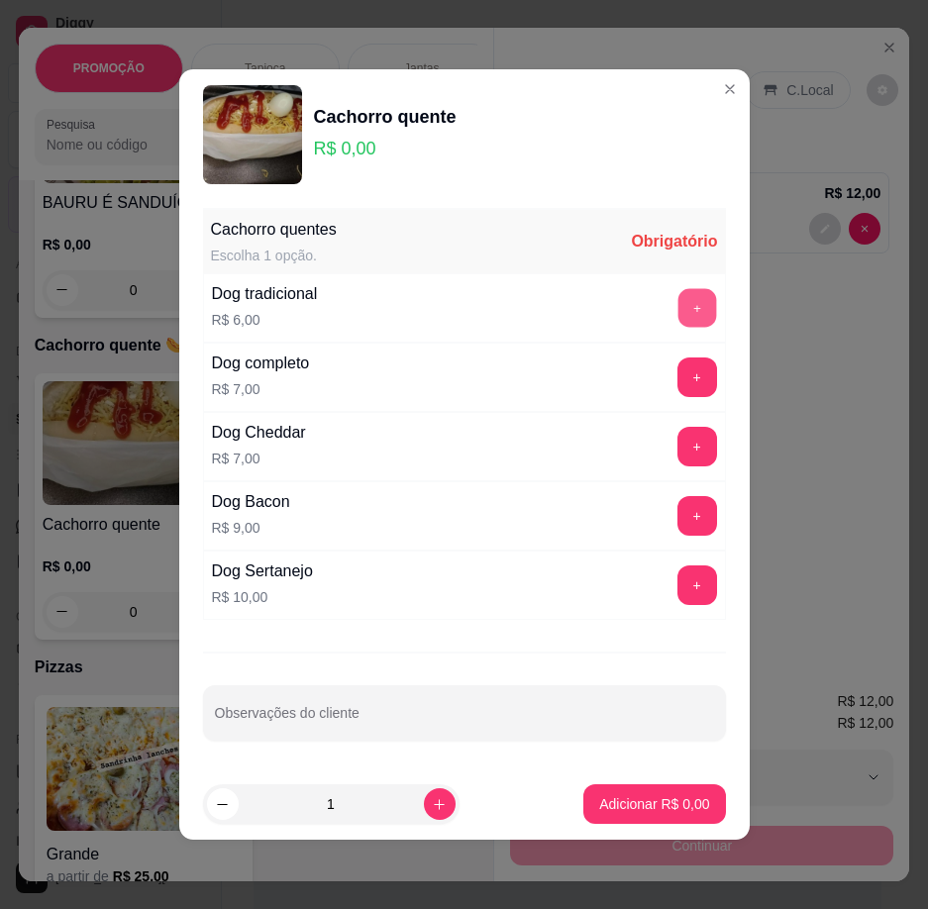
click at [690, 309] on button "+" at bounding box center [696, 308] width 39 height 39
click at [661, 799] on p "Adicionar R$ 6,00" at bounding box center [654, 804] width 110 height 20
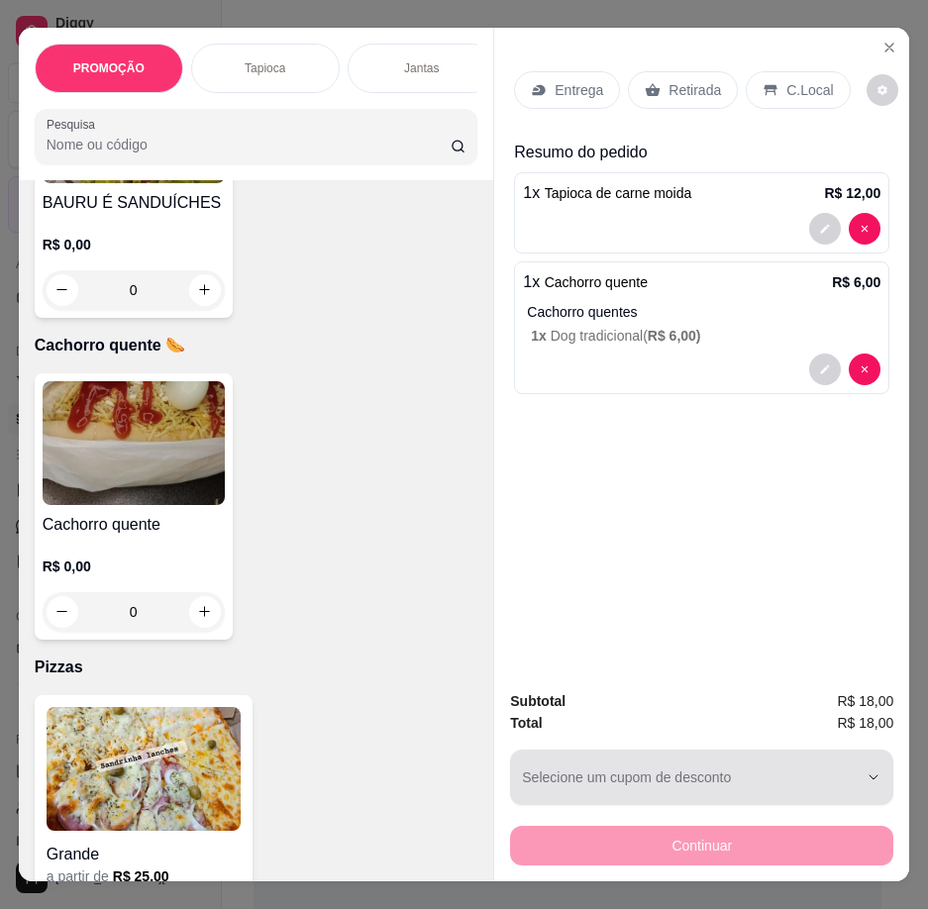
click at [835, 781] on div "button" at bounding box center [690, 778] width 336 height 40
click at [865, 772] on icon "button" at bounding box center [873, 777] width 16 height 16
click at [866, 769] on icon "button" at bounding box center [873, 777] width 16 height 16
click at [793, 750] on button "Selecione um cupom de desconto" at bounding box center [701, 777] width 383 height 55
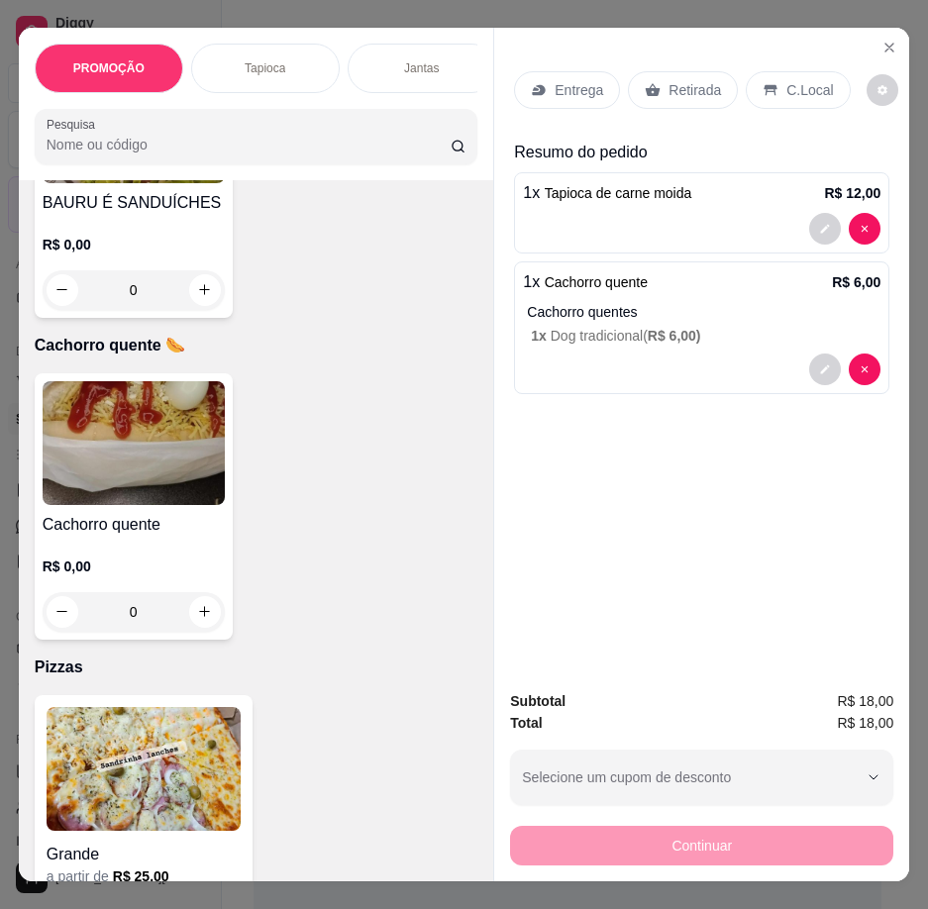
click at [771, 81] on div "C.Local" at bounding box center [798, 90] width 104 height 38
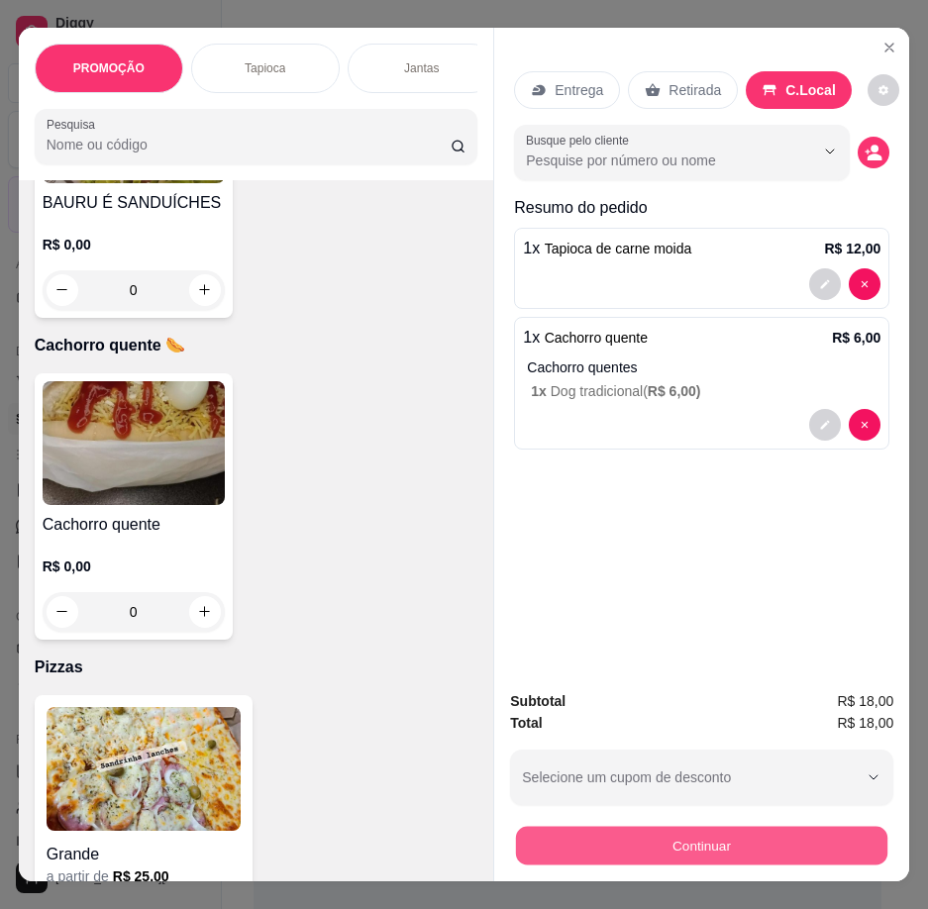
click at [732, 840] on button "Continuar" at bounding box center [701, 846] width 371 height 39
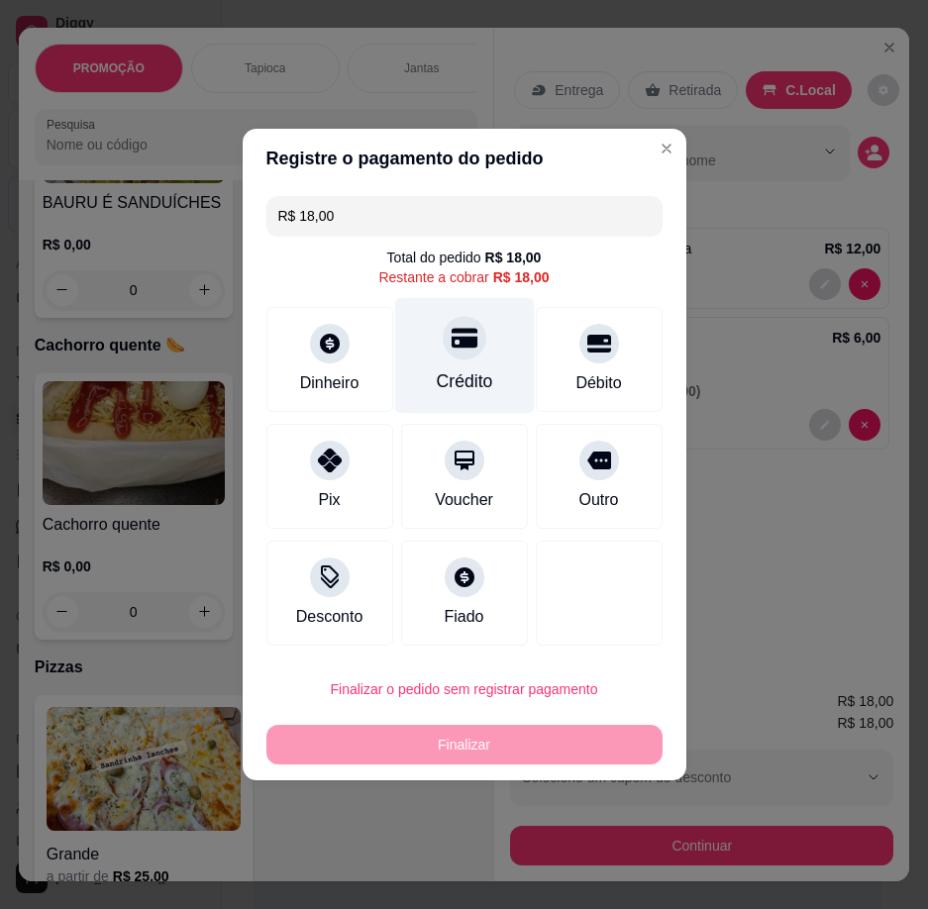
click at [481, 363] on div "Crédito" at bounding box center [464, 356] width 140 height 116
type input "R$ 0,00"
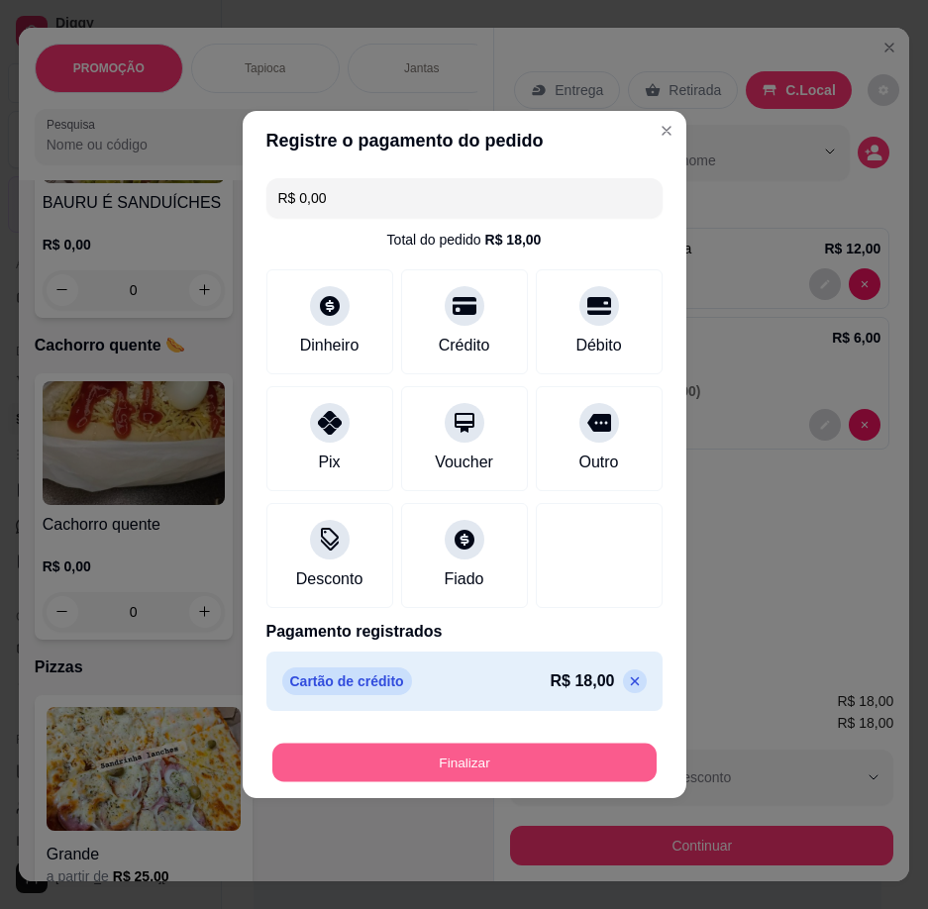
click at [496, 765] on button "Finalizar" at bounding box center [464, 763] width 384 height 39
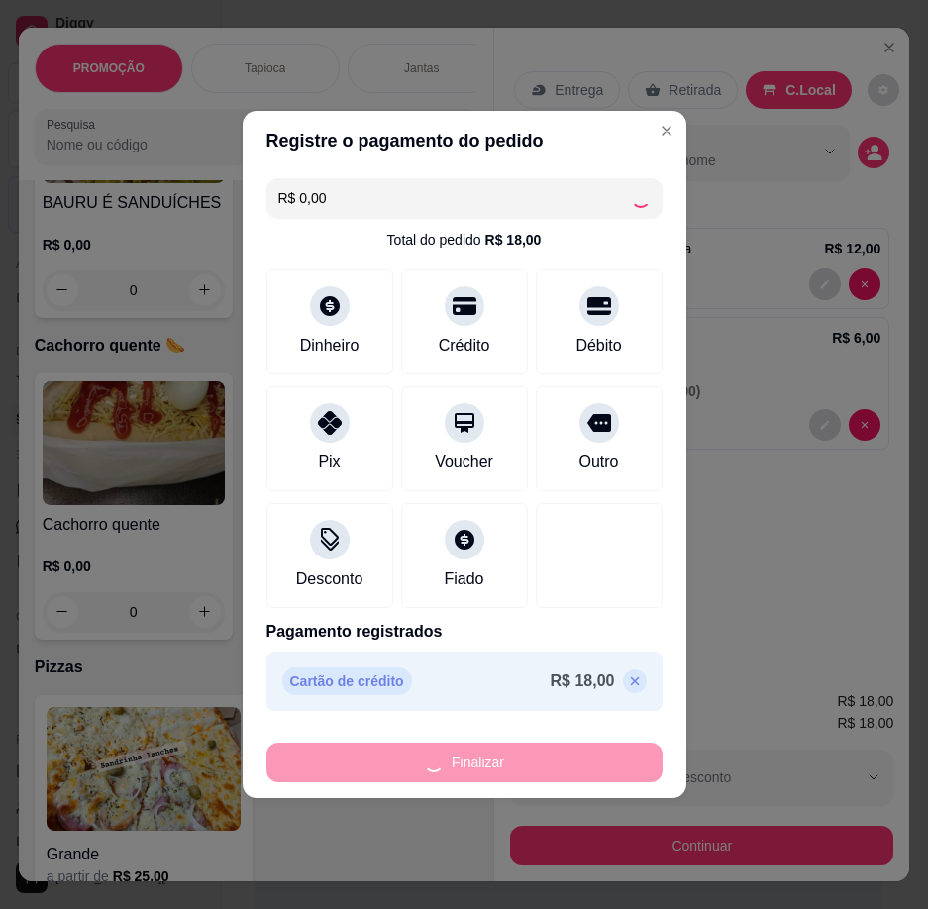
type input "0"
type input "-R$ 18,00"
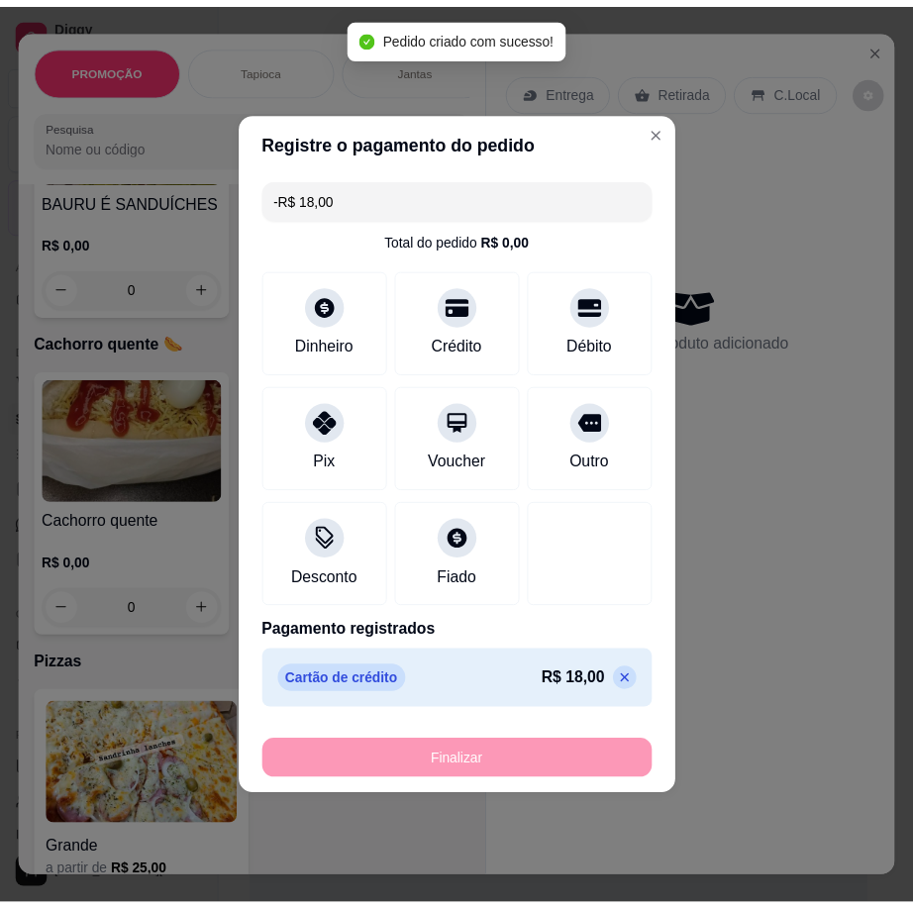
scroll to position [5939, 0]
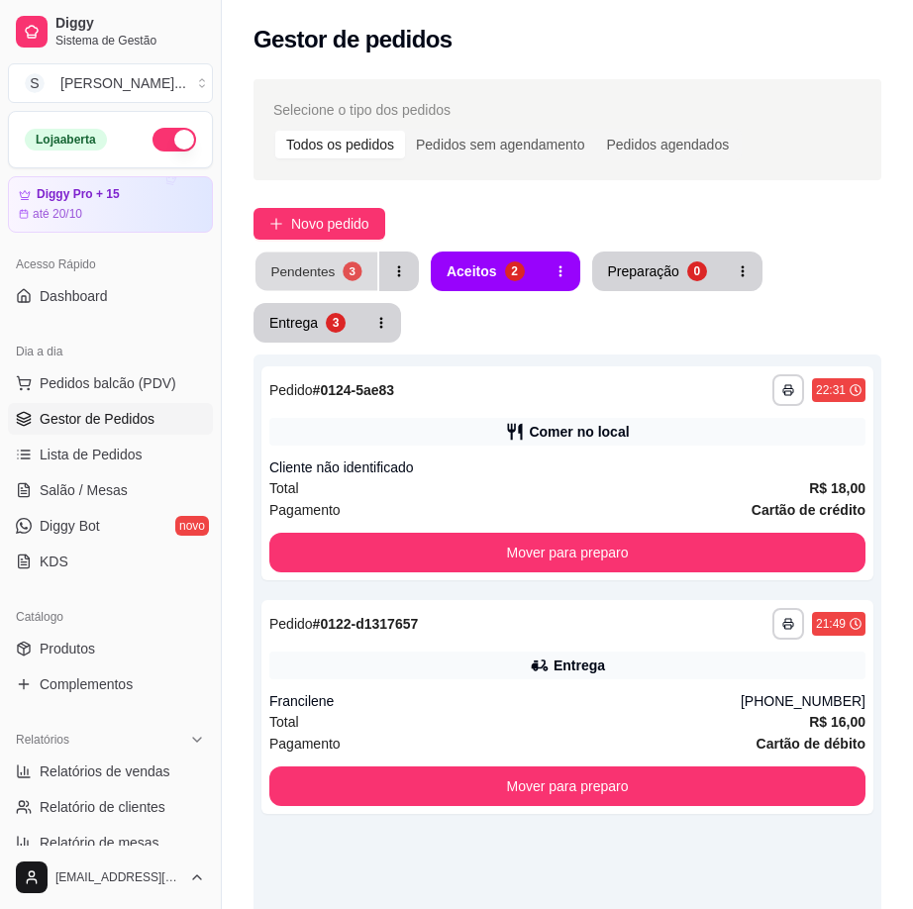
click at [347, 262] on div "3" at bounding box center [352, 270] width 19 height 19
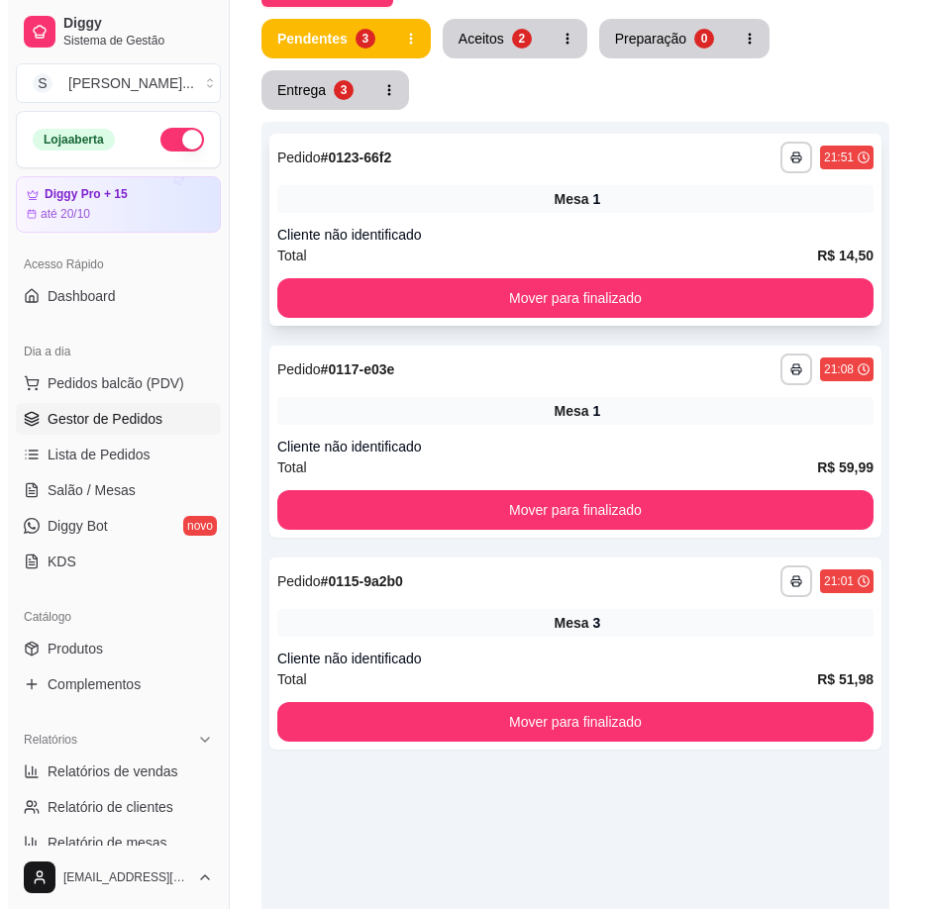
scroll to position [297, 0]
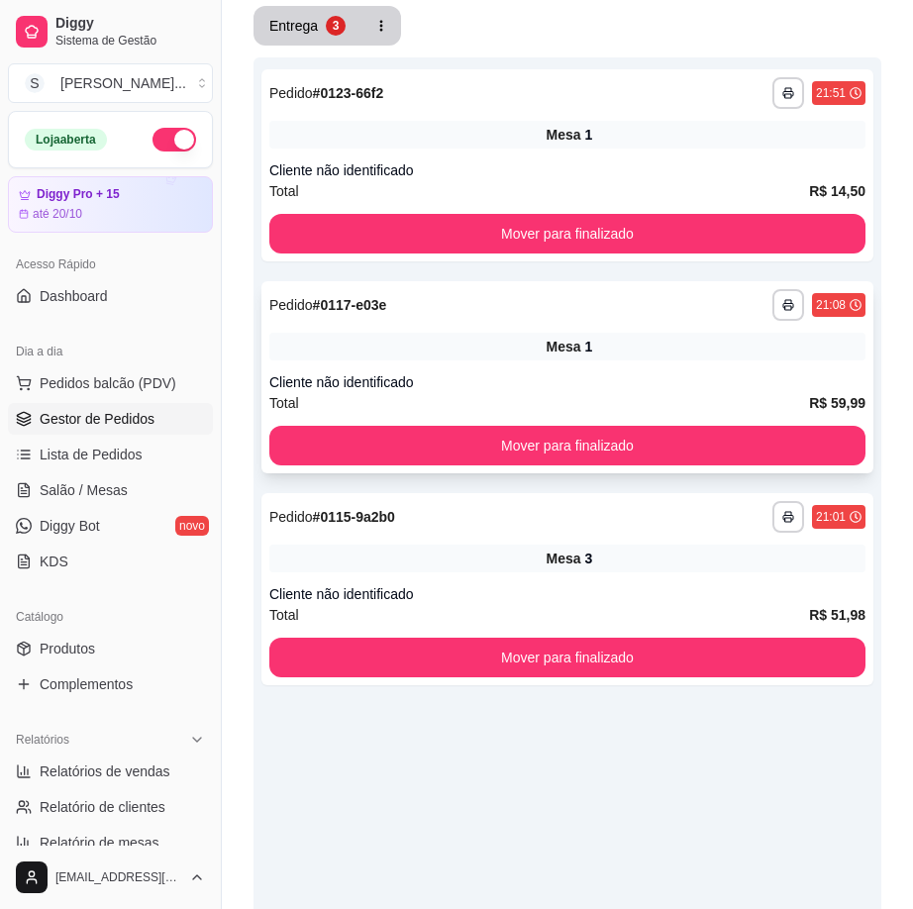
click at [606, 379] on div "Cliente não identificado" at bounding box center [567, 382] width 596 height 20
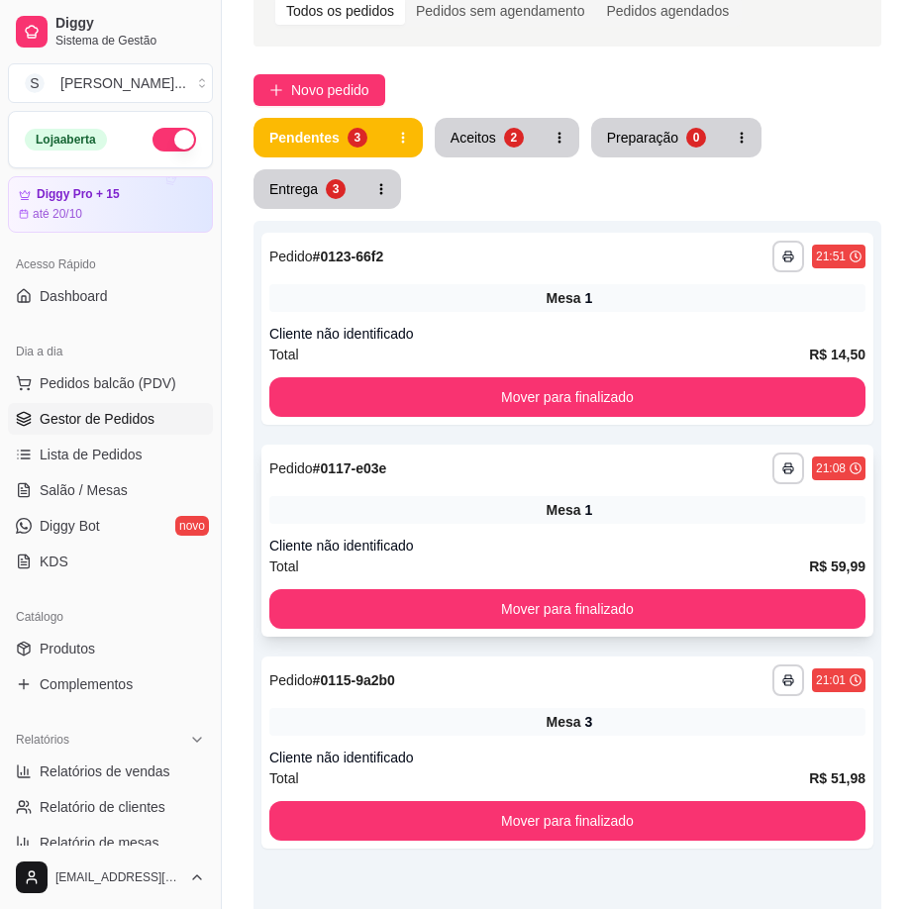
scroll to position [99, 0]
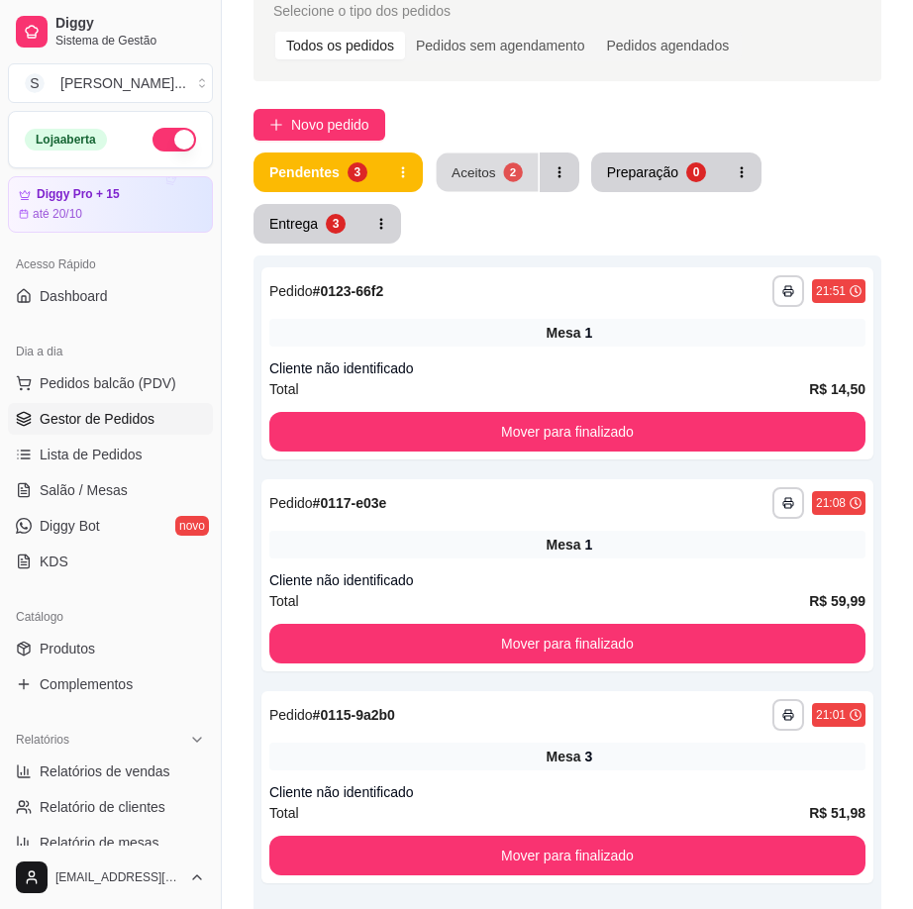
click at [509, 180] on div "2" at bounding box center [512, 171] width 19 height 19
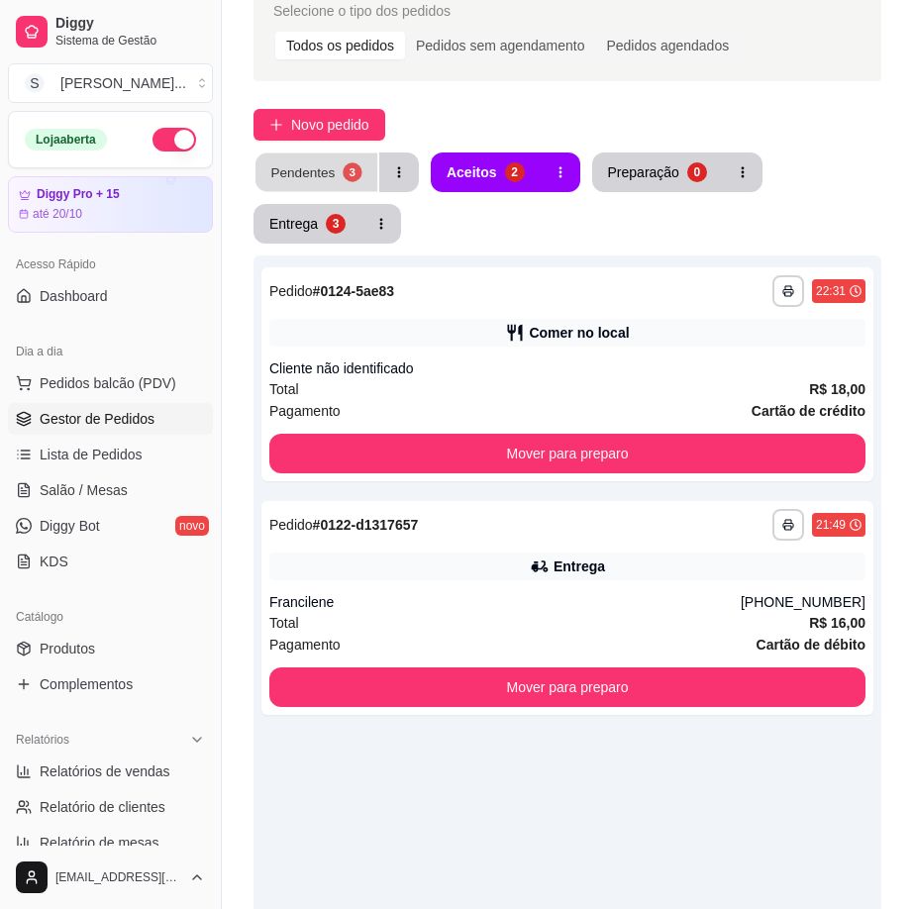
click at [328, 167] on div "Pendentes" at bounding box center [302, 171] width 64 height 19
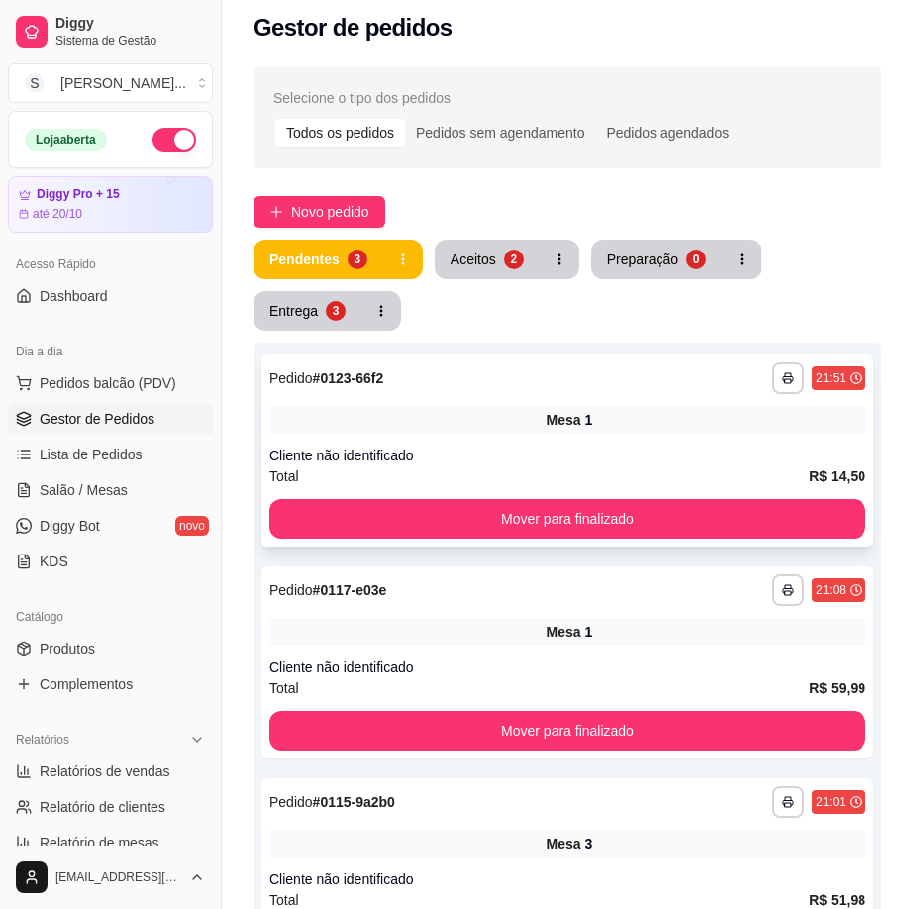
scroll to position [0, 0]
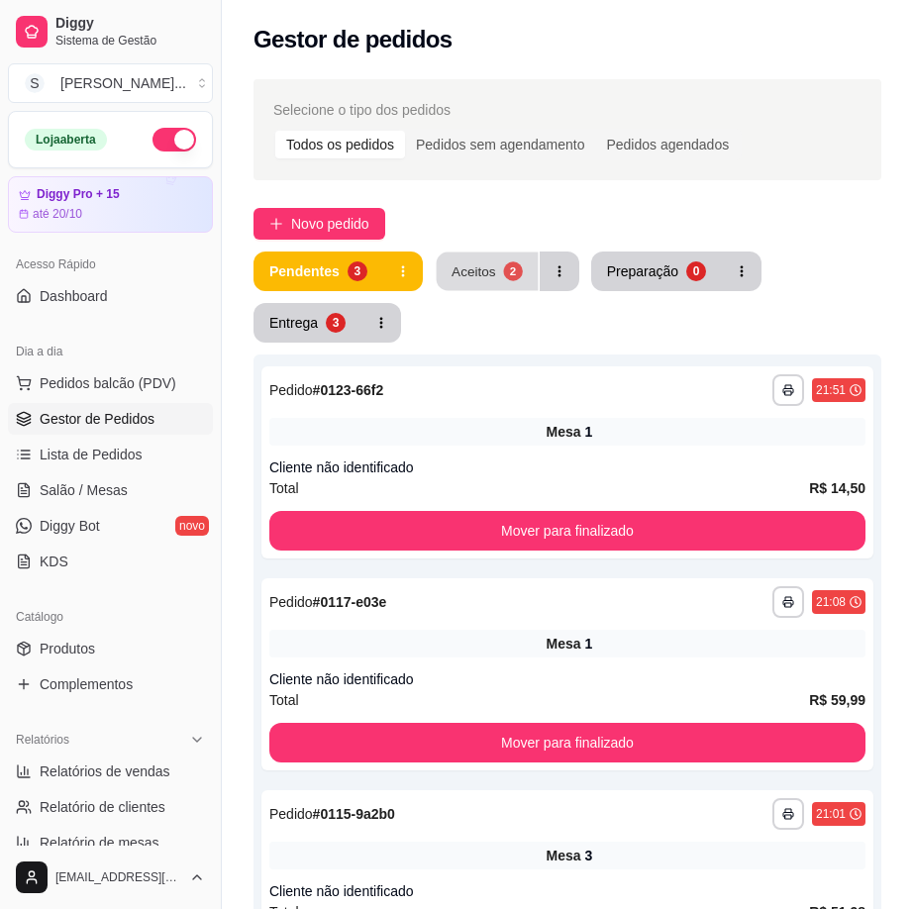
click at [519, 279] on button "Aceitos 2" at bounding box center [487, 272] width 102 height 39
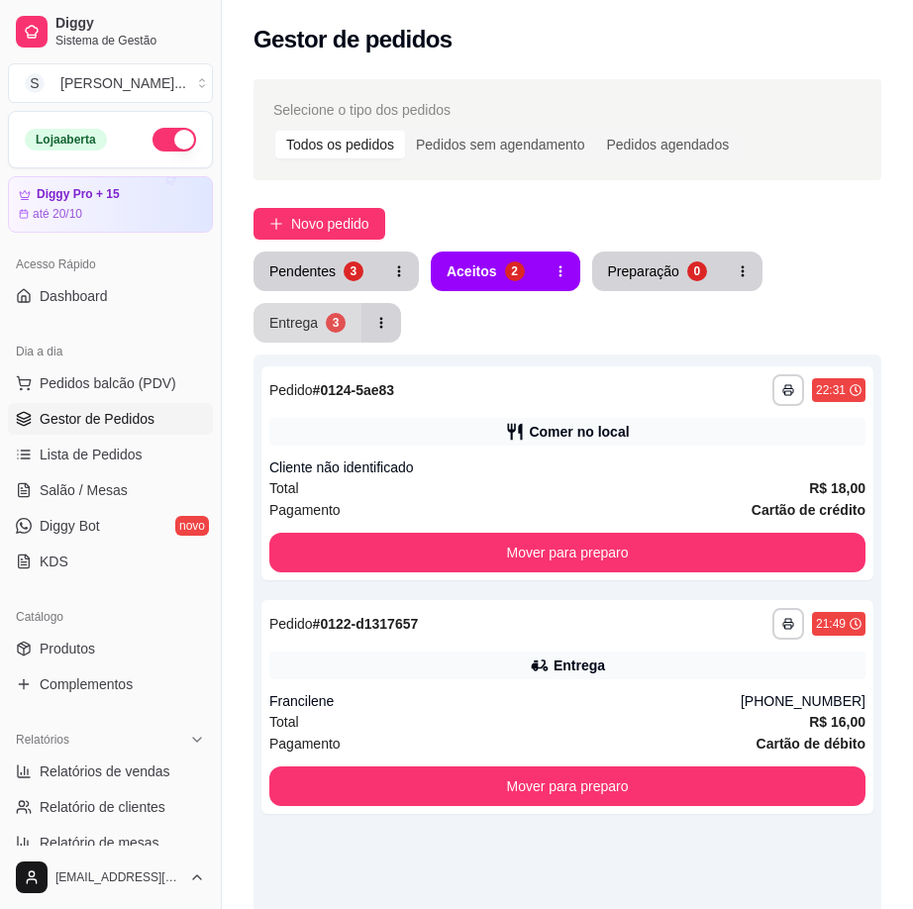
click at [352, 326] on button "Entrega 3" at bounding box center [307, 323] width 108 height 40
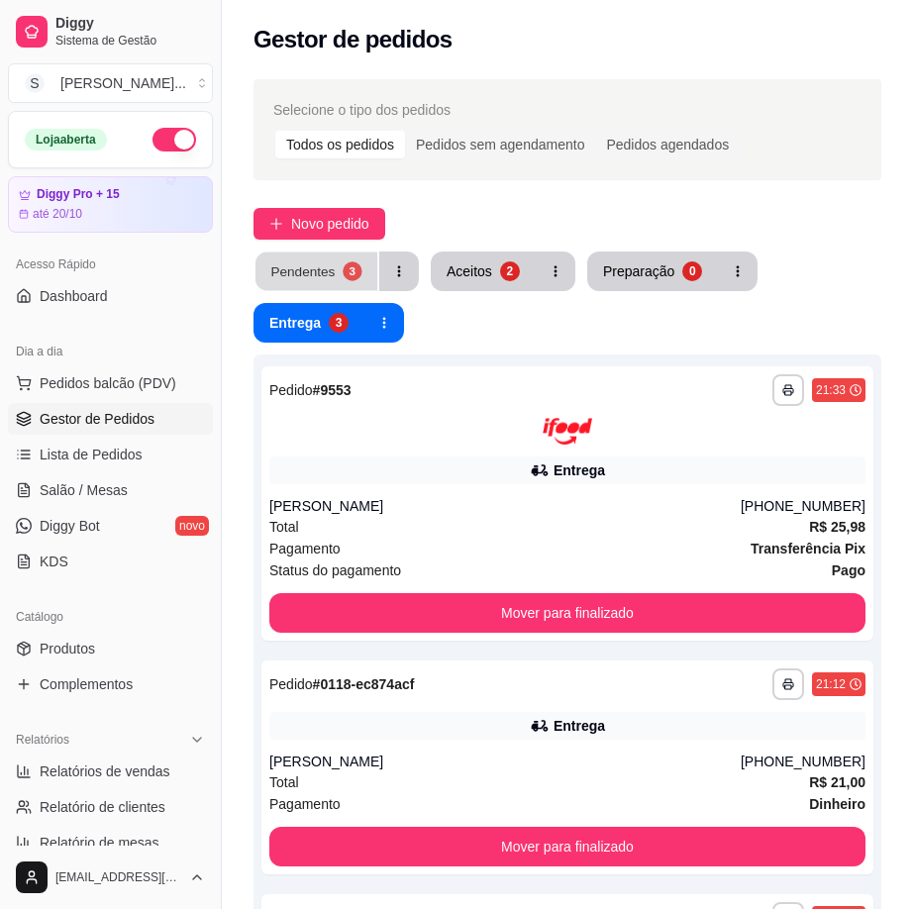
click at [366, 276] on button "Pendentes 3" at bounding box center [316, 272] width 122 height 39
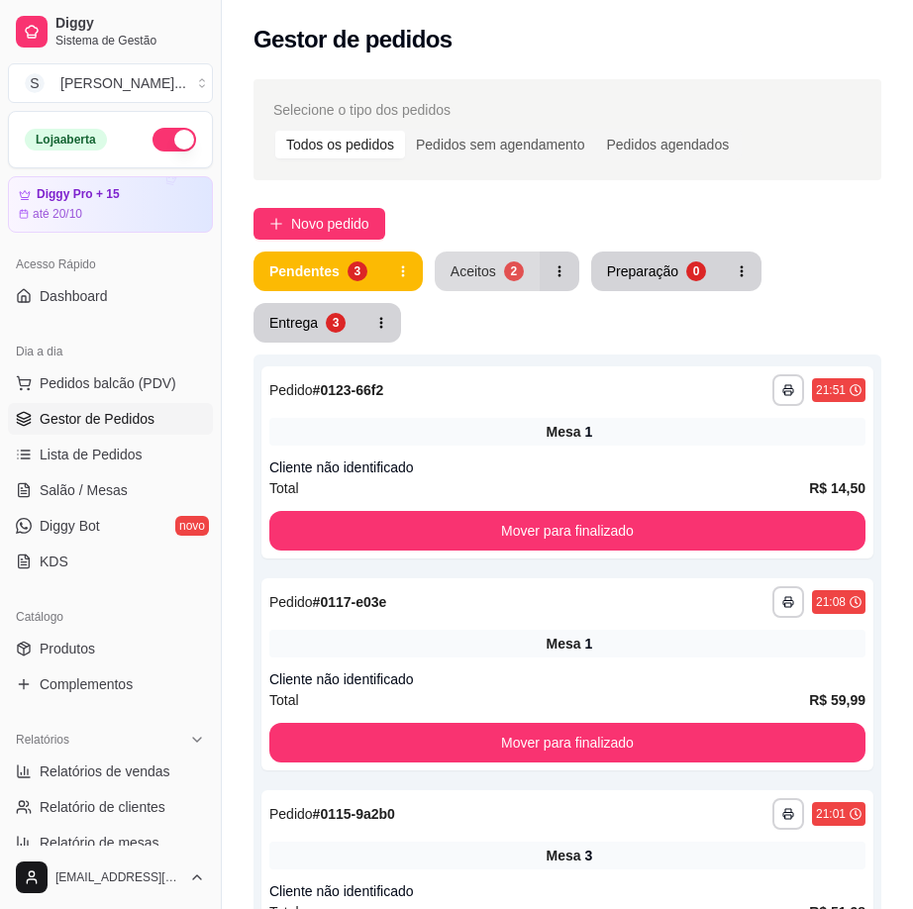
click at [525, 283] on button "Aceitos 2" at bounding box center [487, 272] width 105 height 40
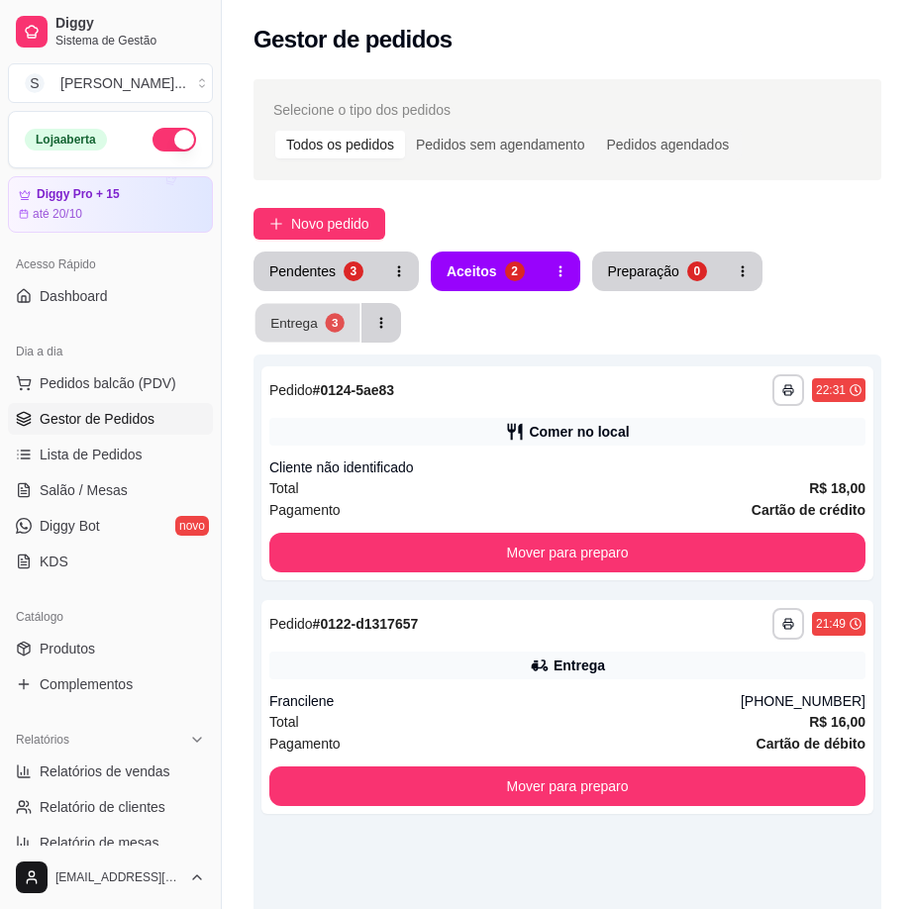
click at [351, 324] on button "Entrega 3" at bounding box center [307, 323] width 105 height 39
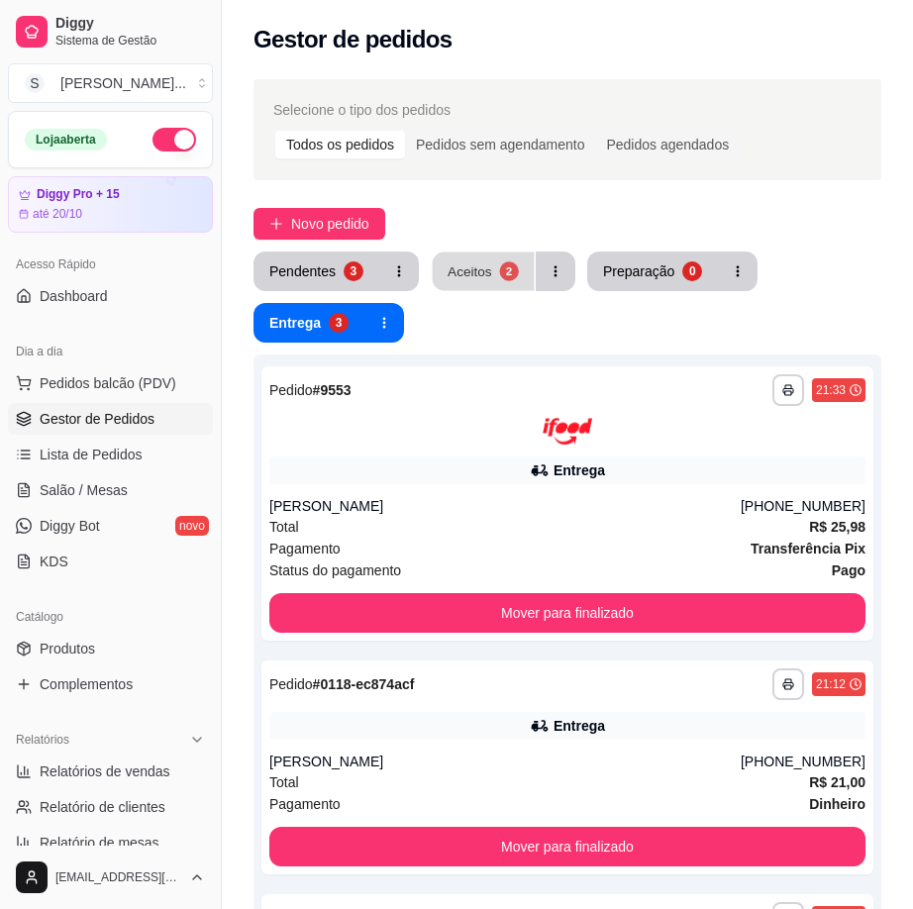
click at [511, 267] on div "2" at bounding box center [508, 270] width 19 height 19
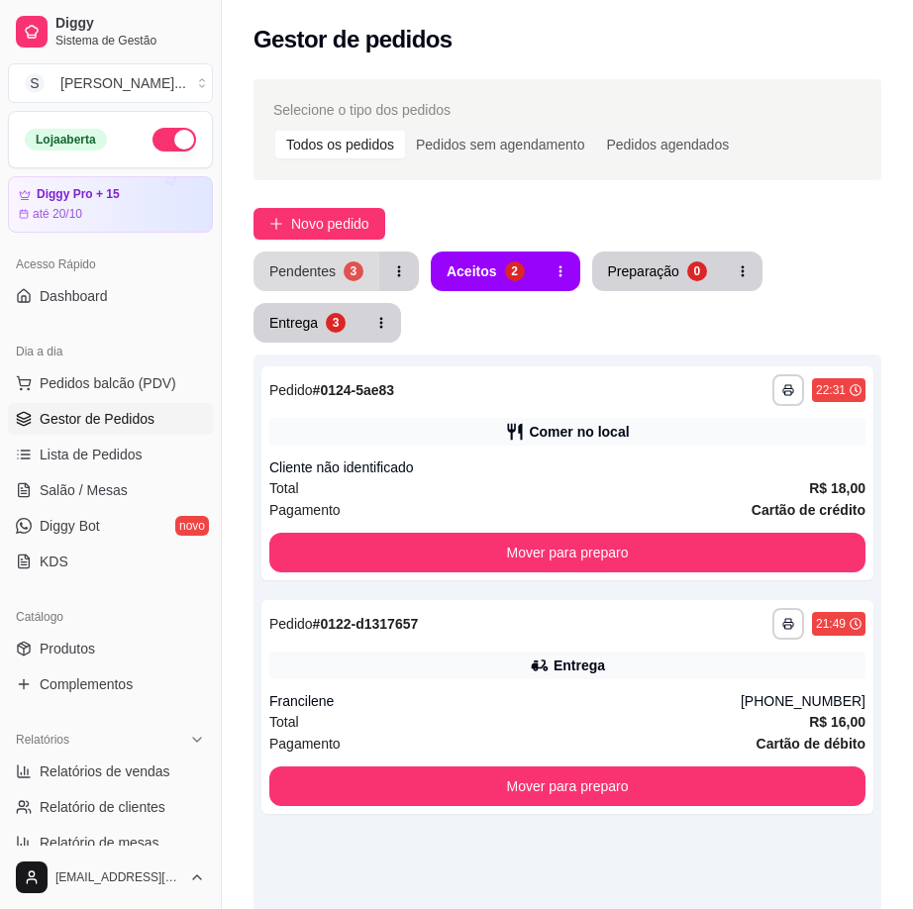
click at [310, 264] on div "Pendentes" at bounding box center [302, 271] width 66 height 20
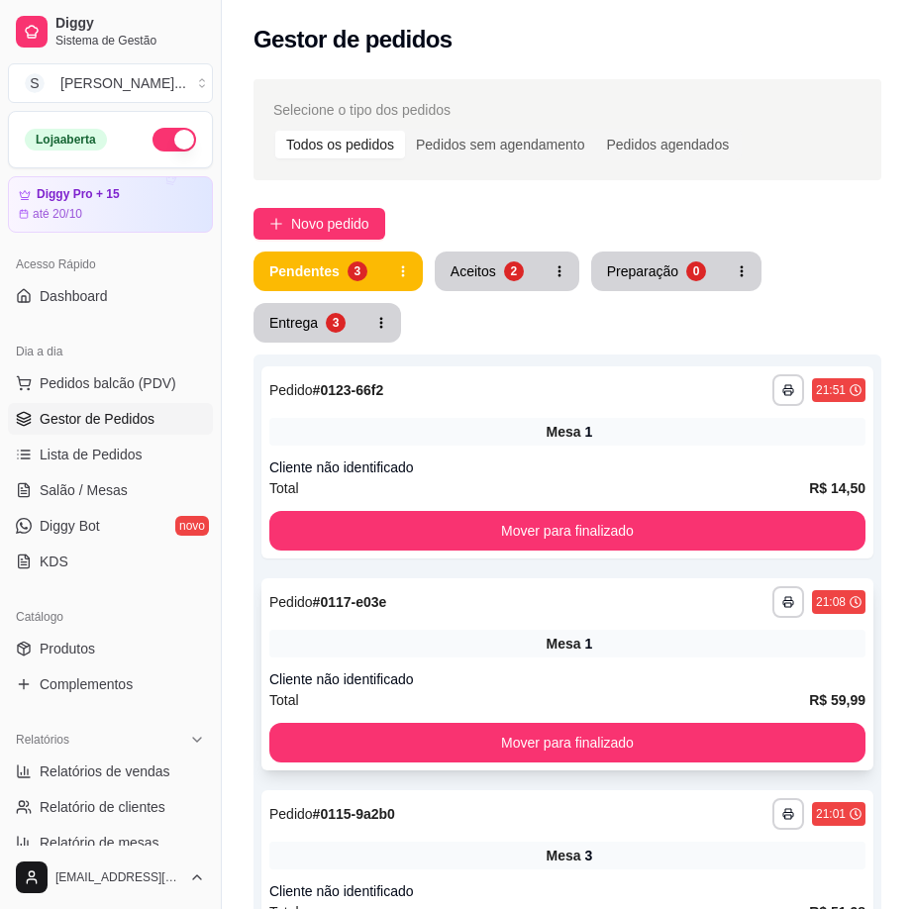
click at [599, 643] on div "Mesa 1" at bounding box center [567, 644] width 596 height 28
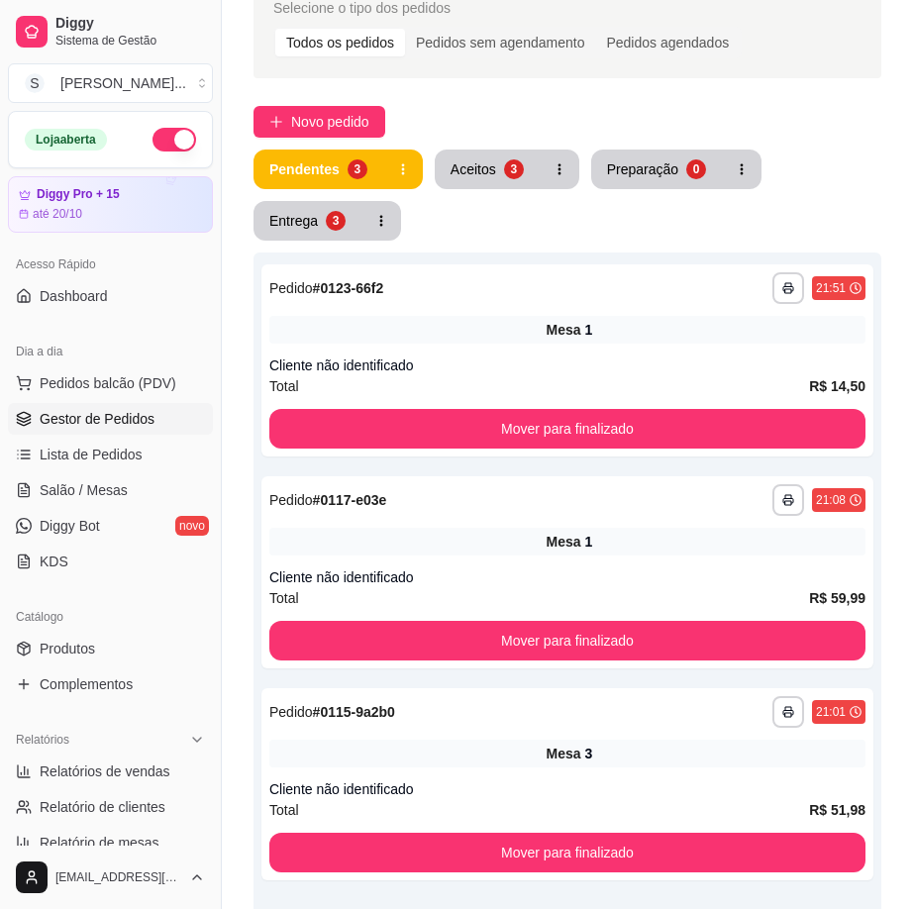
scroll to position [198, 0]
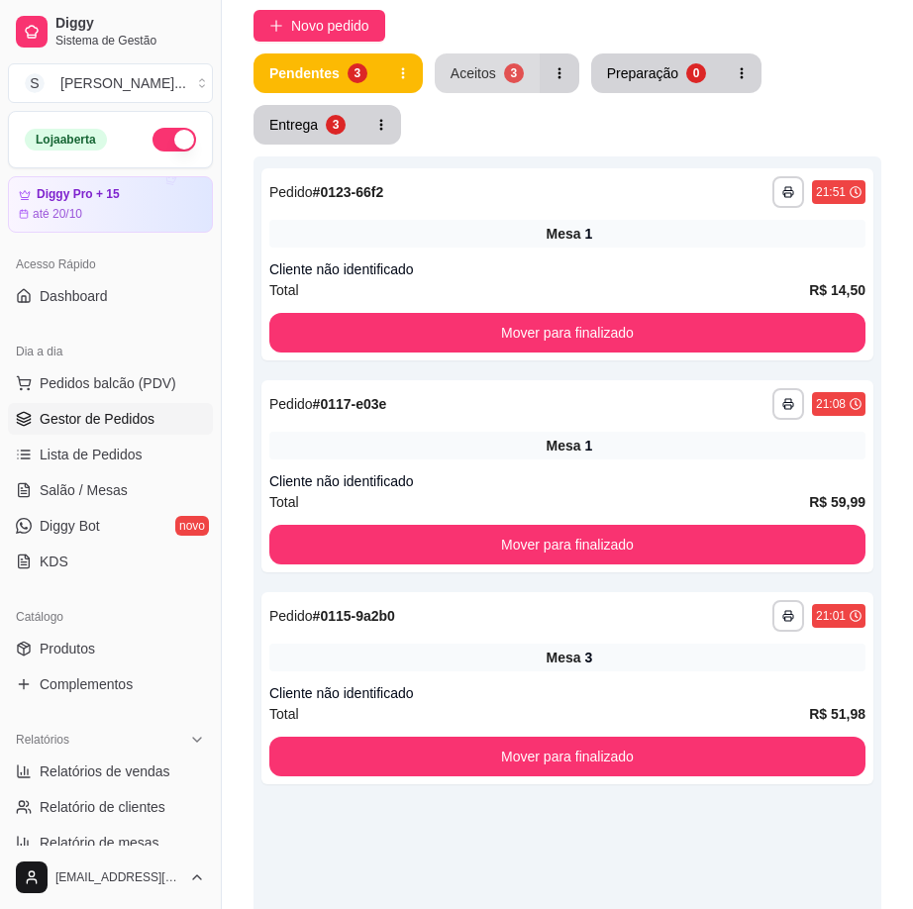
click at [465, 73] on div "Aceitos" at bounding box center [474, 73] width 46 height 20
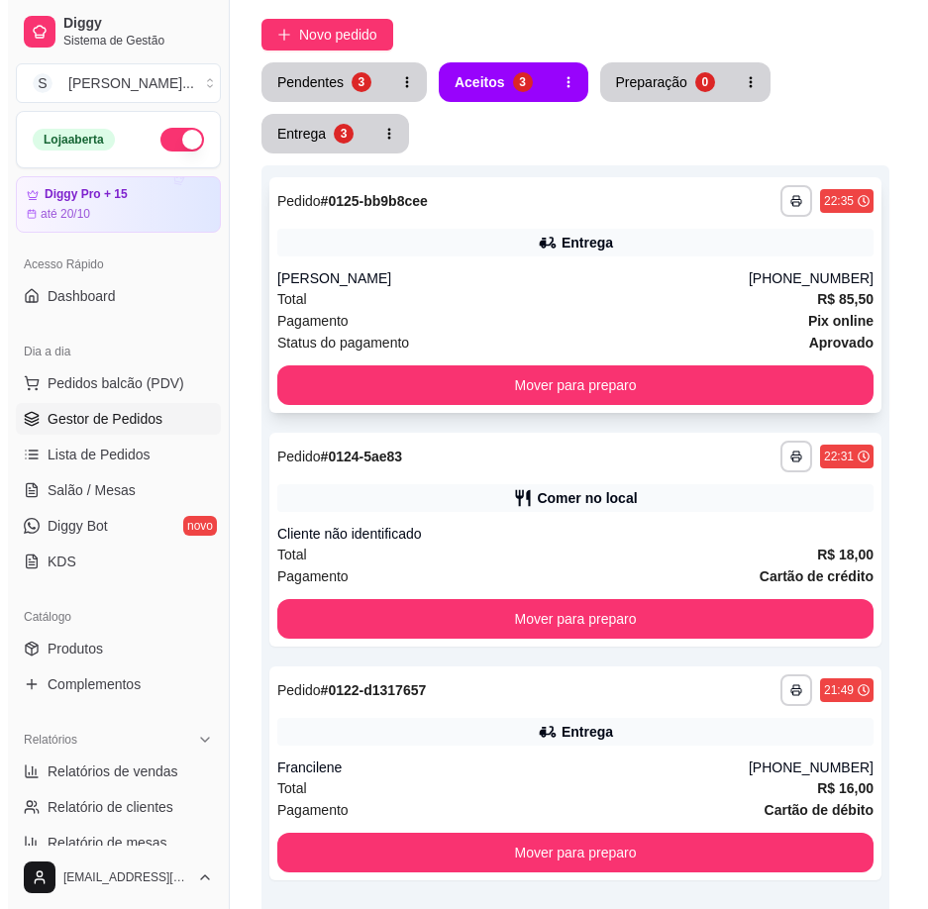
scroll to position [0, 0]
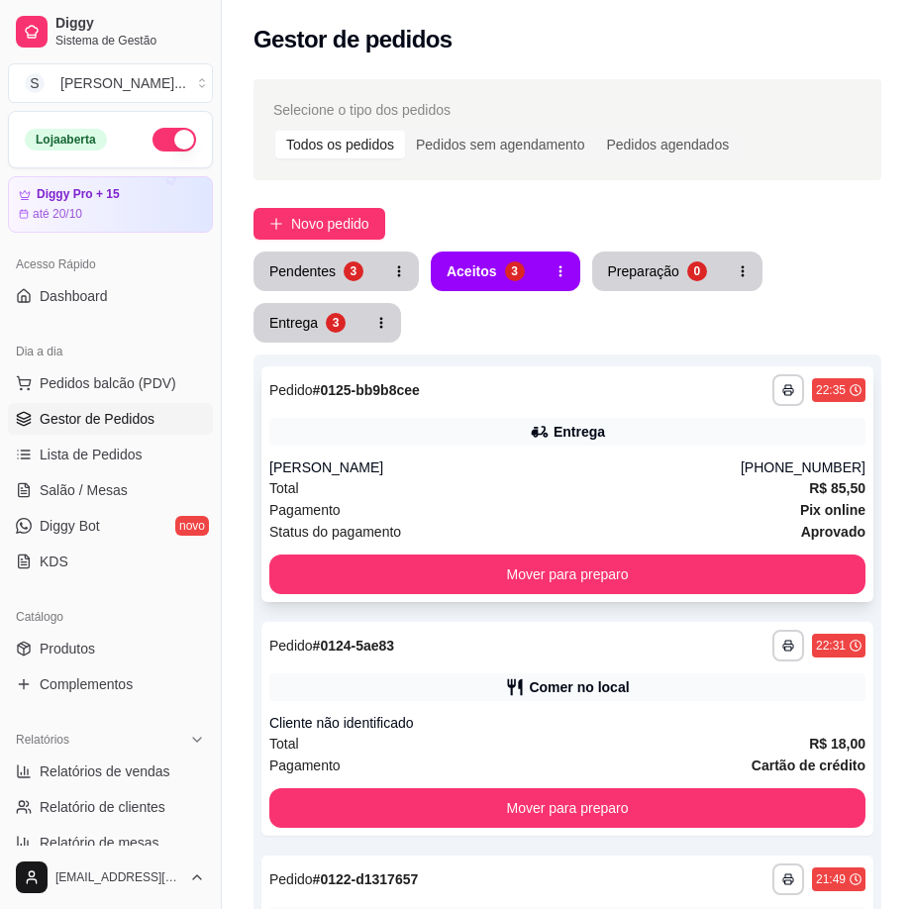
click at [574, 495] on div "Total R$ 85,50" at bounding box center [567, 488] width 596 height 22
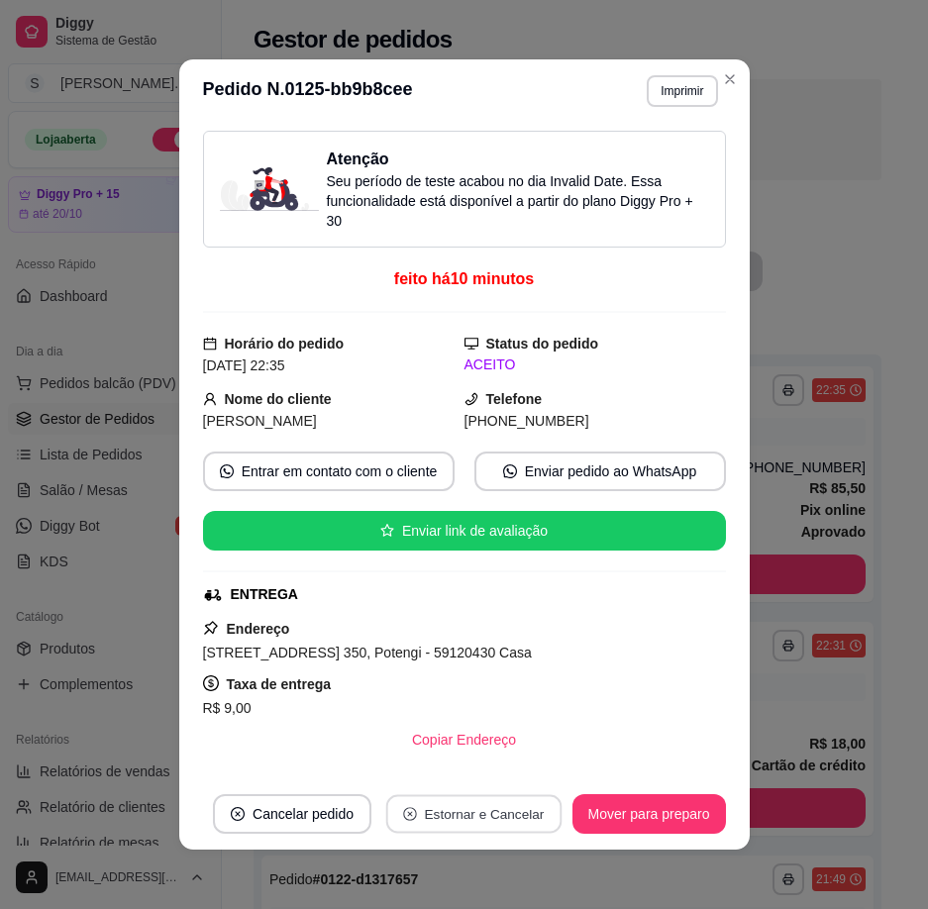
click at [498, 808] on button "Estornar e Cancelar" at bounding box center [473, 814] width 175 height 39
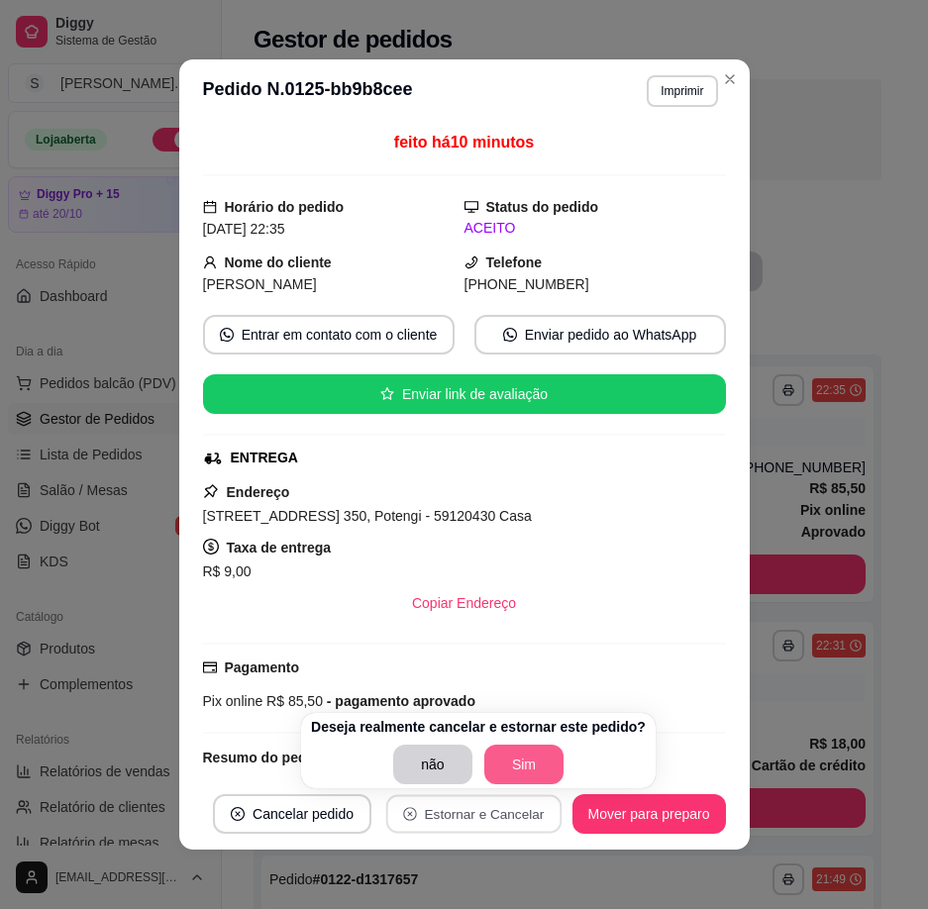
click at [513, 759] on button "Sim" at bounding box center [523, 765] width 79 height 40
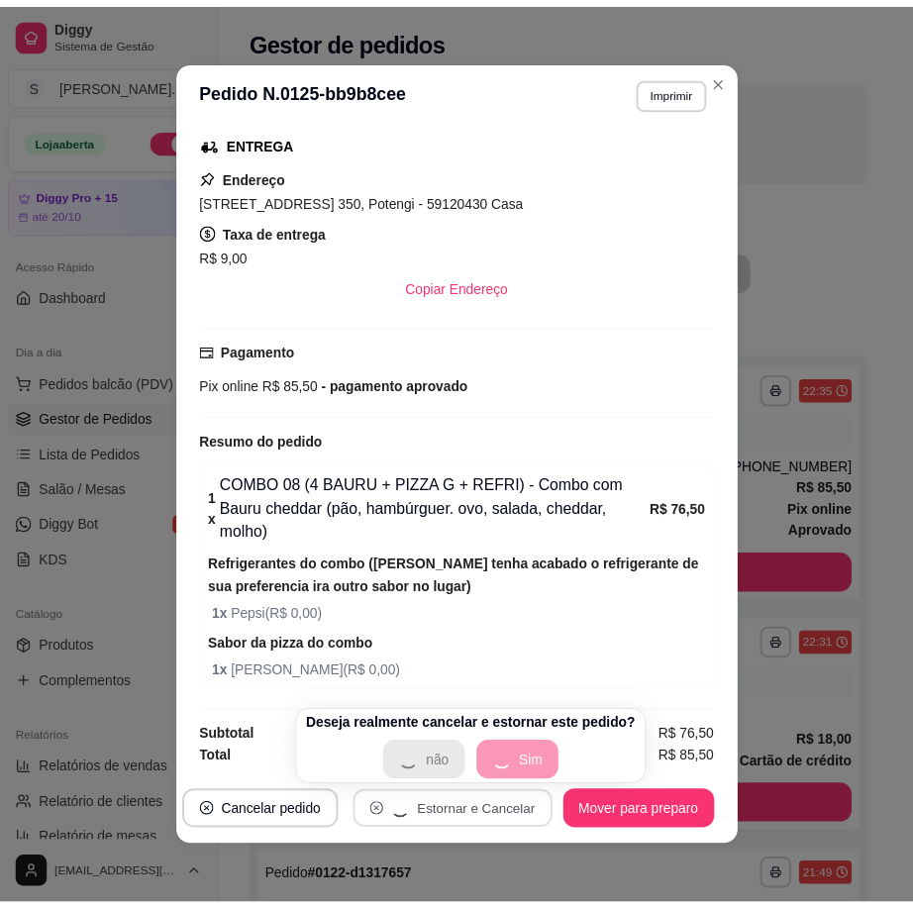
scroll to position [4, 0]
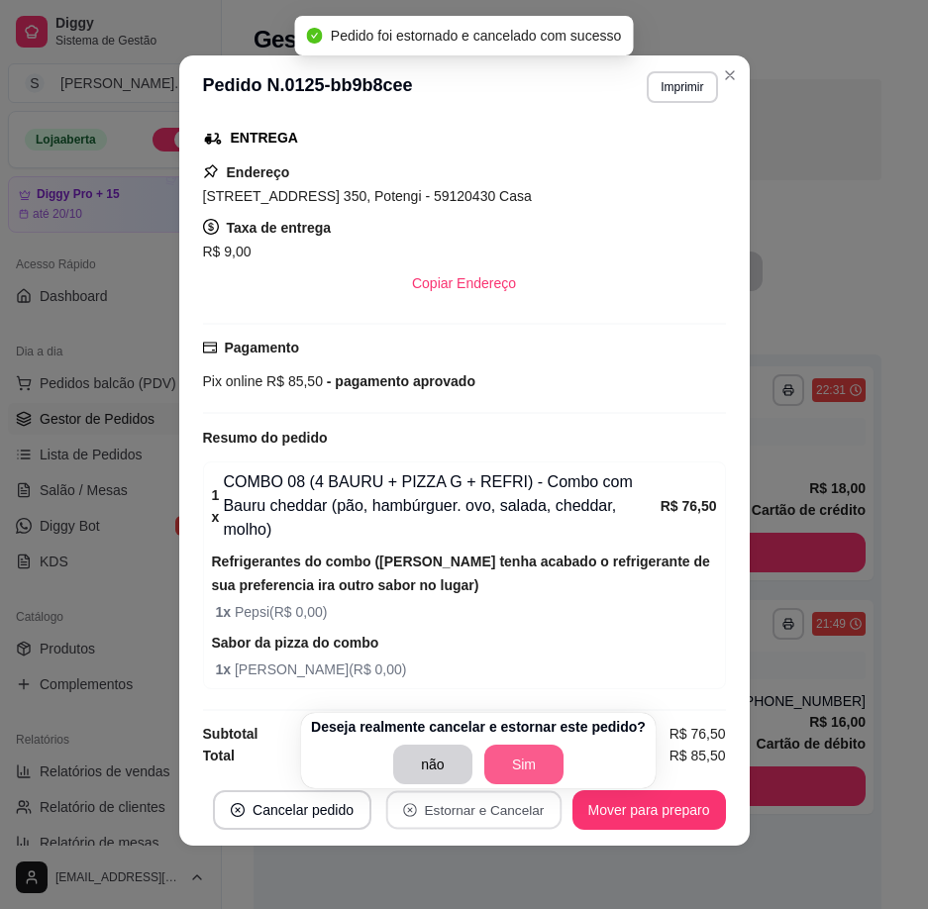
click at [527, 760] on button "Sim" at bounding box center [523, 765] width 79 height 40
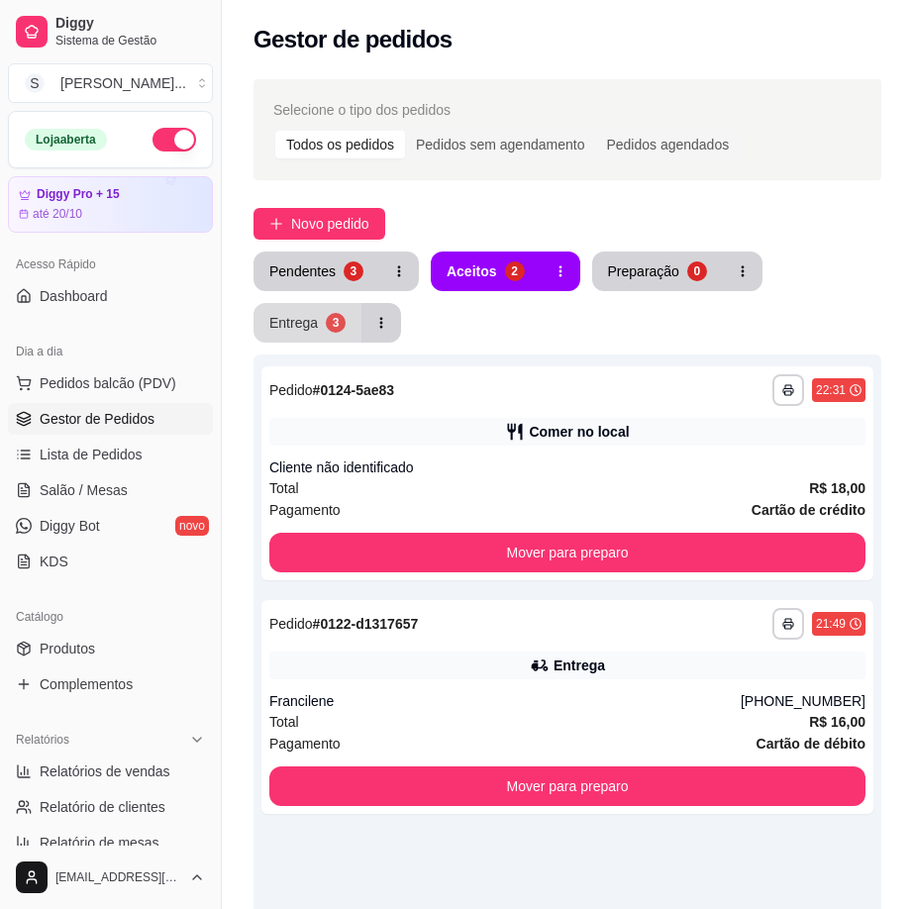
click at [275, 325] on div "Entrega" at bounding box center [293, 323] width 49 height 20
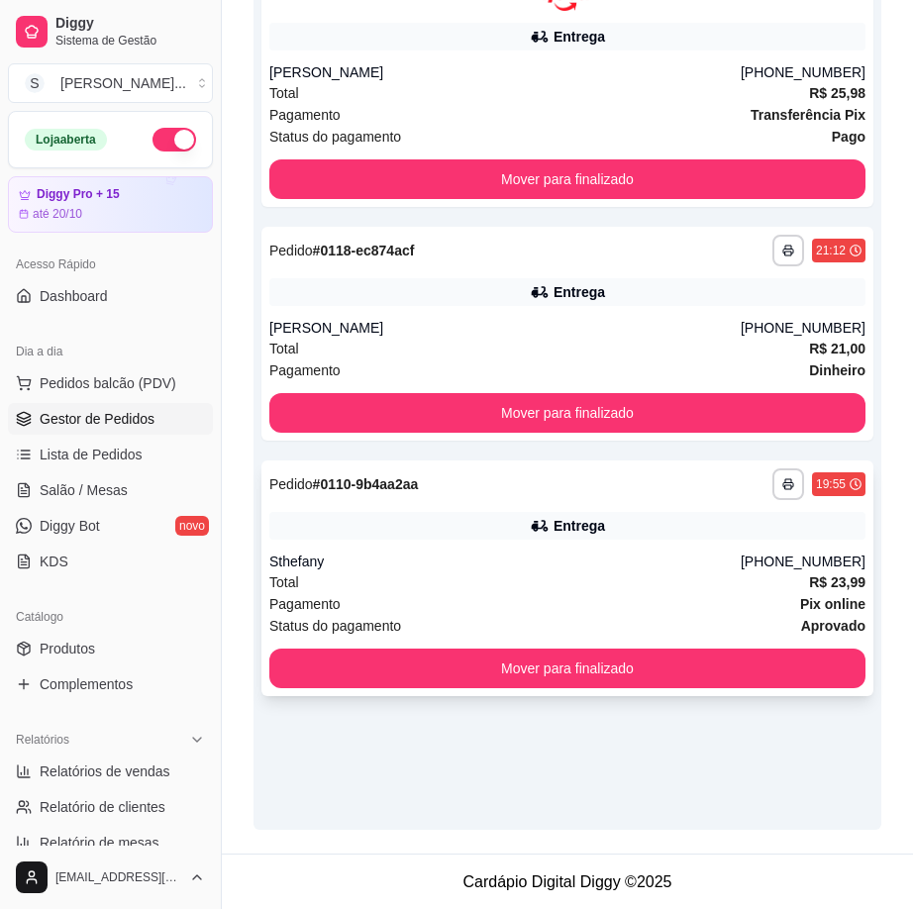
scroll to position [435, 0]
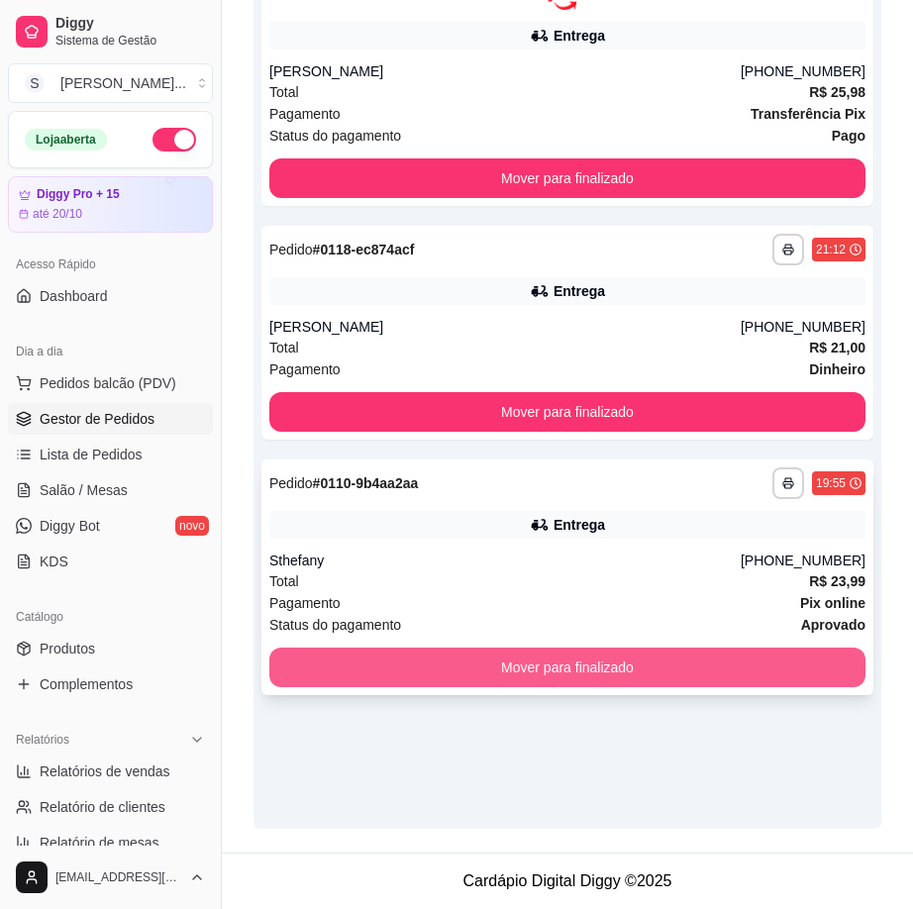
click at [680, 675] on button "Mover para finalizado" at bounding box center [567, 668] width 596 height 40
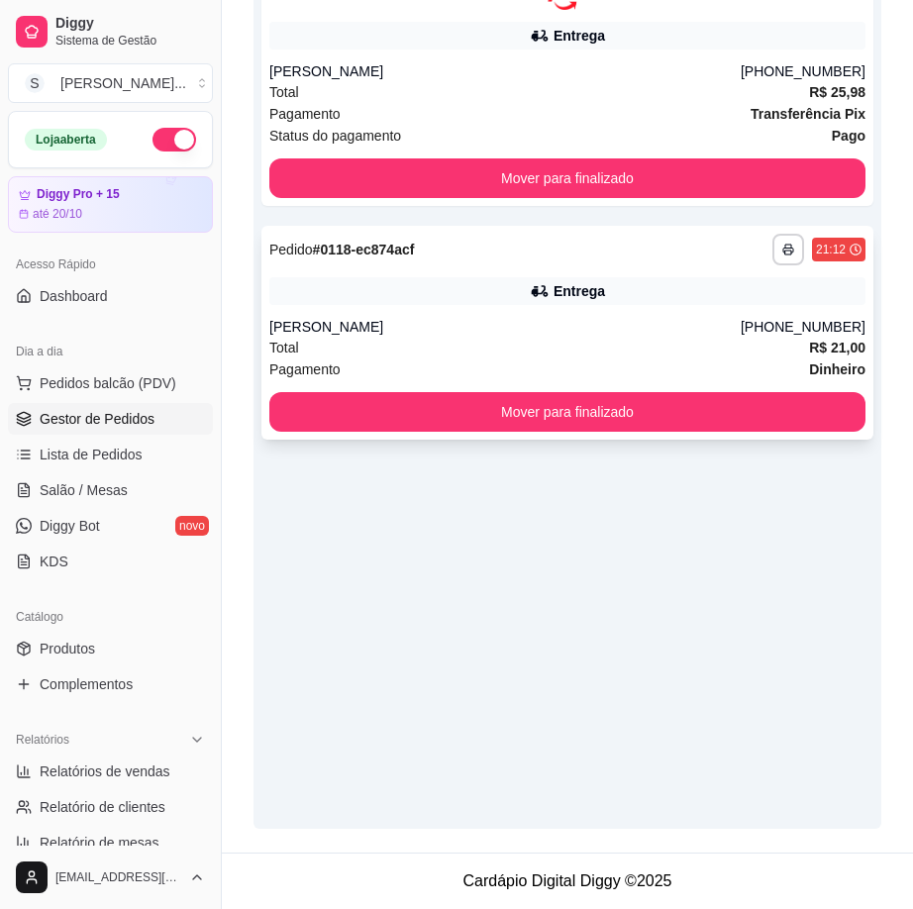
click at [617, 360] on div "Pagamento Dinheiro" at bounding box center [567, 369] width 596 height 22
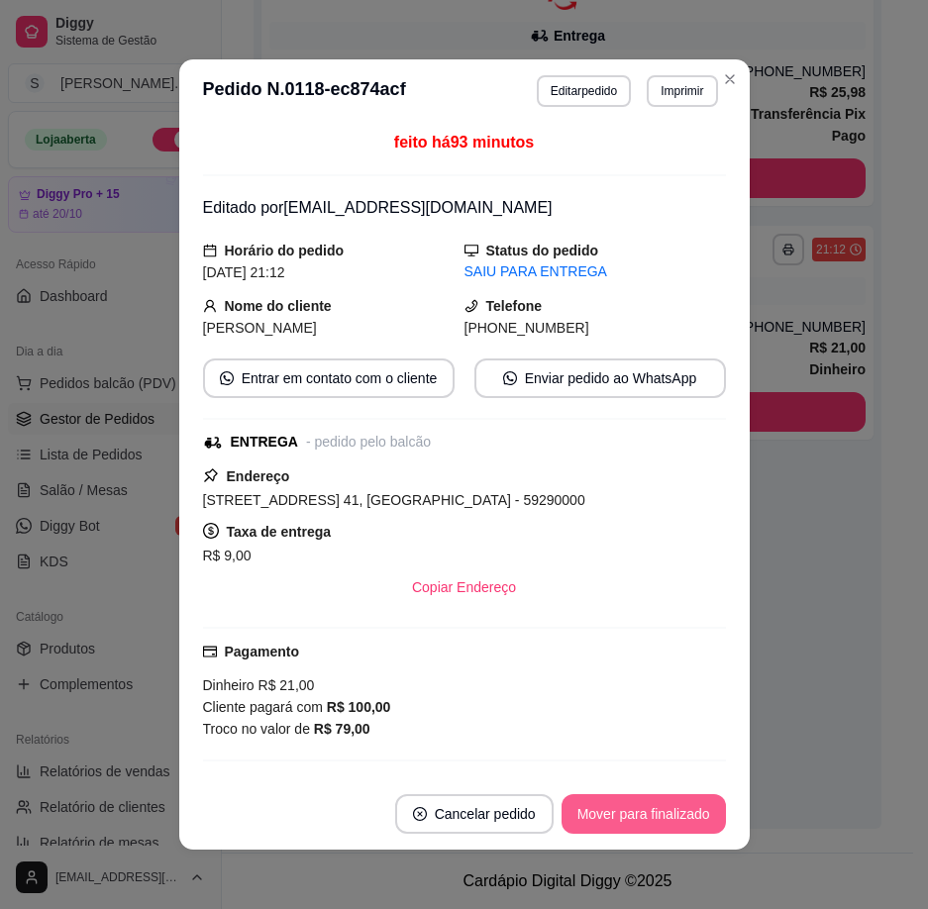
click at [671, 804] on button "Mover para finalizado" at bounding box center [643, 814] width 164 height 40
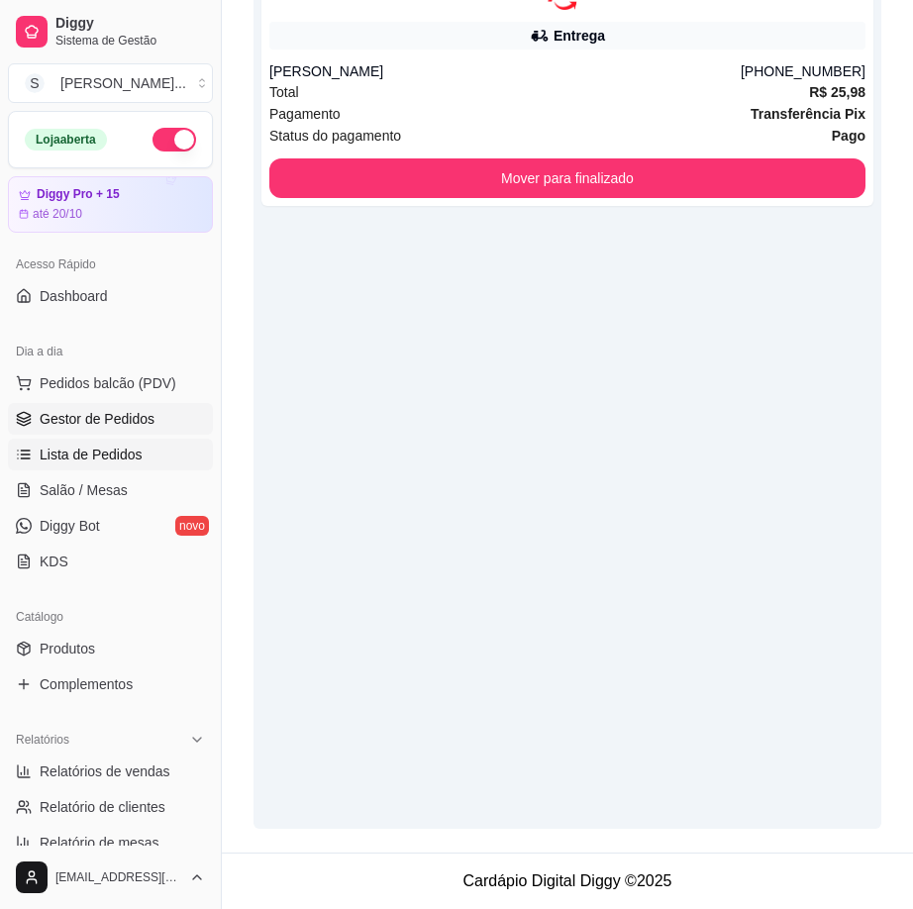
click at [81, 455] on span "Lista de Pedidos" at bounding box center [91, 455] width 103 height 20
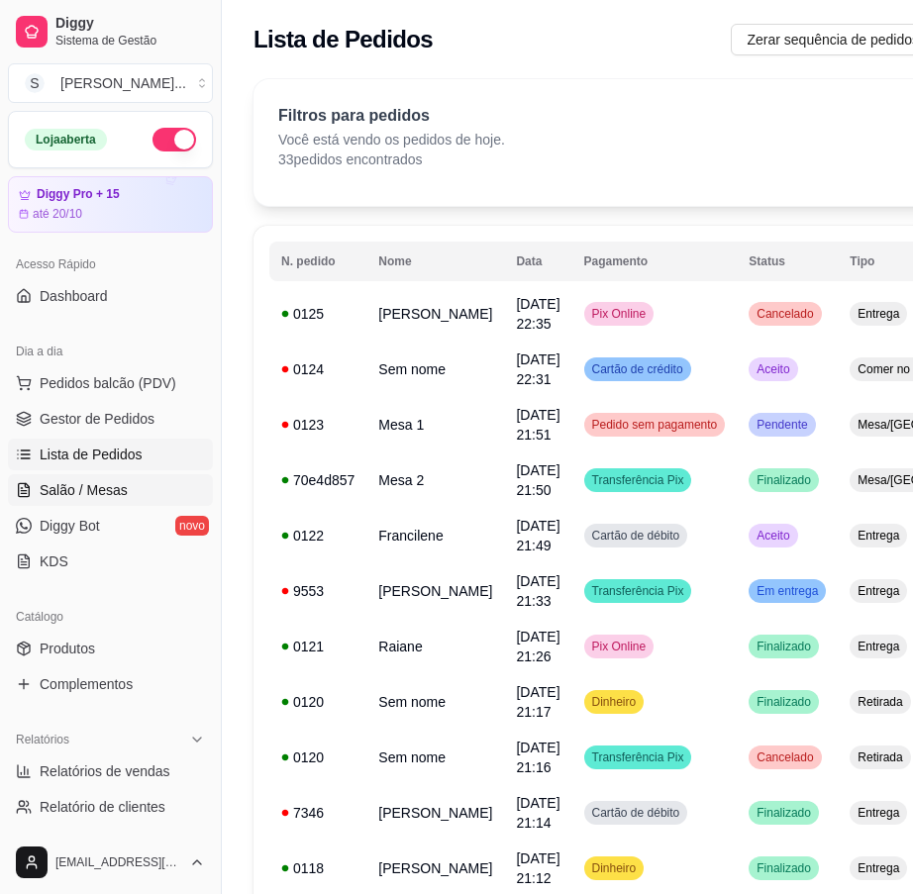
click at [89, 477] on link "Salão / Mesas" at bounding box center [110, 490] width 205 height 32
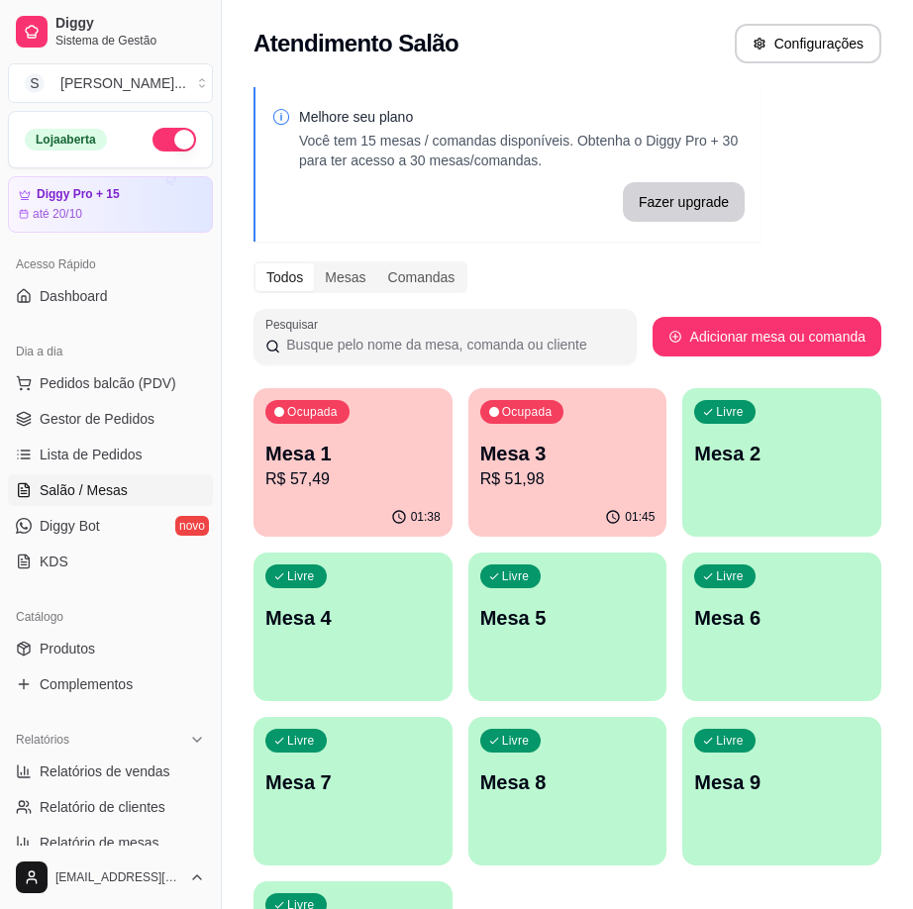
click at [342, 494] on div "Ocupada Mesa 1 R$ 57,49" at bounding box center [352, 443] width 199 height 110
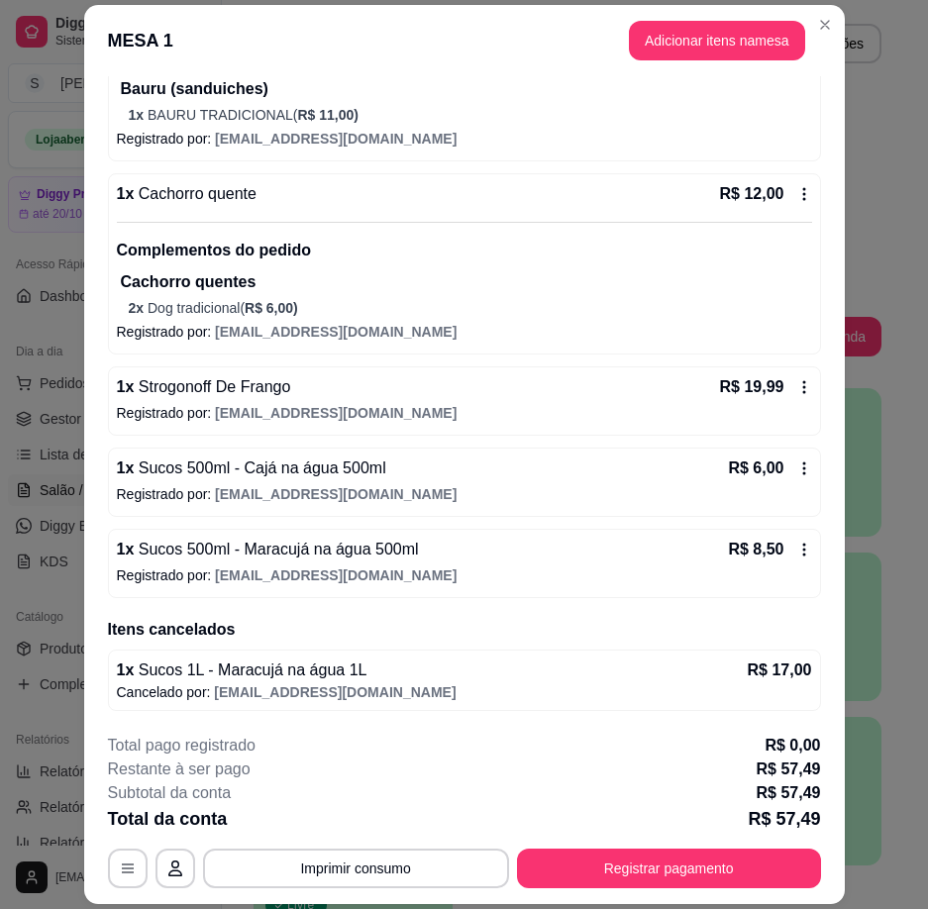
scroll to position [58, 0]
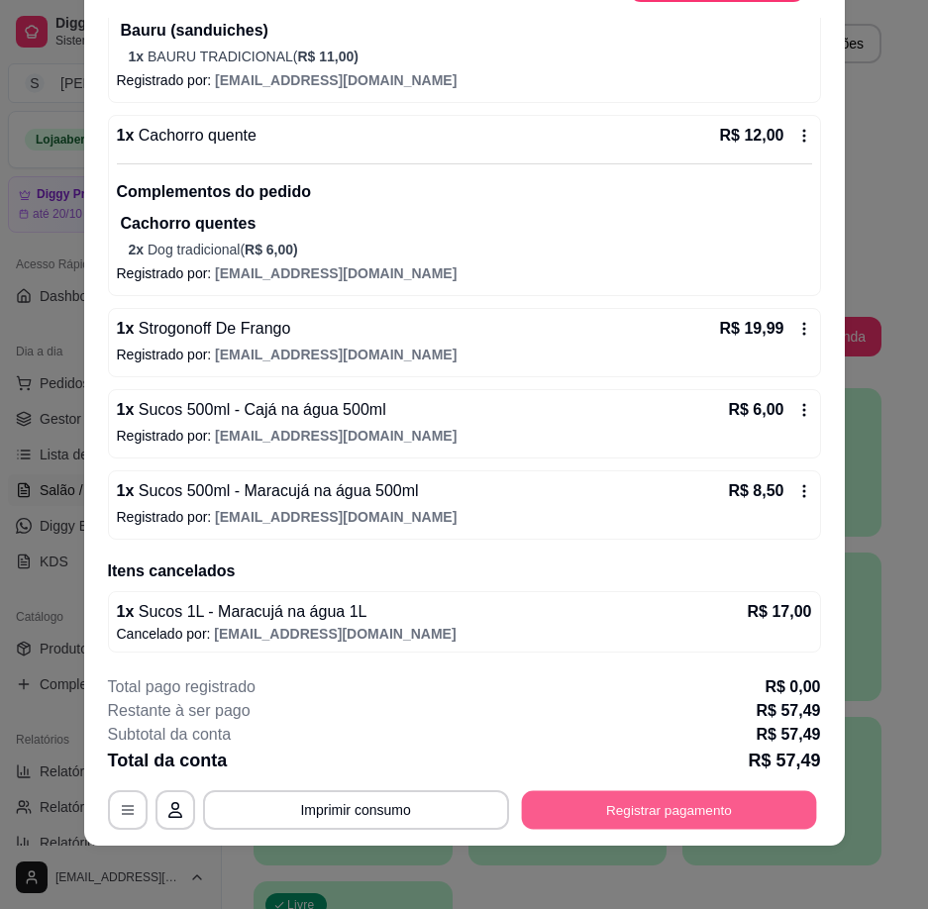
click at [643, 823] on button "Registrar pagamento" at bounding box center [668, 810] width 295 height 39
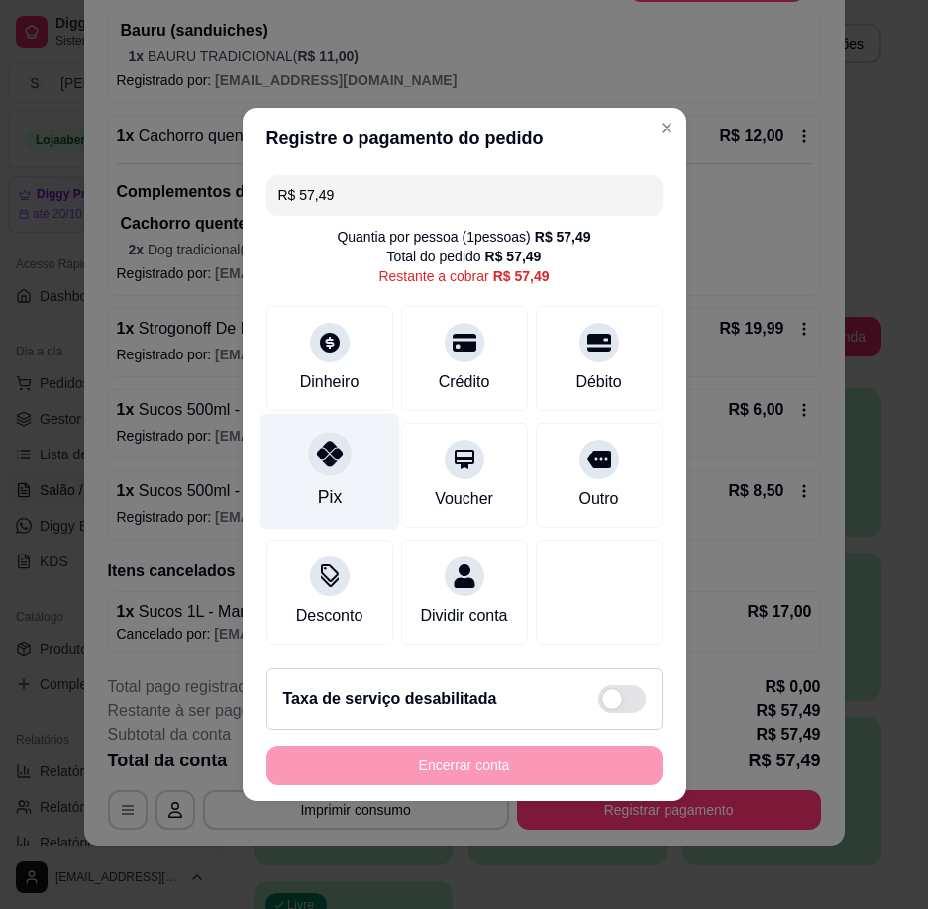
click at [312, 483] on div "Pix" at bounding box center [329, 472] width 140 height 116
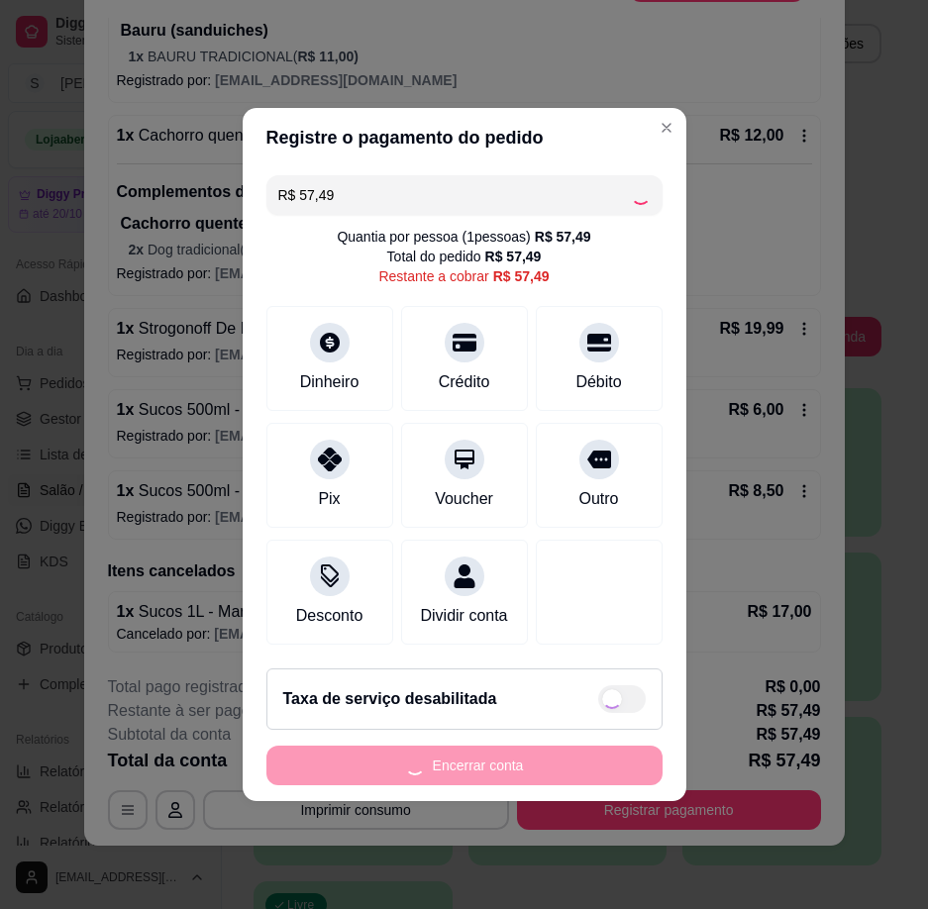
type input "R$ 0,00"
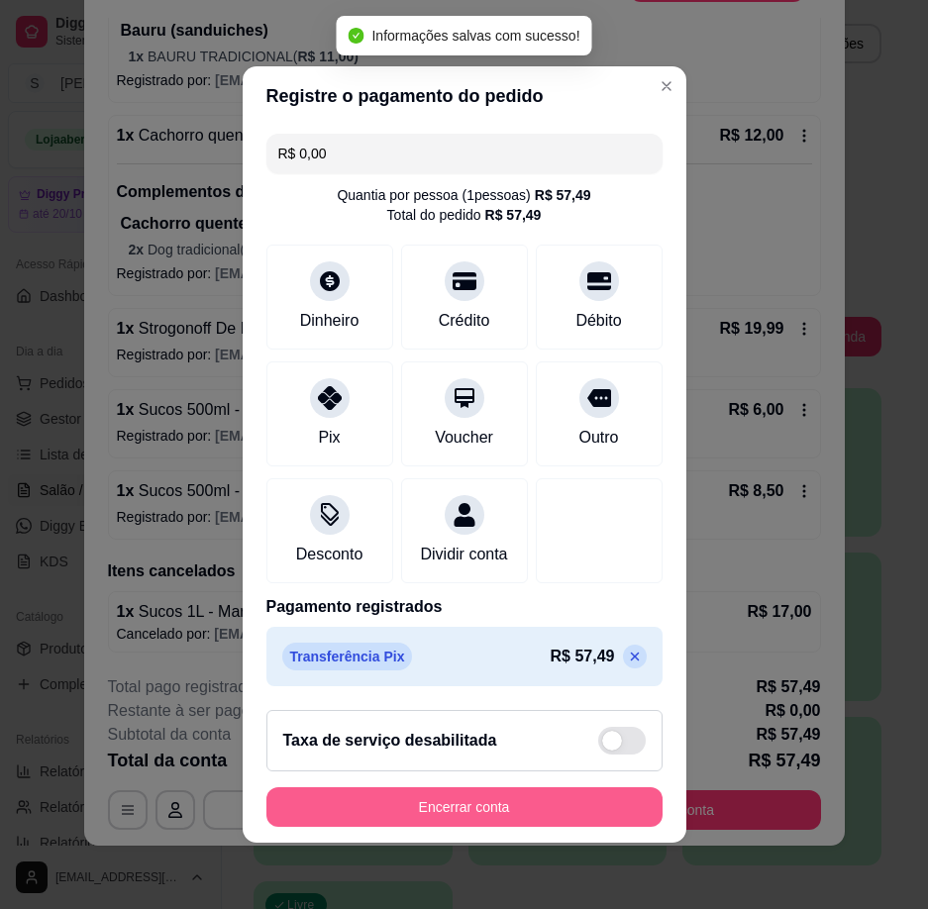
click at [595, 812] on button "Encerrar conta" at bounding box center [464, 807] width 396 height 40
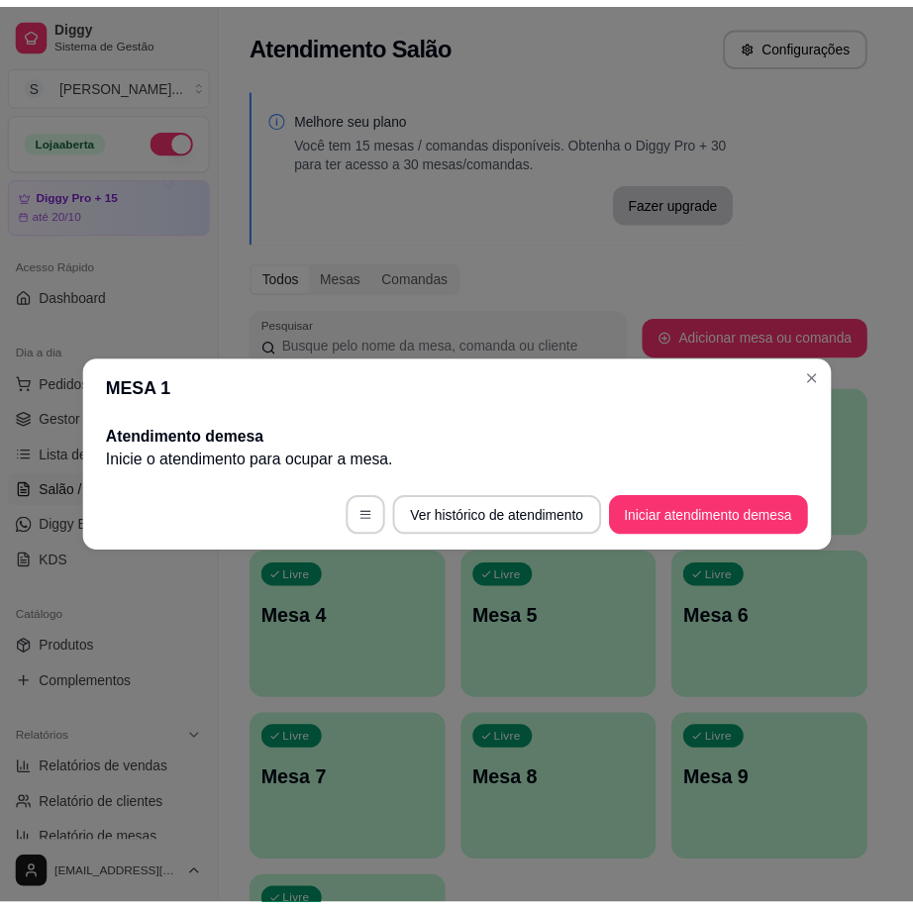
scroll to position [0, 0]
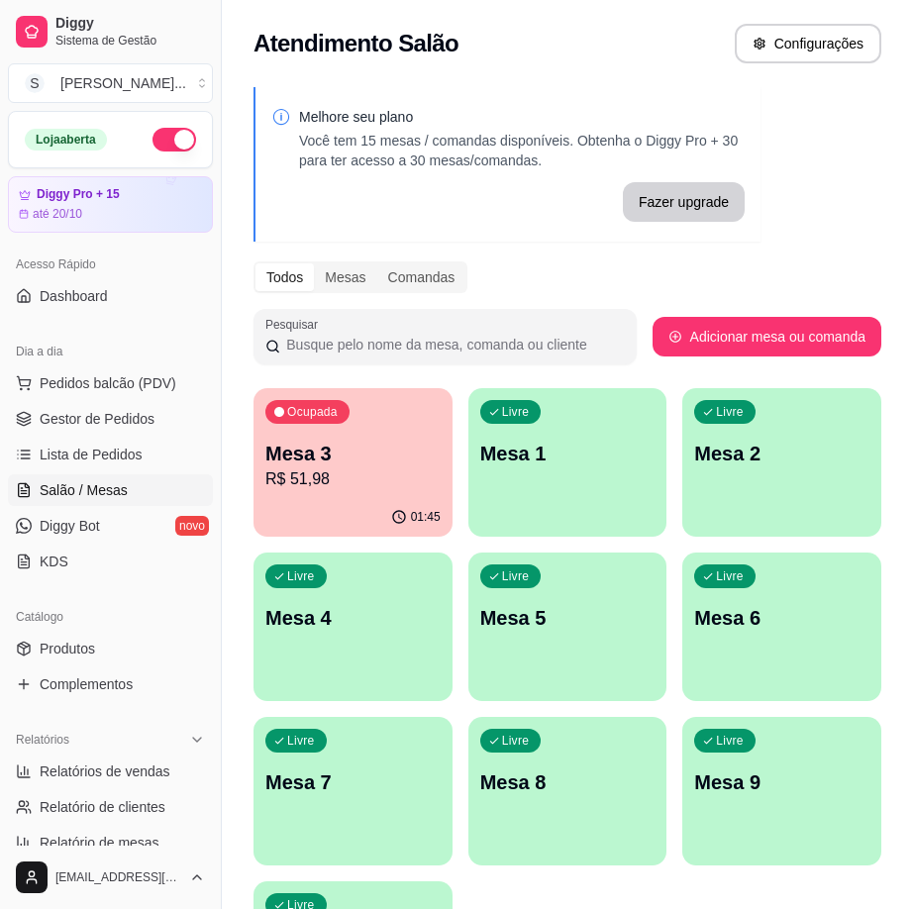
click at [434, 483] on p "R$ 51,98" at bounding box center [352, 479] width 175 height 24
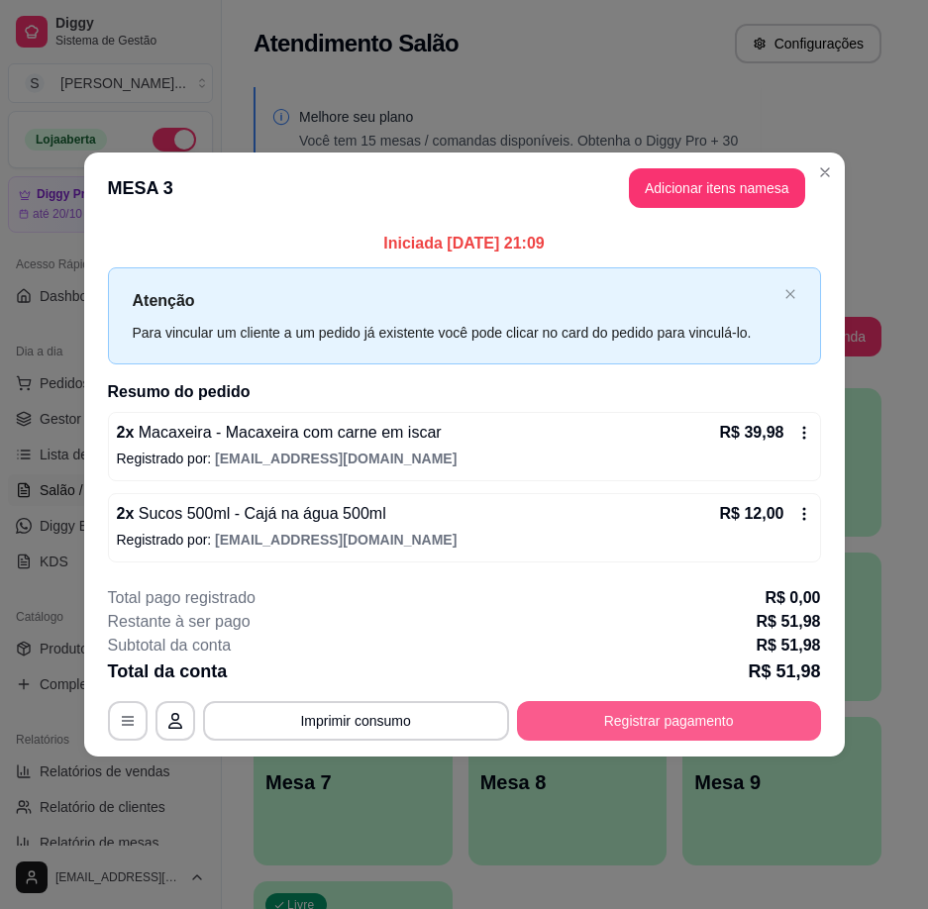
click at [682, 739] on button "Registrar pagamento" at bounding box center [669, 721] width 304 height 40
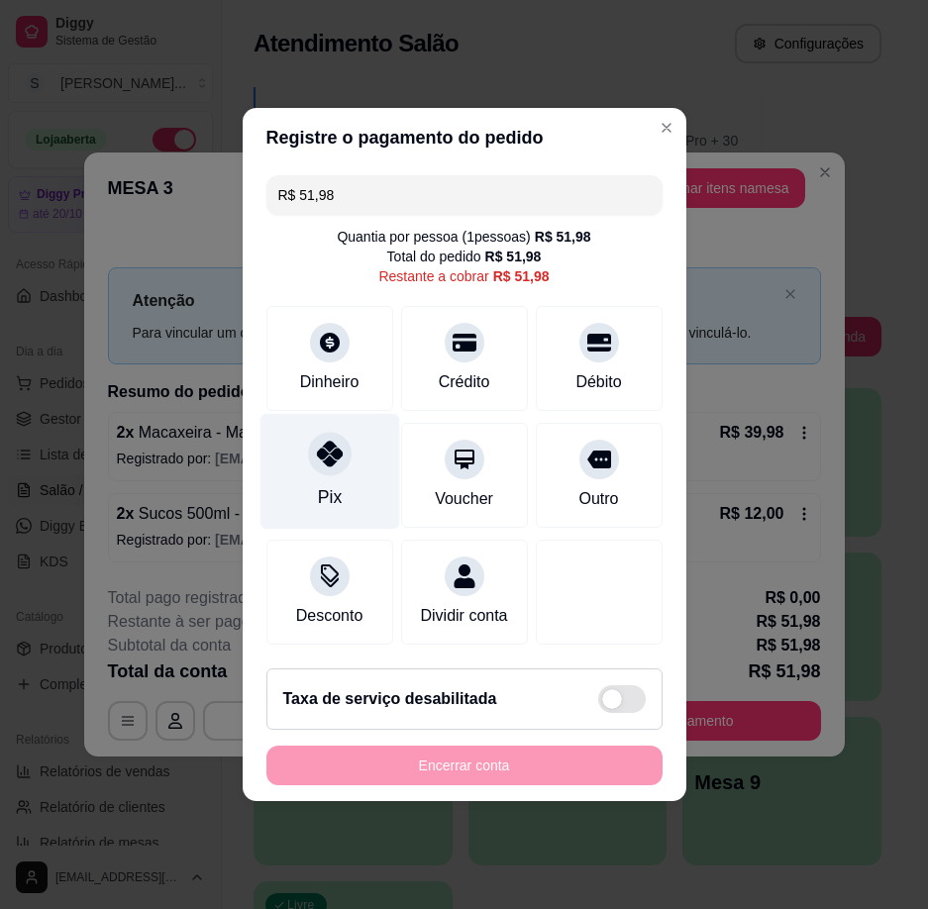
click at [317, 469] on div "Pix" at bounding box center [329, 472] width 140 height 116
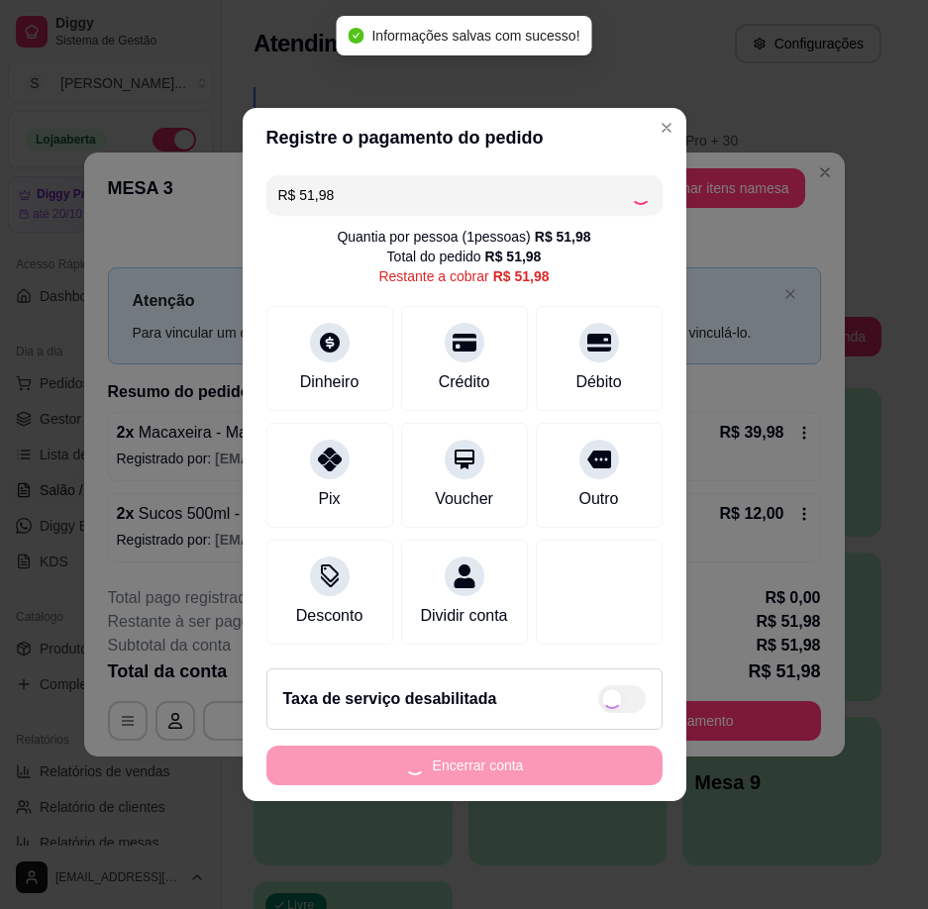
type input "R$ 0,00"
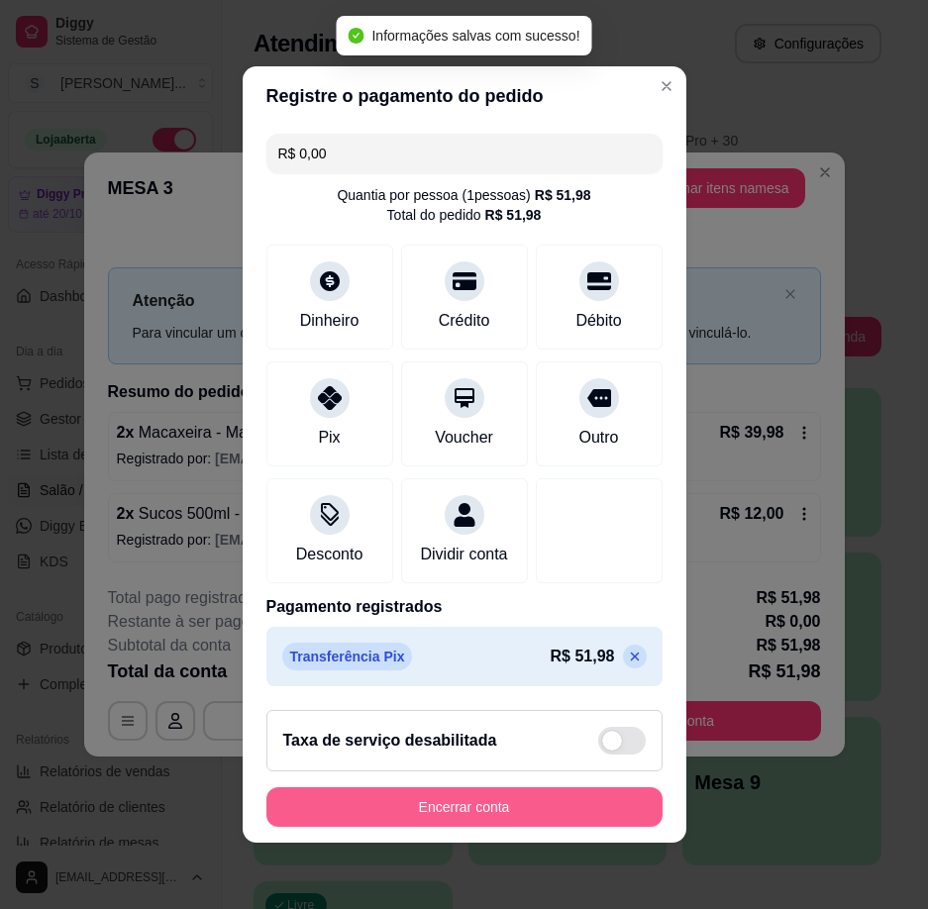
click at [497, 814] on button "Encerrar conta" at bounding box center [464, 807] width 396 height 40
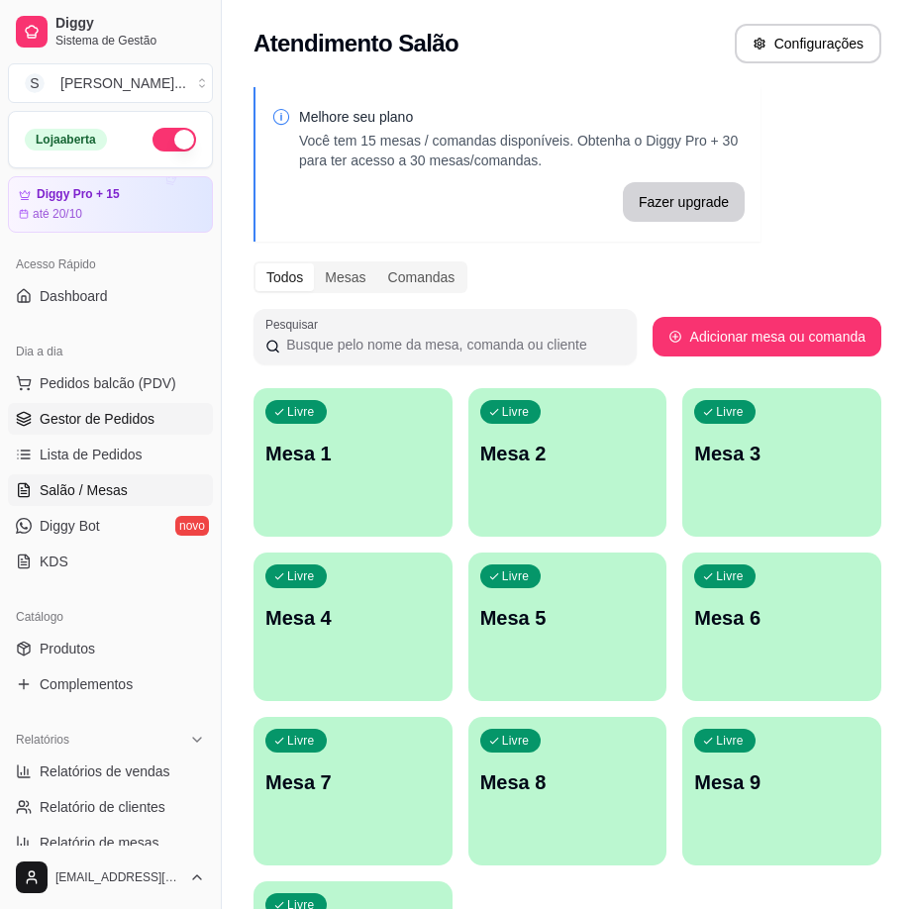
click at [70, 426] on span "Gestor de Pedidos" at bounding box center [97, 419] width 115 height 20
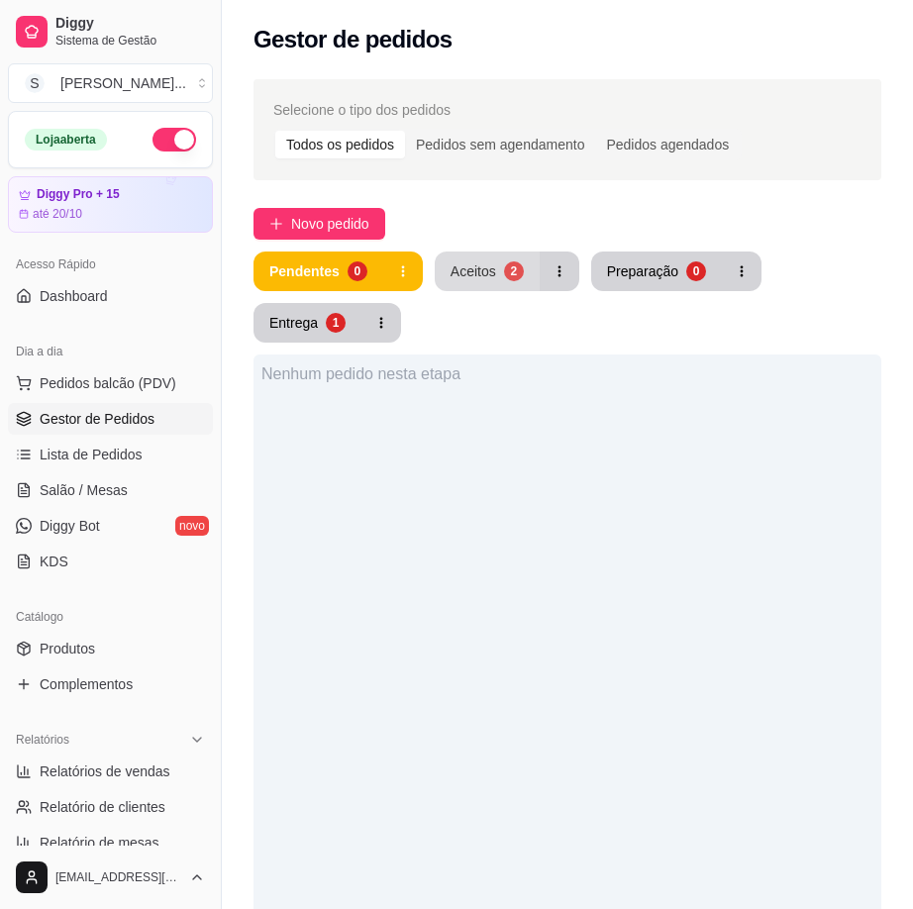
click at [473, 275] on div "Aceitos" at bounding box center [474, 271] width 46 height 20
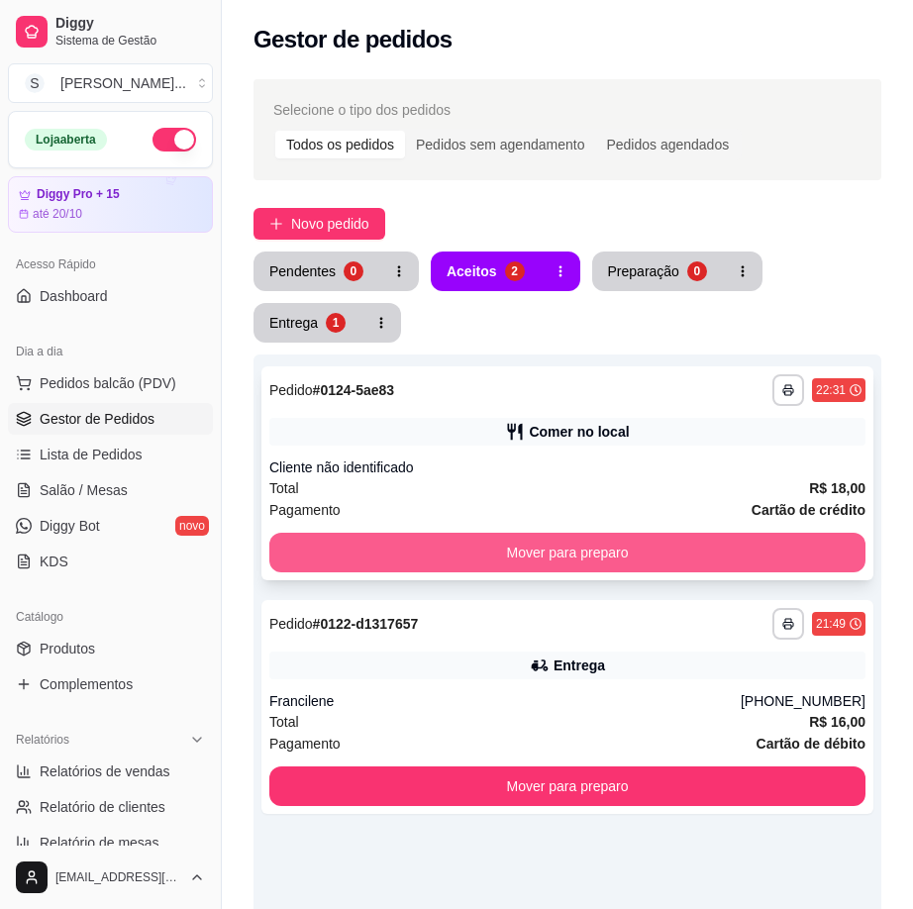
click at [635, 492] on div "Total R$ 18,00" at bounding box center [567, 488] width 596 height 22
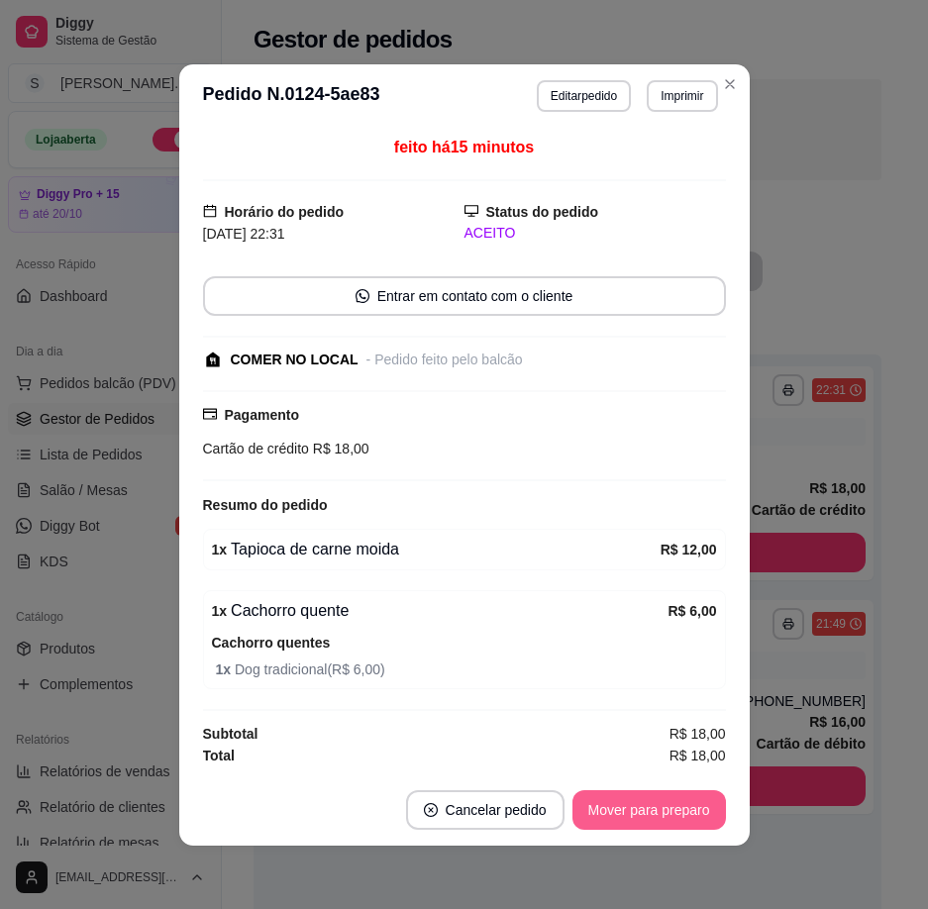
click at [659, 817] on button "Mover para preparo" at bounding box center [648, 810] width 153 height 40
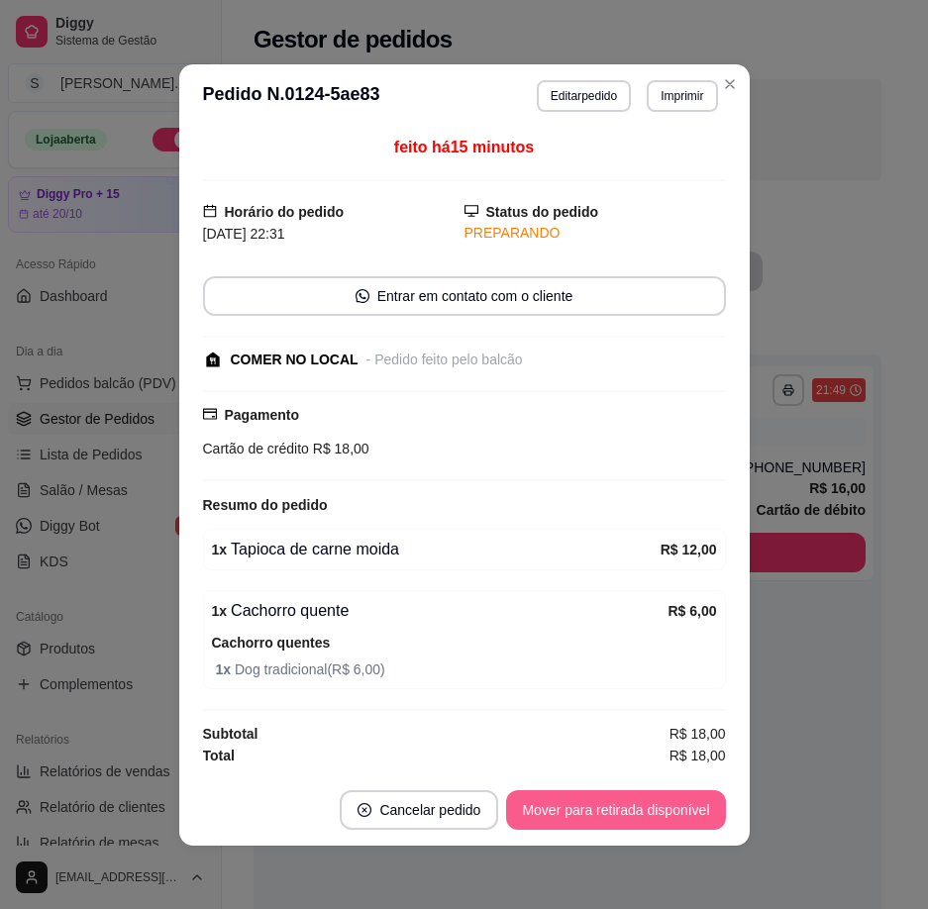
click at [582, 807] on button "Mover para retirada disponível" at bounding box center [615, 810] width 219 height 40
click at [689, 823] on button "Mover para finalizado" at bounding box center [643, 810] width 164 height 40
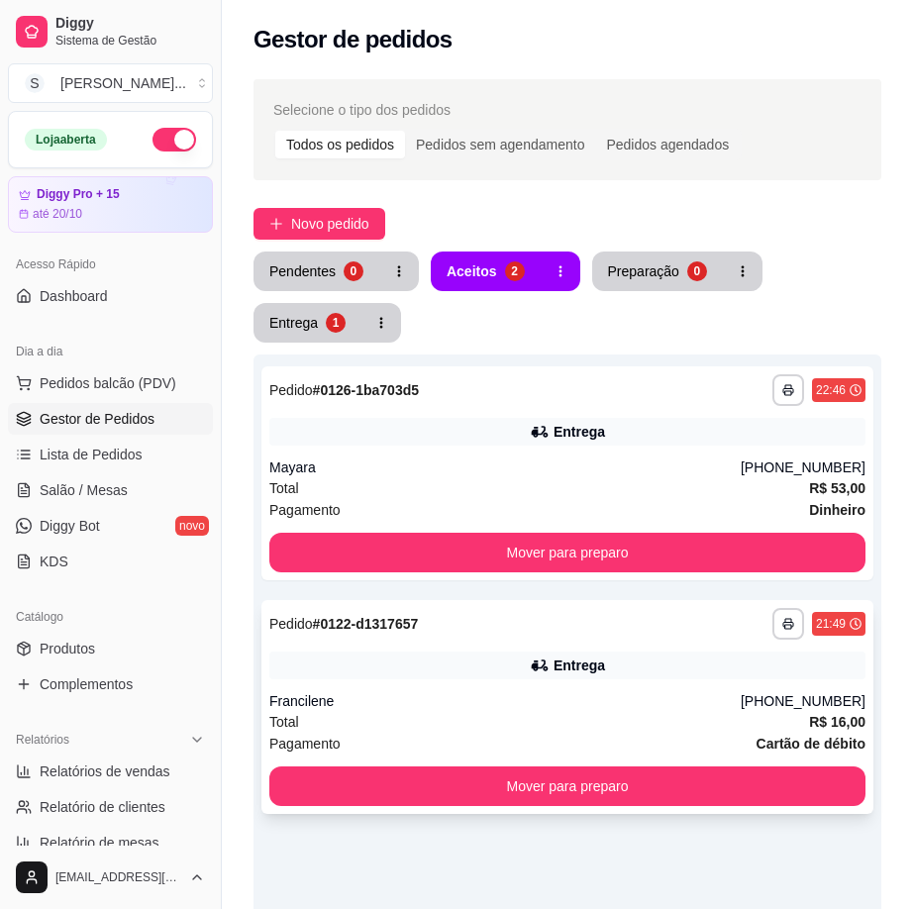
click at [724, 720] on div "Total R$ 16,00" at bounding box center [567, 722] width 596 height 22
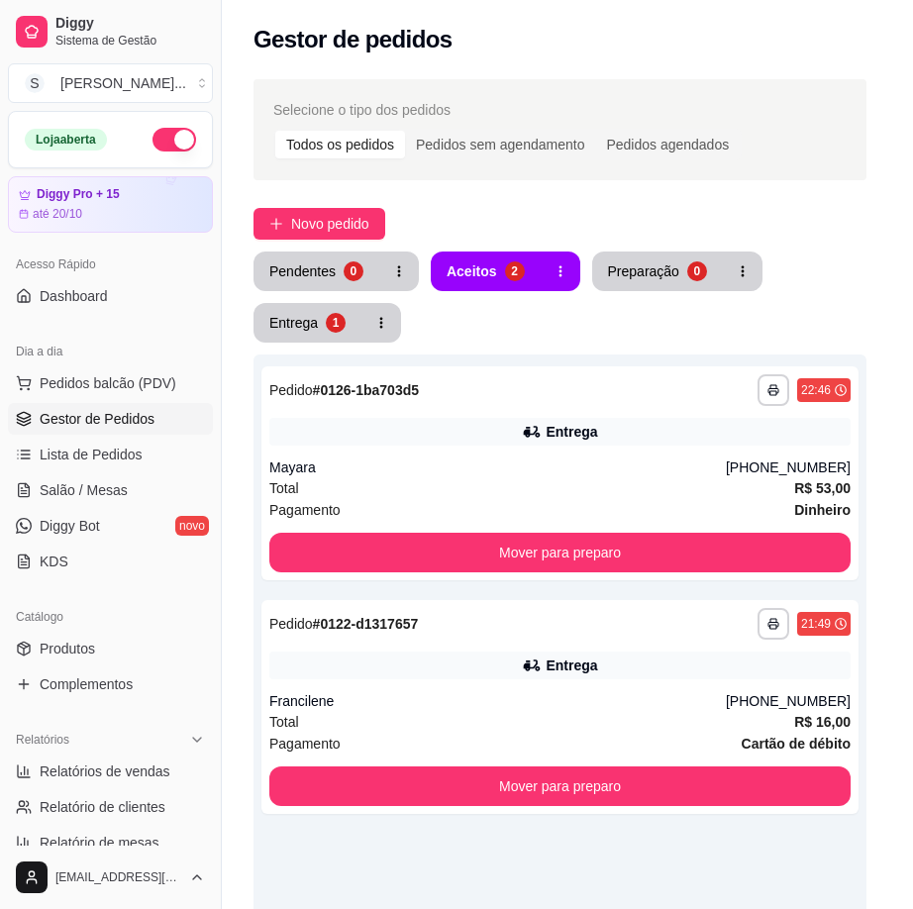
click at [666, 722] on div "Cartão de débito R$ 16,00" at bounding box center [456, 733] width 539 height 23
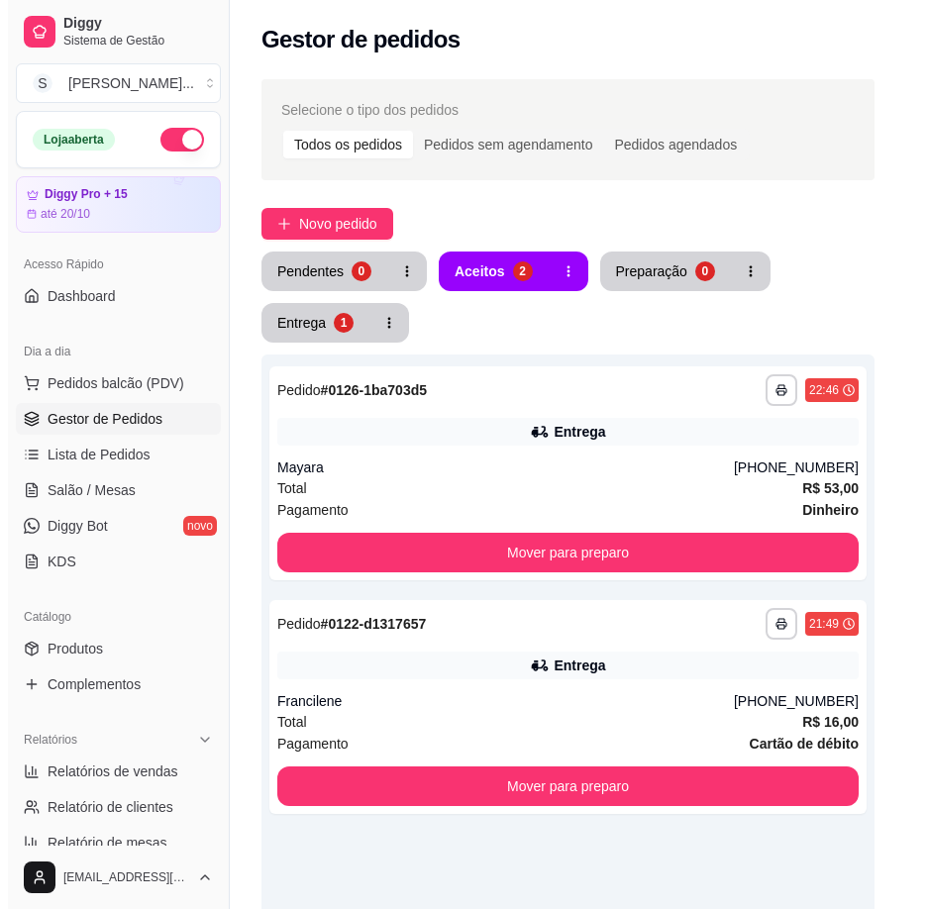
scroll to position [435, 0]
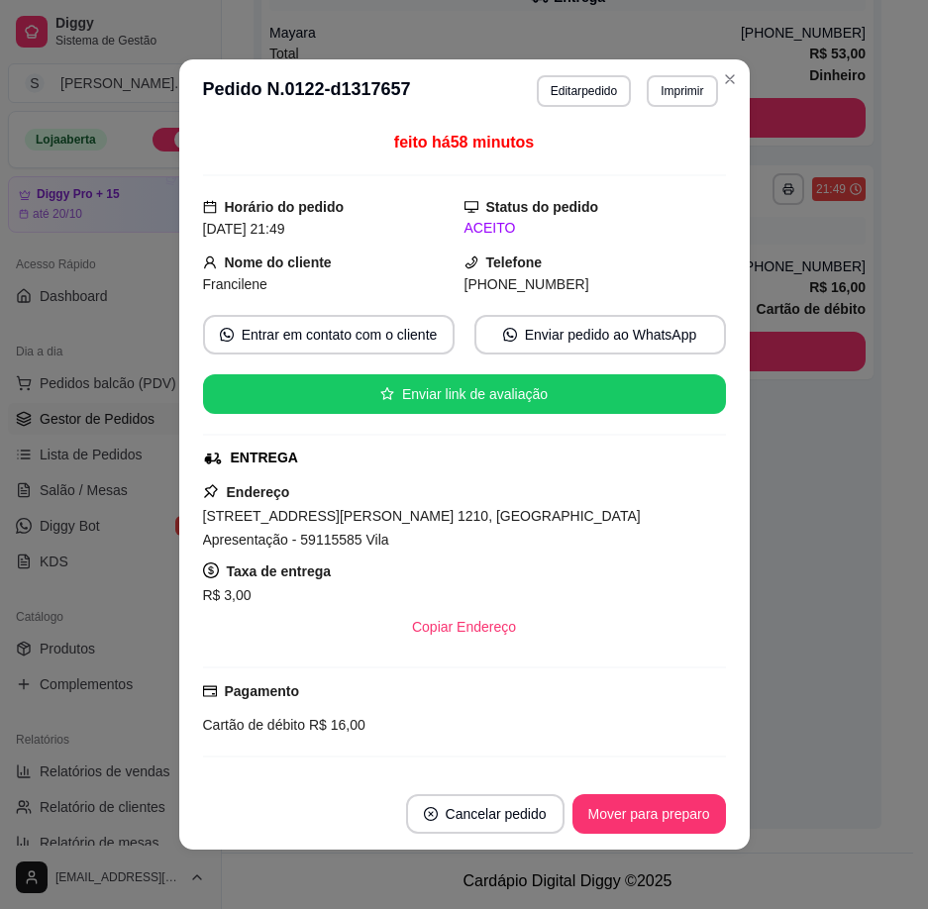
click at [668, 714] on div "Cartão de débito R$ 16,00" at bounding box center [464, 725] width 523 height 22
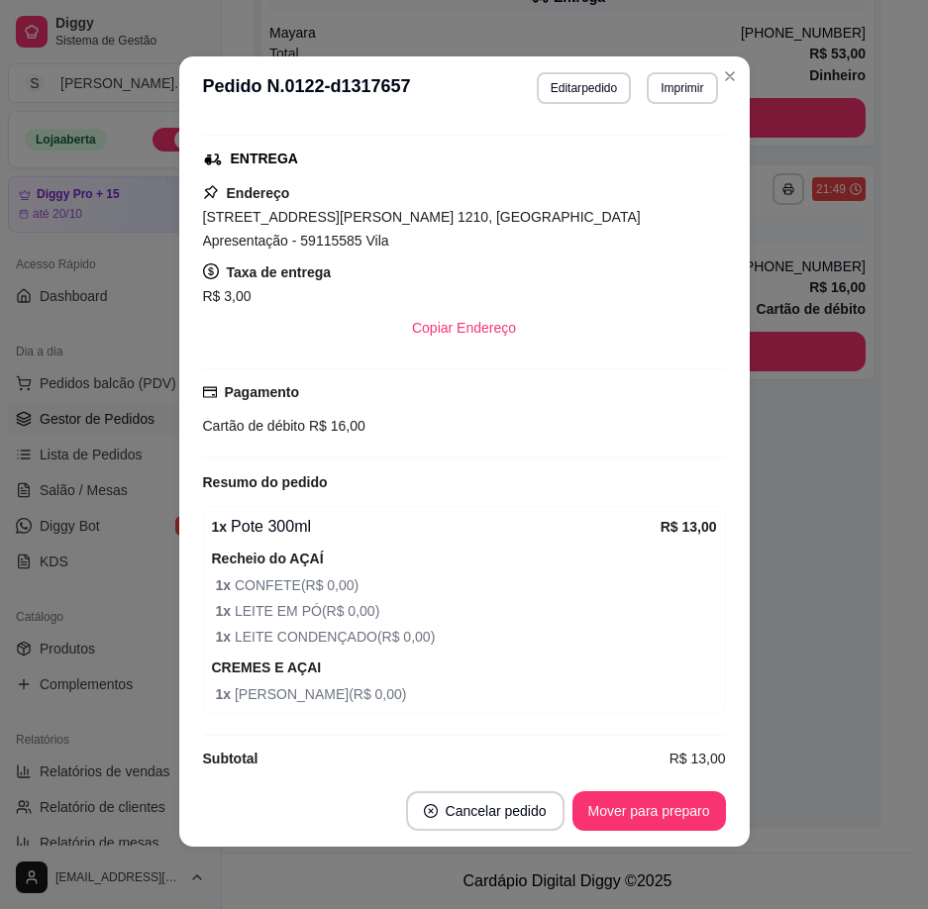
scroll to position [4, 0]
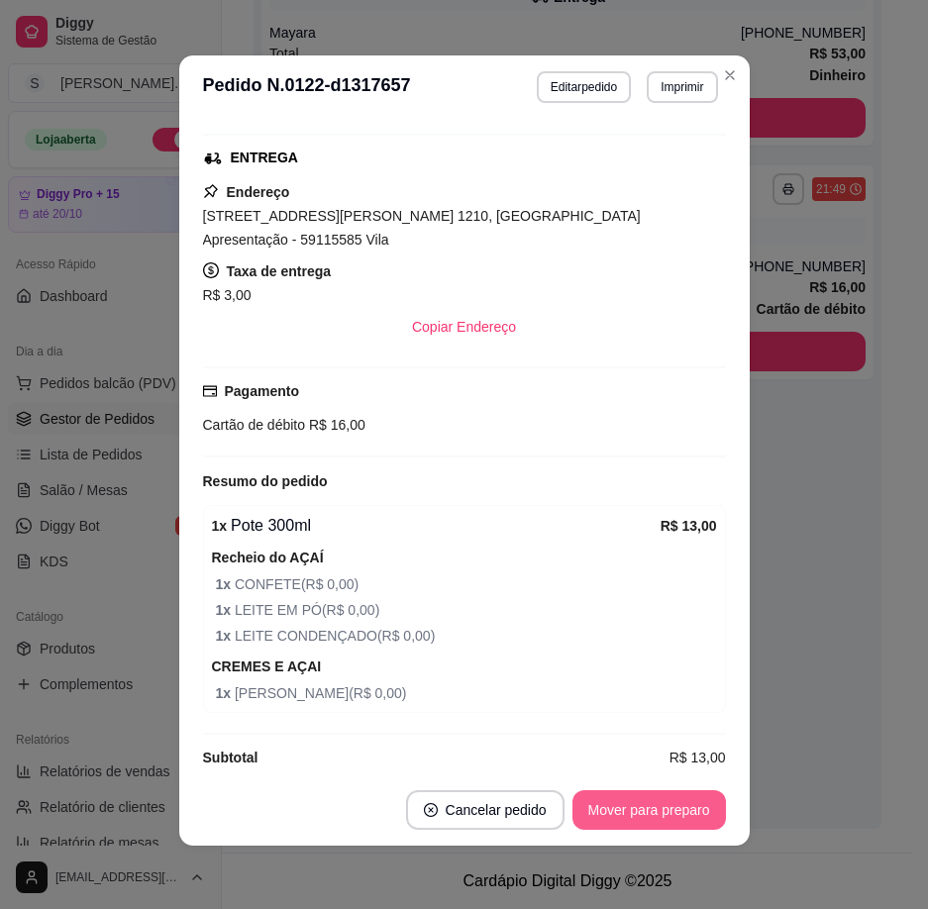
click at [676, 803] on button "Mover para preparo" at bounding box center [648, 810] width 153 height 40
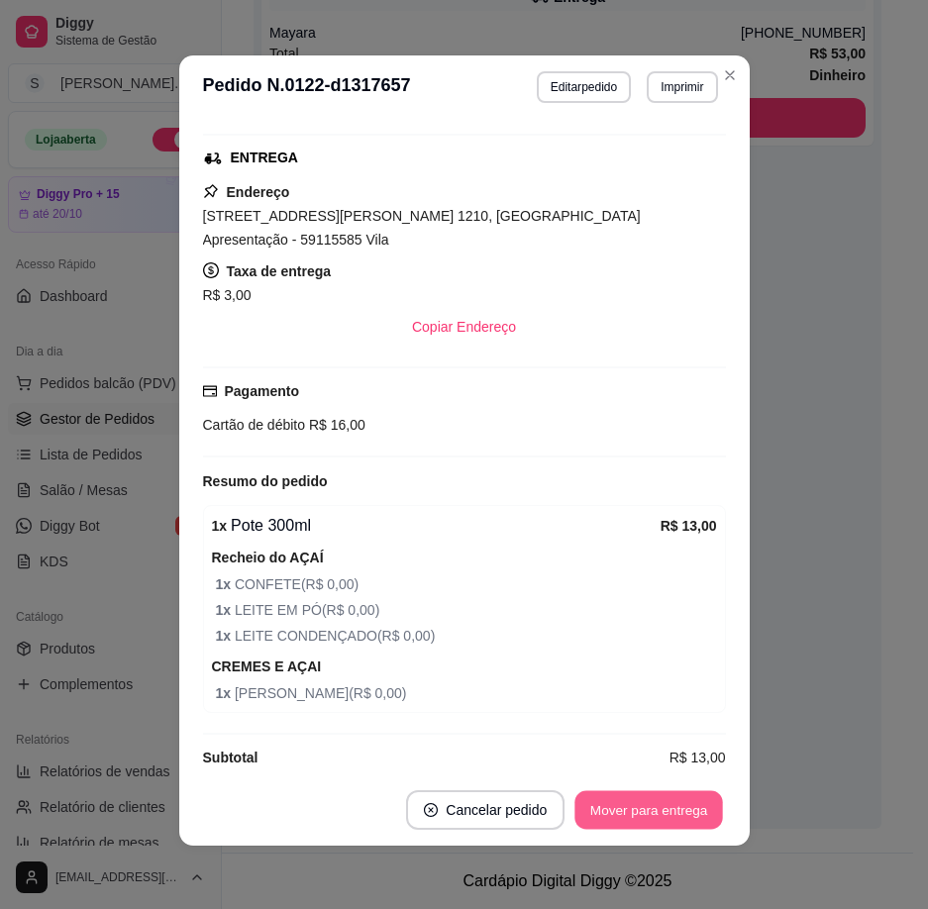
click at [682, 815] on button "Mover para entrega" at bounding box center [649, 810] width 149 height 39
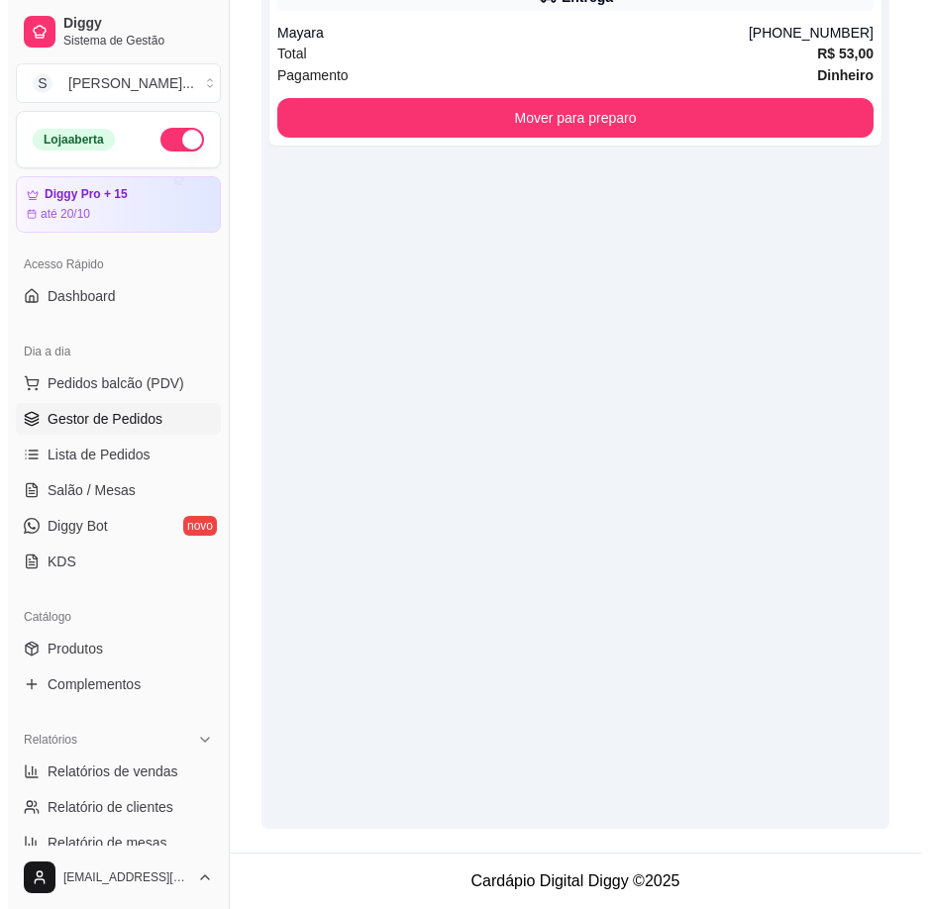
scroll to position [0, 0]
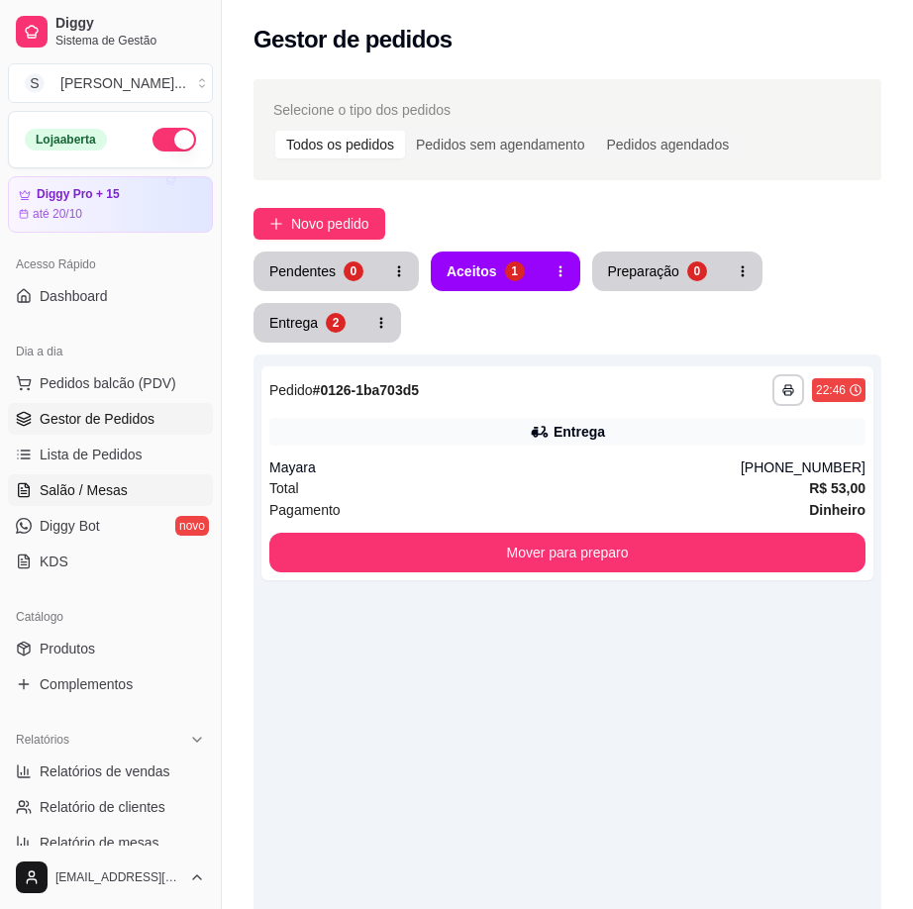
click at [90, 487] on span "Salão / Mesas" at bounding box center [84, 490] width 88 height 20
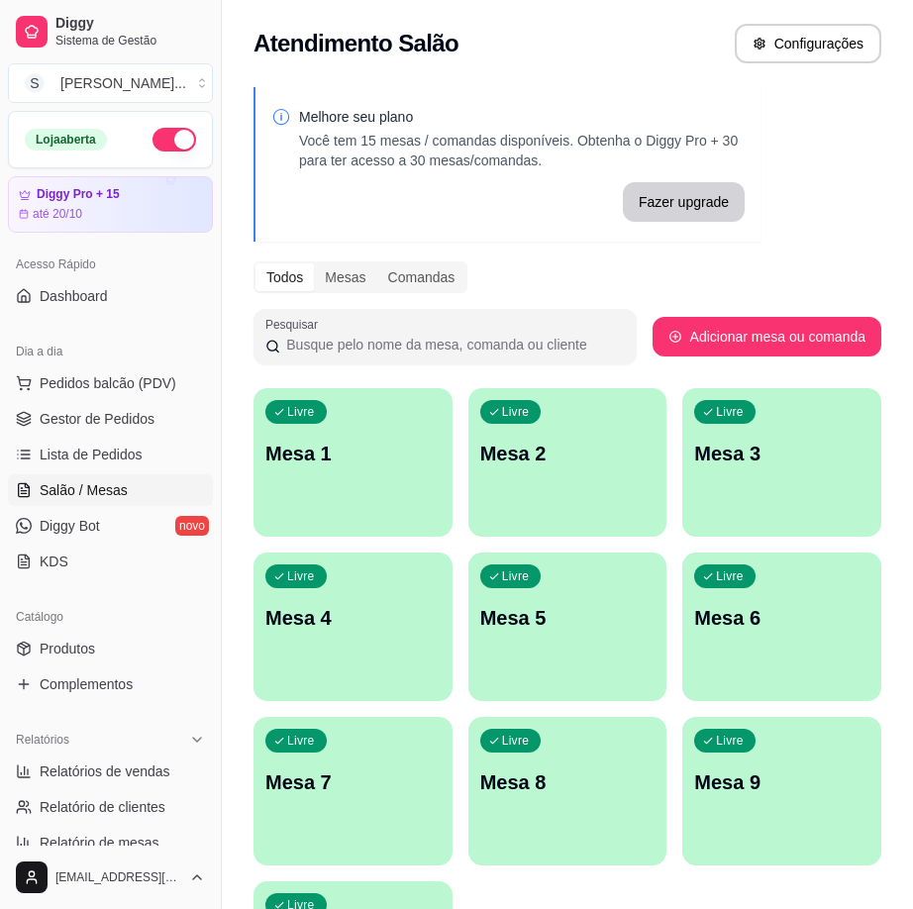
click at [332, 485] on div "Livre Mesa 1" at bounding box center [352, 450] width 199 height 125
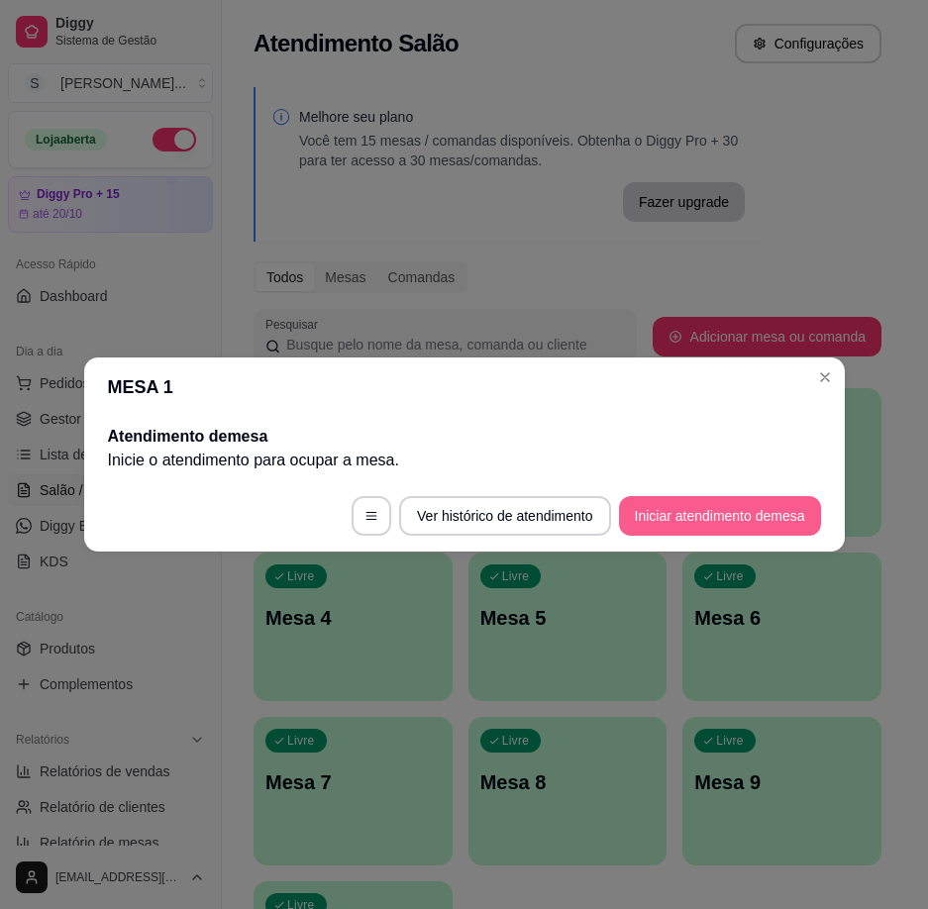
click at [710, 513] on button "Iniciar atendimento de mesa" at bounding box center [720, 516] width 202 height 40
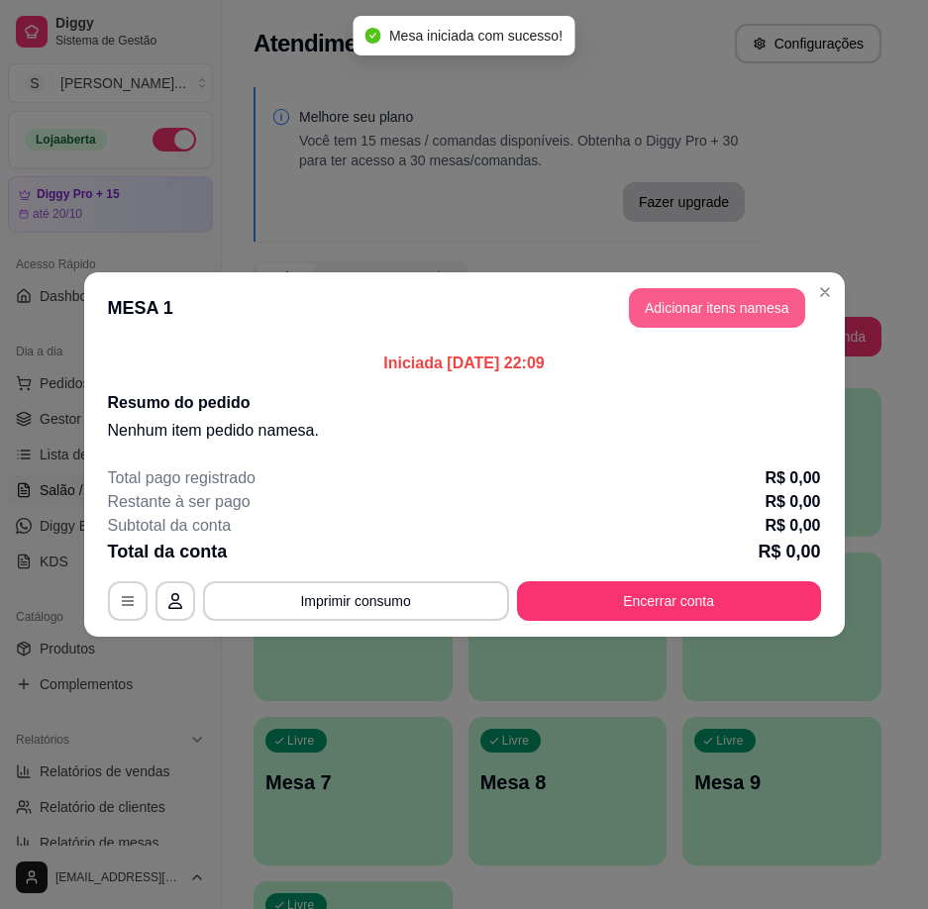
click at [698, 304] on button "Adicionar itens na mesa" at bounding box center [717, 308] width 176 height 40
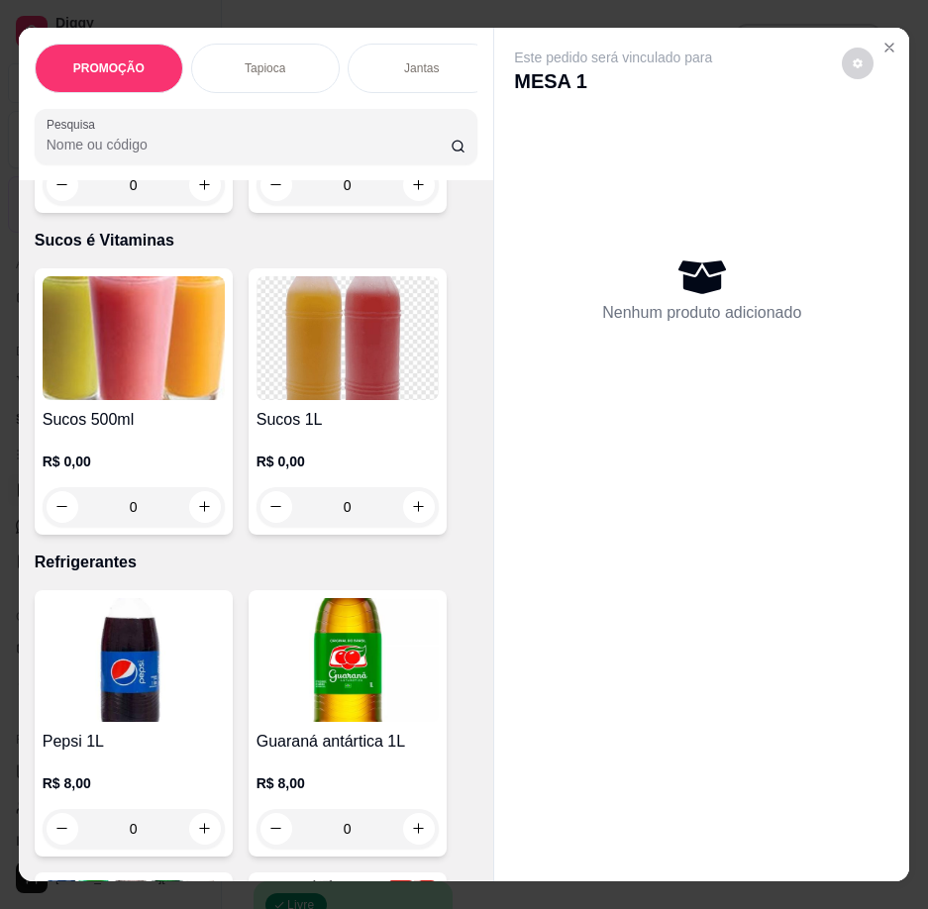
scroll to position [8813, 0]
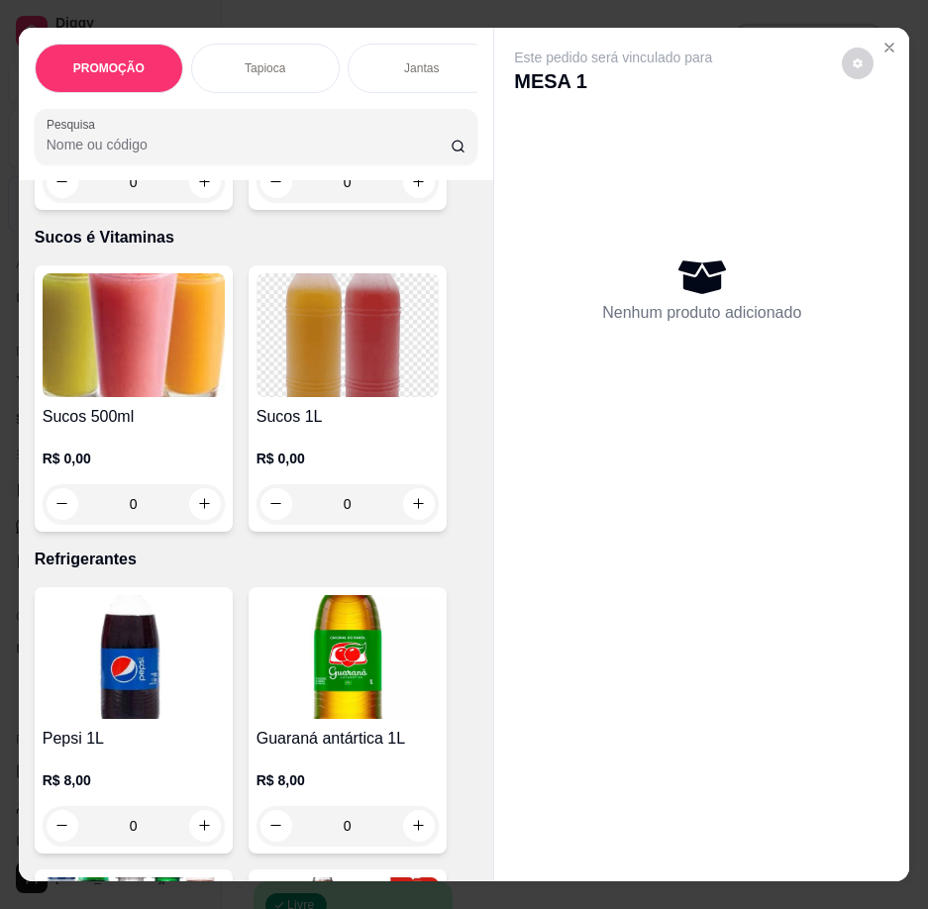
click at [116, 405] on h4 "Sucos 500ml" at bounding box center [134, 417] width 182 height 24
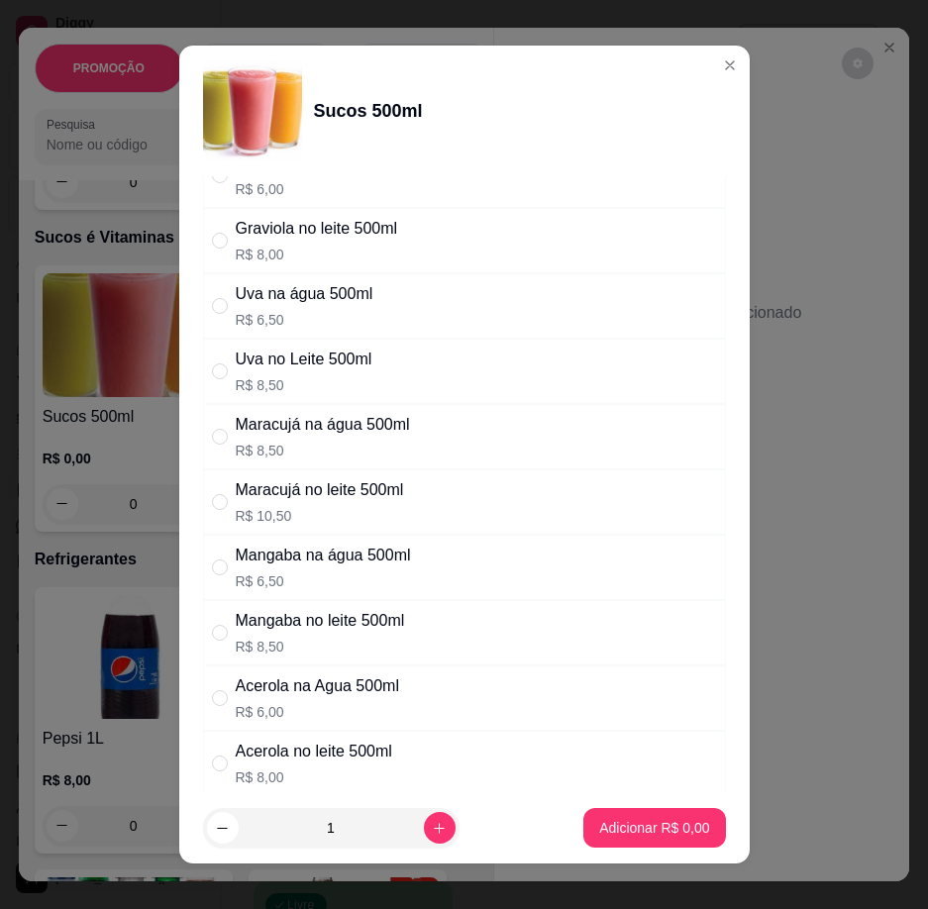
scroll to position [396, 0]
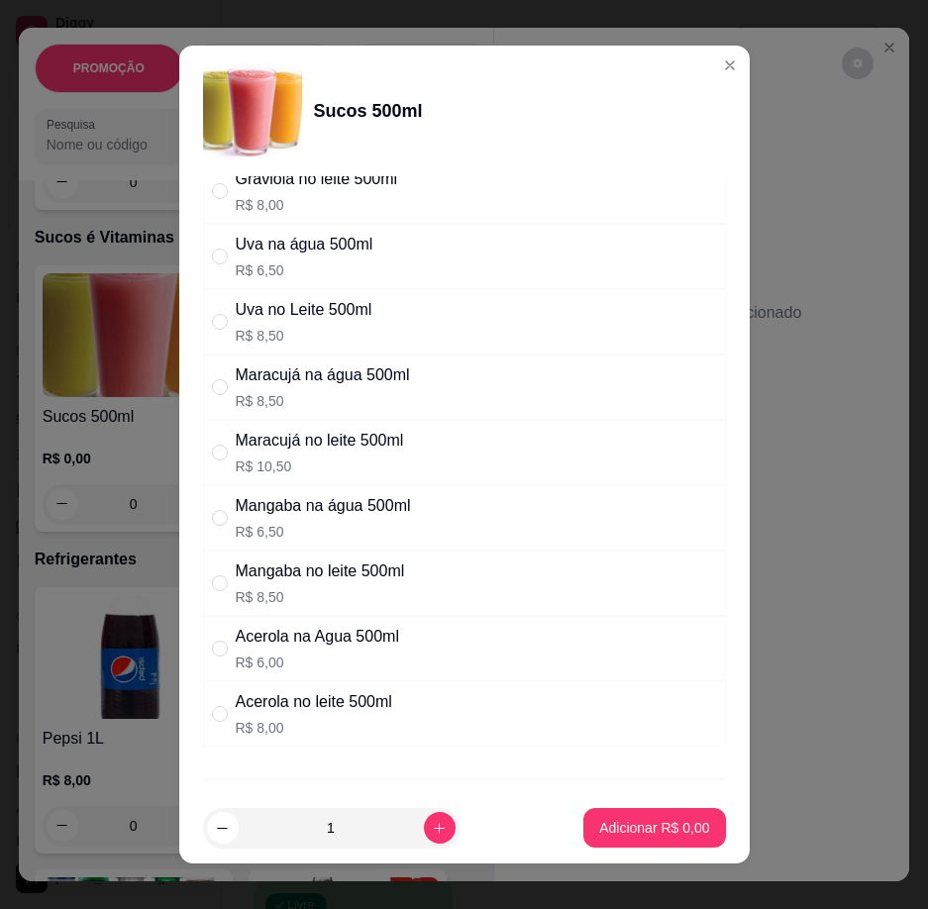
click at [418, 700] on div "Acerola no leite 500ml R$ 8,00" at bounding box center [464, 713] width 523 height 65
radio input "true"
click at [432, 833] on icon "increase-product-quantity" at bounding box center [439, 828] width 15 height 15
type input "2"
click at [670, 841] on button "Adicionar R$ 16,00" at bounding box center [650, 828] width 150 height 40
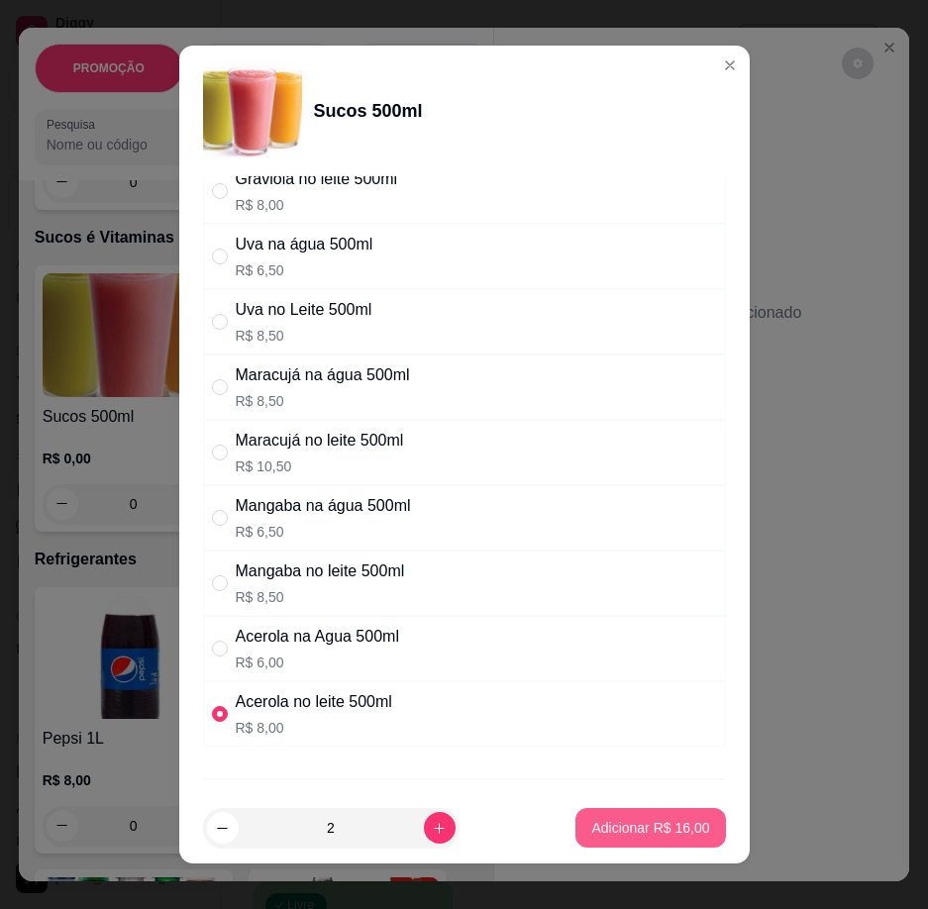
type input "2"
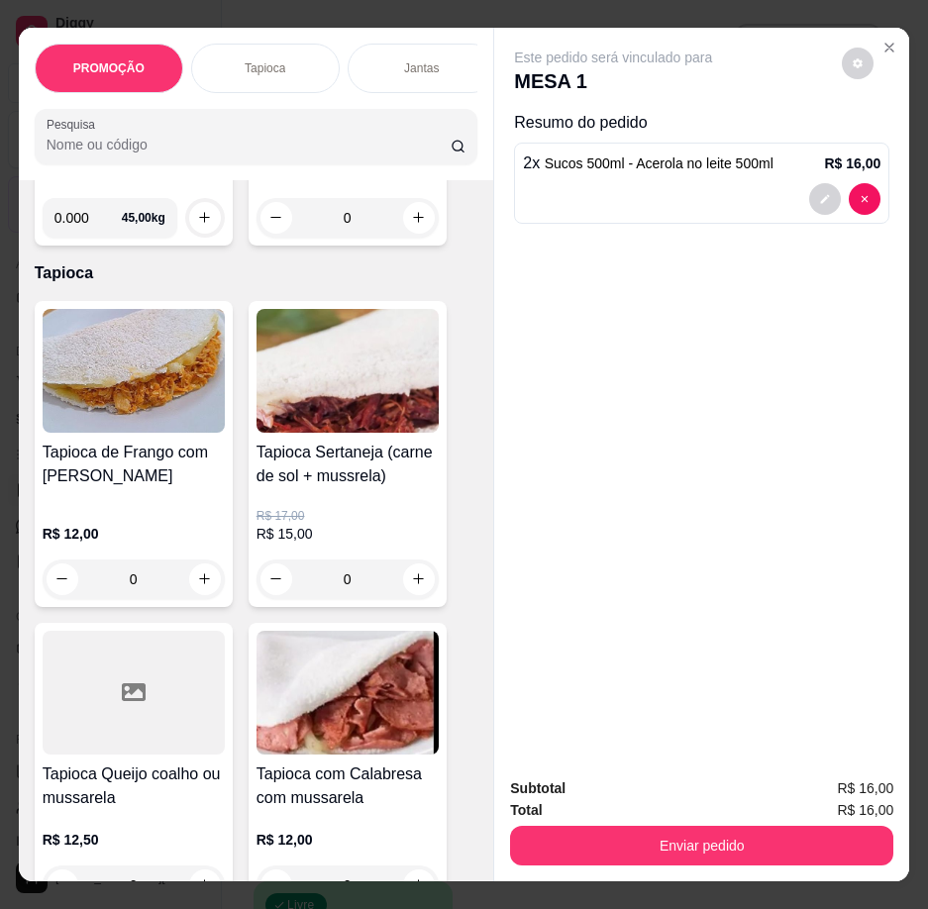
scroll to position [0, 0]
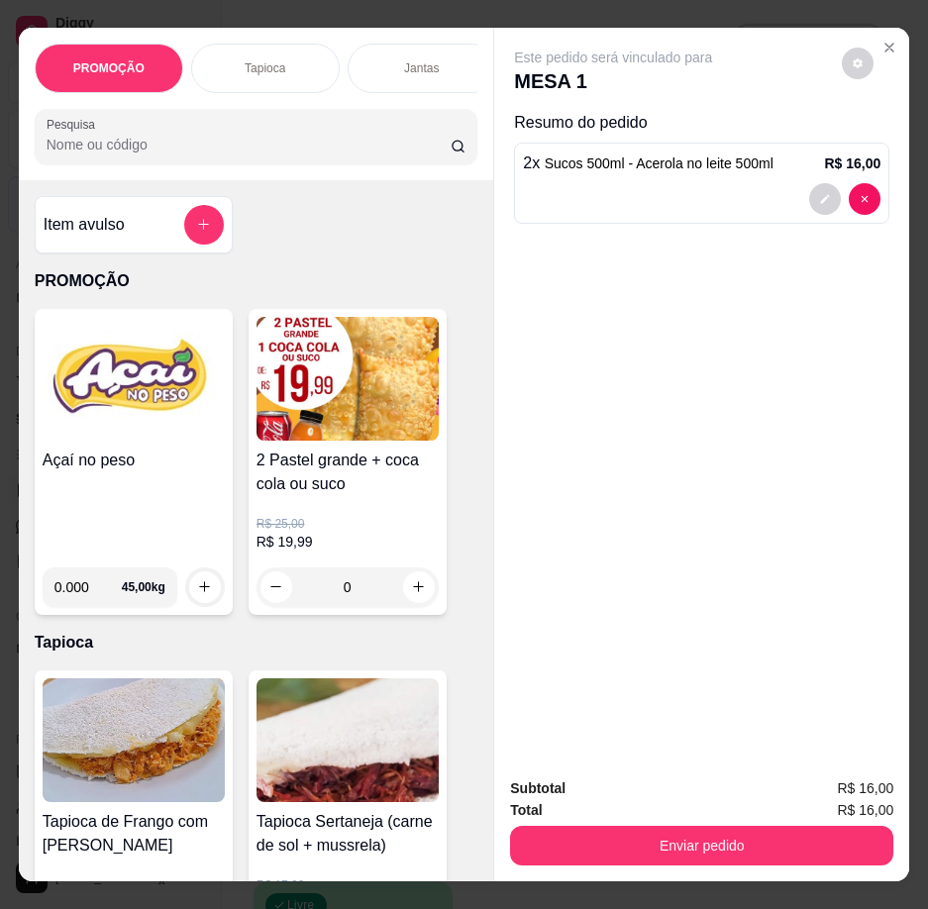
click at [144, 245] on div "Item avulso" at bounding box center [134, 225] width 180 height 40
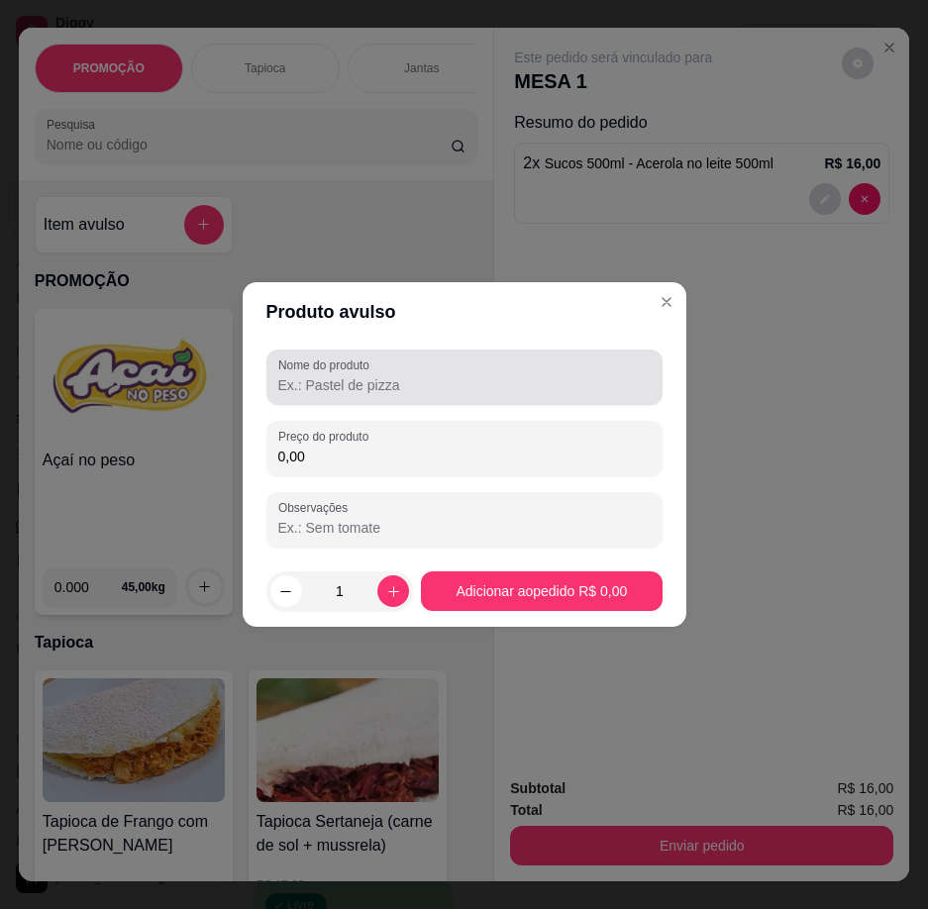
click at [336, 385] on input "Nome do produto" at bounding box center [464, 385] width 372 height 20
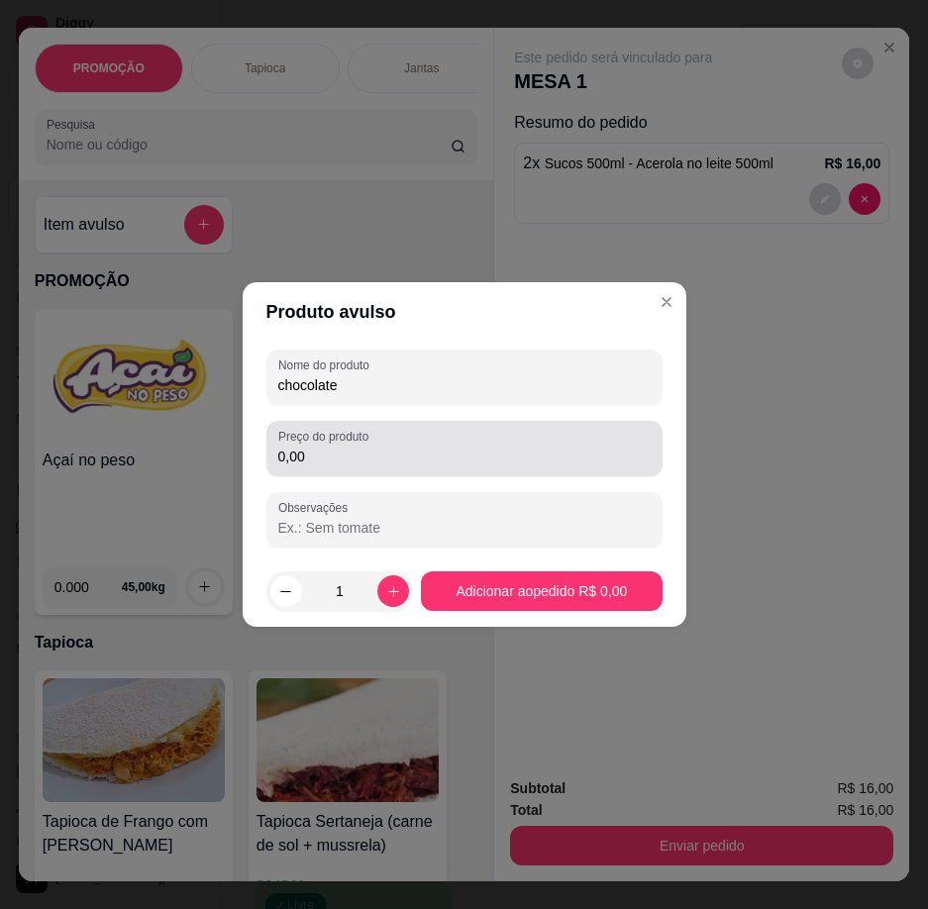
type input "chocolate"
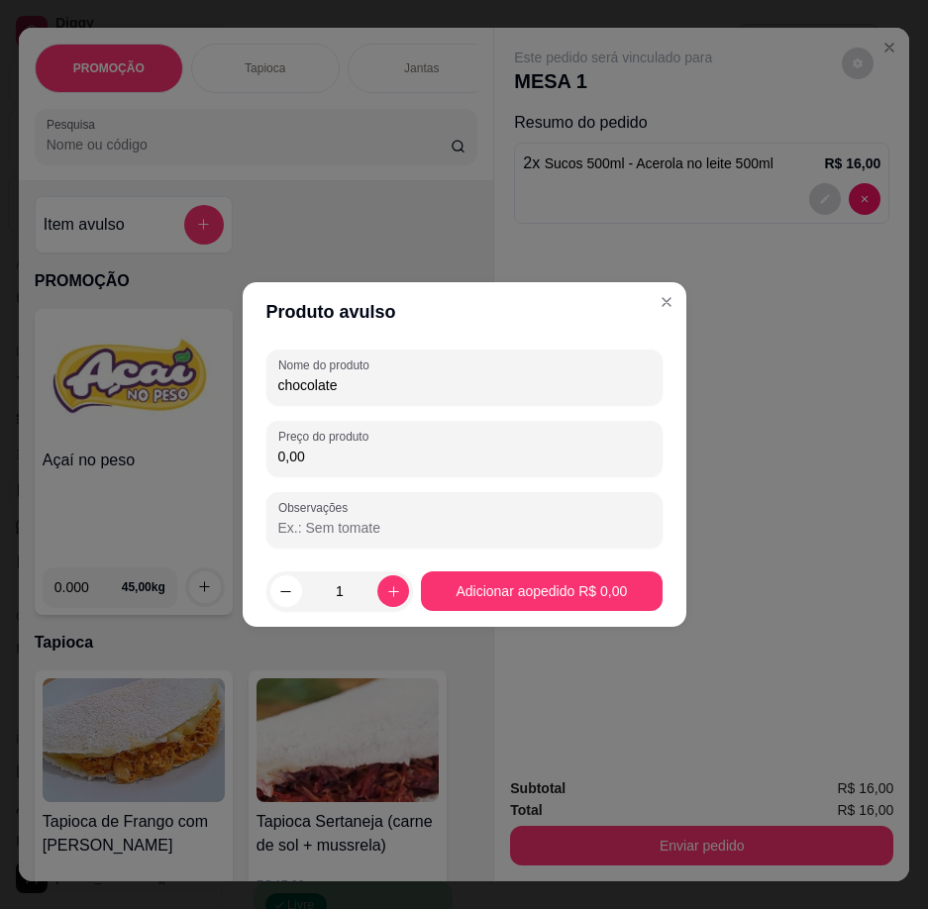
click at [310, 459] on input "0,00" at bounding box center [464, 457] width 372 height 20
type input "2,50"
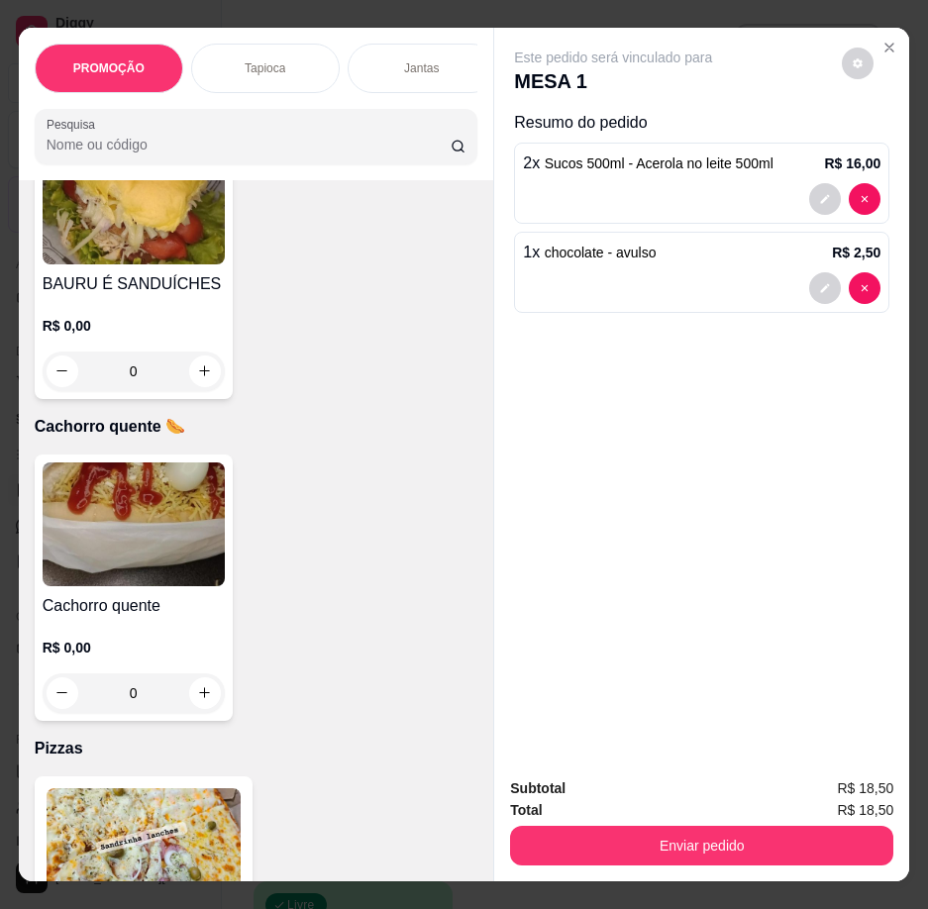
scroll to position [5842, 0]
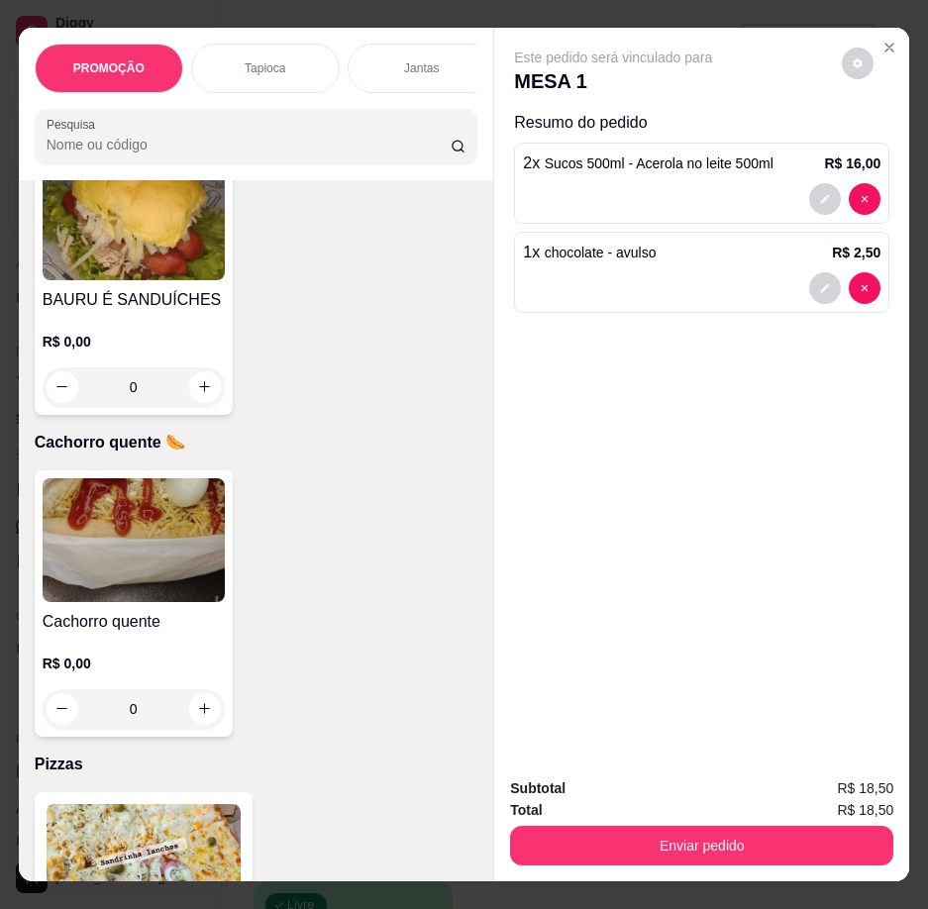
click at [143, 644] on div "R$ 0,00 0" at bounding box center [134, 681] width 182 height 95
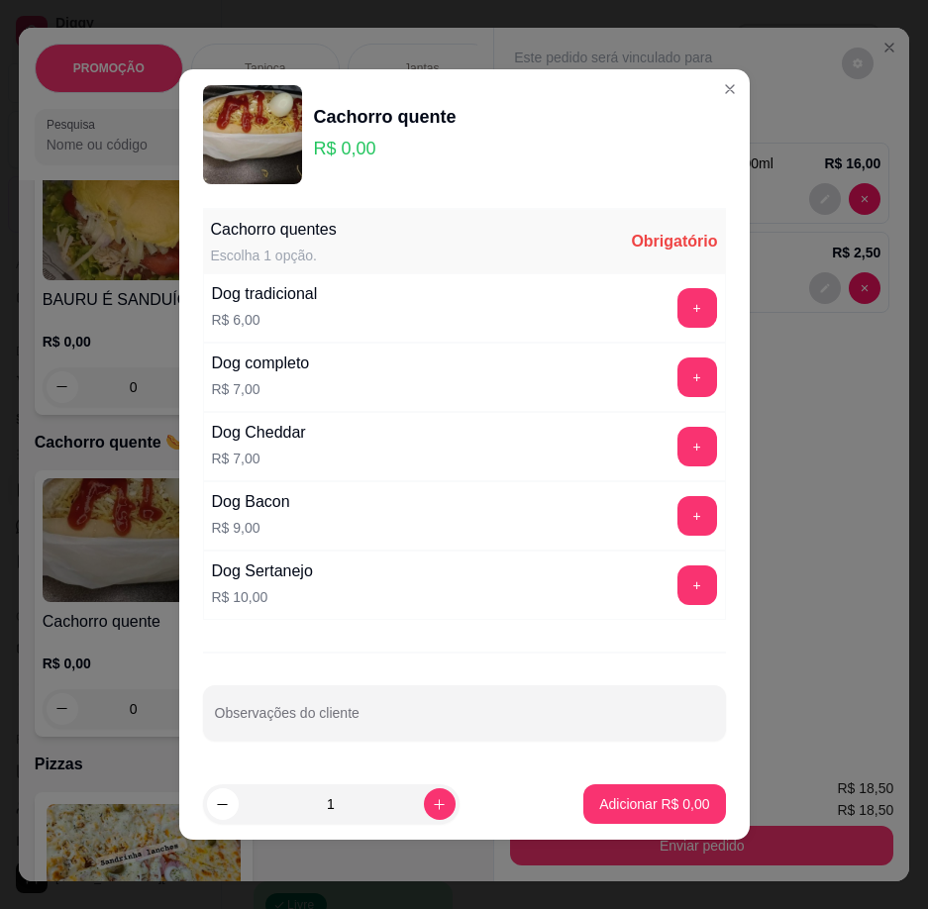
click at [669, 371] on div "+" at bounding box center [696, 377] width 55 height 40
click at [677, 371] on button "+" at bounding box center [697, 377] width 40 height 40
click at [677, 372] on button "+" at bounding box center [697, 377] width 40 height 40
click at [651, 804] on p "Adicionar R$ 14,00" at bounding box center [650, 803] width 115 height 19
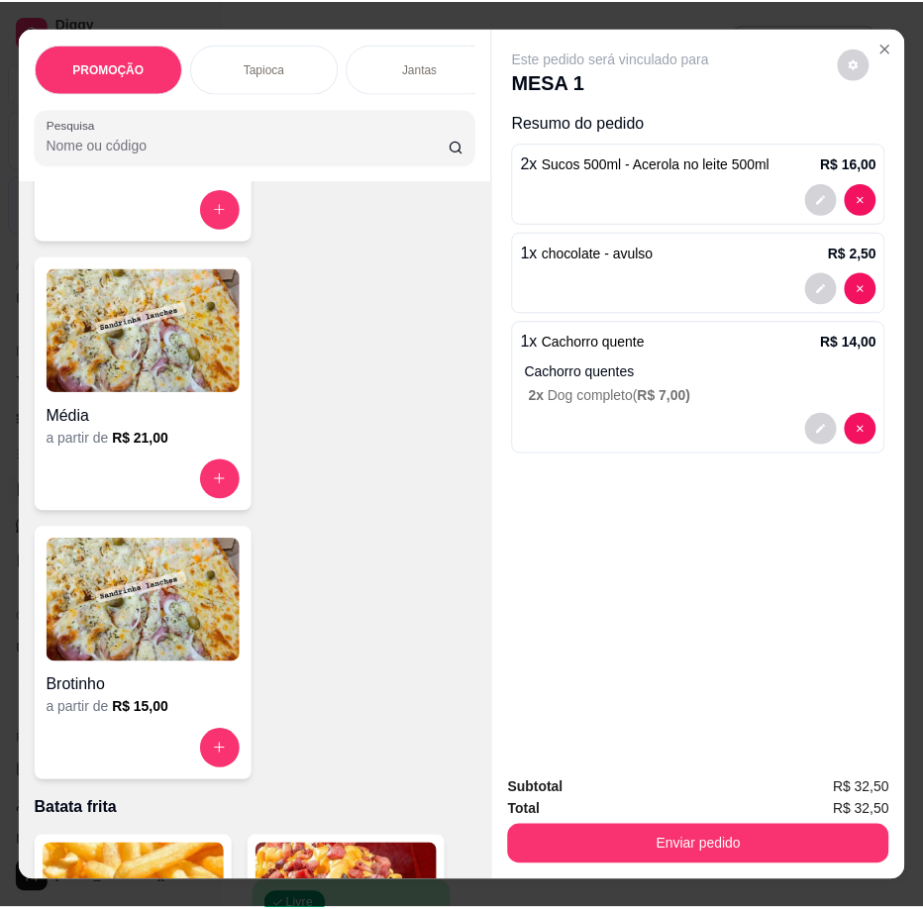
scroll to position [6337, 0]
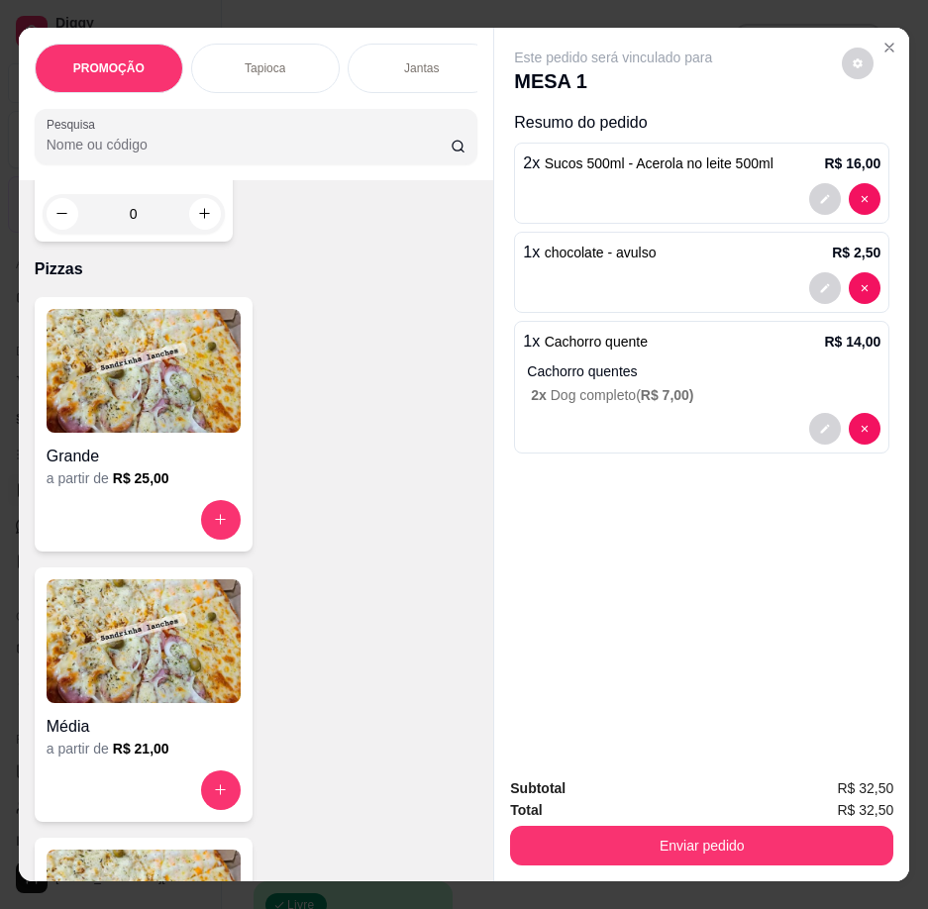
click at [700, 385] on p "2 x Dog completo ( R$ 7,00 )" at bounding box center [706, 395] width 350 height 20
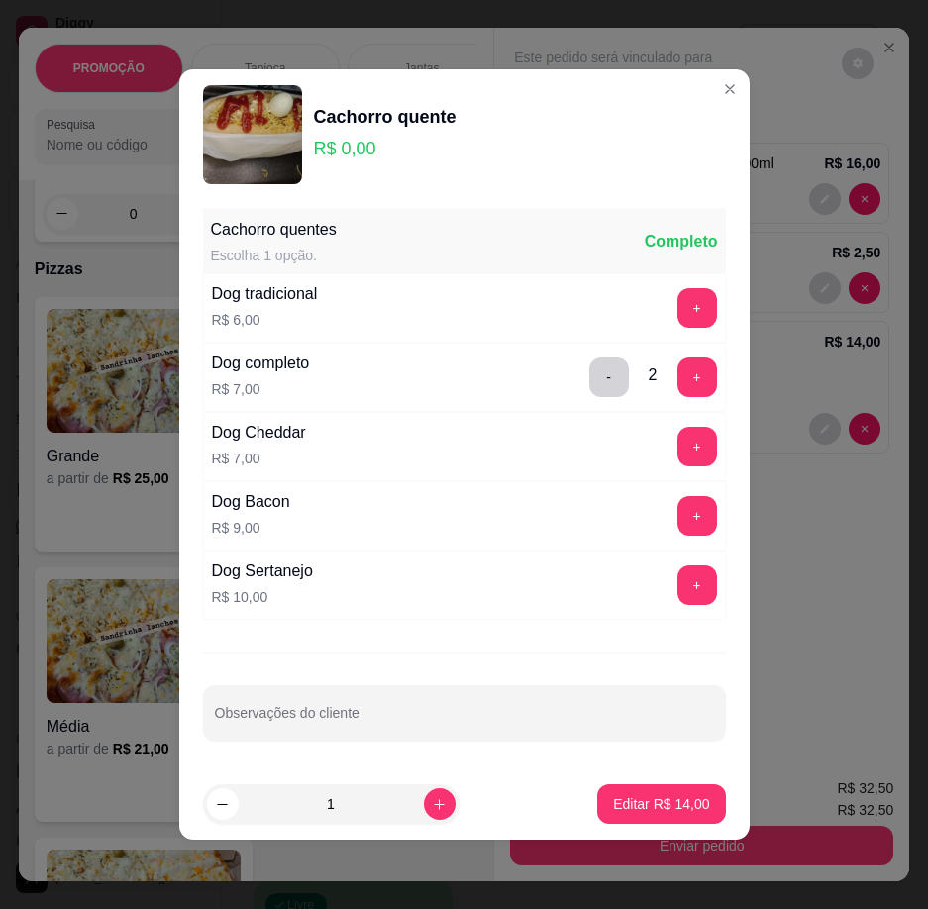
click at [684, 378] on button "+" at bounding box center [697, 377] width 40 height 40
click at [683, 383] on button "+" at bounding box center [697, 377] width 40 height 40
click at [675, 796] on p "Editar R$ 28,00" at bounding box center [661, 804] width 96 height 20
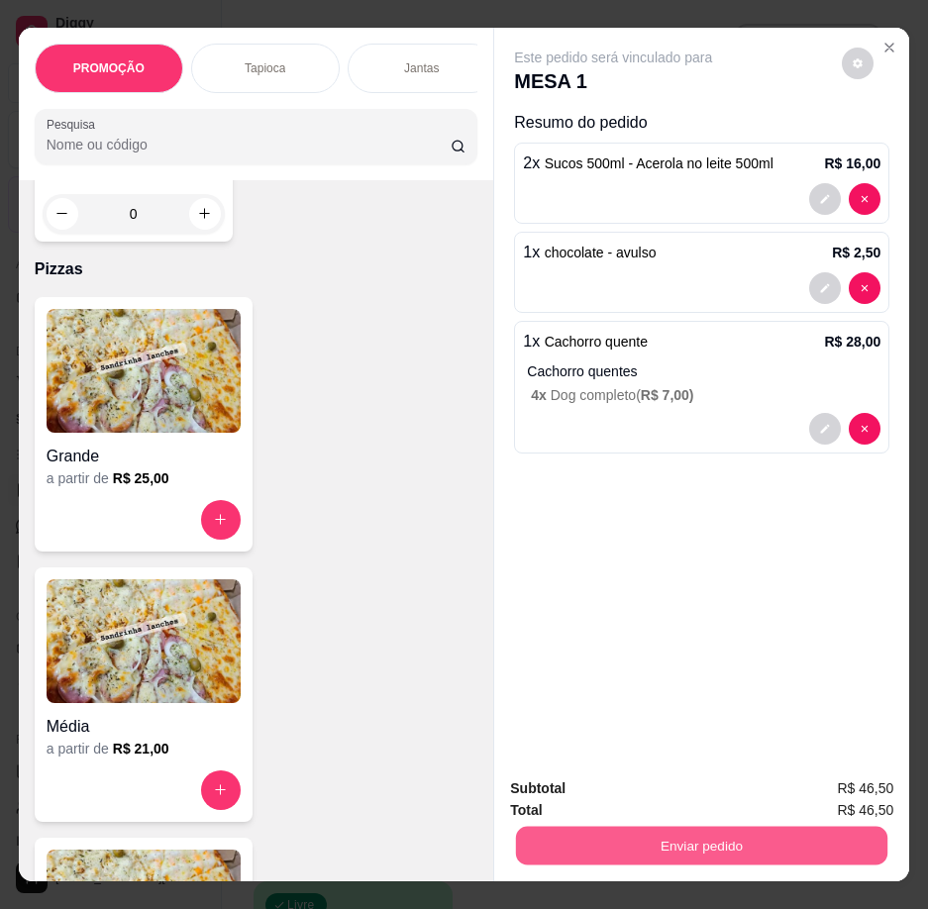
click at [795, 836] on button "Enviar pedido" at bounding box center [701, 846] width 371 height 39
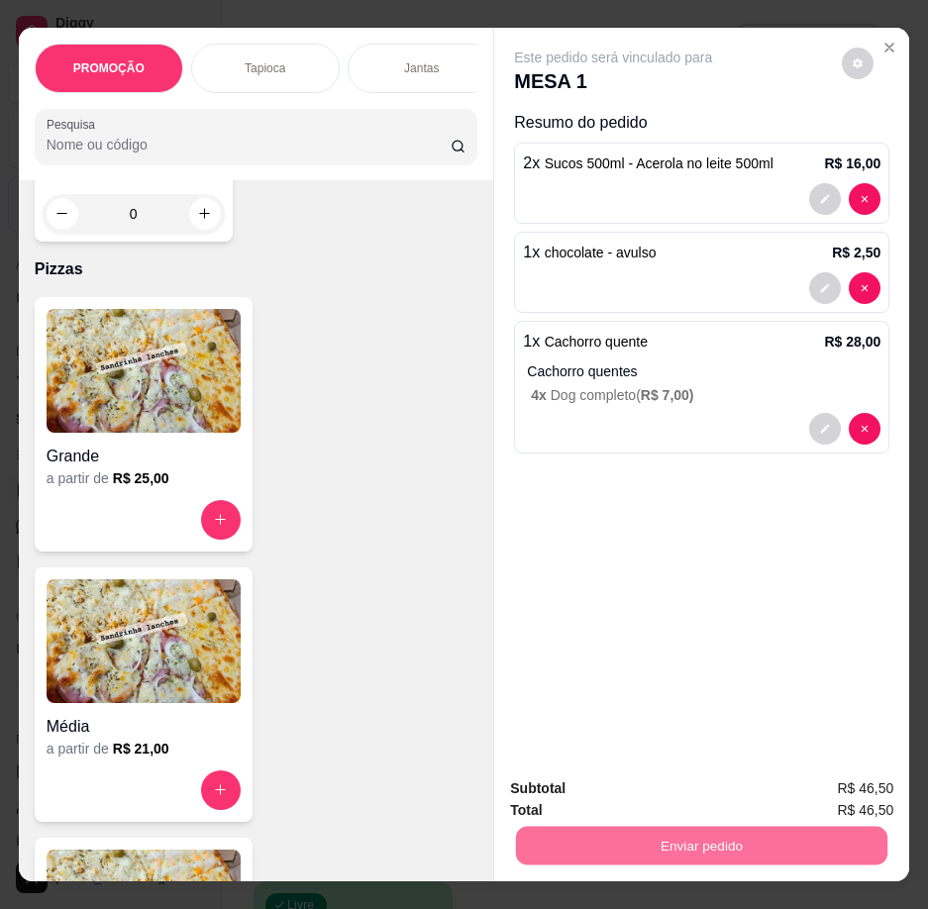
click at [837, 791] on button "Enviar pedido" at bounding box center [842, 790] width 112 height 38
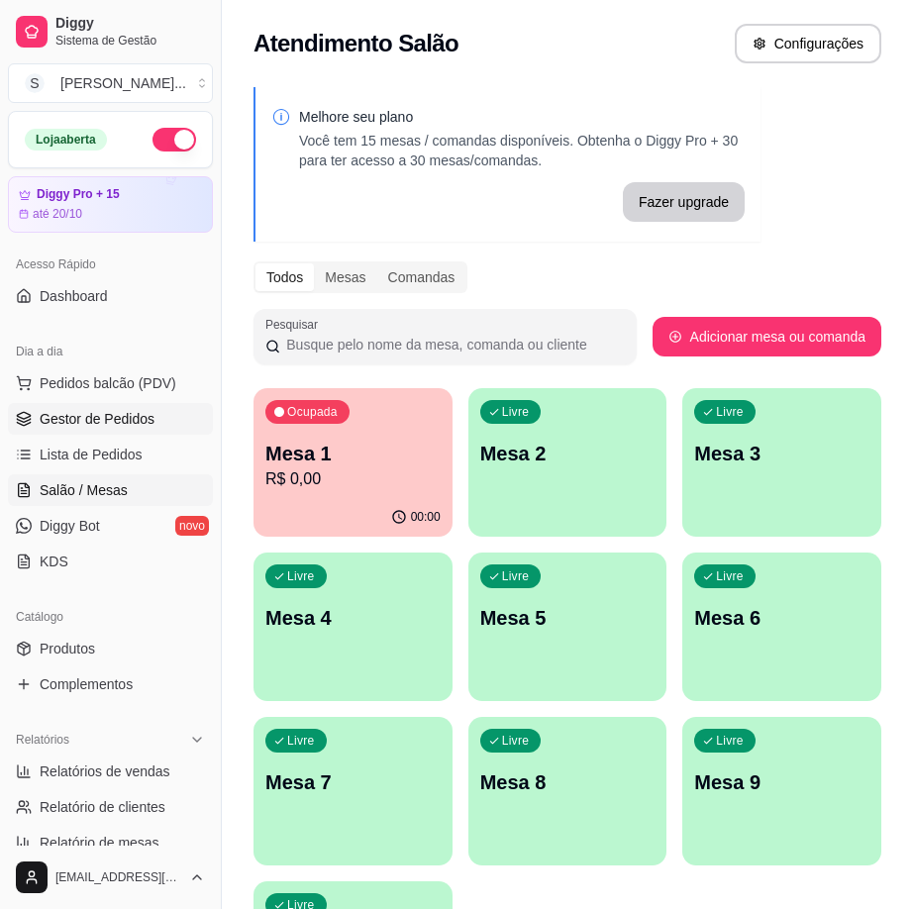
click at [76, 418] on span "Gestor de Pedidos" at bounding box center [97, 419] width 115 height 20
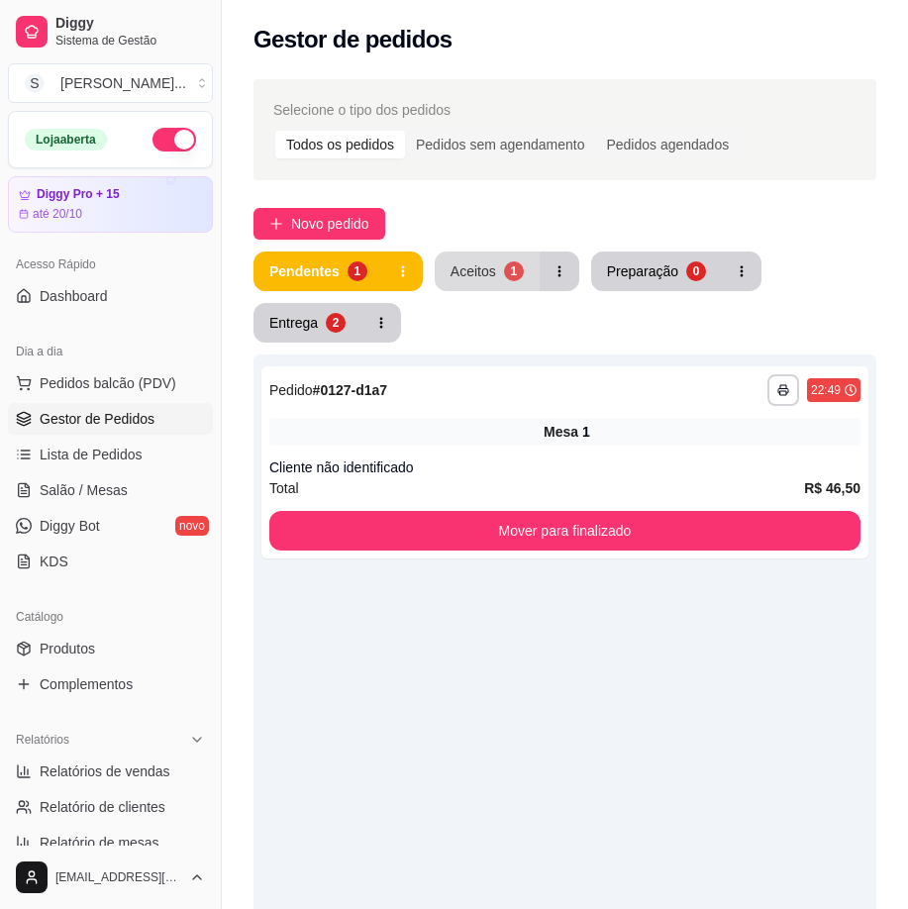
click at [467, 279] on div "Aceitos" at bounding box center [474, 271] width 46 height 20
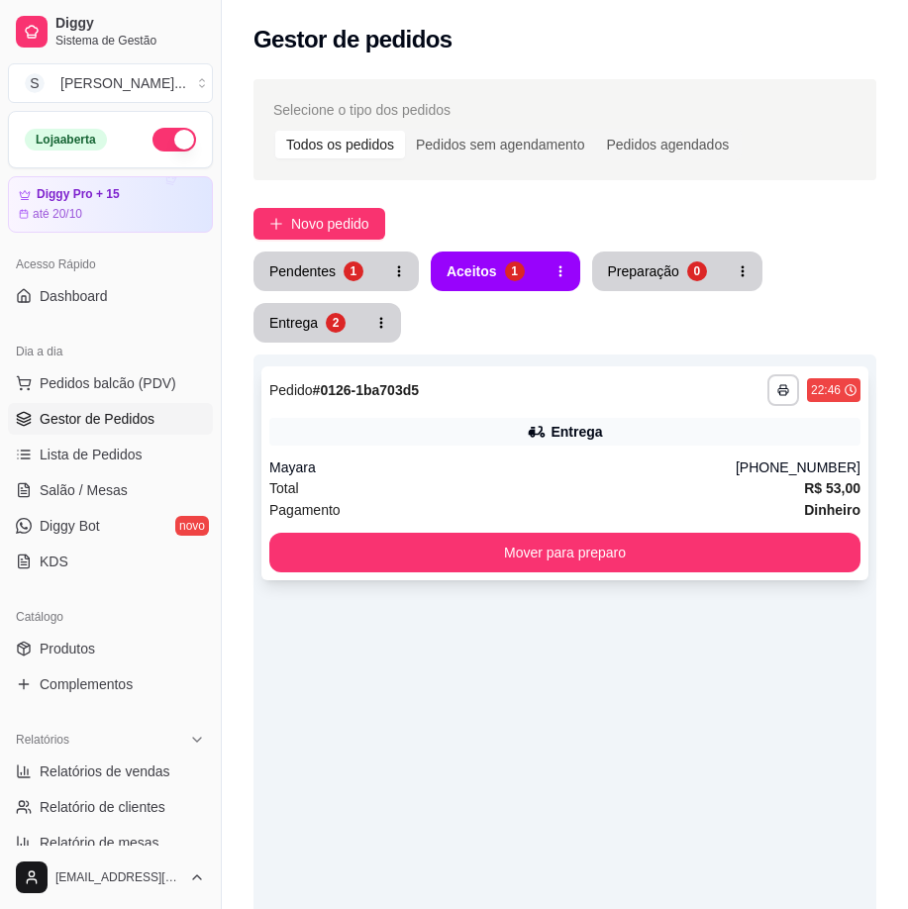
click at [567, 497] on div "Total R$ 53,00" at bounding box center [564, 488] width 591 height 22
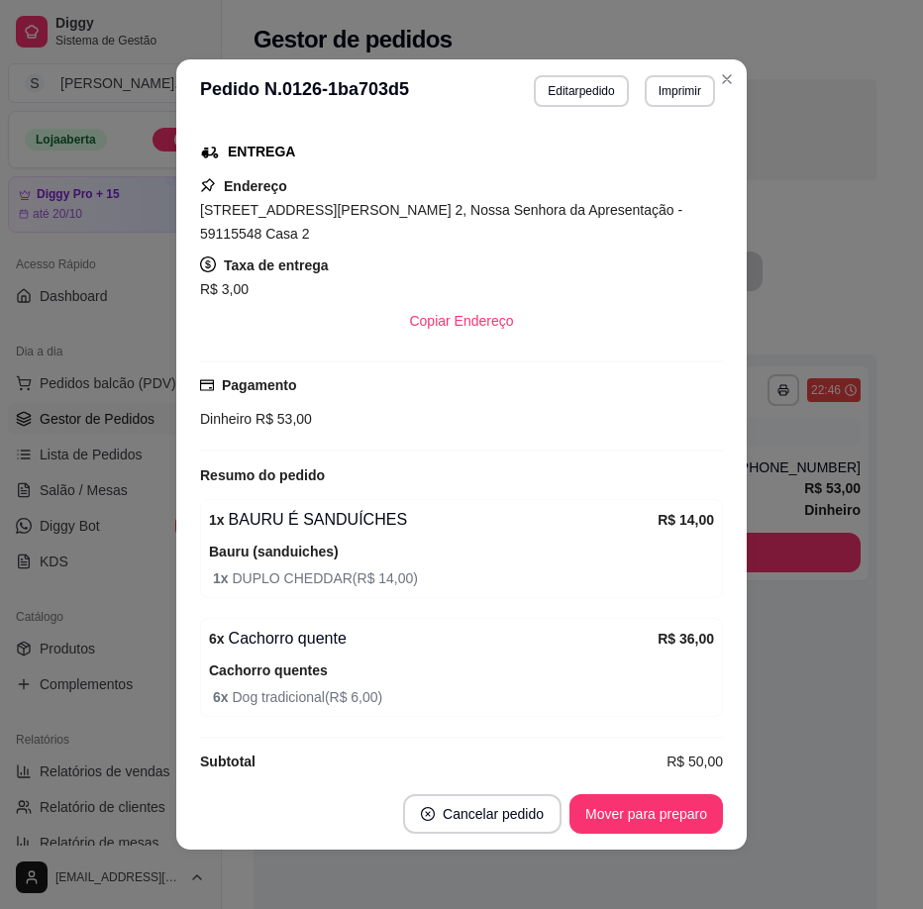
scroll to position [4, 0]
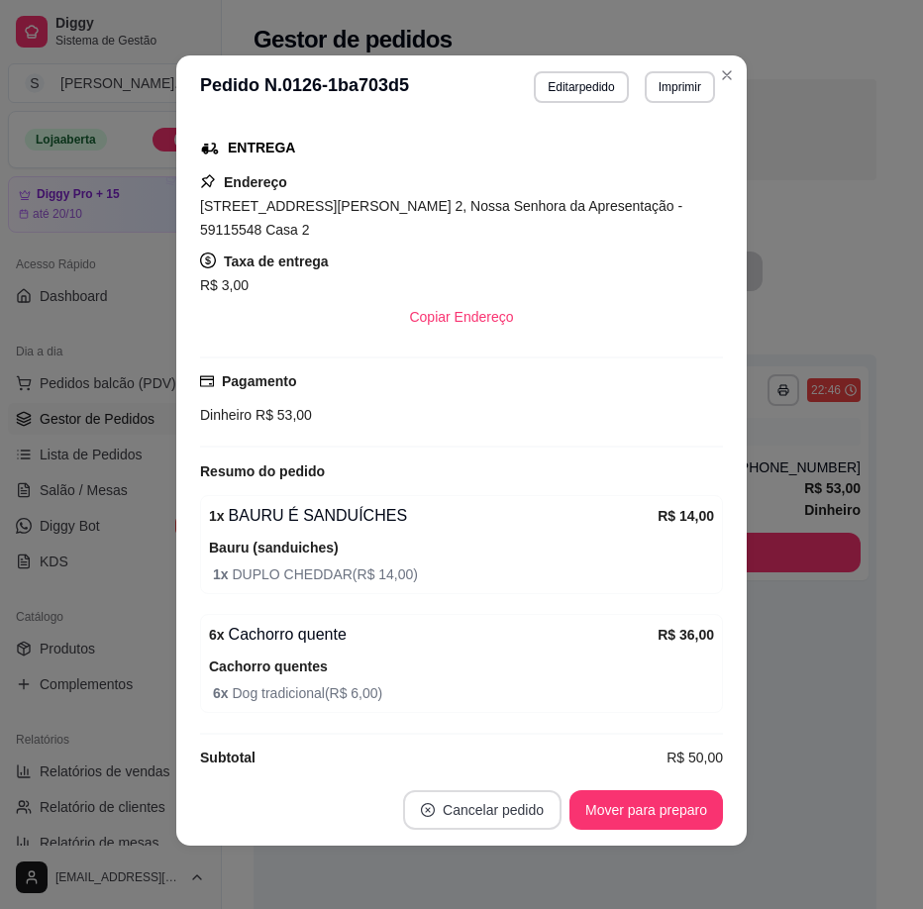
click at [495, 810] on button "Cancelar pedido" at bounding box center [482, 810] width 158 height 40
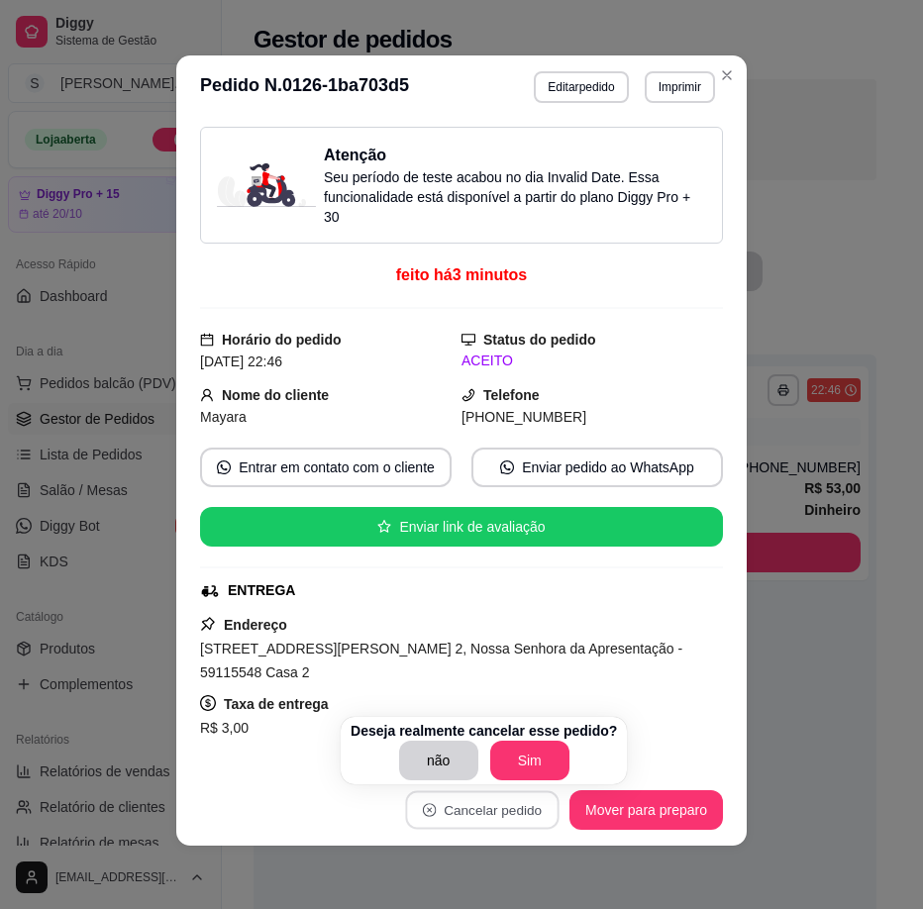
scroll to position [443, 0]
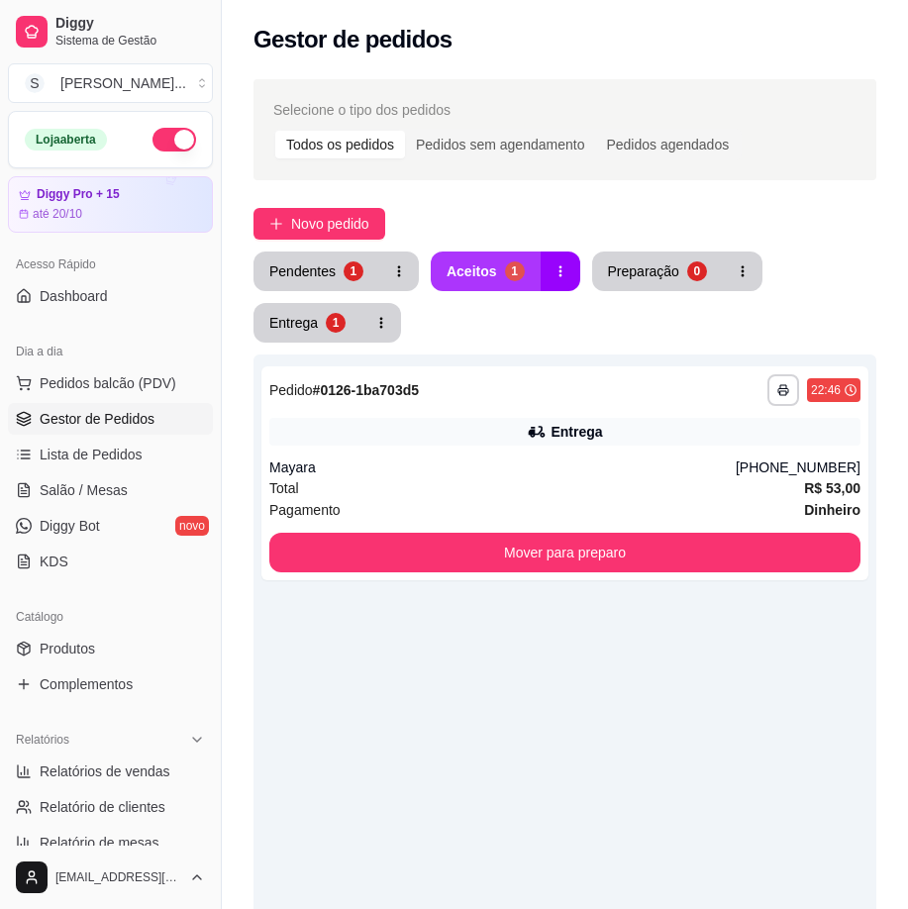
click at [431, 276] on button "Aceitos 1" at bounding box center [486, 272] width 110 height 40
click at [476, 291] on div "Pendentes 1 Aceitos 1 Preparação 0 Entrega 1" at bounding box center [564, 297] width 623 height 91
click at [443, 478] on div "Total R$ 53,00" at bounding box center [564, 488] width 591 height 22
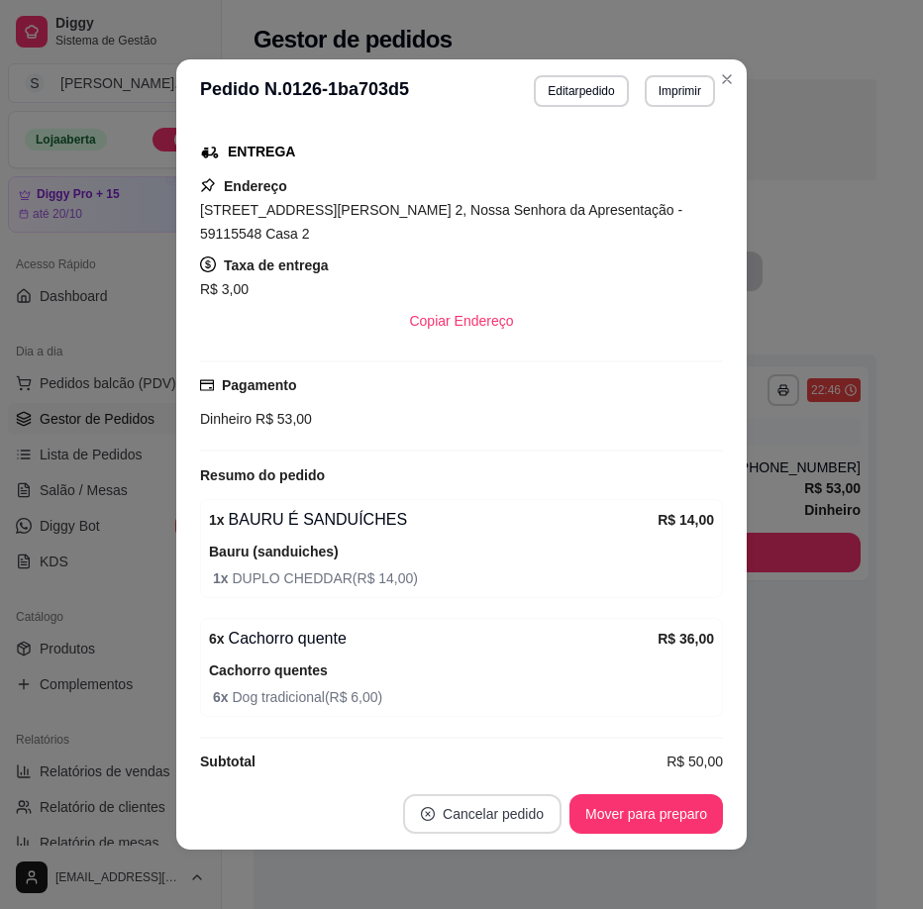
click at [501, 813] on button "Cancelar pedido" at bounding box center [482, 814] width 158 height 40
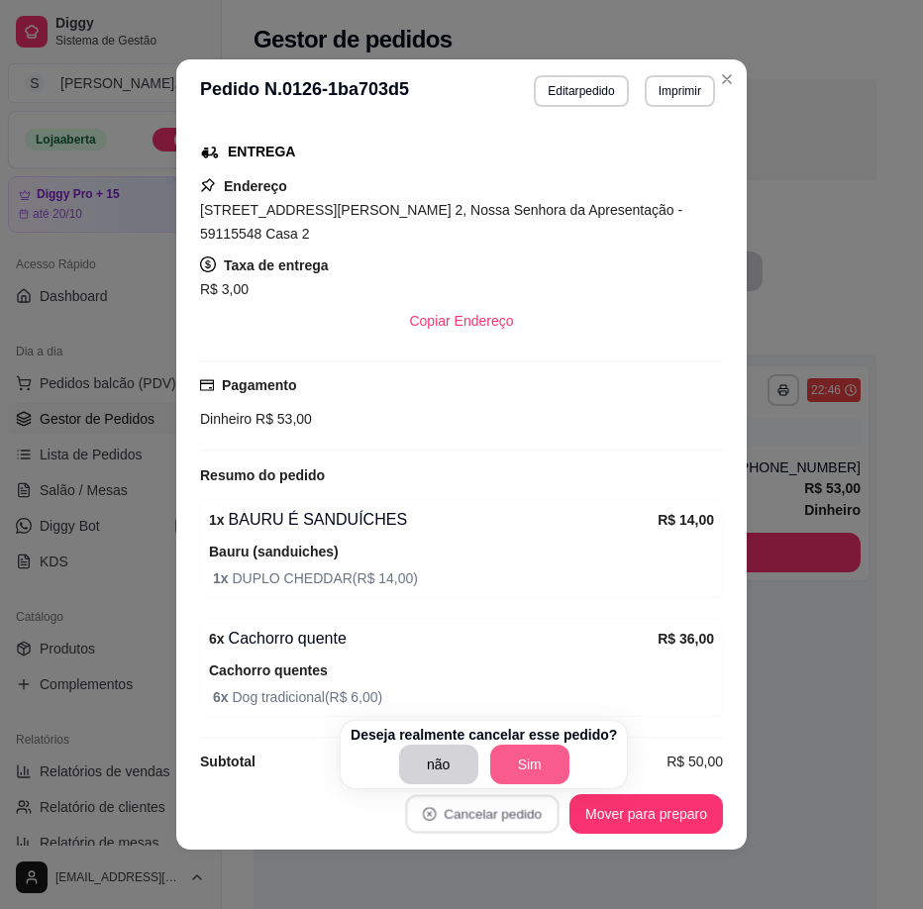
click at [529, 759] on button "Sim" at bounding box center [529, 765] width 79 height 40
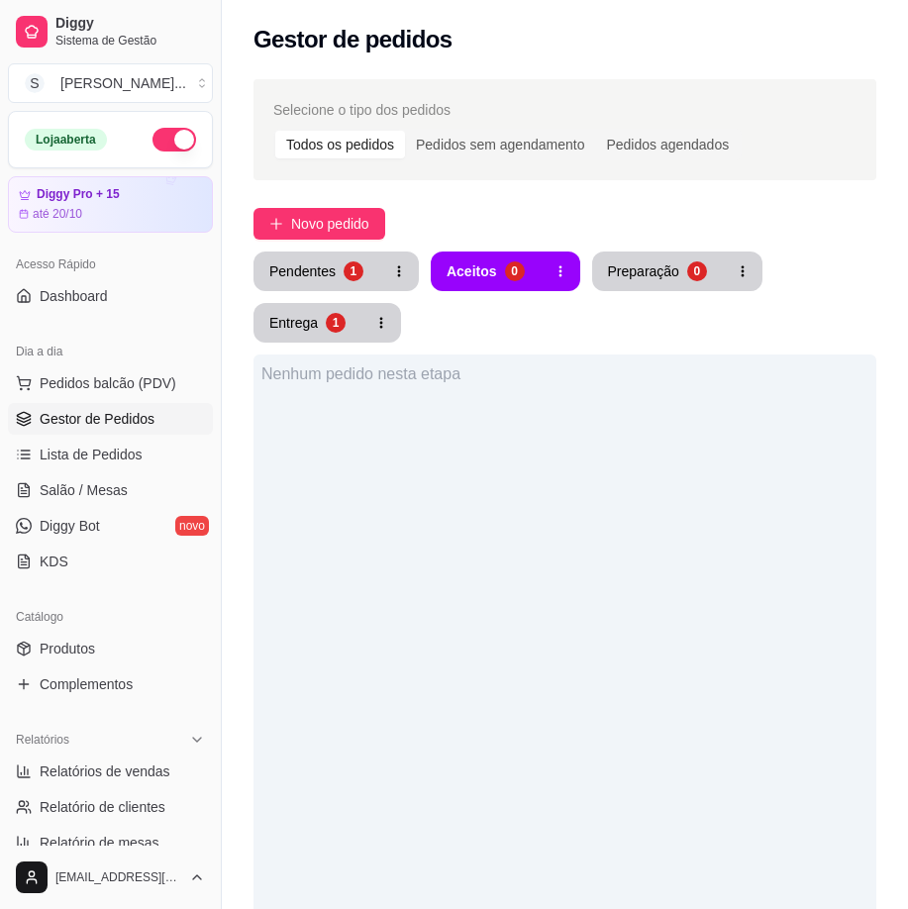
click at [763, 766] on div "Nenhum pedido nesta etapa" at bounding box center [564, 808] width 623 height 909
click at [69, 489] on span "Salão / Mesas" at bounding box center [84, 490] width 88 height 20
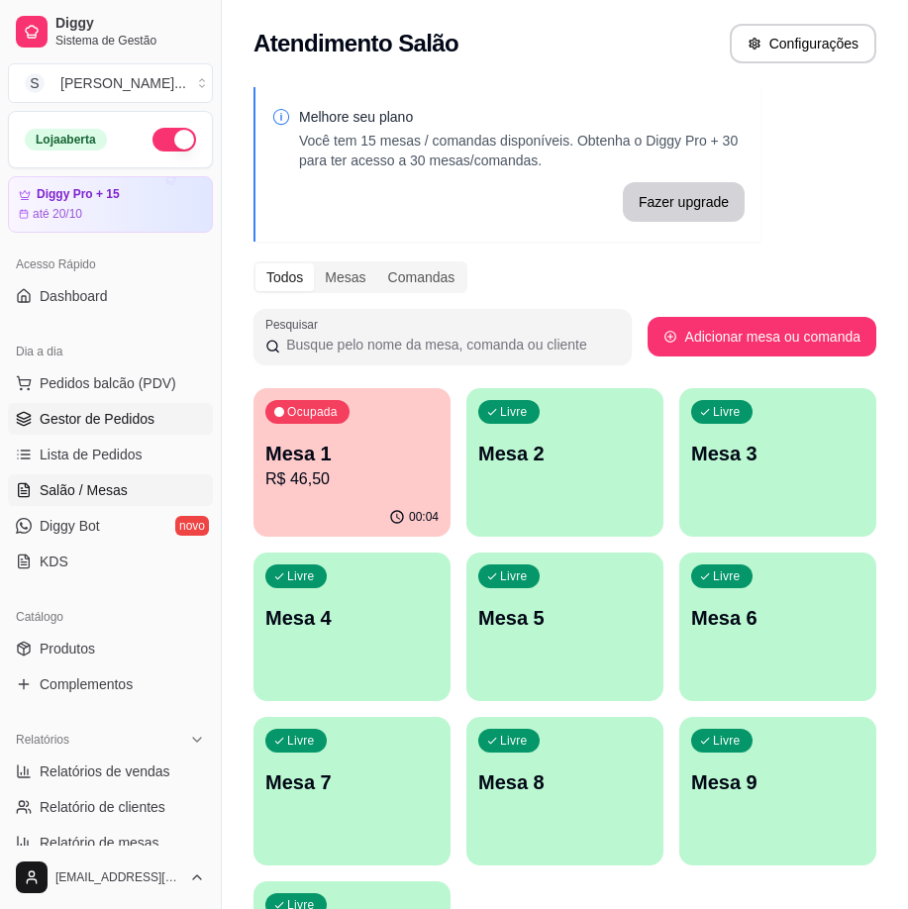
click at [74, 422] on span "Gestor de Pedidos" at bounding box center [97, 419] width 115 height 20
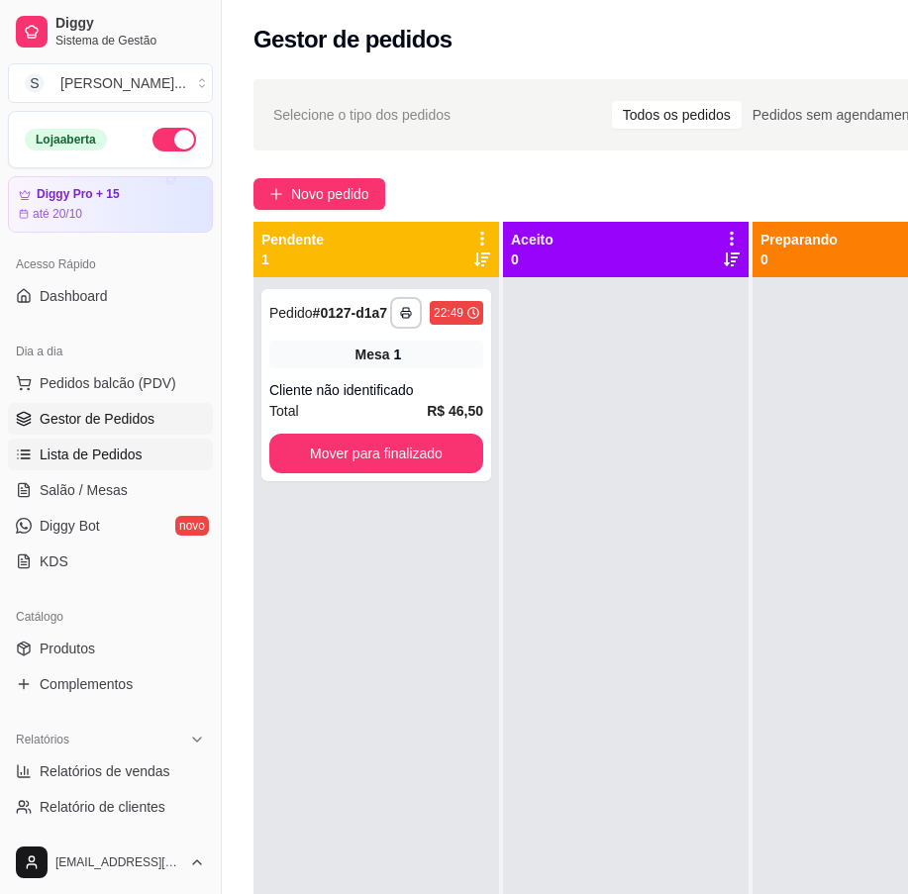
click at [107, 454] on span "Lista de Pedidos" at bounding box center [91, 455] width 103 height 20
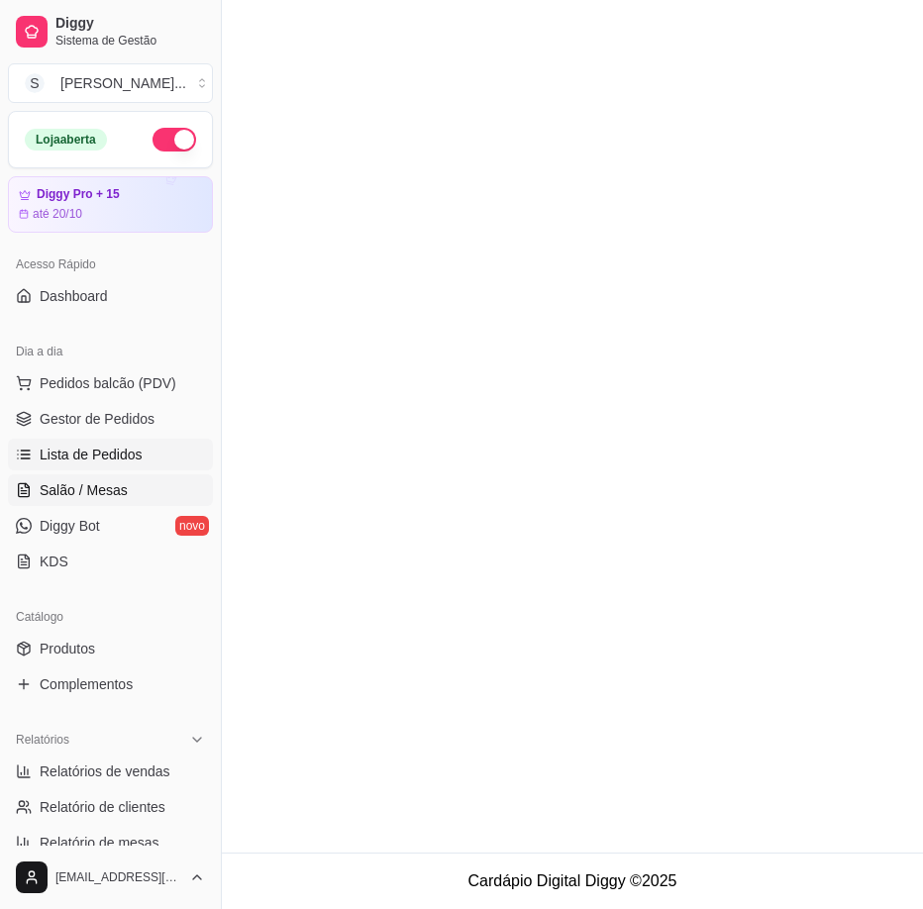
click at [97, 485] on span "Salão / Mesas" at bounding box center [84, 490] width 88 height 20
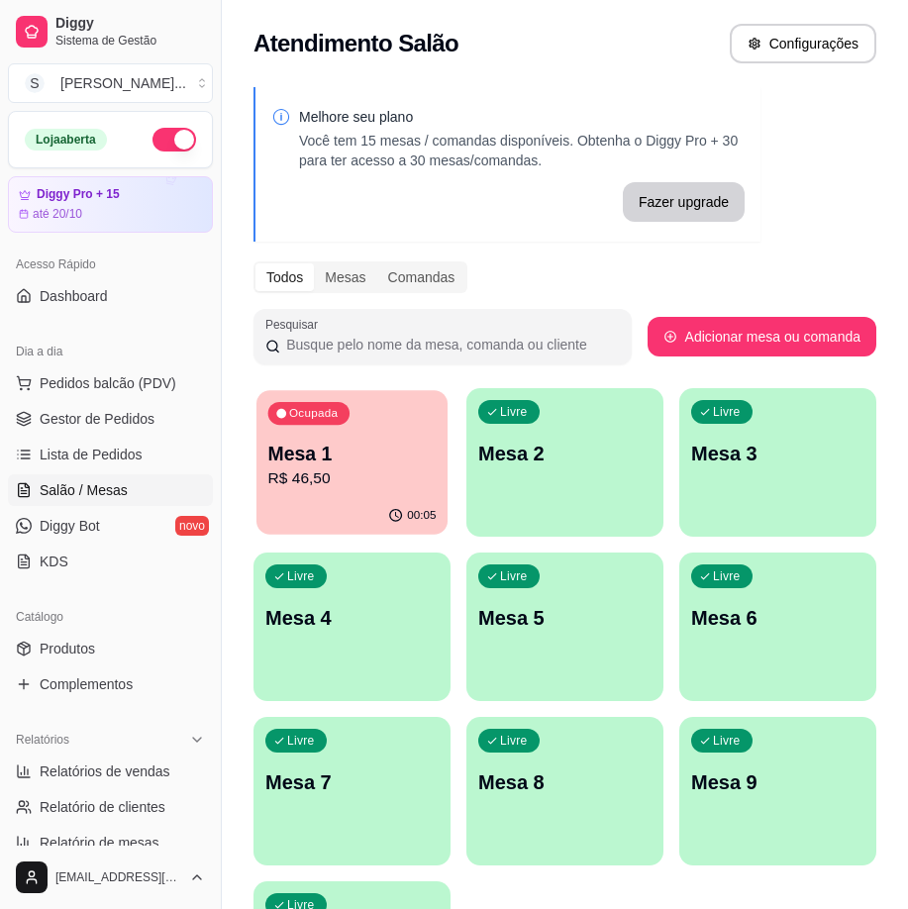
click at [263, 464] on div "Ocupada Mesa 1 R$ 46,50" at bounding box center [351, 443] width 191 height 107
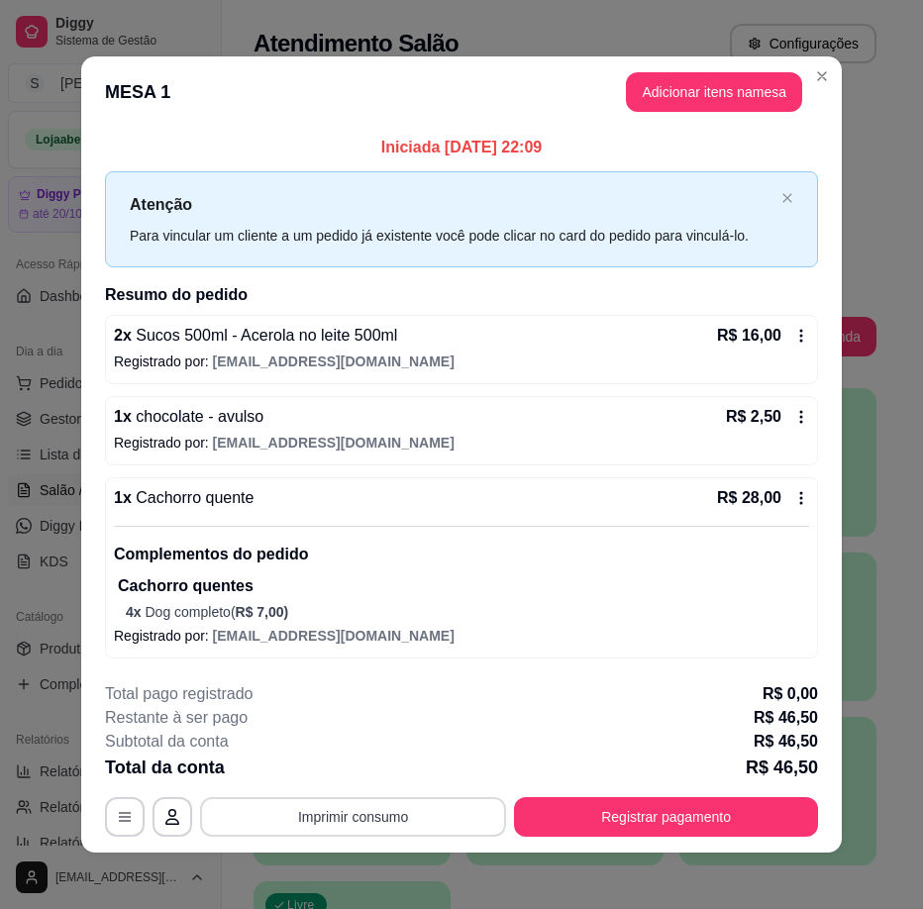
click at [359, 816] on button "Imprimir consumo" at bounding box center [353, 817] width 306 height 40
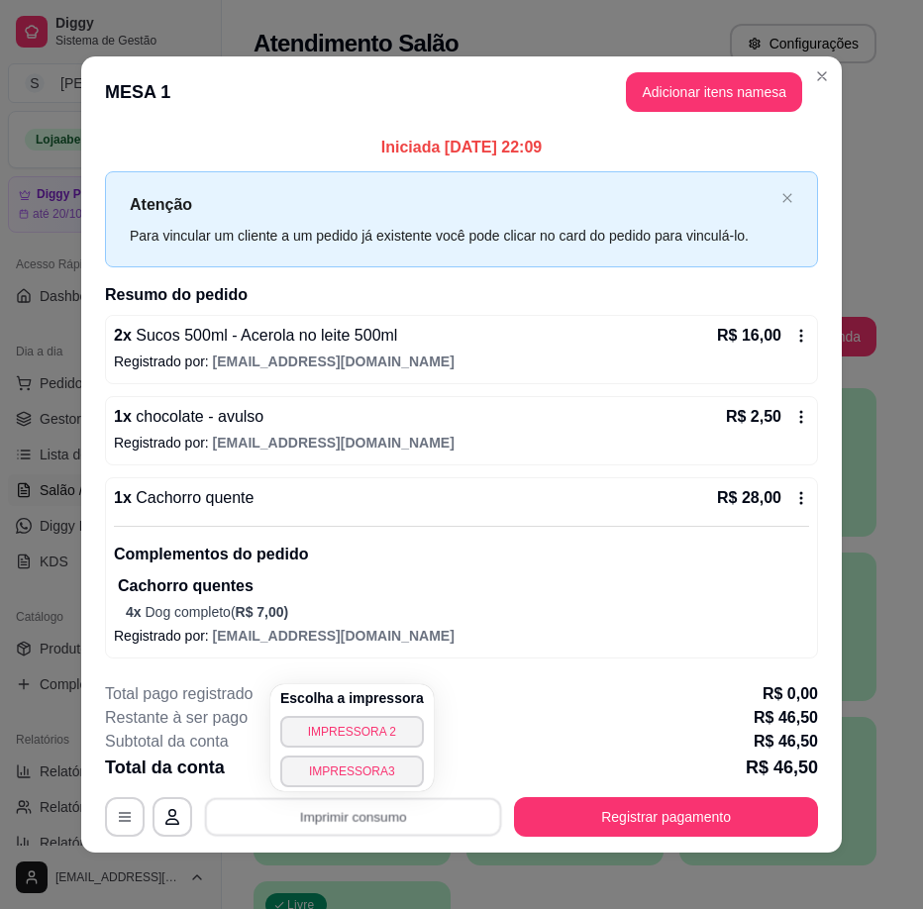
click at [367, 709] on div "Escolha a impressora IMPRESSORA 2 IMPRESSORA3" at bounding box center [351, 737] width 163 height 107
click at [374, 731] on button "IMPRESSORA 2" at bounding box center [351, 731] width 139 height 31
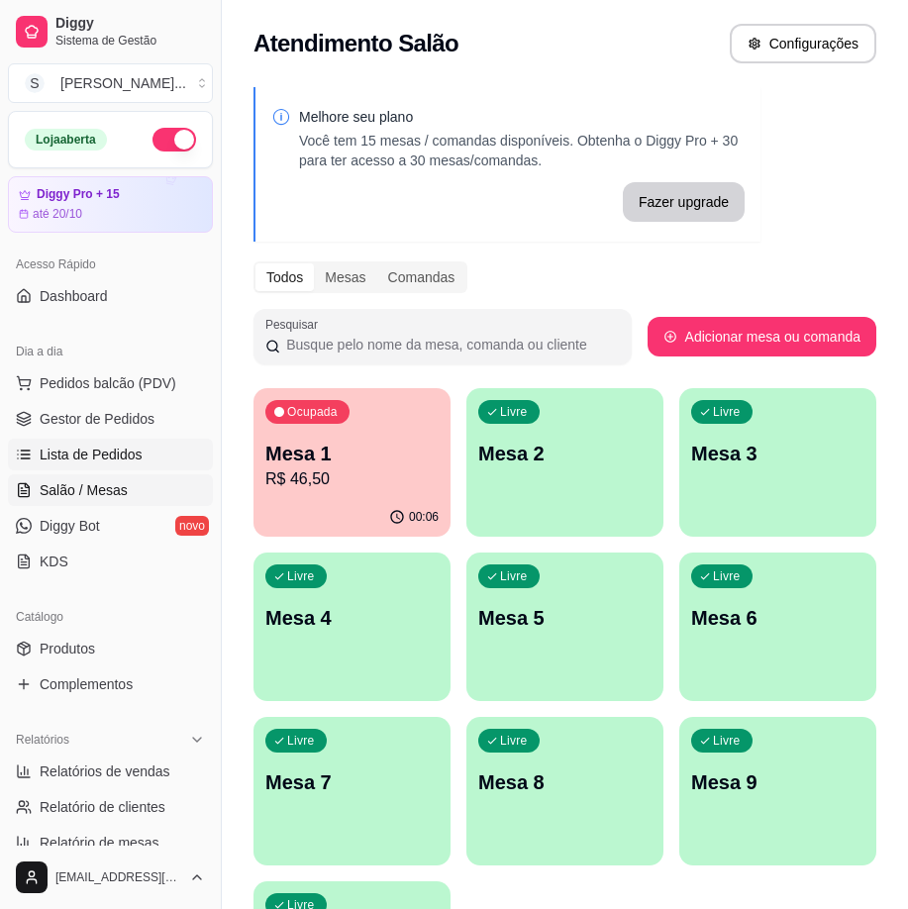
click at [82, 449] on span "Lista de Pedidos" at bounding box center [91, 455] width 103 height 20
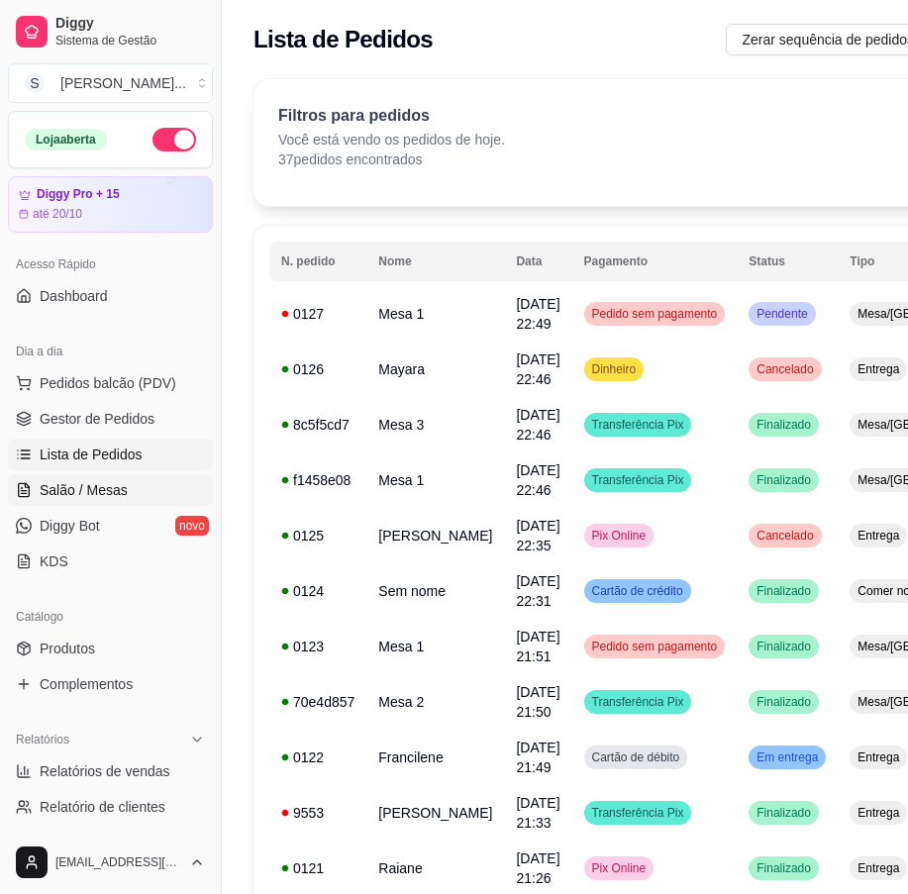
click at [53, 484] on span "Salão / Mesas" at bounding box center [84, 490] width 88 height 20
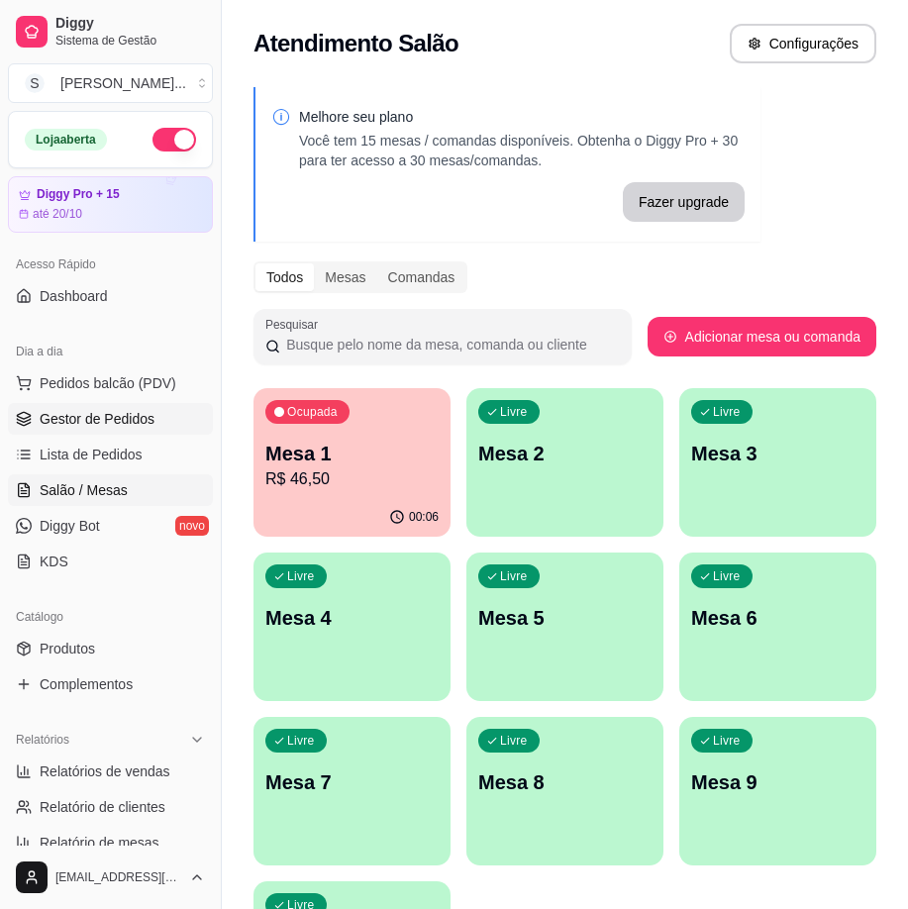
click at [115, 410] on span "Gestor de Pedidos" at bounding box center [97, 419] width 115 height 20
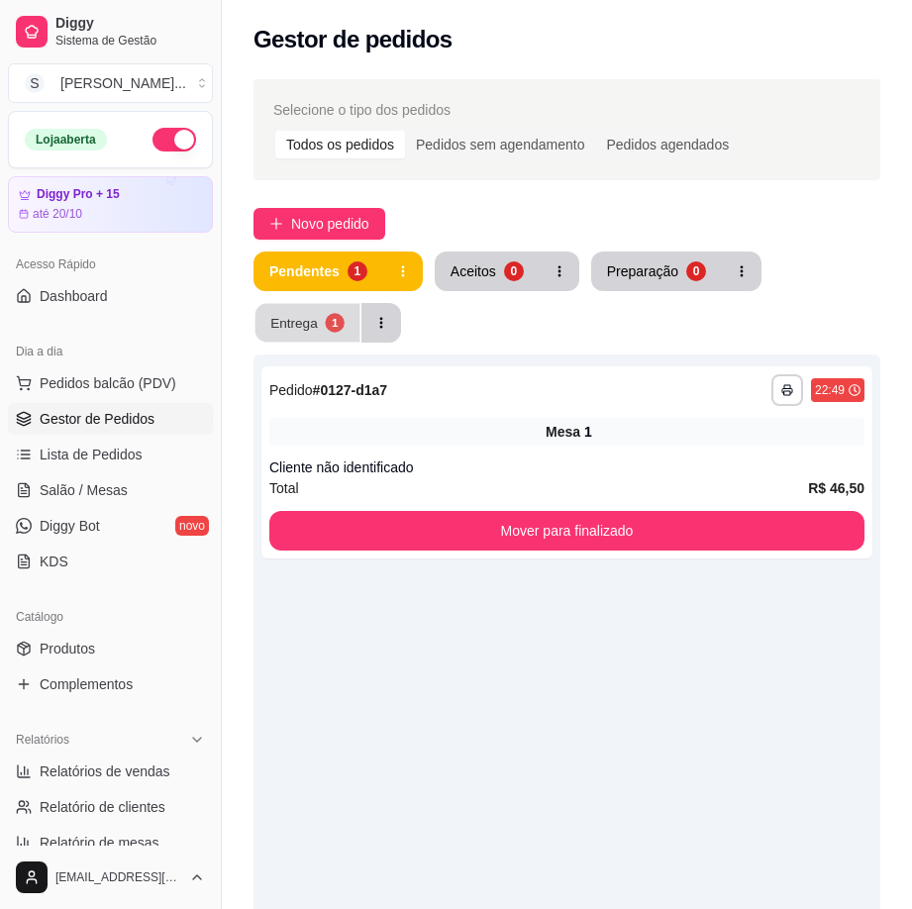
click at [297, 322] on div "Entrega" at bounding box center [294, 322] width 48 height 19
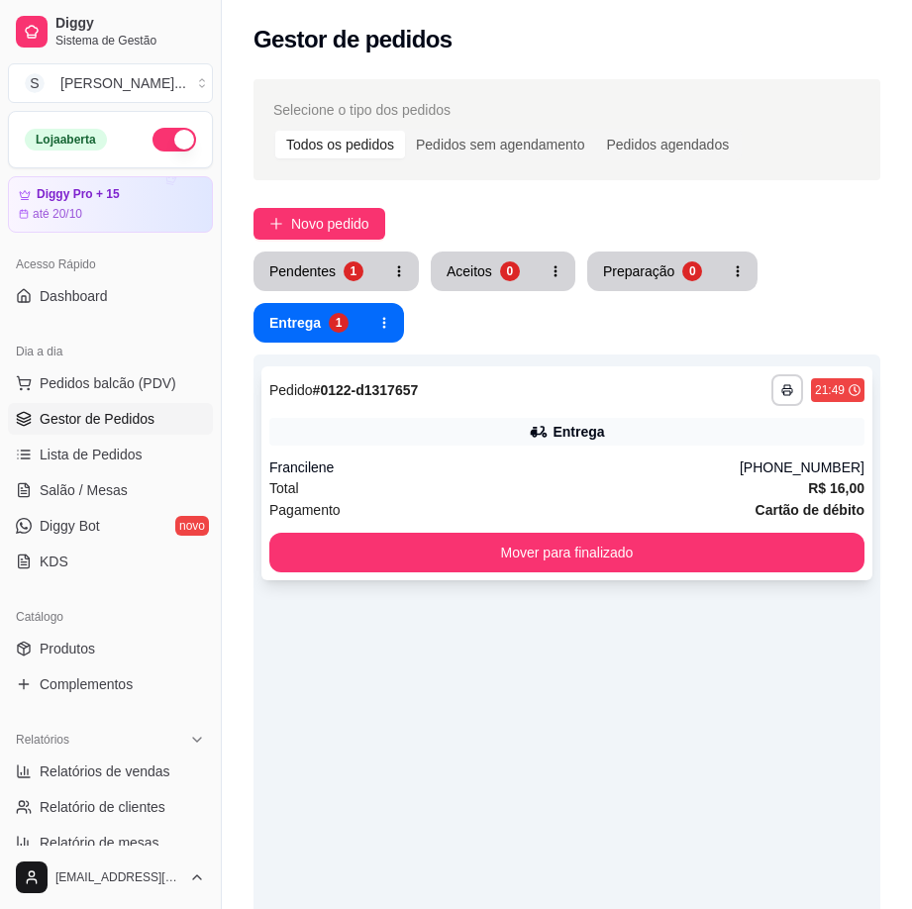
click at [520, 443] on div "Entrega" at bounding box center [566, 432] width 595 height 28
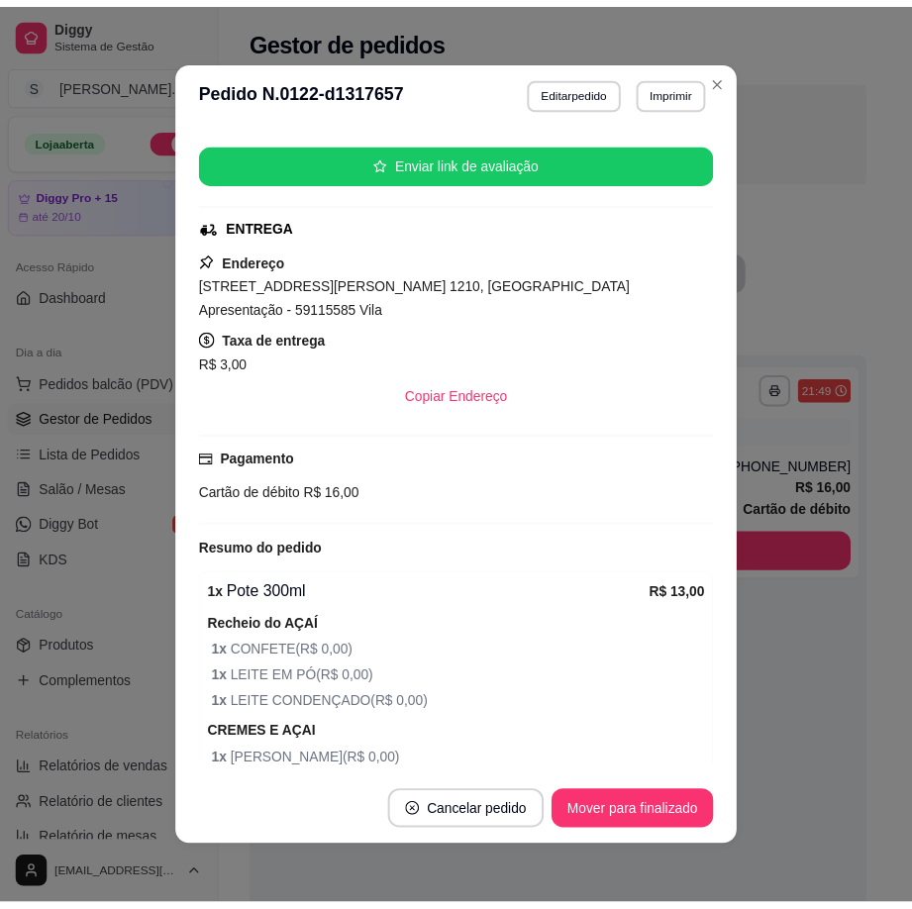
scroll to position [433, 0]
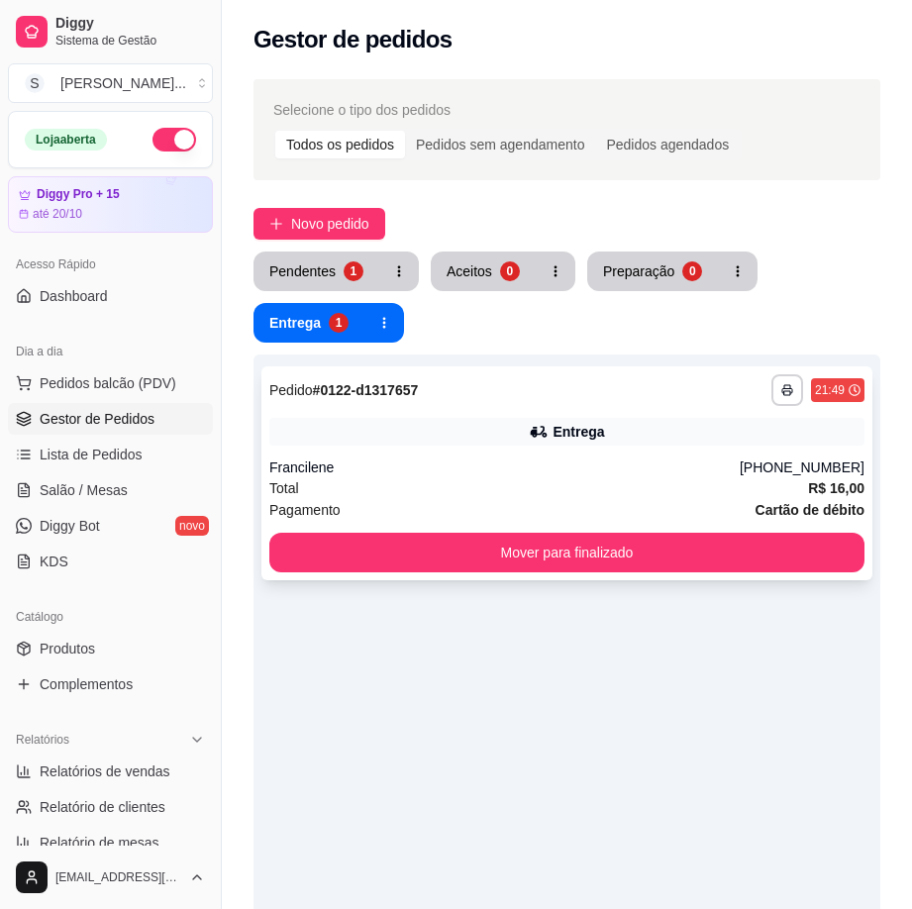
click at [576, 501] on div "Pagamento Cartão de débito" at bounding box center [566, 510] width 595 height 22
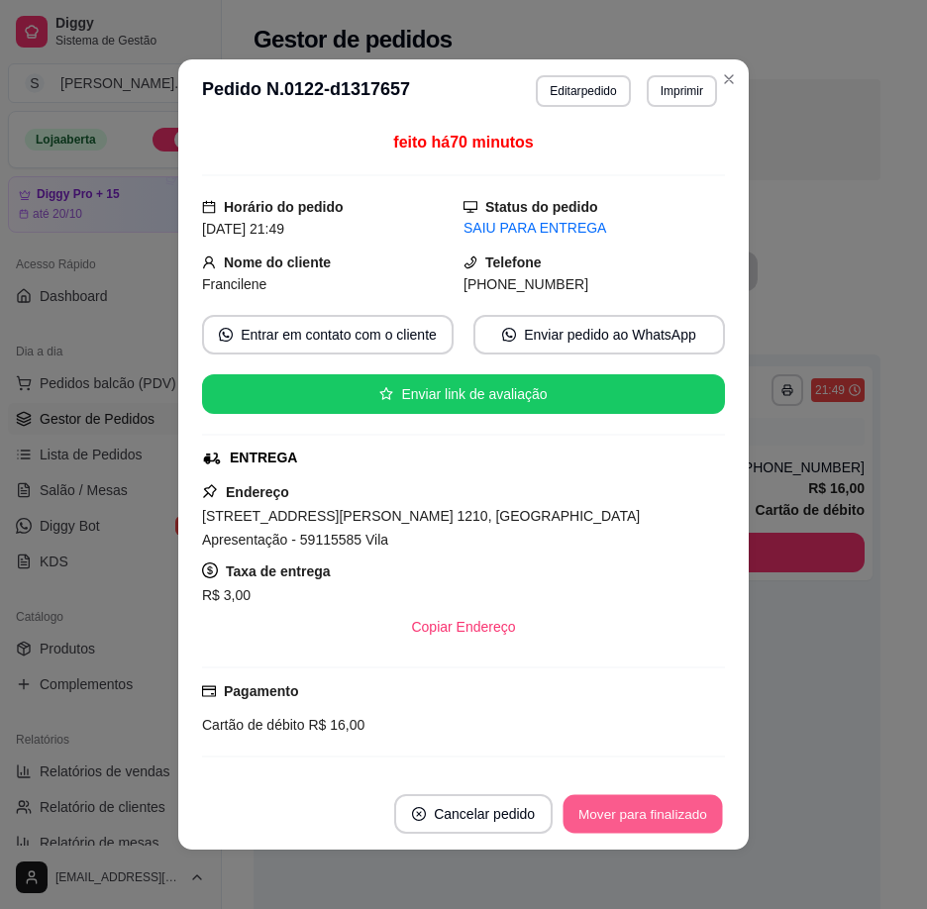
click at [632, 825] on button "Mover para finalizado" at bounding box center [642, 814] width 159 height 39
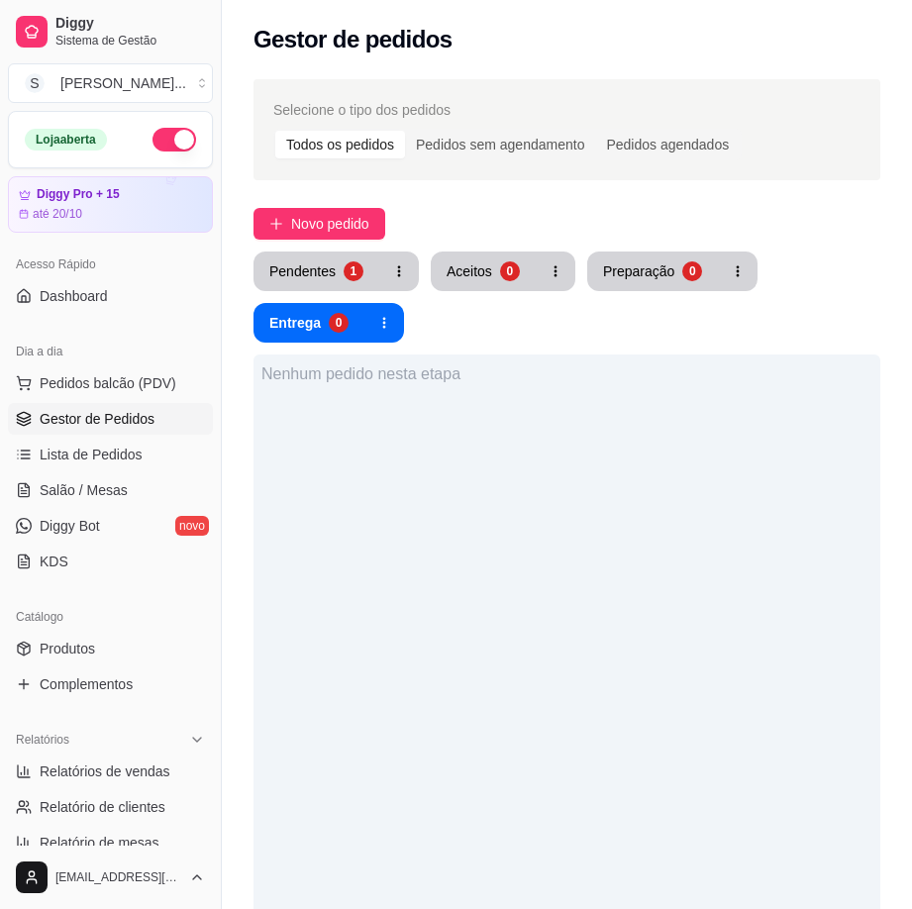
click at [318, 248] on div "Selecione o tipo dos pedidos Todos os pedidos Pedidos sem agendamento Pedidos a…" at bounding box center [567, 677] width 690 height 1220
click at [312, 269] on div "Pendentes" at bounding box center [302, 270] width 64 height 19
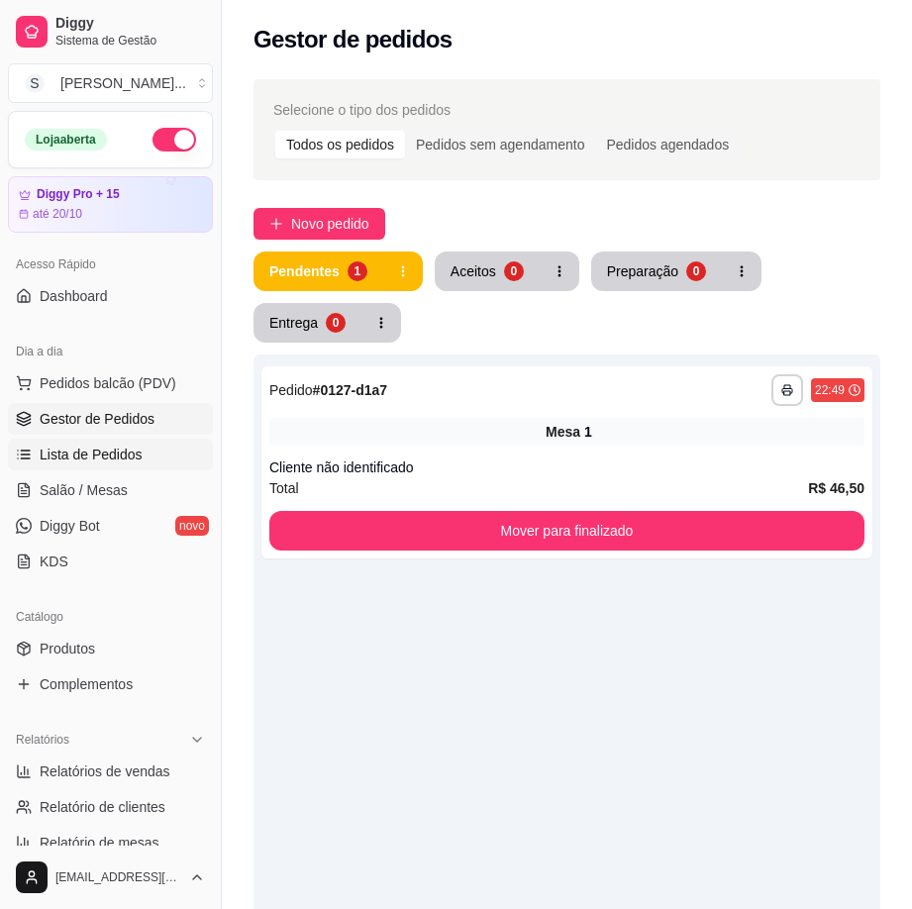
click at [86, 455] on span "Lista de Pedidos" at bounding box center [91, 455] width 103 height 20
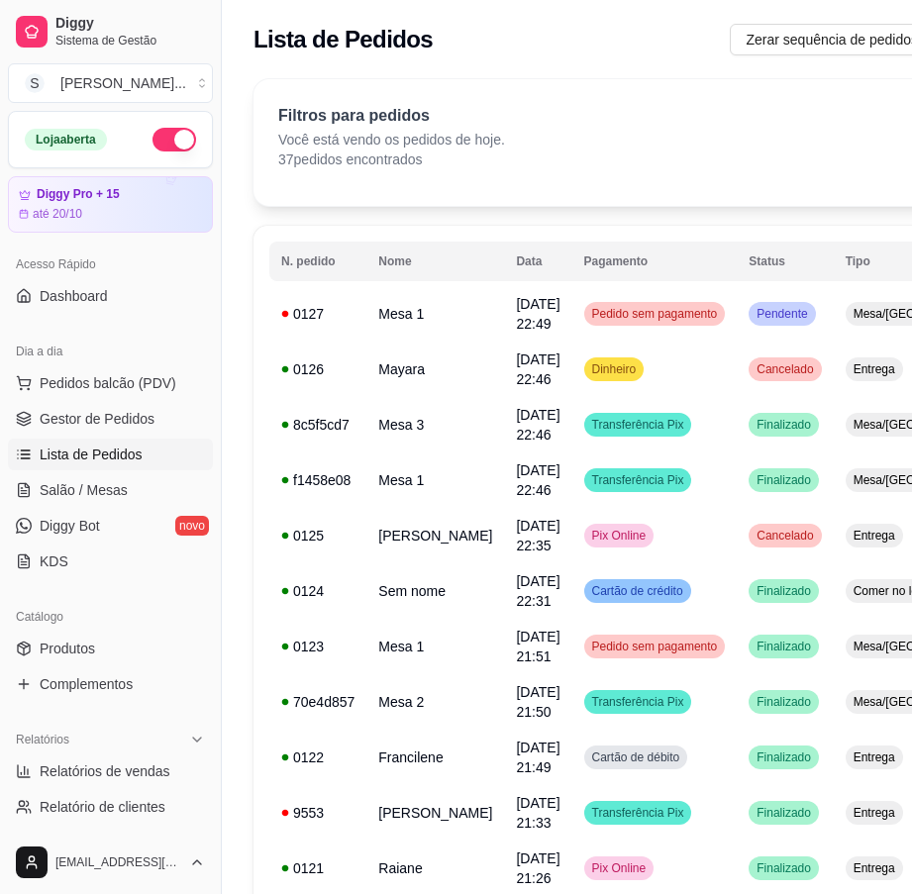
click at [73, 471] on ul "Pedidos balcão (PDV) Gestor de Pedidos Lista de Pedidos Salão / Mesas Diggy Bot…" at bounding box center [110, 472] width 205 height 210
click at [85, 487] on span "Salão / Mesas" at bounding box center [84, 490] width 88 height 20
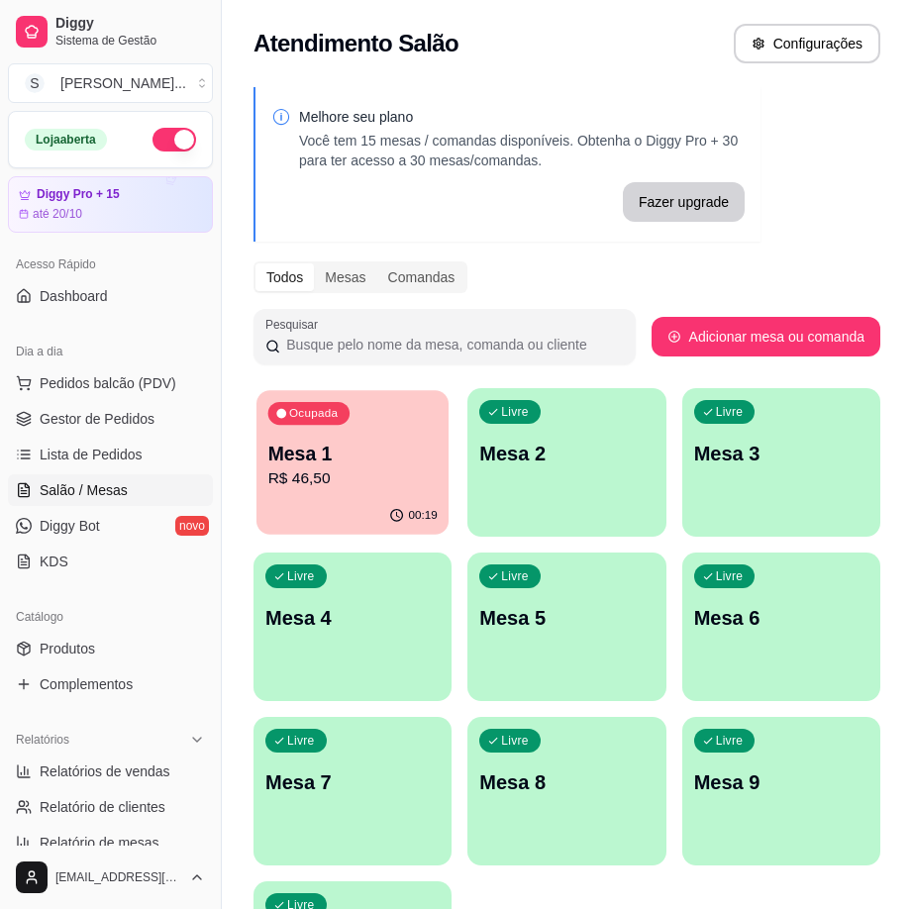
click at [376, 469] on p "R$ 46,50" at bounding box center [352, 478] width 169 height 23
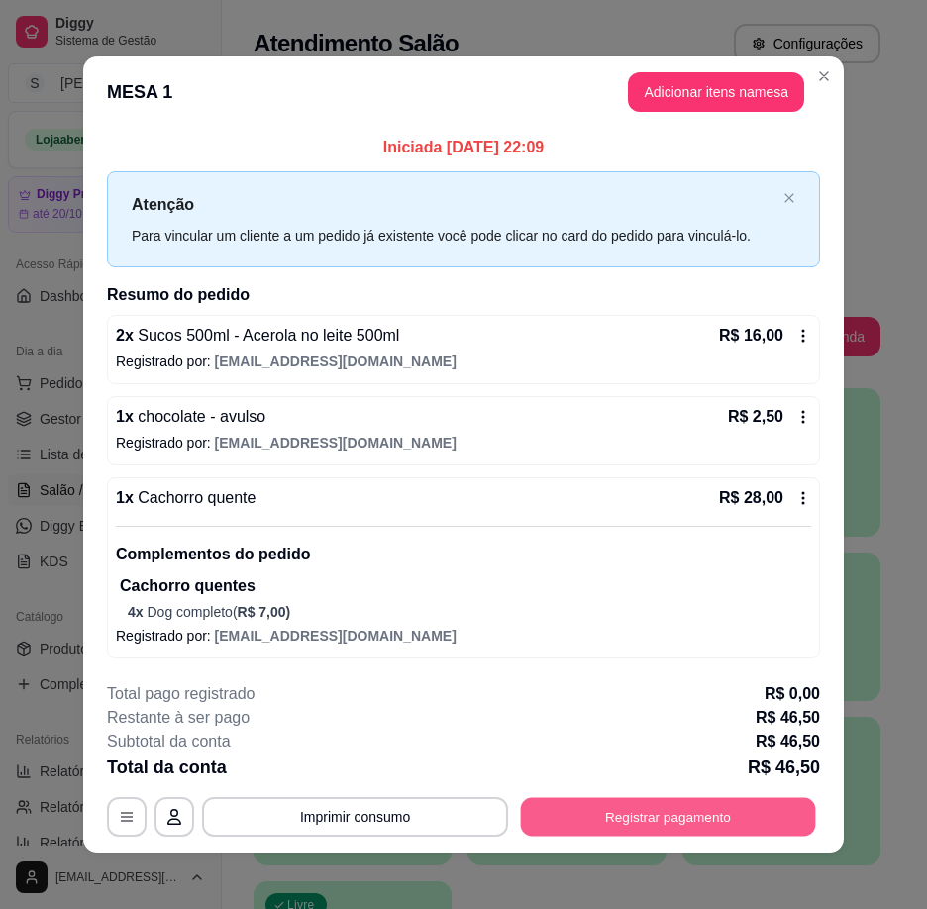
click at [730, 822] on button "Registrar pagamento" at bounding box center [668, 817] width 295 height 39
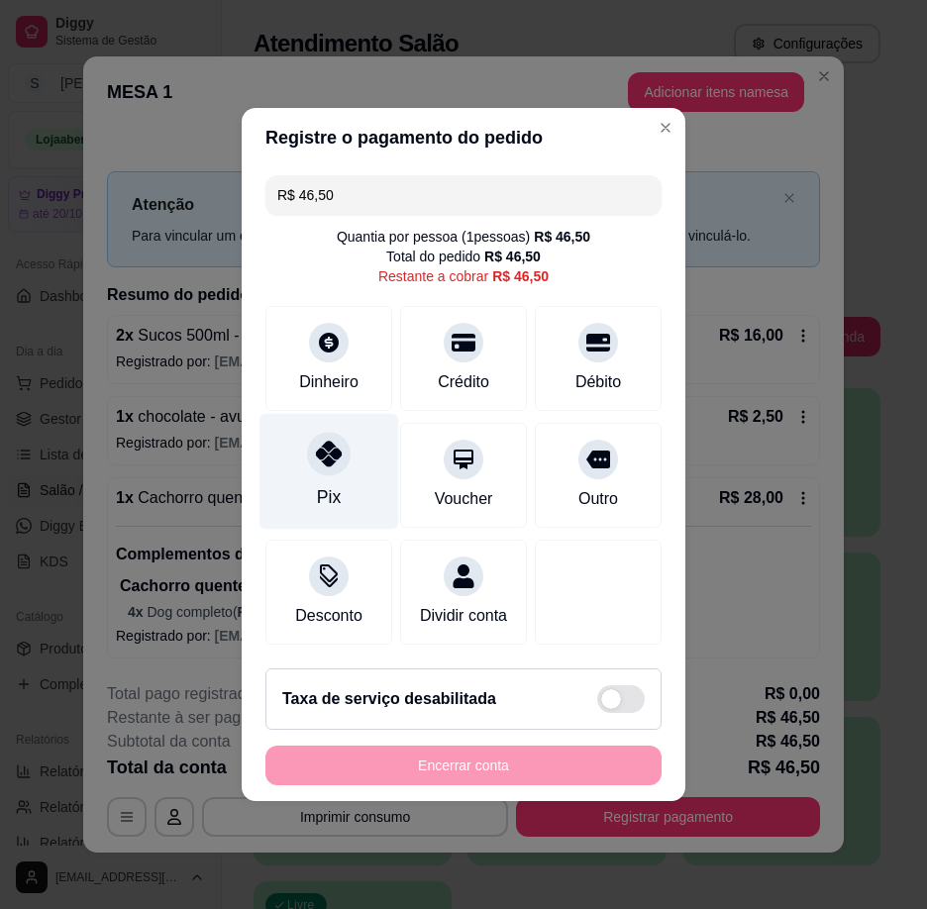
click at [303, 453] on div "Pix" at bounding box center [329, 472] width 140 height 116
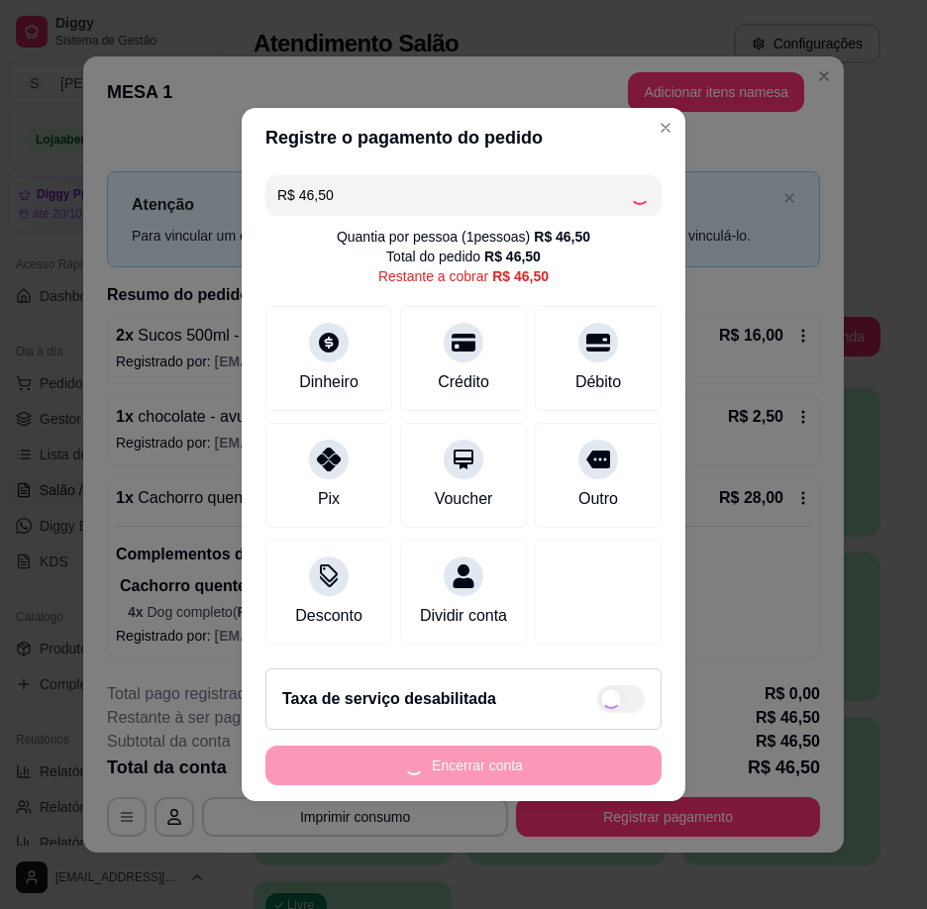
type input "R$ 0,00"
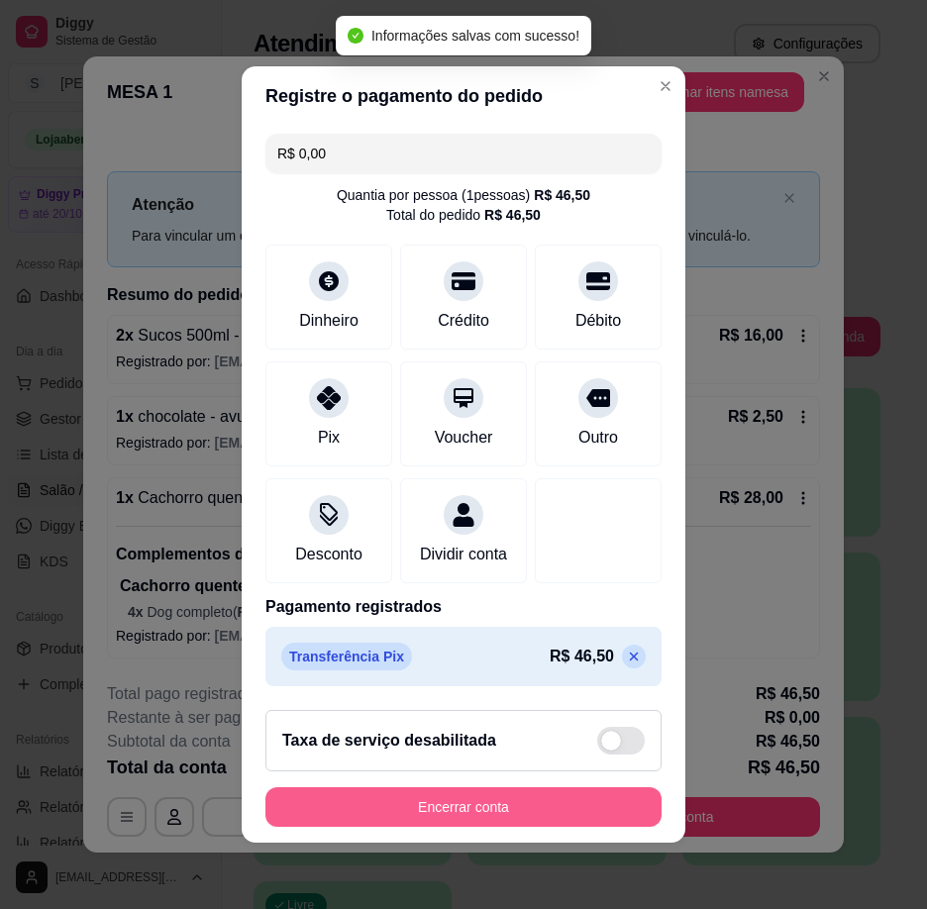
click at [551, 810] on button "Encerrar conta" at bounding box center [463, 807] width 396 height 40
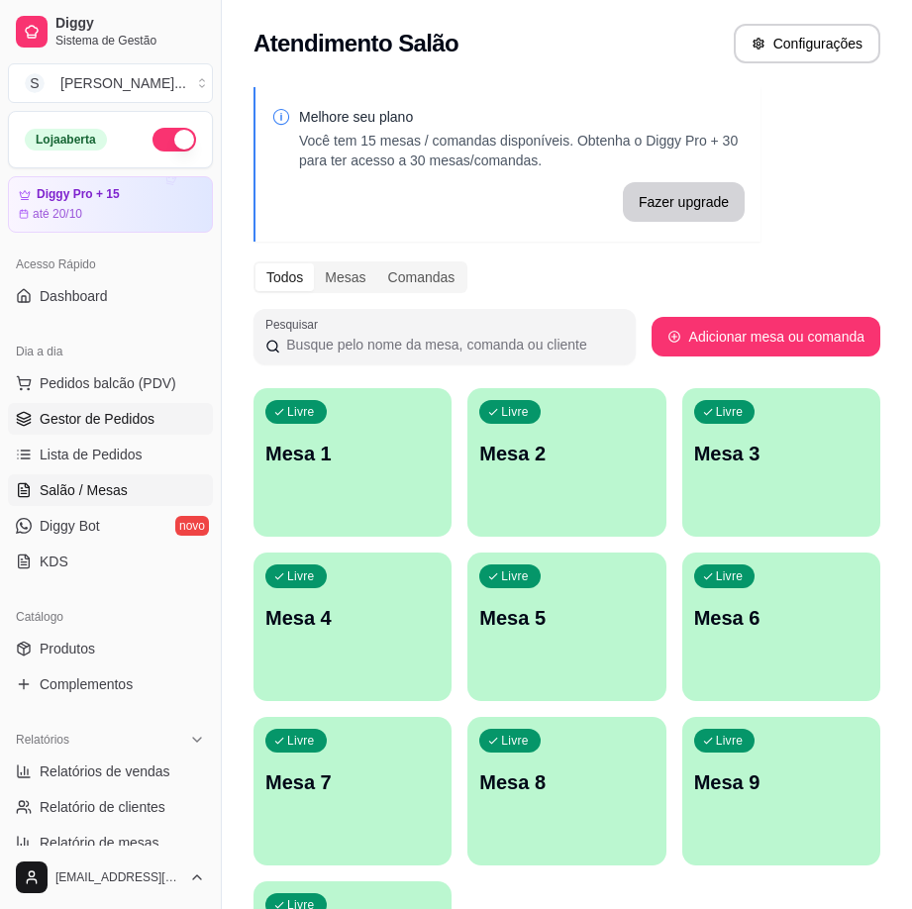
click at [132, 427] on span "Gestor de Pedidos" at bounding box center [97, 419] width 115 height 20
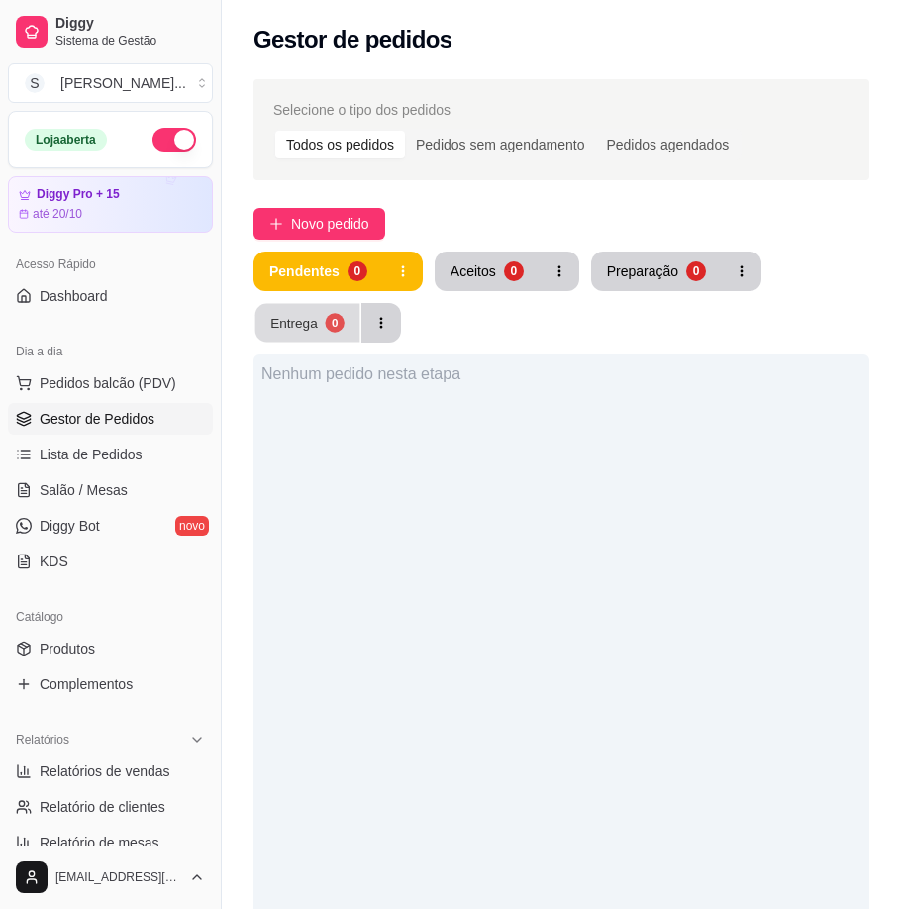
click at [318, 332] on button "Entrega 0" at bounding box center [307, 323] width 105 height 39
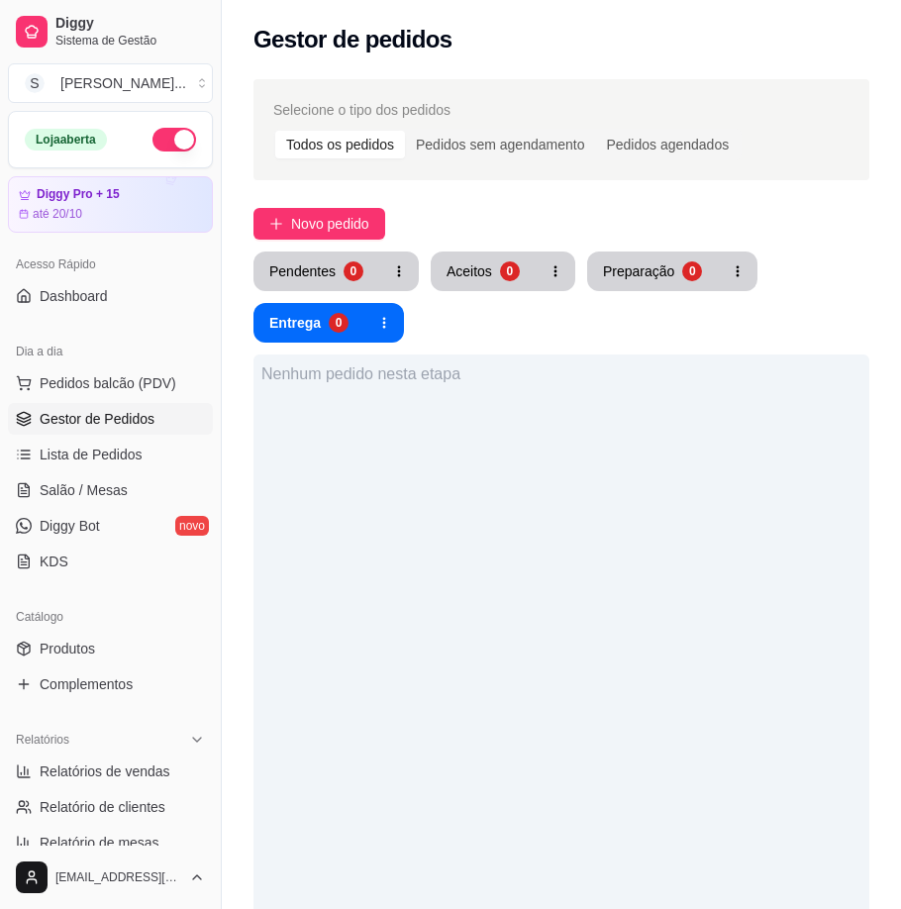
click at [68, 437] on ul "Pedidos balcão (PDV) Gestor de Pedidos Lista de Pedidos Salão / Mesas Diggy Bot…" at bounding box center [110, 472] width 205 height 210
click at [68, 458] on span "Lista de Pedidos" at bounding box center [91, 455] width 103 height 20
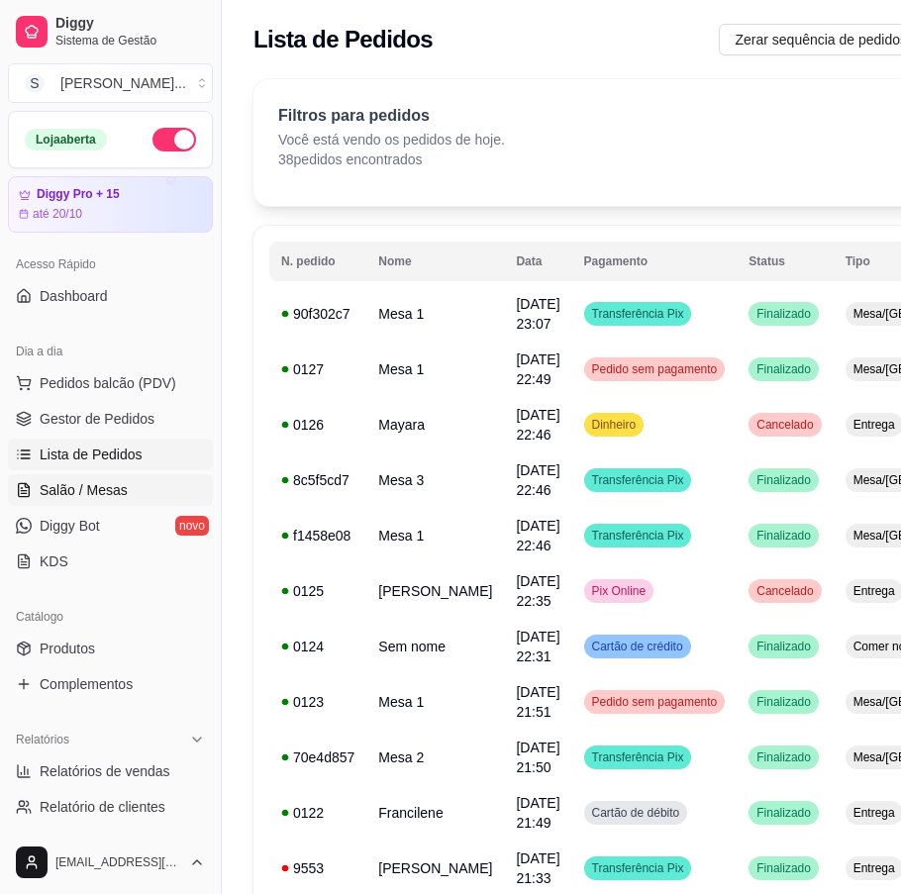
click at [70, 494] on span "Salão / Mesas" at bounding box center [84, 490] width 88 height 20
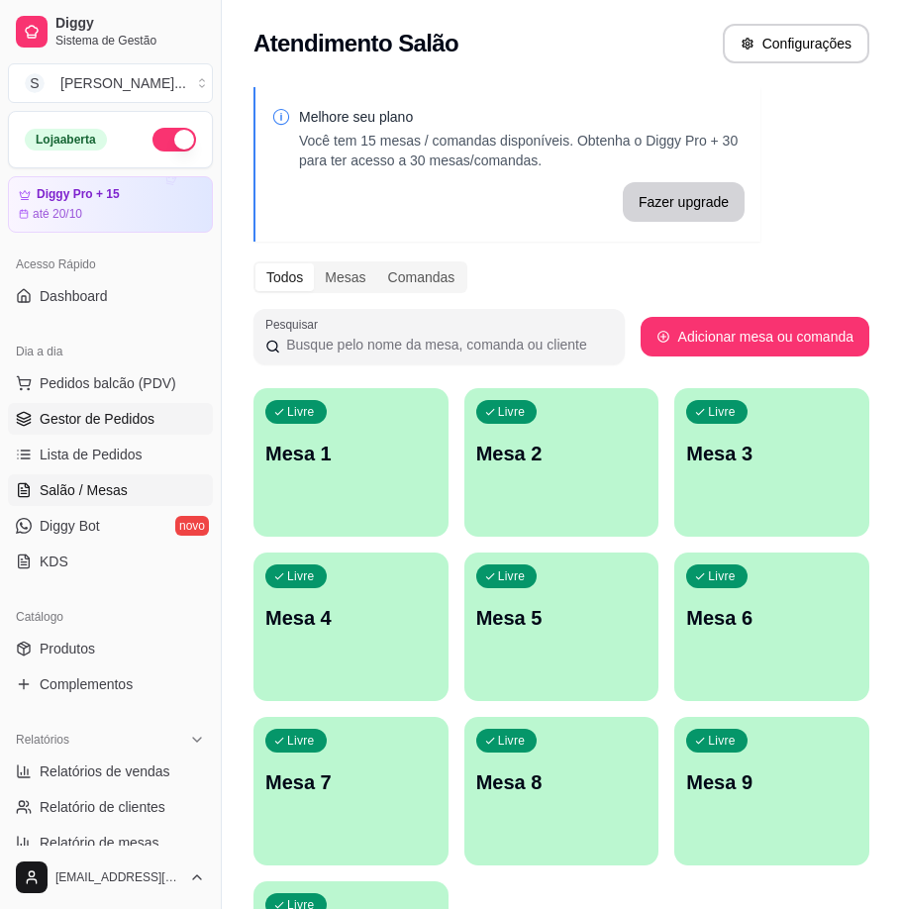
click at [51, 422] on span "Gestor de Pedidos" at bounding box center [97, 419] width 115 height 20
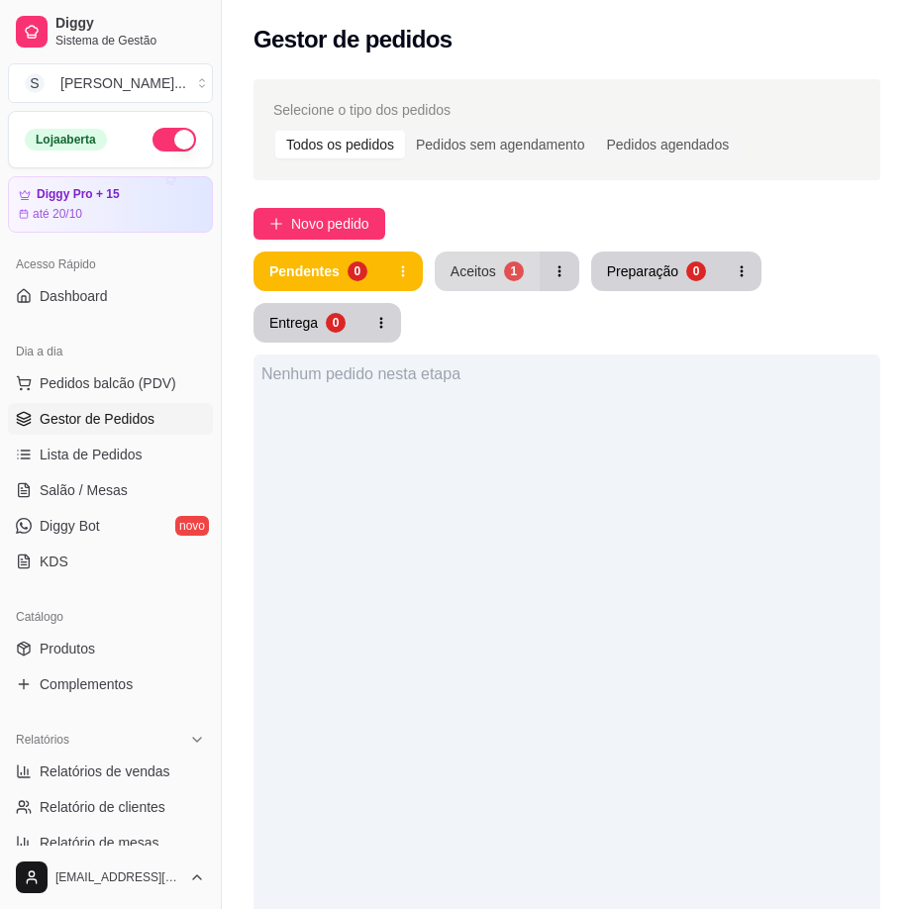
click at [473, 270] on div "Aceitos" at bounding box center [474, 271] width 46 height 20
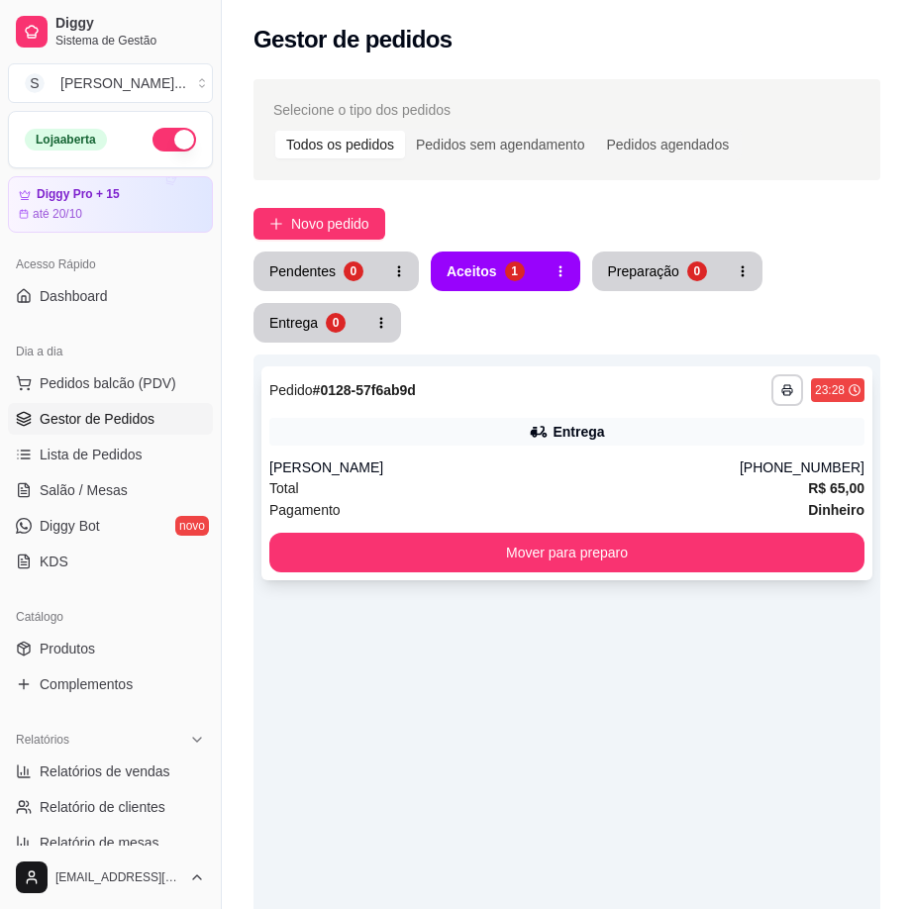
click at [690, 522] on div "**********" at bounding box center [566, 473] width 611 height 214
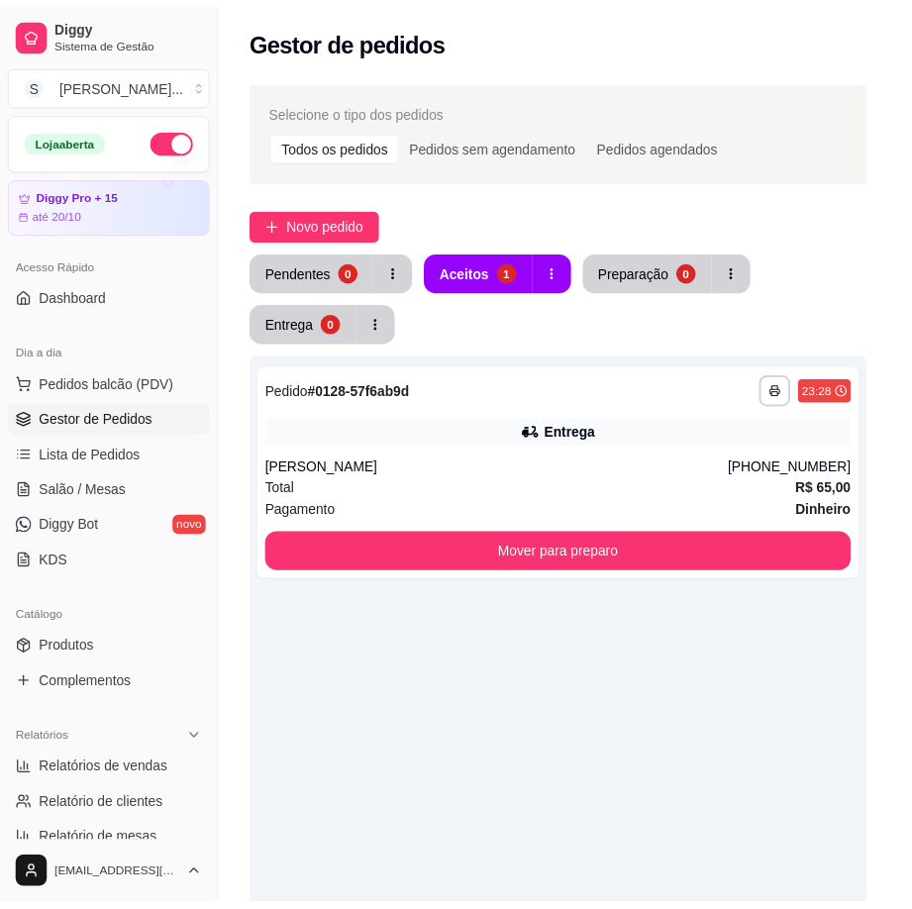
scroll to position [4, 0]
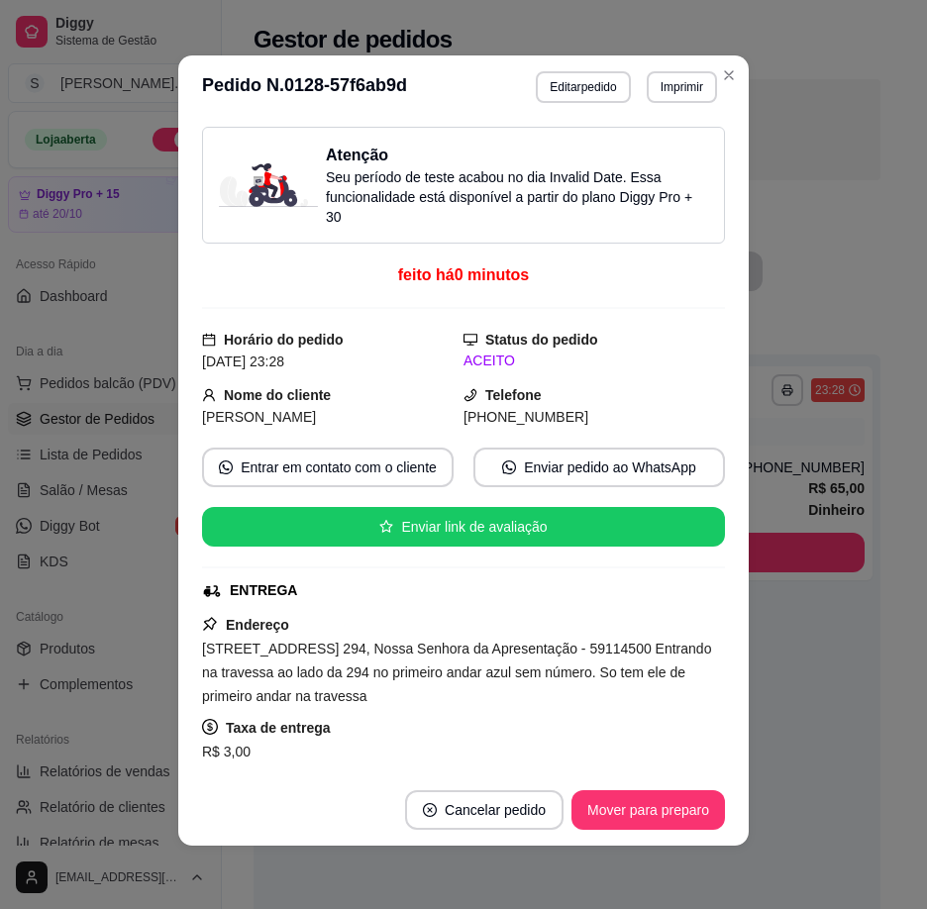
click at [501, 838] on footer "Cancelar pedido Mover para preparo" at bounding box center [463, 809] width 570 height 71
click at [506, 821] on button "Cancelar pedido" at bounding box center [483, 810] width 153 height 39
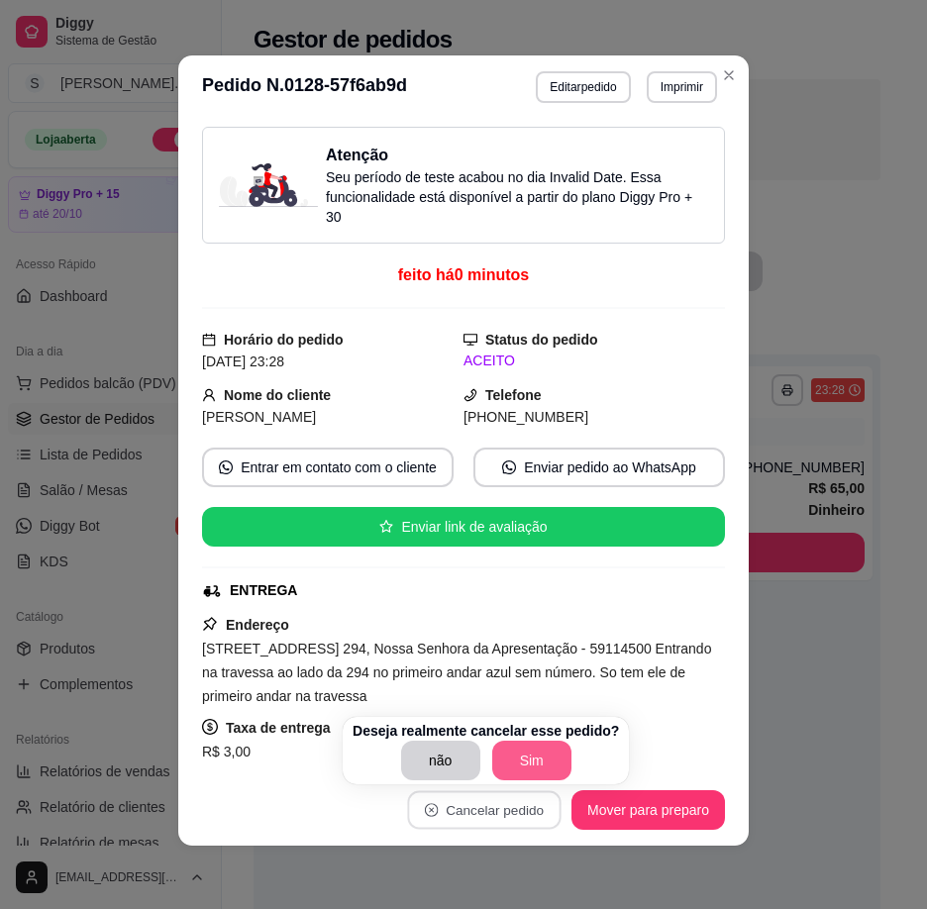
click at [534, 749] on button "Sim" at bounding box center [531, 761] width 79 height 40
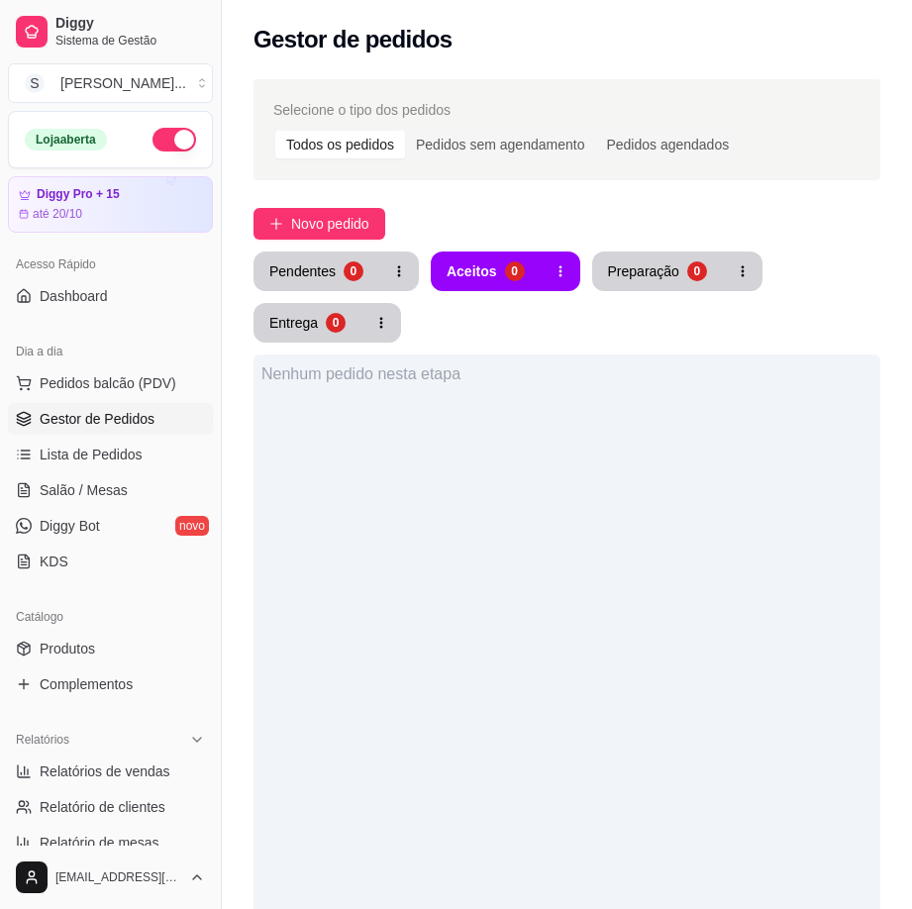
click at [604, 687] on div "Nenhum pedido nesta etapa" at bounding box center [566, 808] width 627 height 909
